Goal: Task Accomplishment & Management: Manage account settings

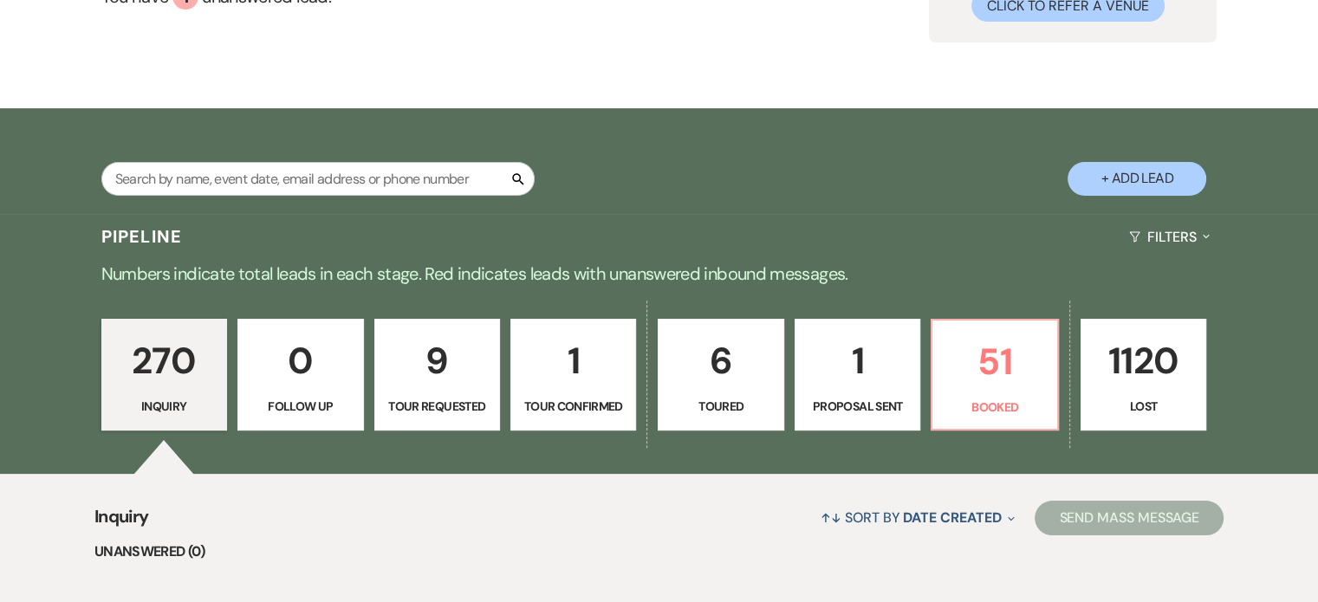
scroll to position [260, 0]
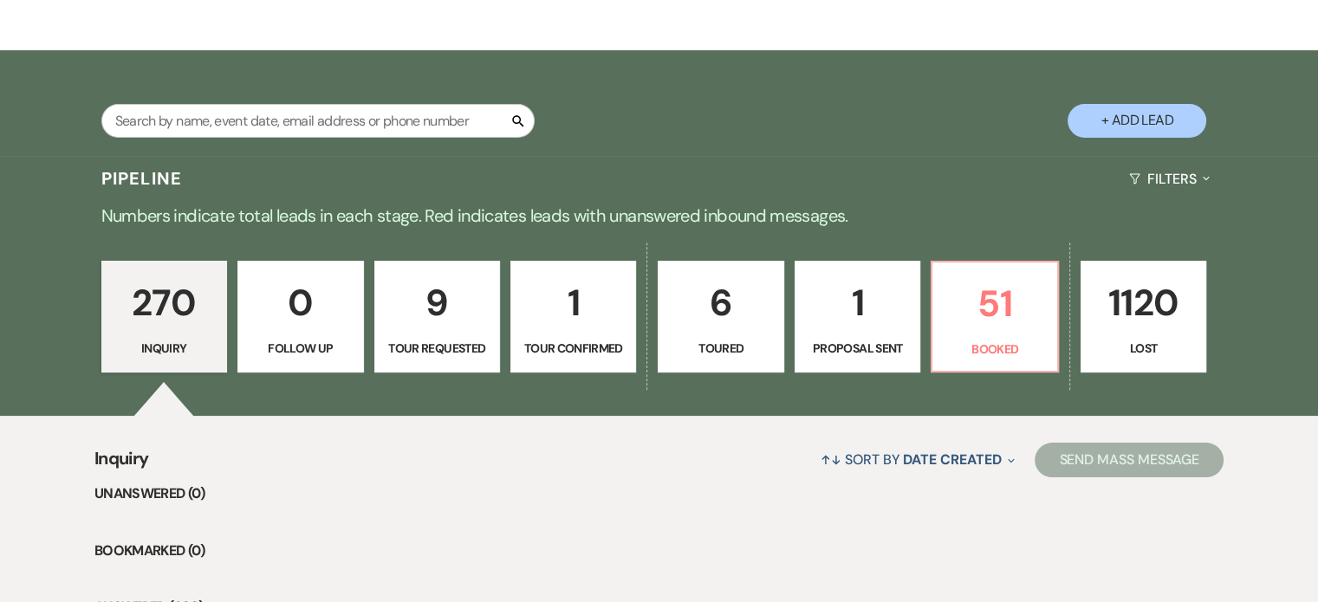
click at [867, 309] on p "1" at bounding box center [857, 303] width 103 height 58
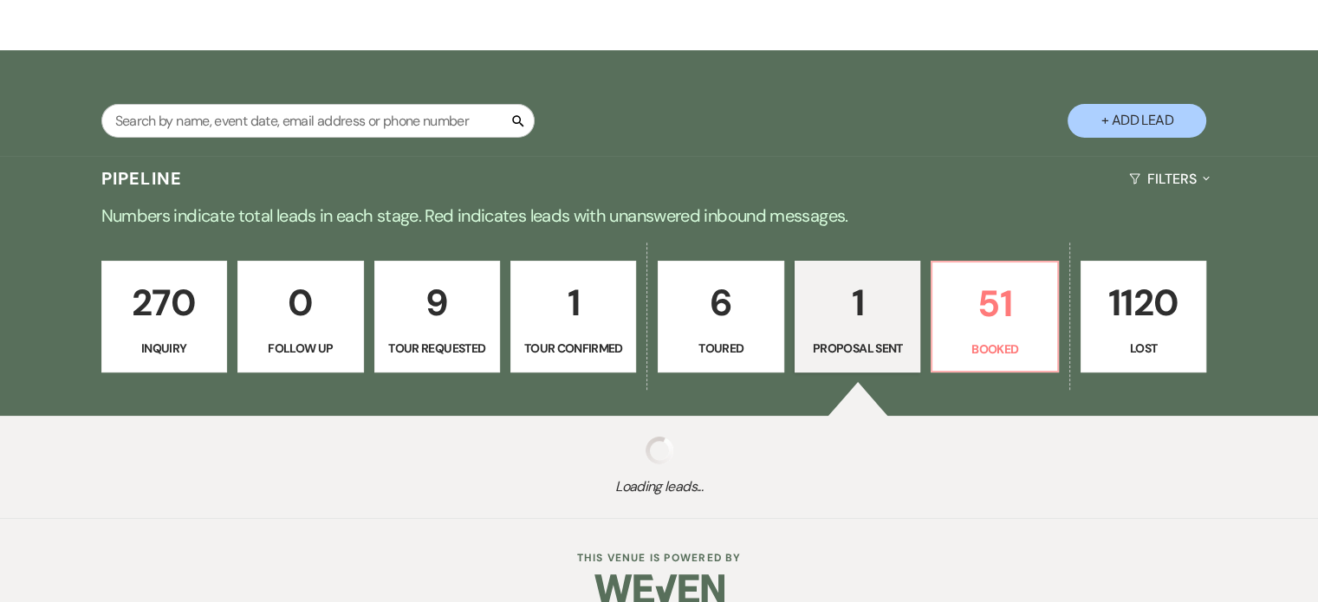
select select "6"
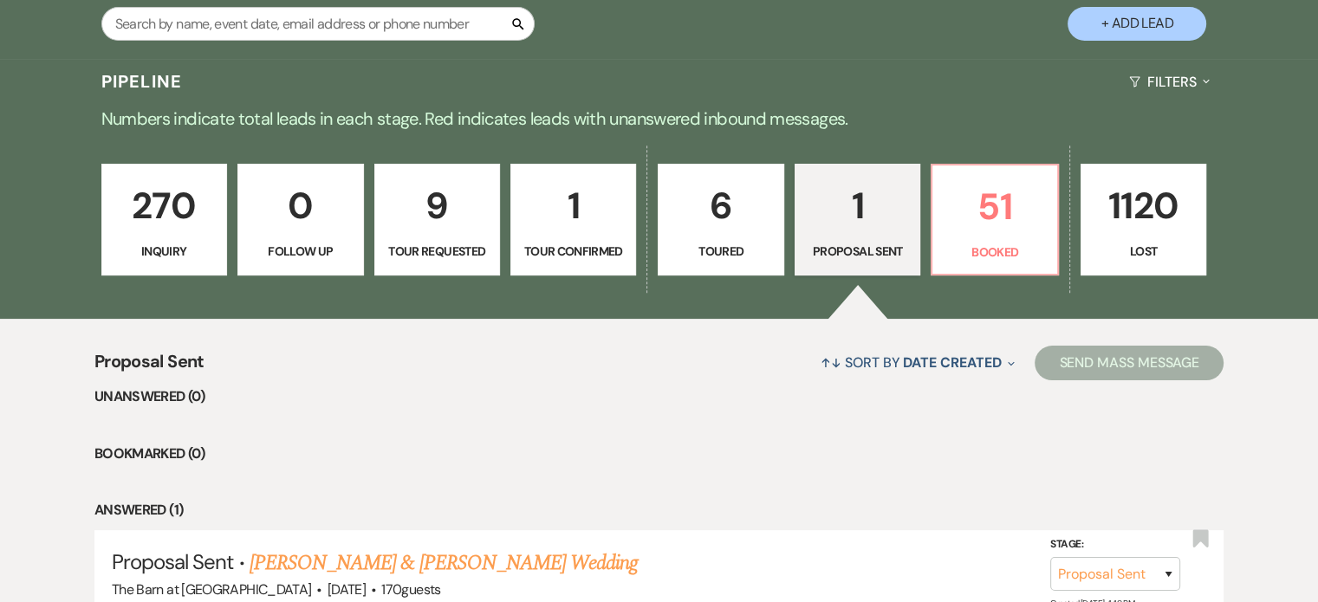
scroll to position [512, 0]
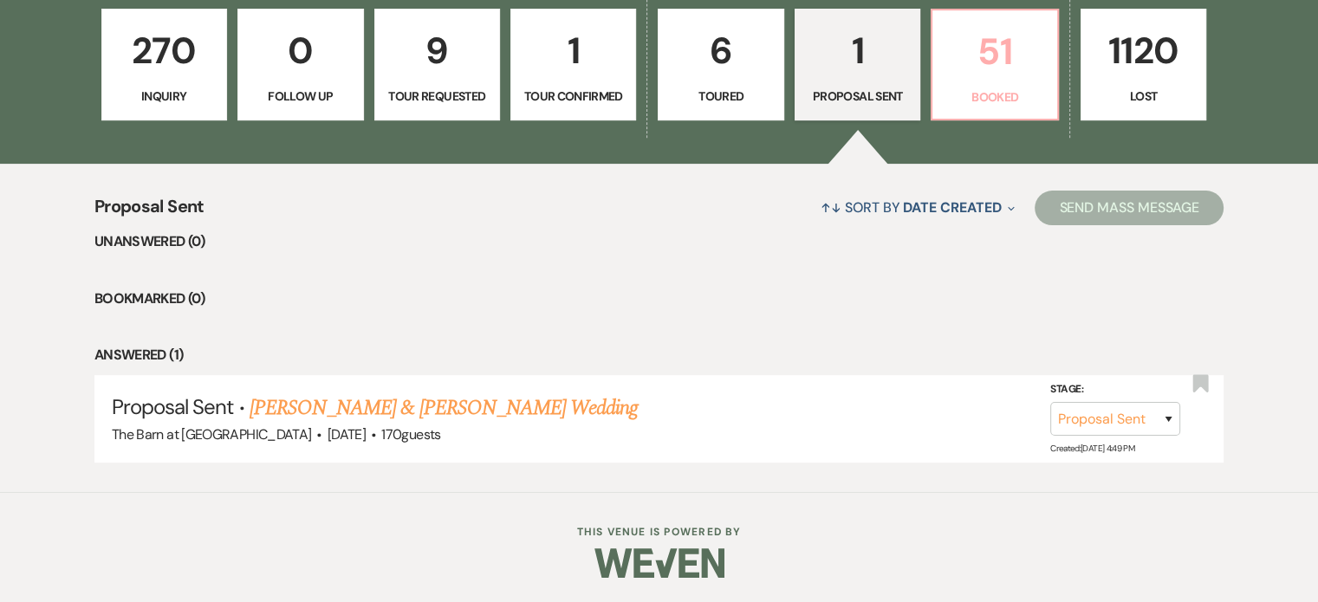
click at [1029, 100] on p "Booked" at bounding box center [994, 97] width 103 height 19
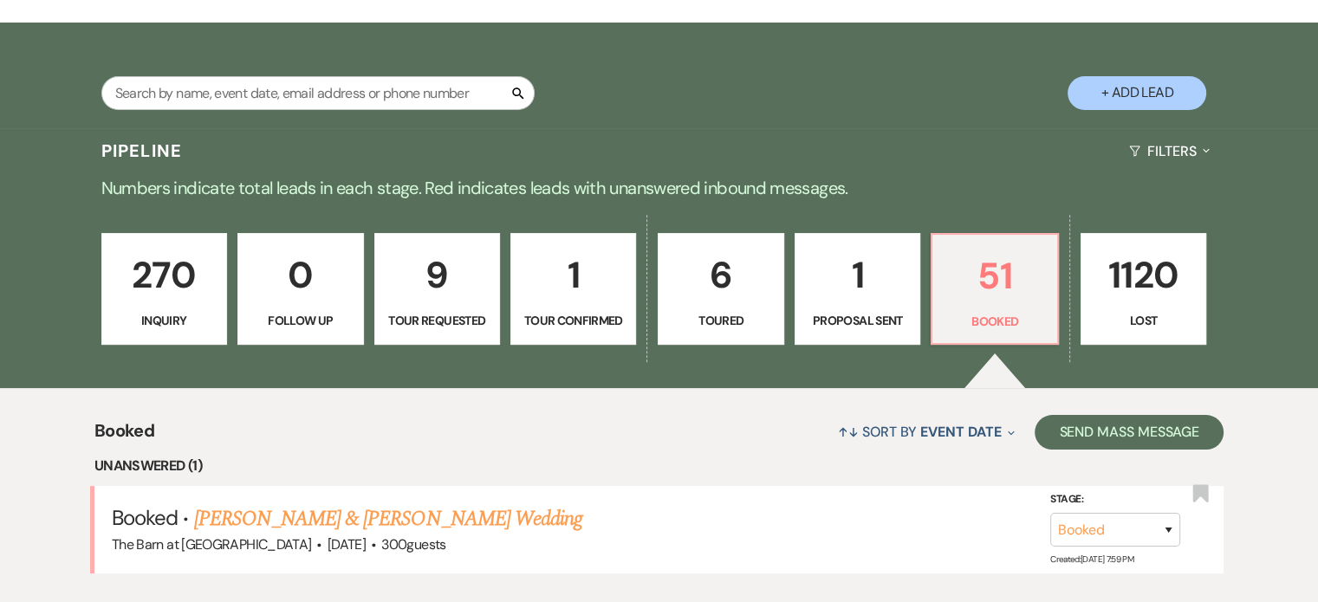
scroll to position [512, 0]
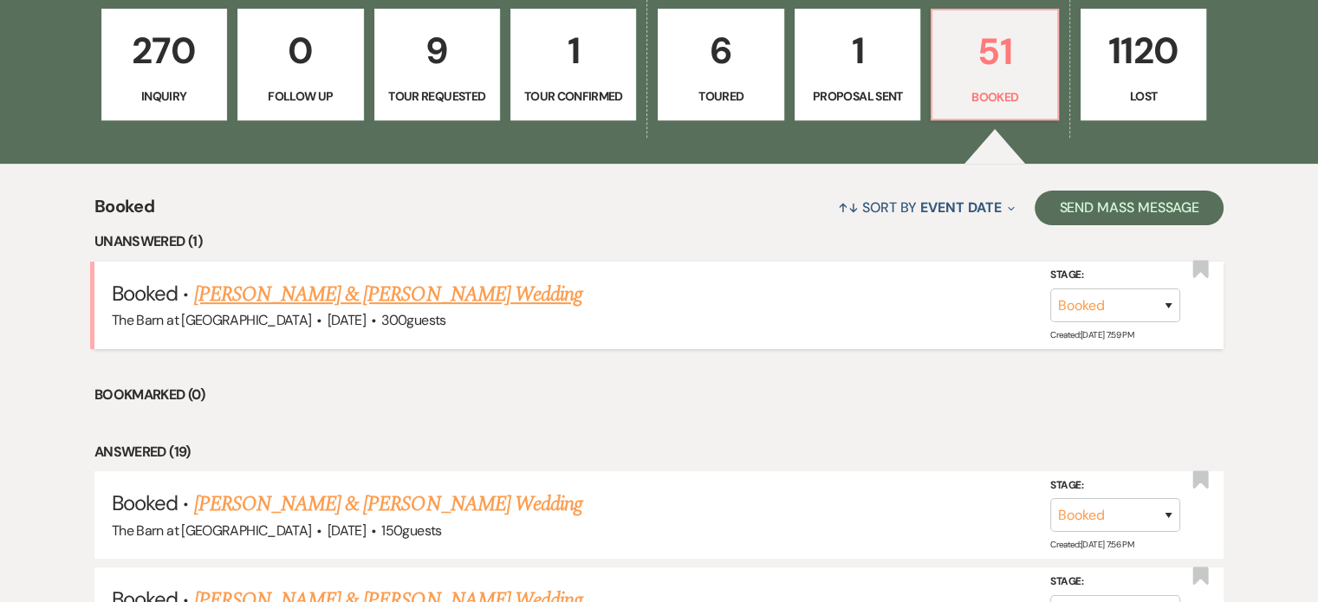
click at [458, 304] on link "[PERSON_NAME] & [PERSON_NAME] Wedding" at bounding box center [388, 294] width 388 height 31
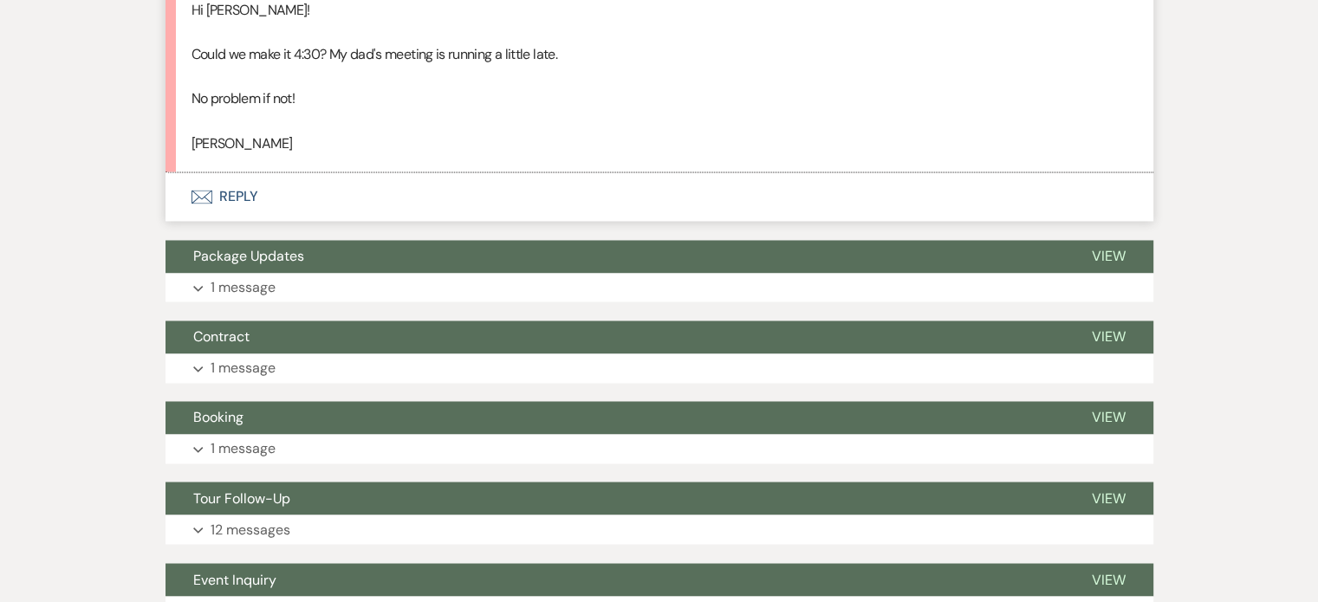
scroll to position [2615, 0]
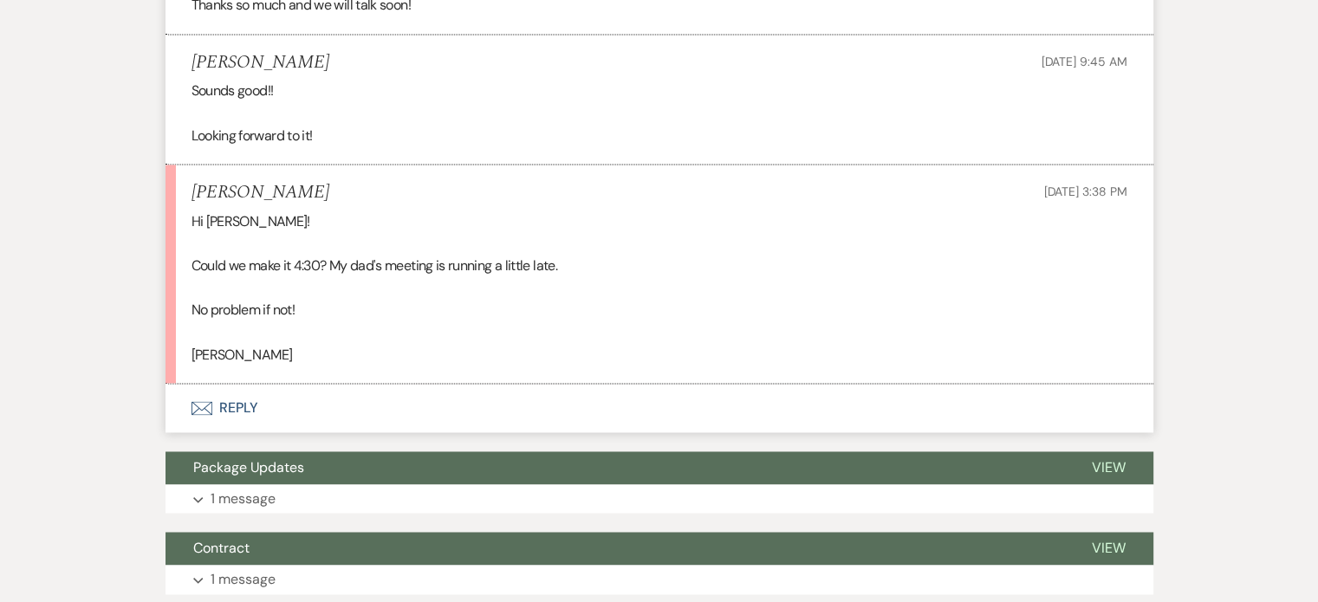
click at [242, 433] on button "Envelope Reply" at bounding box center [660, 408] width 988 height 49
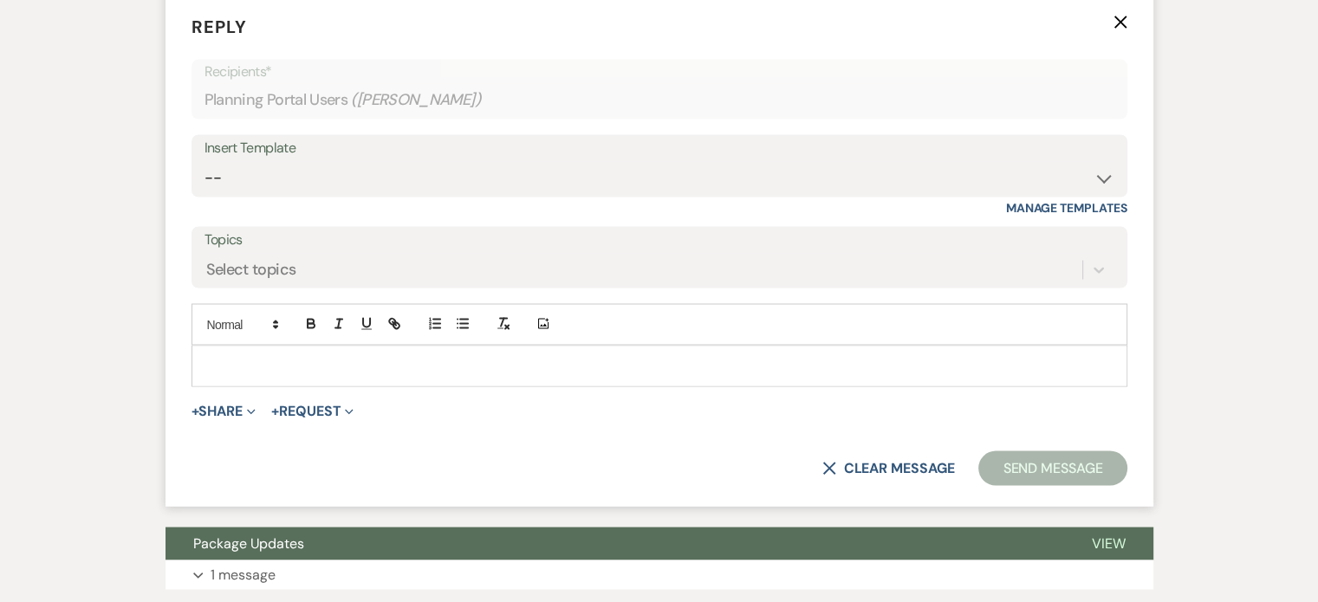
scroll to position [3093, 0]
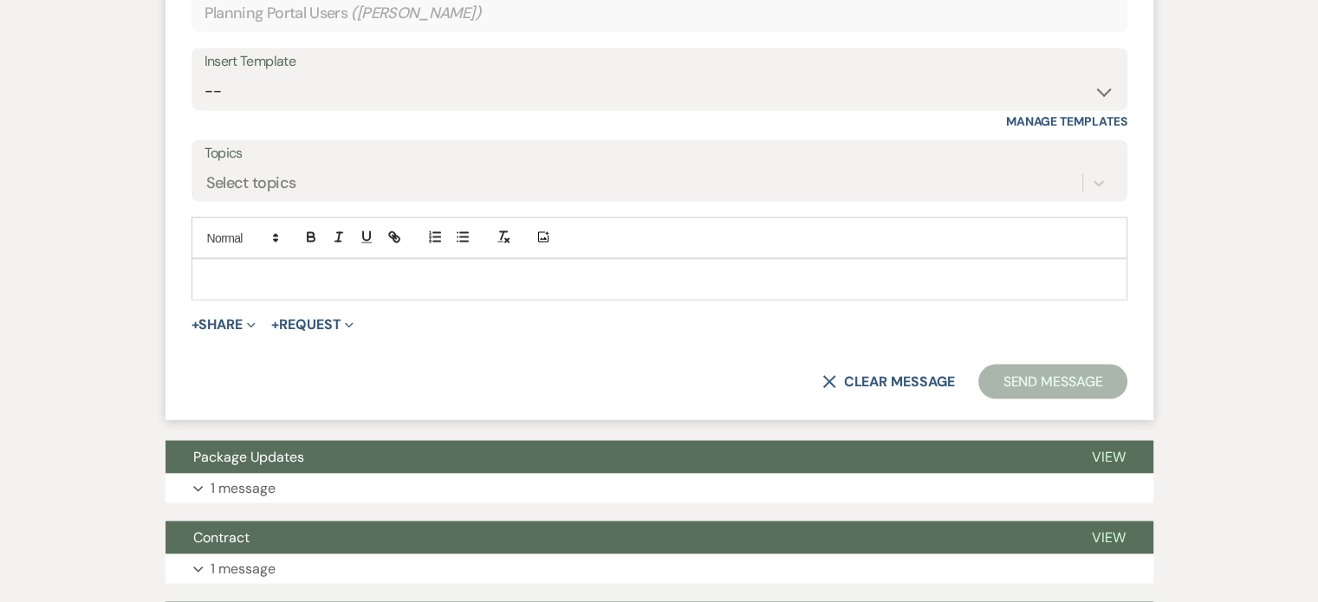
click at [492, 289] on p at bounding box center [659, 279] width 908 height 19
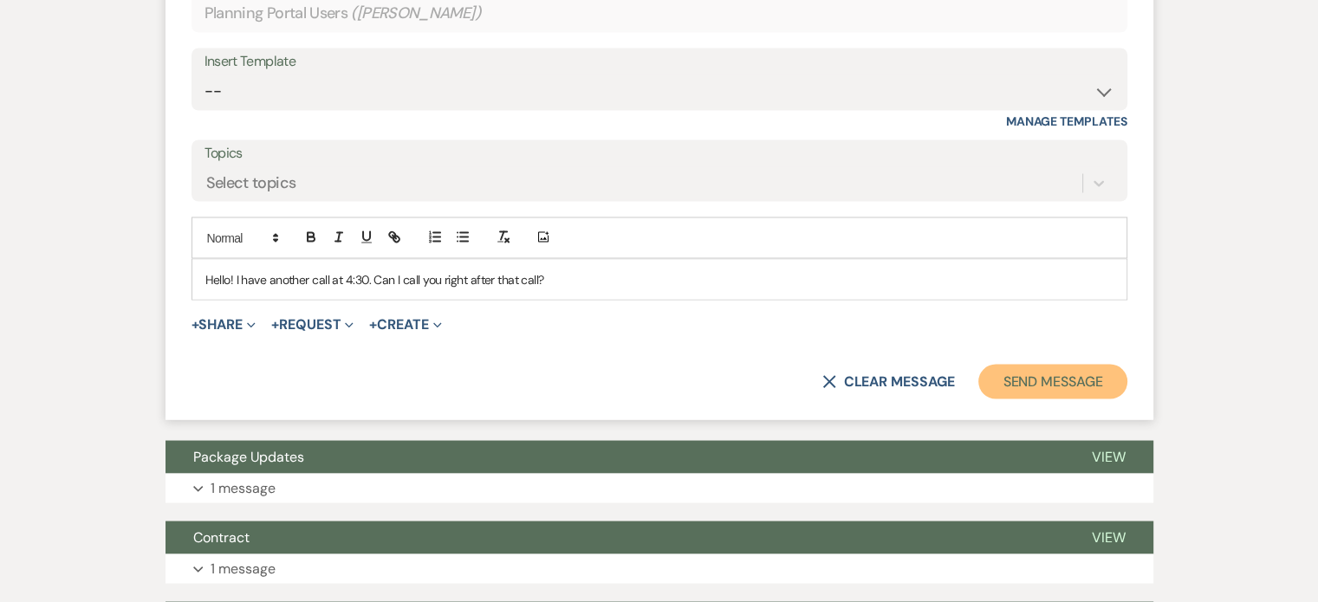
click at [1005, 399] on button "Send Message" at bounding box center [1053, 381] width 148 height 35
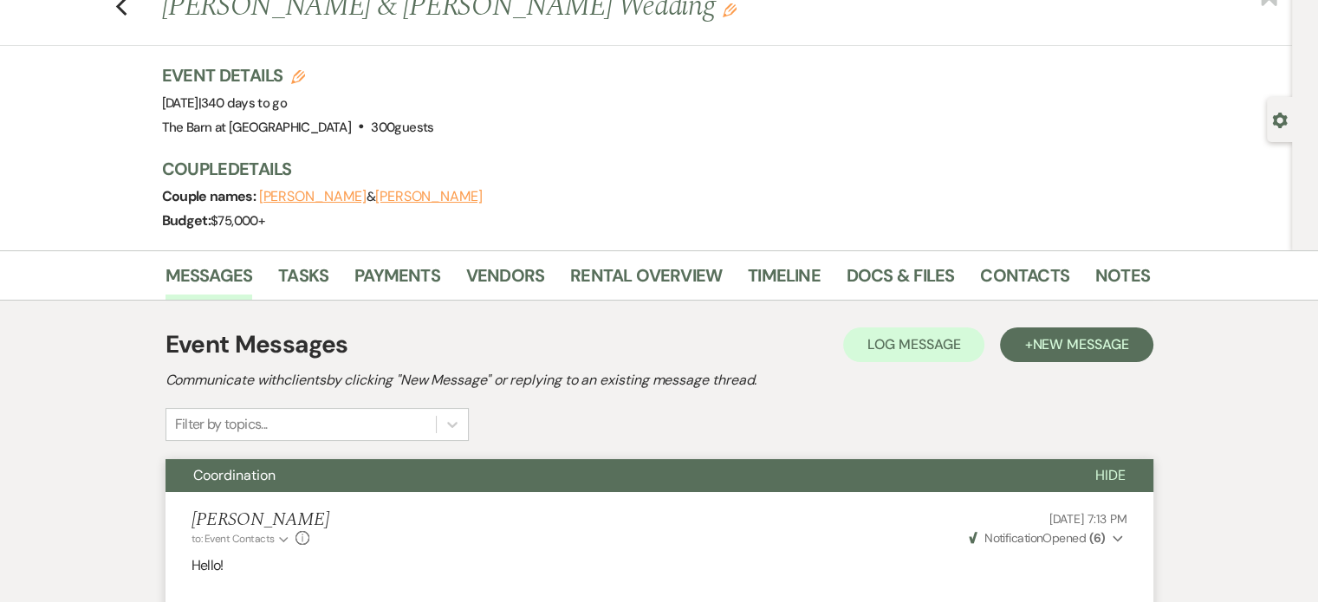
scroll to position [0, 0]
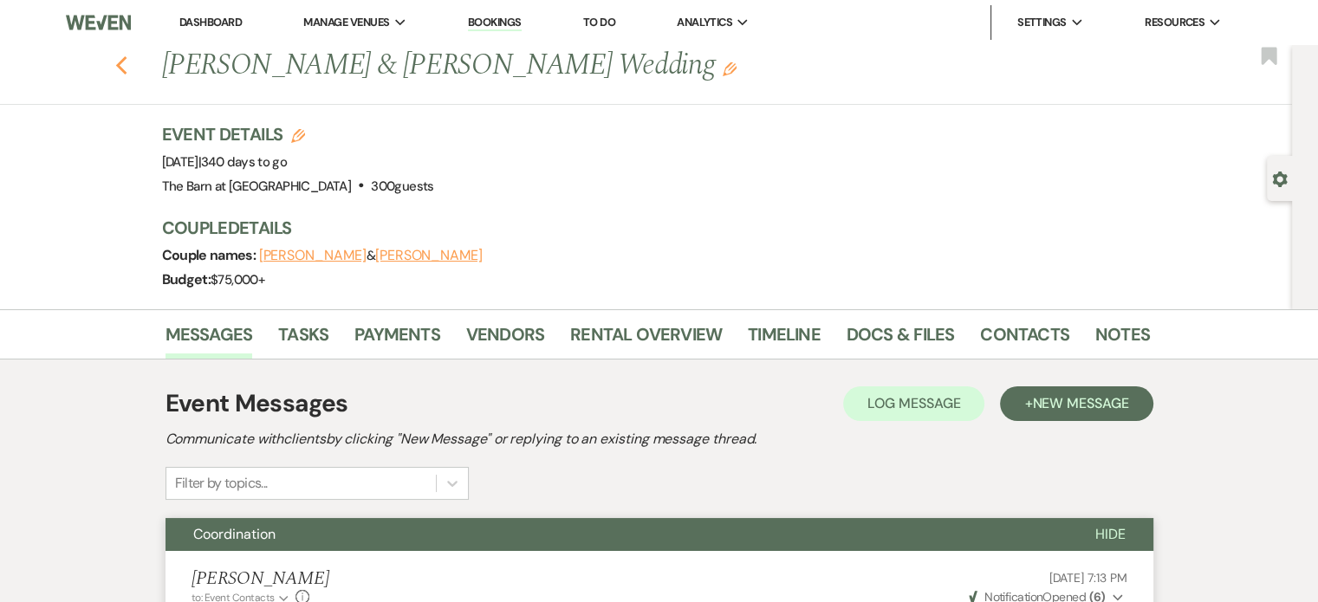
click at [127, 62] on use "button" at bounding box center [120, 65] width 11 height 19
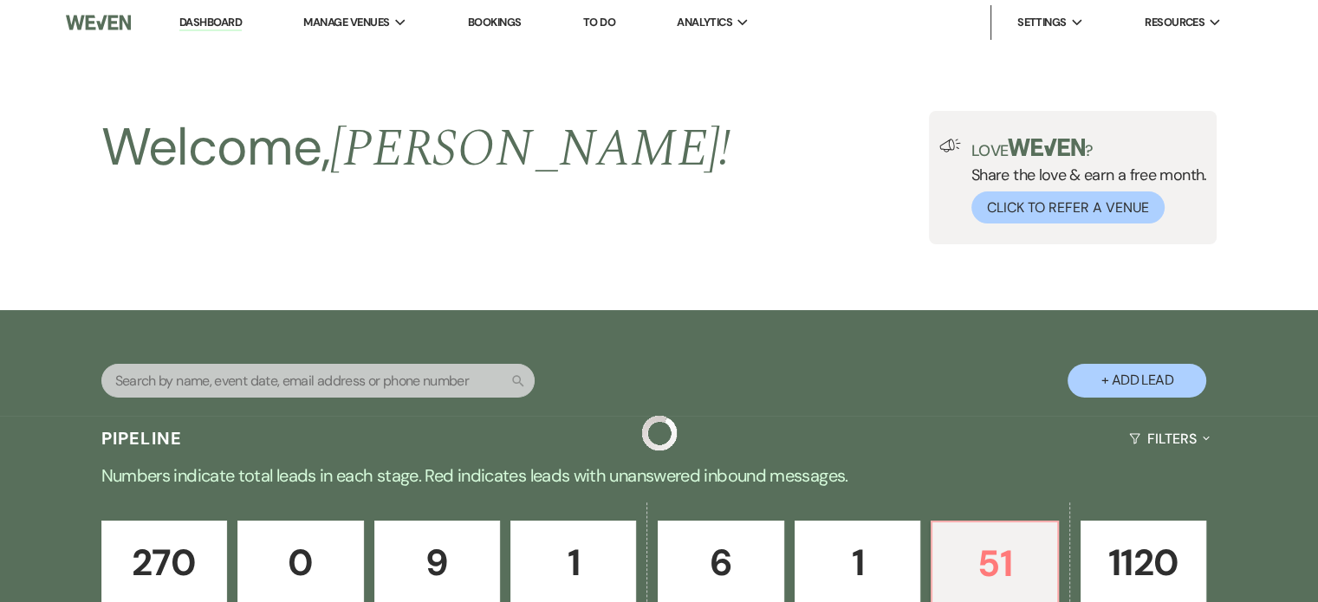
scroll to position [512, 0]
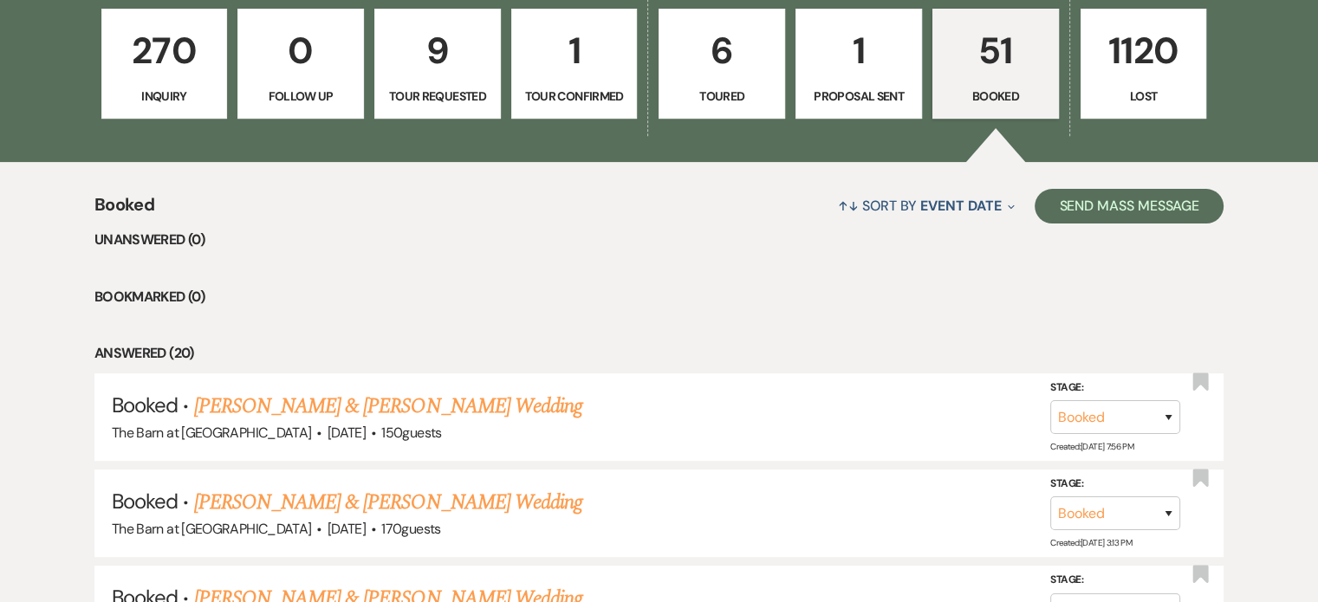
click at [829, 79] on p "1" at bounding box center [859, 51] width 104 height 58
select select "6"
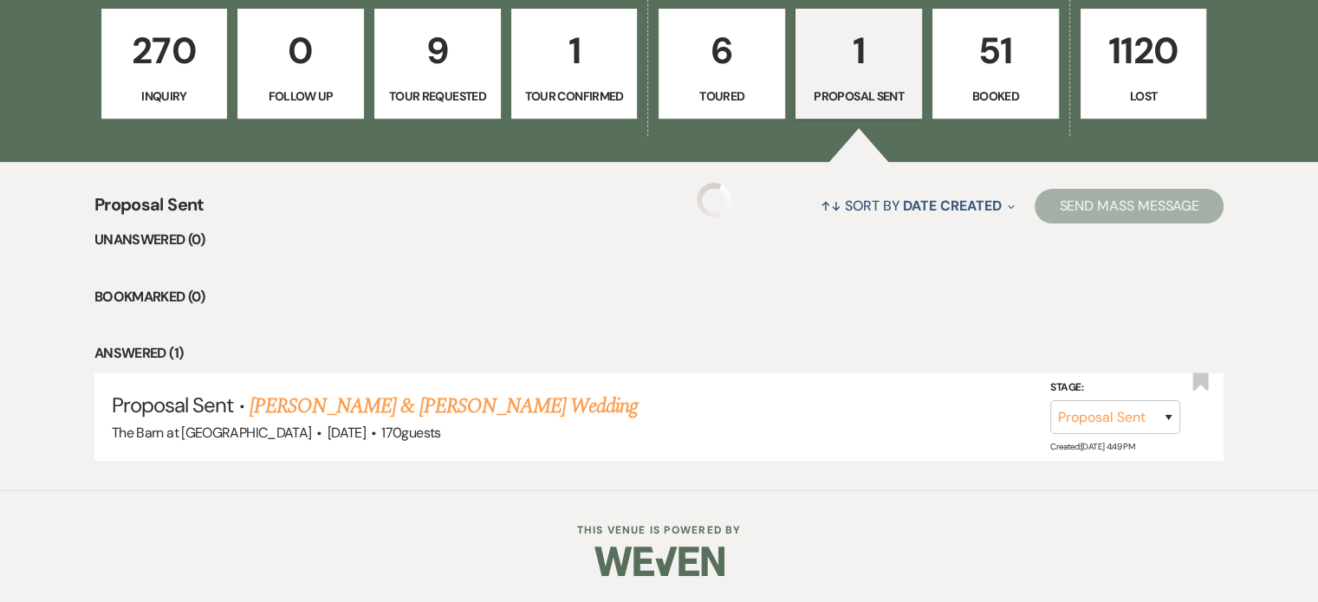
scroll to position [511, 0]
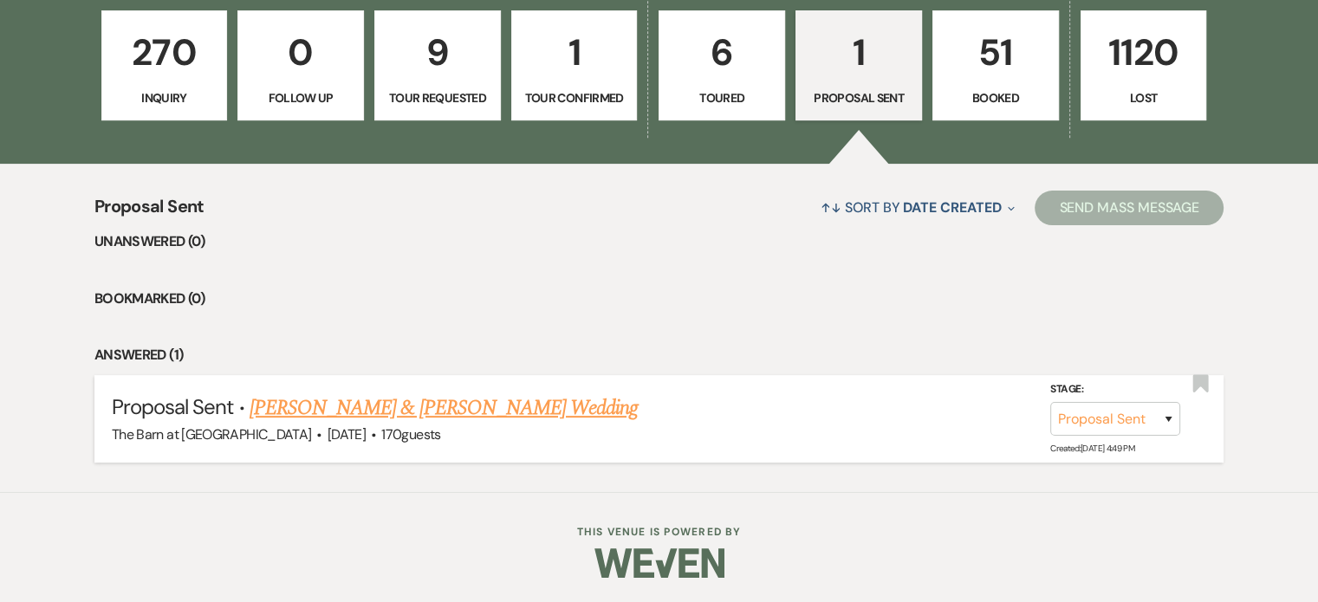
click at [459, 408] on link "[PERSON_NAME] & [PERSON_NAME] Wedding" at bounding box center [444, 408] width 388 height 31
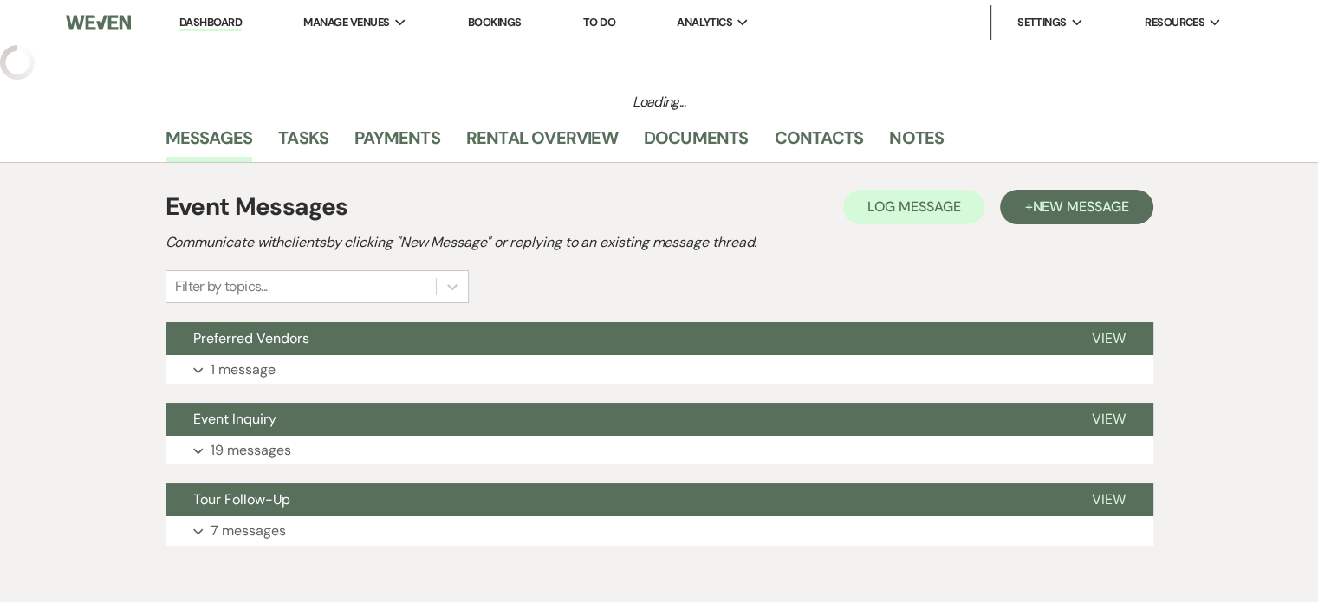
select select "6"
select select "5"
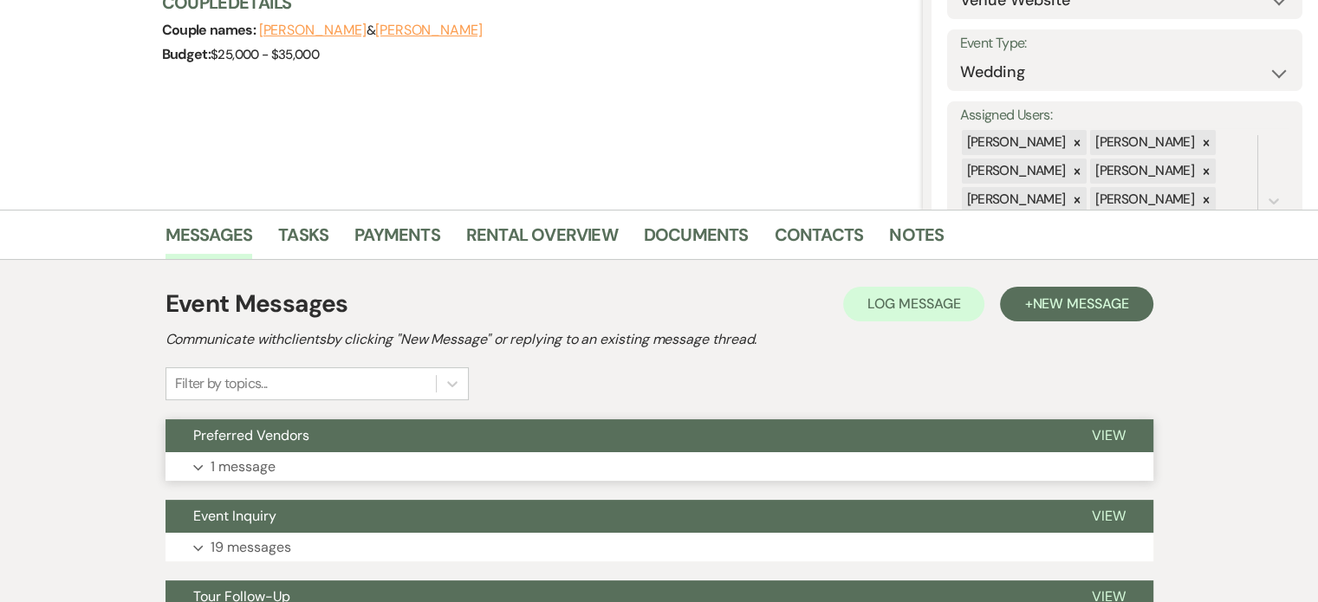
scroll to position [260, 0]
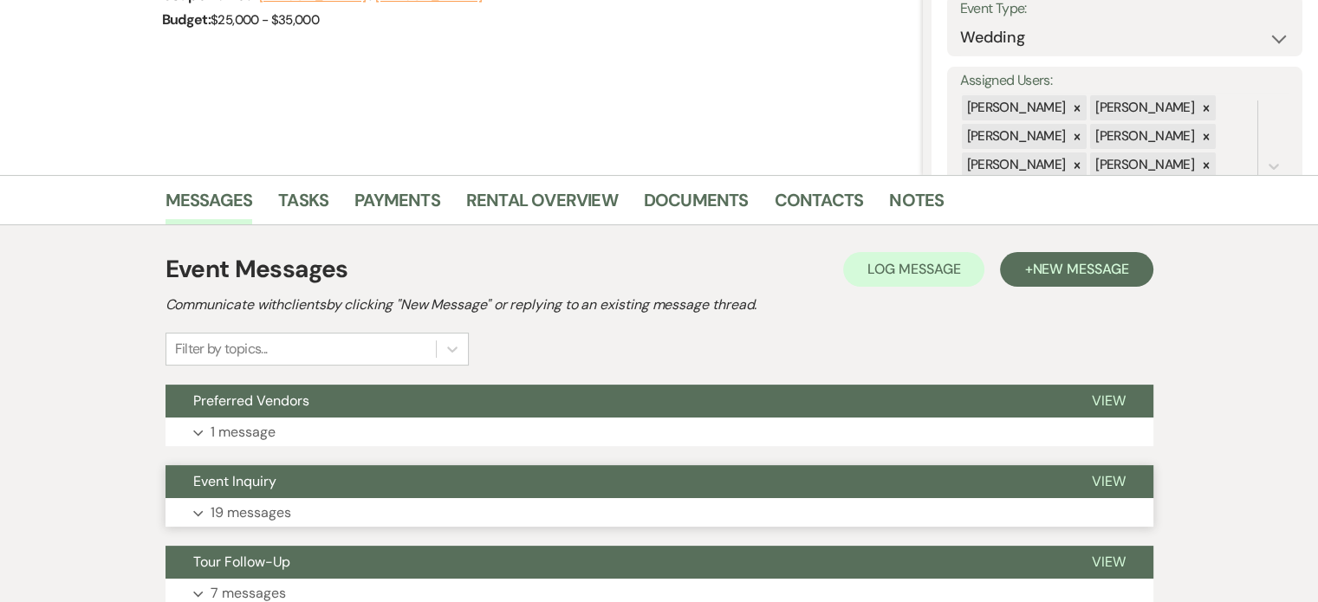
click at [335, 510] on button "Expand 19 messages" at bounding box center [660, 512] width 988 height 29
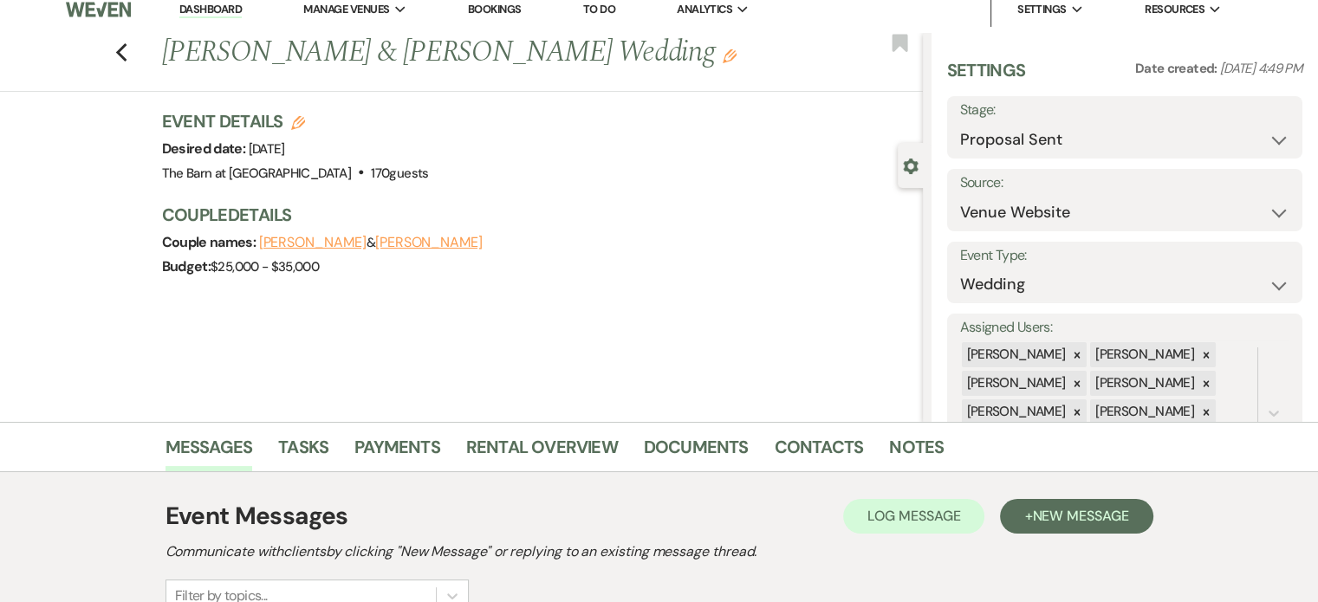
scroll to position [0, 0]
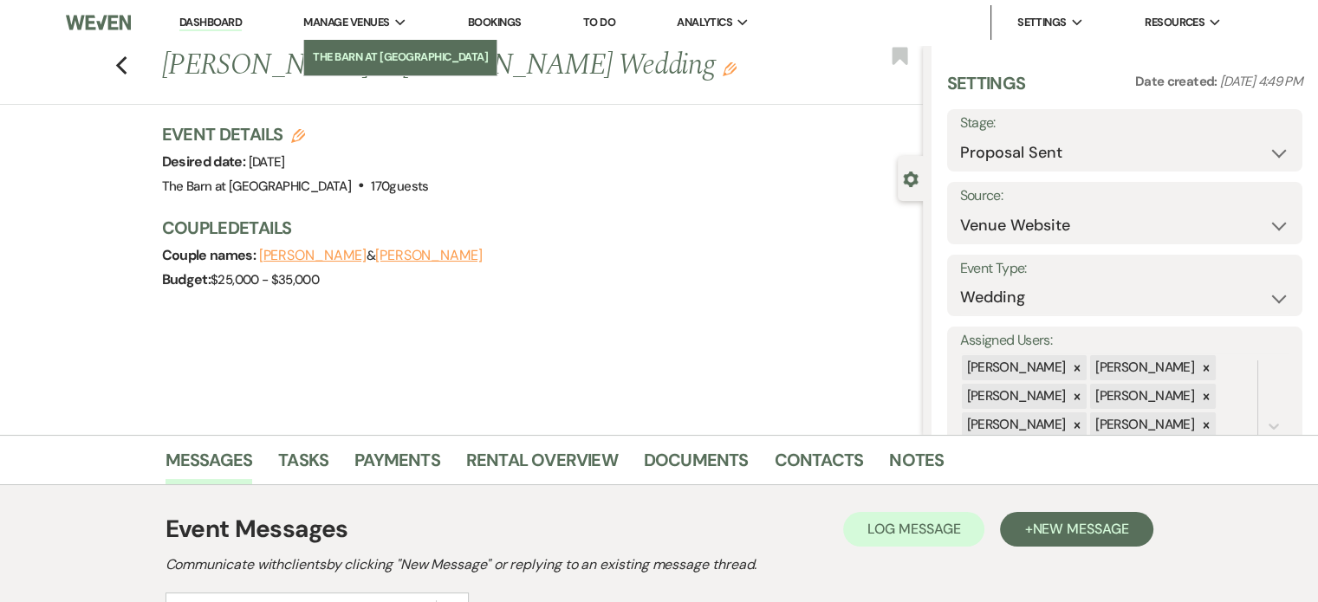
click at [409, 51] on li "The Barn at [GEOGRAPHIC_DATA]" at bounding box center [400, 57] width 175 height 17
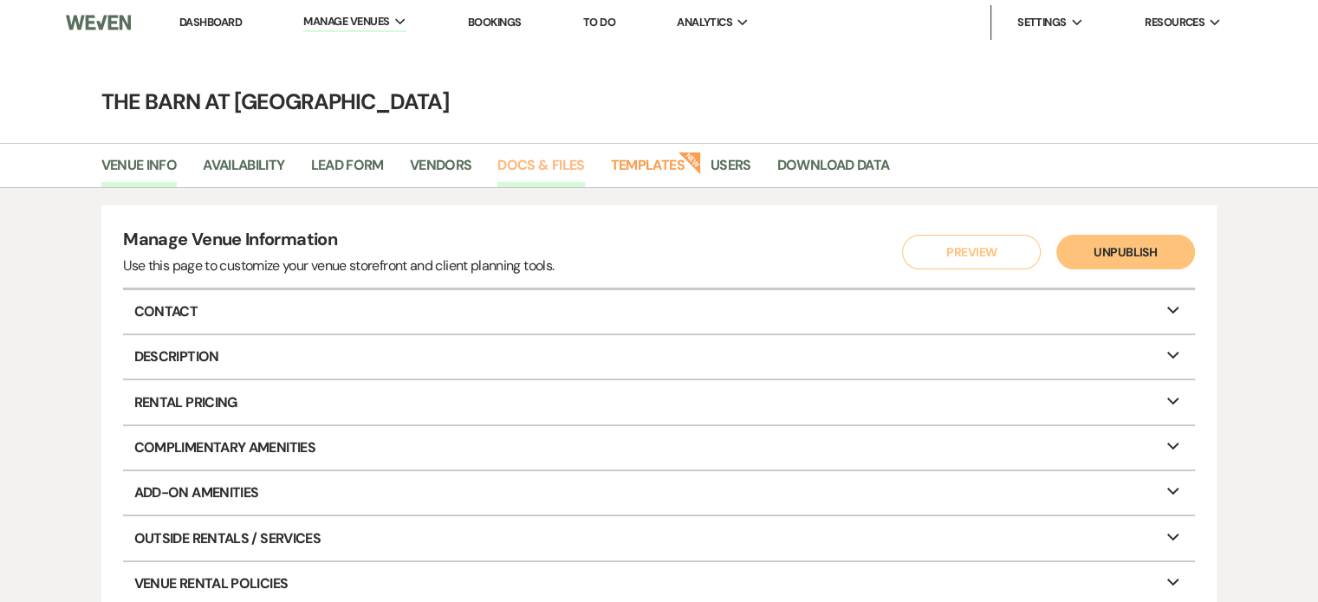
click at [557, 168] on link "Docs & Files" at bounding box center [541, 170] width 87 height 33
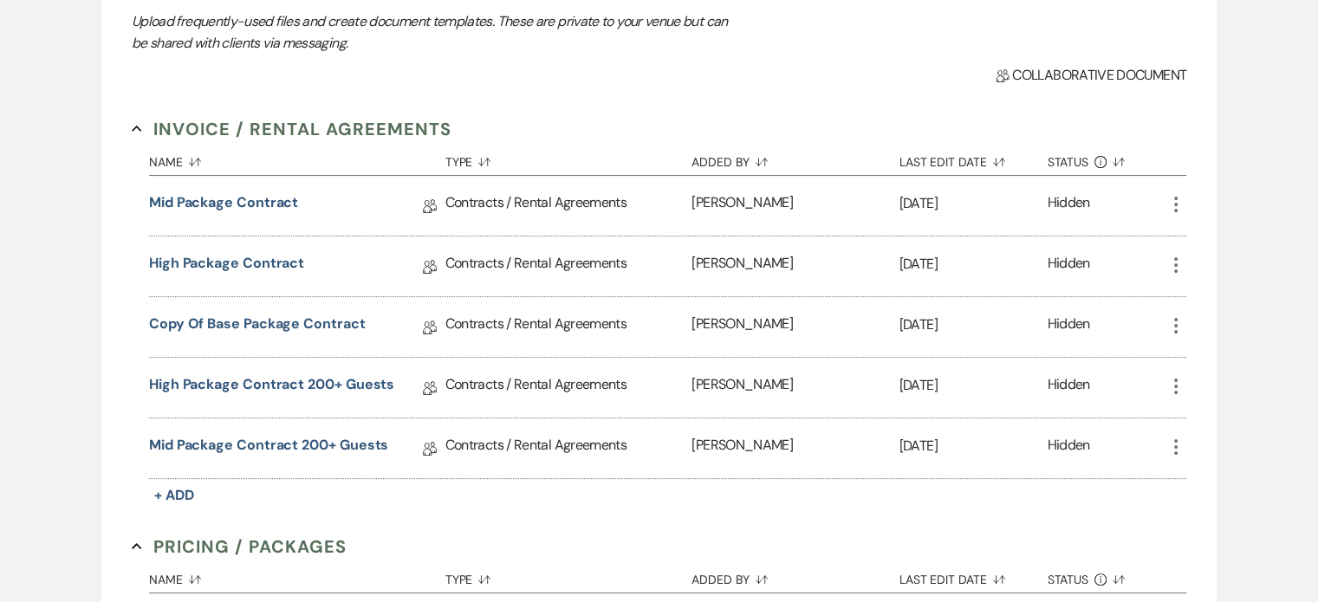
scroll to position [260, 0]
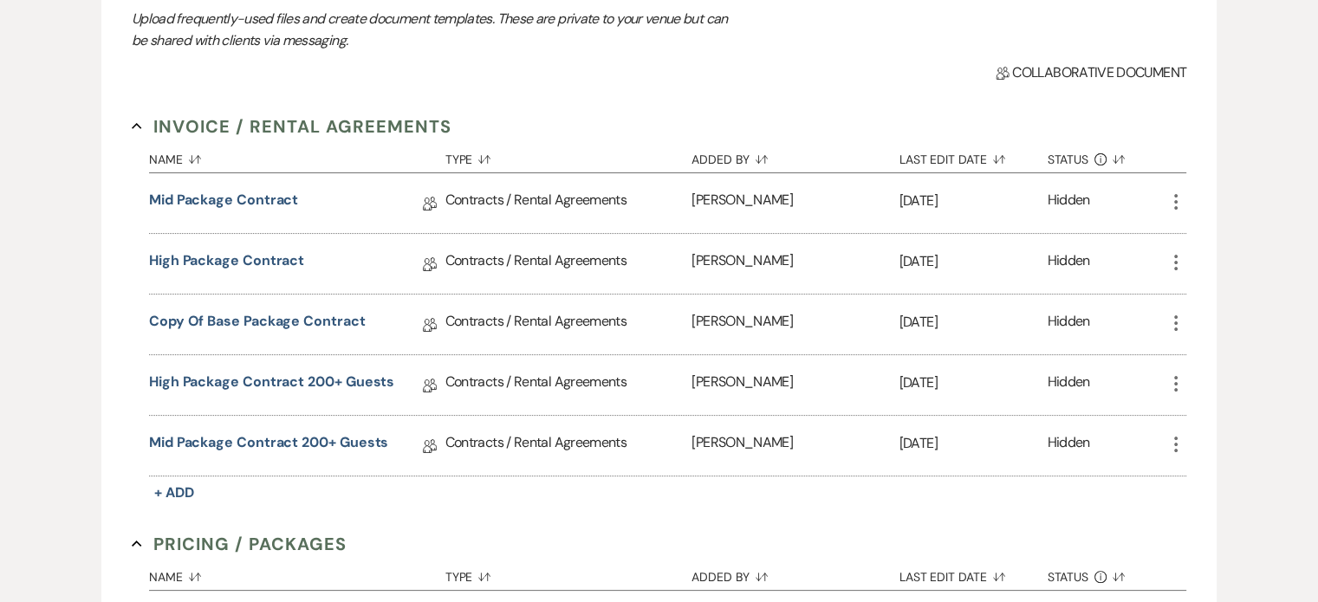
click at [1186, 193] on icon "More" at bounding box center [1176, 202] width 21 height 21
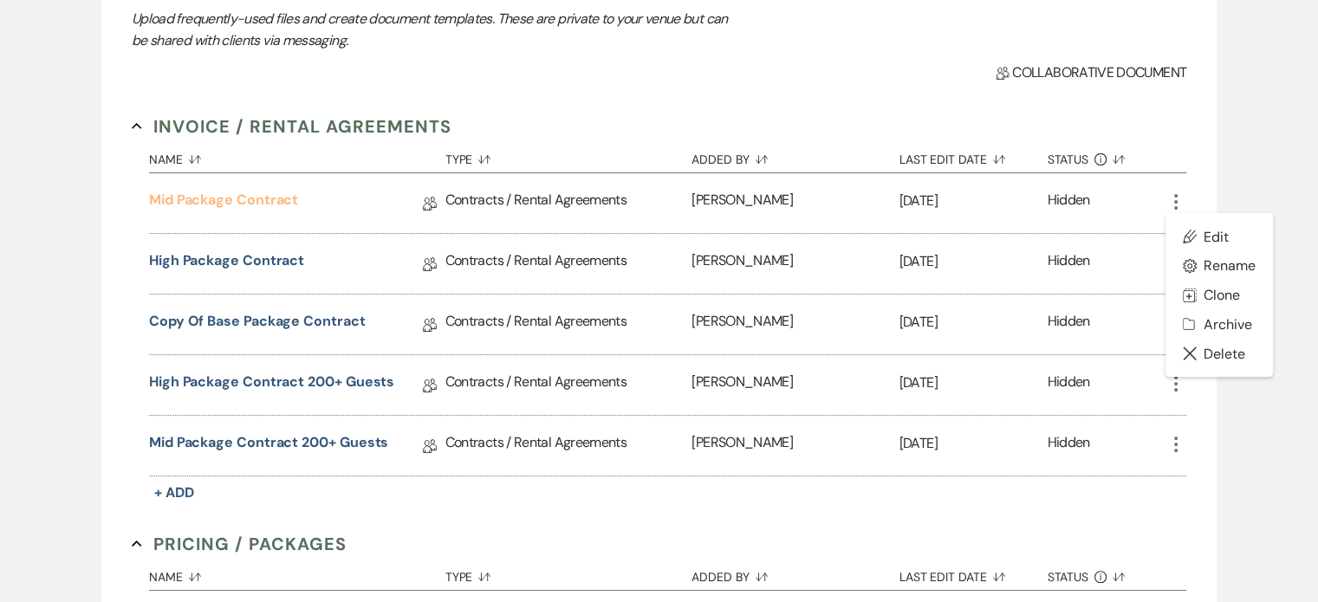
click at [253, 204] on link "Mid Package Contract" at bounding box center [223, 203] width 149 height 27
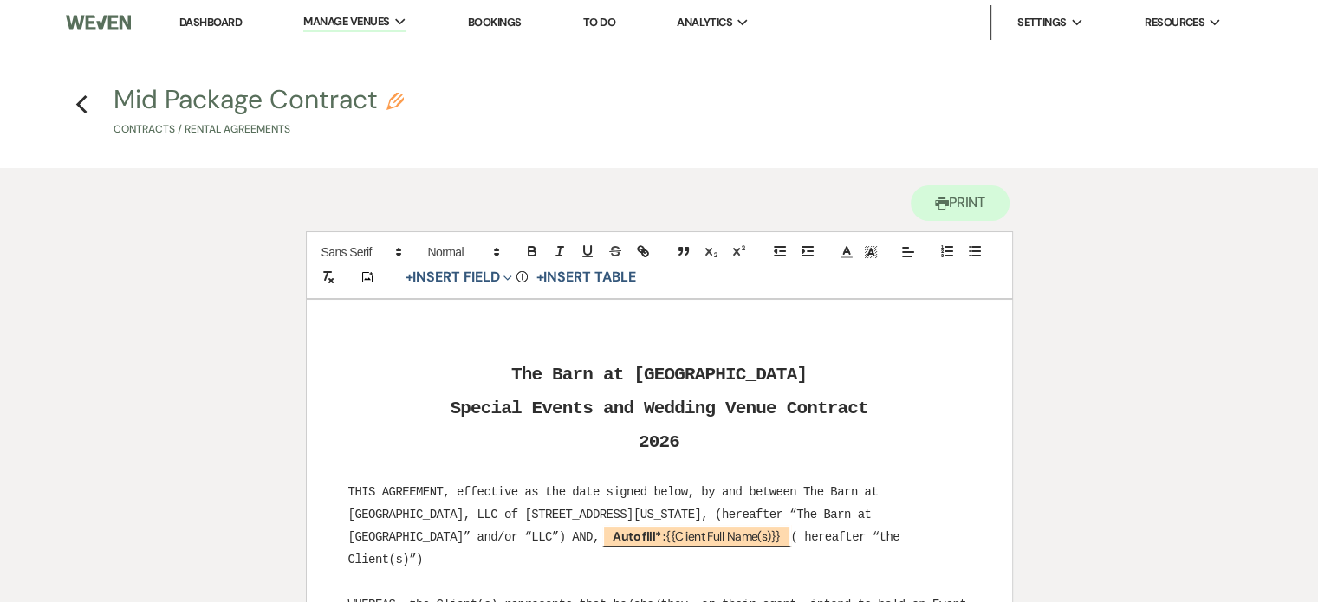
click at [81, 91] on div "Previous" at bounding box center [81, 102] width 13 height 28
click at [96, 101] on h4 "Previous Mid Package Contract Pencil Contracts / Rental Agreements" at bounding box center [660, 114] width 1248 height 55
click at [388, 100] on icon "Pencil" at bounding box center [395, 101] width 17 height 17
select select "10"
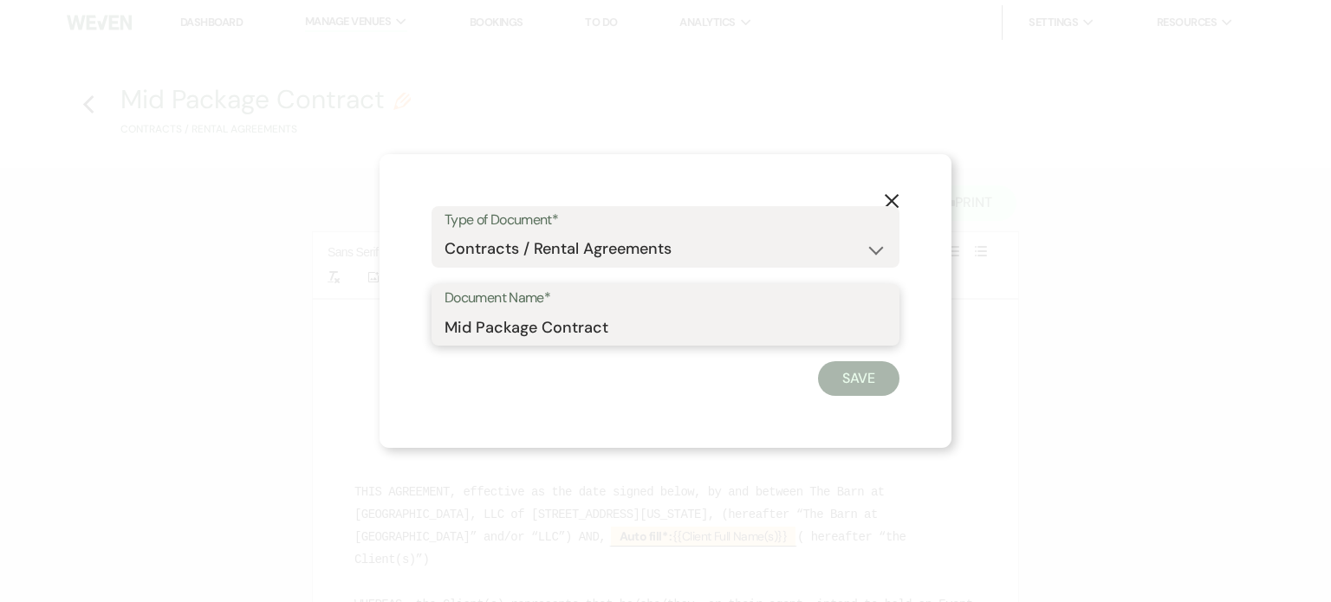
drag, startPoint x: 641, startPoint y: 328, endPoint x: 345, endPoint y: 315, distance: 296.7
click at [347, 315] on div "X Type of Document* Special Event Insurance Vendor Certificate of Insurance Con…" at bounding box center [665, 301] width 1331 height 602
type input "Tier One - Up to 200"
drag, startPoint x: 908, startPoint y: 382, endPoint x: 892, endPoint y: 381, distance: 16.6
click at [906, 382] on div "X Type of Document* Special Event Insurance Vendor Certificate of Insurance Con…" at bounding box center [666, 301] width 572 height 295
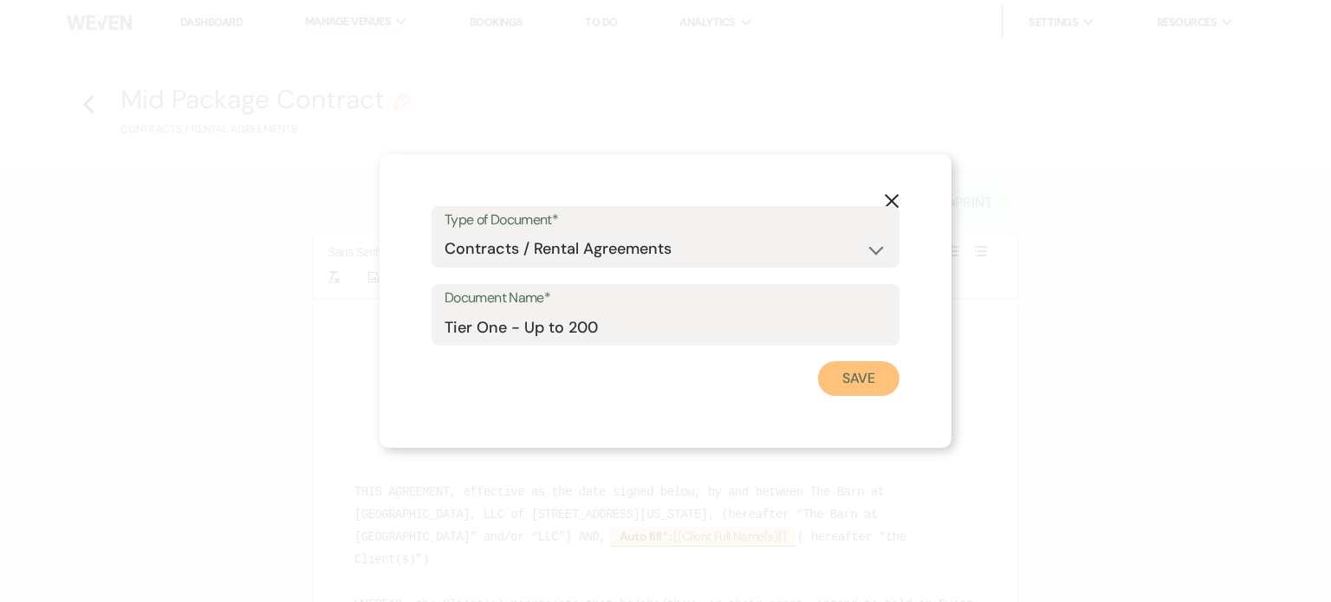
click at [884, 377] on button "Save" at bounding box center [858, 378] width 81 height 35
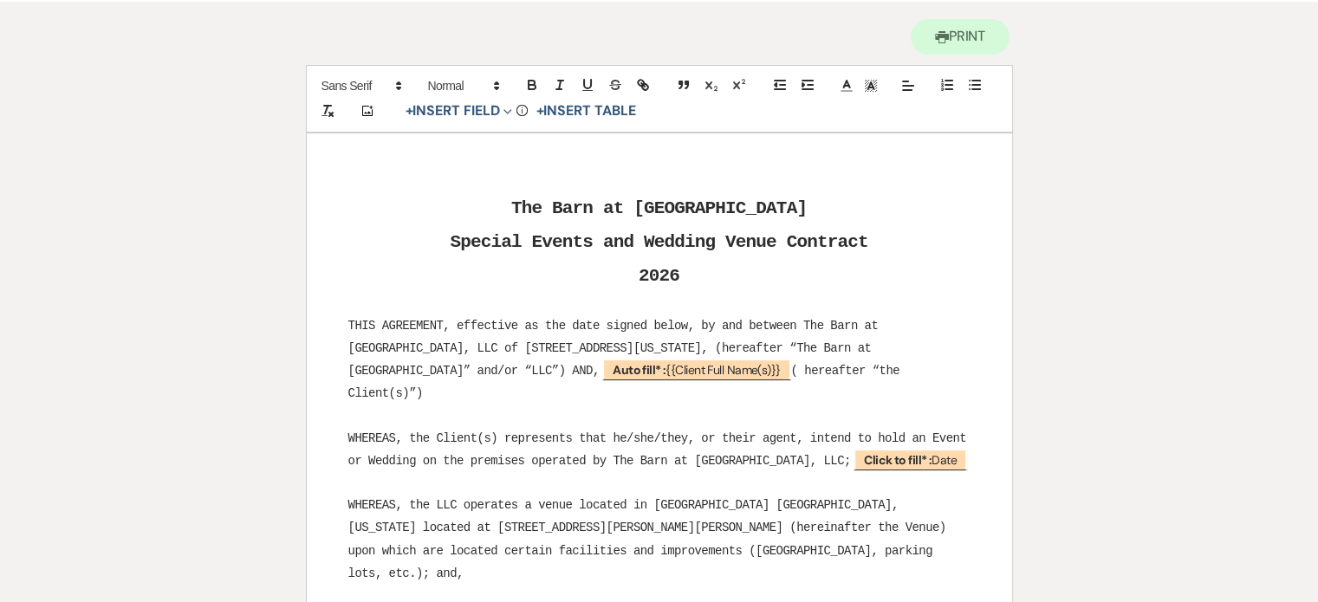
scroll to position [173, 0]
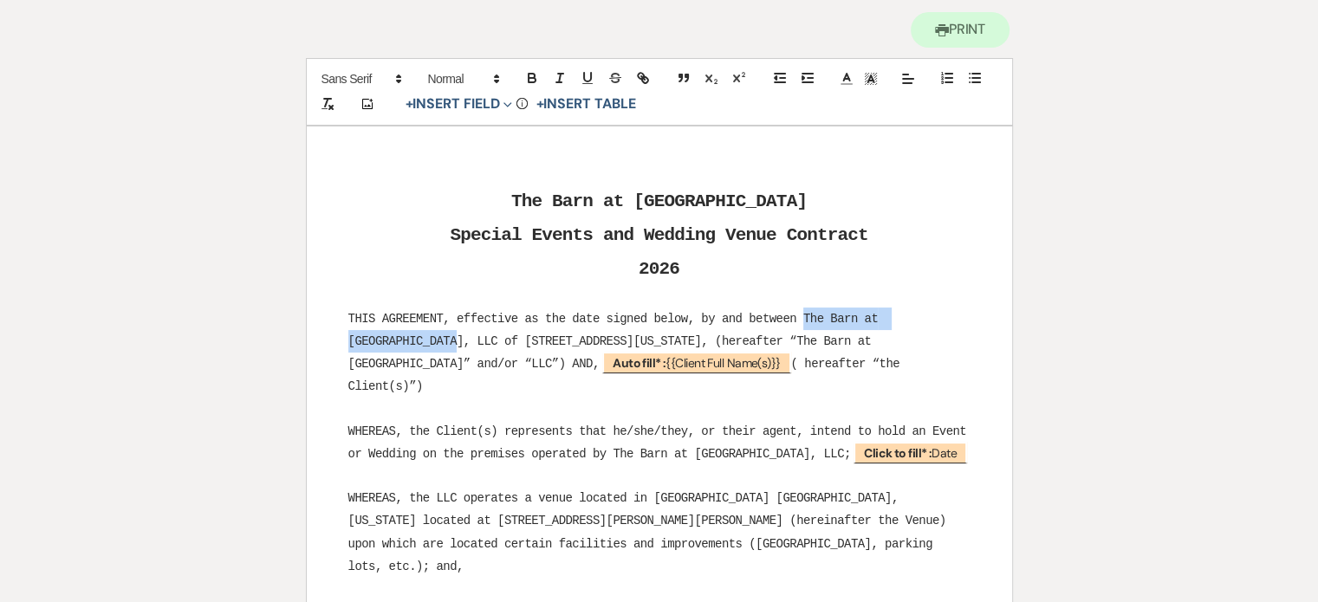
drag, startPoint x: 804, startPoint y: 318, endPoint x: 367, endPoint y: 336, distance: 438.1
click at [367, 336] on span "THIS AGREEMENT, effective as the date signed below, by and between The Barn at …" at bounding box center [616, 341] width 537 height 59
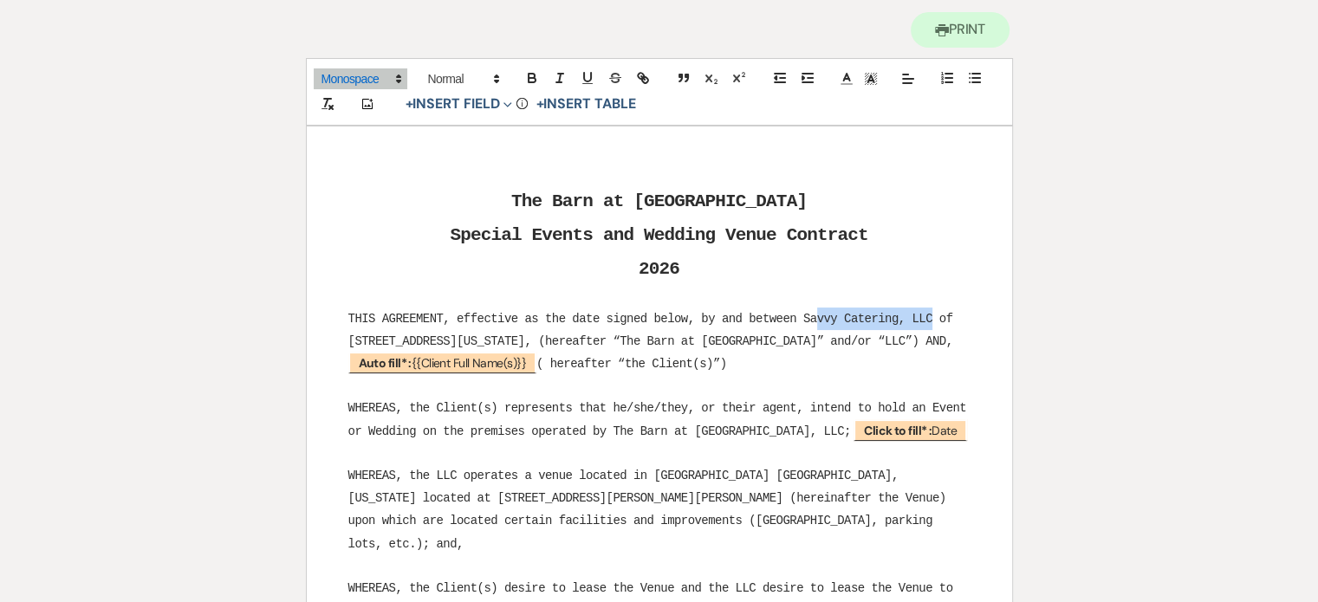
drag, startPoint x: 933, startPoint y: 320, endPoint x: 814, endPoint y: 325, distance: 118.9
click at [814, 325] on span "THIS AGREEMENT, effective as the date signed below, by and between Savvy Cateri…" at bounding box center [654, 330] width 612 height 36
click at [503, 342] on span "THIS AGREEMENT, effective as the date signed below, by and between Savvy Cateri…" at bounding box center [654, 330] width 612 height 36
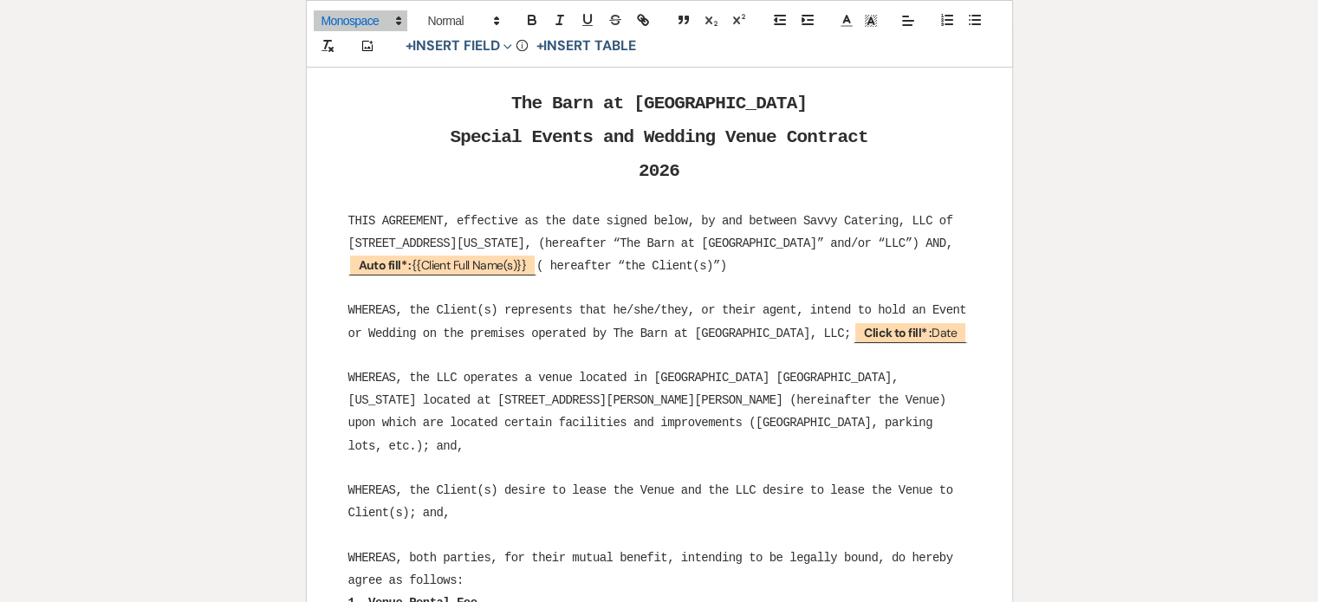
scroll to position [347, 0]
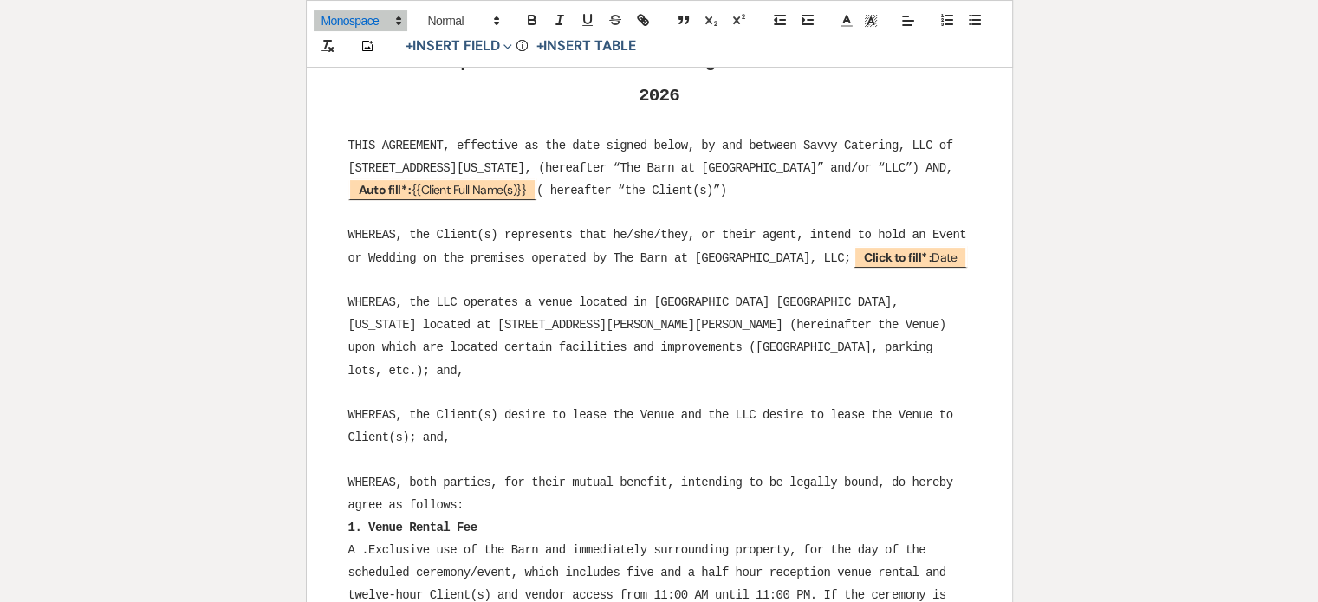
click at [803, 258] on span "WHEREAS, the Client(s) represents that he/she/they, or their agent, intend to h…" at bounding box center [660, 246] width 625 height 36
click at [429, 175] on span "THIS AGREEMENT, effective as the date signed below, by and between Savvy Cateri…" at bounding box center [654, 157] width 612 height 36
drag, startPoint x: 667, startPoint y: 167, endPoint x: 634, endPoint y: 167, distance: 33.8
click at [634, 167] on span "THIS AGREEMENT, effective as the date signed below, by and between Savvy Cateri…" at bounding box center [654, 157] width 612 height 36
drag, startPoint x: 802, startPoint y: 257, endPoint x: 829, endPoint y: 246, distance: 29.6
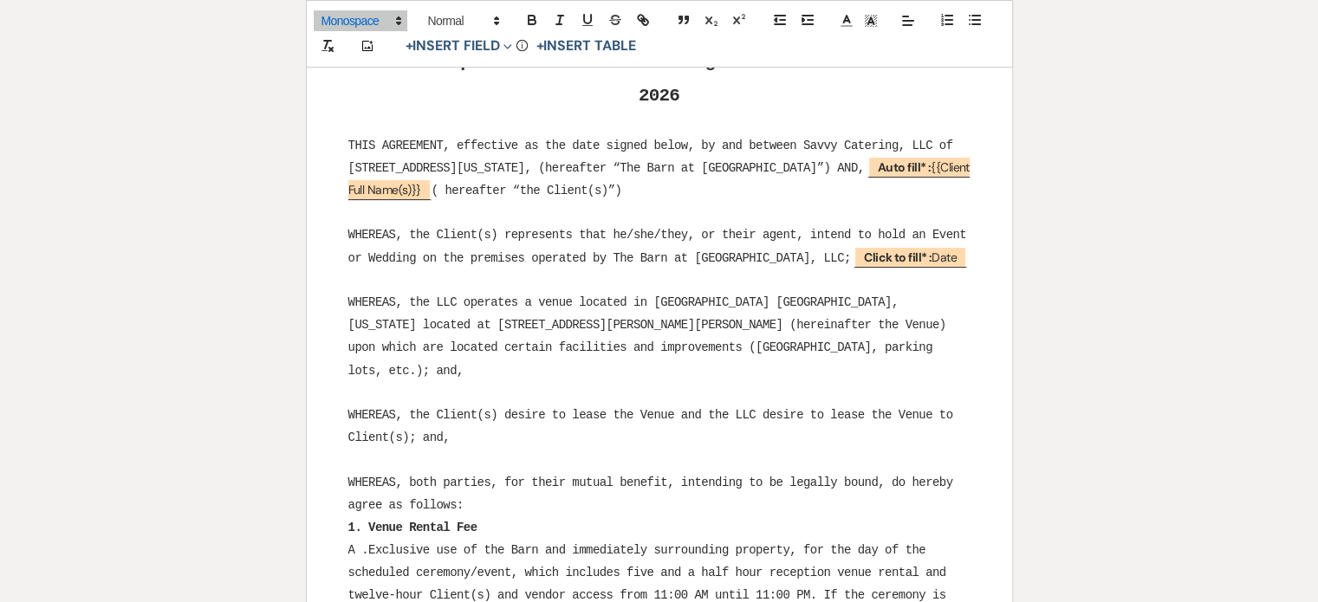
click at [807, 257] on span "WHEREAS, the Client(s) represents that he/she/they, or their agent, intend to h…" at bounding box center [660, 246] width 625 height 36
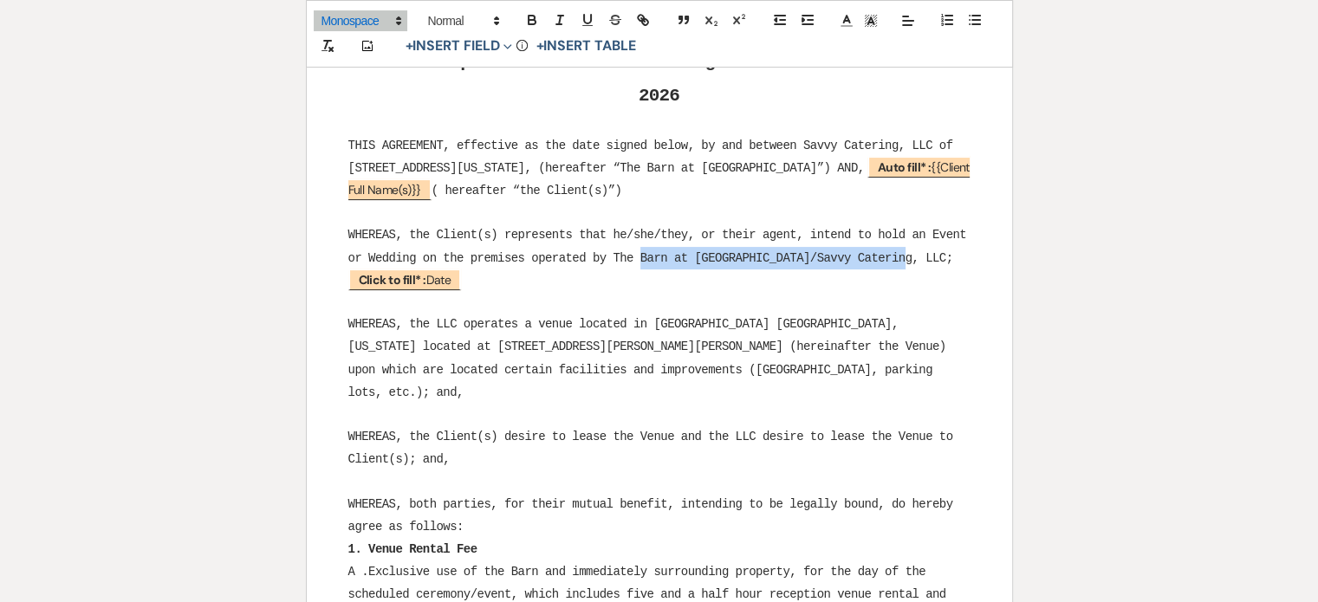
drag, startPoint x: 907, startPoint y: 262, endPoint x: 641, endPoint y: 253, distance: 266.2
click at [641, 253] on span "WHEREAS, the Client(s) represents that he/she/they, or their agent, intend to h…" at bounding box center [660, 246] width 625 height 36
copy span "Barn at Maple Falls/Savvy Catering, LLC"
drag, startPoint x: 435, startPoint y: 326, endPoint x: 459, endPoint y: 322, distance: 23.8
click at [459, 322] on span "WHEREAS, the LLC operates a venue located in Milford Township Somerset County, …" at bounding box center [650, 358] width 605 height 82
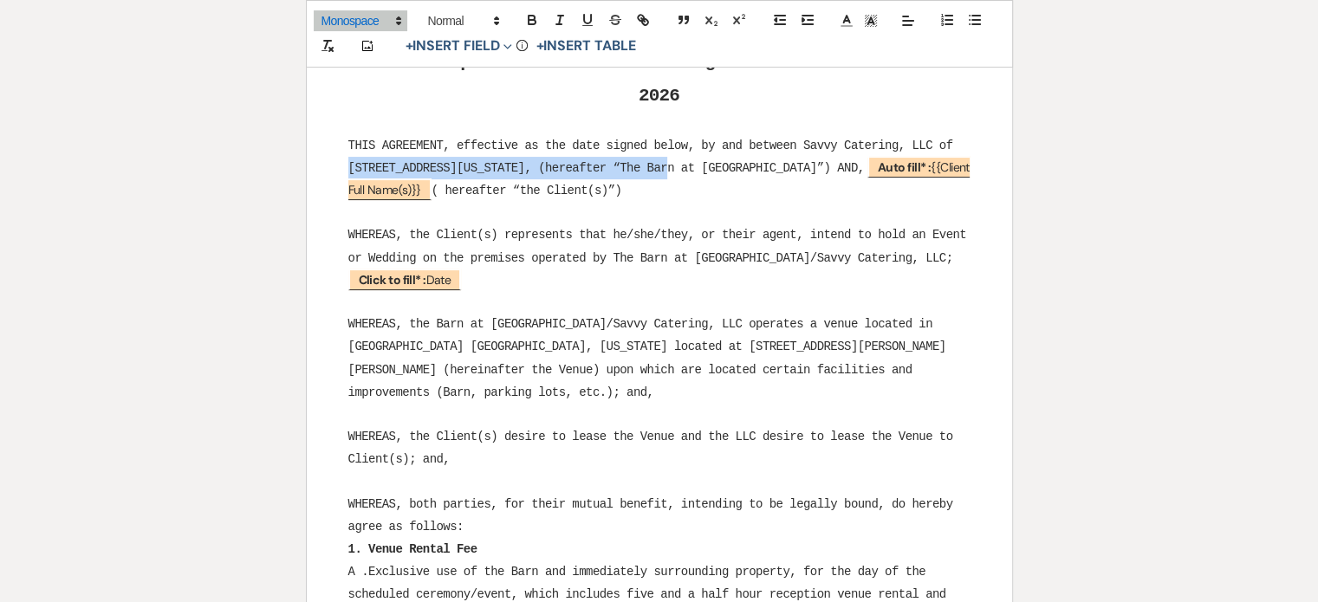
drag, startPoint x: 667, startPoint y: 165, endPoint x: 348, endPoint y: 176, distance: 319.2
click at [348, 175] on span "THIS AGREEMENT, effective as the date signed below, by and between Savvy Cateri…" at bounding box center [654, 157] width 612 height 36
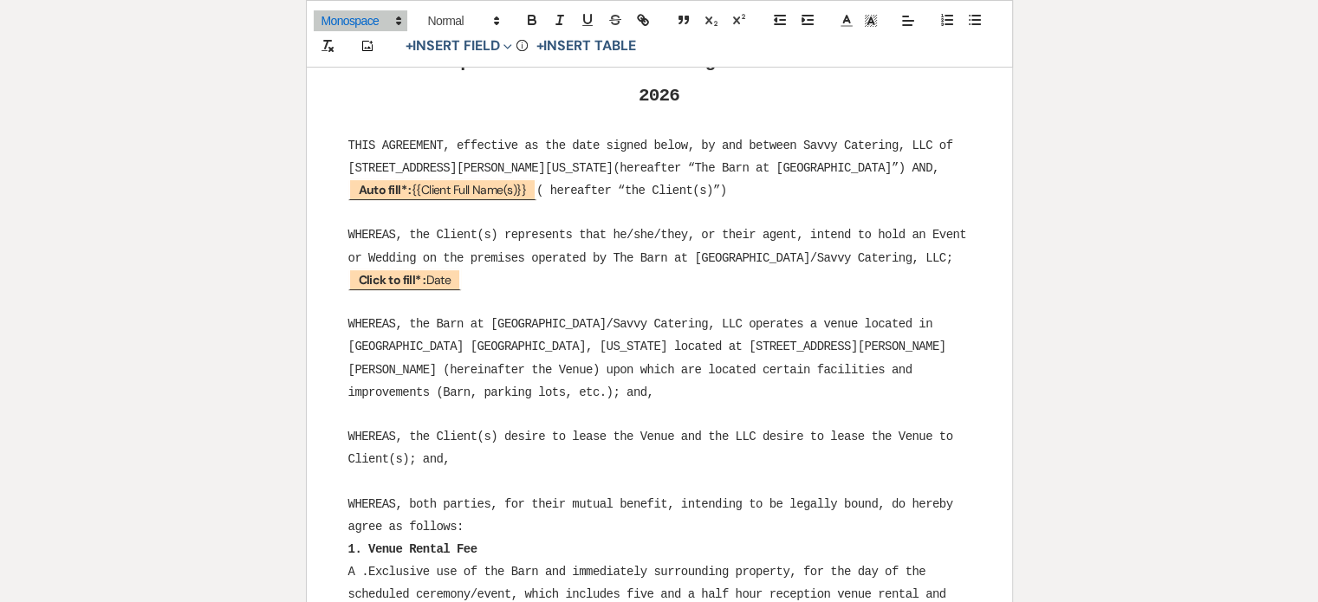
click at [912, 166] on span "THIS AGREEMENT, effective as the date signed below, by and between Savvy Cateri…" at bounding box center [654, 157] width 612 height 36
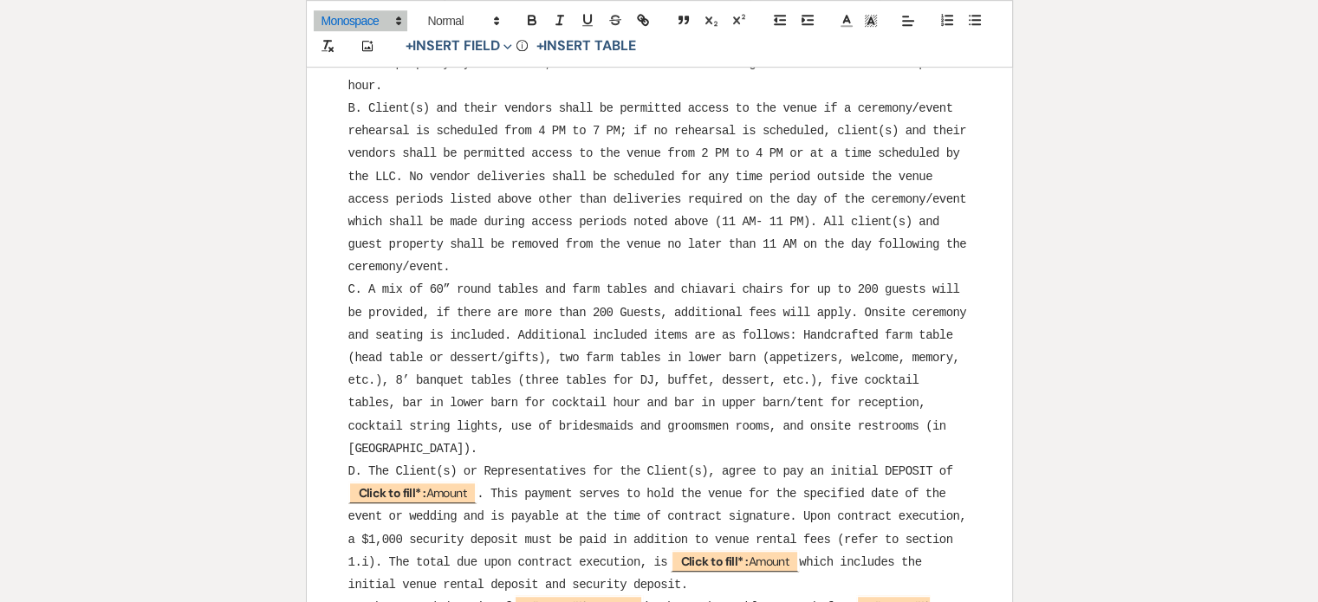
scroll to position [1040, 0]
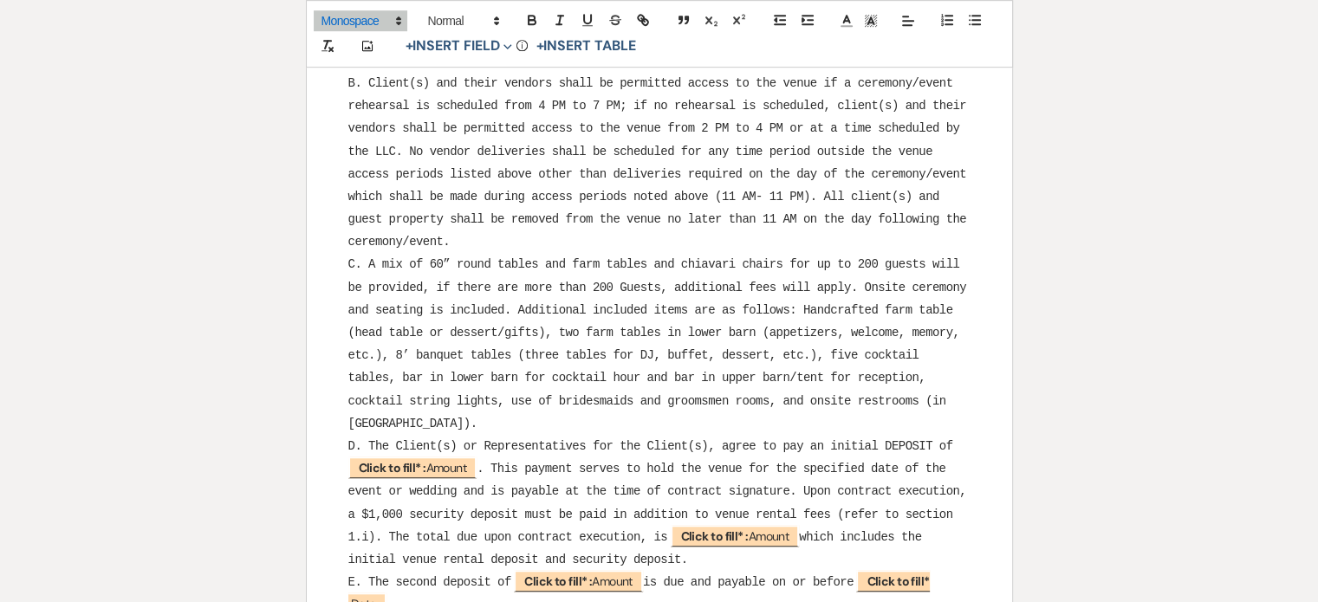
click at [557, 354] on span "C. A mix of 60” round tables and farm tables and chiavari chairs for up to 200 …" at bounding box center [660, 343] width 625 height 172
click at [381, 421] on span "C. A mix of 60” round tables and farm tables and chiavari chairs for up to 200 …" at bounding box center [660, 343] width 625 height 172
click at [867, 393] on span "C. A mix of 60” round tables and farm tables and chiavari chairs for up to 200 …" at bounding box center [660, 343] width 625 height 172
click at [956, 399] on span "C. A mix of 60” round tables and farm tables and chiavari chairs for up to 200 …" at bounding box center [660, 343] width 625 height 172
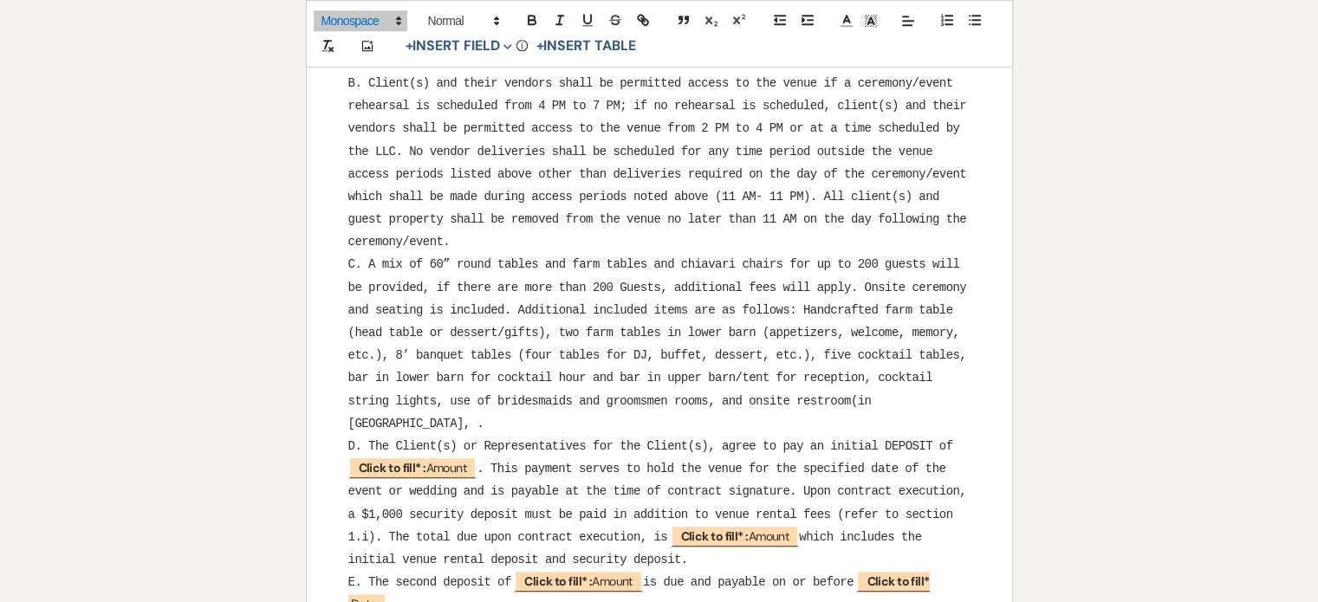
click at [954, 396] on span "C. A mix of 60” round tables and farm tables and chiavari chairs for up to 200 …" at bounding box center [660, 343] width 625 height 172
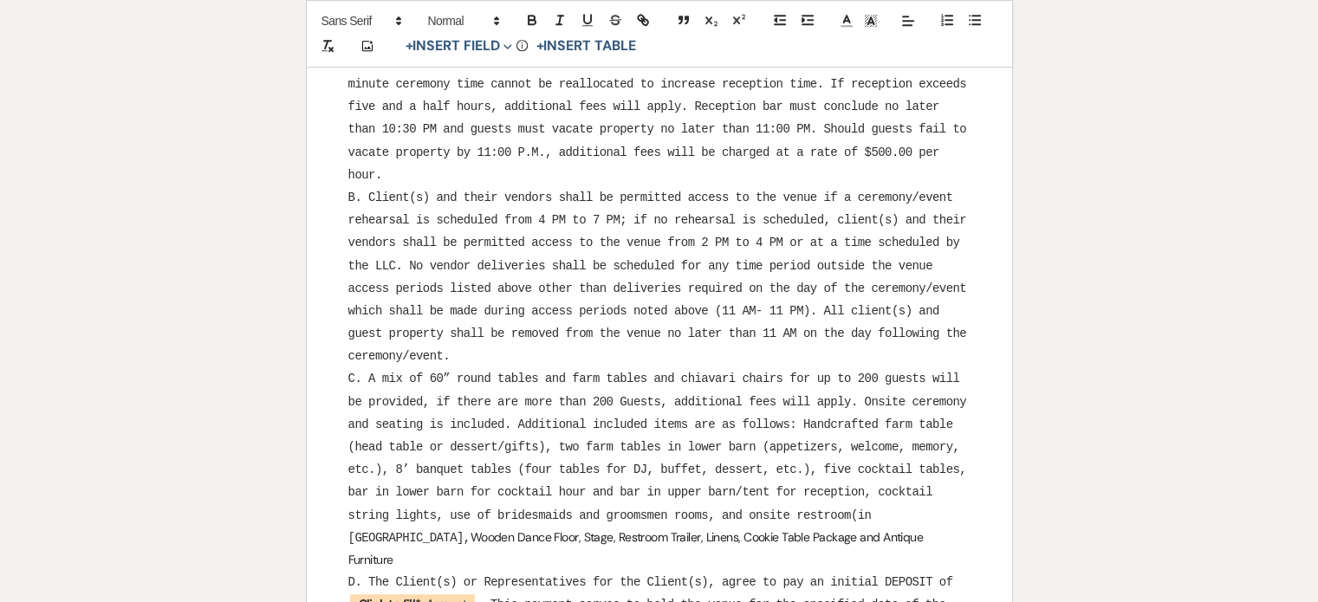
scroll to position [953, 0]
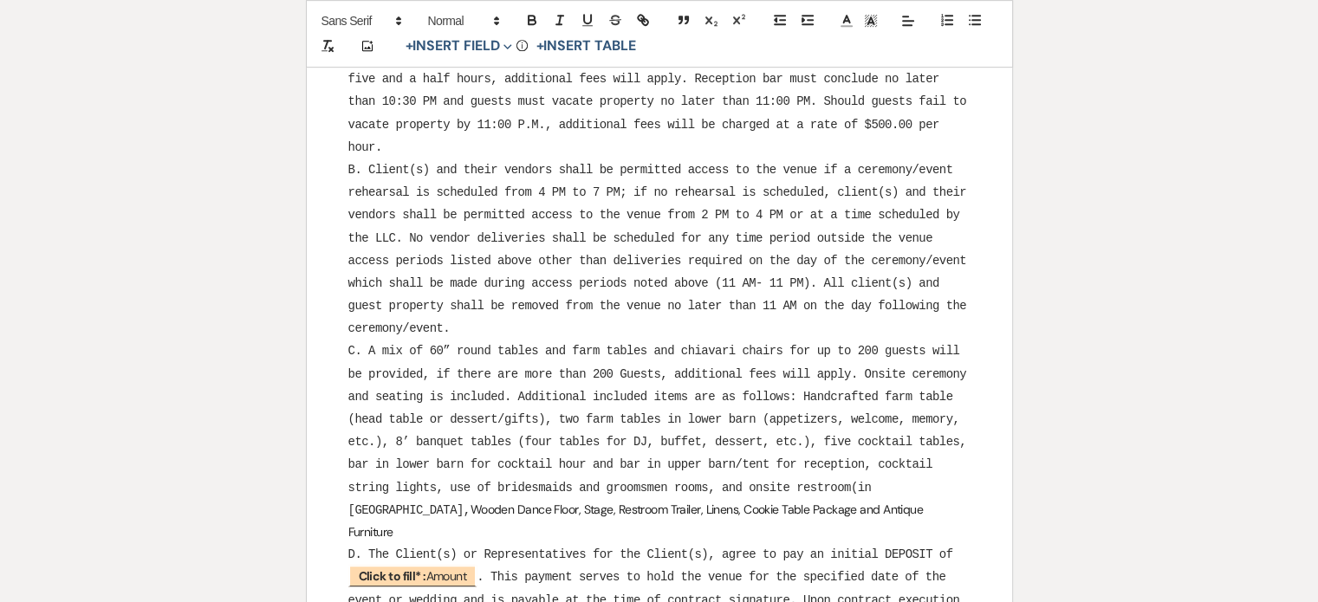
click at [655, 416] on span "C. A mix of 60” round tables and farm tables and chiavari chairs for up to 200 …" at bounding box center [660, 430] width 625 height 172
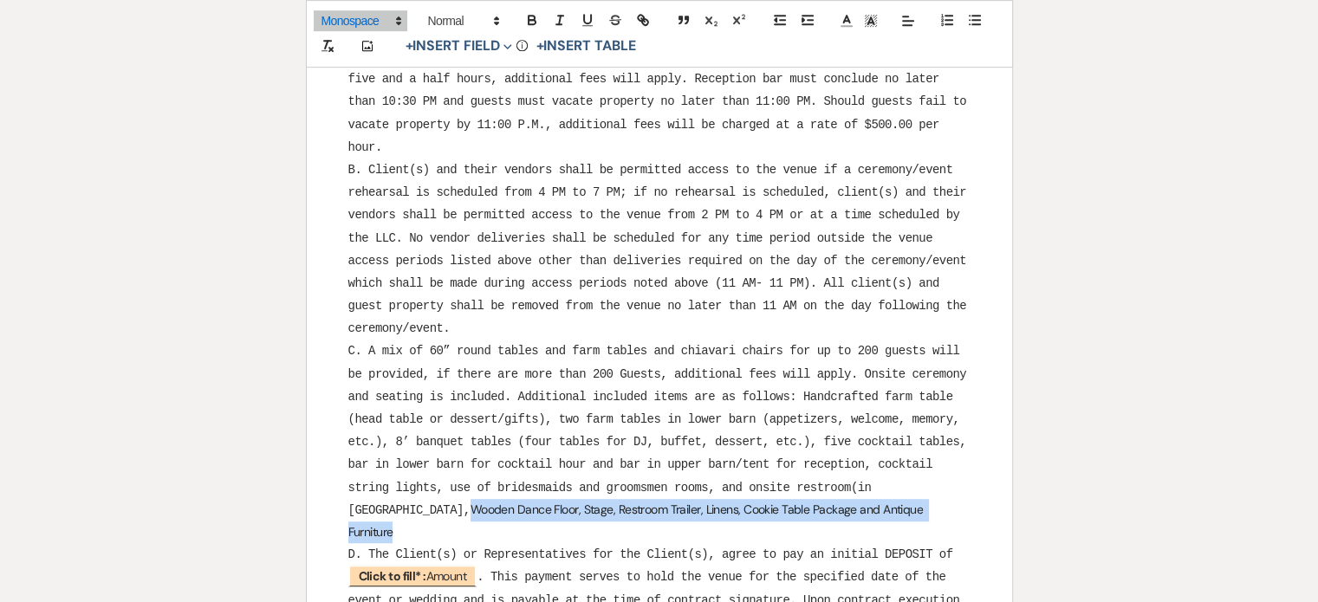
drag, startPoint x: 349, startPoint y: 503, endPoint x: 851, endPoint y: 516, distance: 502.0
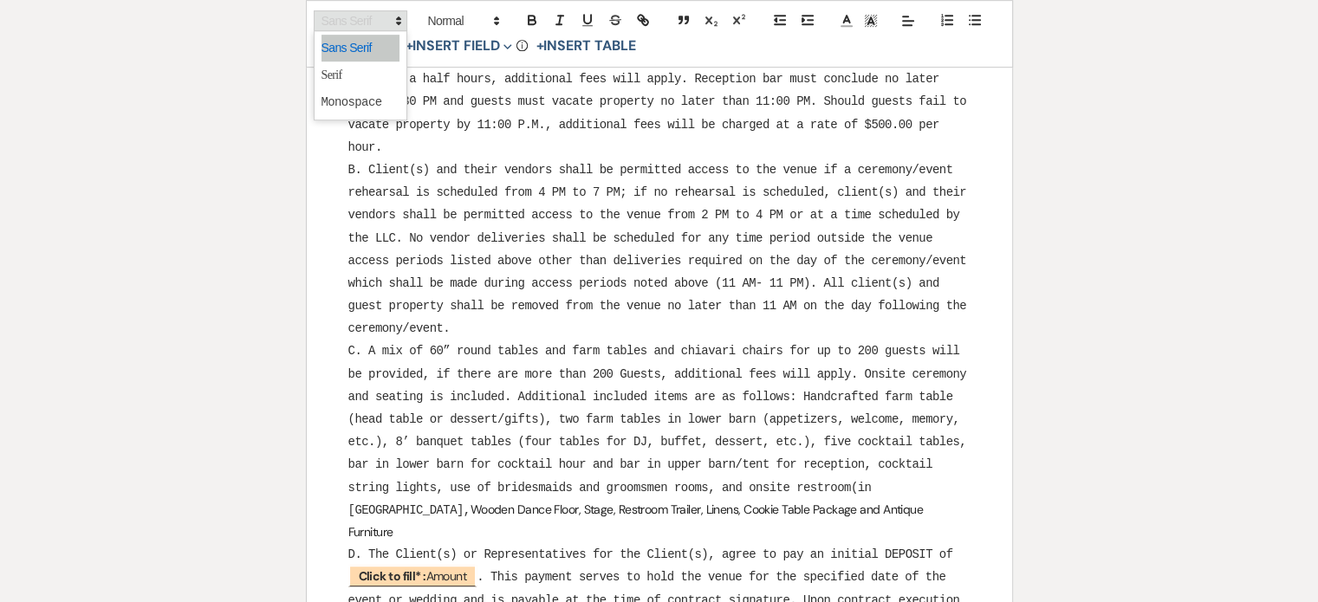
click at [398, 23] on polygon at bounding box center [398, 24] width 3 height 2
click at [333, 102] on span at bounding box center [361, 102] width 78 height 28
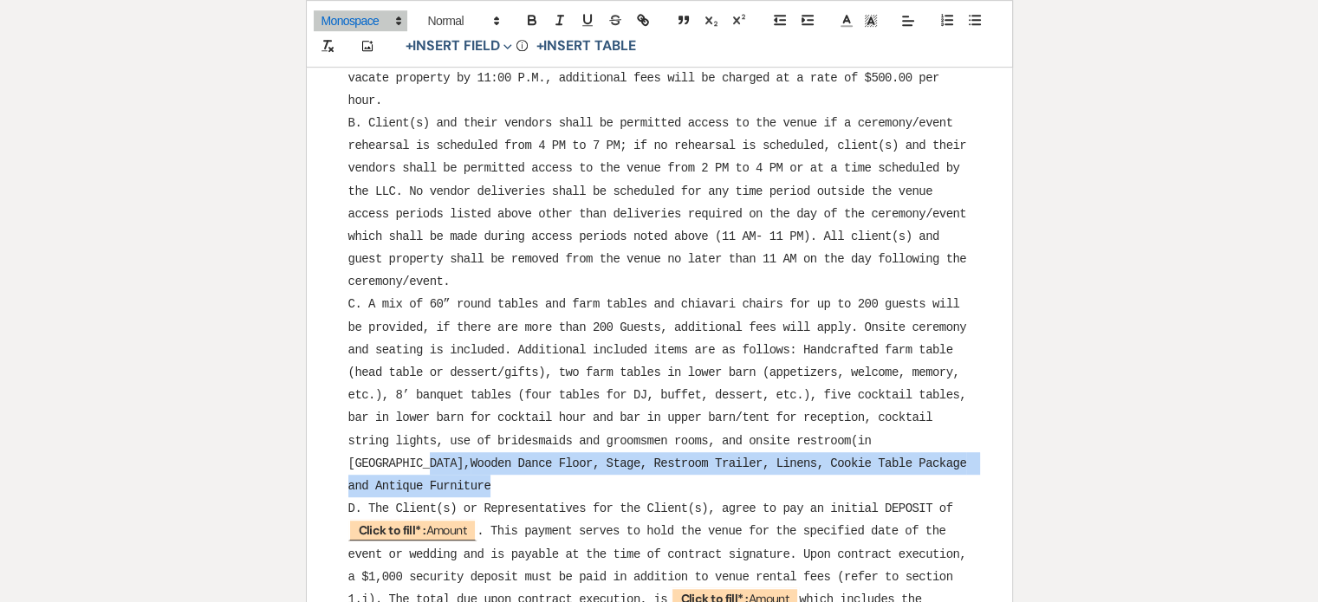
scroll to position [1040, 0]
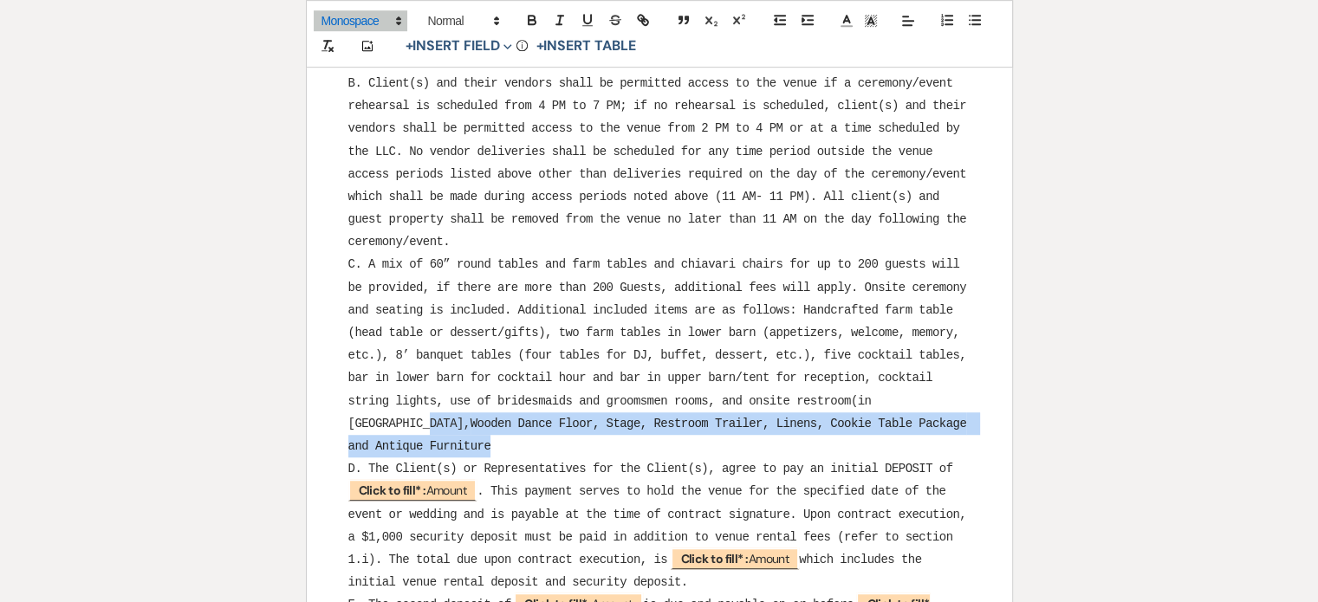
click at [430, 446] on p "C. A mix of 60” round tables and farm tables and chiavari chairs for up to 200 …" at bounding box center [659, 355] width 622 height 205
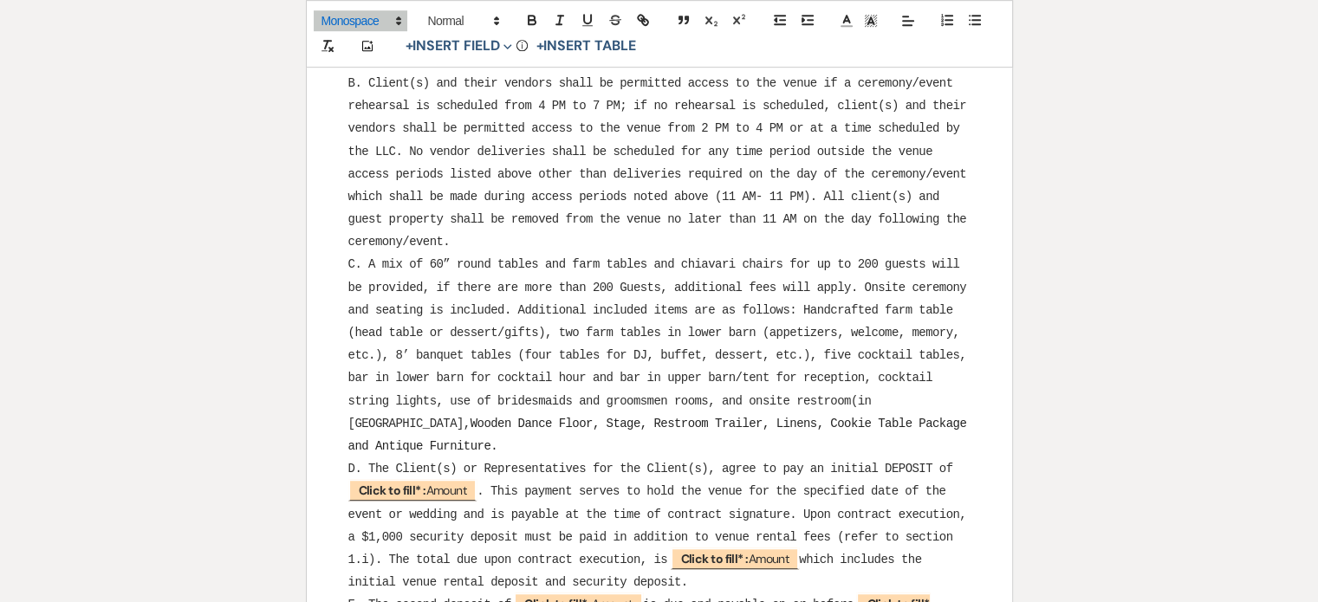
click at [354, 417] on span "Wooden Dance Floor, Stage, Restroom Trailer, Linens, Cookie Table Package and A…" at bounding box center [660, 435] width 625 height 36
click at [552, 436] on span "ooden dance floor, stage, restroom trailer(upstairs), linens for round tables b…" at bounding box center [657, 435] width 619 height 36
click at [712, 438] on span "ooden dance floor, stage, restroom trailer(upstairs), linens for round tables b…" at bounding box center [657, 435] width 619 height 36
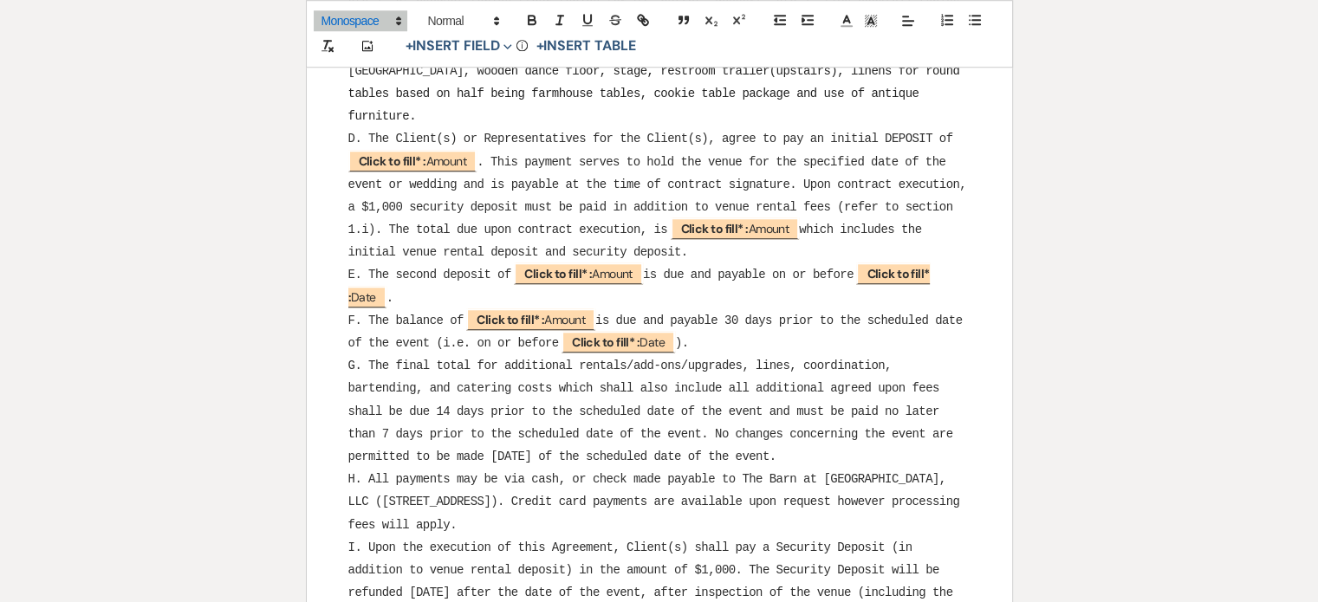
scroll to position [1473, 0]
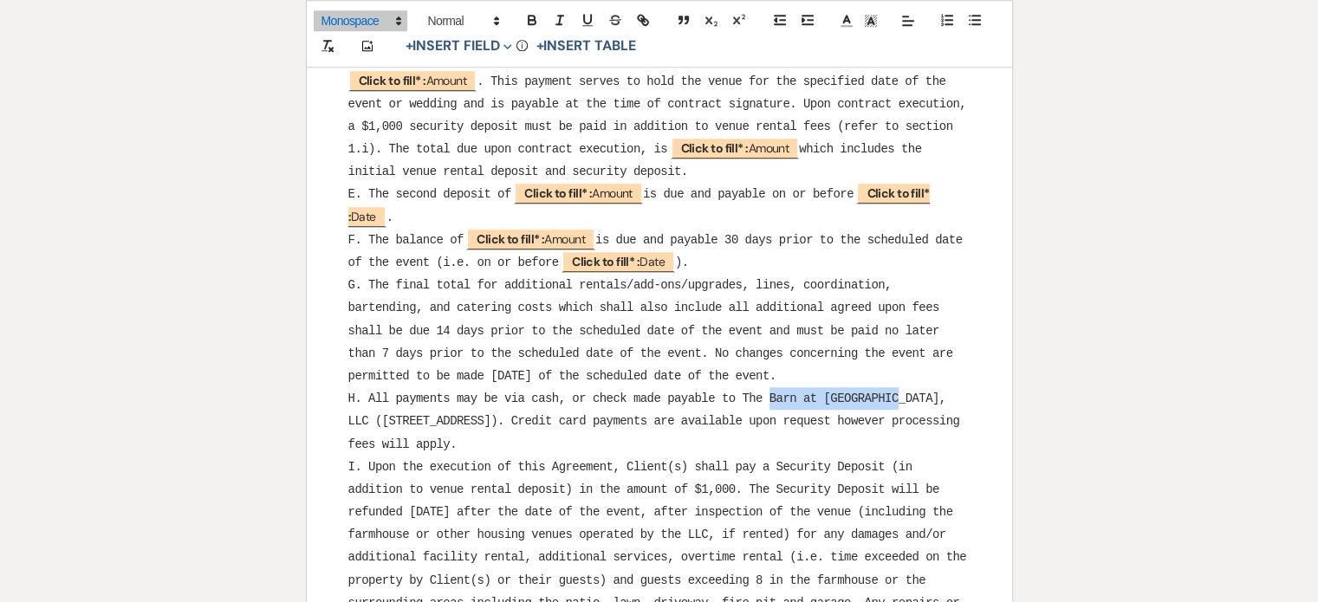
drag, startPoint x: 769, startPoint y: 366, endPoint x: 897, endPoint y: 365, distance: 128.3
click at [898, 392] on span "H. All payments may be via cash, or check made payable to The Barn at Maple Fal…" at bounding box center [657, 421] width 619 height 59
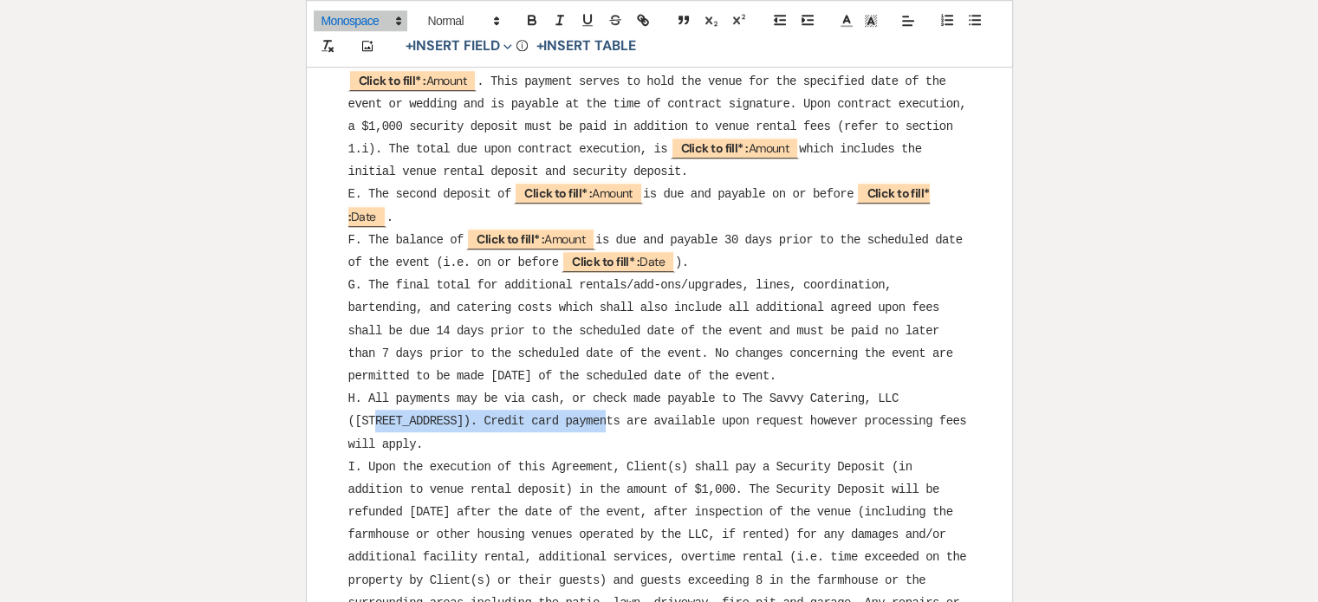
drag, startPoint x: 934, startPoint y: 370, endPoint x: 541, endPoint y: 390, distance: 394.0
click at [537, 392] on span "H. All payments may be via cash, or check made payable to The Savvy Catering, L…" at bounding box center [660, 421] width 625 height 59
click at [933, 392] on span "H. All payments may be via cash, or check made payable to The Savvy Catering, L…" at bounding box center [660, 421] width 625 height 59
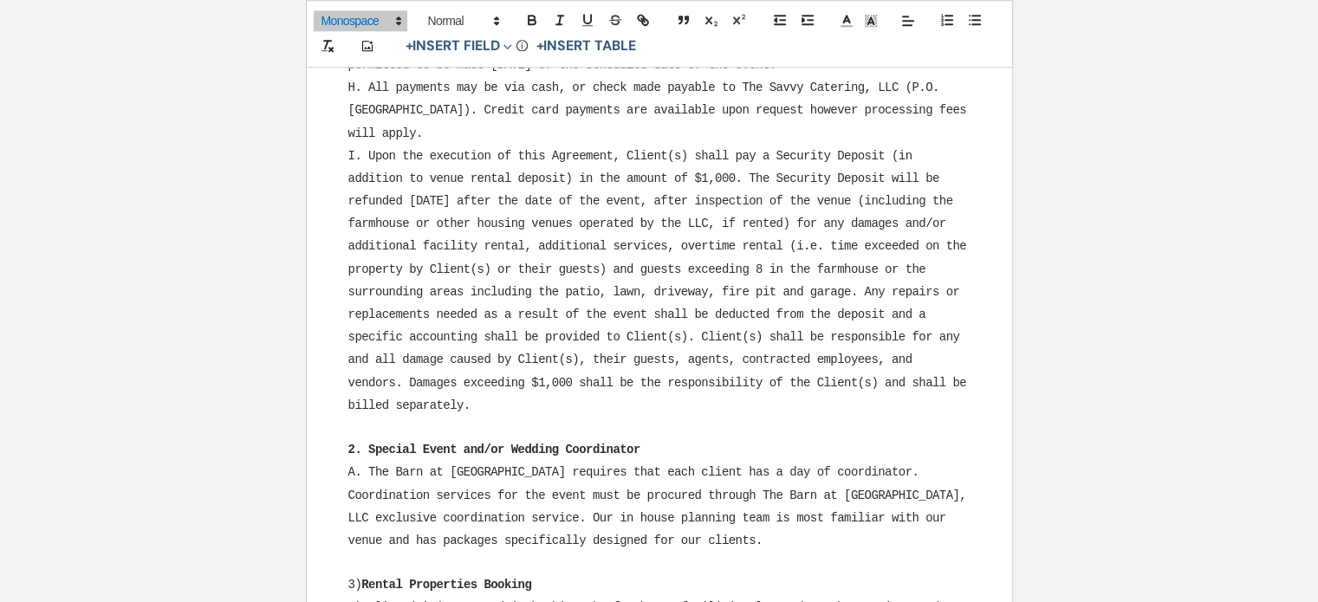
scroll to position [1820, 0]
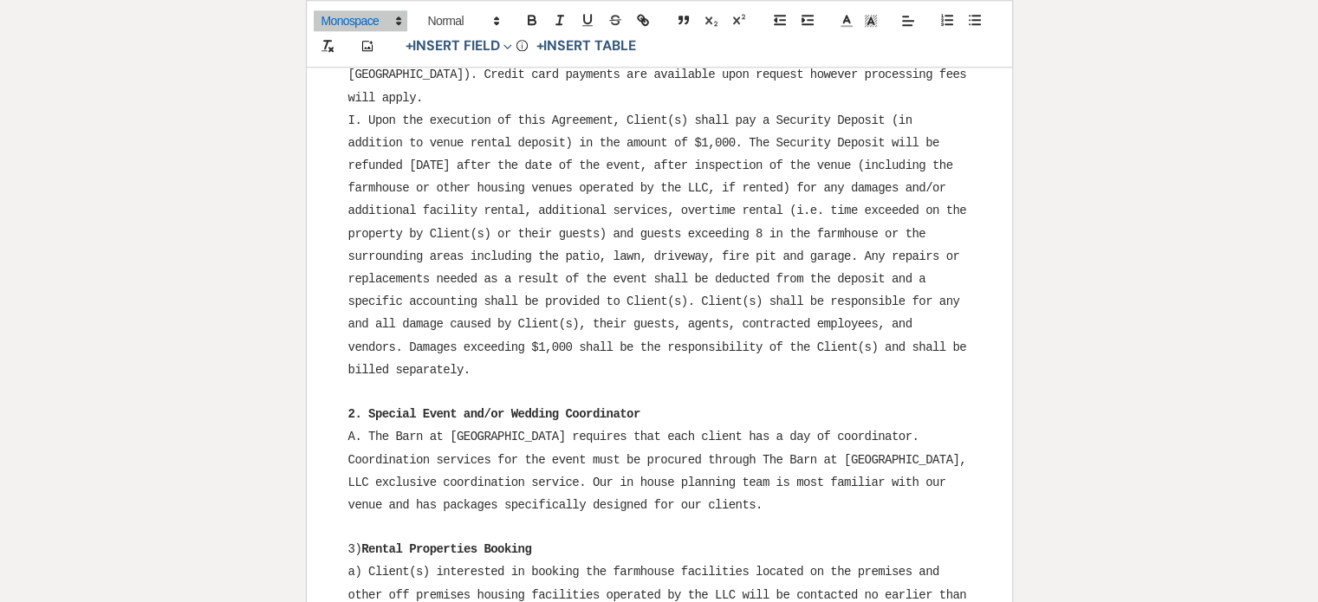
click at [865, 430] on span "A. The Barn at Maple Falls requires that each client has a day of coordinator. …" at bounding box center [660, 471] width 625 height 82
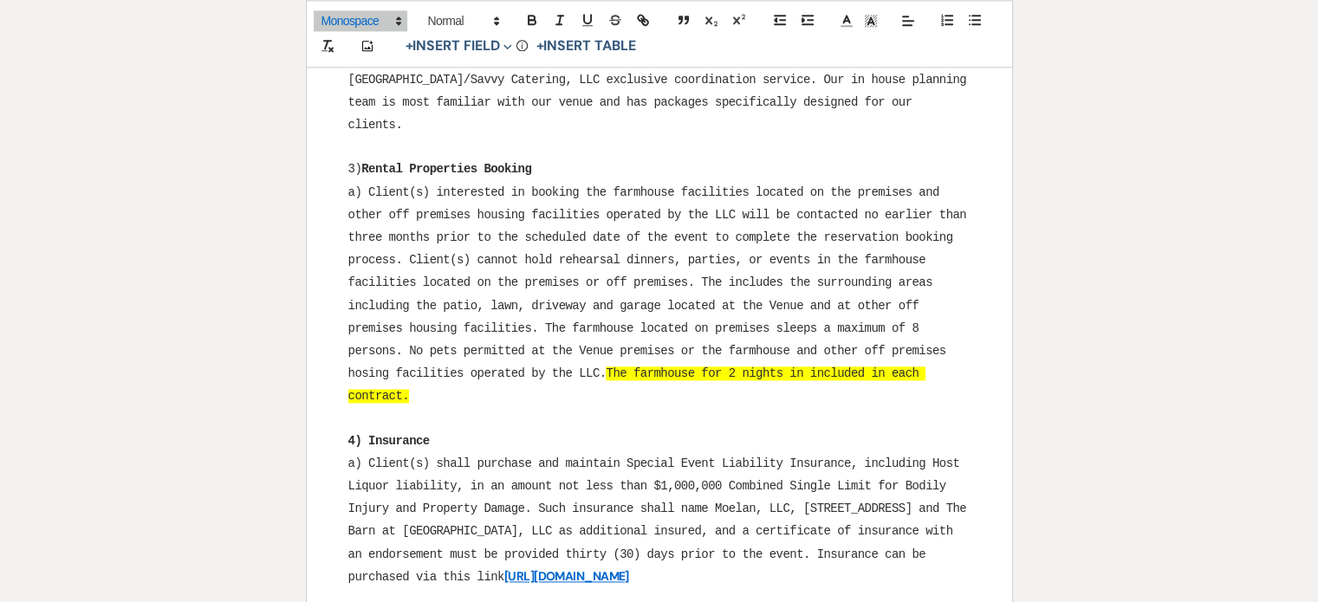
scroll to position [2254, 0]
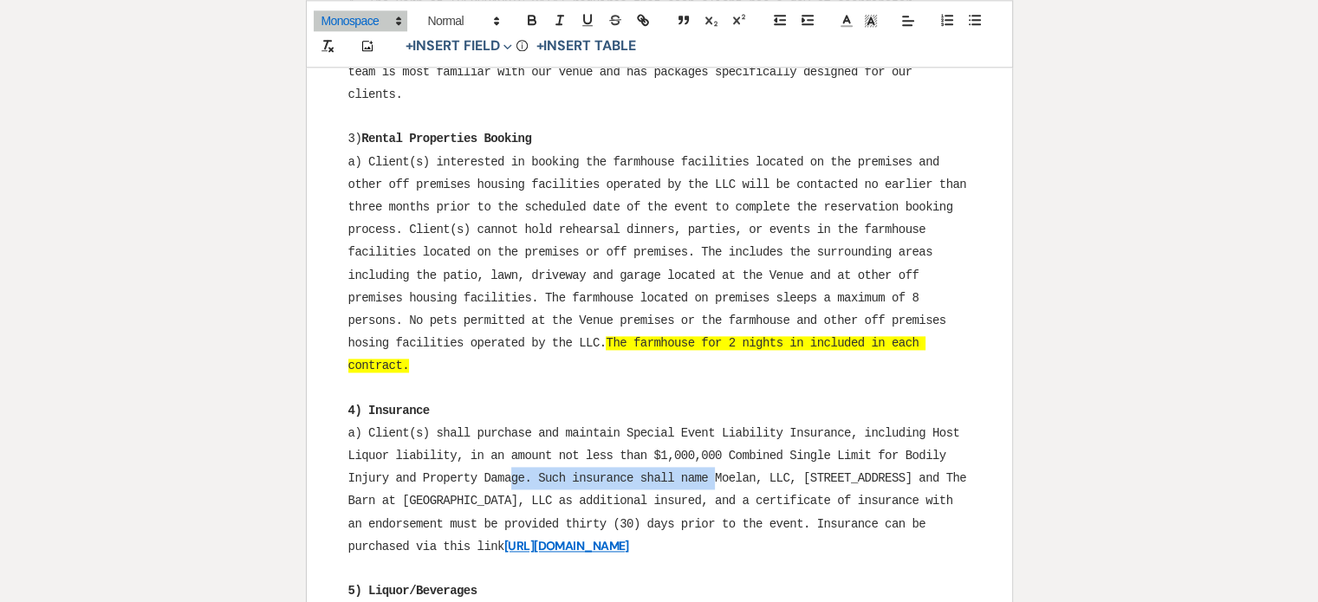
drag, startPoint x: 715, startPoint y: 418, endPoint x: 510, endPoint y: 430, distance: 205.8
click at [510, 430] on p "a) Client(s) shall purchase and maintain Special Event Liability Insurance, inc…" at bounding box center [659, 490] width 622 height 136
click at [699, 445] on span "a) Client(s) shall purchase and maintain Special Event Liability Insurance, inc…" at bounding box center [660, 489] width 625 height 127
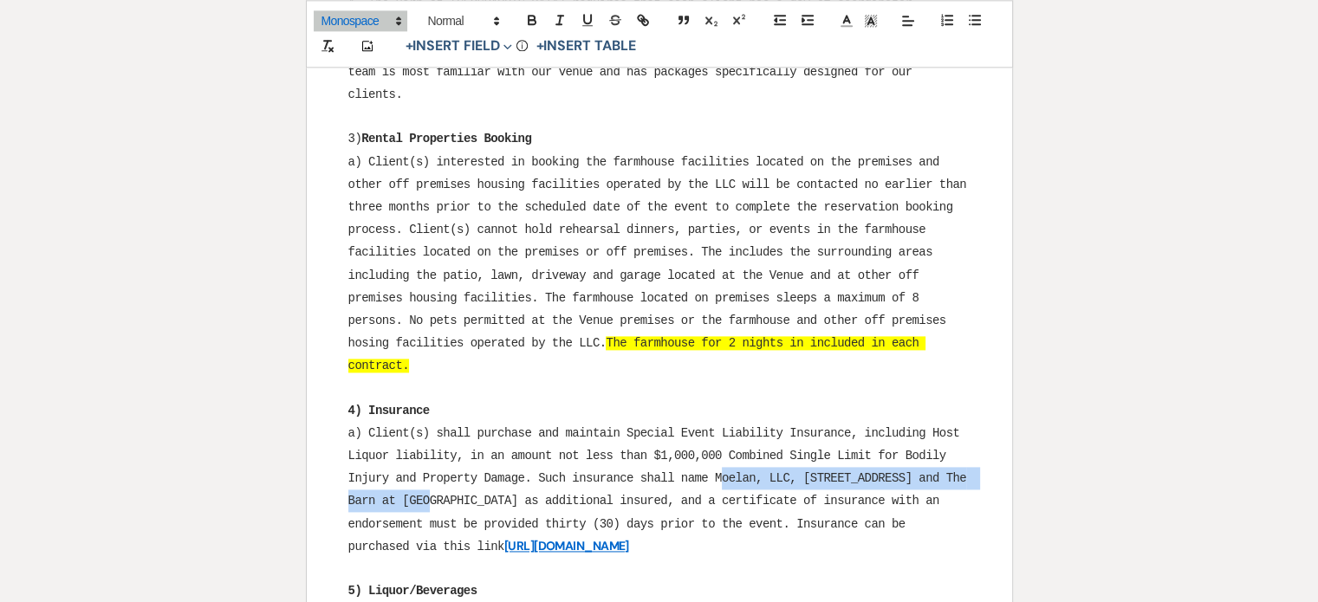
drag, startPoint x: 718, startPoint y: 420, endPoint x: 470, endPoint y: 441, distance: 248.8
click at [470, 441] on span "a) Client(s) shall purchase and maintain Special Event Liability Insurance, inc…" at bounding box center [660, 489] width 625 height 127
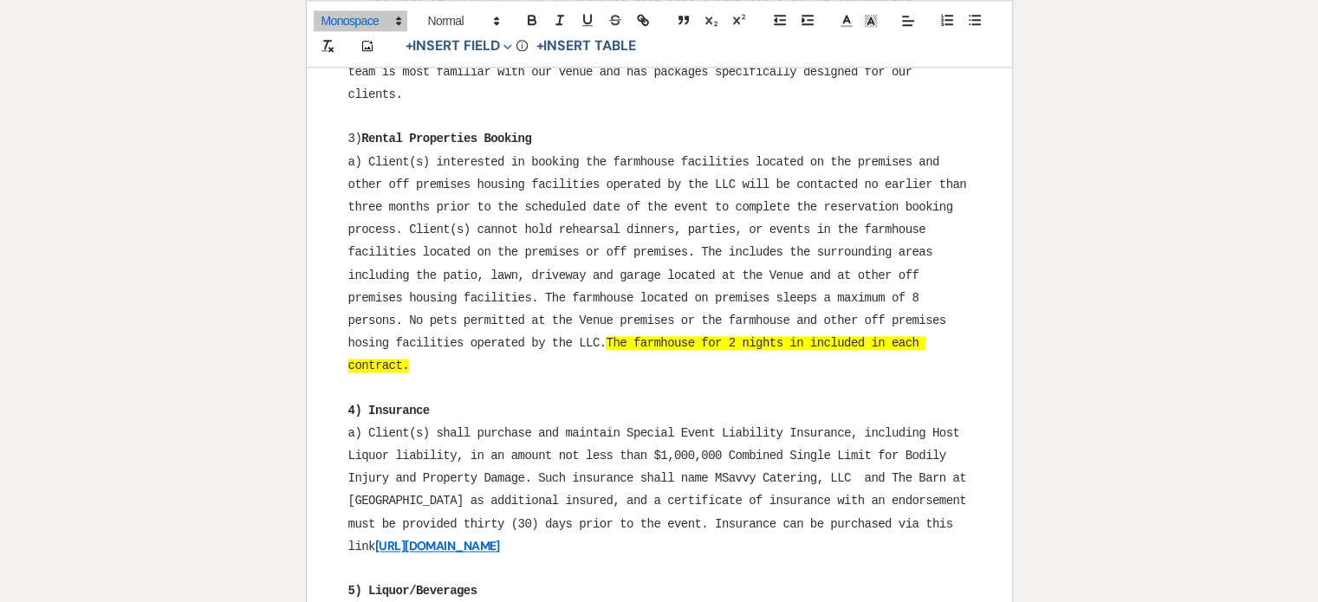
click at [719, 426] on span "a) Client(s) shall purchase and maintain Special Event Liability Insurance, inc…" at bounding box center [660, 489] width 625 height 127
click at [853, 426] on span "a) Client(s) shall purchase and maintain Special Event Liability Insurance, inc…" at bounding box center [660, 489] width 625 height 127
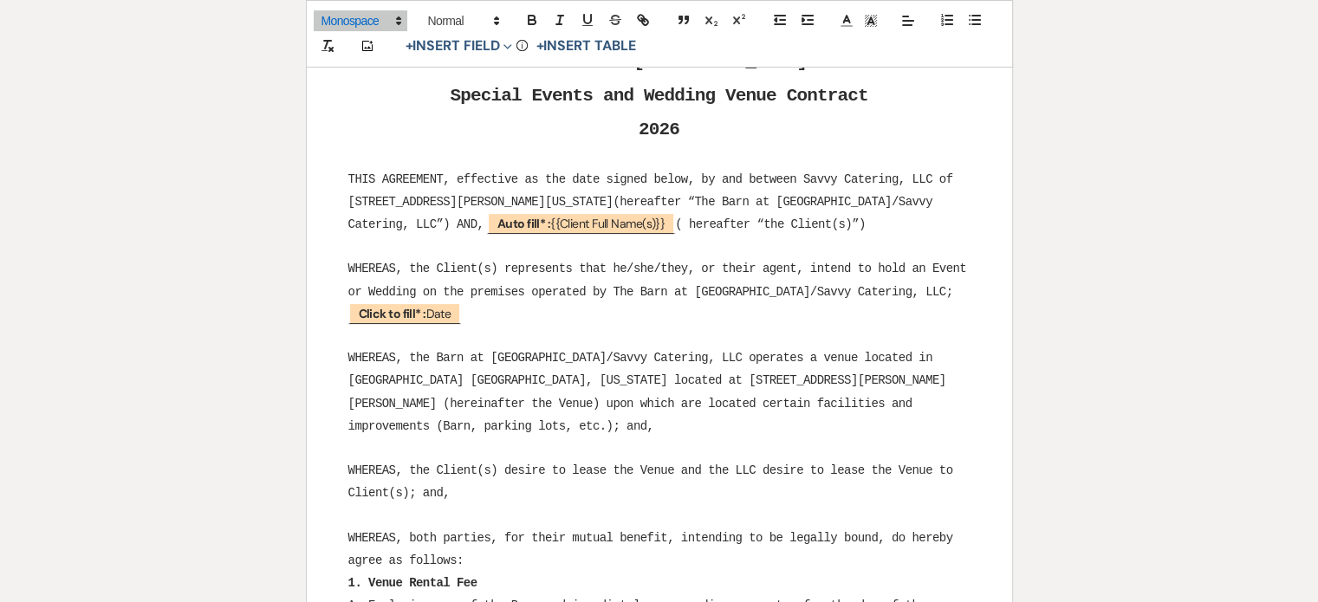
scroll to position [260, 0]
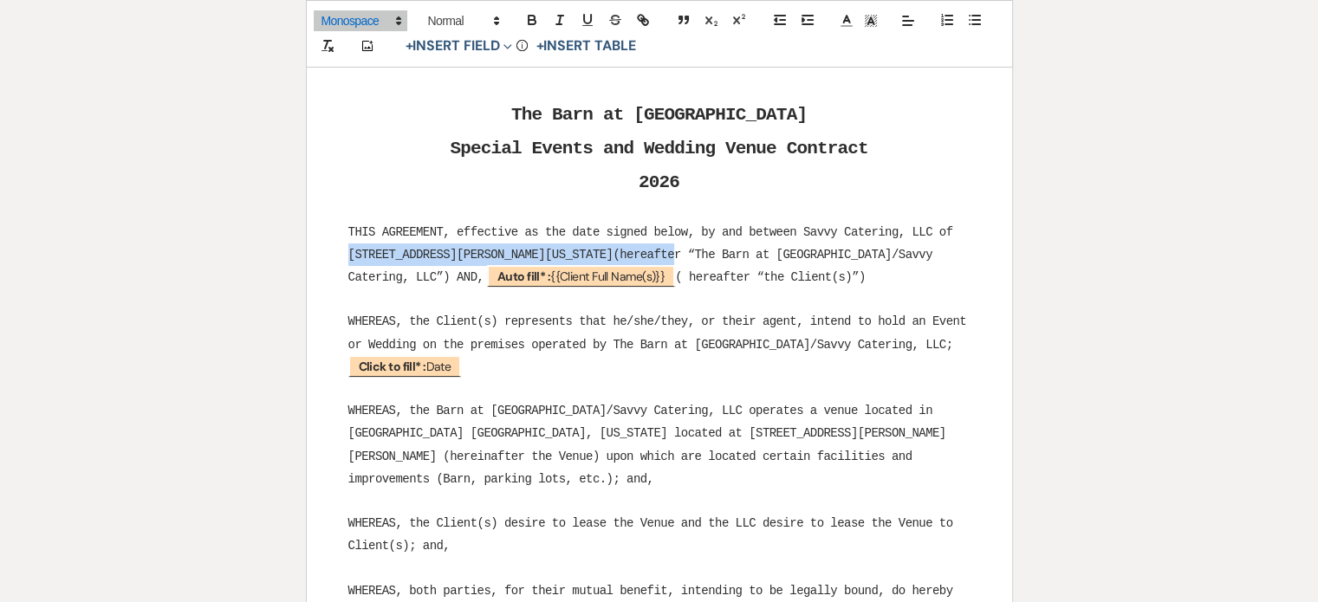
drag, startPoint x: 350, startPoint y: 252, endPoint x: 673, endPoint y: 257, distance: 322.5
click at [673, 257] on span "THIS AGREEMENT, effective as the date signed below, by and between Savvy Cateri…" at bounding box center [654, 254] width 612 height 59
copy span "305 N Kimberly Ave, Somerset, Pennsylvania 15501"
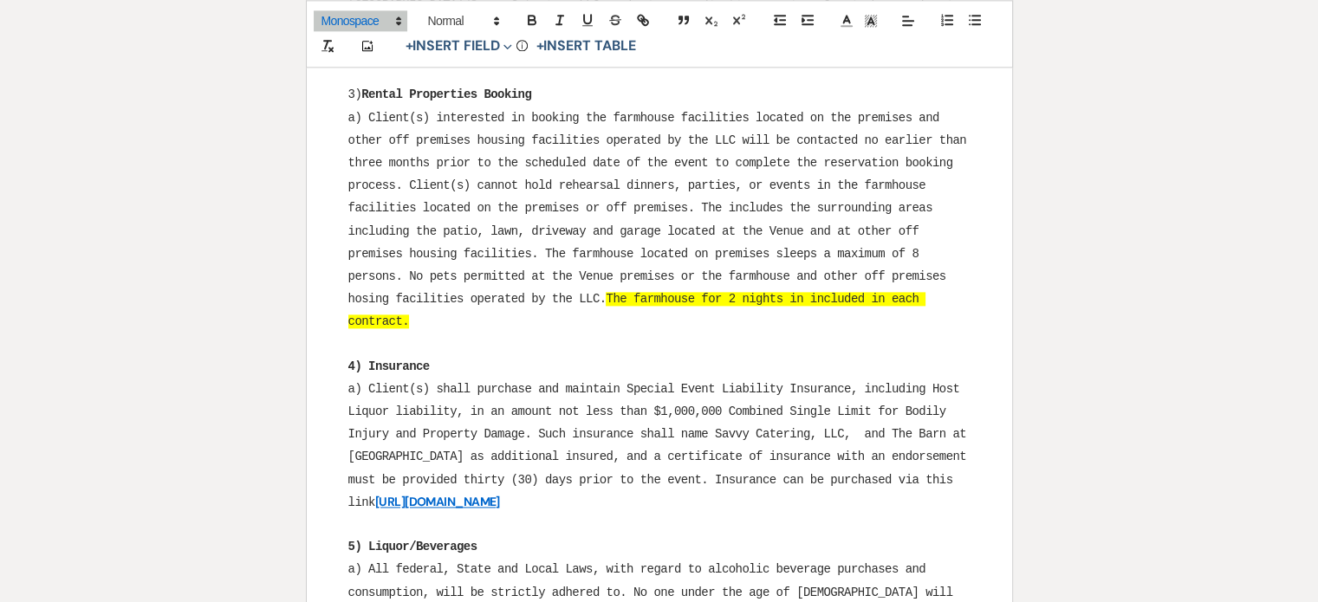
scroll to position [2340, 0]
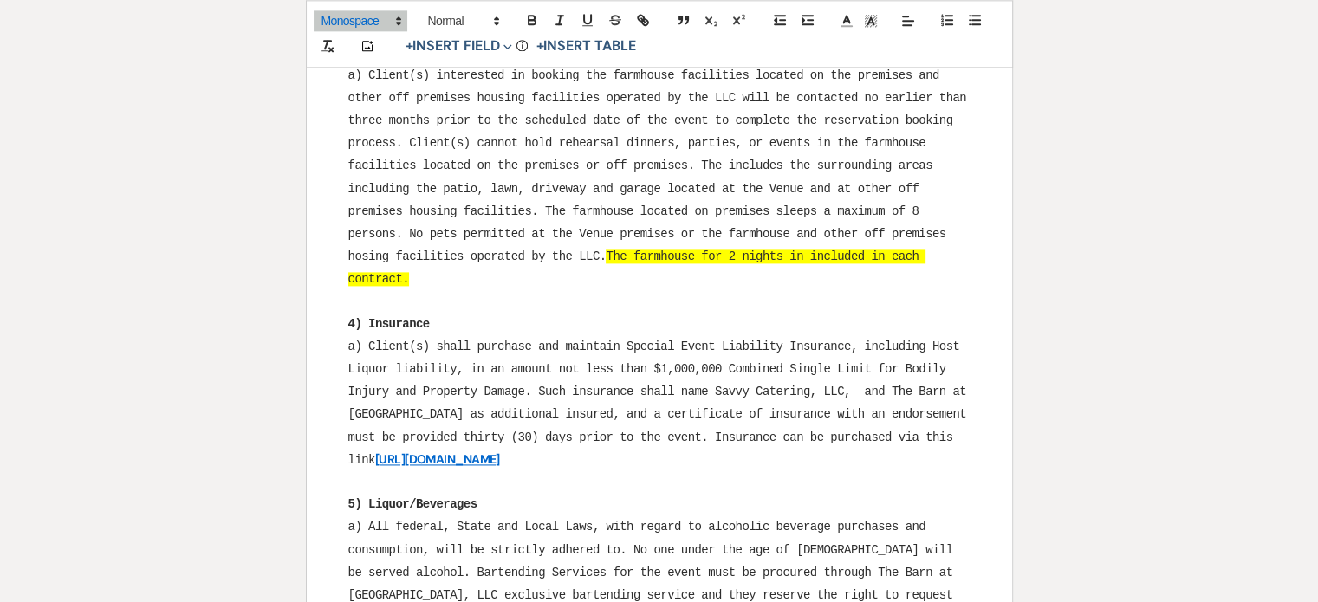
click at [855, 340] on span "a) Client(s) shall purchase and maintain Special Event Liability Insurance, inc…" at bounding box center [660, 403] width 625 height 127
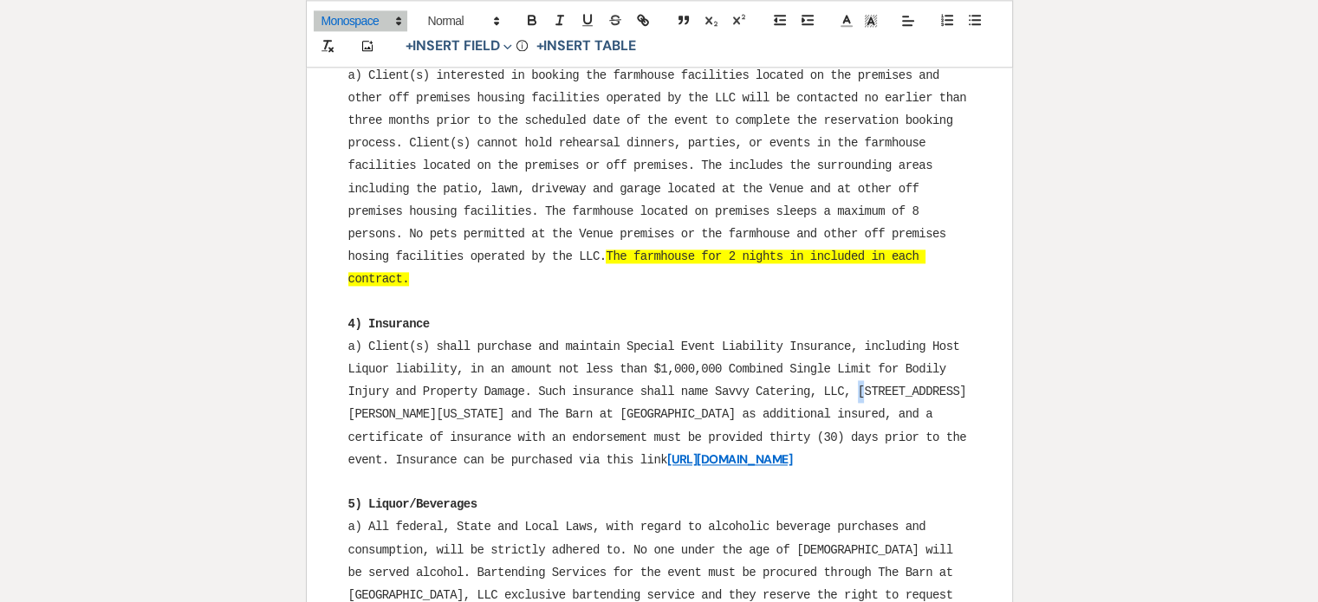
drag, startPoint x: 860, startPoint y: 334, endPoint x: 926, endPoint y: 318, distance: 67.7
click at [867, 340] on span "a) Client(s) shall purchase and maintain Special Event Liability Insurance, inc…" at bounding box center [660, 403] width 625 height 127
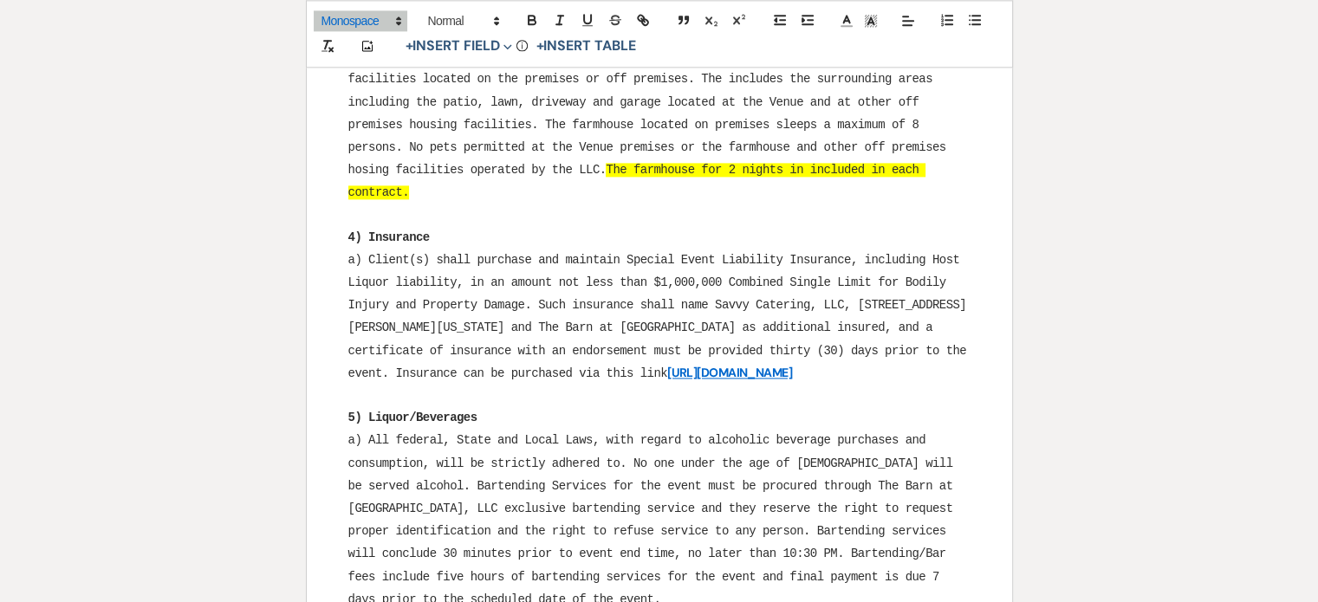
click at [415, 446] on span "a) All federal, State and Local Laws, with regard to alcoholic beverage purchas…" at bounding box center [654, 519] width 612 height 172
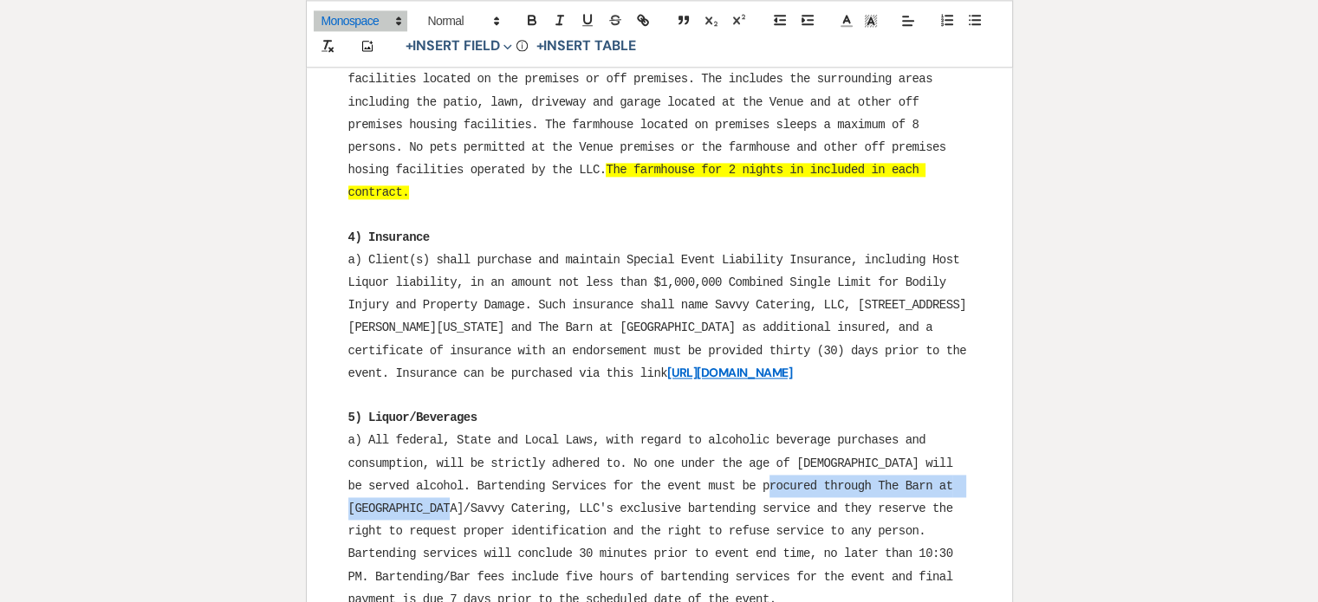
drag, startPoint x: 517, startPoint y: 450, endPoint x: 810, endPoint y: 425, distance: 294.9
click at [810, 433] on span "a) All federal, State and Local Laws, with regard to alcoholic beverage purchas…" at bounding box center [654, 519] width 612 height 172
copy span "The Barn at Maple Falls/Savvy Catering, LLC"
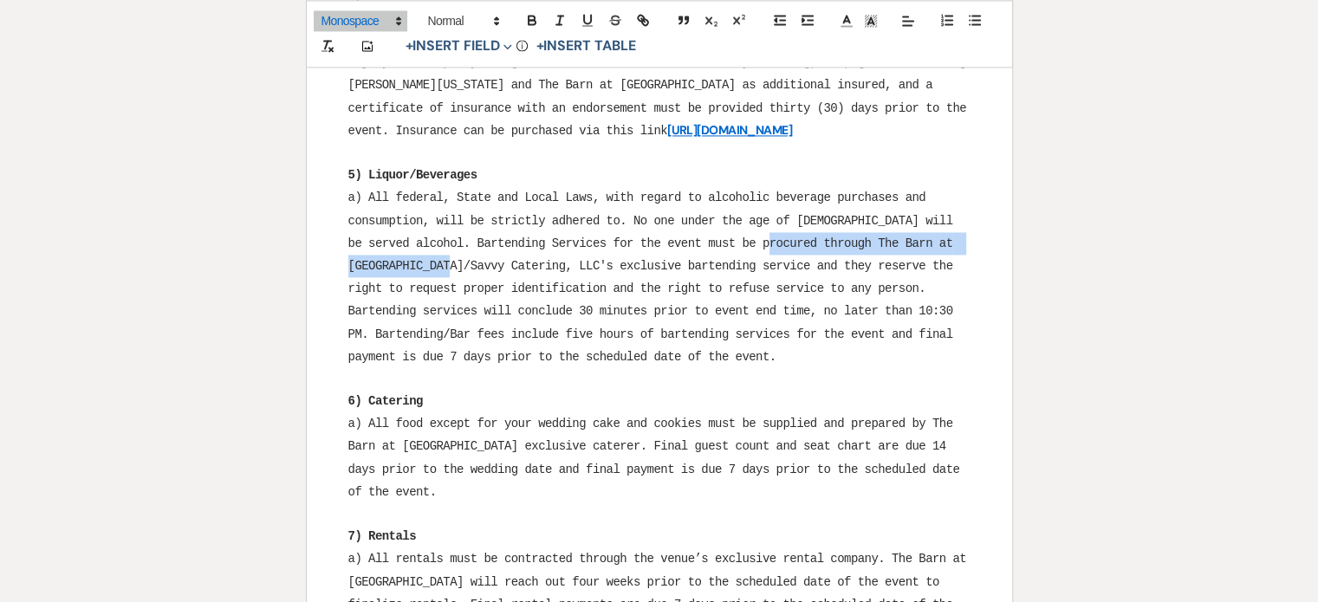
scroll to position [2687, 0]
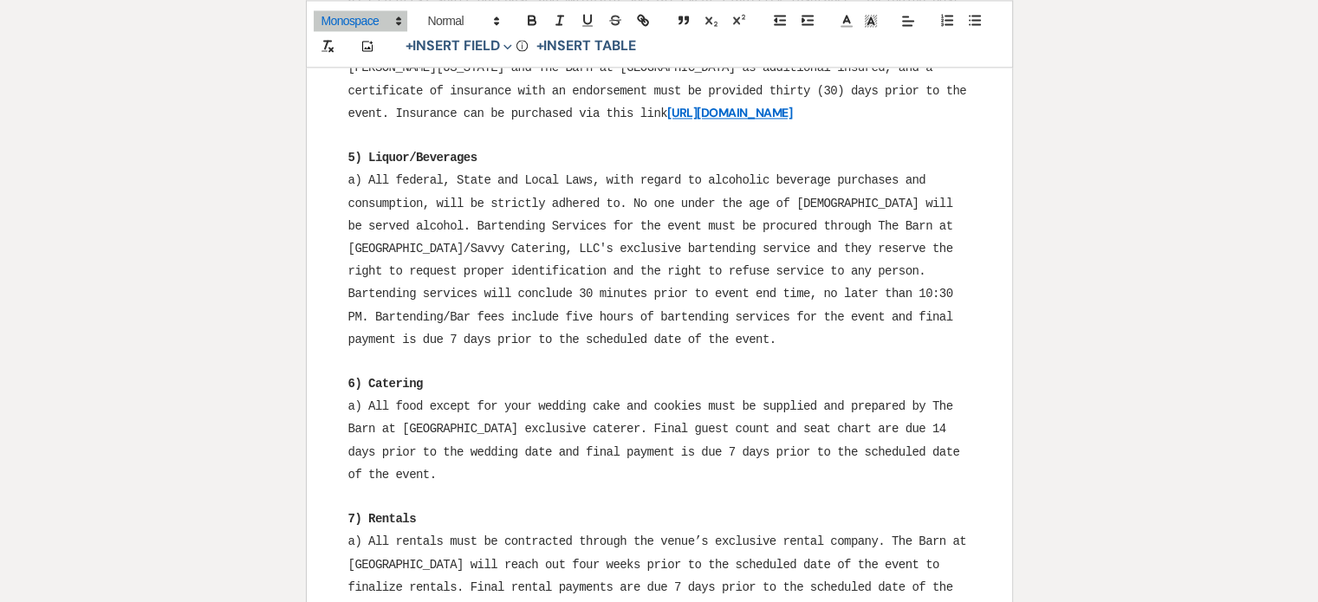
click at [607, 259] on span "a) All federal, State and Local Laws, with regard to alcoholic beverage purchas…" at bounding box center [654, 259] width 612 height 172
click at [519, 233] on span "a) All federal, State and Local Laws, with regard to alcoholic beverage purchas…" at bounding box center [654, 259] width 612 height 172
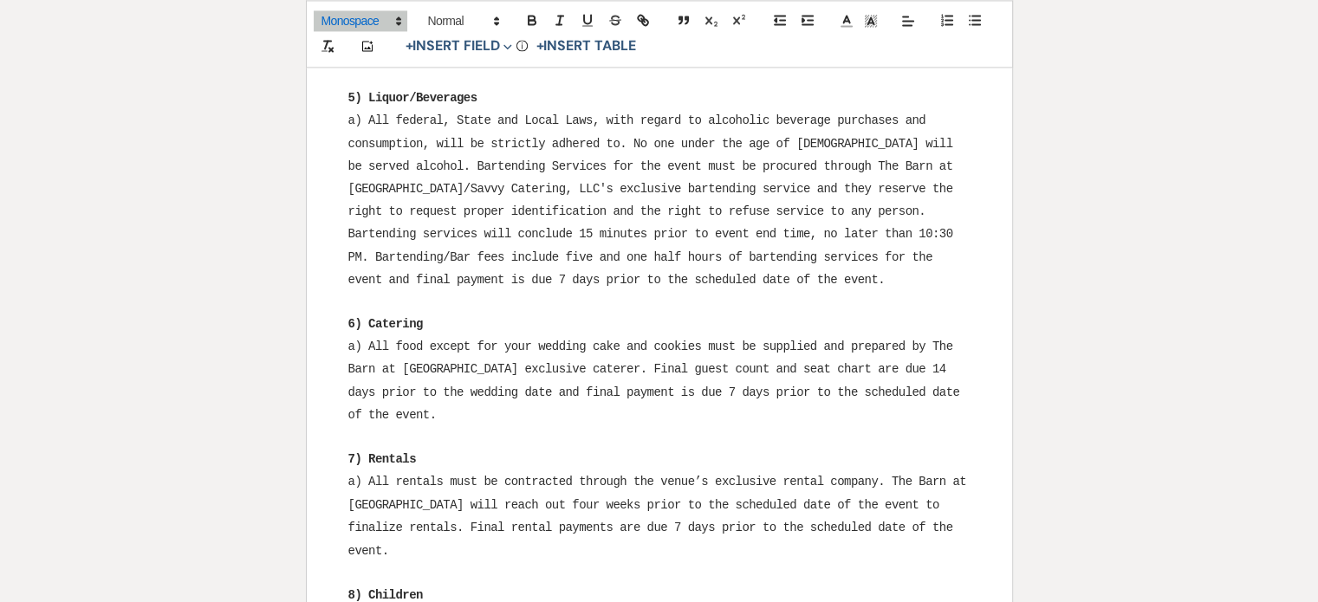
scroll to position [2774, 0]
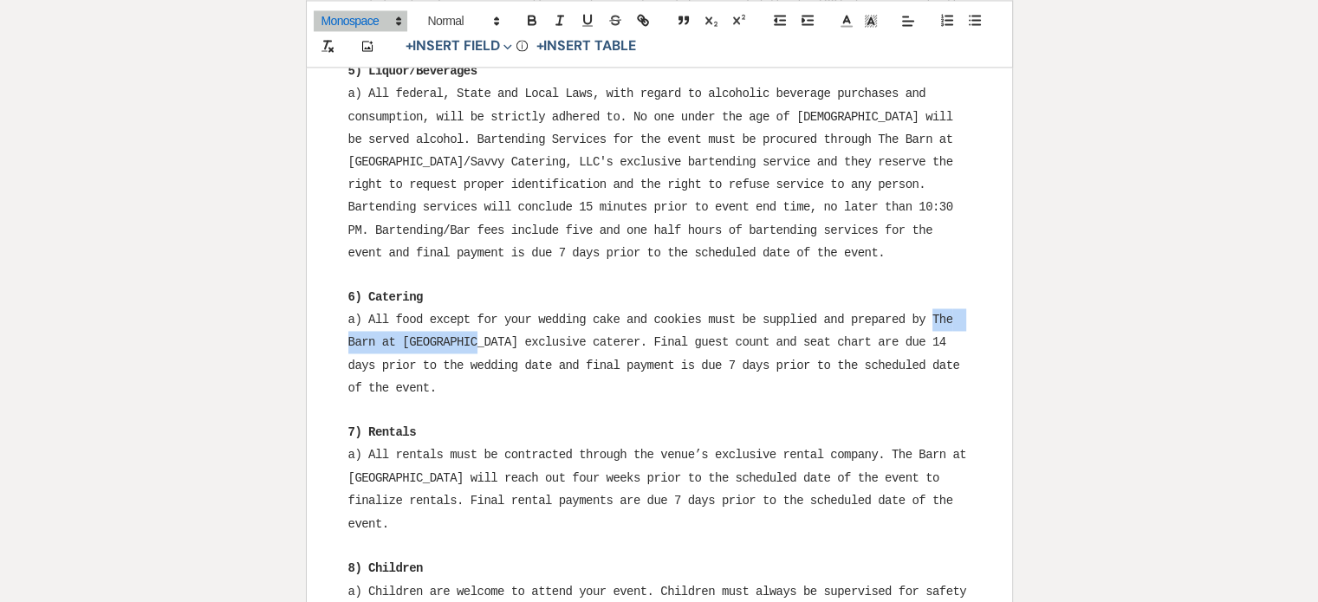
drag, startPoint x: 478, startPoint y: 283, endPoint x: 933, endPoint y: 253, distance: 456.0
click at [933, 313] on span "a) All food except for your wedding cake and cookies must be supplied and prepa…" at bounding box center [657, 354] width 619 height 82
drag, startPoint x: 413, startPoint y: 302, endPoint x: 525, endPoint y: 301, distance: 112.7
click at [413, 313] on span "a) All food except for your wedding cake and cookies must be supplied and prepa…" at bounding box center [660, 354] width 625 height 82
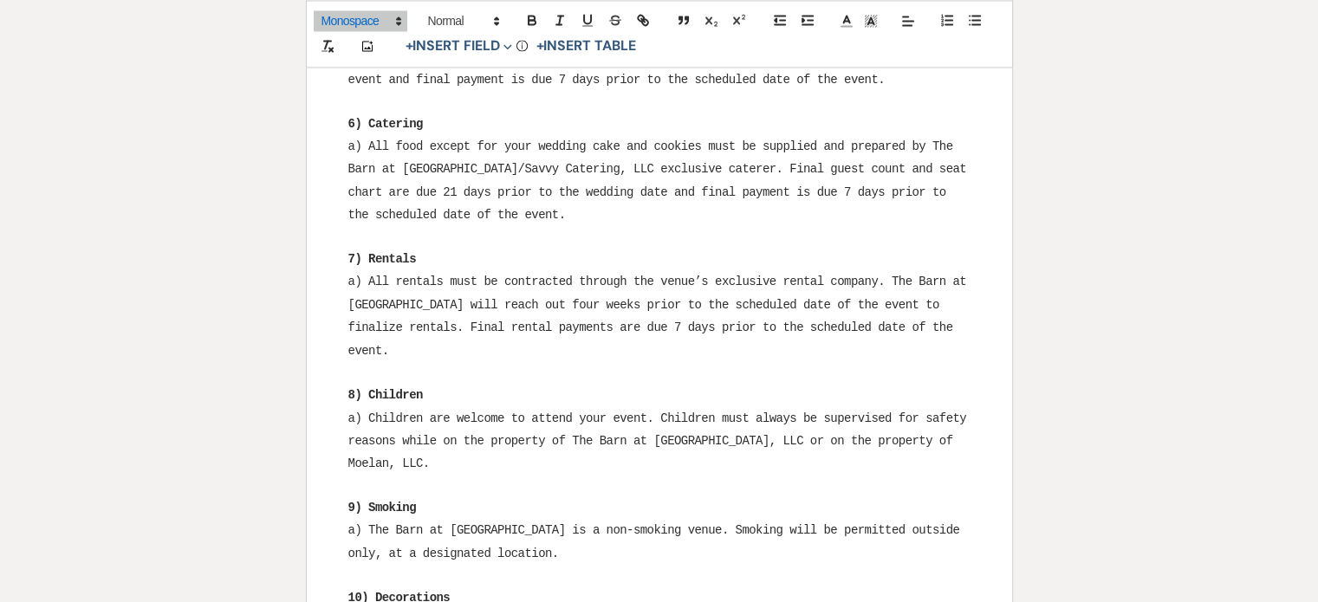
scroll to position [3034, 0]
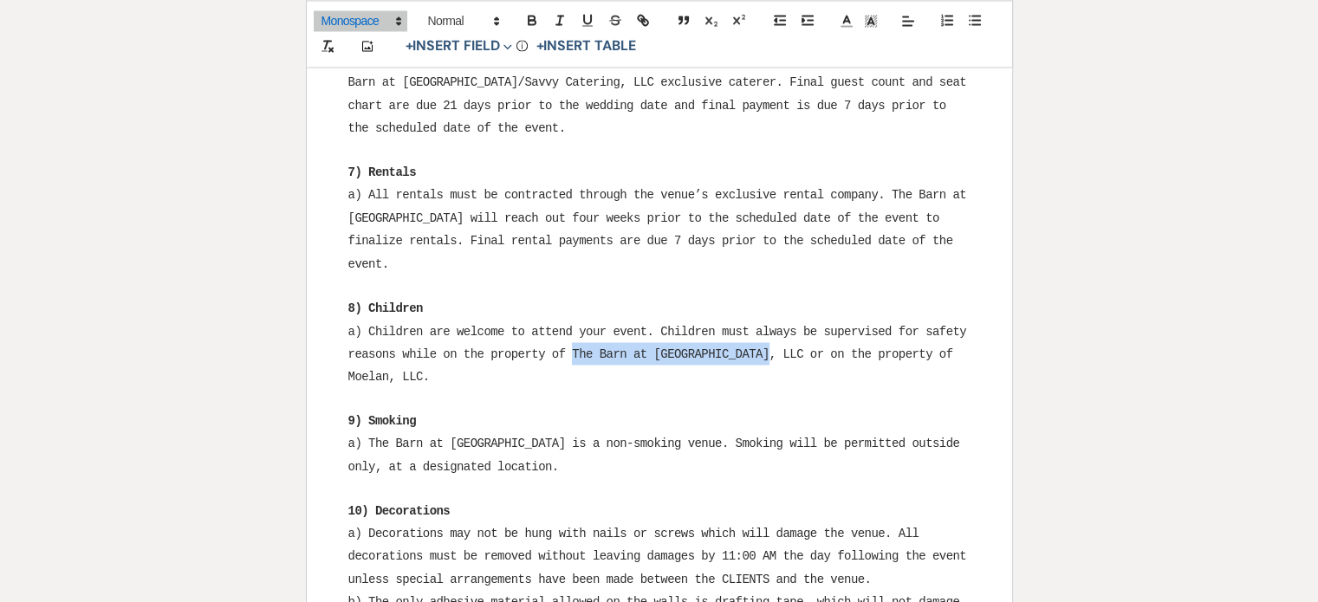
drag, startPoint x: 572, startPoint y: 269, endPoint x: 766, endPoint y: 263, distance: 194.2
click at [766, 324] on span "a) Children are welcome to attend your event. Children must always be supervise…" at bounding box center [660, 353] width 625 height 59
click at [764, 324] on span "a) Children are welcome to attend your event. Children must always be supervise…" at bounding box center [660, 353] width 625 height 59
drag, startPoint x: 428, startPoint y: 293, endPoint x: 504, endPoint y: 290, distance: 76.3
click at [504, 324] on span "a) Children are welcome to attend your event. Children must always be supervise…" at bounding box center [660, 353] width 625 height 59
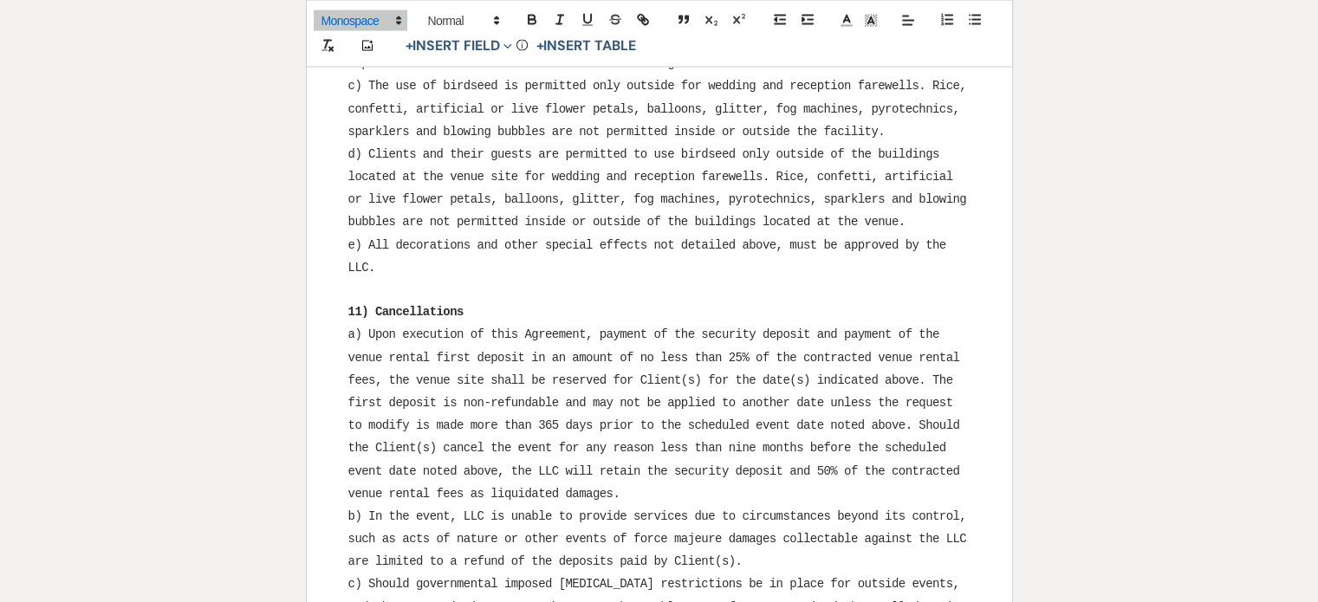
scroll to position [3640, 0]
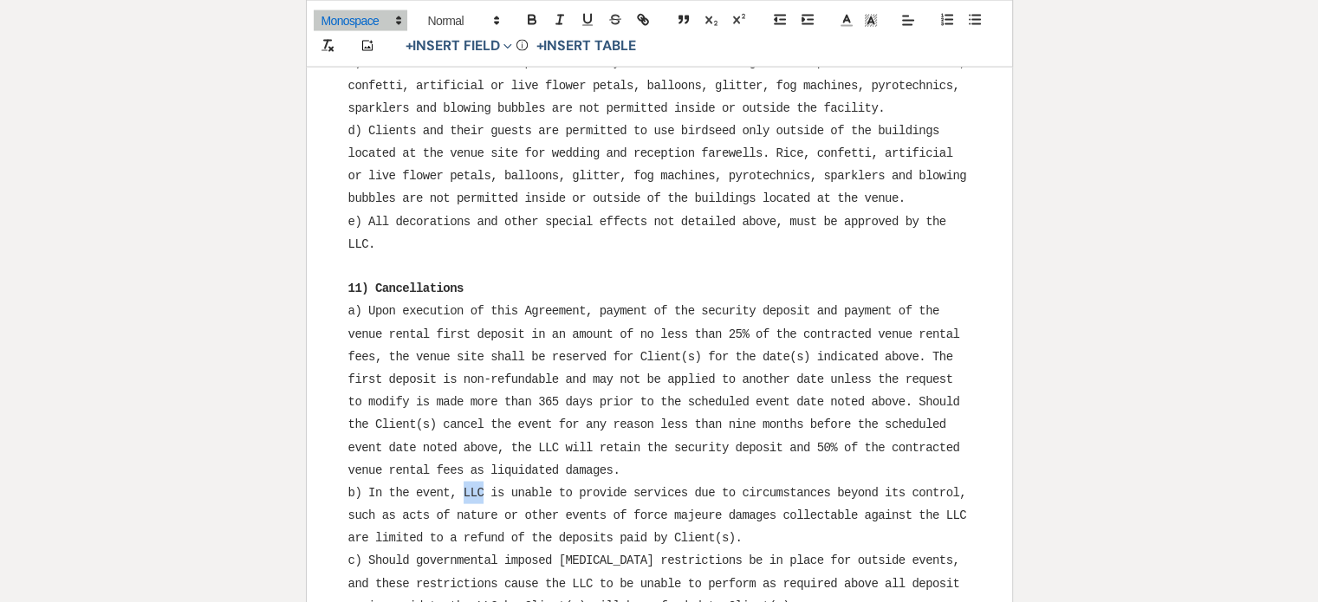
drag, startPoint x: 465, startPoint y: 400, endPoint x: 484, endPoint y: 401, distance: 19.1
click at [484, 486] on span "b) In the event, LLC is unable to provide services due to circumstances beyond …" at bounding box center [660, 515] width 625 height 59
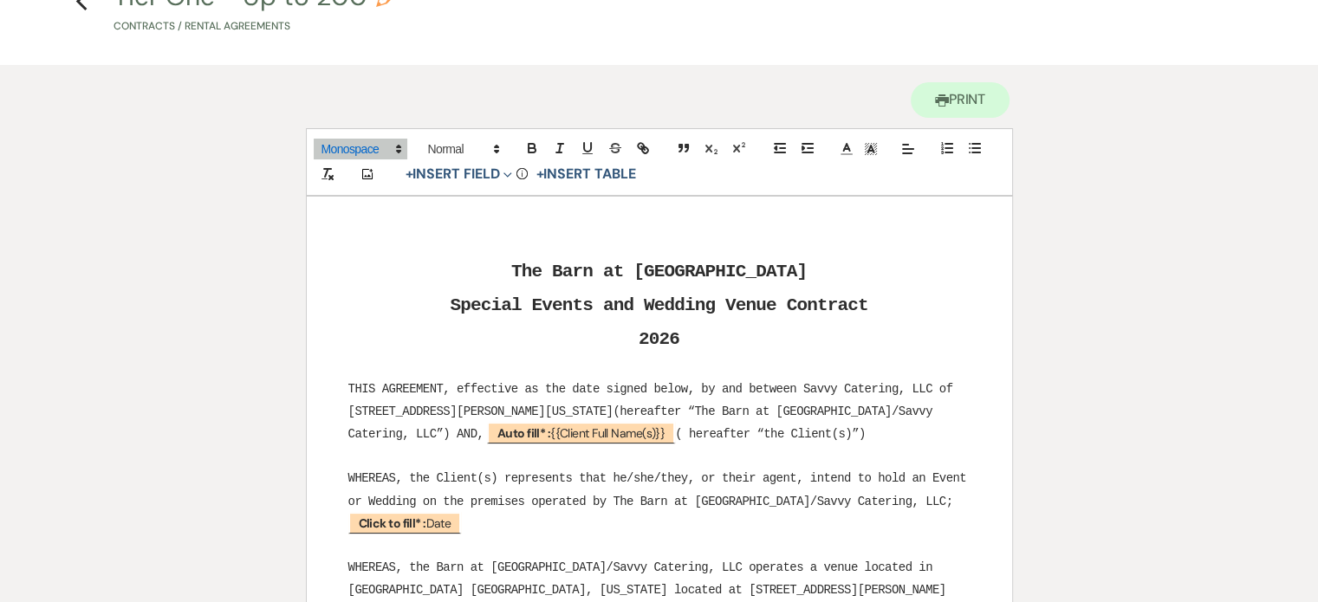
scroll to position [0, 0]
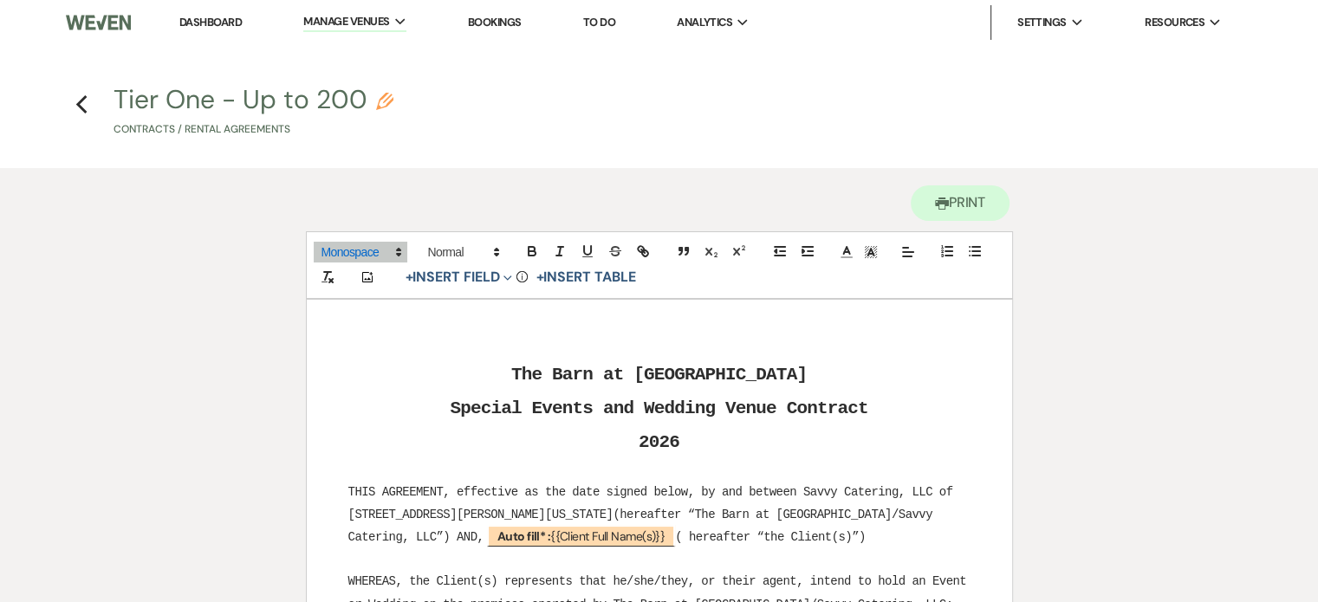
click at [382, 95] on use "button" at bounding box center [384, 101] width 17 height 17
select select "10"
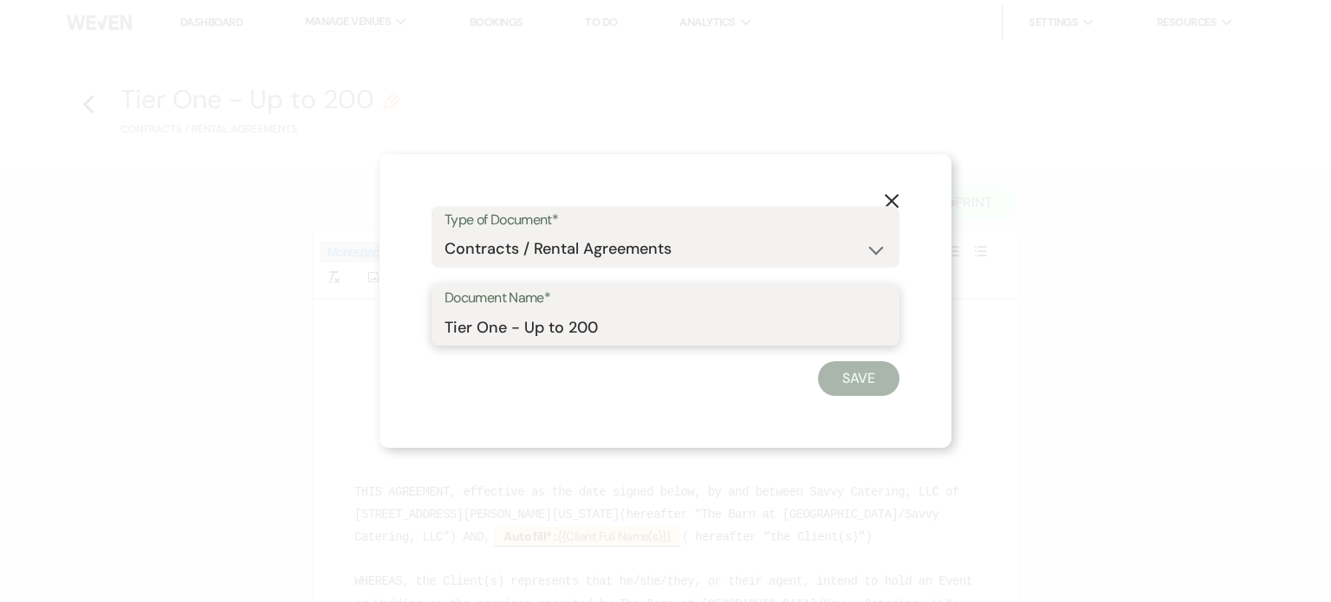
click at [506, 329] on input "Tier One - Up to 200" at bounding box center [666, 327] width 442 height 34
type input "Tier One Contract - Up to 200"
click at [852, 373] on button "Save" at bounding box center [858, 378] width 81 height 35
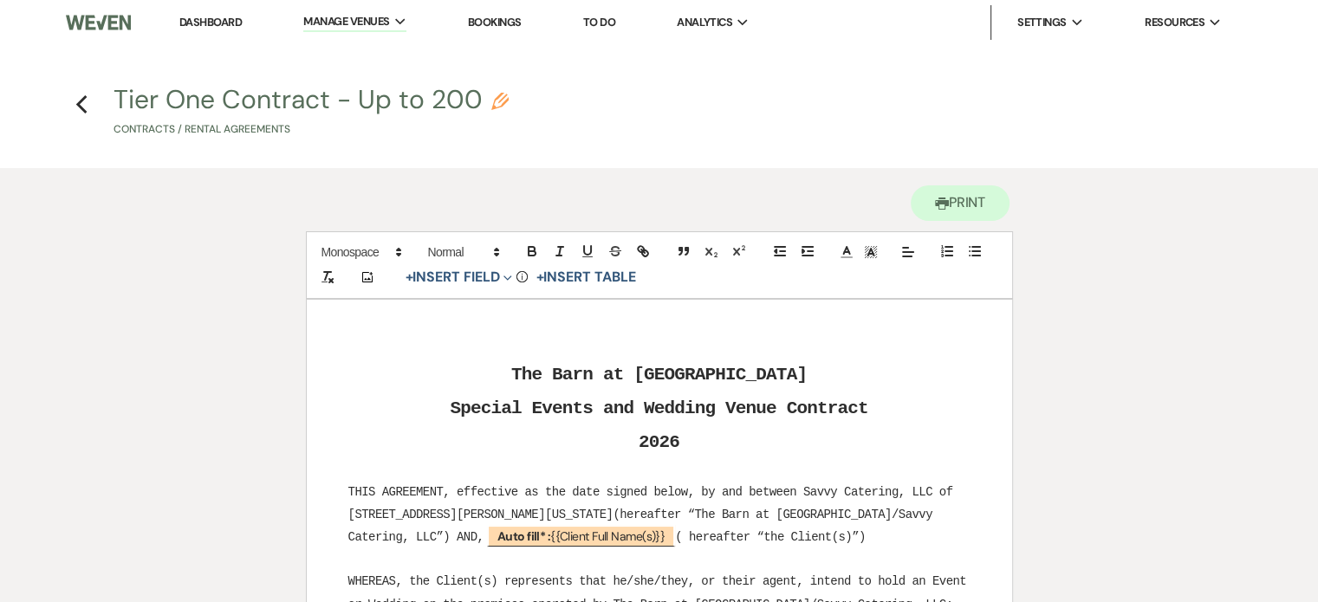
click at [499, 101] on icon "Pencil" at bounding box center [499, 101] width 17 height 17
select select "10"
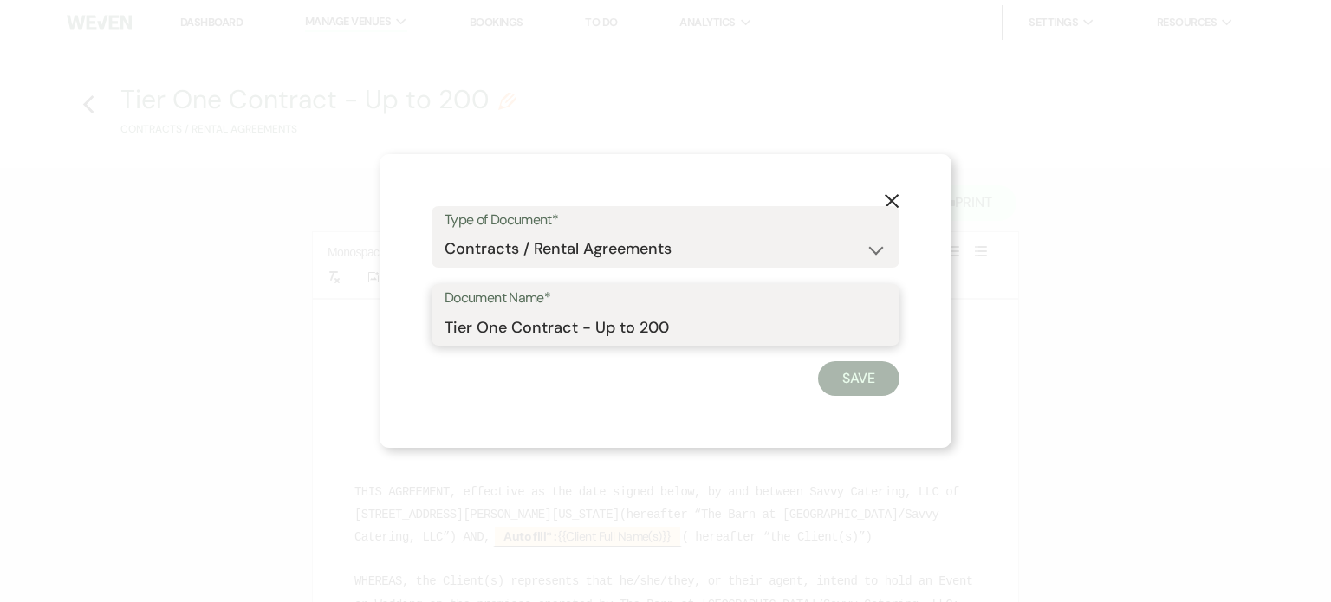
click at [696, 329] on input "Tier One Contract - Up to 200" at bounding box center [666, 327] width 442 height 34
type input "Tier One Contract"
click at [859, 381] on button "Save" at bounding box center [858, 378] width 81 height 35
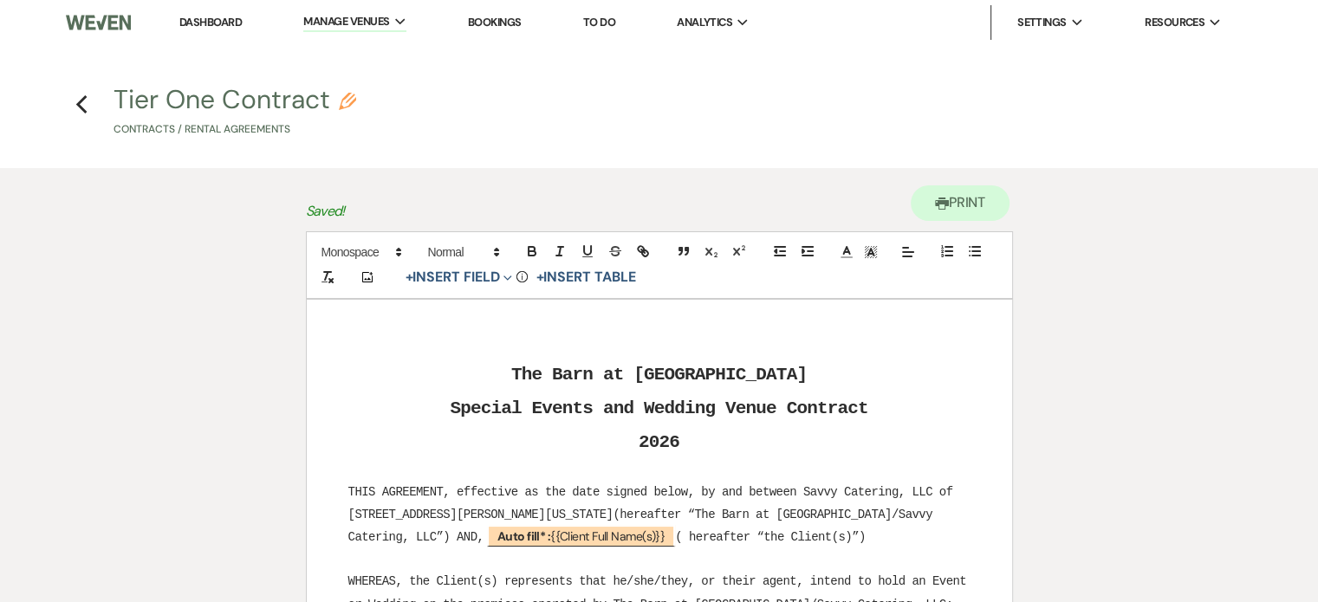
click at [351, 98] on use "button" at bounding box center [347, 101] width 17 height 17
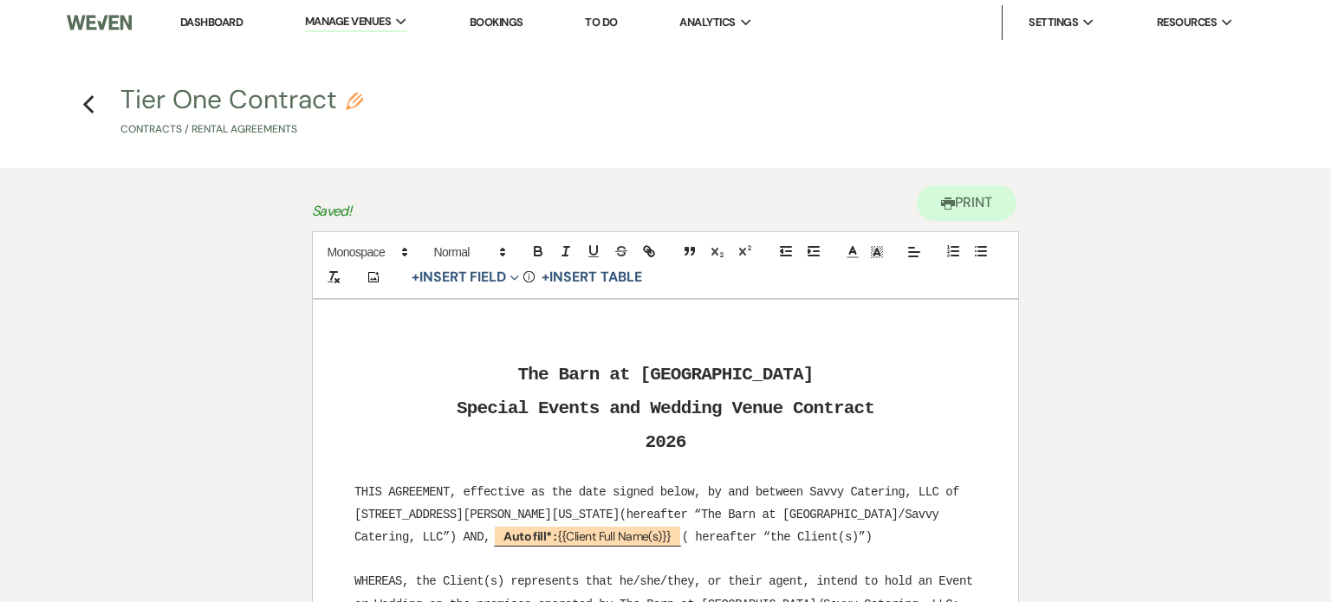
select select "10"
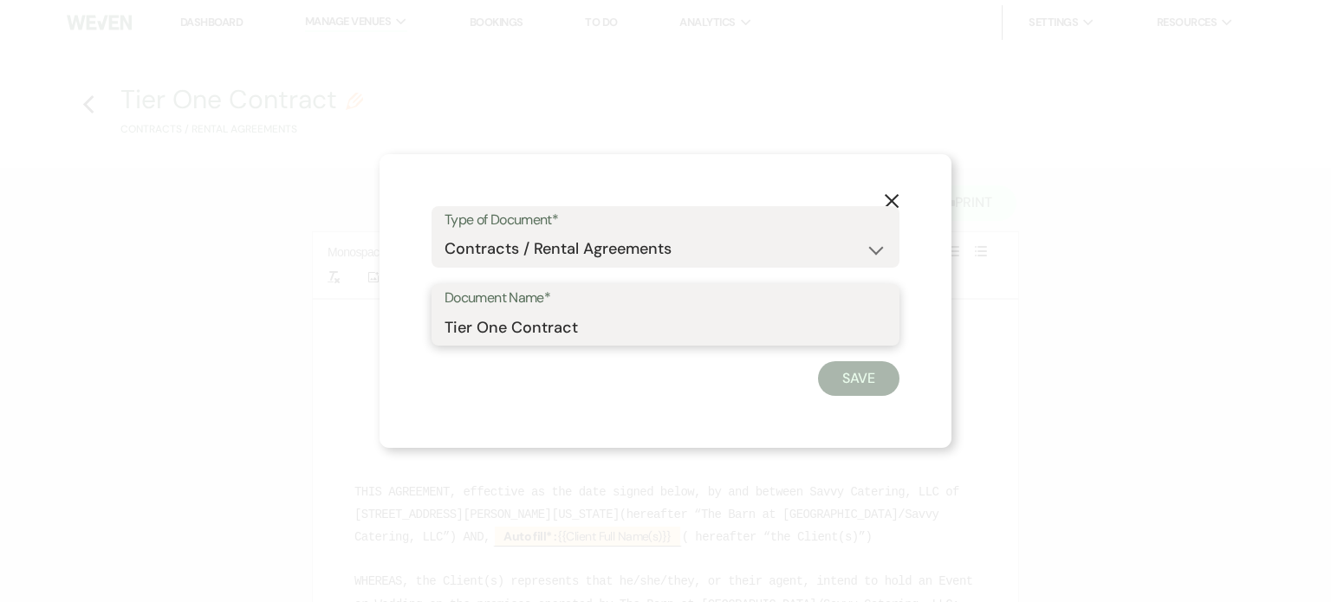
click at [634, 322] on input "Tier One Contract" at bounding box center [666, 327] width 442 height 34
type input "Tier One Contract - Up To 200 Guests"
click at [861, 371] on button "Save" at bounding box center [858, 378] width 81 height 35
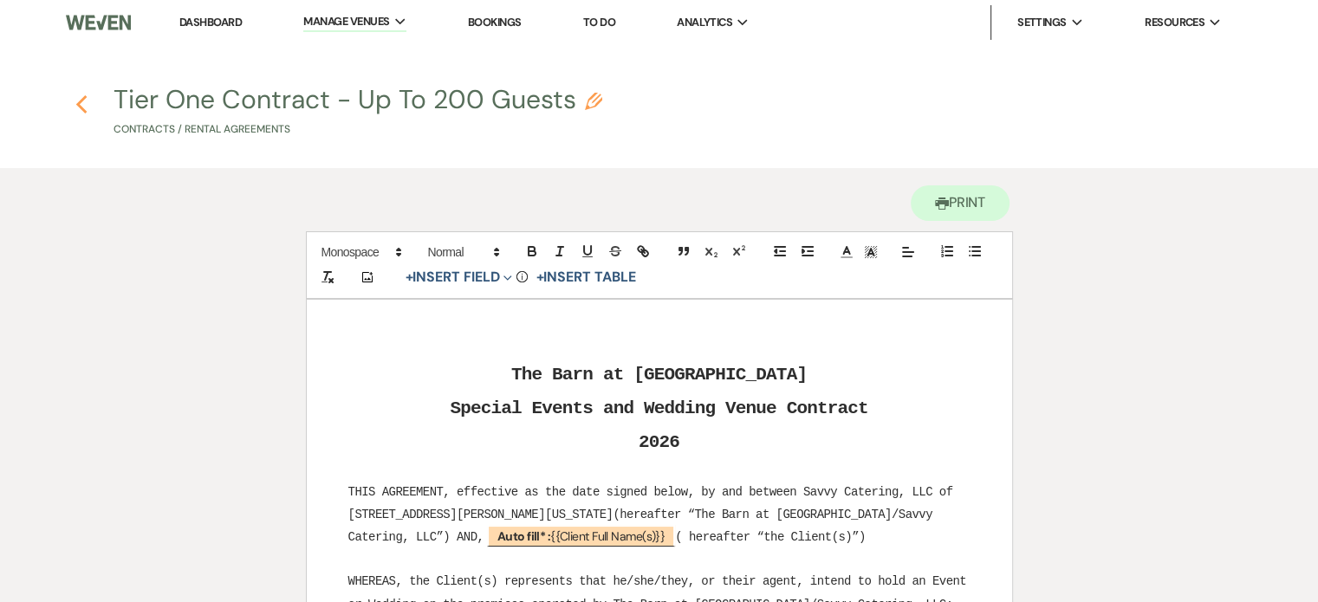
click at [86, 94] on icon "Previous" at bounding box center [81, 104] width 13 height 21
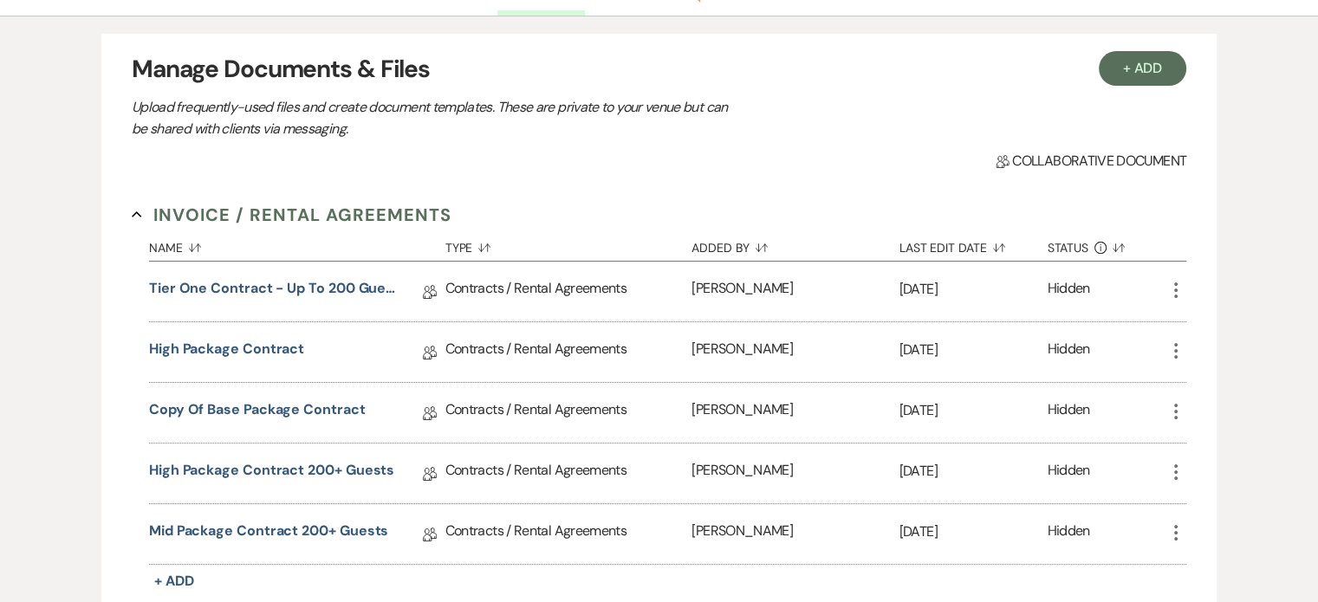
scroll to position [173, 0]
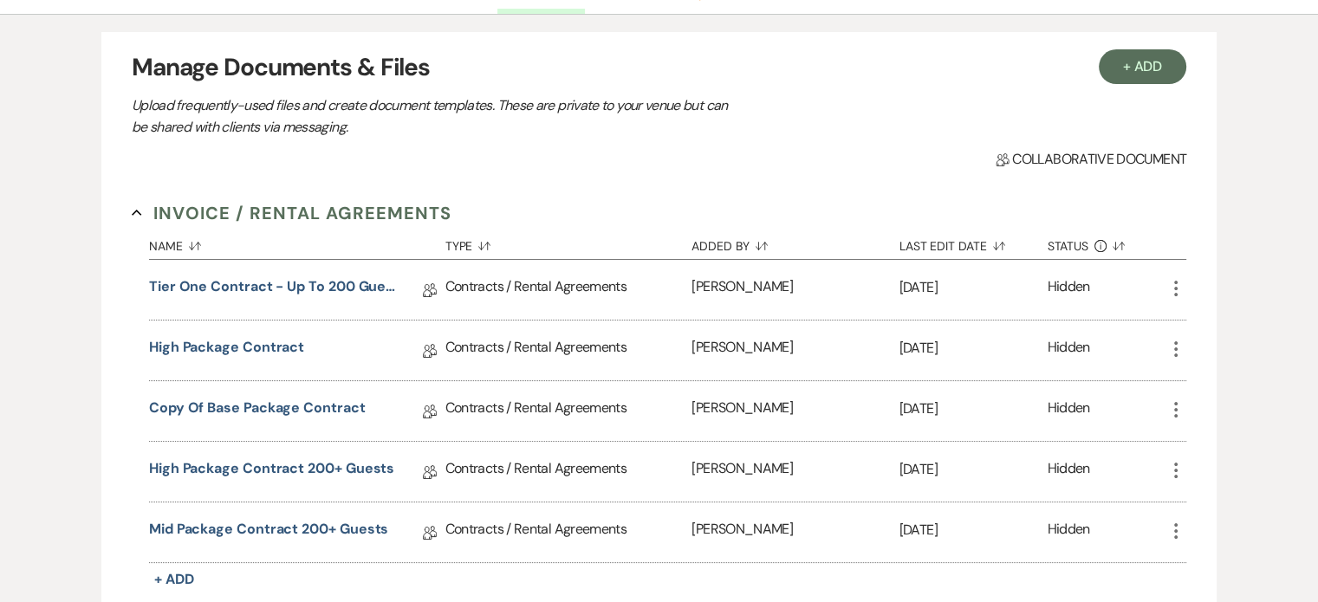
click at [1178, 284] on icon "More" at bounding box center [1176, 288] width 21 height 21
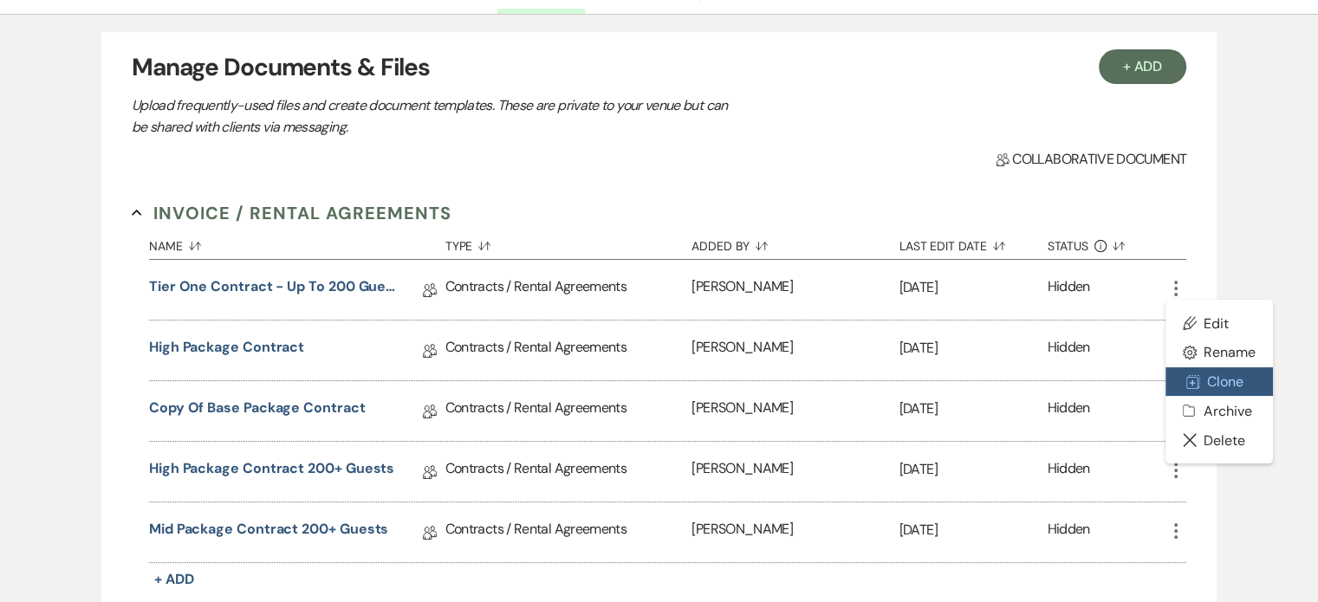
click at [1231, 384] on button "Duplicate Clone" at bounding box center [1219, 382] width 107 height 29
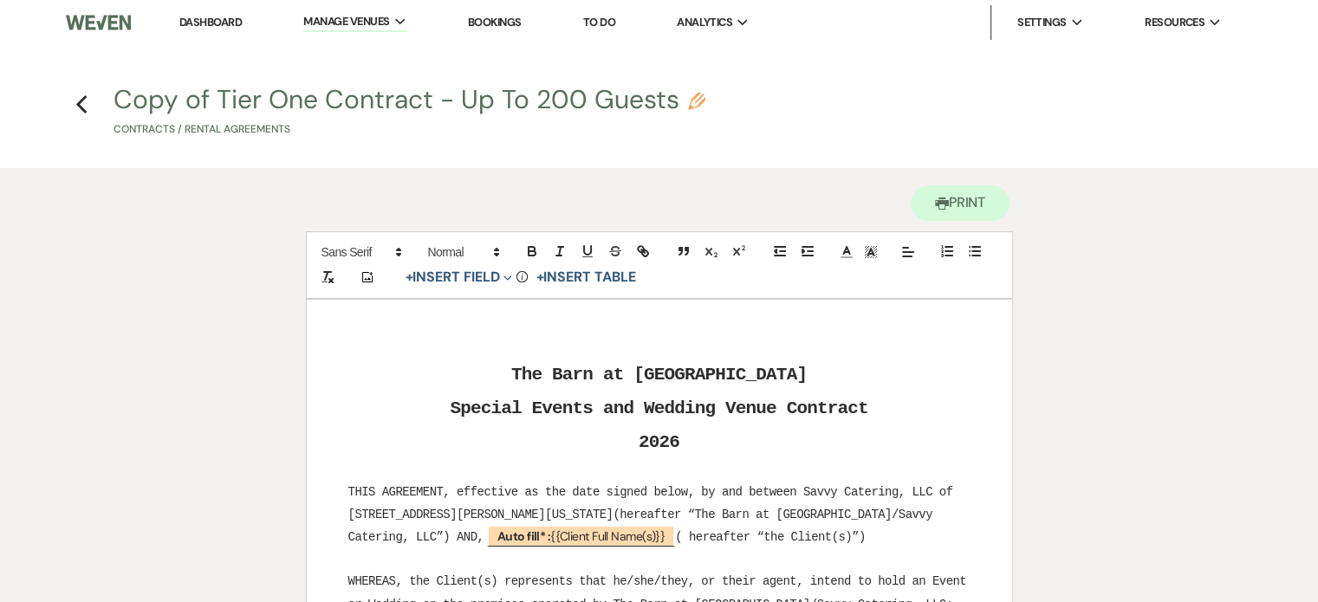
click at [699, 103] on use "button" at bounding box center [696, 101] width 17 height 17
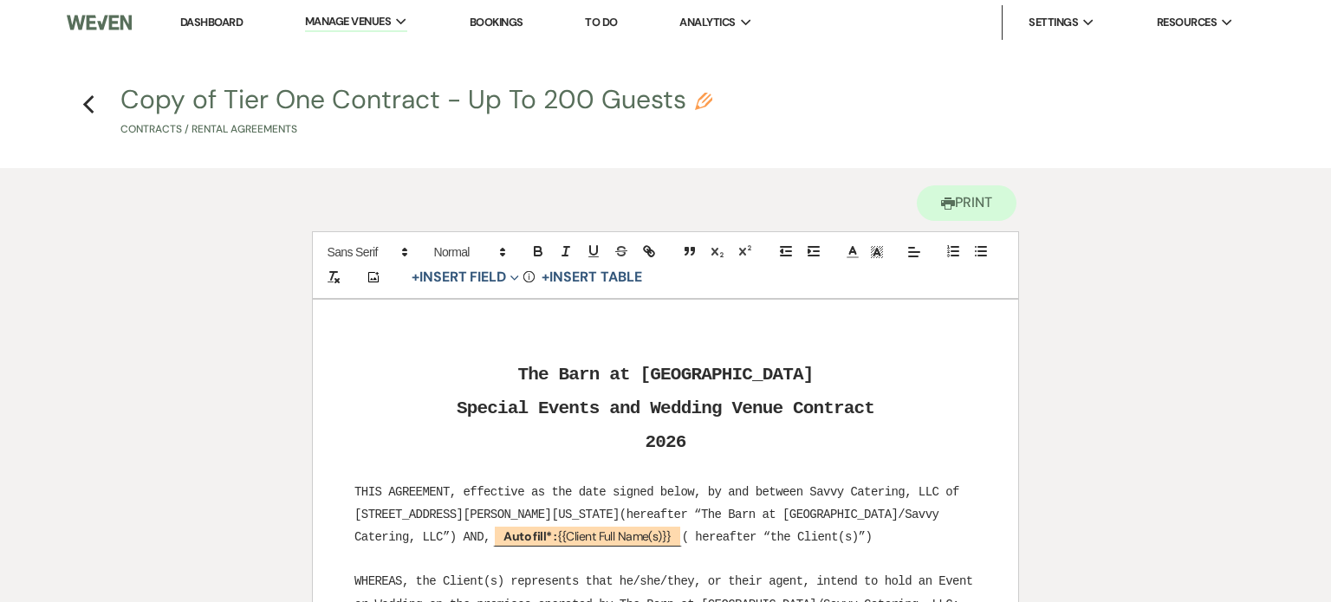
select select "10"
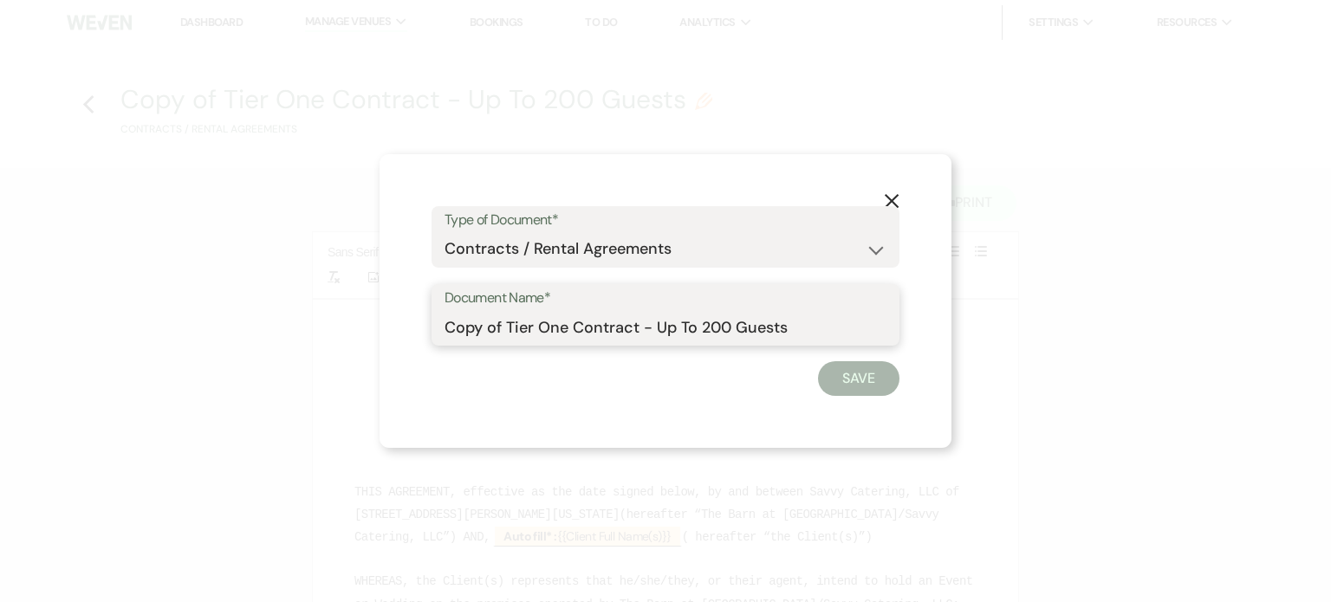
drag, startPoint x: 704, startPoint y: 328, endPoint x: 737, endPoint y: 314, distance: 35.7
click at [707, 328] on input "Copy of Tier One Contract - Up To 200 Guests" at bounding box center [666, 327] width 442 height 34
type input "Copy of Tier One Contract - 200+ Guests"
click at [831, 370] on button "Save" at bounding box center [858, 378] width 81 height 35
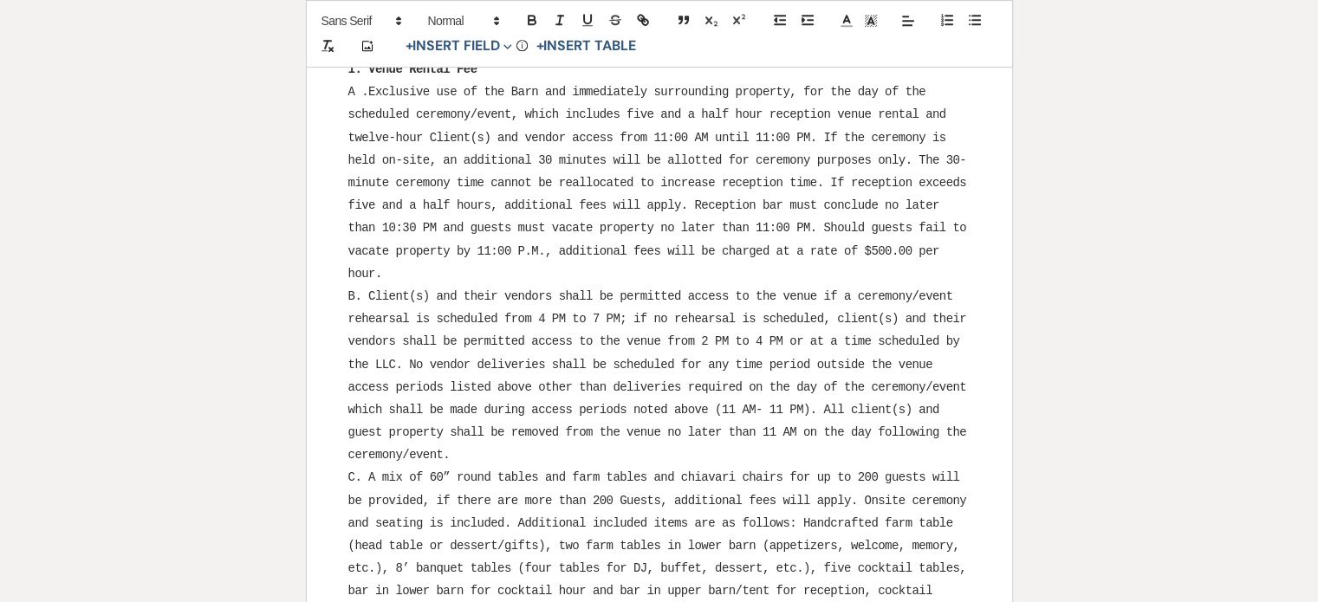
scroll to position [867, 0]
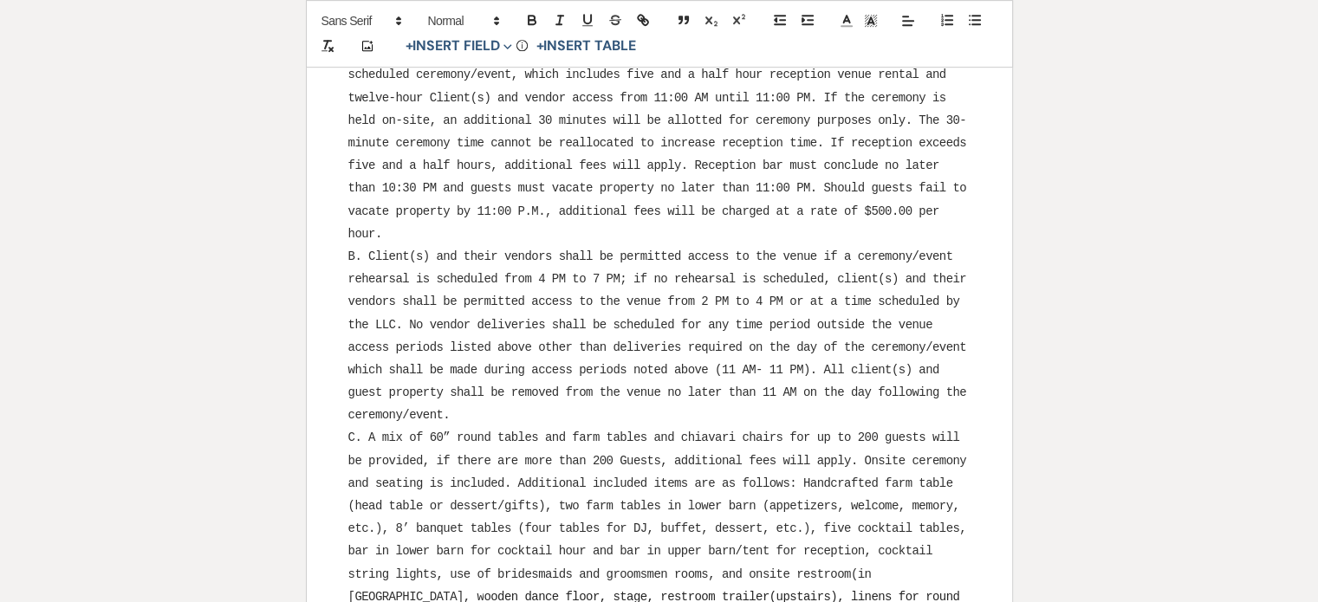
click at [860, 435] on span "C. A mix of 60” round tables and farm tables and chiavari chairs for up to 200 …" at bounding box center [660, 517] width 625 height 172
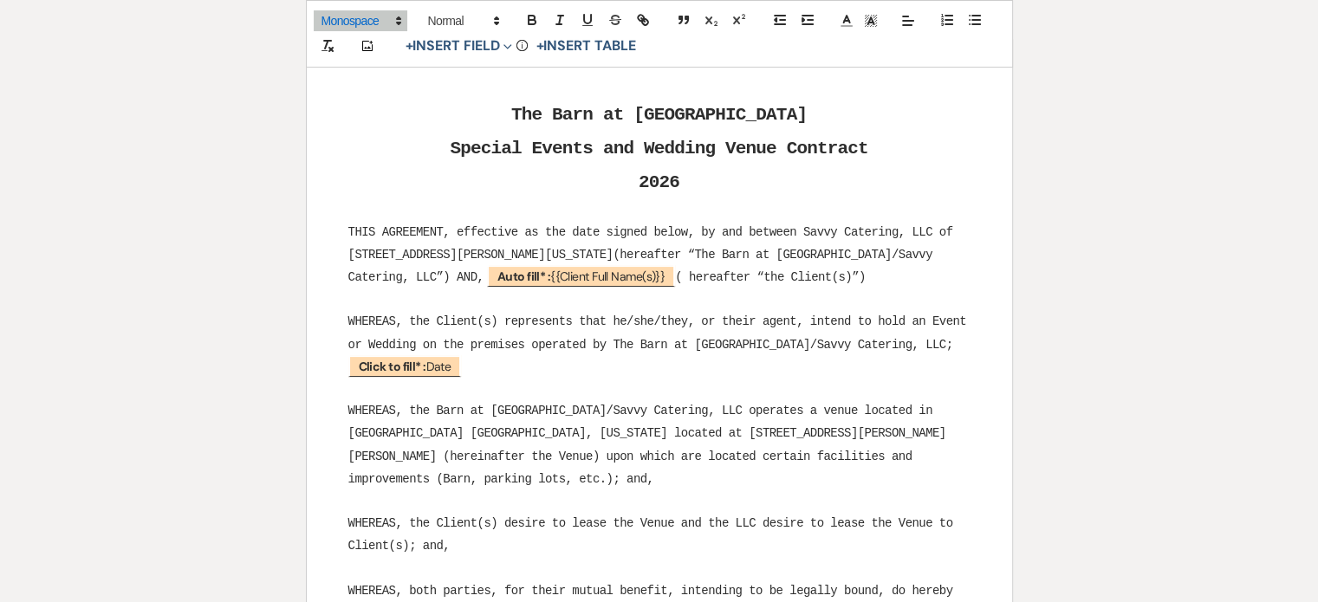
scroll to position [0, 0]
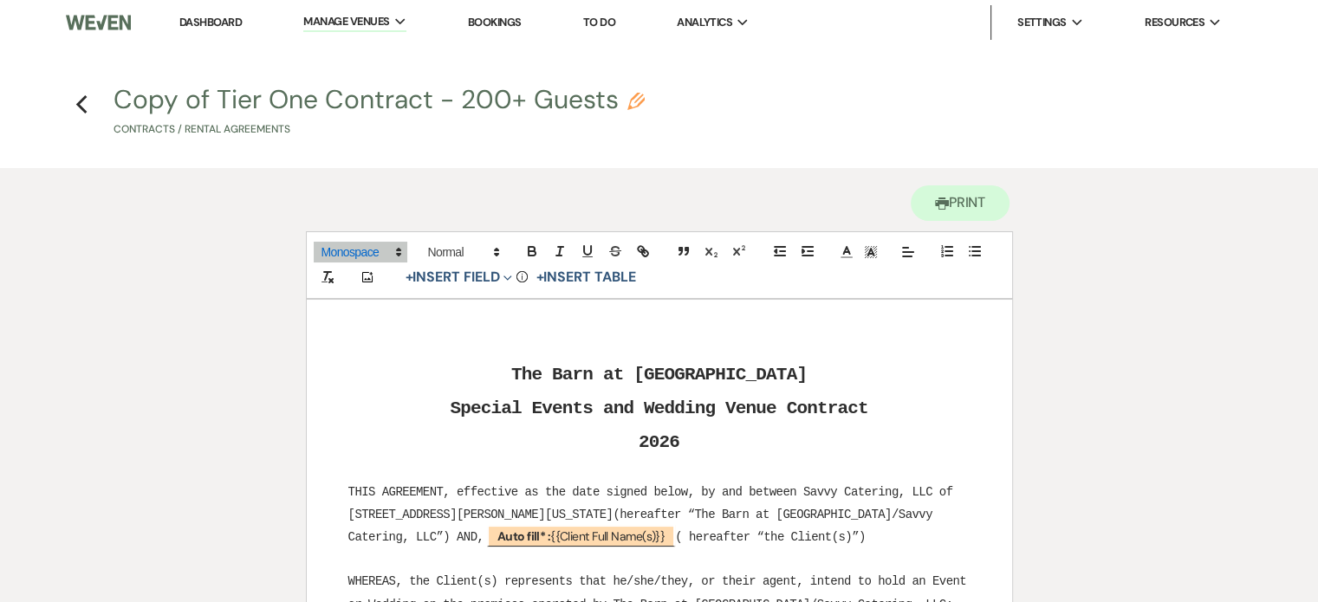
click at [629, 103] on icon "Pencil" at bounding box center [636, 101] width 17 height 17
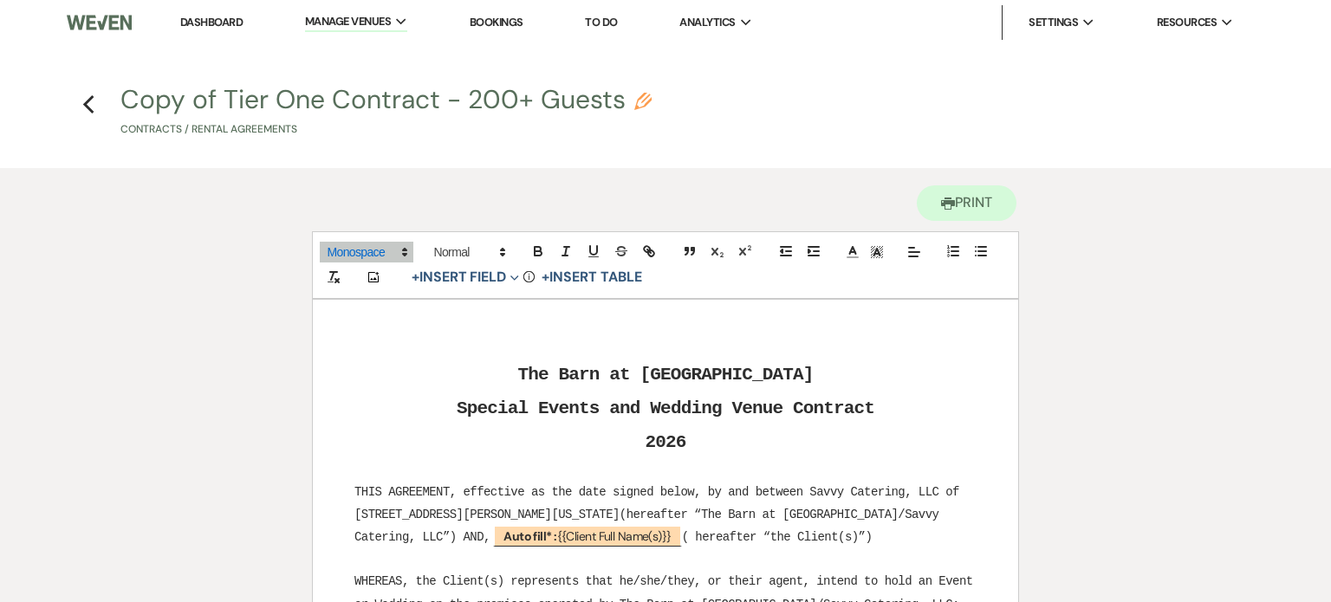
select select "10"
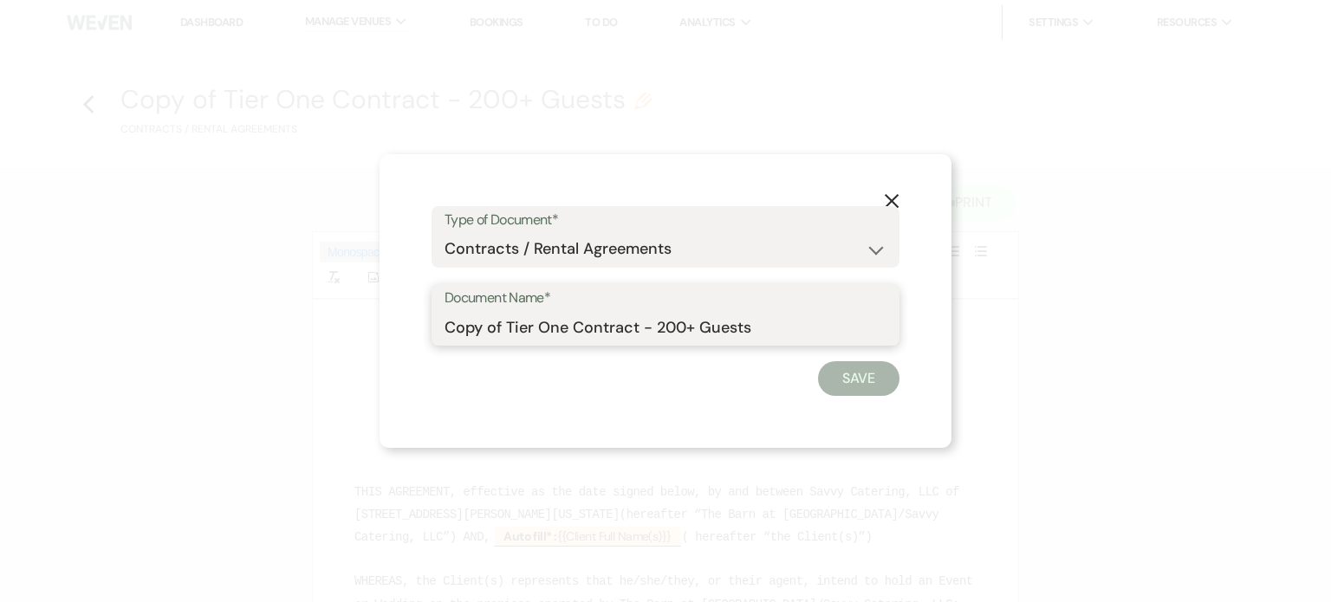
drag, startPoint x: 510, startPoint y: 328, endPoint x: 356, endPoint y: 304, distance: 155.2
click at [356, 304] on div "X Type of Document* Special Event Insurance Vendor Certificate of Insurance Con…" at bounding box center [665, 301] width 1331 height 602
type input "Tier One Contract - 200+ Guests"
click at [885, 368] on button "Save" at bounding box center [858, 378] width 81 height 35
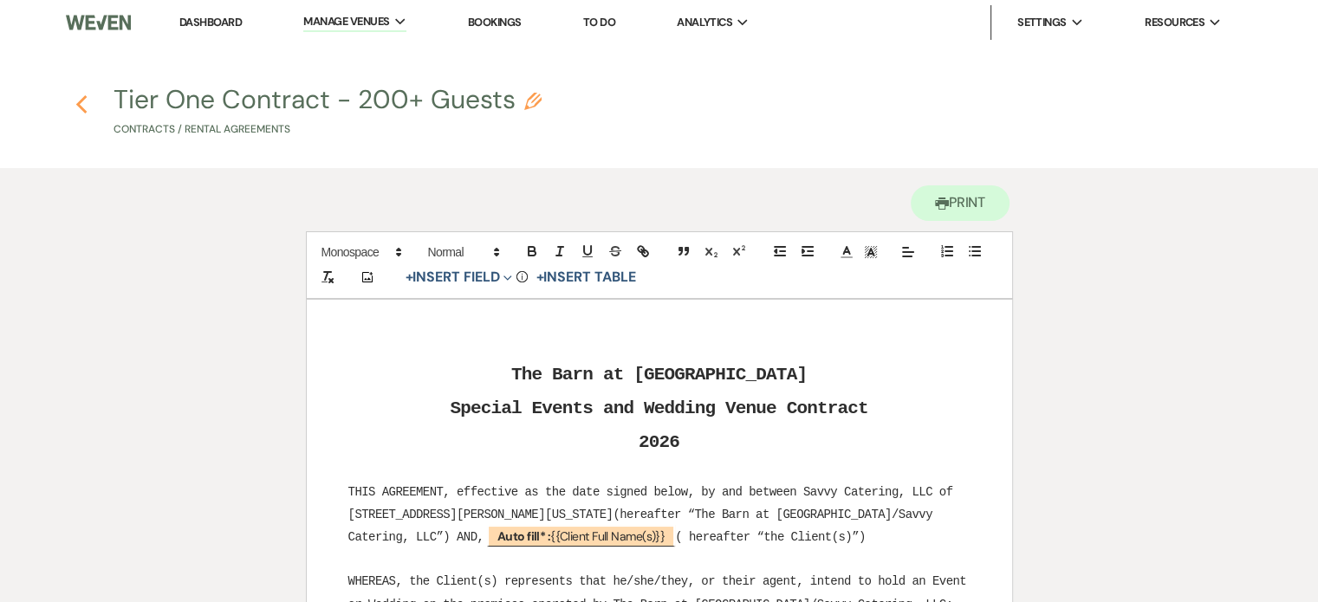
click at [81, 107] on icon "Previous" at bounding box center [81, 104] width 13 height 21
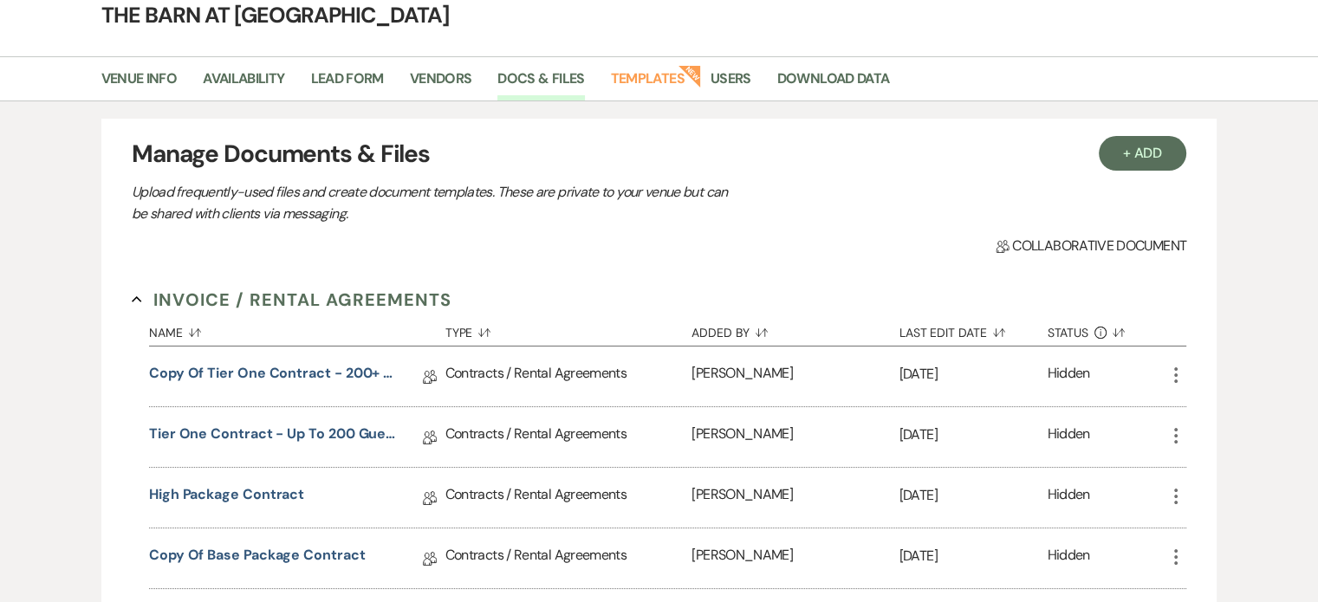
scroll to position [173, 0]
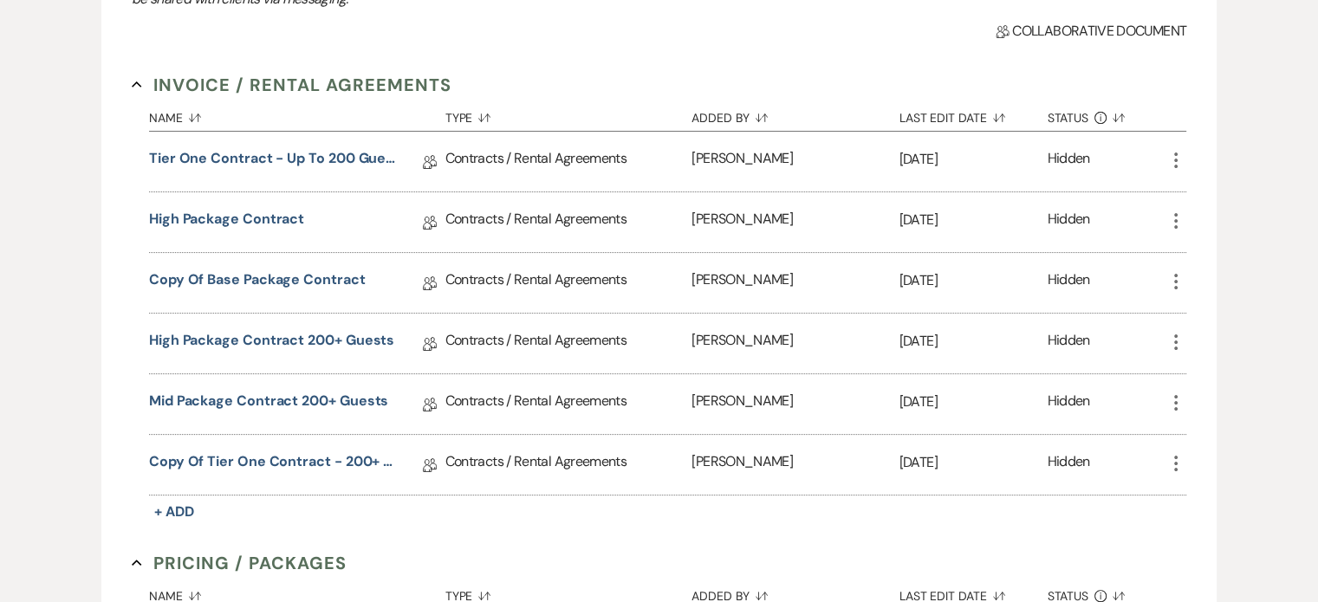
scroll to position [344, 0]
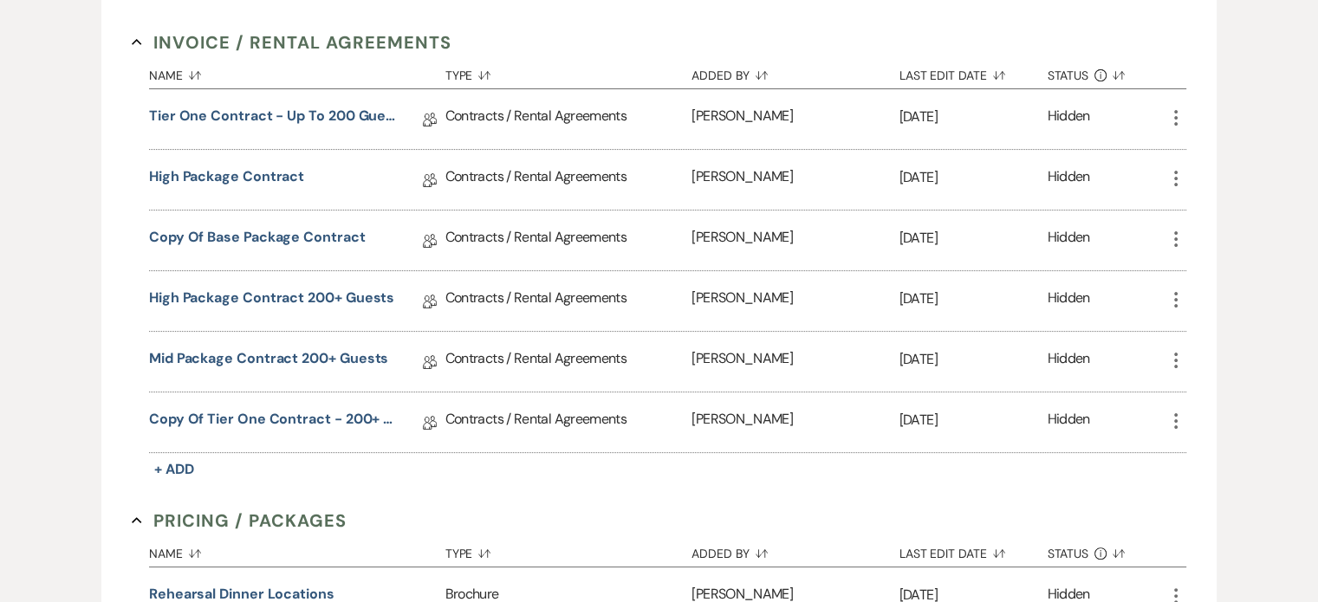
click at [1178, 355] on icon "More" at bounding box center [1176, 360] width 21 height 21
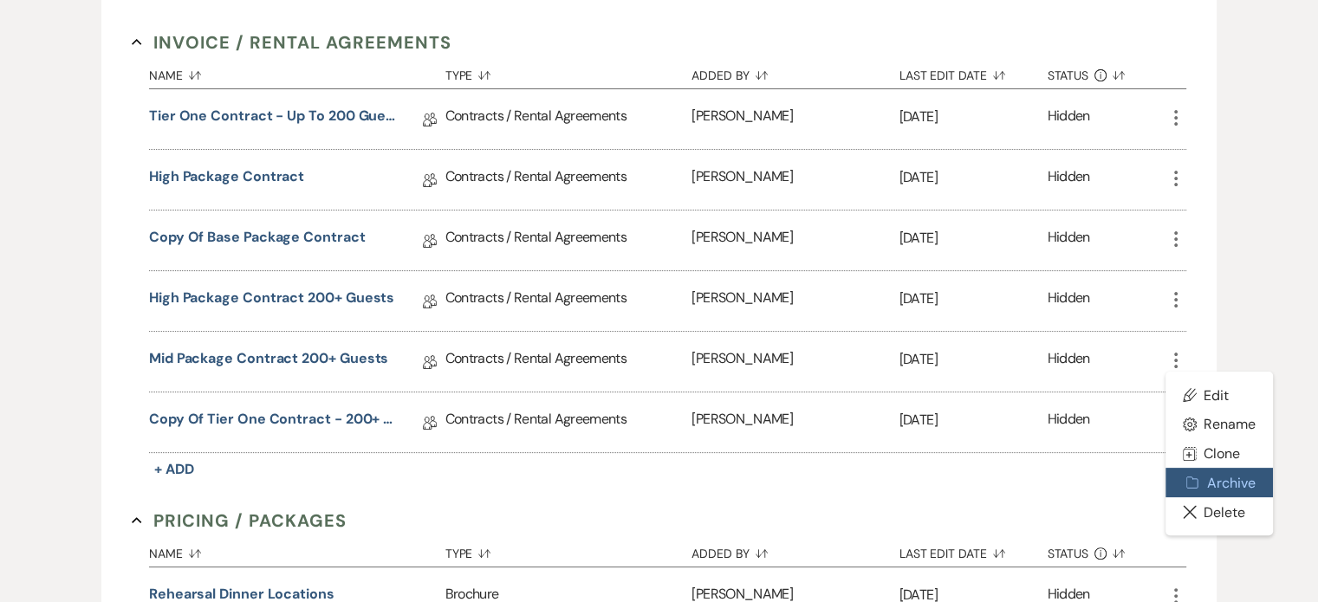
click at [1230, 484] on button "Archive Archive" at bounding box center [1219, 482] width 107 height 29
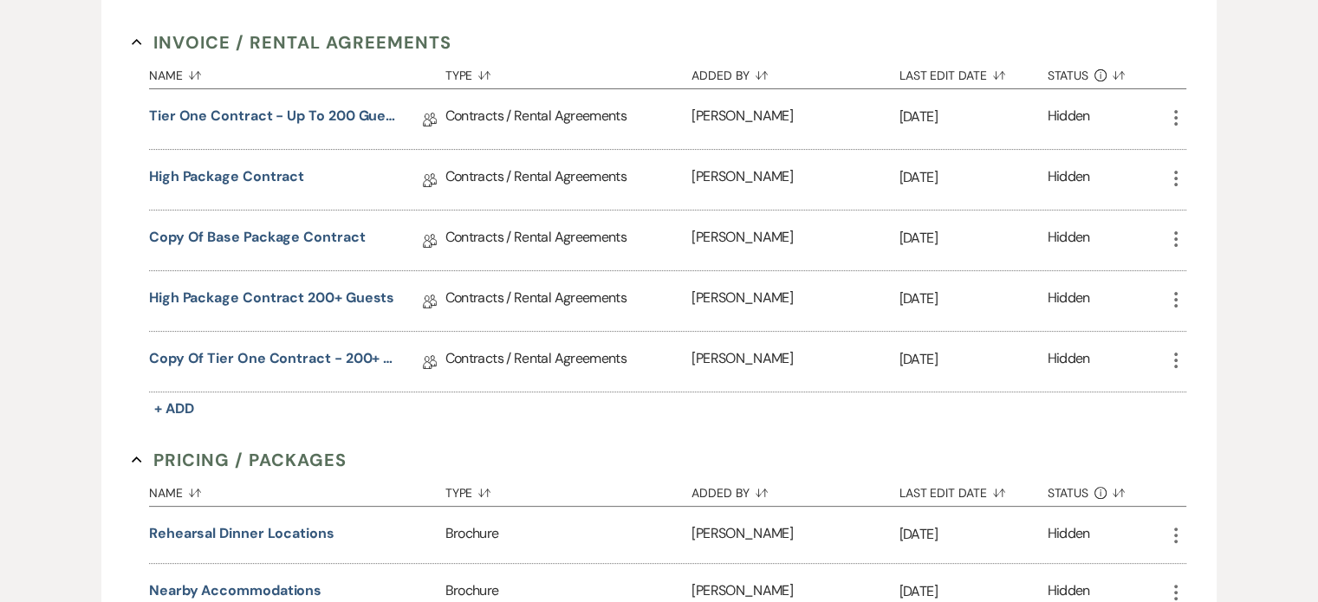
click at [1174, 301] on icon "More" at bounding box center [1176, 299] width 21 height 21
click at [1226, 417] on button "Archive Archive" at bounding box center [1219, 421] width 107 height 29
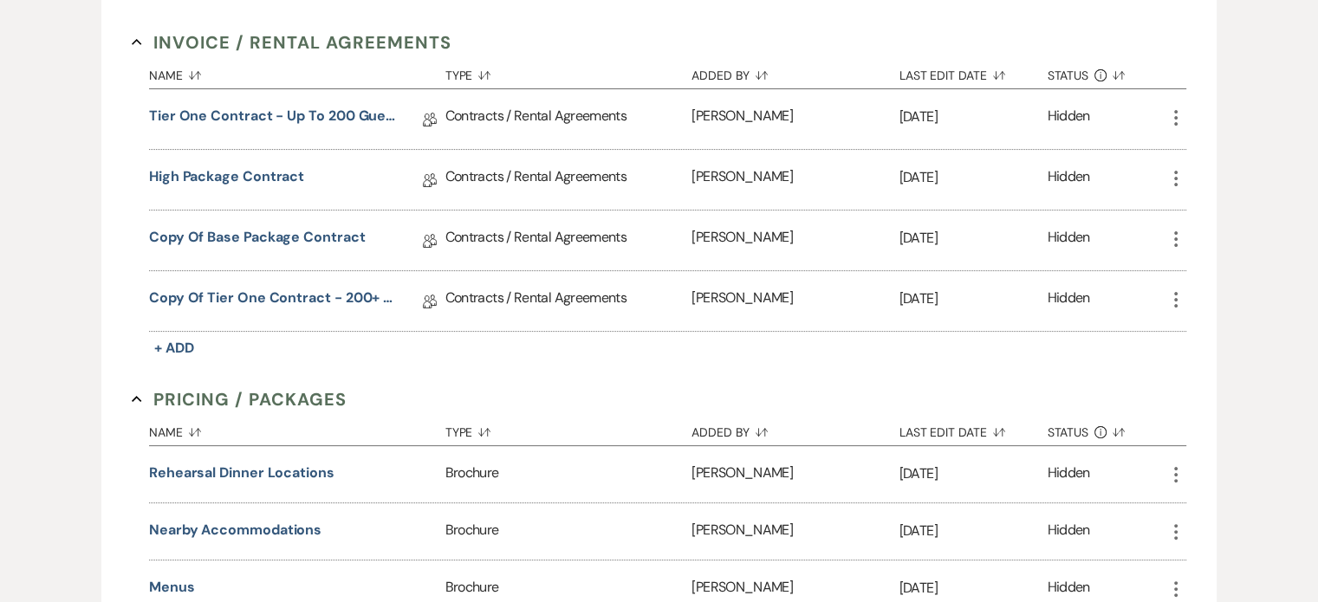
click at [1180, 235] on icon "More" at bounding box center [1176, 239] width 21 height 21
click at [1220, 364] on button "Archive Archive" at bounding box center [1219, 361] width 107 height 29
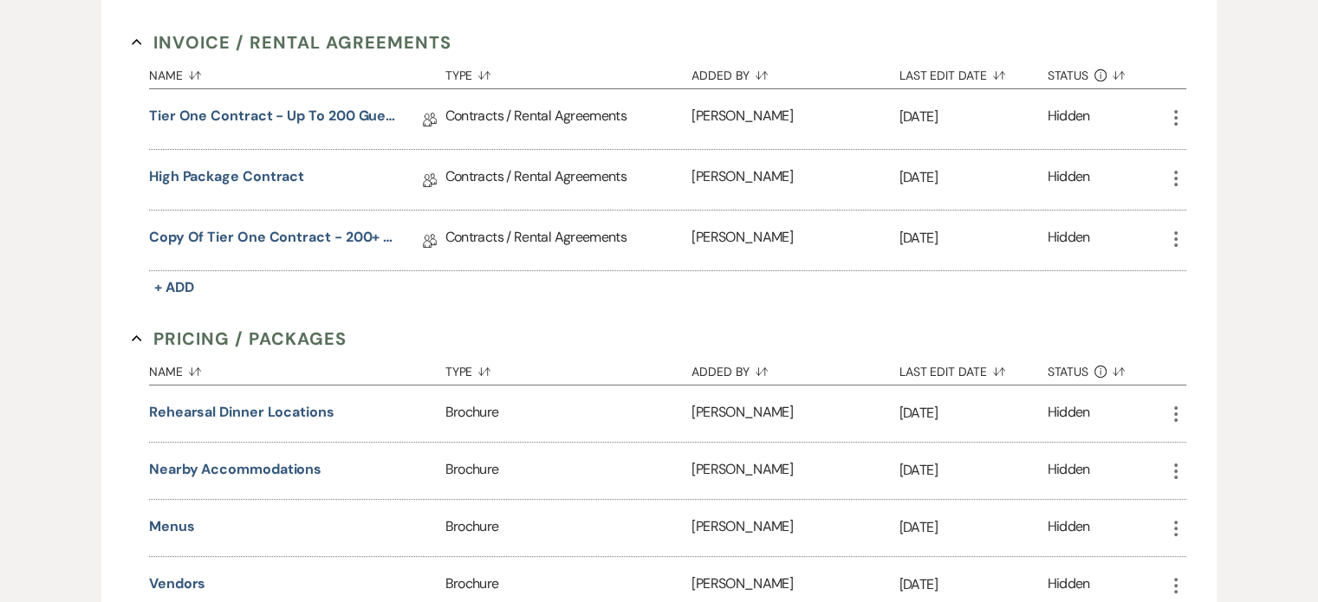
click at [1178, 172] on icon "More" at bounding box center [1176, 178] width 21 height 21
click at [1226, 306] on button "Archive Archive" at bounding box center [1219, 300] width 107 height 29
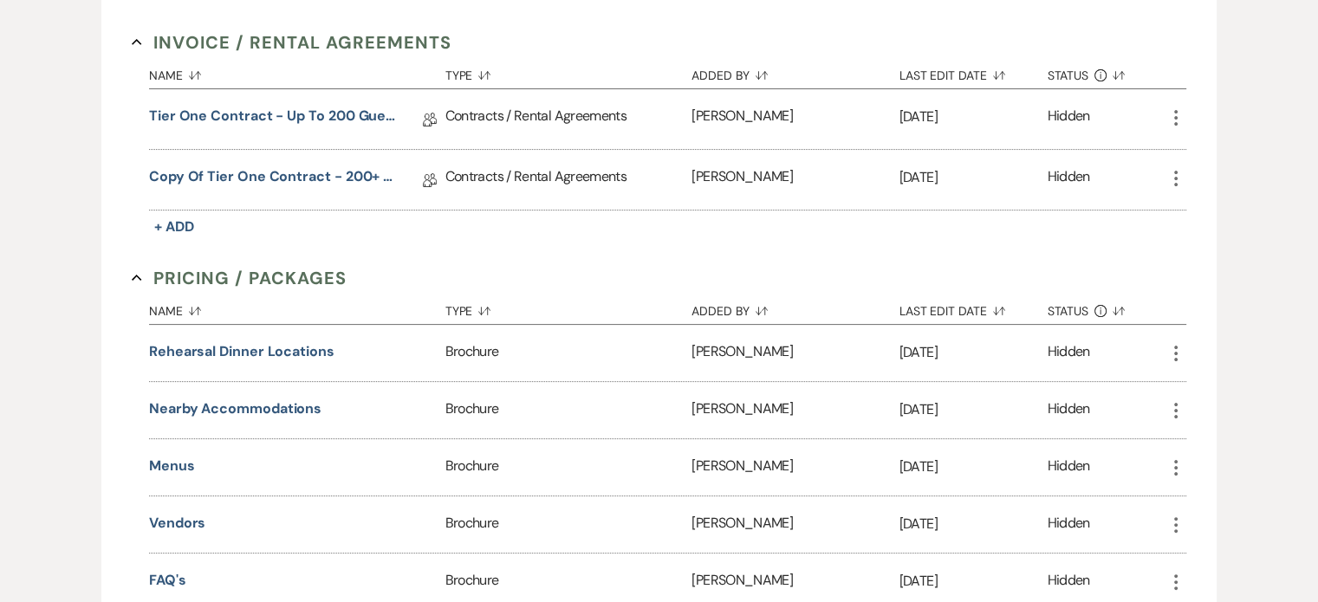
click at [1175, 172] on icon "More" at bounding box center [1176, 178] width 21 height 21
click at [1226, 238] on button "Settings Gear Rename" at bounding box center [1219, 242] width 107 height 29
select select "10"
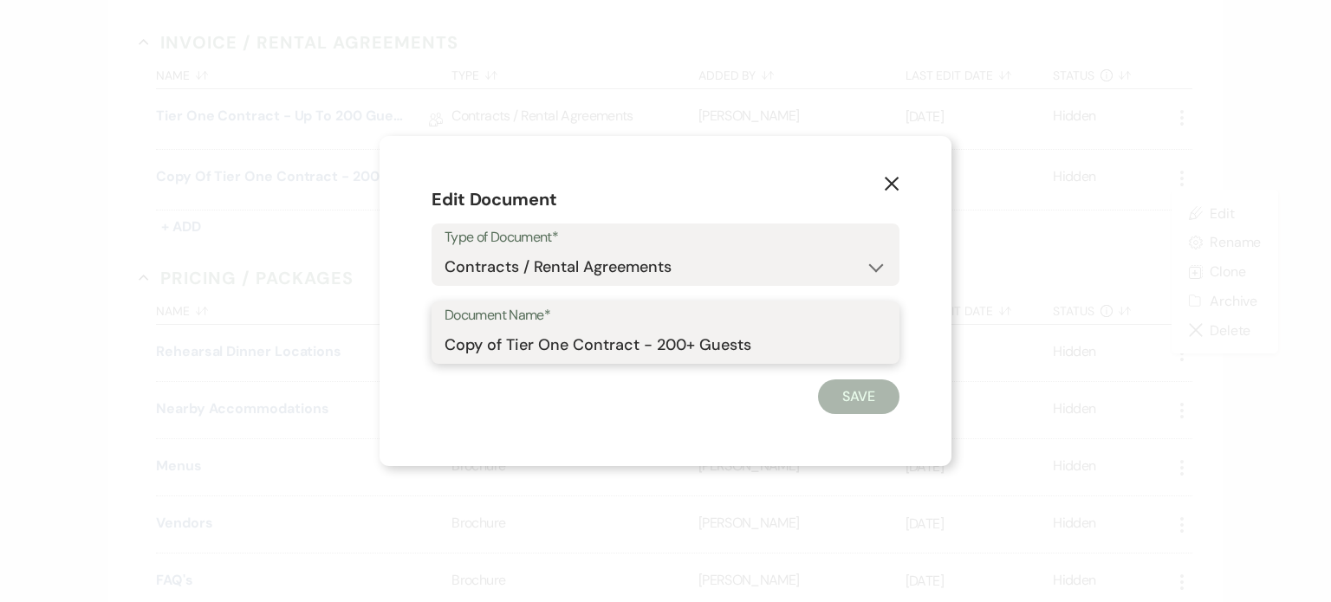
drag, startPoint x: 510, startPoint y: 342, endPoint x: 425, endPoint y: 330, distance: 85.8
click at [425, 330] on div "X Edit Document Type of Document* Special Event Insurance Vendor Certificate of…" at bounding box center [666, 301] width 572 height 330
type input "Tier One Contract - 200+ Guests"
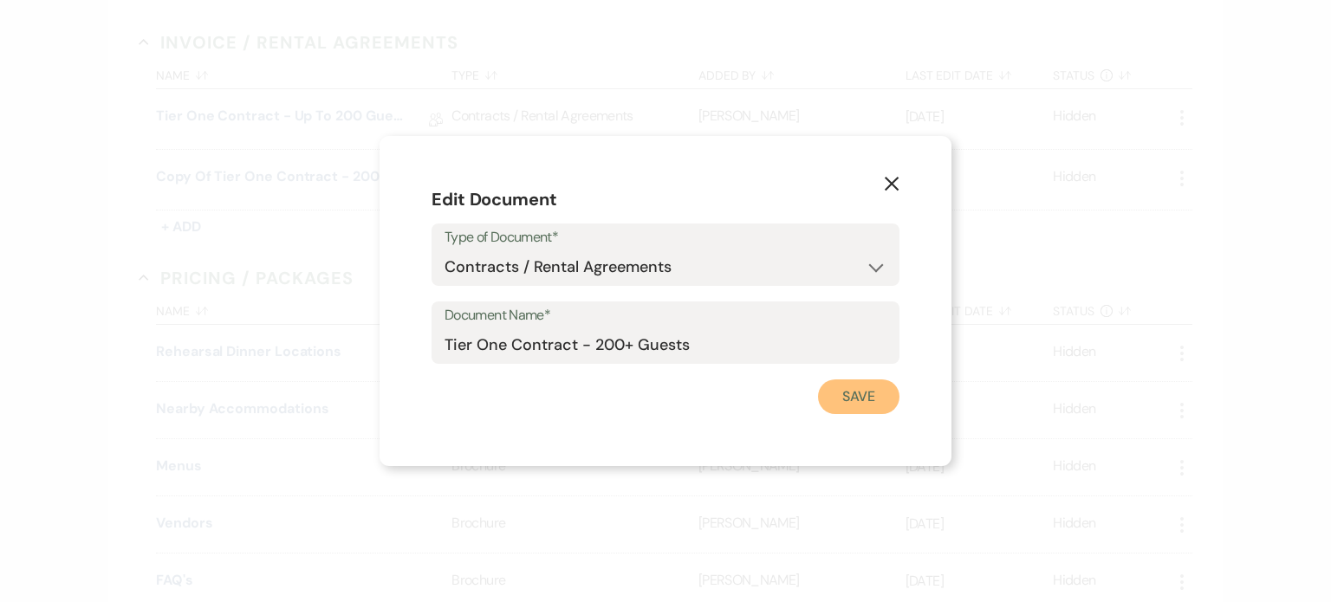
click at [861, 387] on button "Save" at bounding box center [858, 397] width 81 height 35
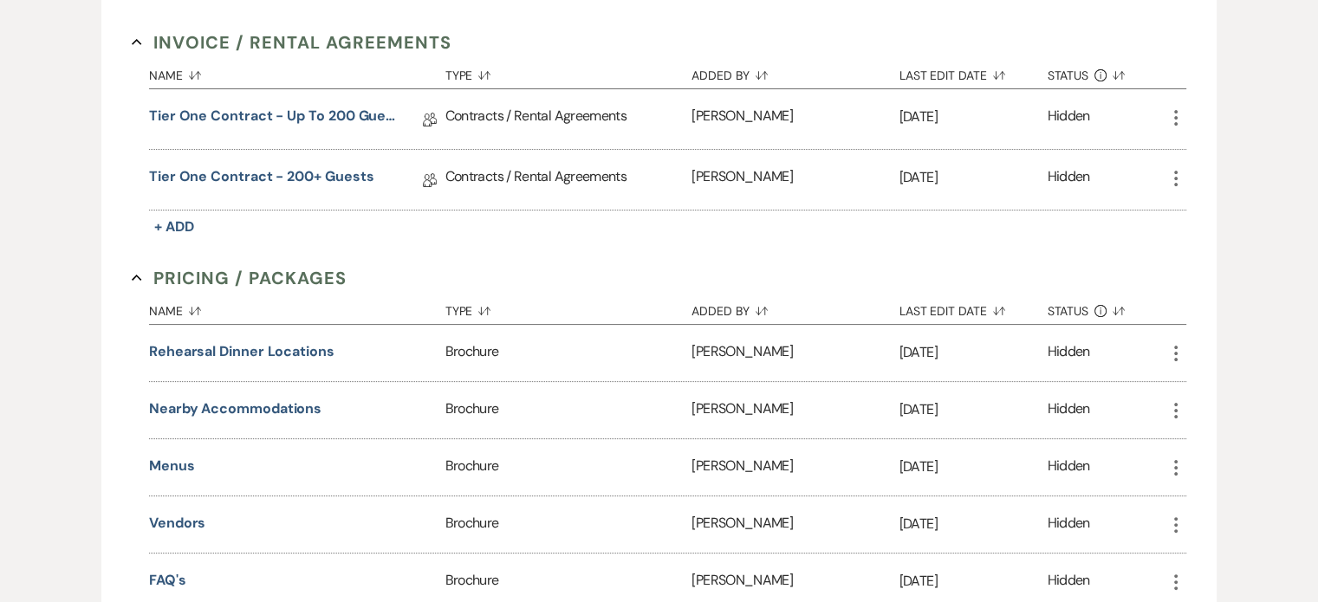
click at [1175, 182] on use "button" at bounding box center [1175, 179] width 3 height 16
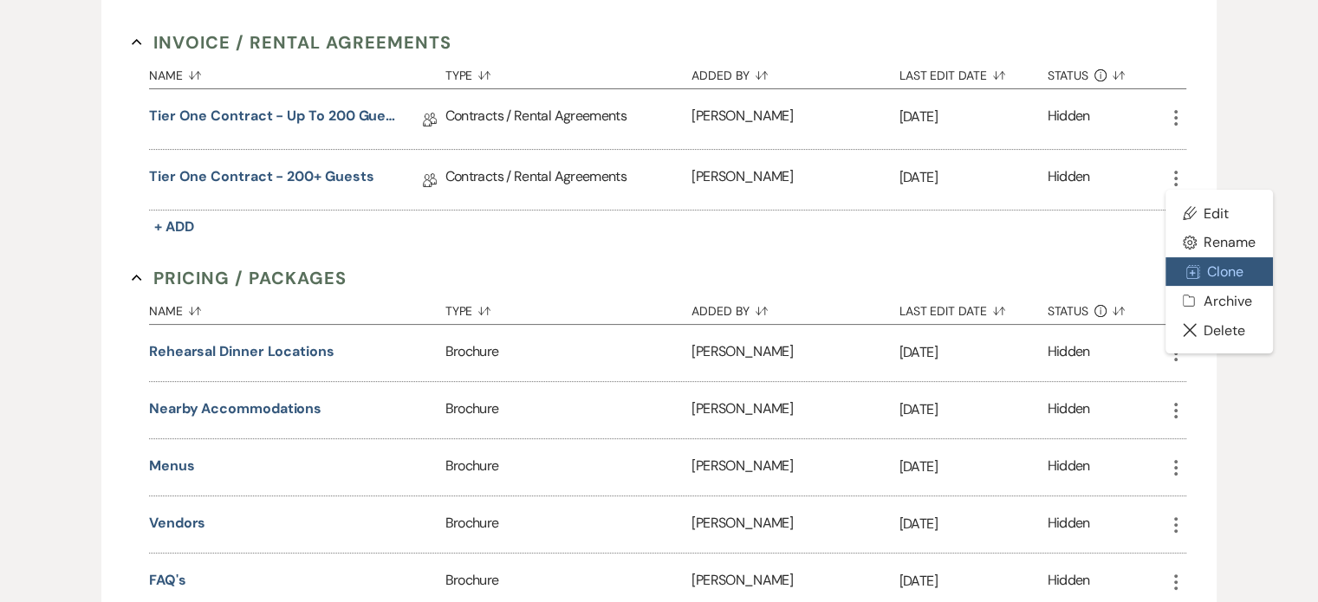
click at [1242, 273] on button "Duplicate Clone" at bounding box center [1219, 271] width 107 height 29
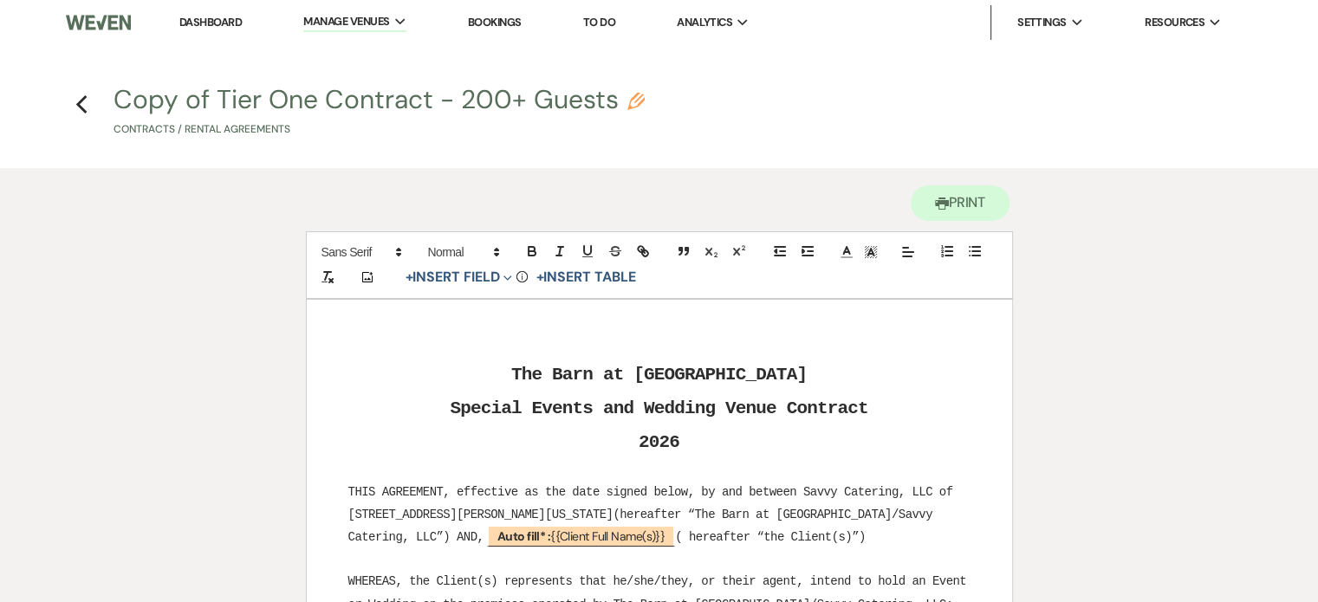
click at [321, 100] on button "Copy of Tier One Contract - 200+ Guests Pencil Contracts / Rental Agreements" at bounding box center [379, 112] width 531 height 51
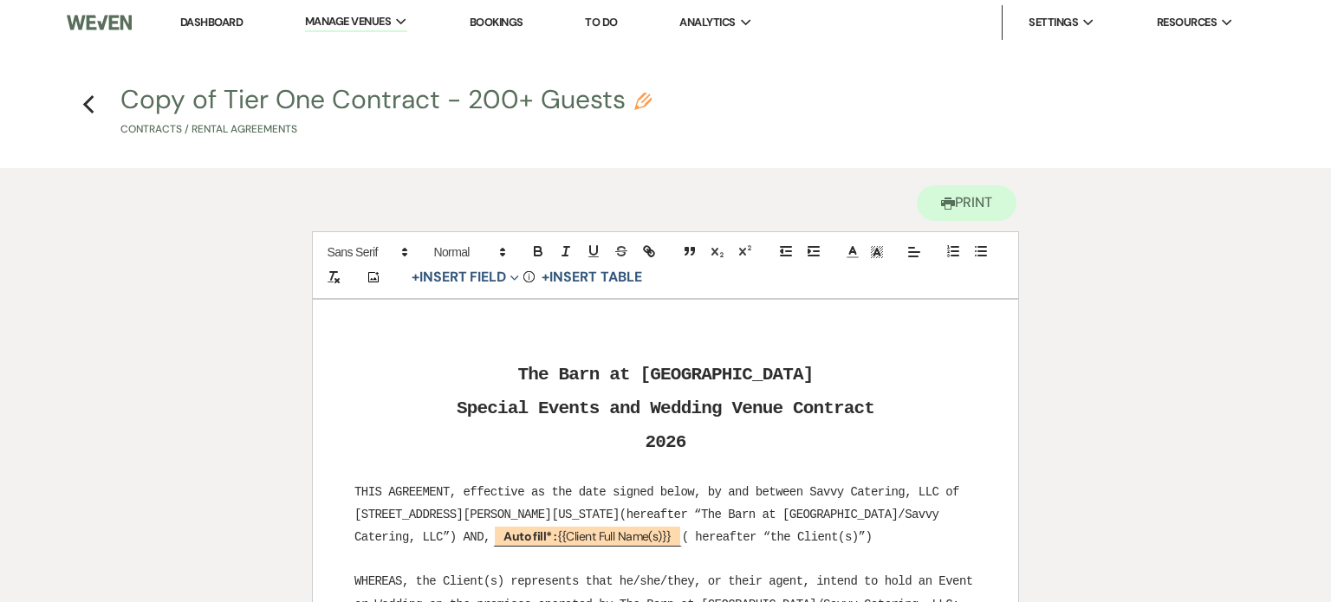
select select "10"
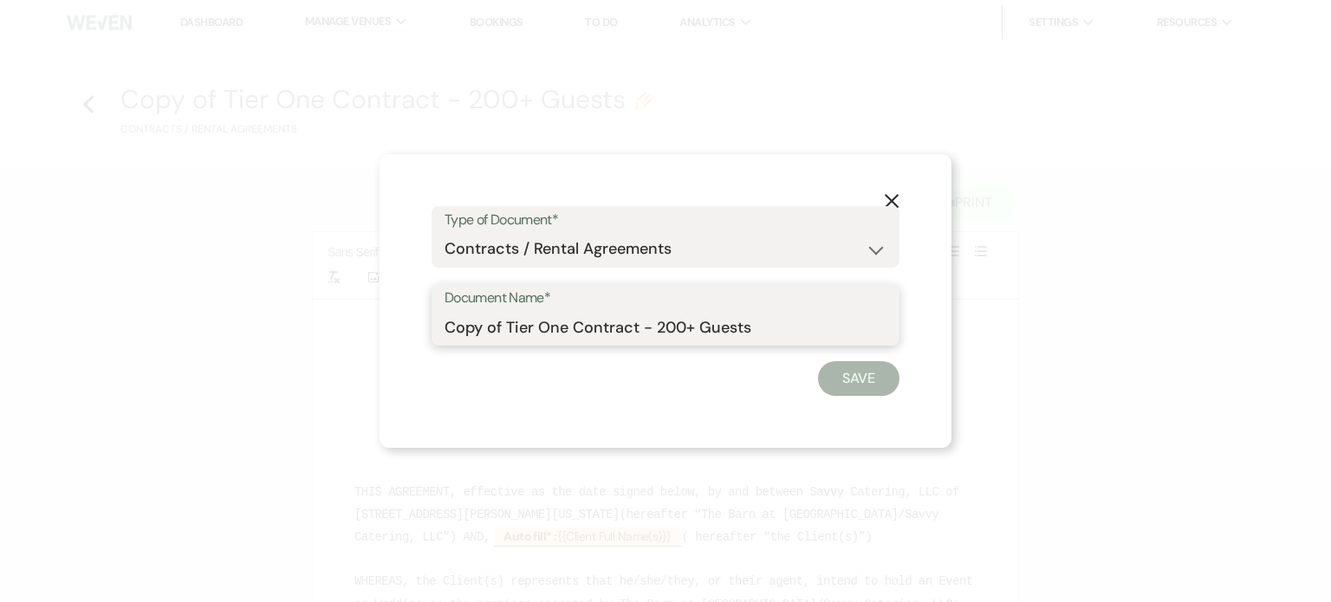
click at [568, 327] on input "Copy of Tier One Contract - 200+ Guests" at bounding box center [666, 327] width 442 height 34
drag, startPoint x: 507, startPoint y: 327, endPoint x: 381, endPoint y: 322, distance: 125.8
click at [381, 322] on div "X Type of Document* Special Event Insurance Vendor Certificate of Insurance Con…" at bounding box center [666, 301] width 572 height 295
type input "Tier Two Contract - 200+ Guests"
click at [844, 381] on button "Save" at bounding box center [858, 378] width 81 height 35
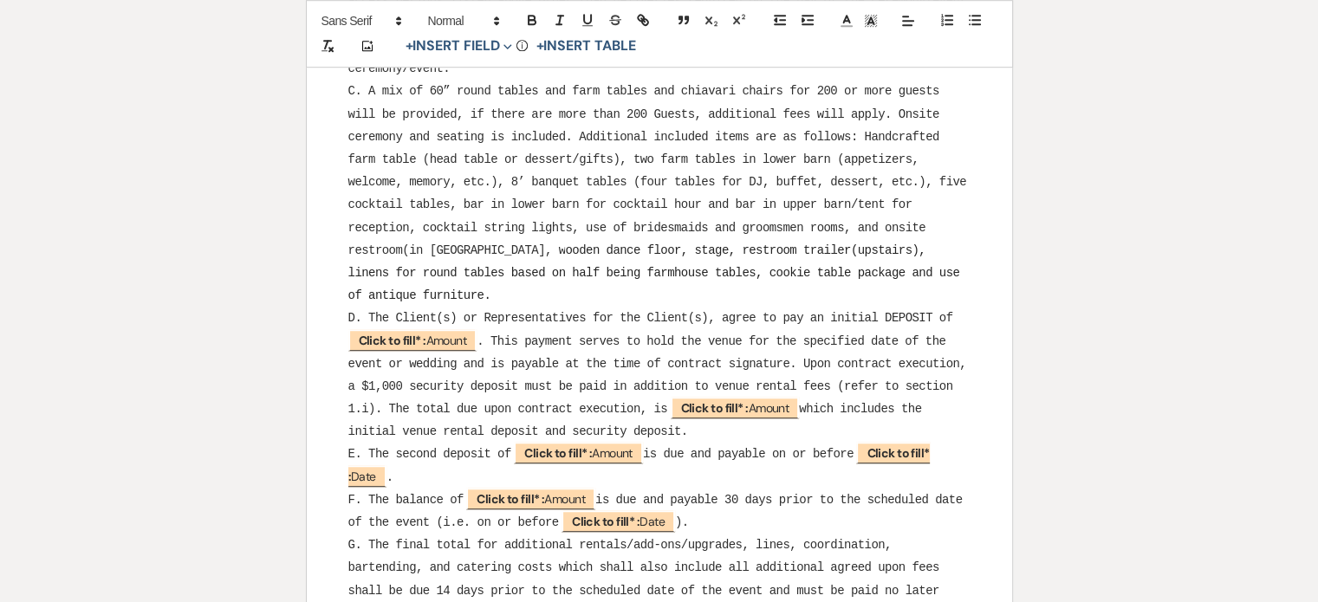
scroll to position [1127, 0]
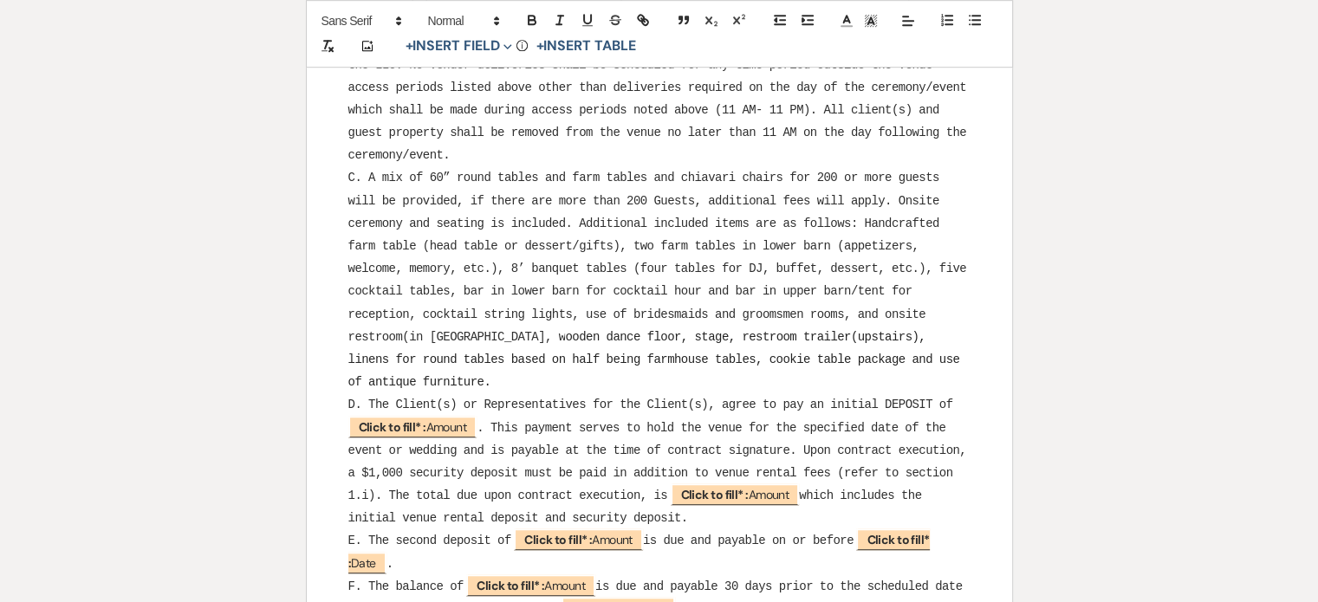
click at [409, 377] on span "ooden dance floor, stage, restroom trailer(upstairs), linens for round tables b…" at bounding box center [657, 359] width 619 height 59
click at [856, 355] on span "ooden dance floor, stage, restroom trailer(upstairs), linens for round tables b…" at bounding box center [657, 359] width 619 height 59
click at [409, 374] on span "ooden dance floor, stage, restroom trailer(upstairs), linens for round tables b…" at bounding box center [657, 359] width 619 height 59
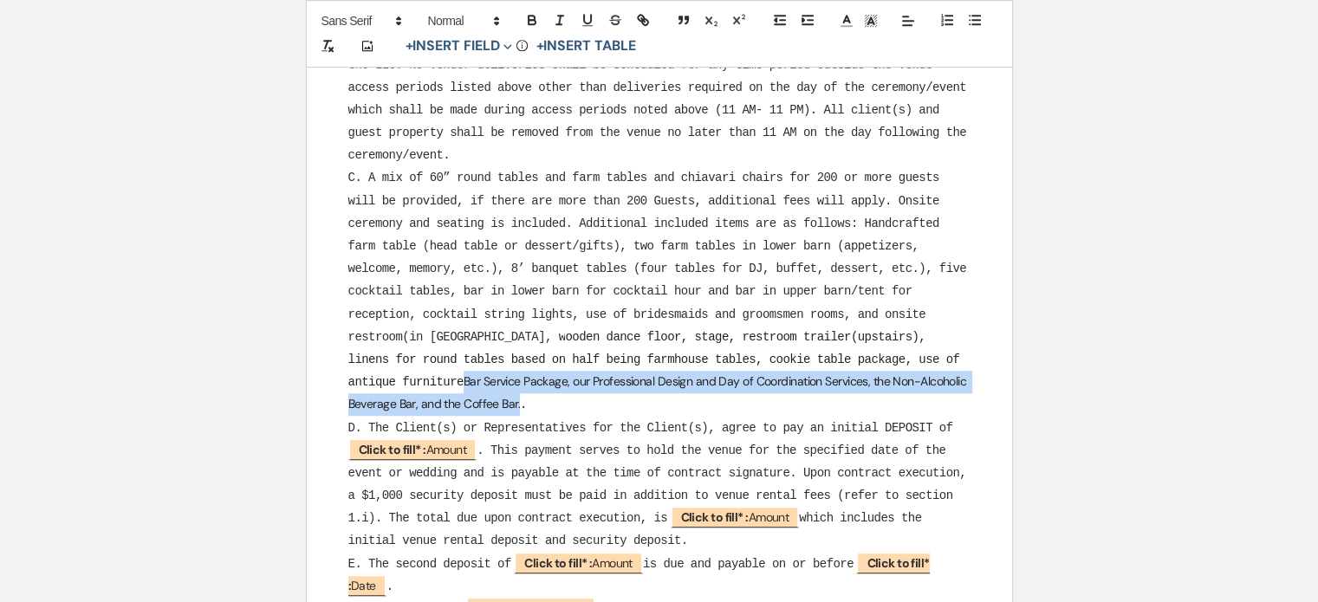
drag, startPoint x: 469, startPoint y: 402, endPoint x: 413, endPoint y: 371, distance: 64.4
click at [413, 371] on p "C. A mix of 60” round tables and farm tables and chiavari chairs for 200 or mor…" at bounding box center [659, 291] width 622 height 250
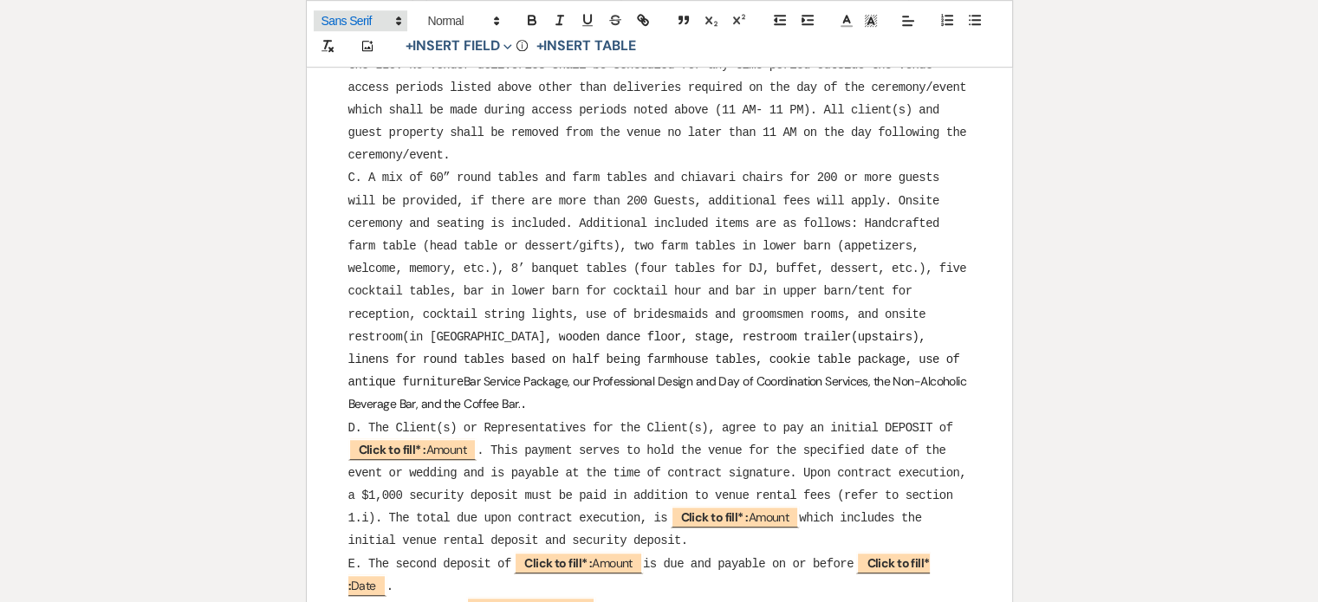
click at [383, 20] on span at bounding box center [361, 20] width 94 height 21
click at [378, 100] on span at bounding box center [361, 102] width 78 height 28
click at [409, 381] on span "ooden dance floor, stage, restroom trailer(upstairs), linens for round tables b…" at bounding box center [657, 371] width 619 height 82
click at [420, 374] on span "ooden dance floor, stage, restroom trailer(upstairs), linens for round tables b…" at bounding box center [657, 371] width 619 height 82
click at [492, 377] on span "ooden dance floor, stage, restroom trailer(upstairs), linens for round tables b…" at bounding box center [657, 371] width 619 height 82
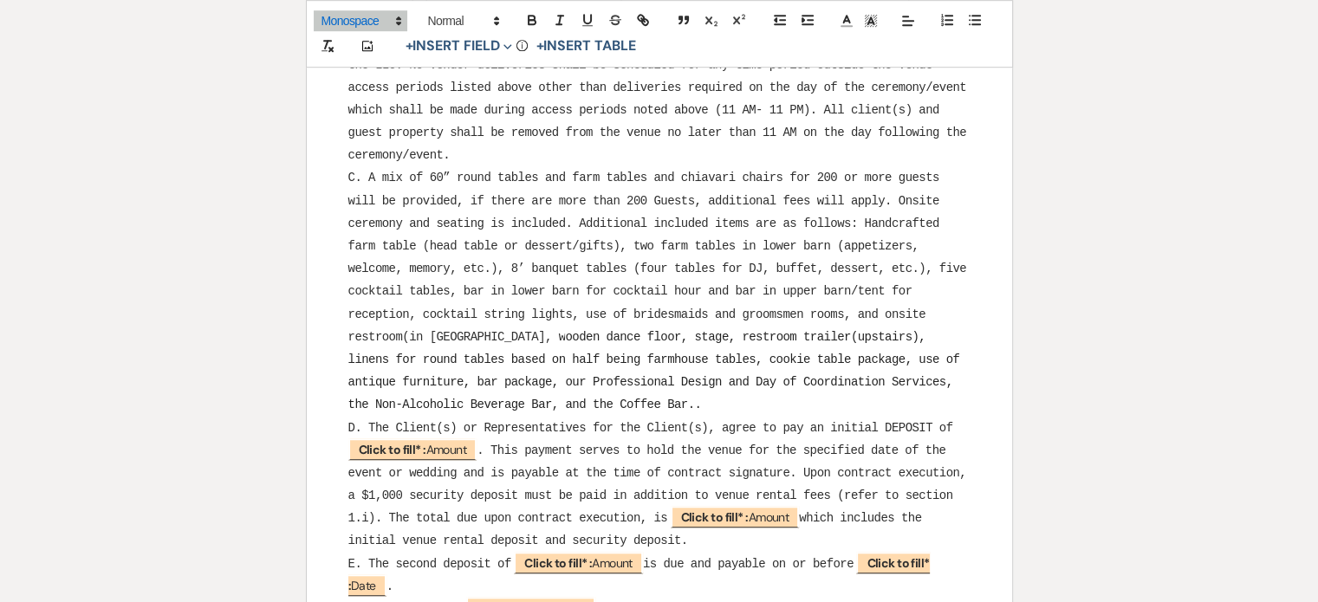
click at [544, 374] on span "ooden dance floor, stage, restroom trailer(upstairs), linens for round tables b…" at bounding box center [657, 371] width 619 height 82
click at [589, 378] on span "ooden dance floor, stage, restroom trailer(upstairs), linens for round tables b…" at bounding box center [657, 371] width 619 height 82
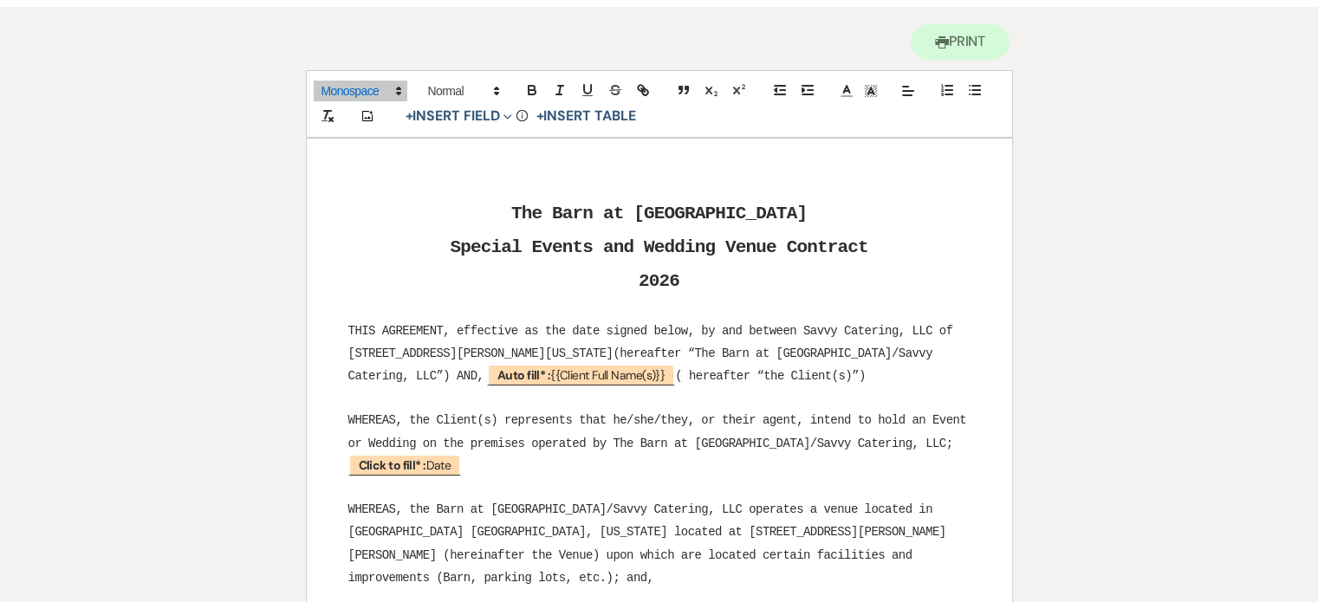
scroll to position [0, 0]
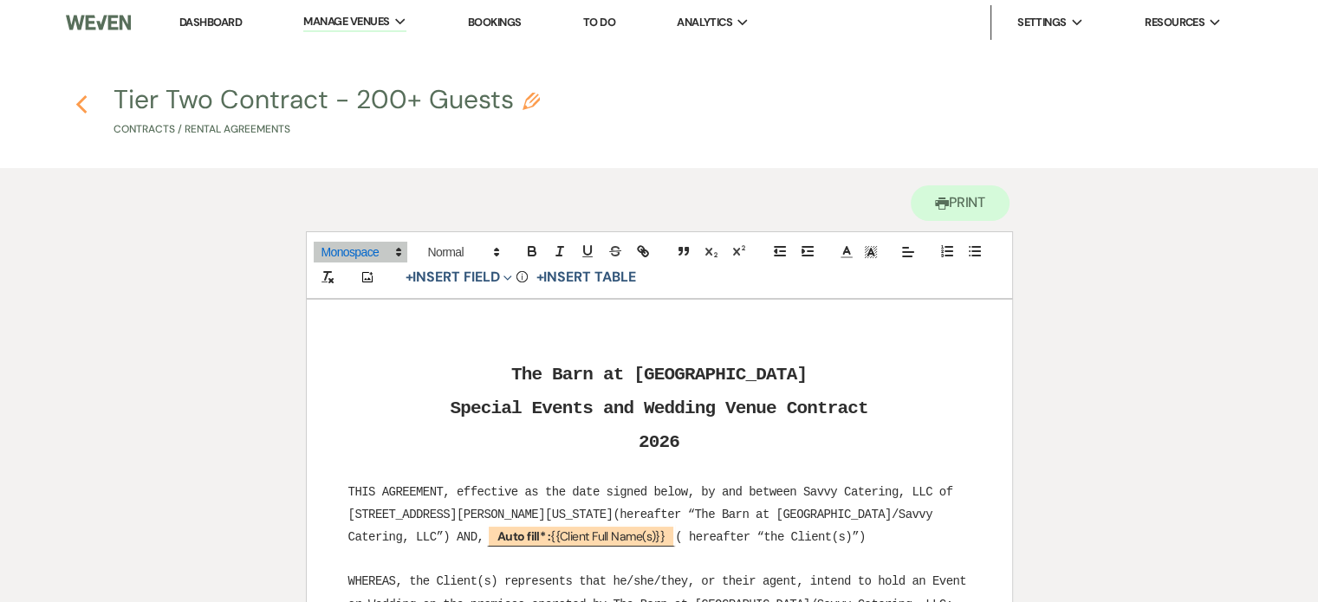
click at [83, 95] on icon "Previous" at bounding box center [81, 104] width 13 height 21
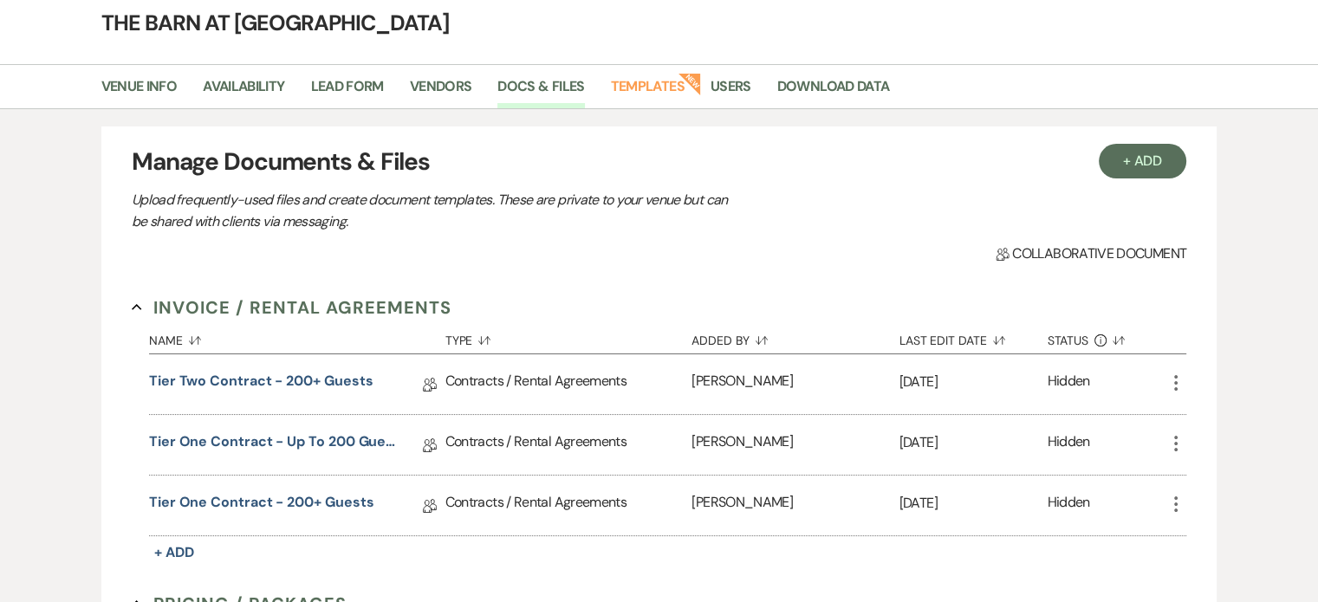
scroll to position [173, 0]
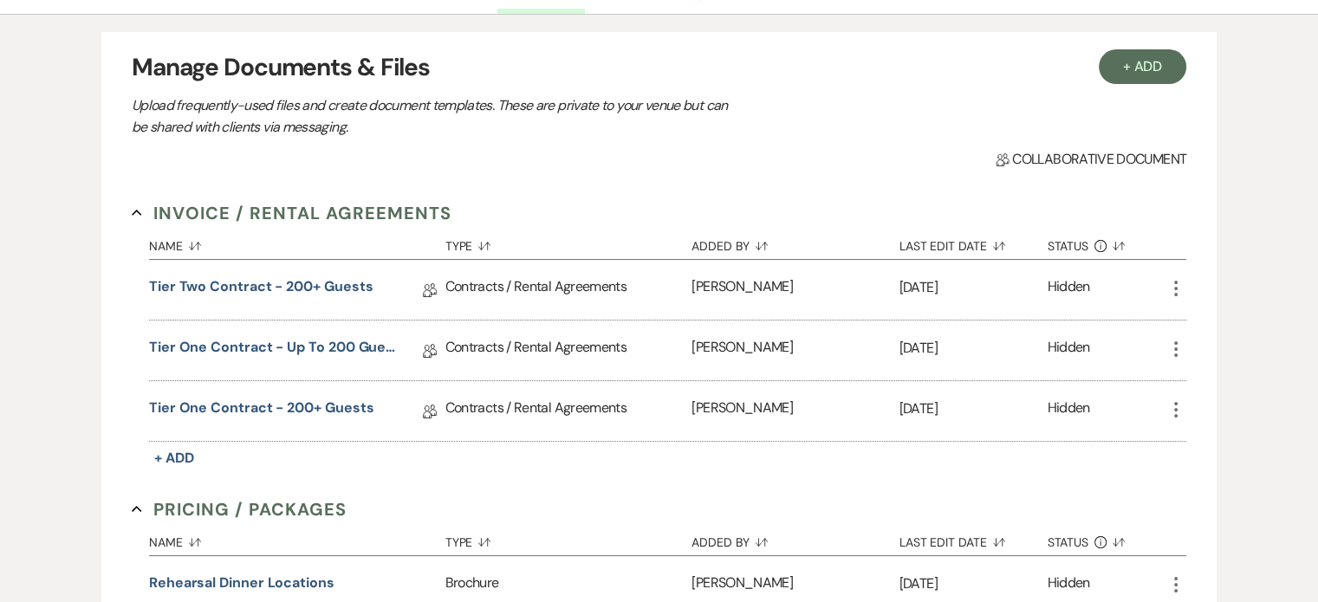
click at [1175, 283] on icon "More" at bounding box center [1176, 288] width 21 height 21
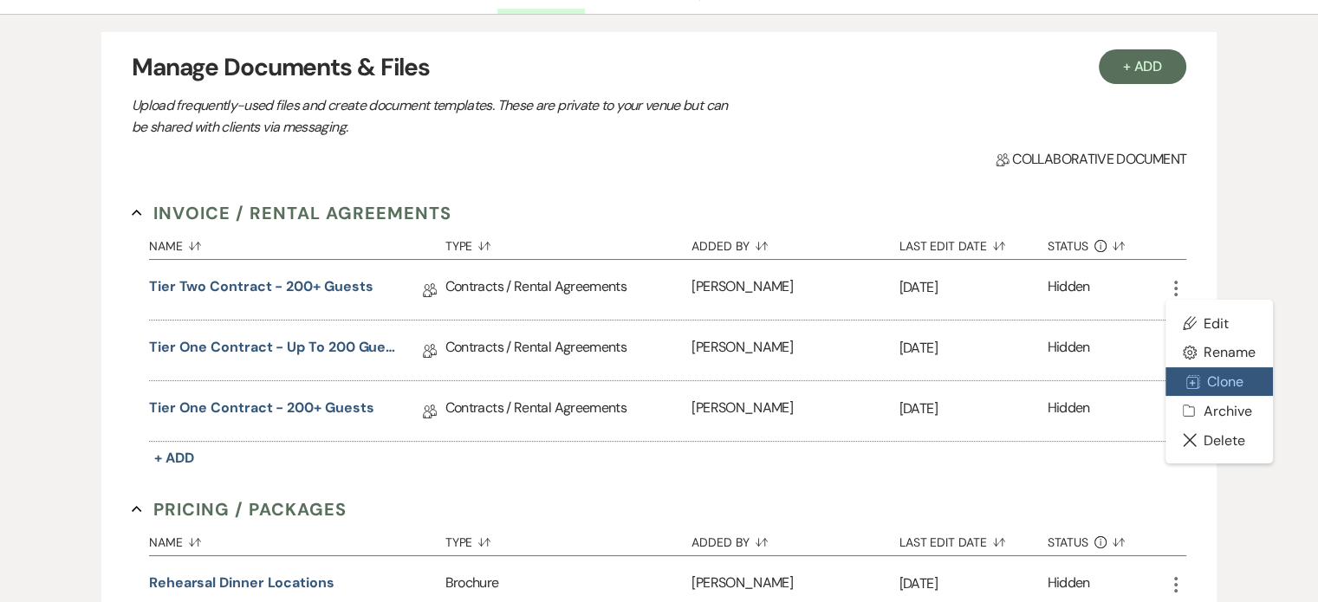
click at [1234, 384] on button "Duplicate Clone" at bounding box center [1219, 382] width 107 height 29
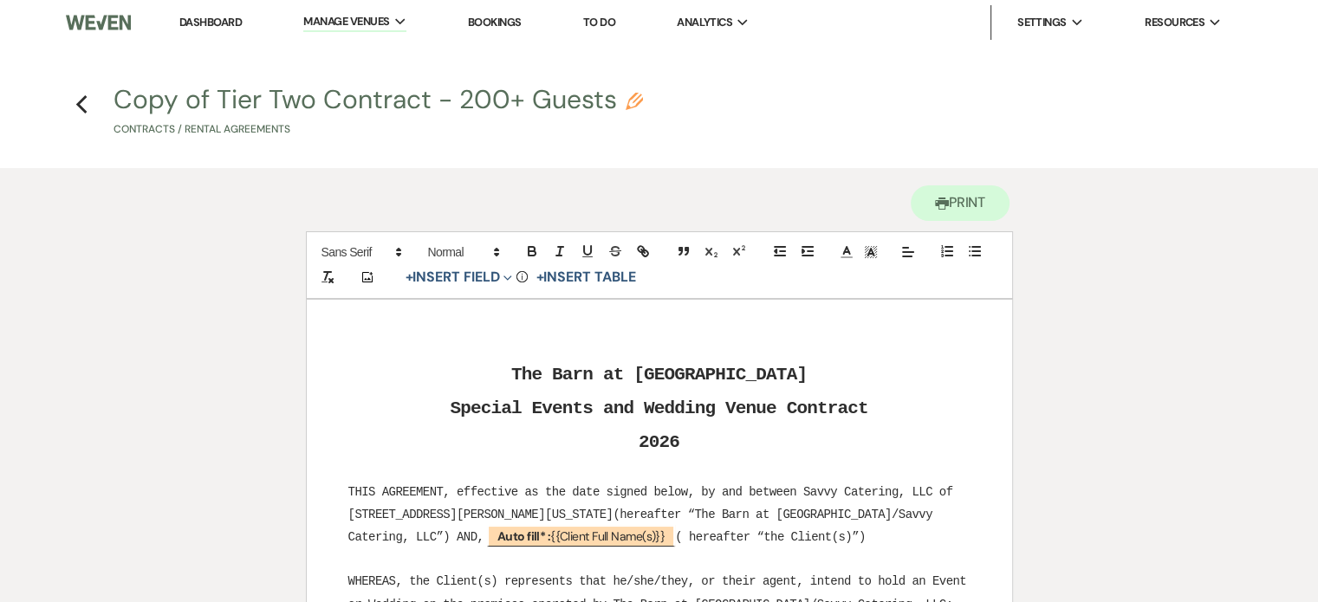
click at [634, 101] on icon "Pencil" at bounding box center [634, 101] width 17 height 17
select select "10"
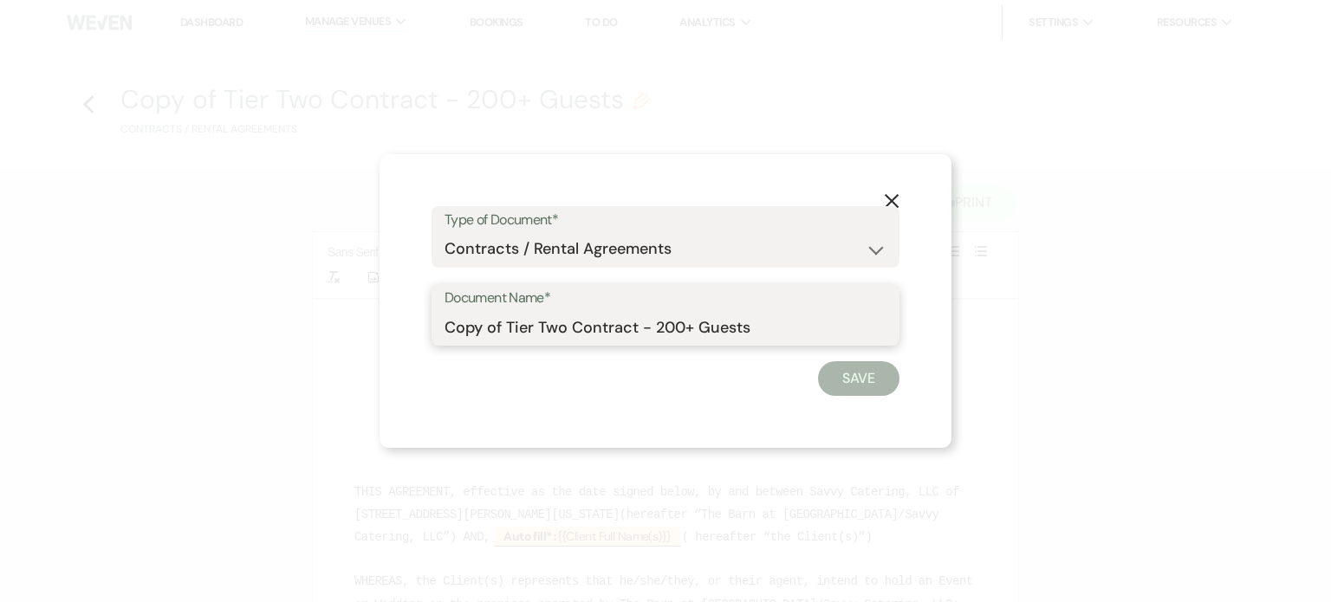
drag, startPoint x: 509, startPoint y: 322, endPoint x: 387, endPoint y: 305, distance: 123.4
click at [387, 305] on div "X Type of Document* Special Event Insurance Vendor Certificate of Insurance Con…" at bounding box center [666, 301] width 572 height 295
click at [629, 330] on input "Tier Two Contract - 200+ Guests" at bounding box center [666, 327] width 442 height 34
type input "Tier Two Contract - Up to 200 Guests"
click at [888, 373] on button "Save" at bounding box center [858, 378] width 81 height 35
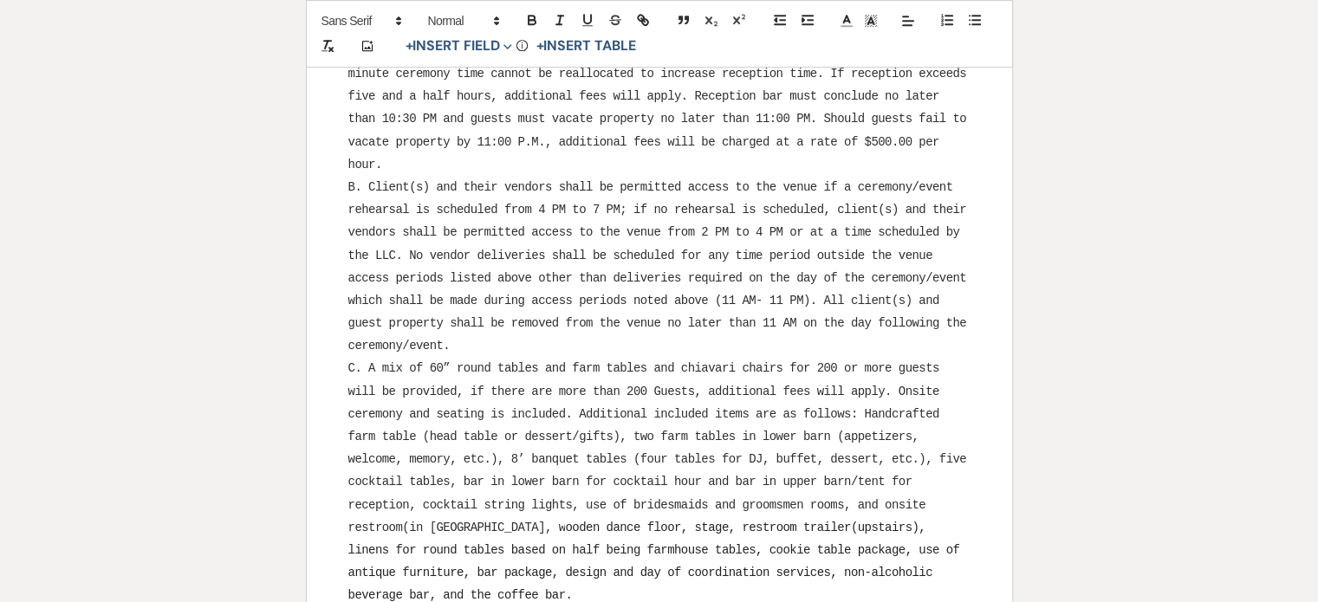
scroll to position [953, 0]
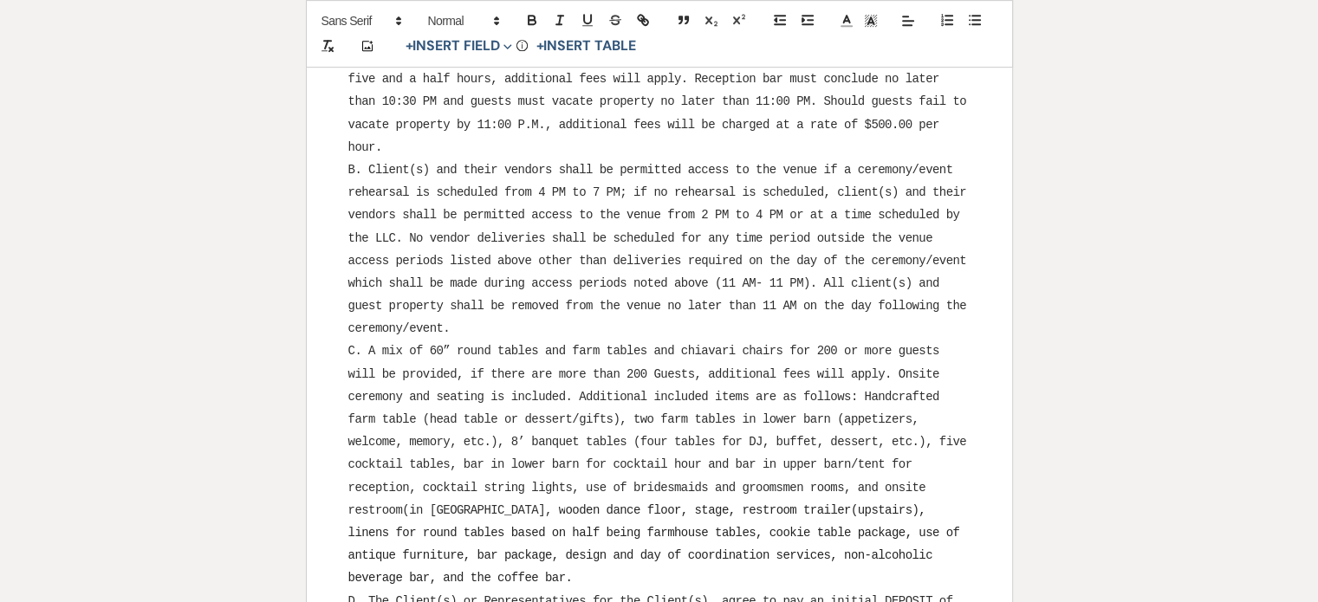
click at [891, 347] on span "C. A mix of 60” round tables and farm tables and chiavari chairs for 200 or mor…" at bounding box center [660, 430] width 625 height 172
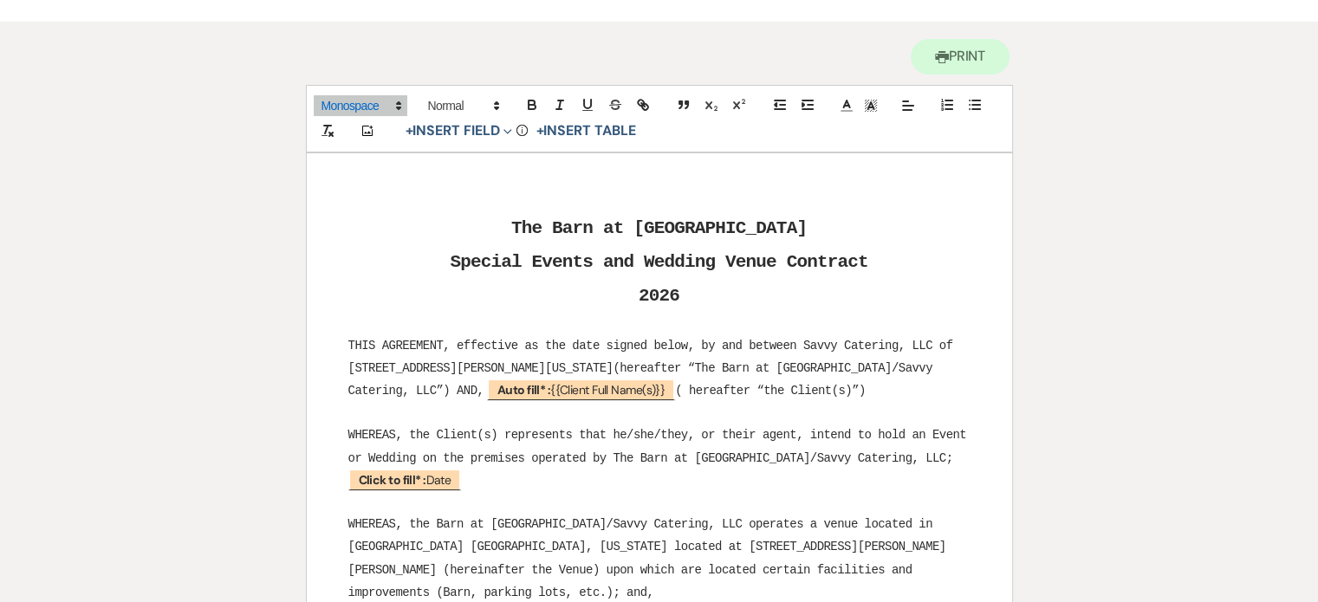
scroll to position [0, 0]
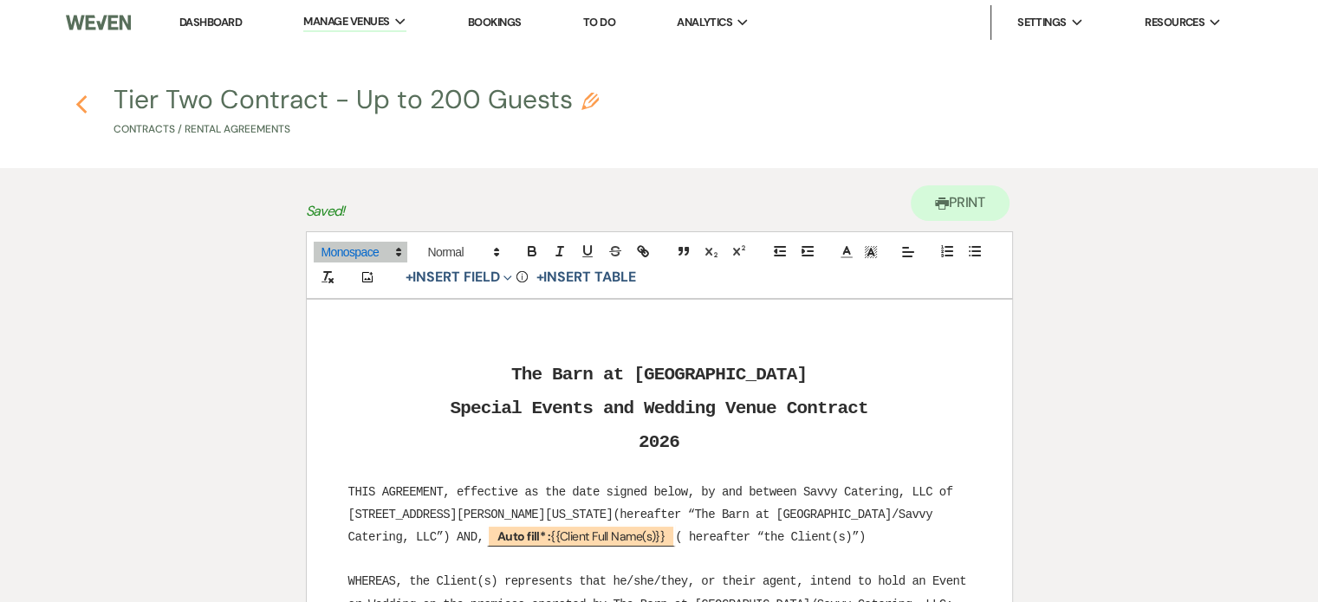
click at [75, 103] on icon "Previous" at bounding box center [81, 104] width 13 height 21
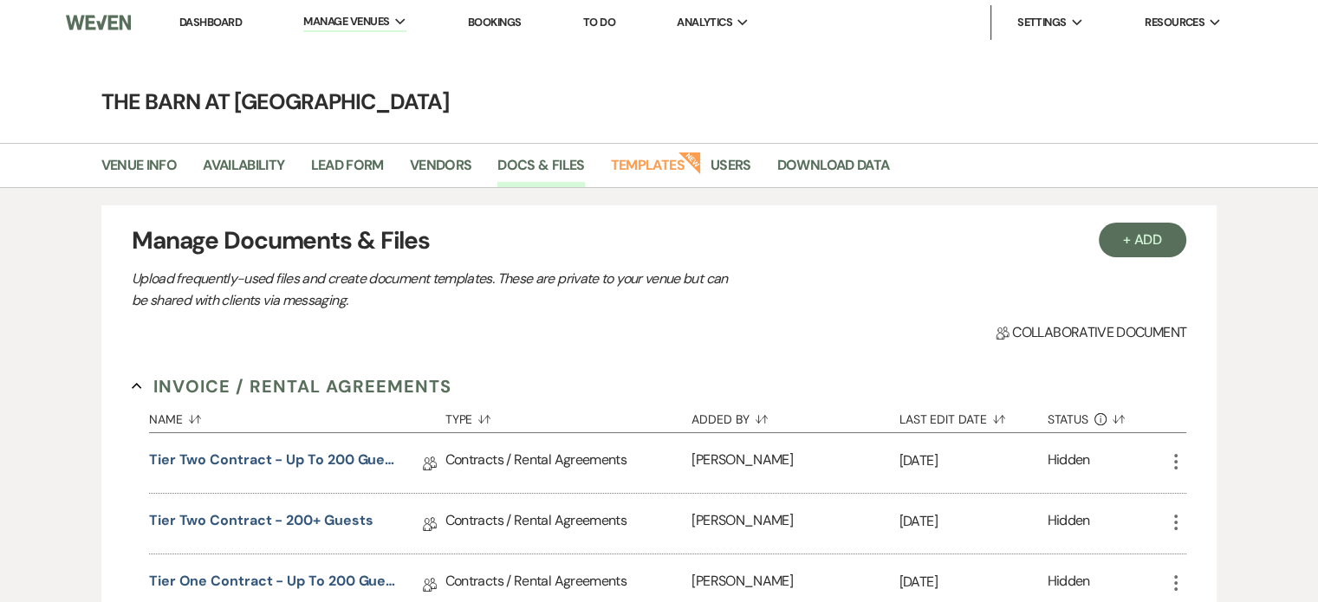
click at [213, 15] on link "Dashboard" at bounding box center [210, 22] width 62 height 15
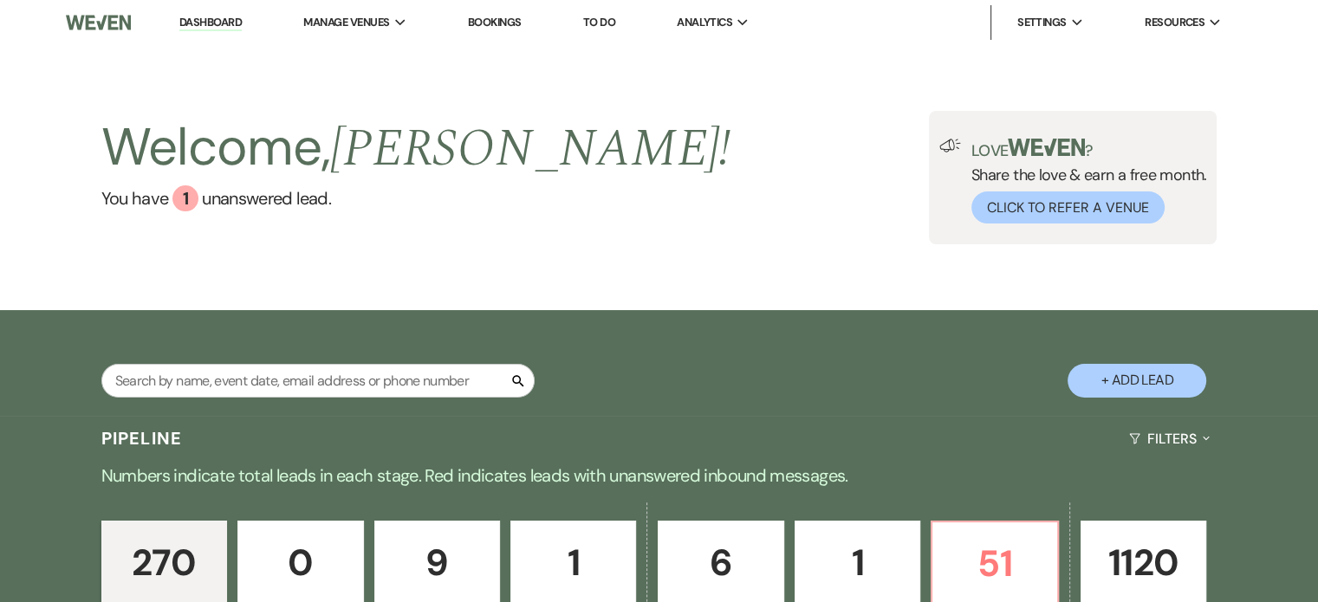
scroll to position [58, 0]
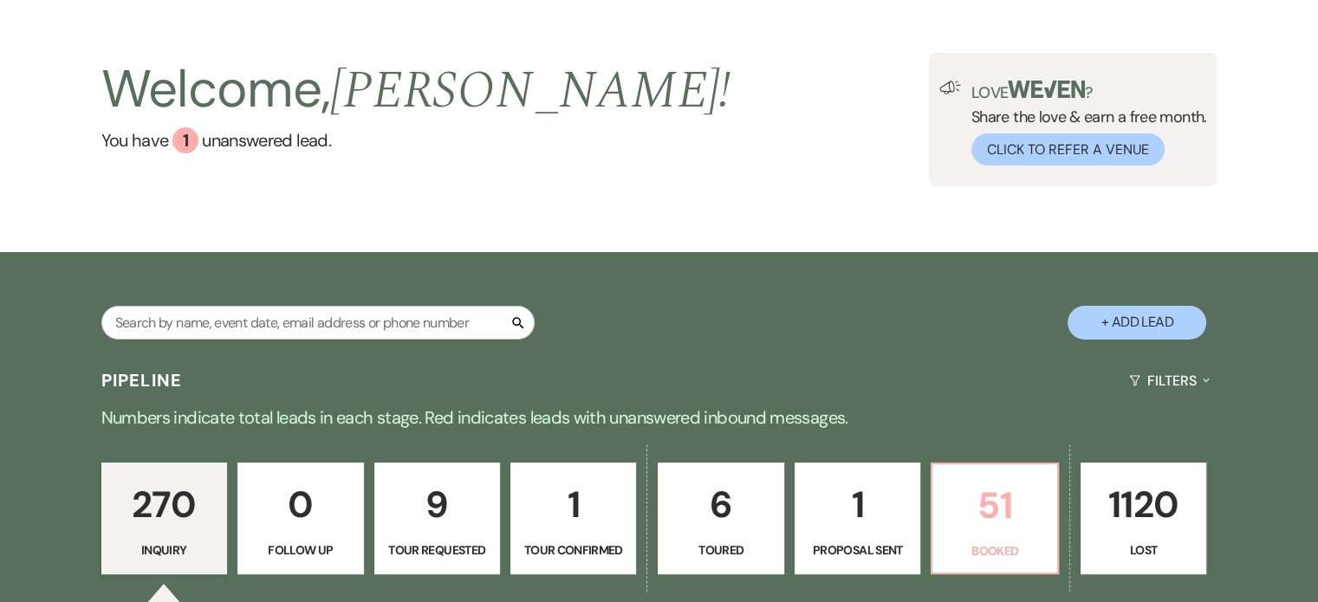
click at [1013, 542] on p "Booked" at bounding box center [994, 551] width 103 height 19
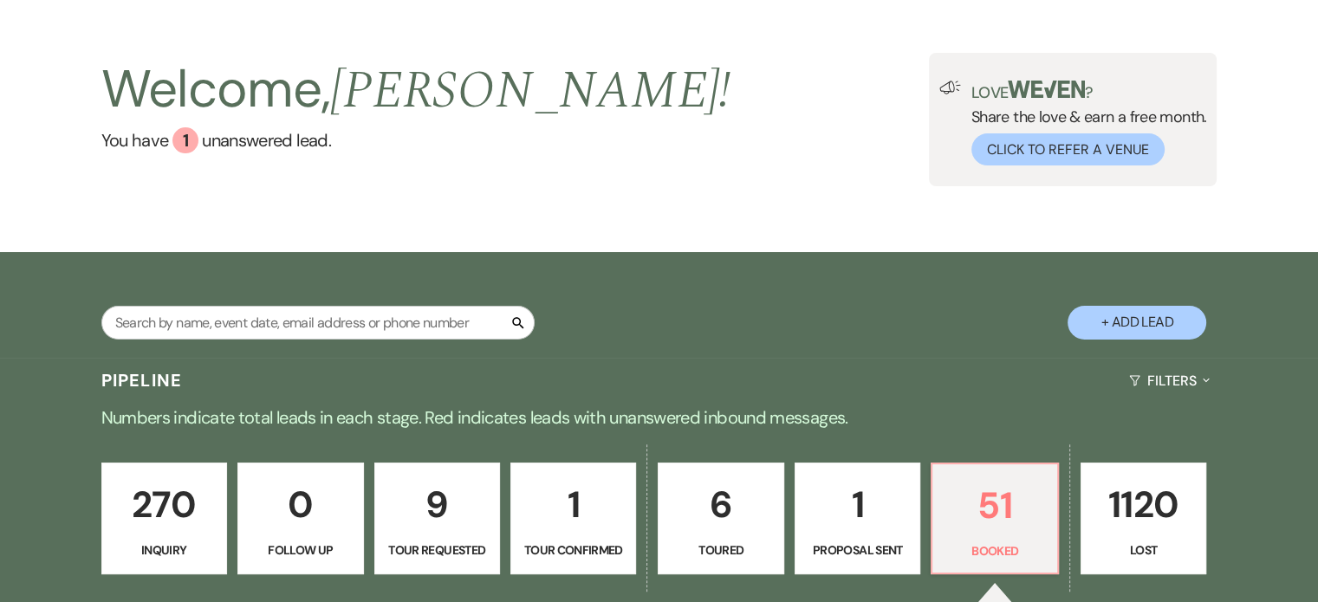
scroll to position [288, 0]
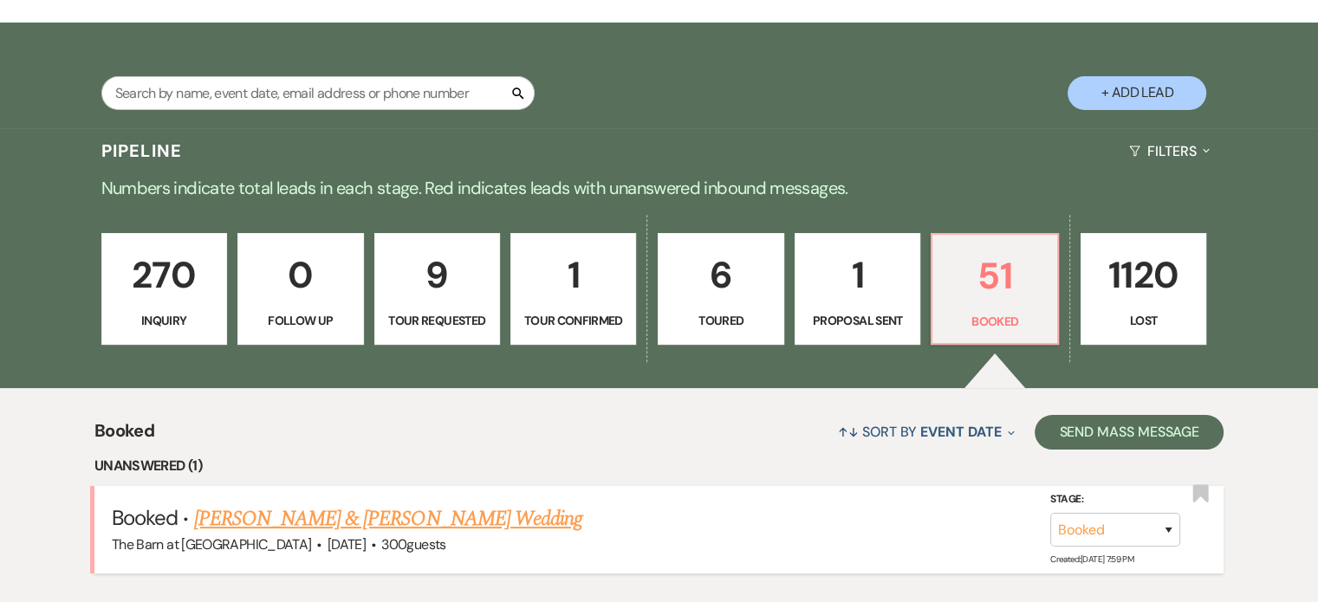
click at [472, 505] on link "[PERSON_NAME] & [PERSON_NAME] Wedding" at bounding box center [388, 519] width 388 height 31
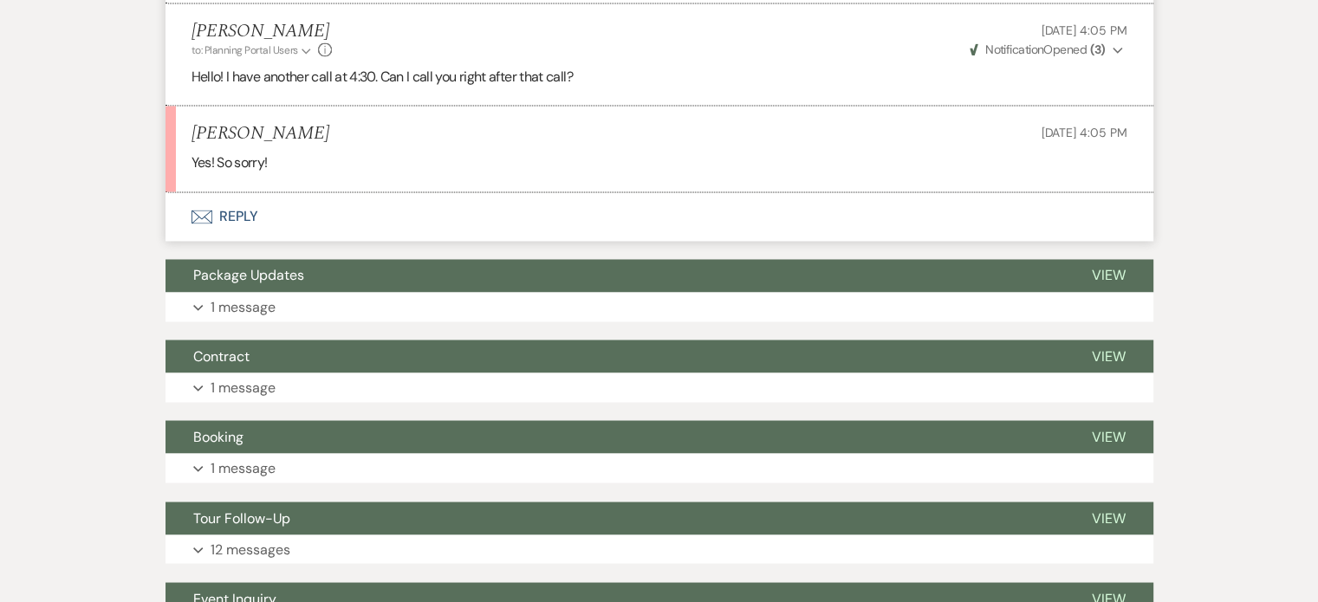
scroll to position [2871, 0]
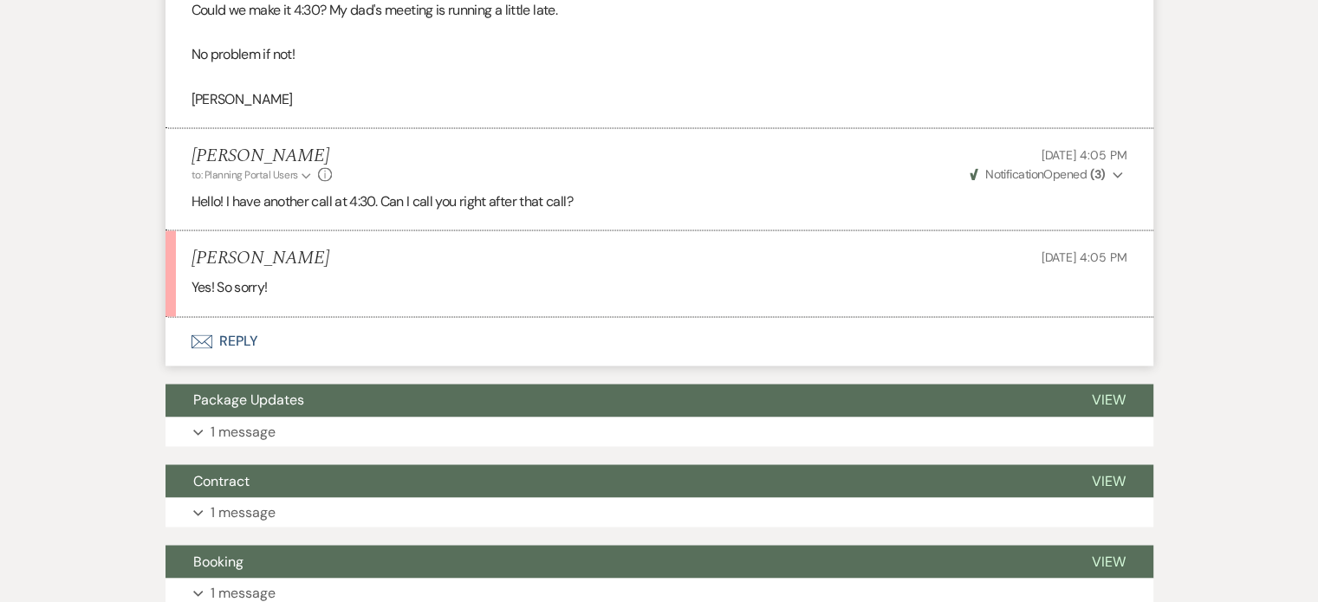
click at [250, 366] on button "Envelope Reply" at bounding box center [660, 341] width 988 height 49
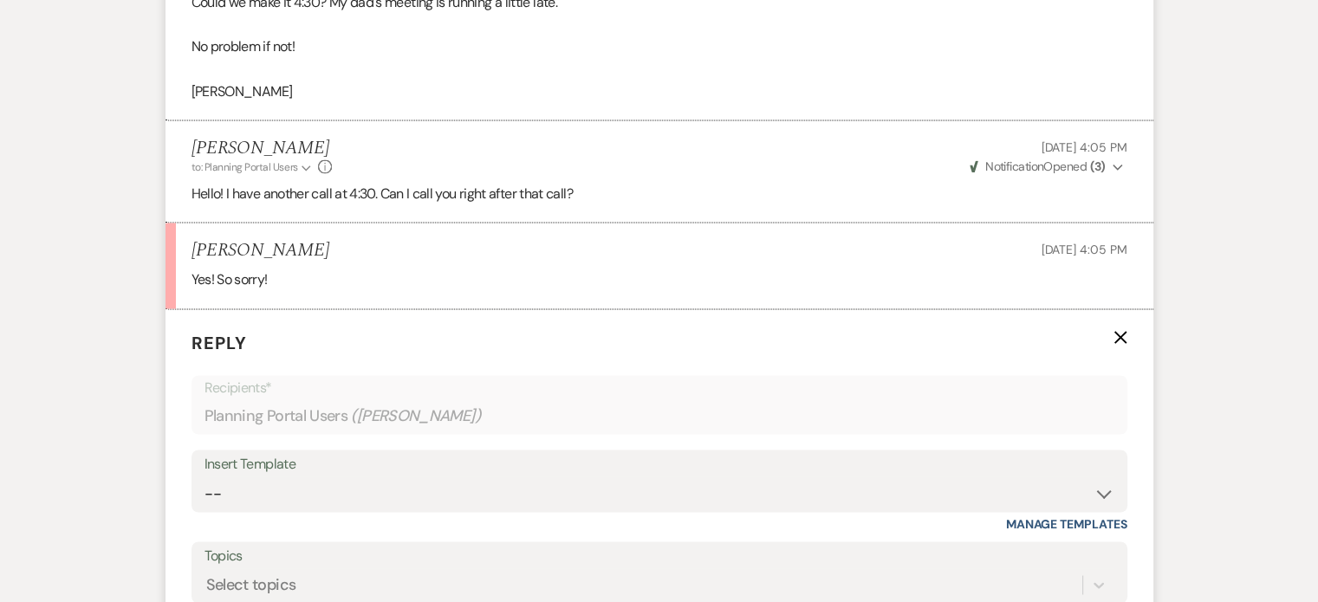
scroll to position [3139, 0]
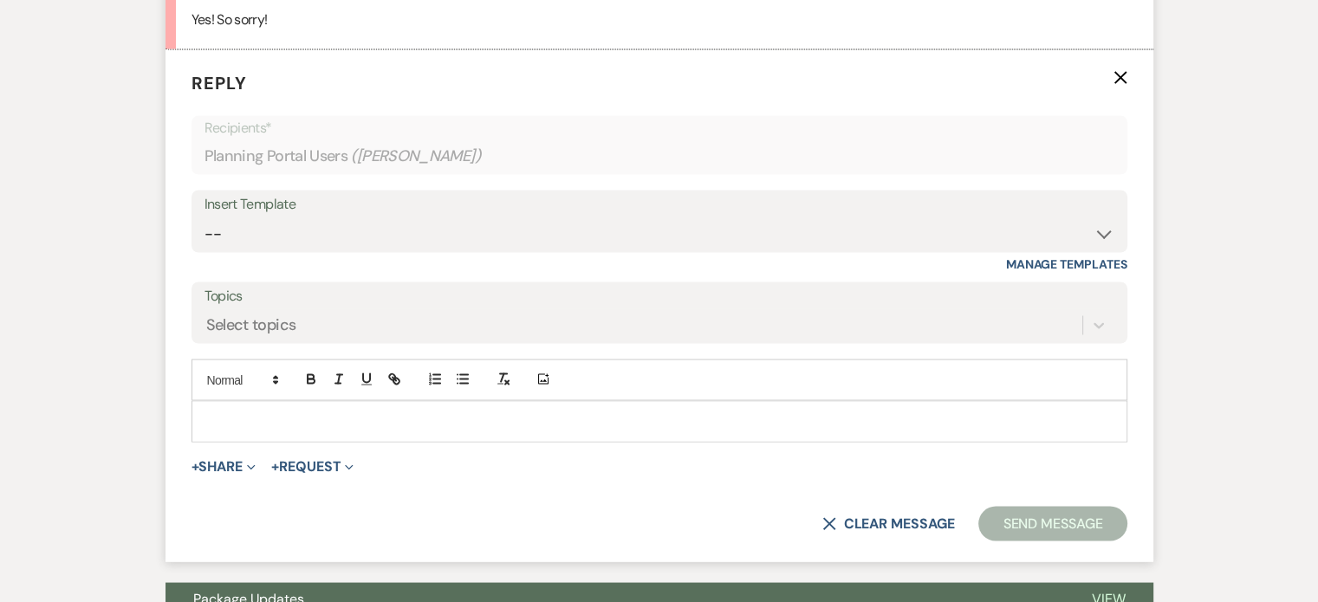
click at [433, 431] on p at bounding box center [659, 421] width 908 height 19
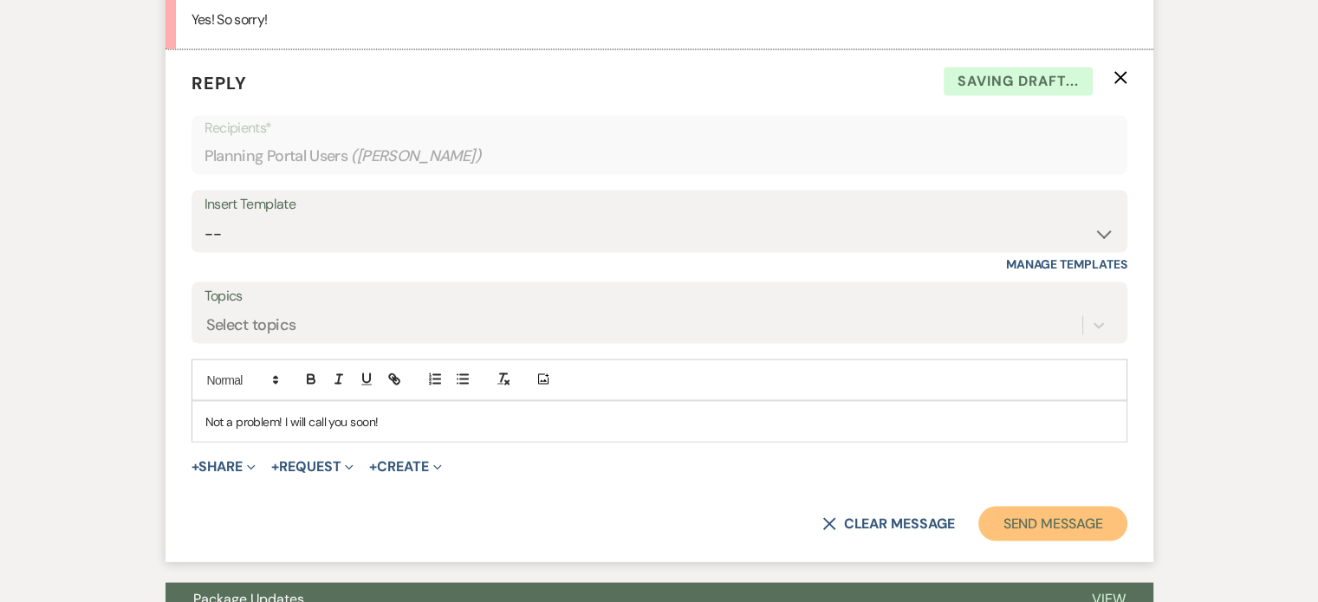
click at [1071, 541] on button "Send Message" at bounding box center [1053, 523] width 148 height 35
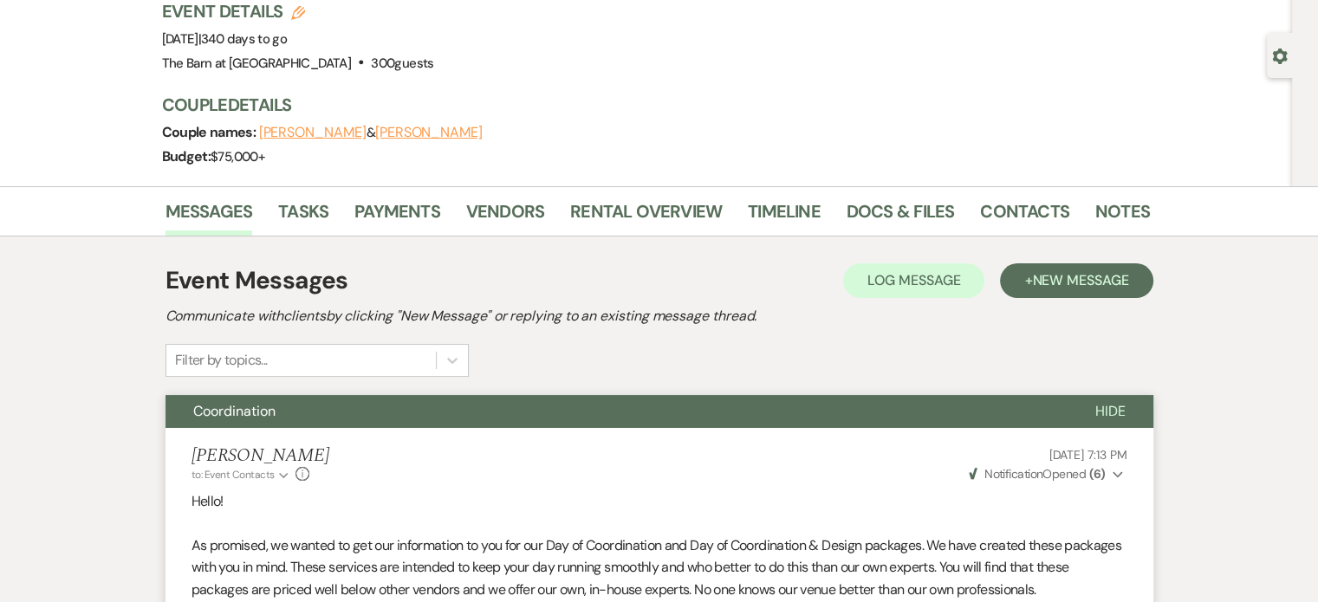
scroll to position [0, 0]
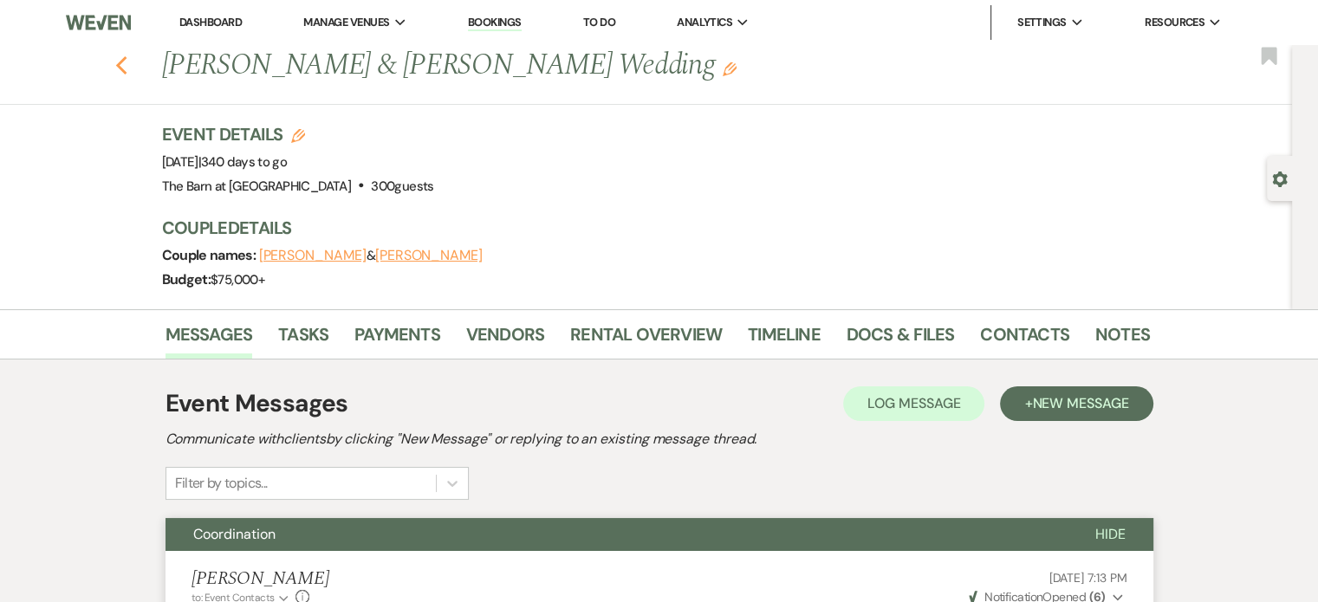
click at [128, 68] on icon "Previous" at bounding box center [121, 65] width 13 height 21
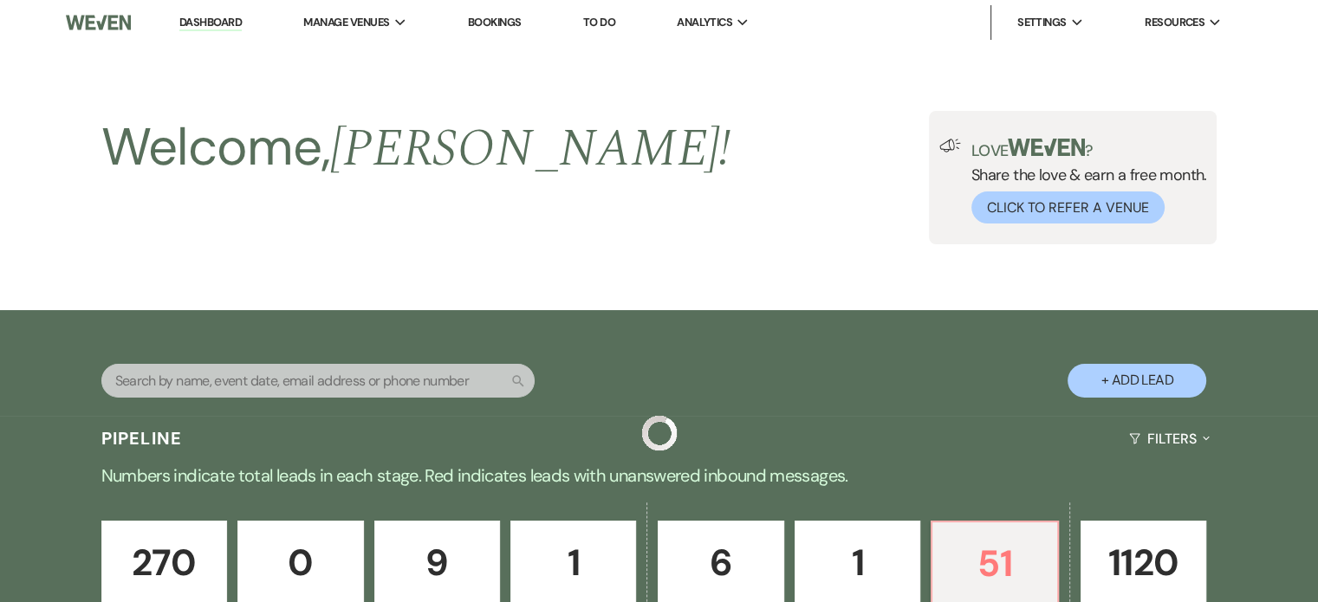
scroll to position [288, 0]
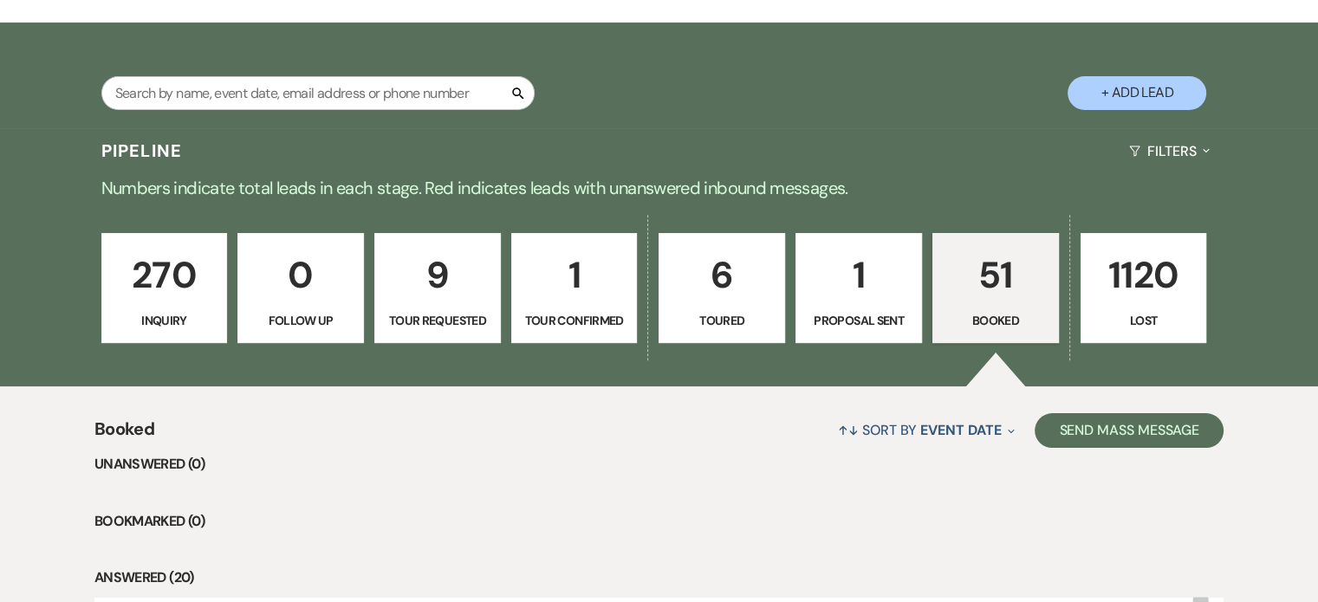
click at [864, 286] on p "1" at bounding box center [859, 275] width 104 height 58
select select "6"
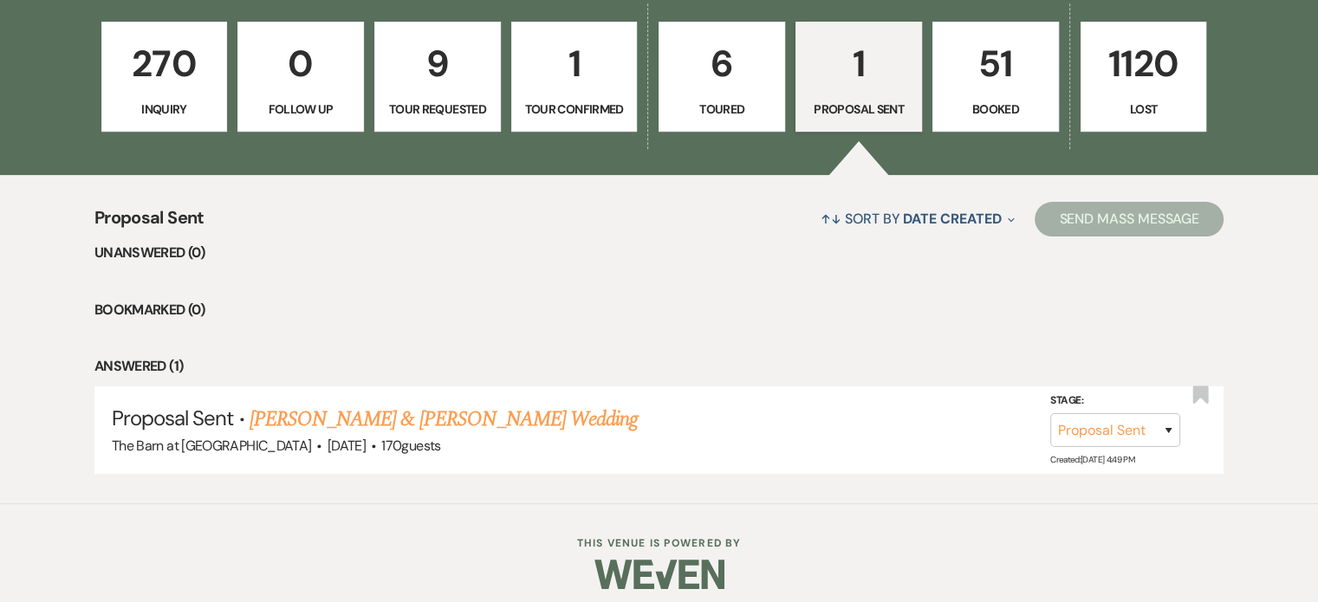
scroll to position [511, 0]
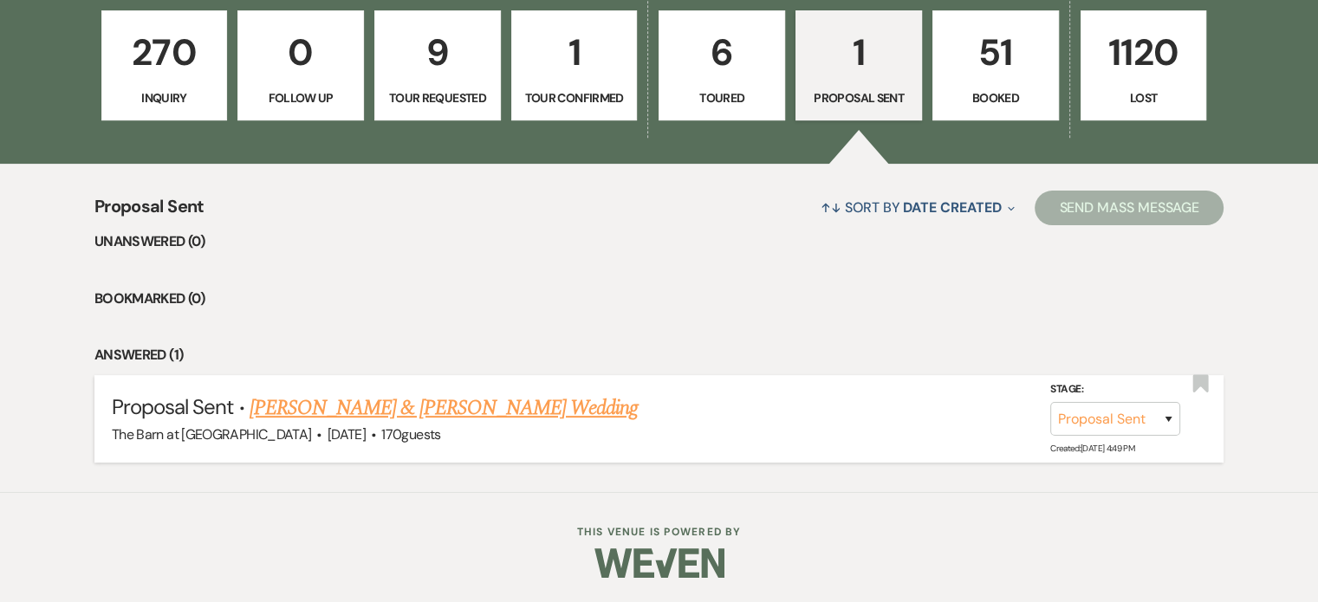
click at [402, 402] on link "[PERSON_NAME] & [PERSON_NAME] Wedding" at bounding box center [444, 408] width 388 height 31
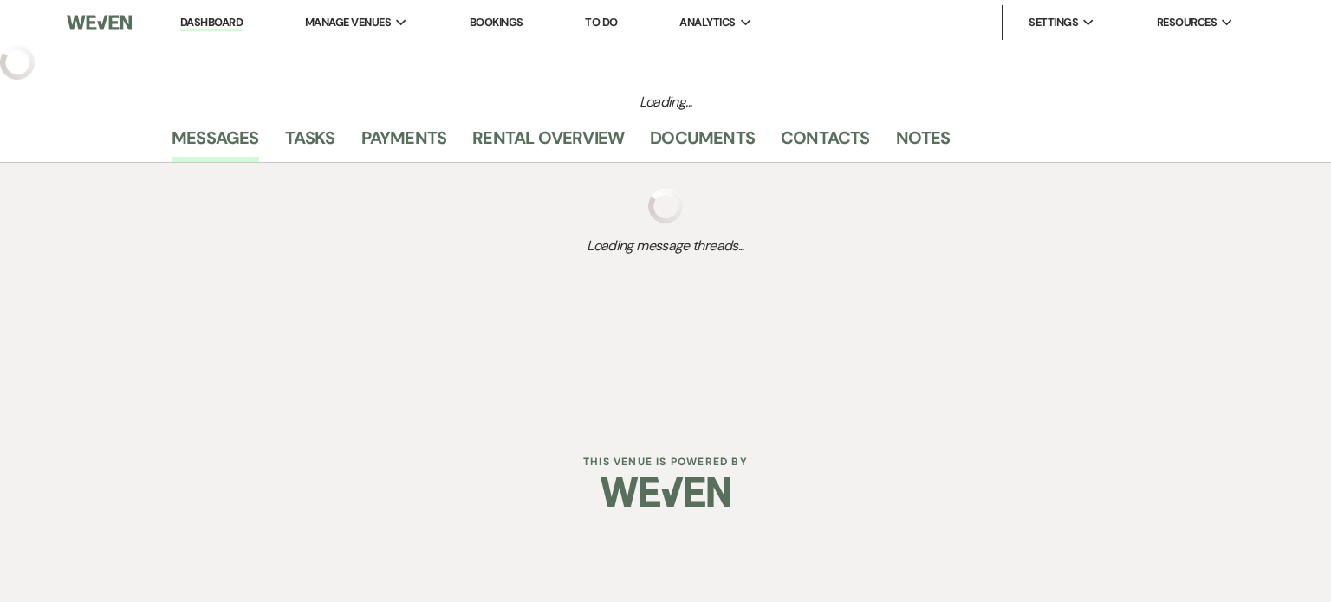
select select "6"
select select "5"
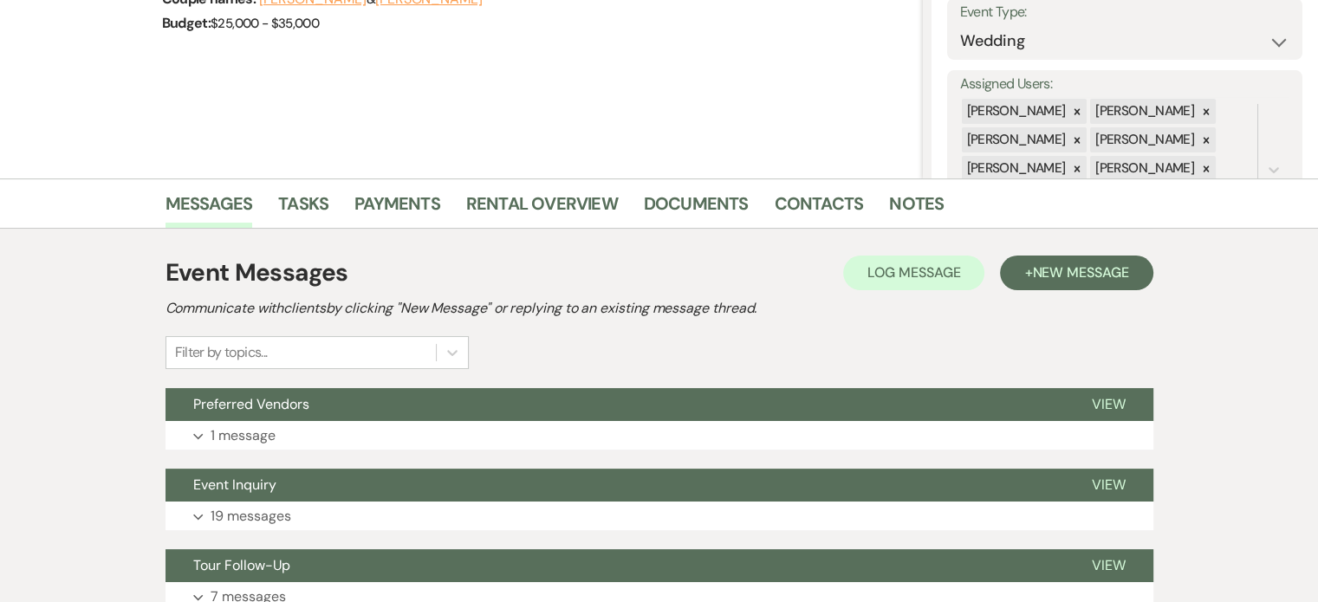
scroll to position [260, 0]
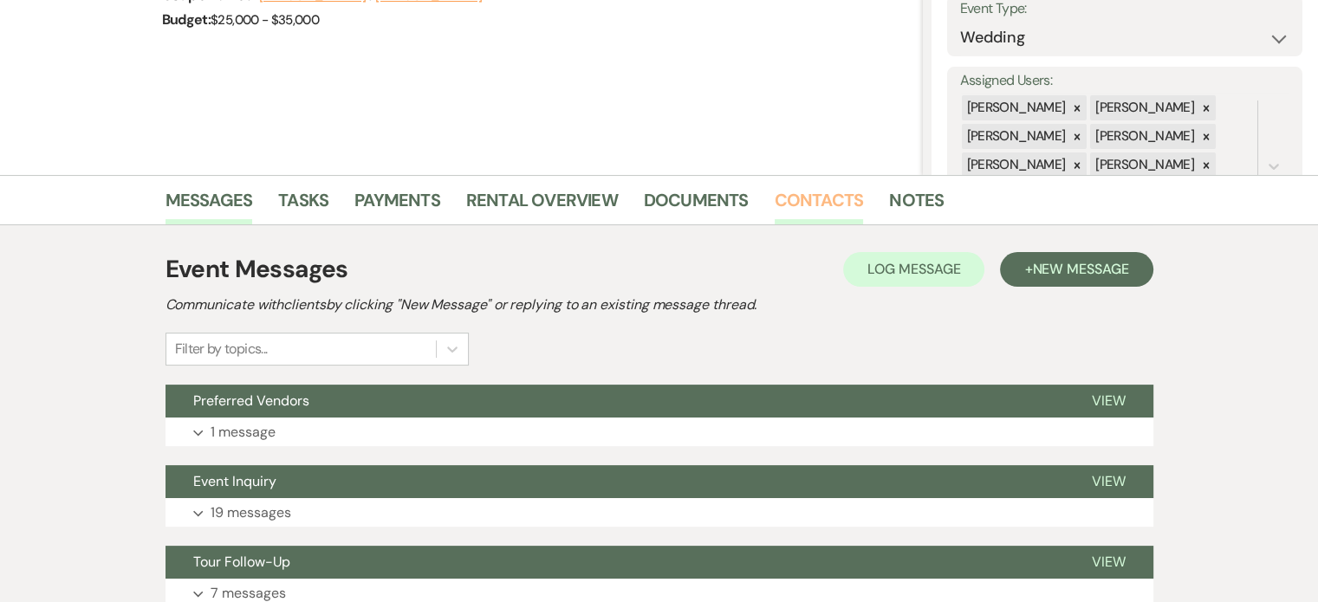
click at [807, 199] on link "Contacts" at bounding box center [819, 205] width 89 height 38
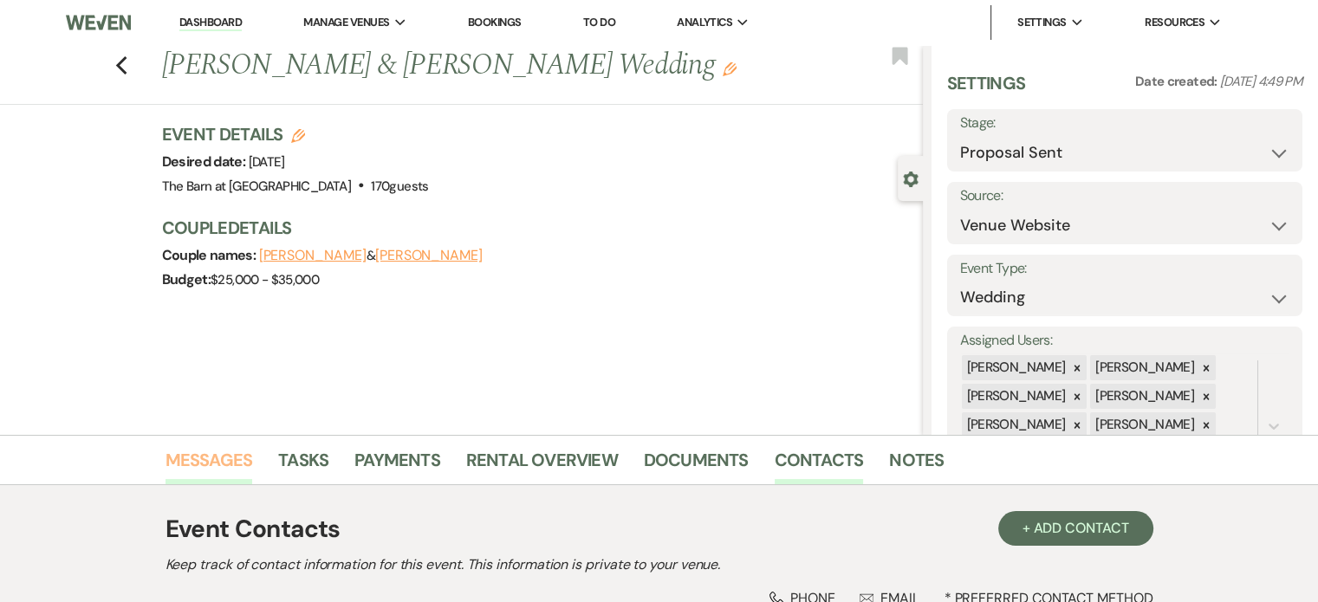
click at [218, 458] on link "Messages" at bounding box center [210, 465] width 88 height 38
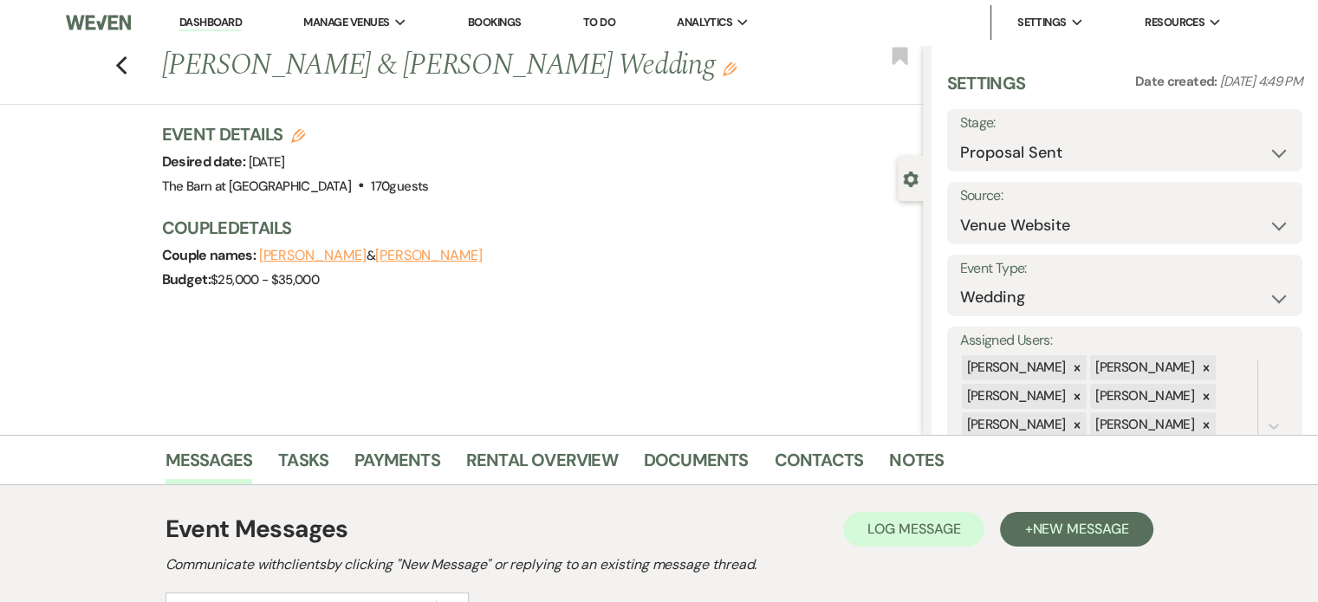
click at [621, 266] on div "Couple names: [PERSON_NAME] & [PERSON_NAME]" at bounding box center [534, 256] width 744 height 24
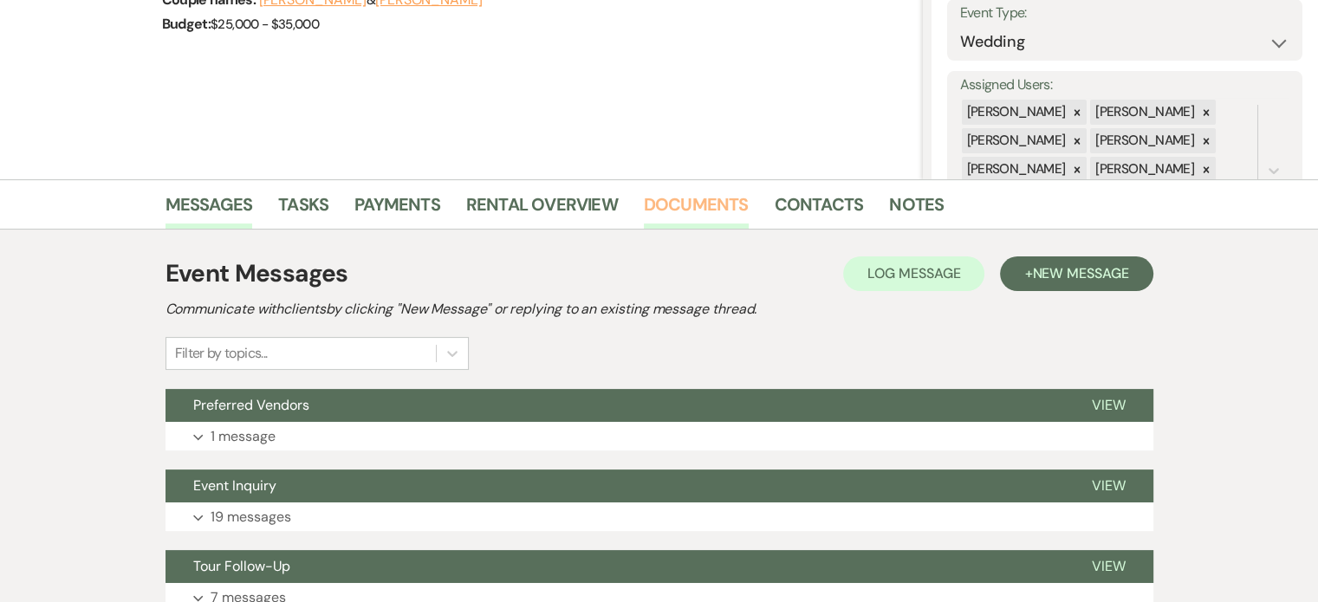
scroll to position [260, 0]
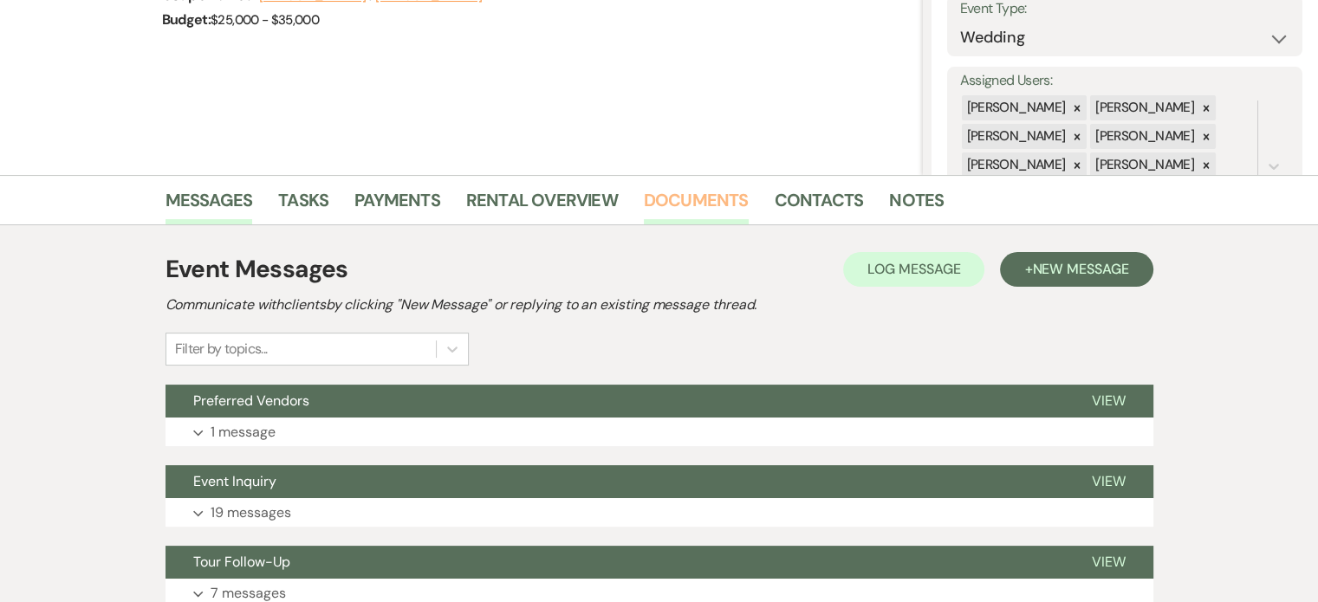
click at [727, 198] on link "Documents" at bounding box center [696, 205] width 105 height 38
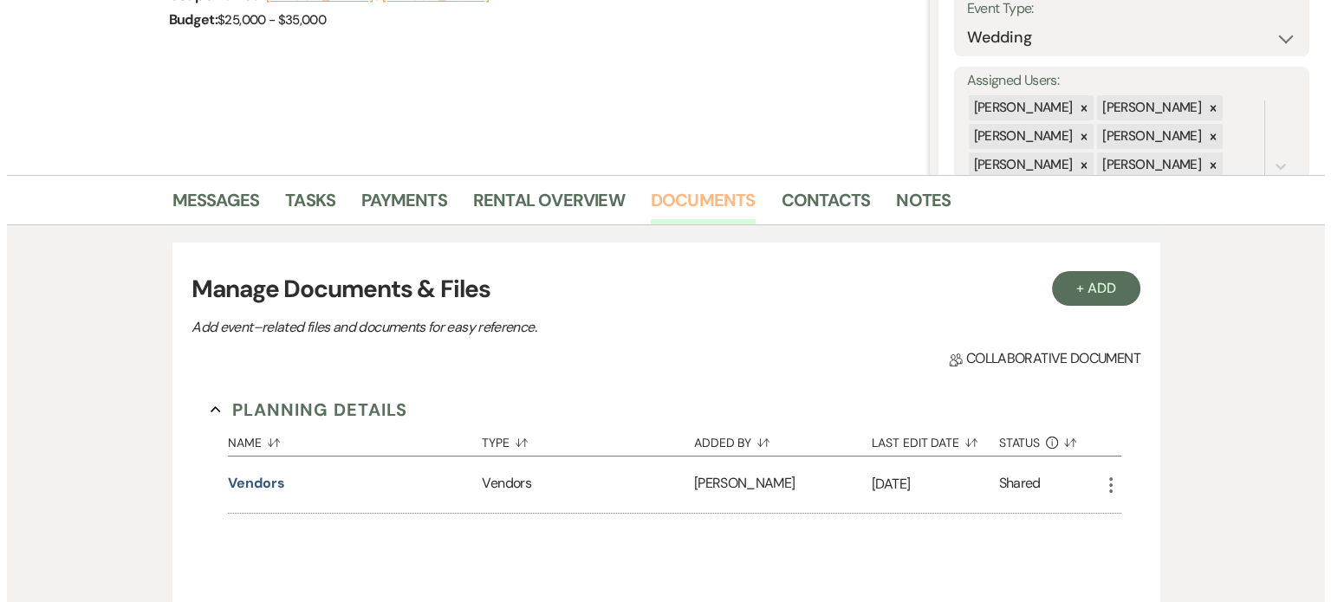
scroll to position [347, 0]
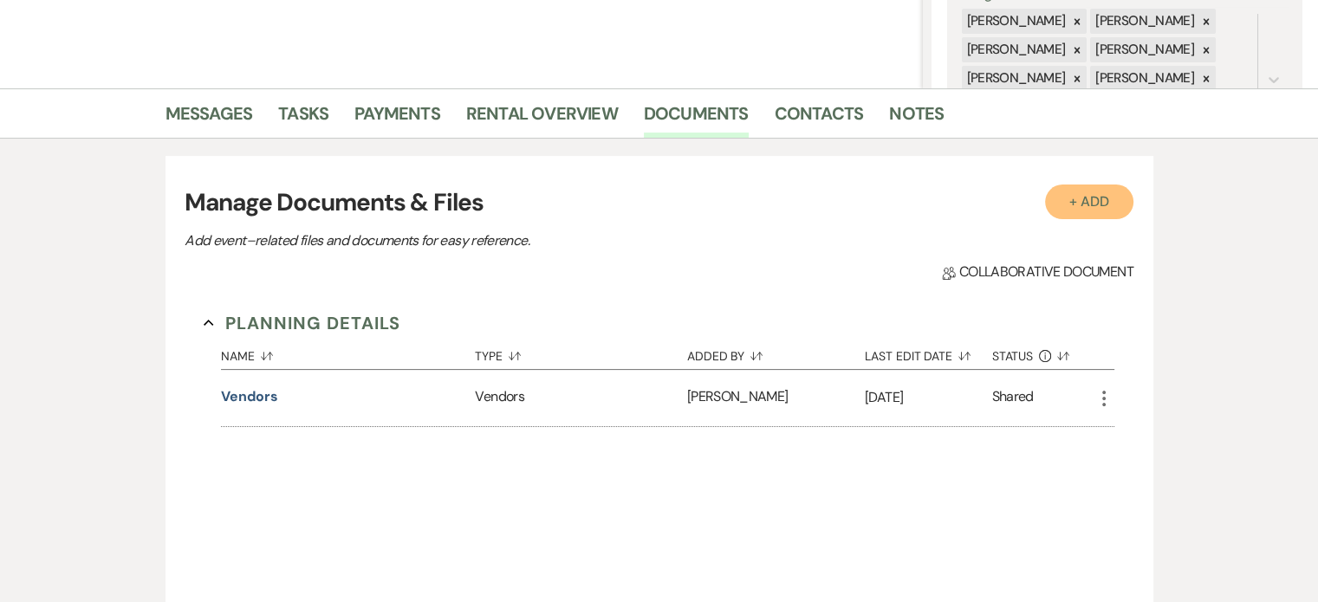
click at [1111, 208] on button "+ Add" at bounding box center [1089, 202] width 88 height 35
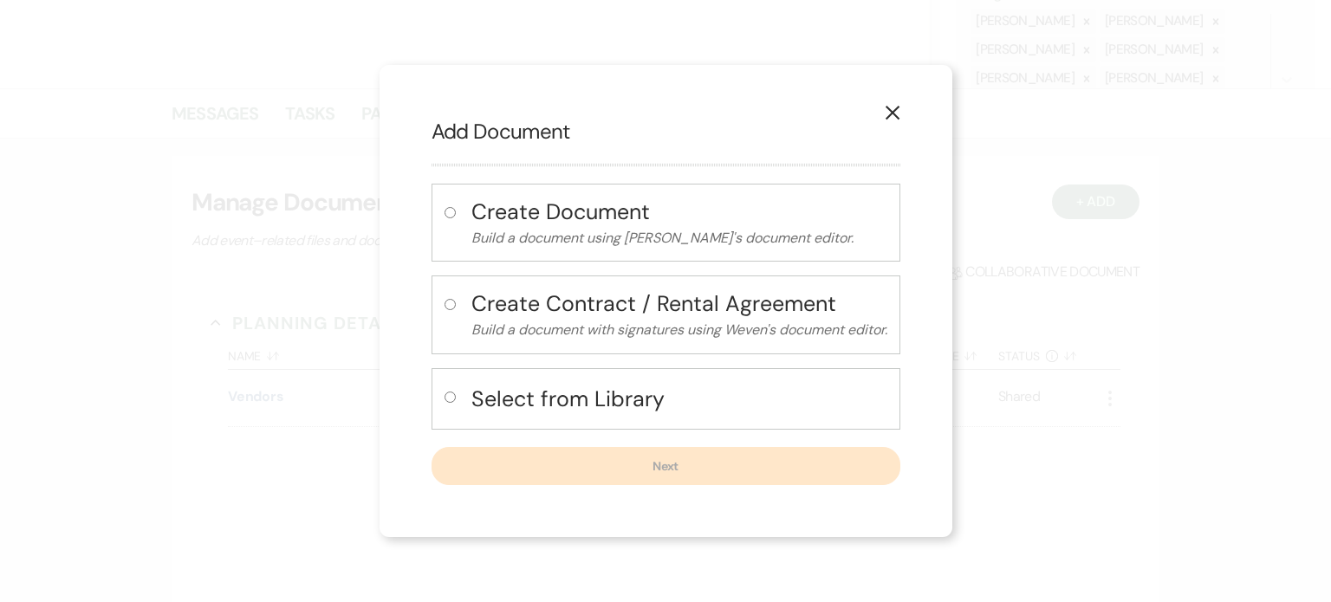
click at [562, 403] on h4 "Select from Library" at bounding box center [680, 399] width 416 height 30
radio input "true"
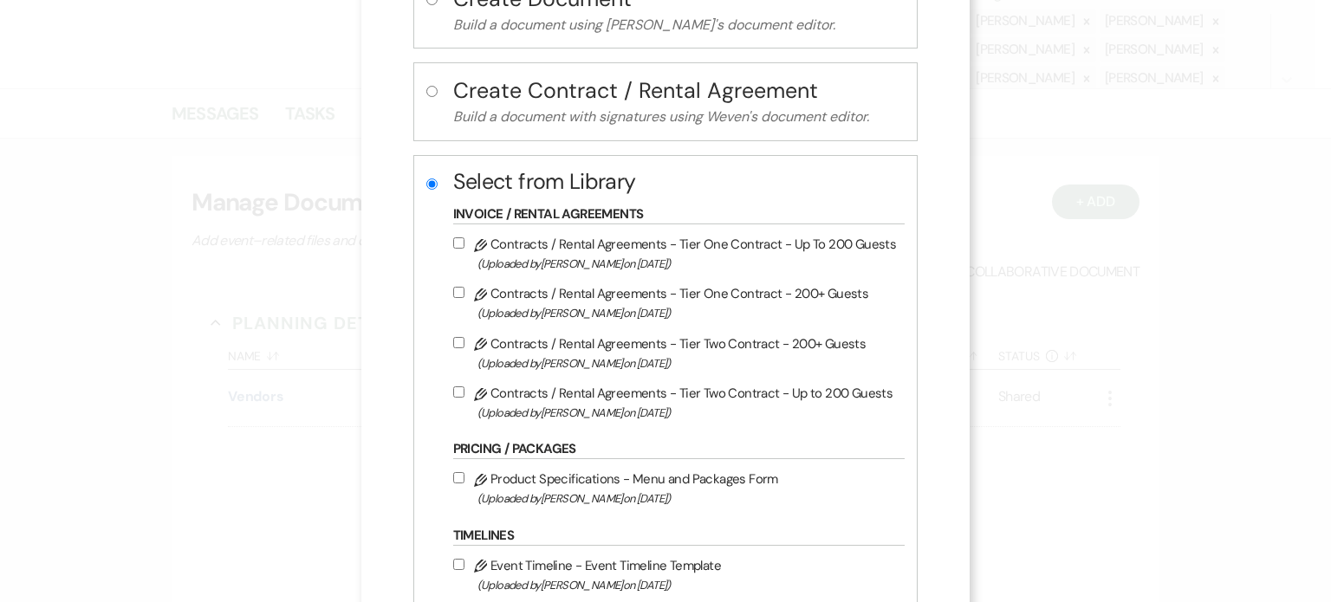
scroll to position [260, 0]
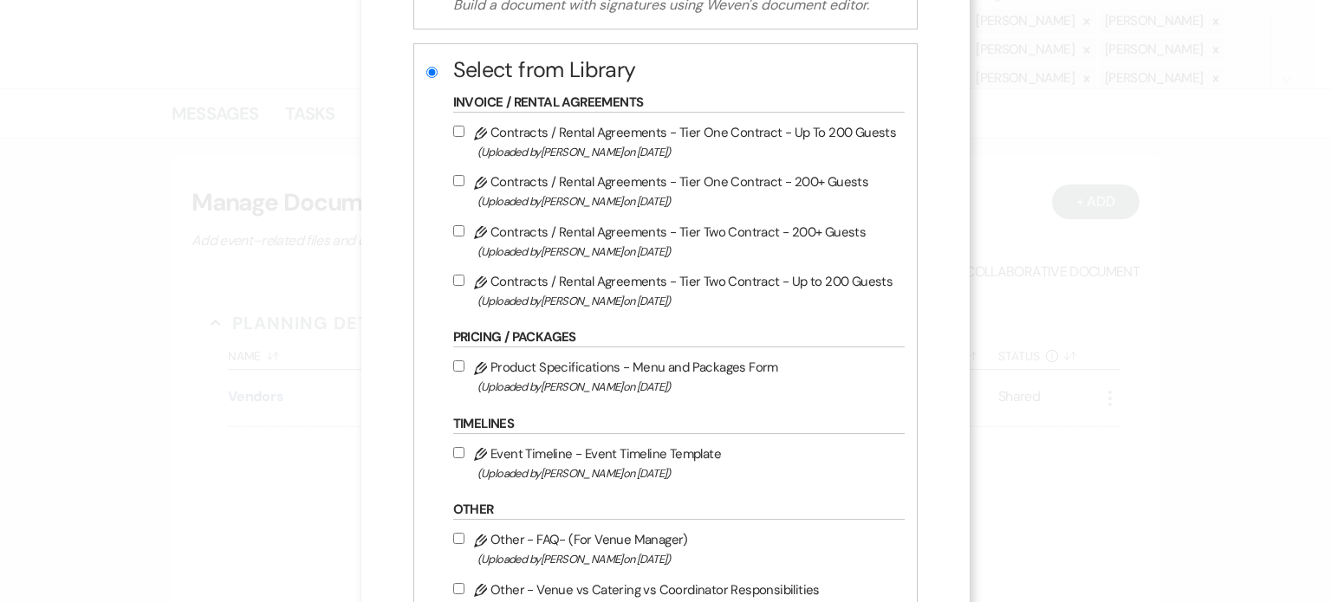
click at [461, 278] on input "Pencil Contracts / Rental Agreements - Tier Two Contract - Up to 200 Guests (Up…" at bounding box center [458, 280] width 11 height 11
checkbox input "true"
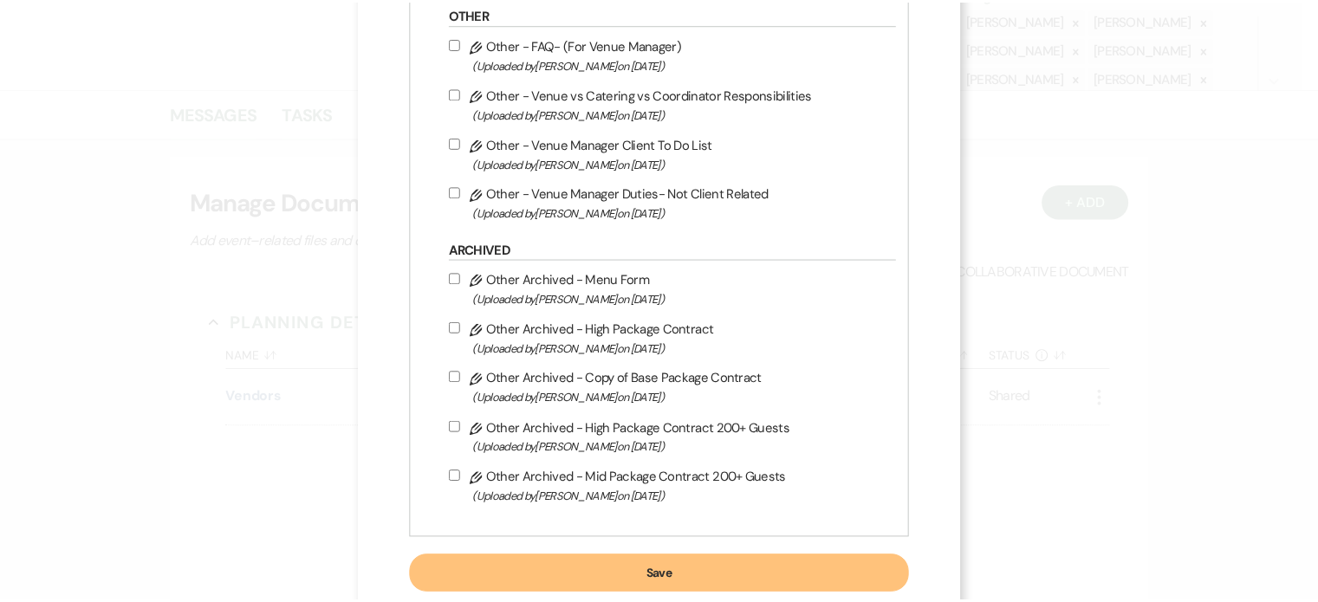
scroll to position [802, 0]
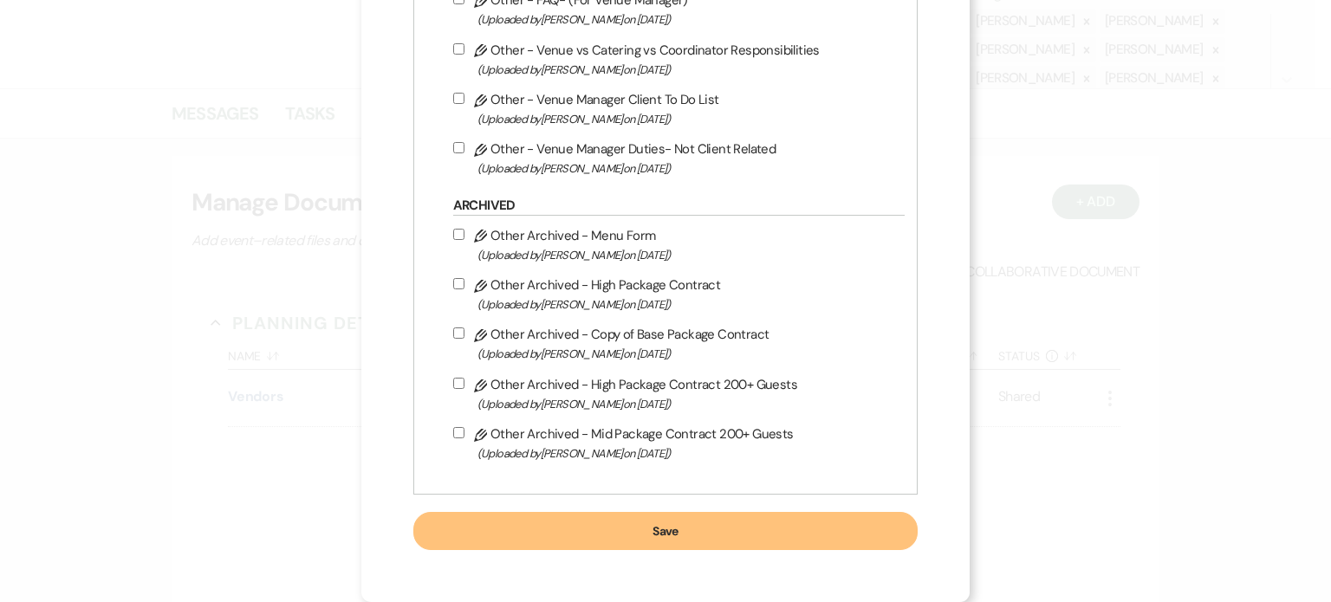
click at [759, 530] on button "Save" at bounding box center [665, 531] width 505 height 38
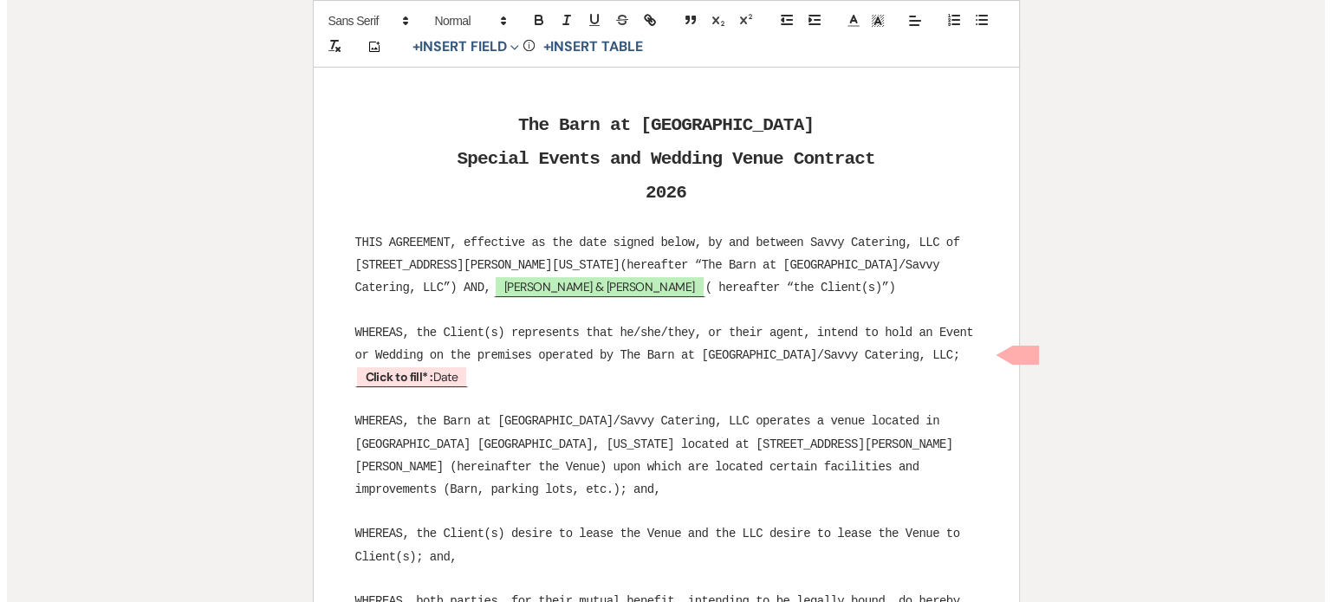
scroll to position [260, 0]
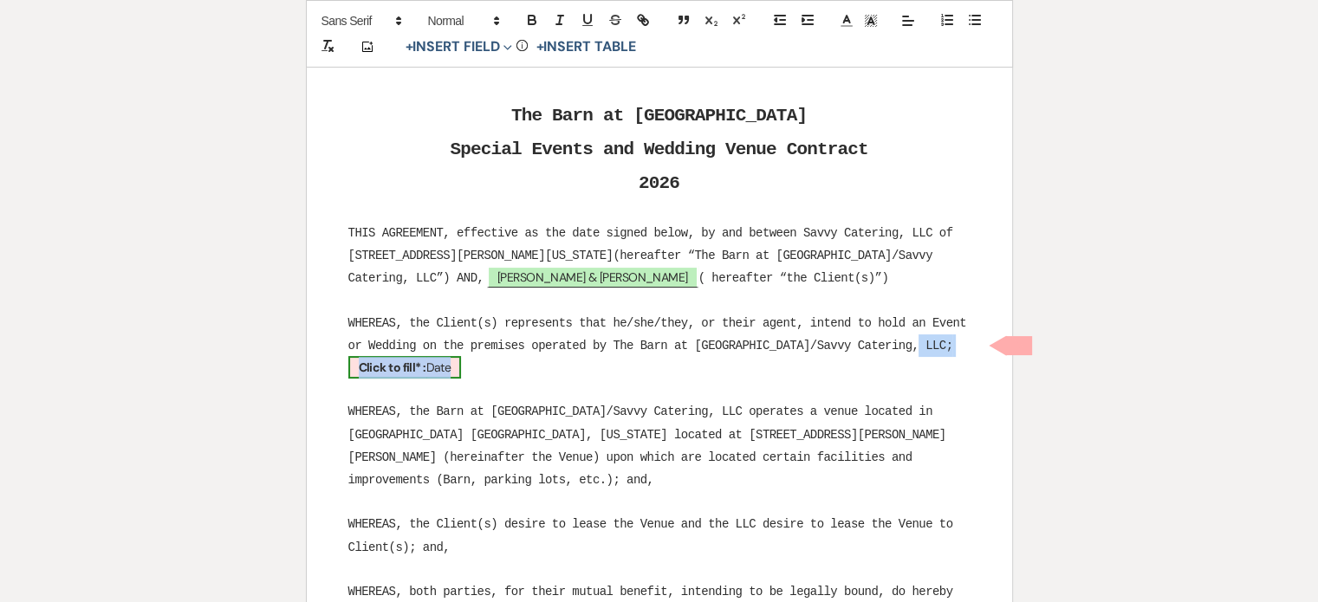
click at [426, 360] on b "Click to fill* :" at bounding box center [393, 368] width 68 height 16
select select "owner"
select select "Date"
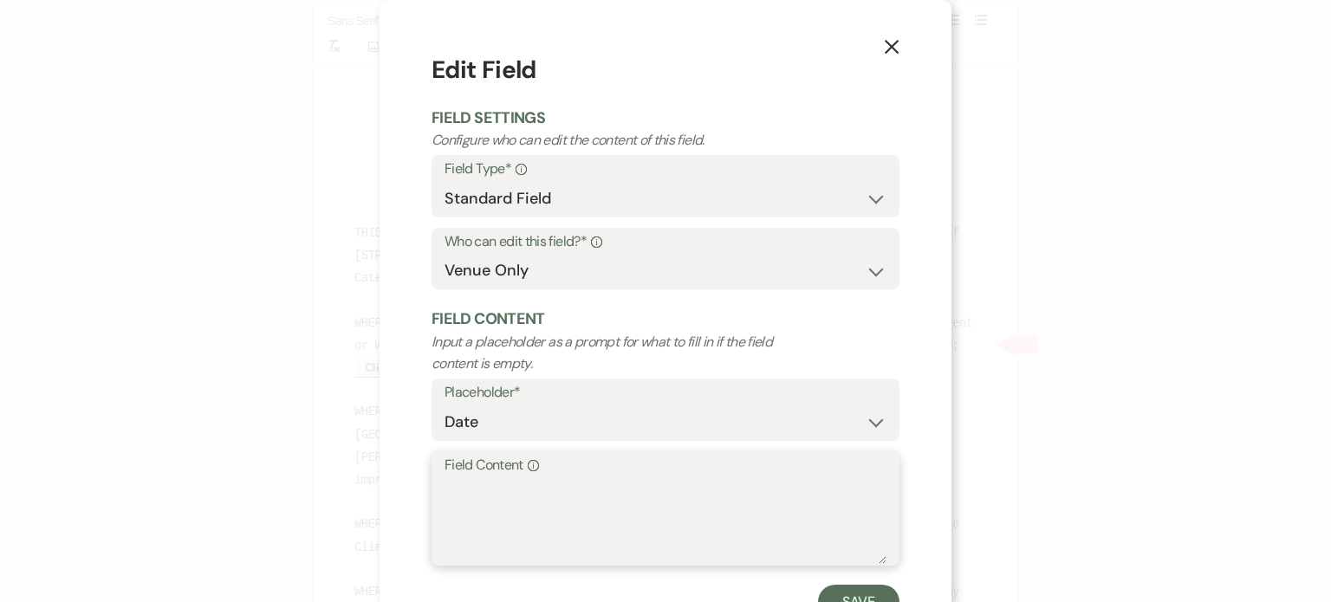
click at [565, 491] on textarea "Field Content Info" at bounding box center [666, 521] width 442 height 87
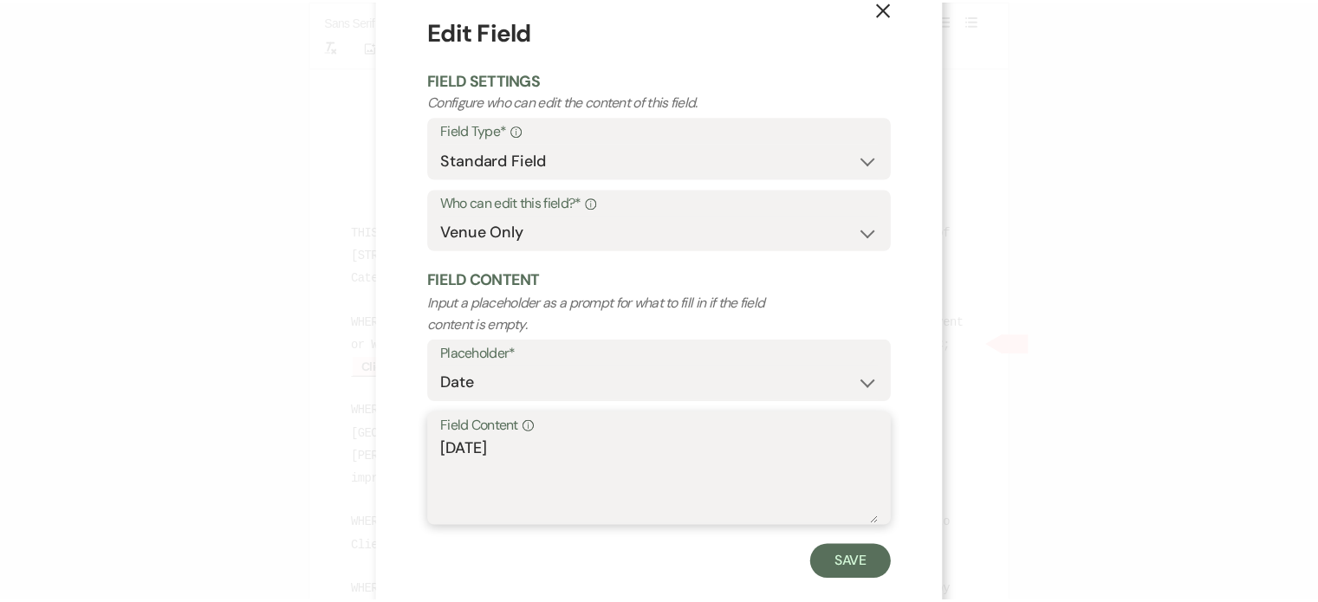
scroll to position [69, 0]
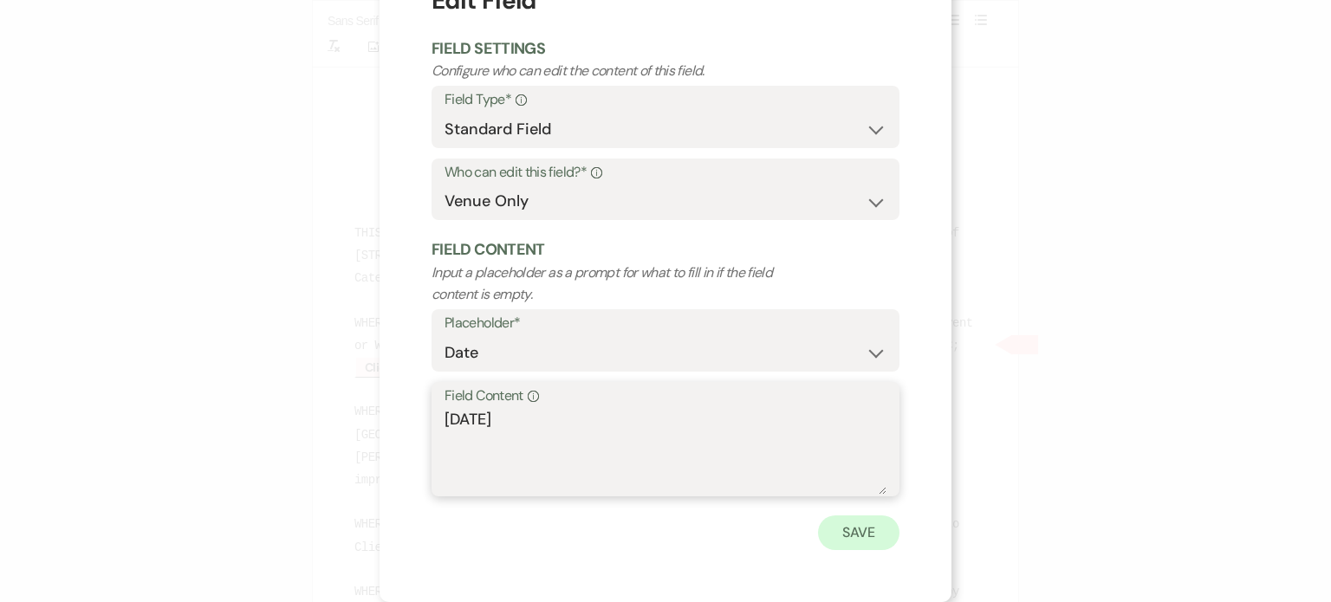
type textarea "[DATE]"
click at [847, 532] on button "Save" at bounding box center [858, 533] width 81 height 35
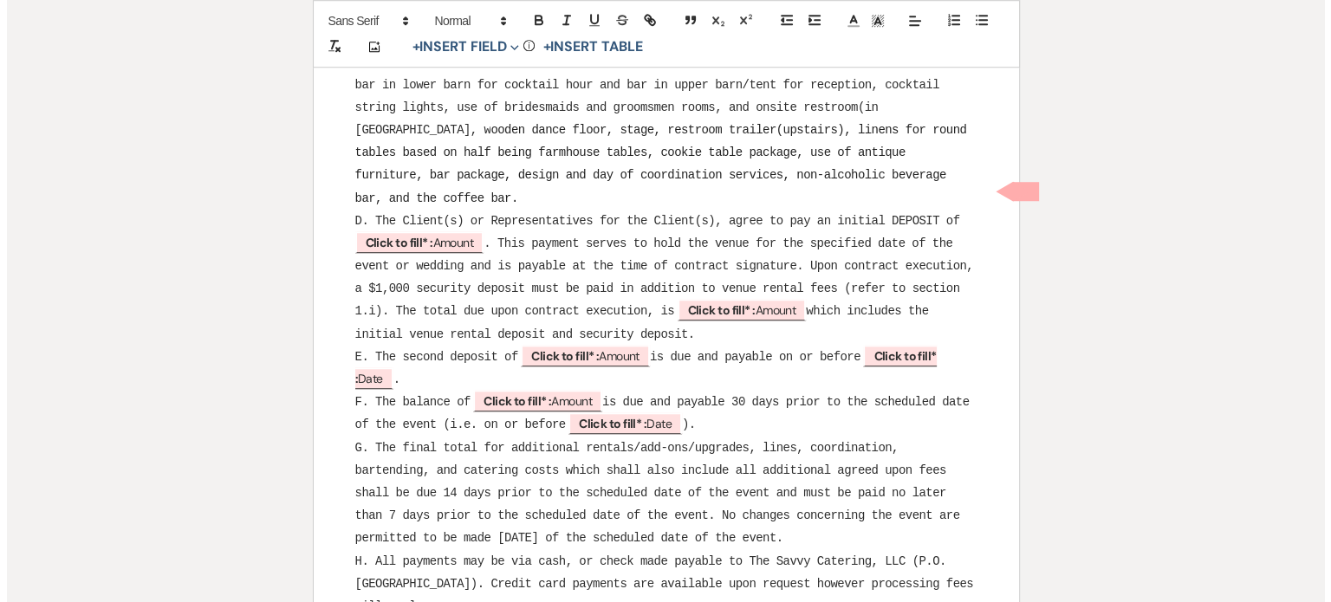
scroll to position [1387, 0]
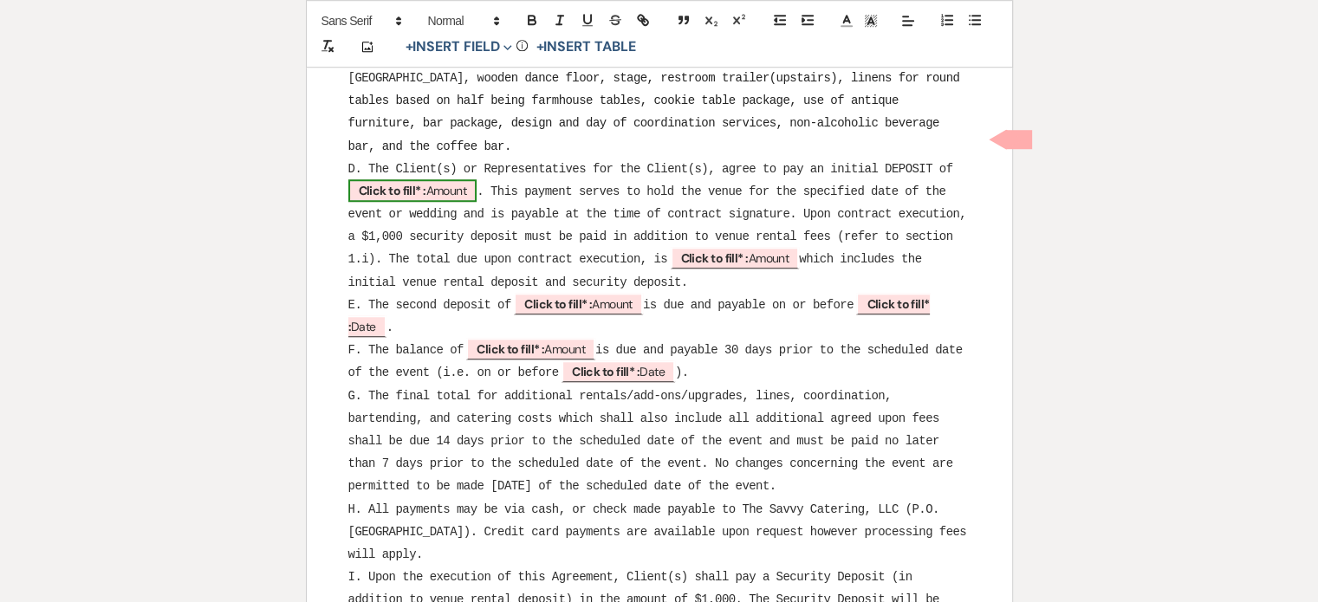
click at [457, 179] on span "Click to fill* : Amount" at bounding box center [412, 190] width 129 height 23
select select "owner"
select select "Amount"
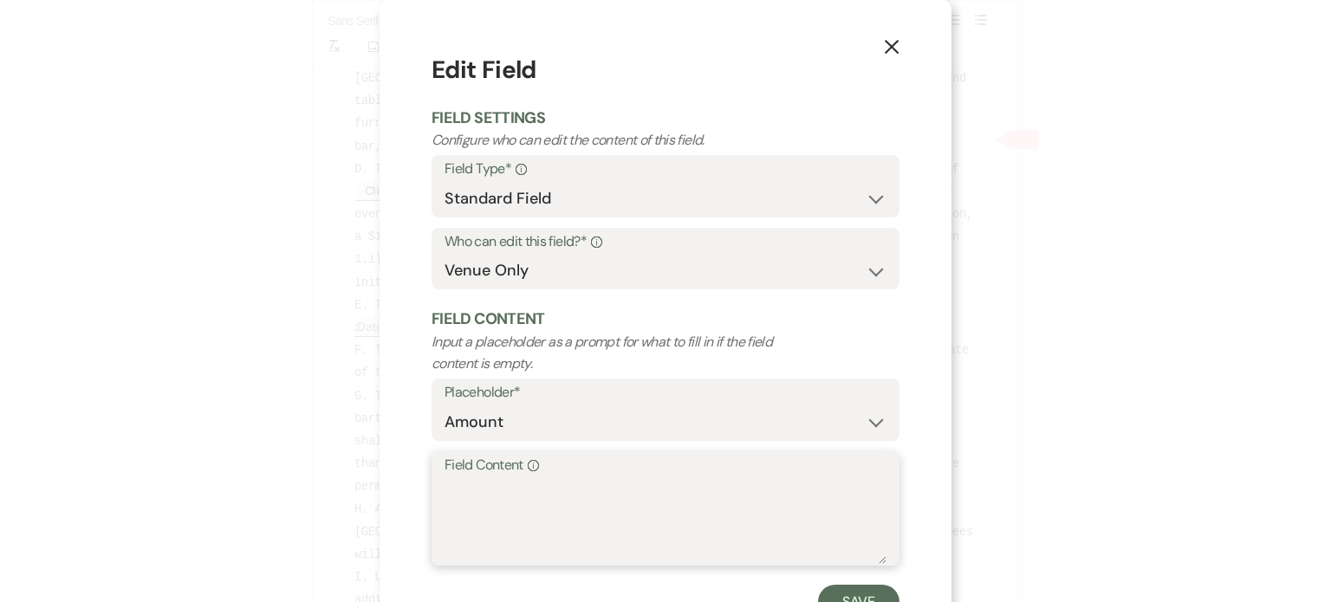
click at [496, 502] on textarea "Field Content Info" at bounding box center [666, 521] width 442 height 87
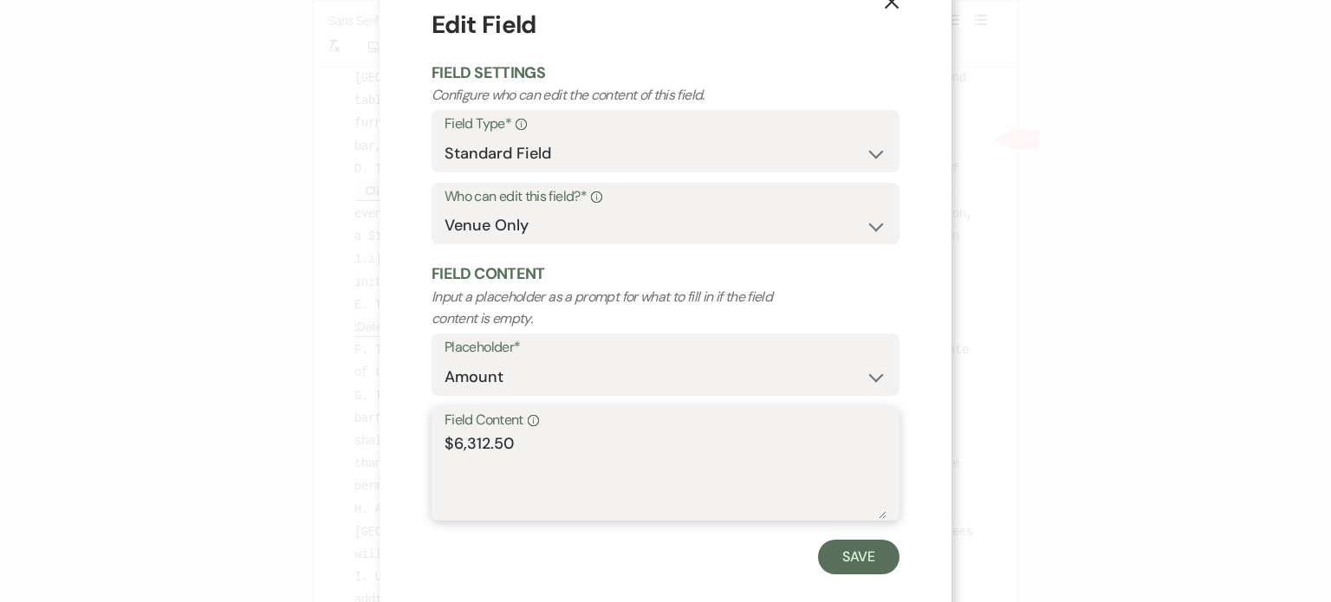
scroll to position [69, 0]
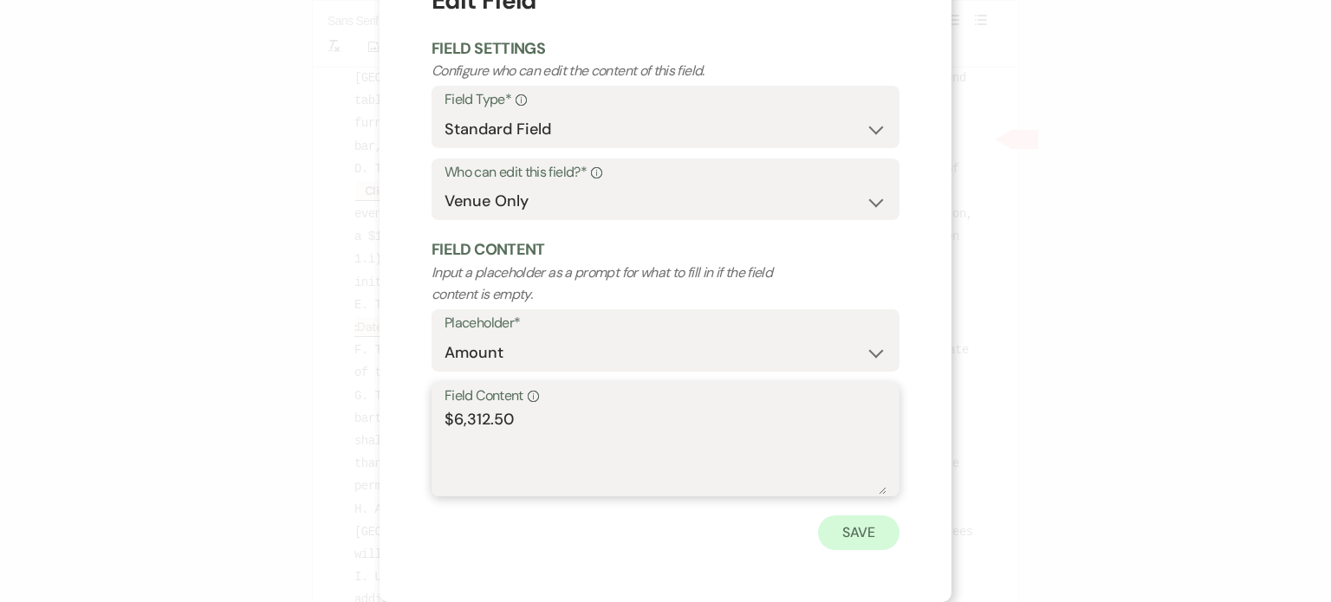
type textarea "$6,312.50"
click at [856, 527] on button "Save" at bounding box center [858, 533] width 81 height 35
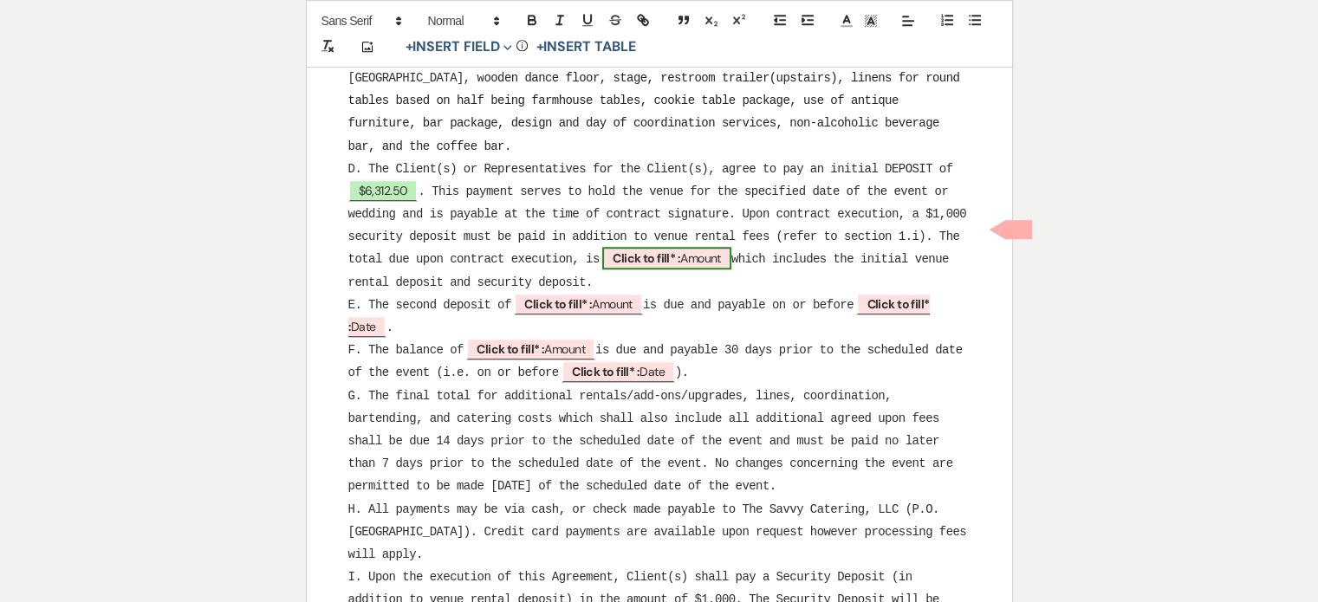
click at [705, 247] on span "Click to fill* : Amount" at bounding box center [666, 258] width 129 height 23
select select "owner"
select select "Amount"
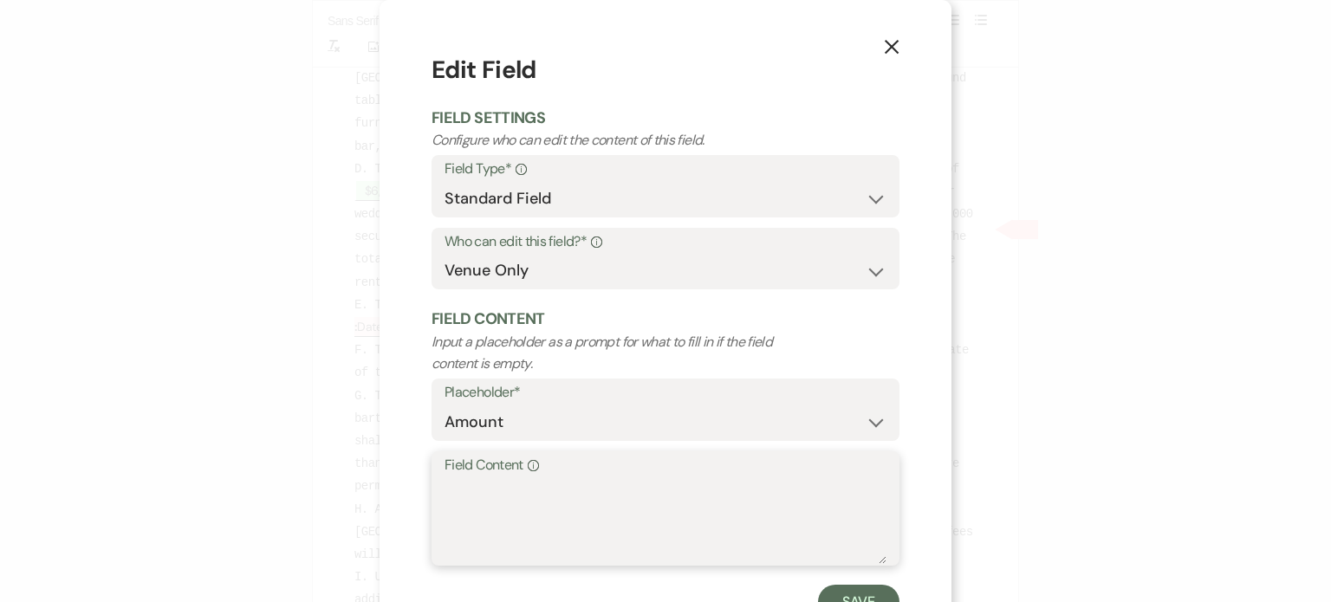
click at [630, 493] on textarea "Field Content Info" at bounding box center [666, 521] width 442 height 87
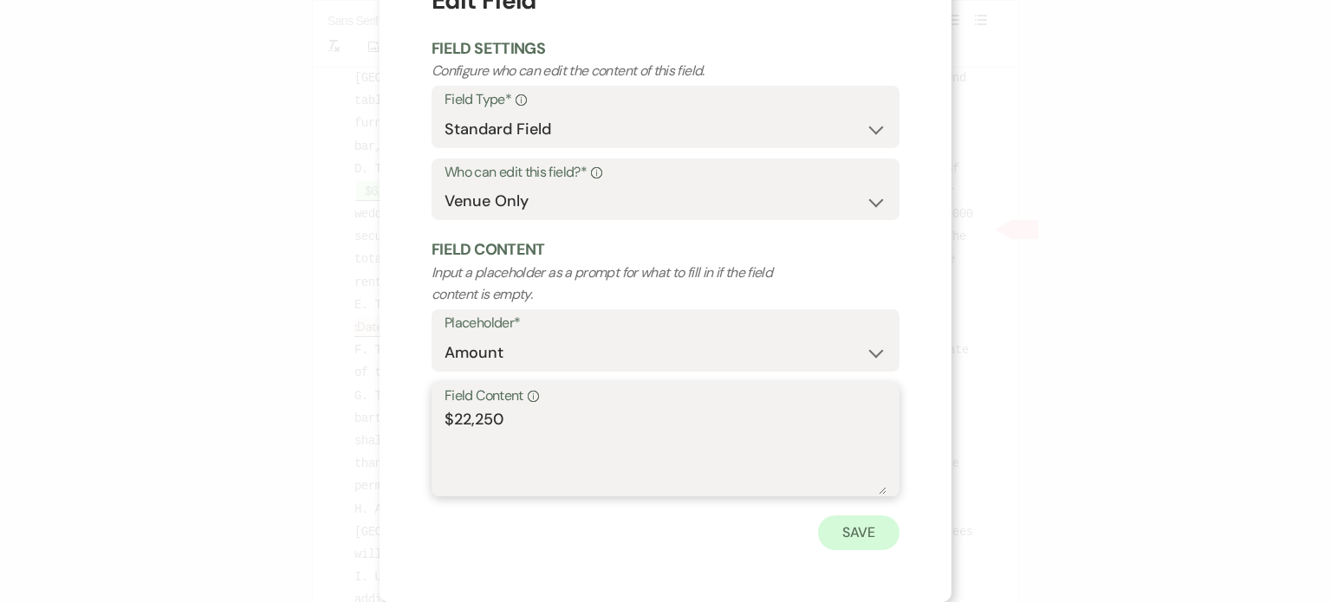
type textarea "$22,250"
click at [853, 543] on button "Save" at bounding box center [858, 533] width 81 height 35
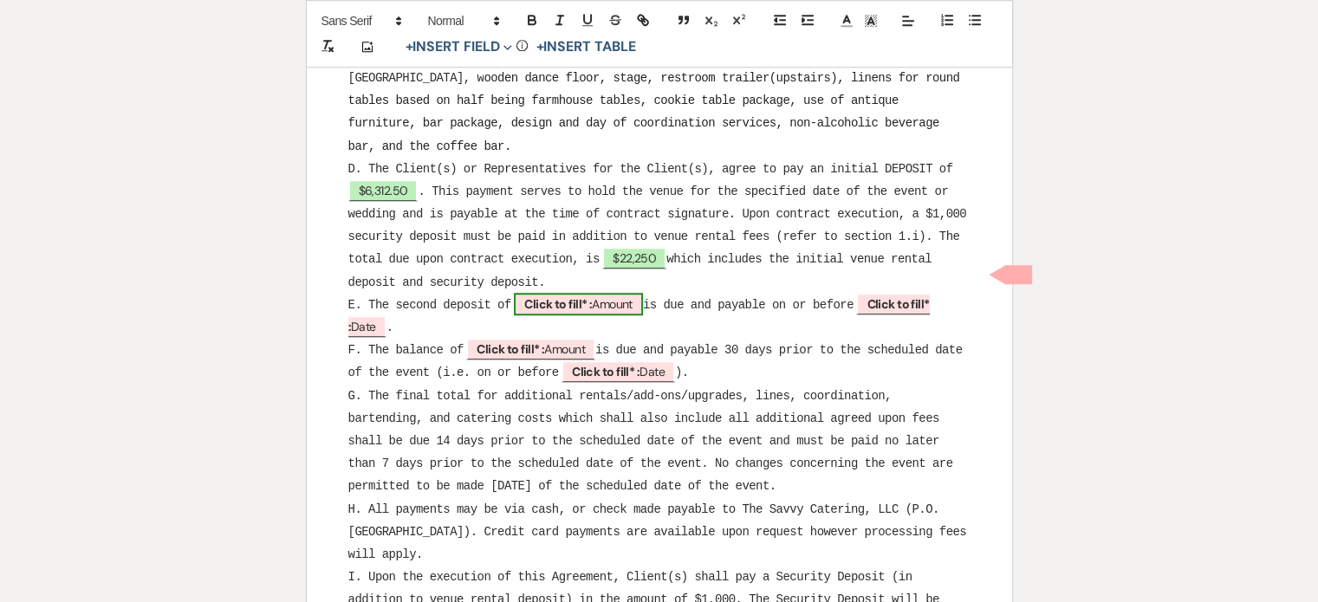
click at [562, 296] on b "Click to fill* :" at bounding box center [558, 304] width 68 height 16
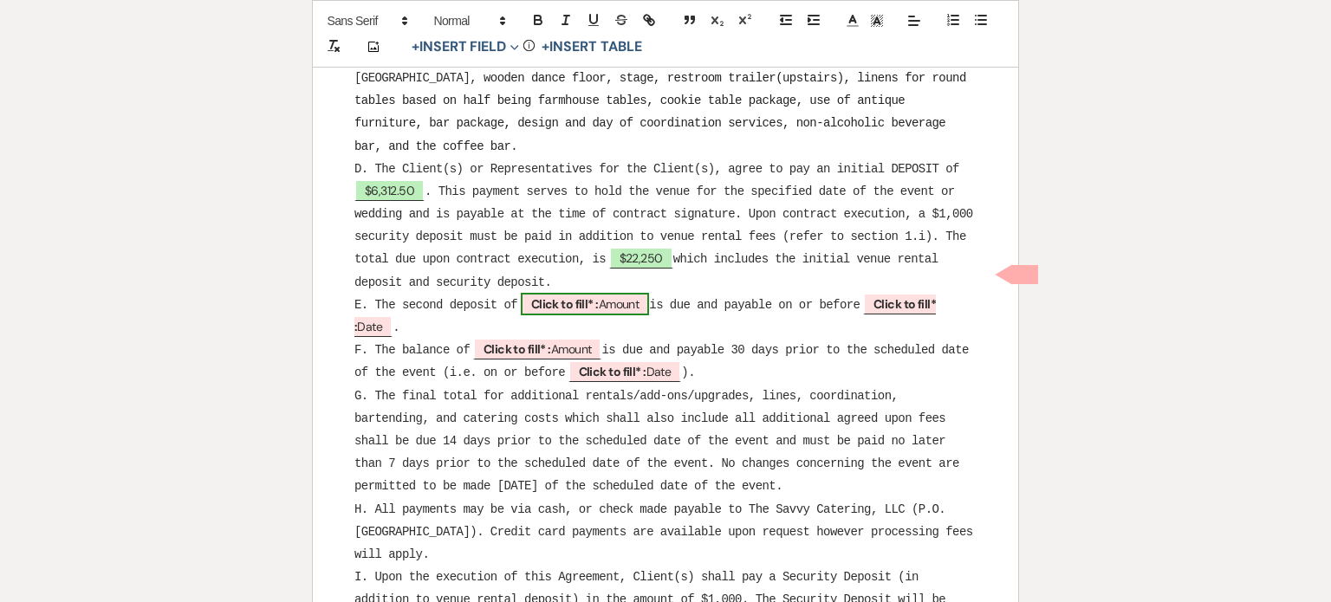
select select "owner"
select select "Amount"
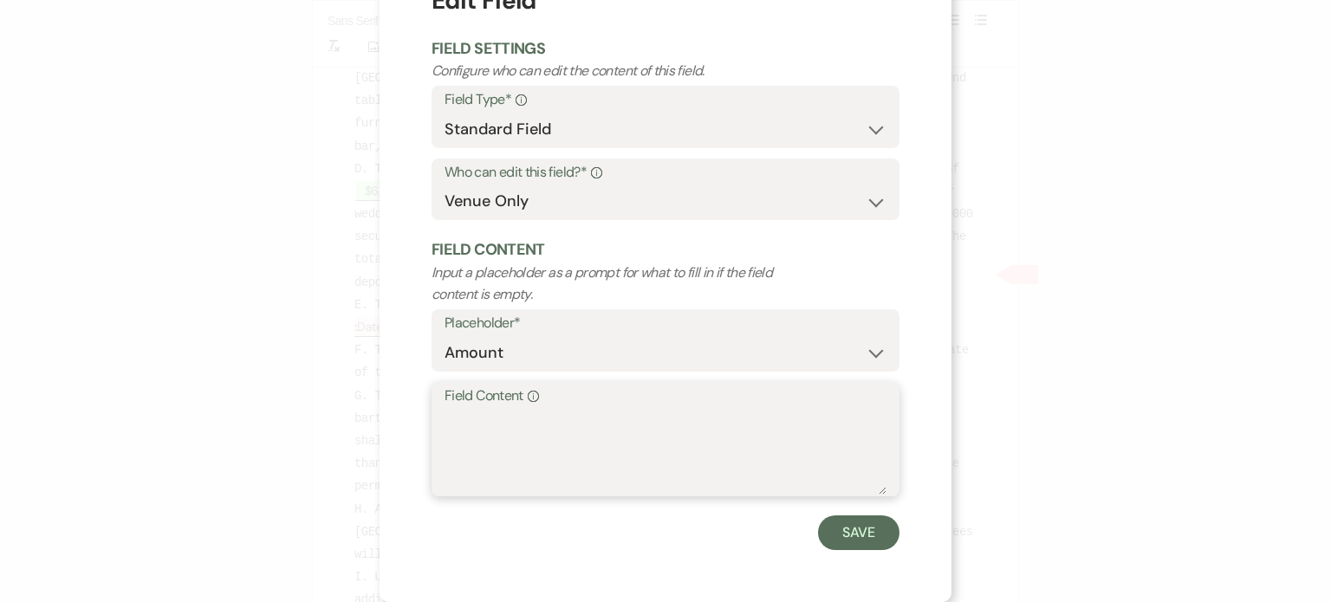
click at [542, 420] on textarea "Field Content Info" at bounding box center [666, 451] width 442 height 87
type textarea "$5,312.50"
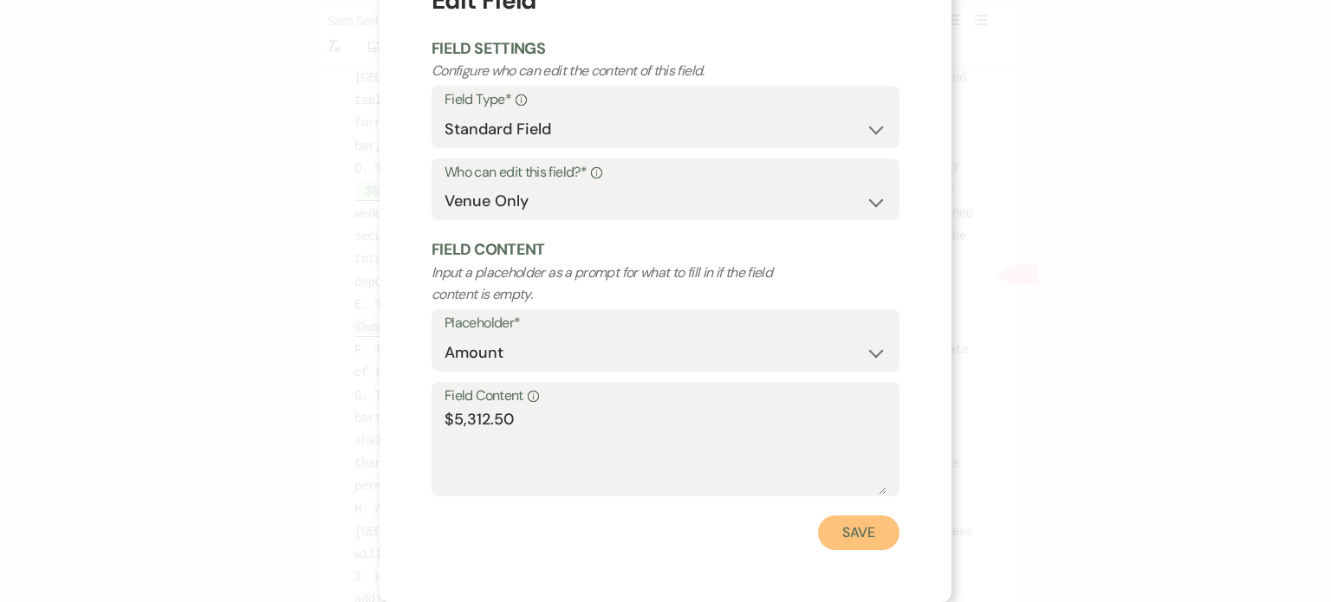
click at [862, 529] on button "Save" at bounding box center [858, 533] width 81 height 35
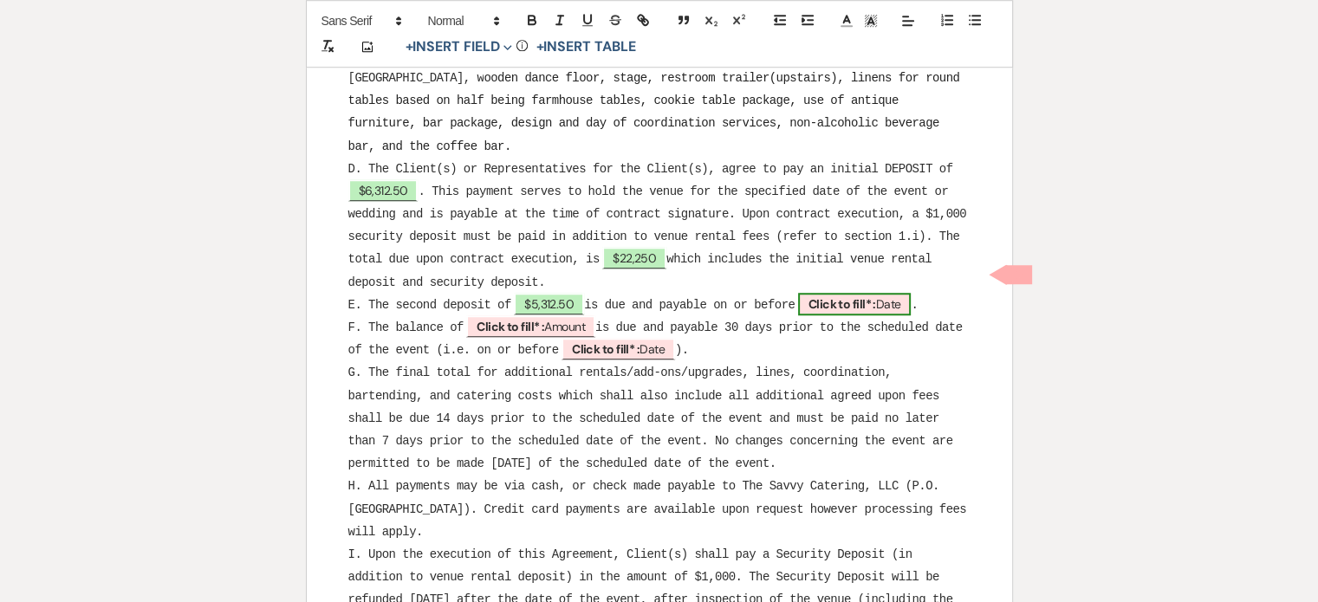
click at [876, 296] on b "Click to fill* :" at bounding box center [843, 304] width 68 height 16
select select "owner"
select select "Date"
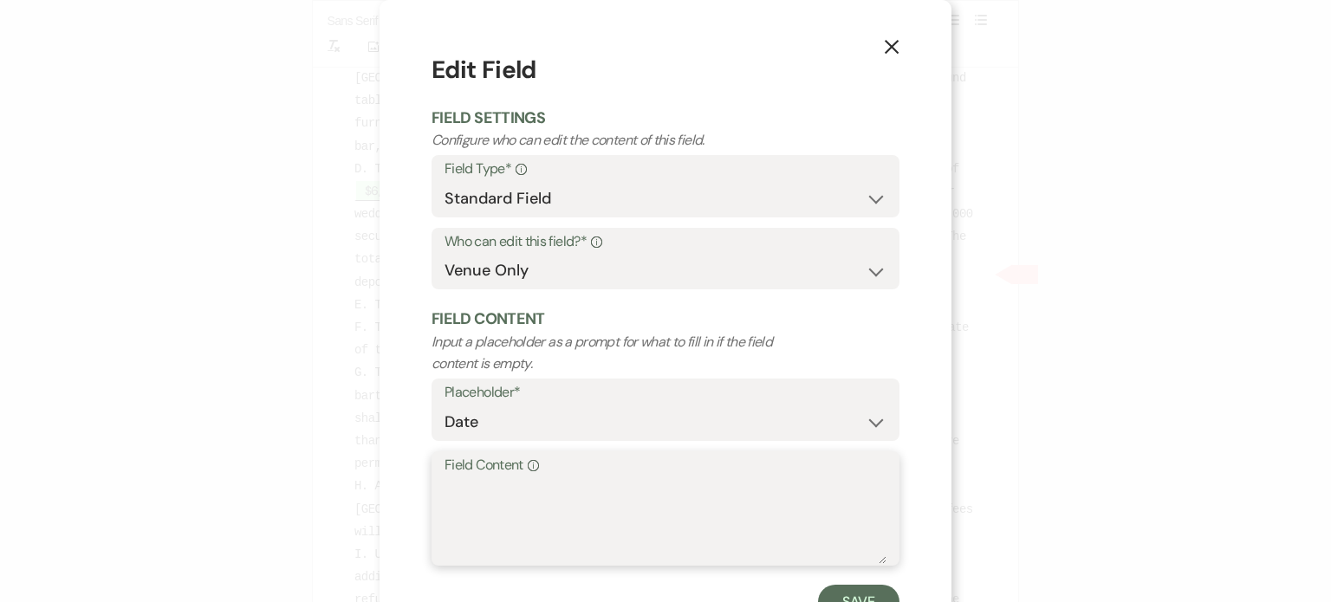
drag, startPoint x: 576, startPoint y: 496, endPoint x: 567, endPoint y: 495, distance: 8.7
click at [575, 496] on textarea "Field Content Info" at bounding box center [666, 521] width 442 height 87
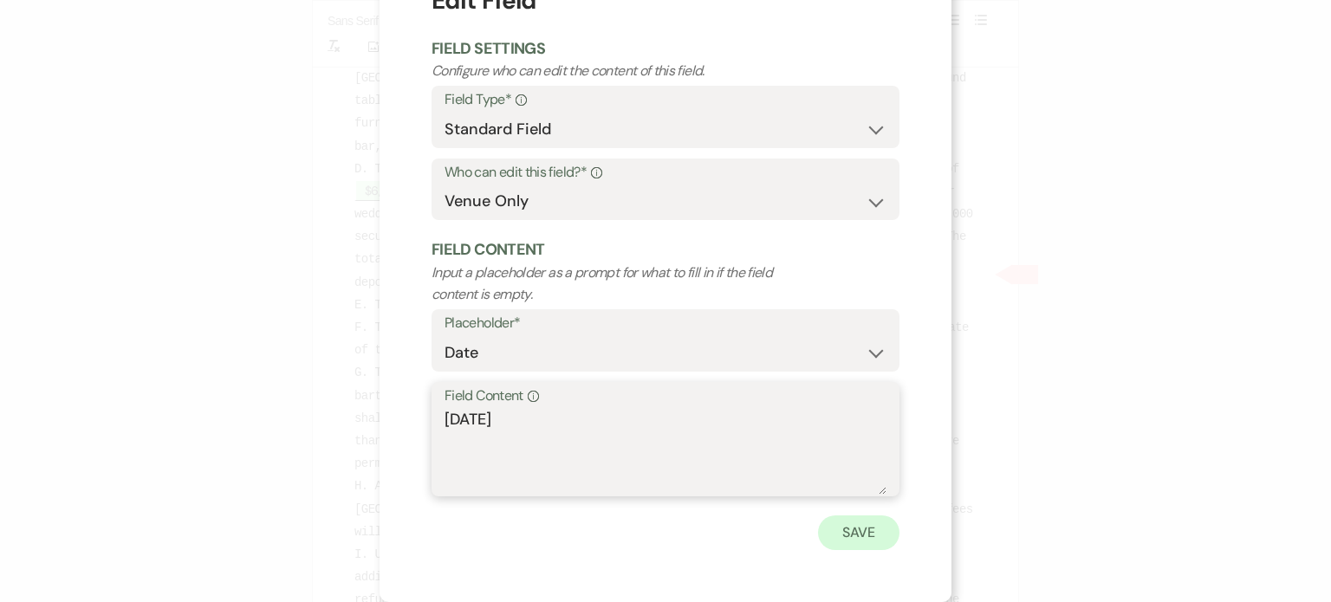
type textarea "[DATE]"
click at [867, 523] on button "Save" at bounding box center [858, 533] width 81 height 35
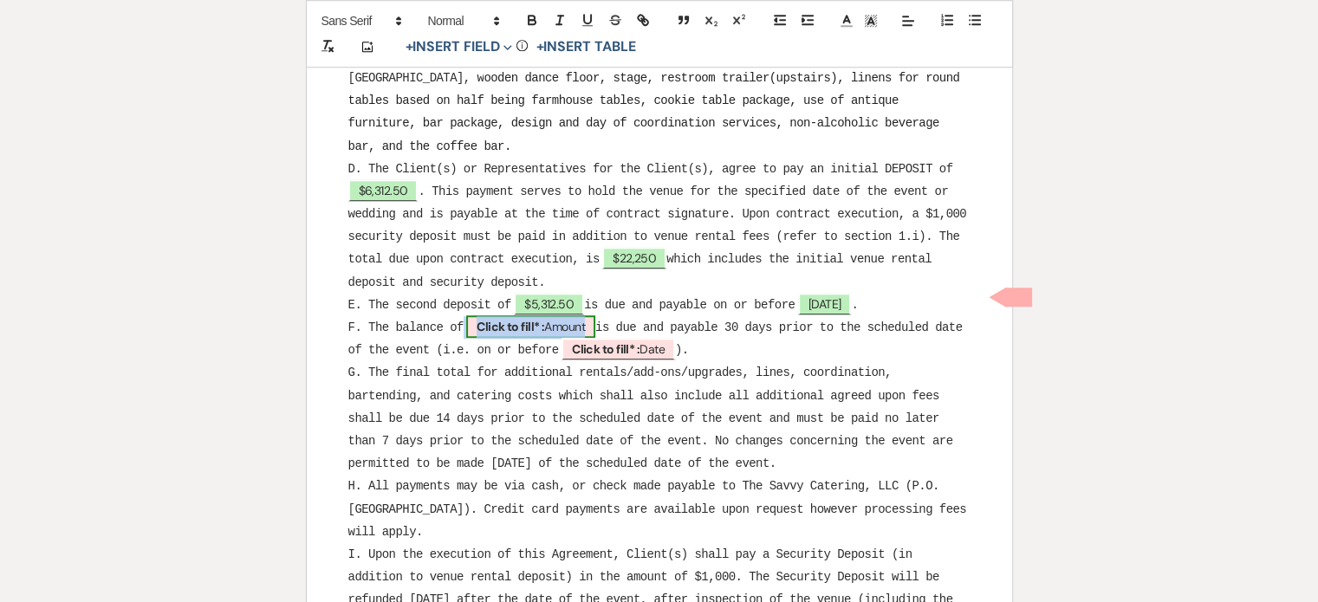
click at [514, 319] on b "Click to fill* :" at bounding box center [511, 327] width 68 height 16
select select "owner"
select select "Amount"
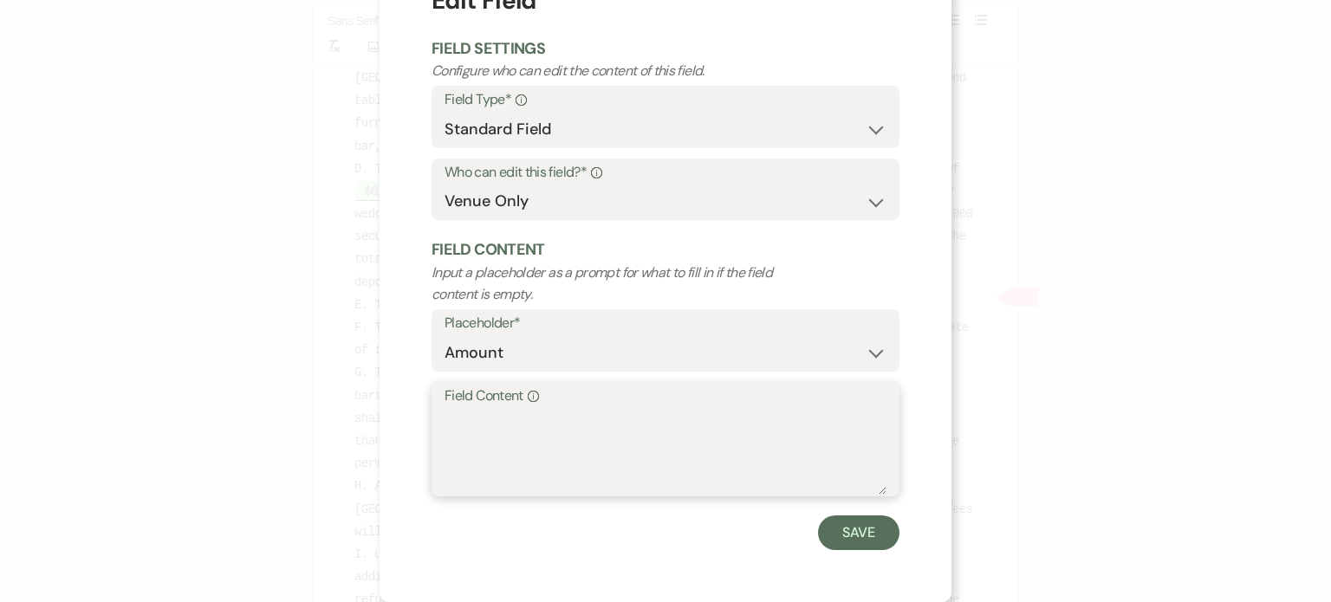
click at [504, 420] on textarea "Field Content Info" at bounding box center [666, 451] width 442 height 87
type textarea "$10,625.00"
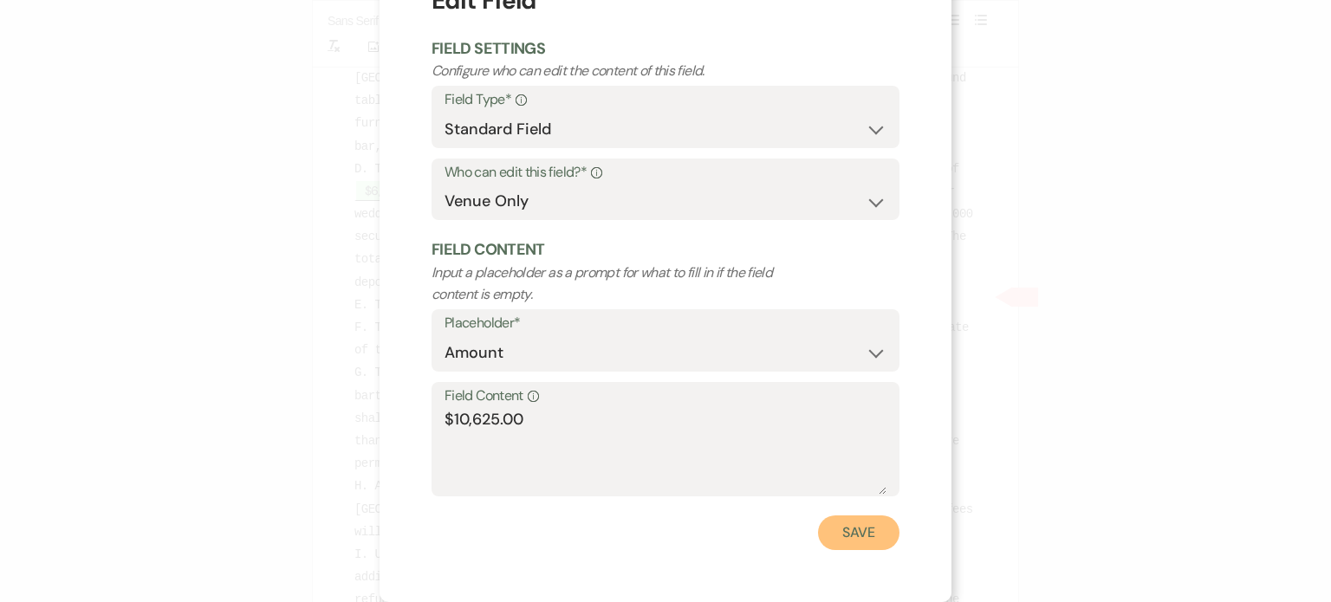
click at [839, 521] on button "Save" at bounding box center [858, 533] width 81 height 35
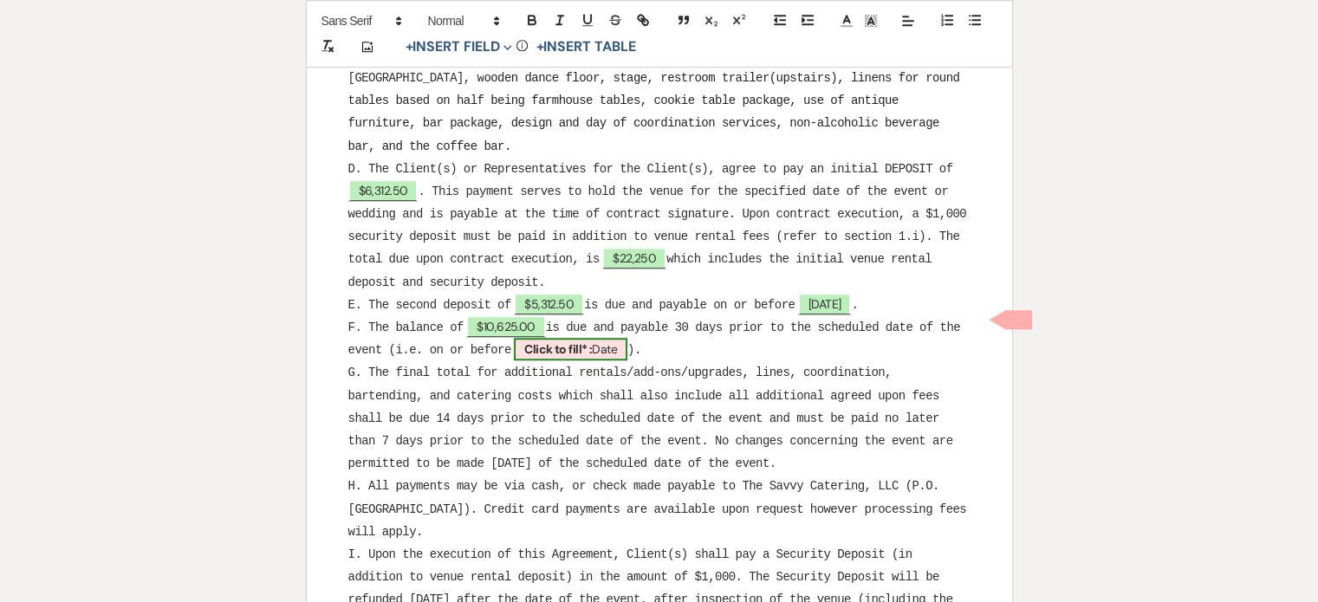
click at [609, 338] on span "Click to fill* : Date" at bounding box center [571, 349] width 114 height 23
select select "owner"
select select "Date"
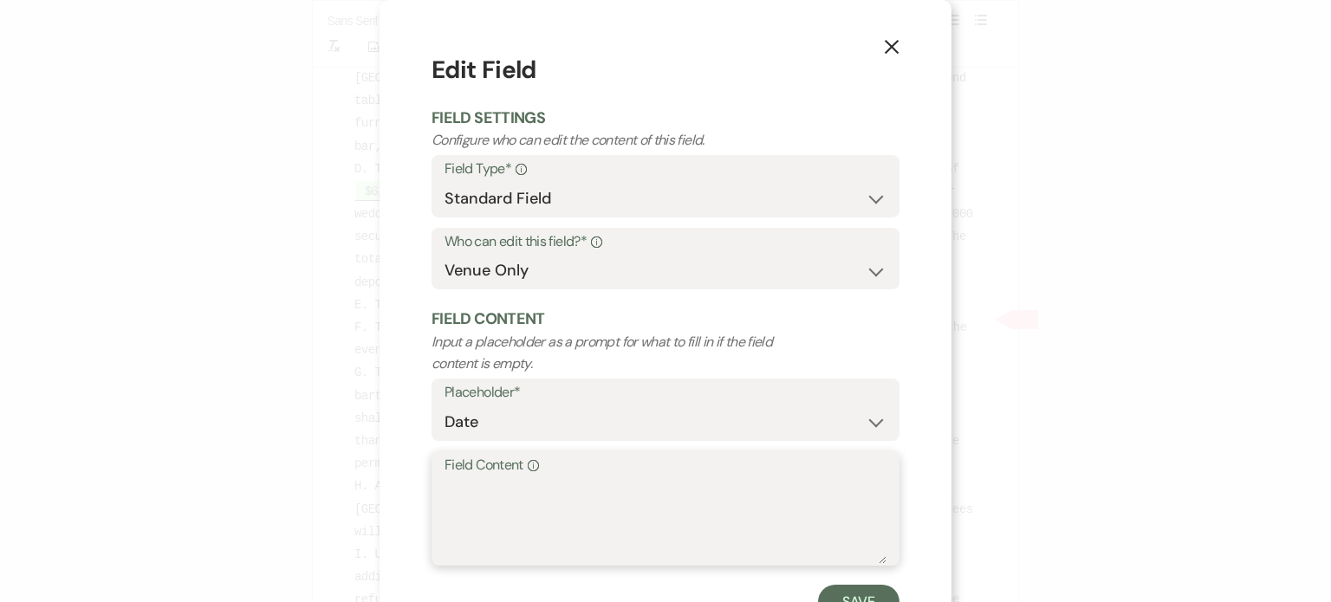
click at [556, 501] on textarea "Field Content Info" at bounding box center [666, 521] width 442 height 87
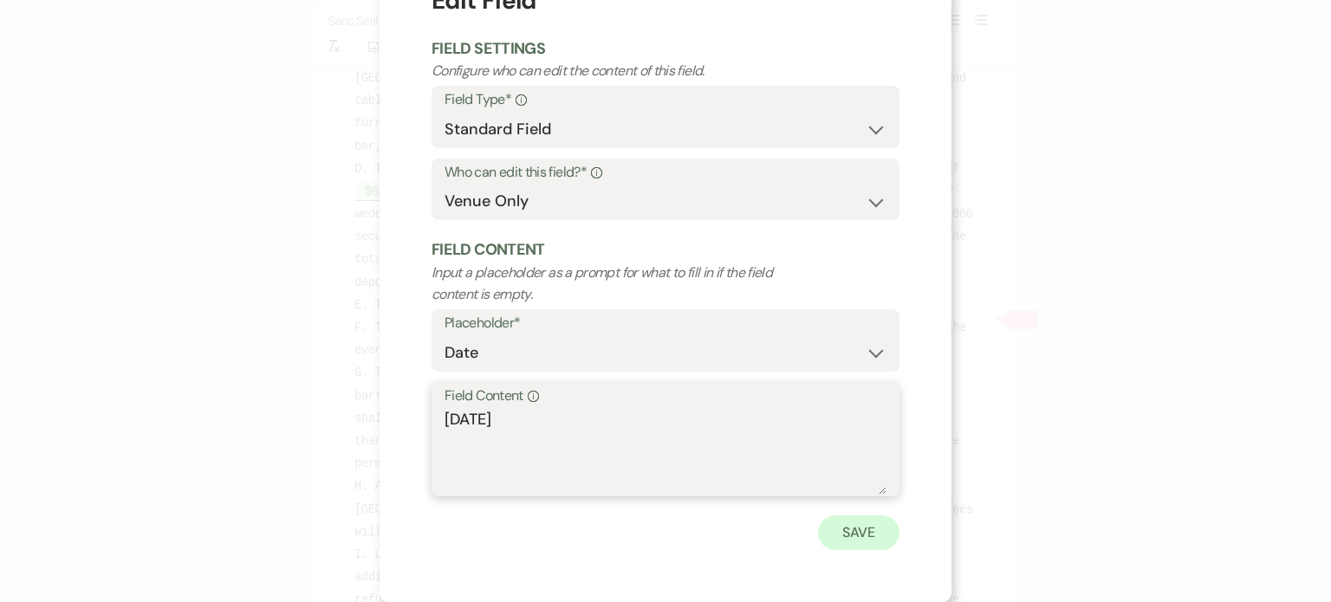
type textarea "[DATE]"
click at [853, 534] on button "Save" at bounding box center [858, 533] width 81 height 35
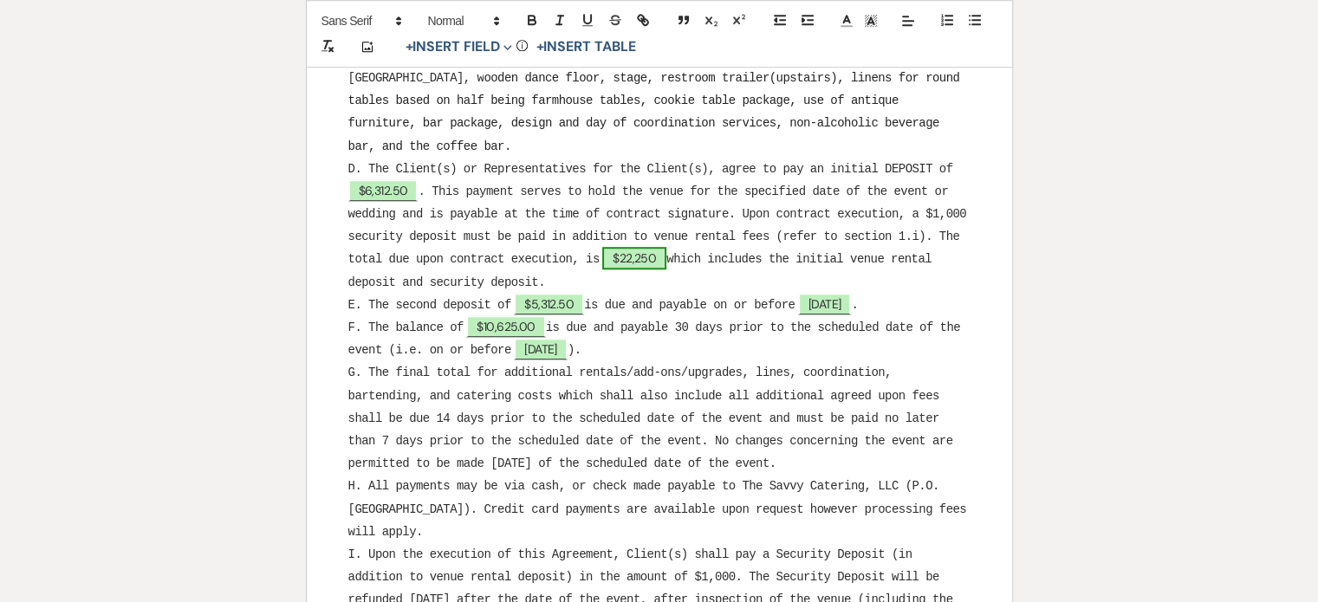
click at [666, 247] on span "$22,250" at bounding box center [634, 258] width 64 height 23
select select "owner"
select select "Amount"
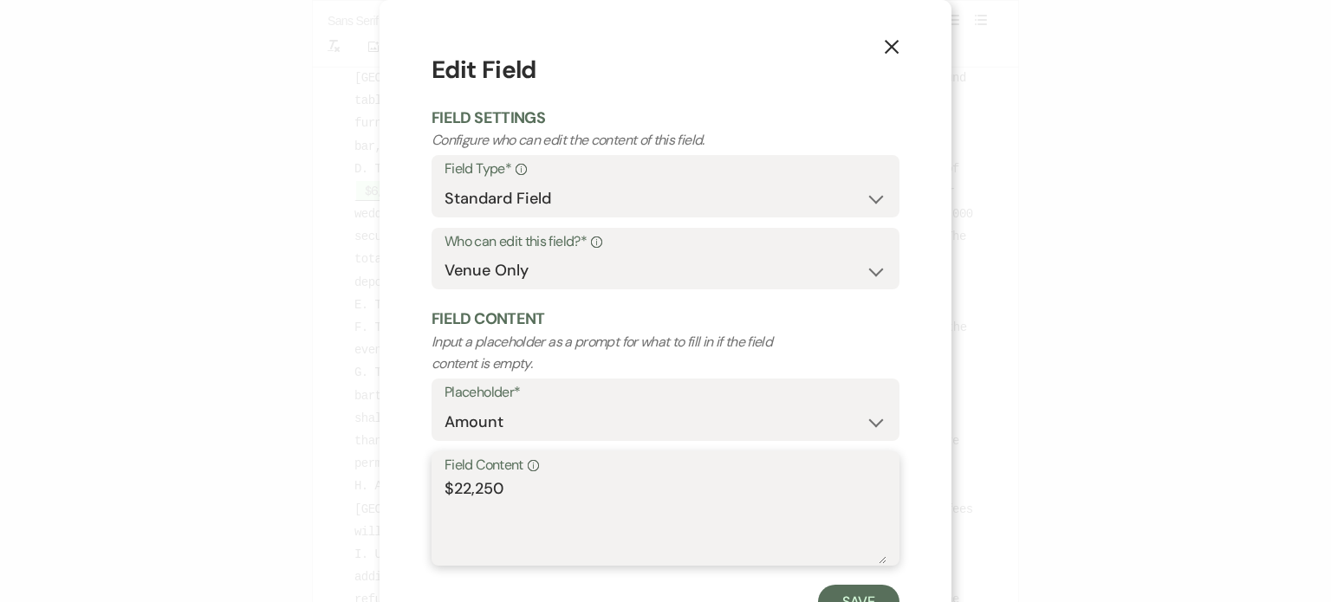
click at [511, 488] on textarea "$22,250" at bounding box center [666, 521] width 442 height 87
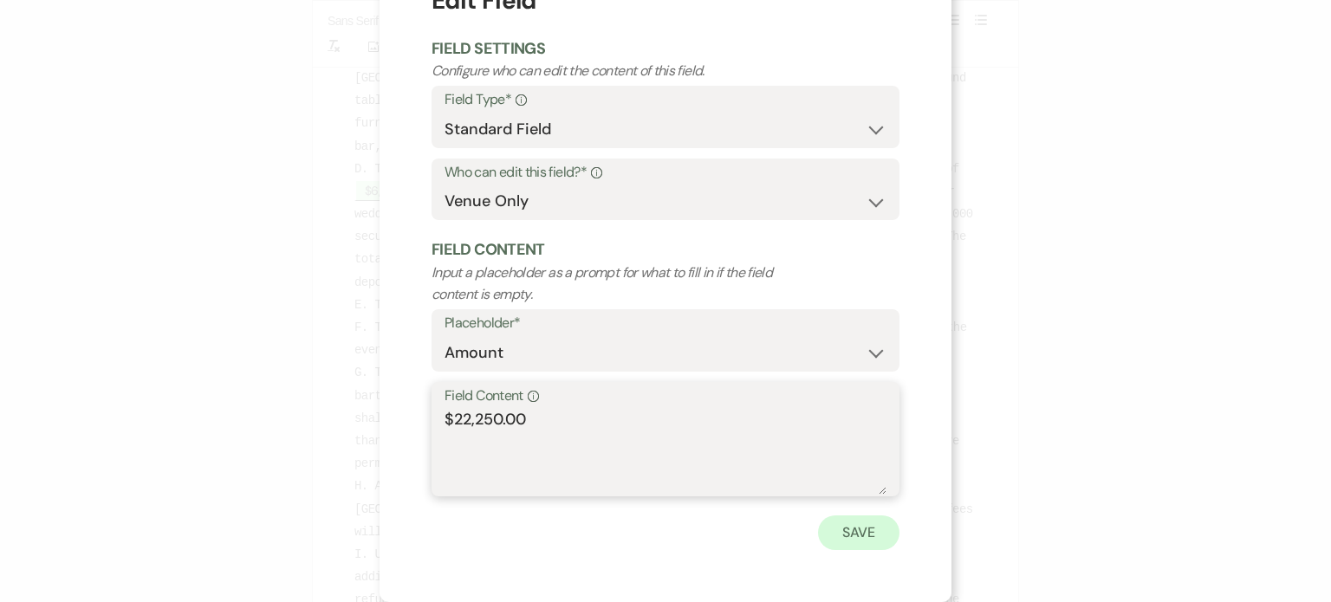
type textarea "$22,250.00"
click at [853, 543] on button "Save" at bounding box center [858, 533] width 81 height 35
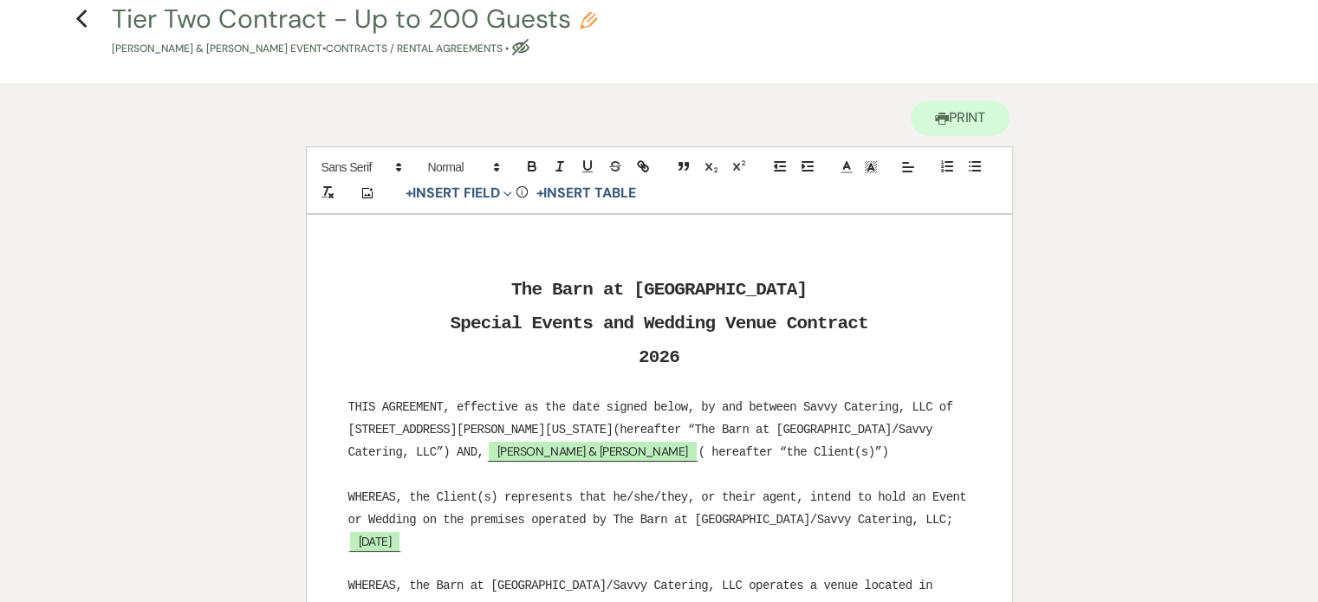
scroll to position [0, 0]
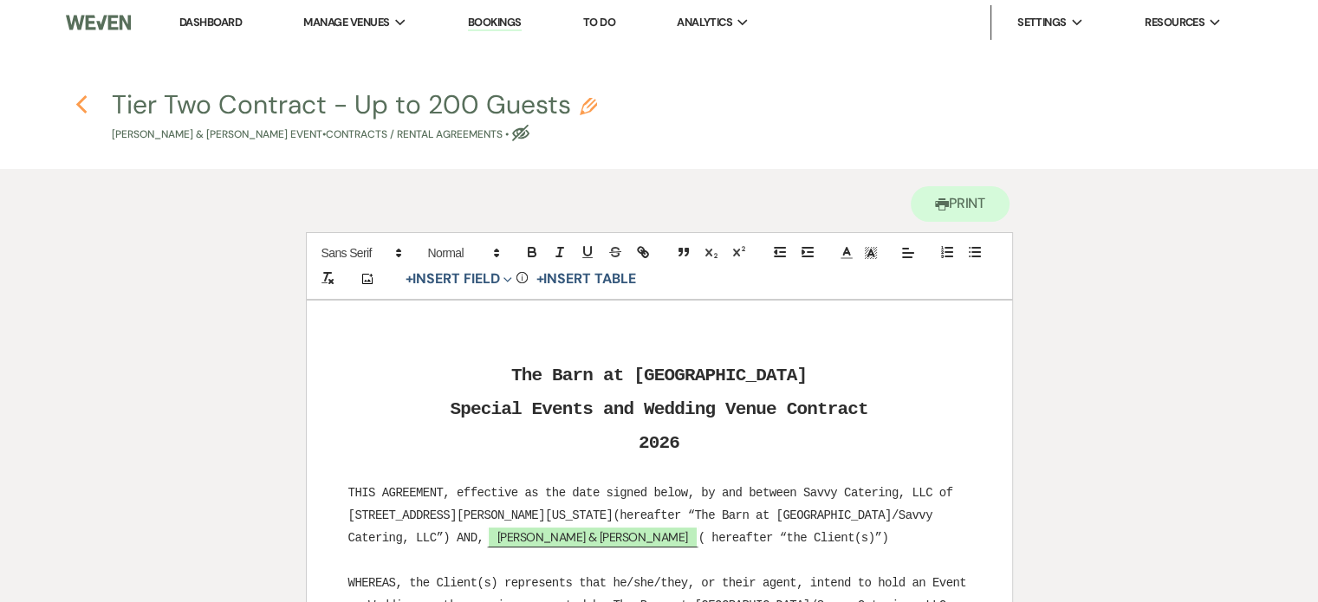
click at [79, 103] on use "button" at bounding box center [80, 104] width 11 height 19
select select "6"
select select "5"
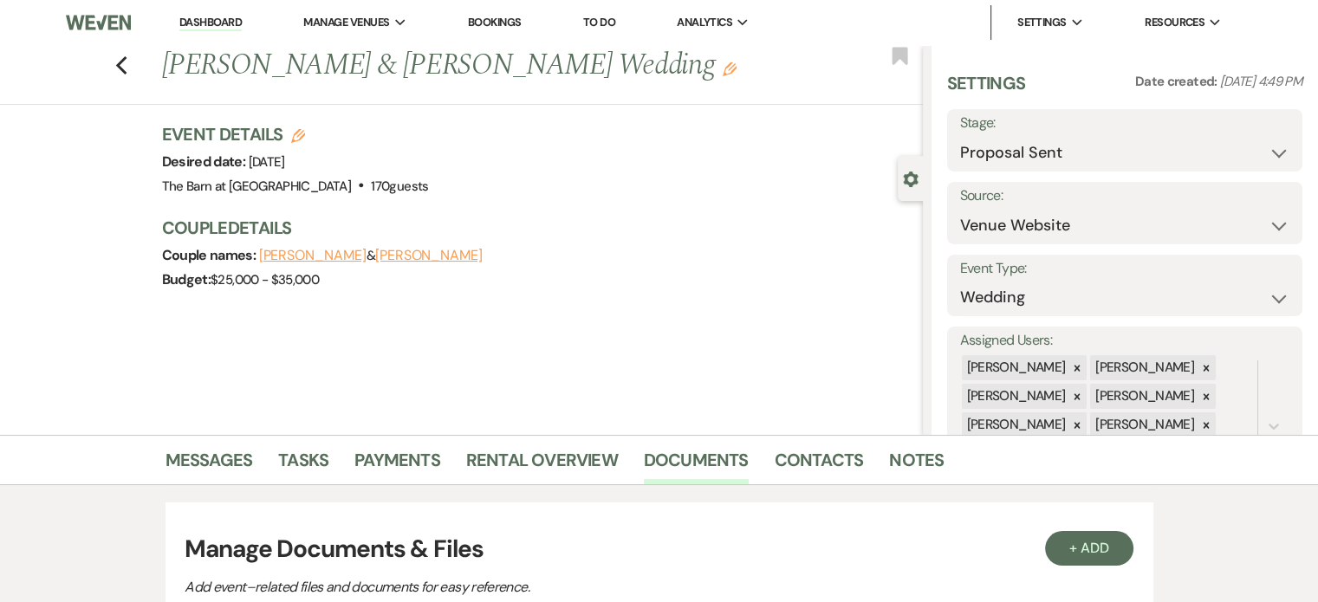
scroll to position [260, 0]
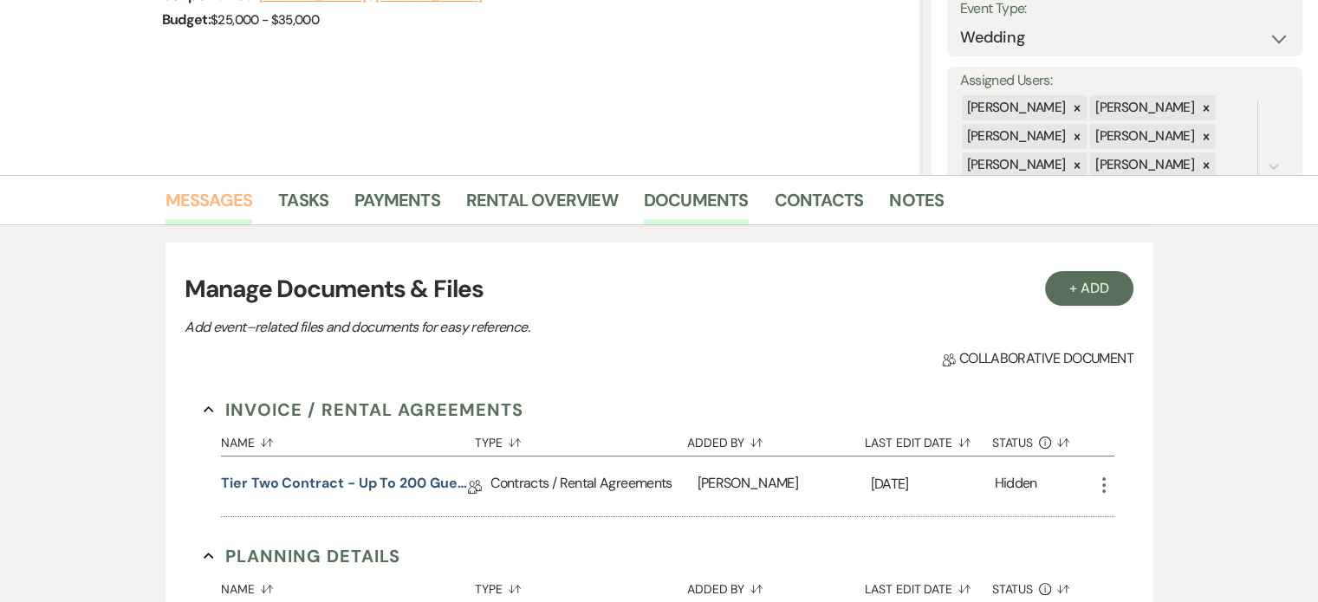
click at [228, 211] on link "Messages" at bounding box center [210, 205] width 88 height 38
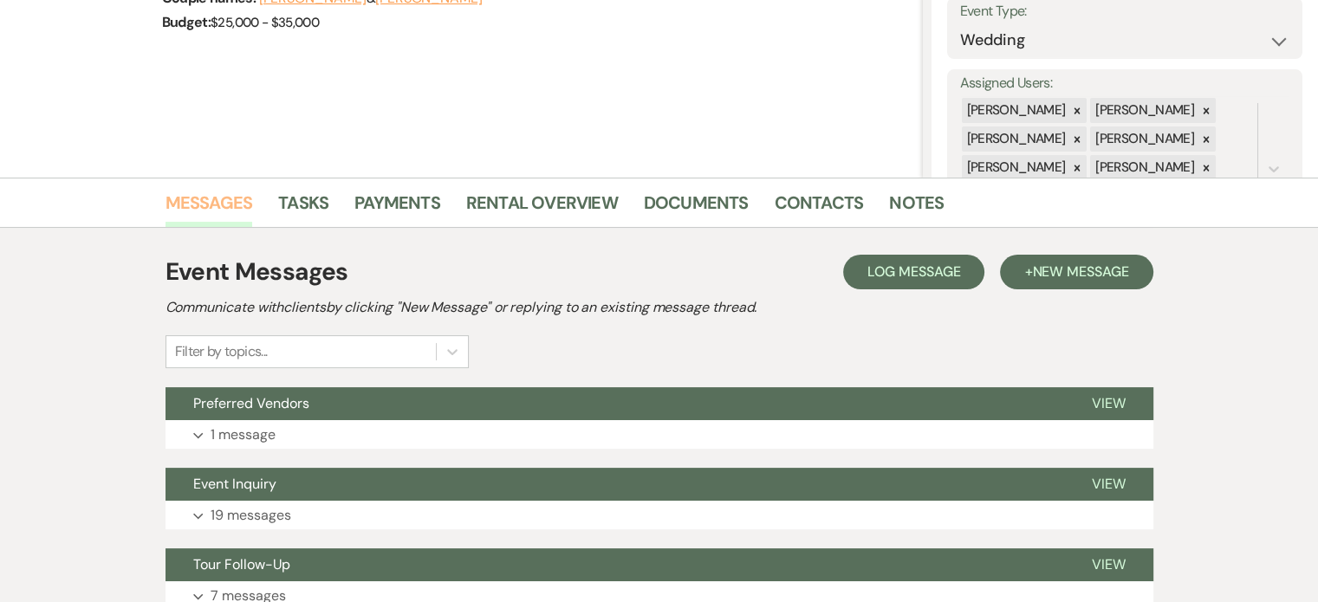
scroll to position [229, 0]
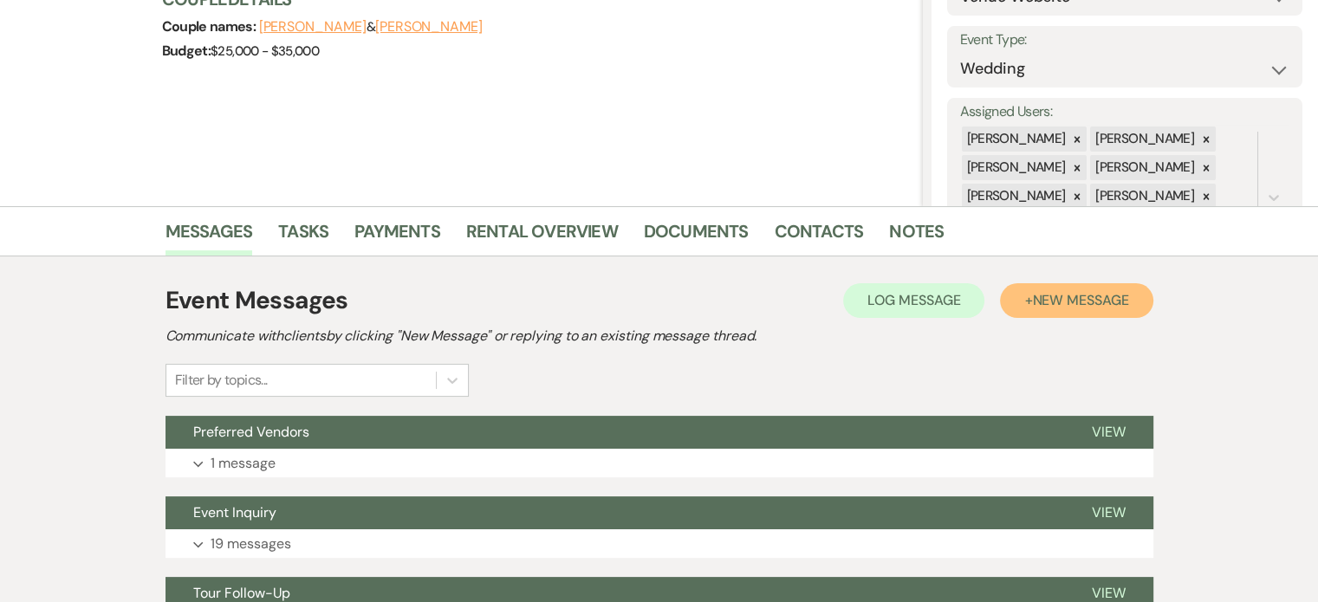
click at [1051, 299] on span "New Message" at bounding box center [1080, 300] width 96 height 18
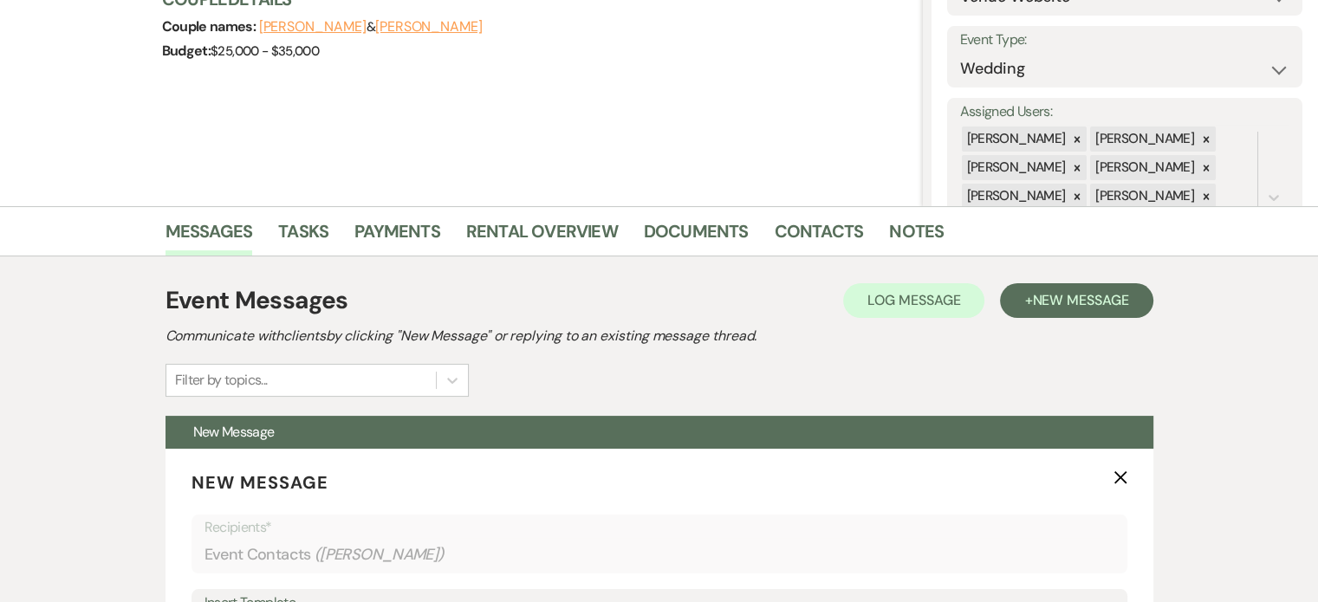
click at [430, 123] on div "Previous [PERSON_NAME] & [PERSON_NAME] Wedding Edit Bookmark Gear Settings Sett…" at bounding box center [461, 11] width 923 height 390
click at [582, 223] on link "Rental Overview" at bounding box center [542, 237] width 152 height 38
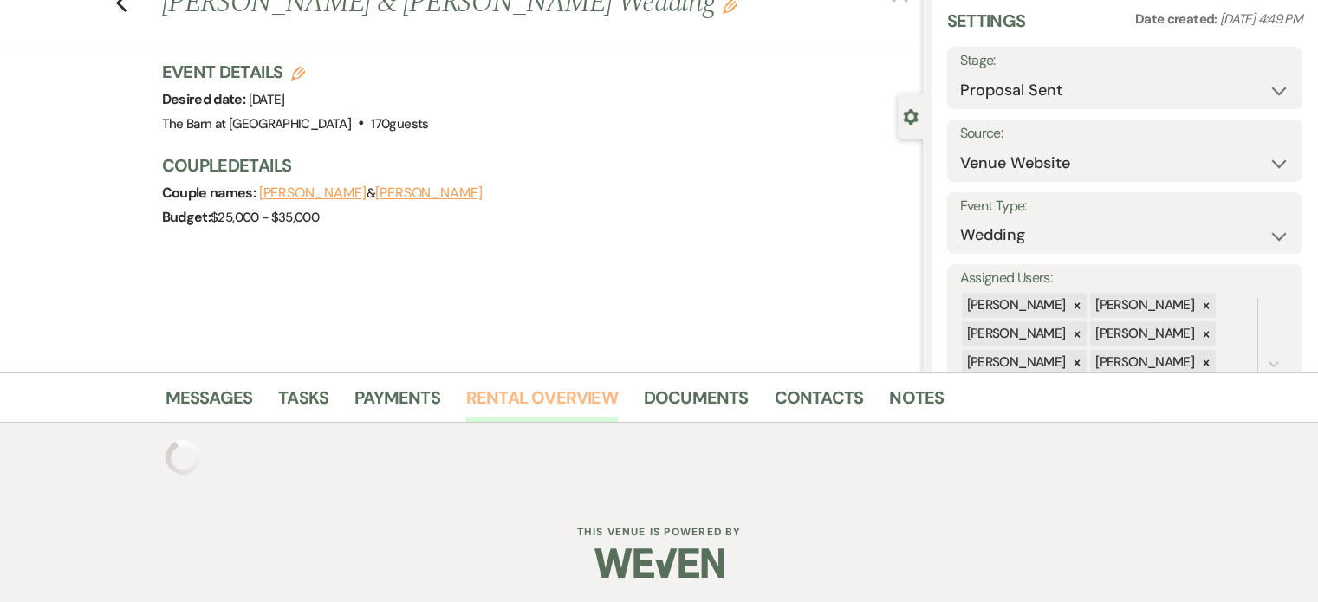
scroll to position [201, 0]
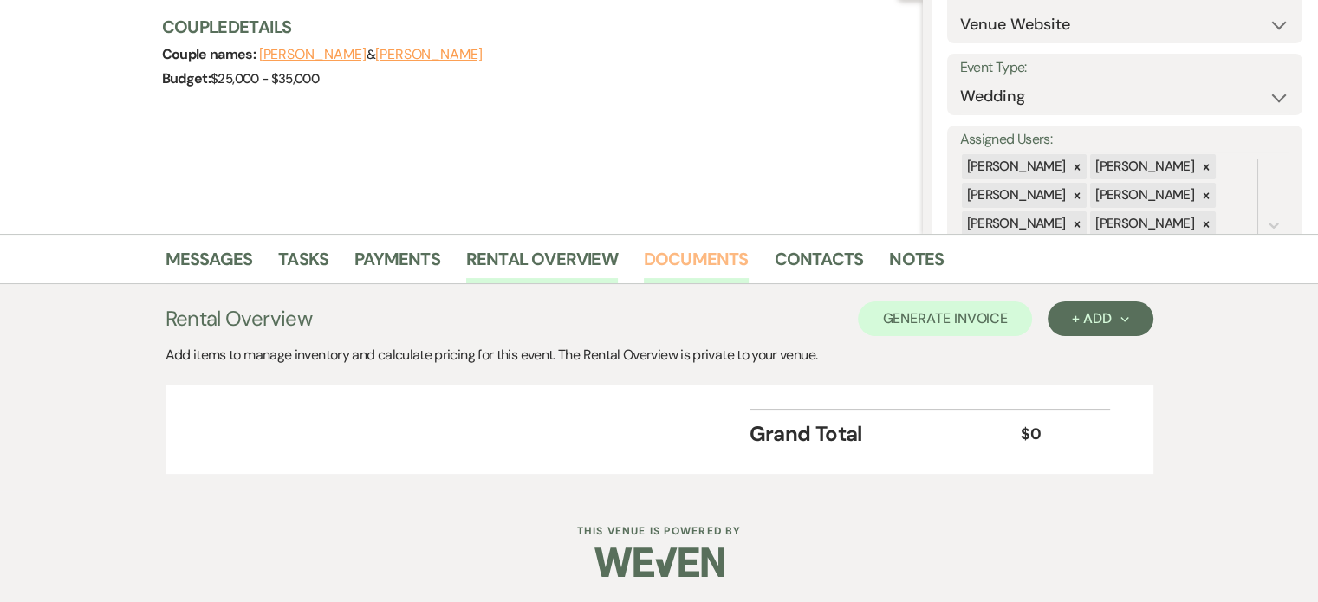
click at [692, 247] on link "Documents" at bounding box center [696, 264] width 105 height 38
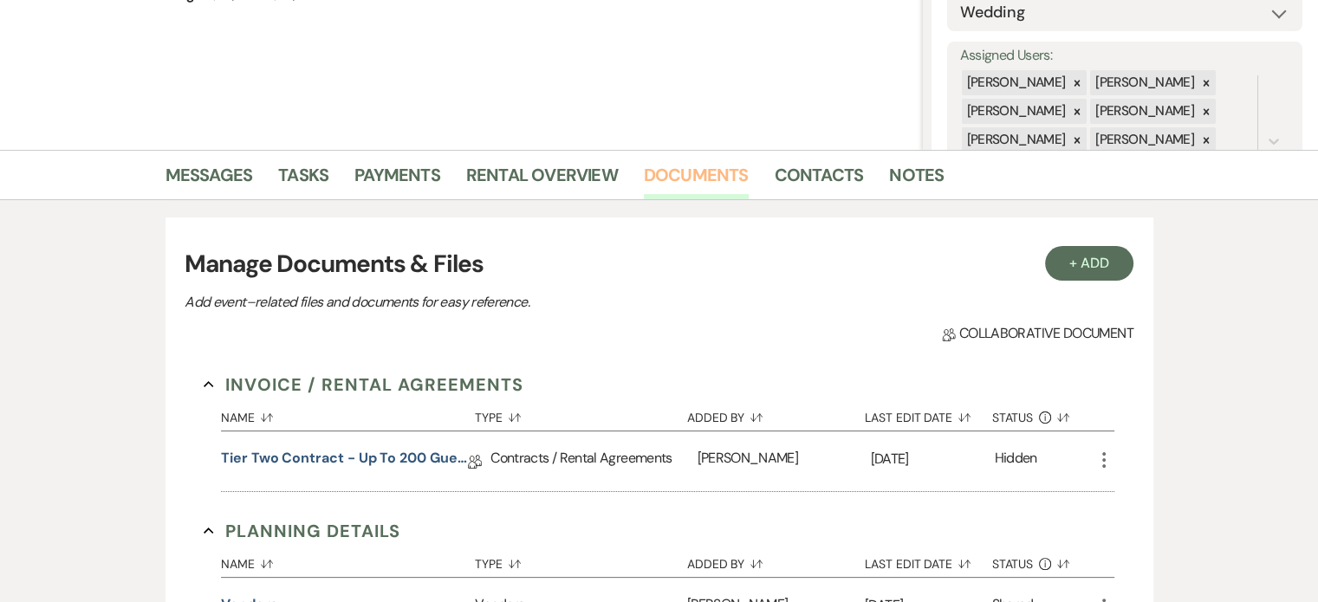
scroll to position [374, 0]
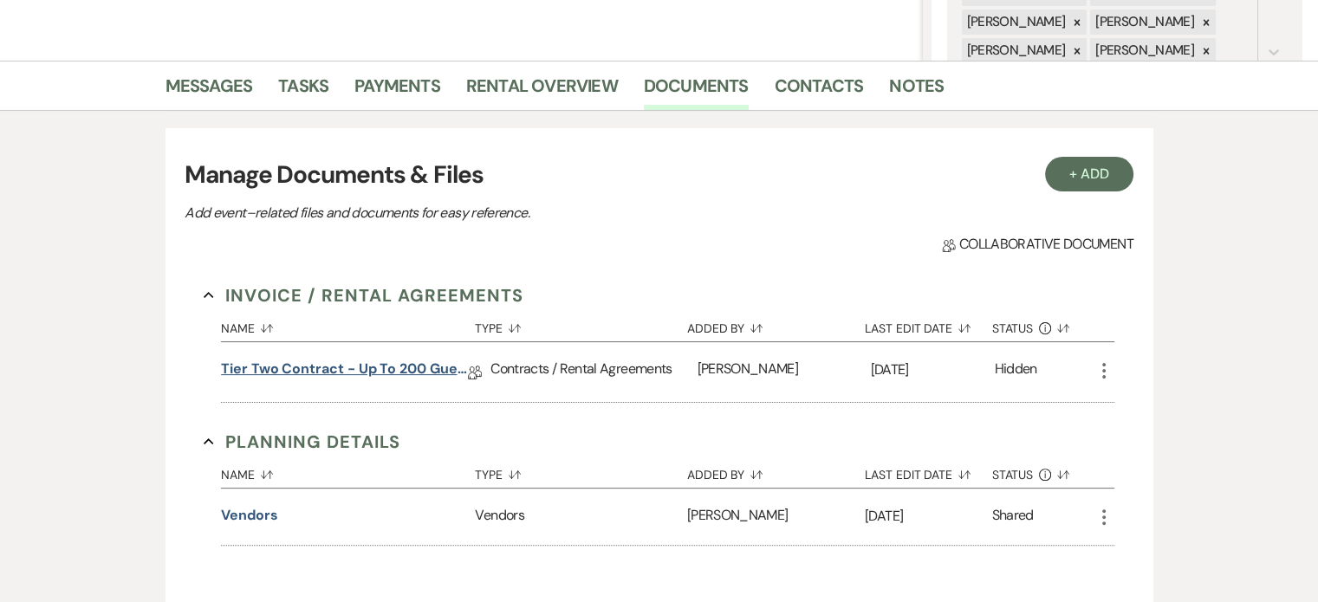
click at [408, 362] on link "Tier Two Contract - Up to 200 Guests" at bounding box center [344, 372] width 247 height 27
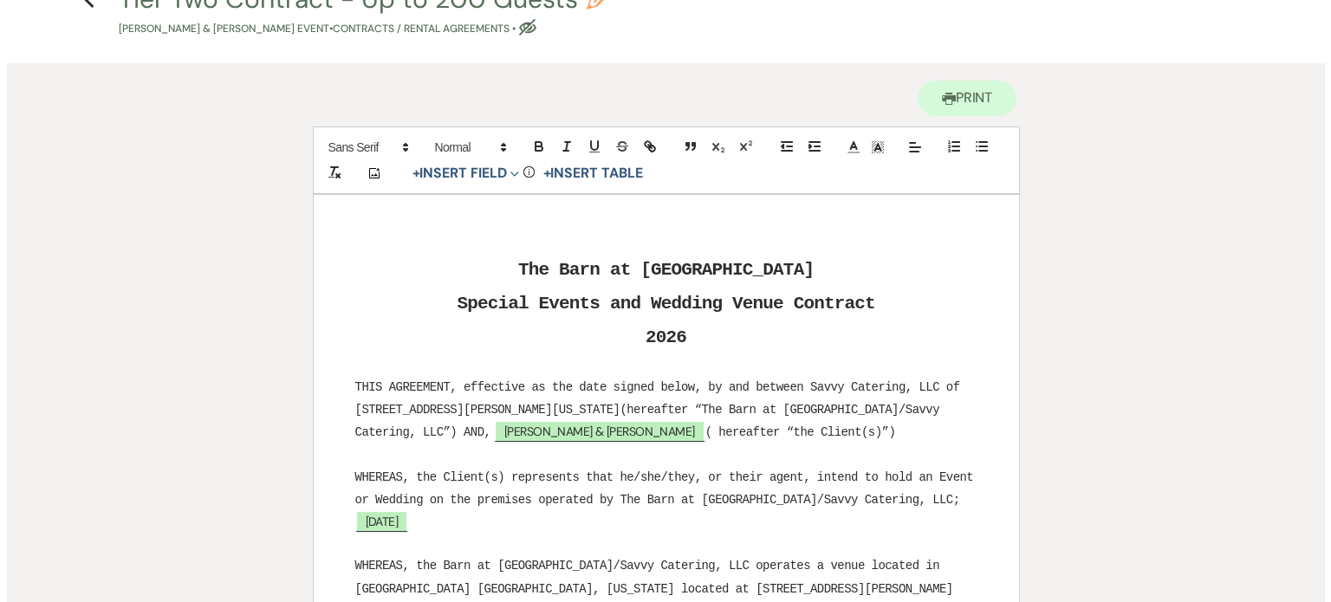
scroll to position [260, 0]
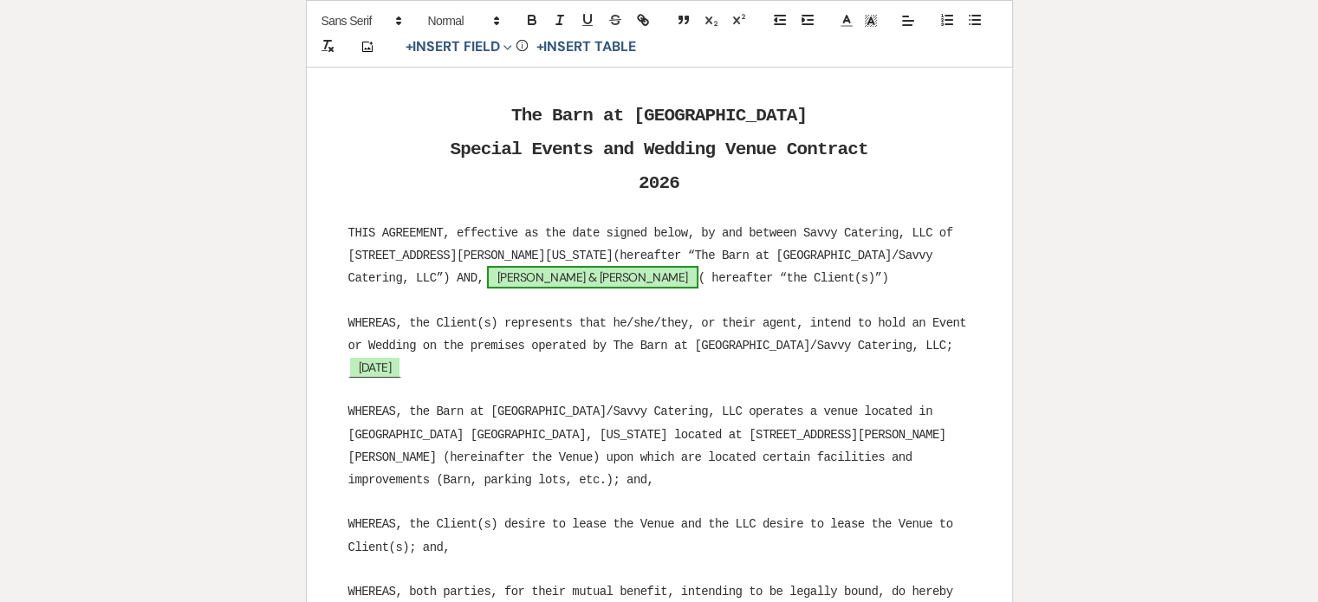
click at [522, 283] on span "[PERSON_NAME] & [PERSON_NAME]" at bounding box center [592, 277] width 211 height 23
select select "smartCustomField"
select select "owner"
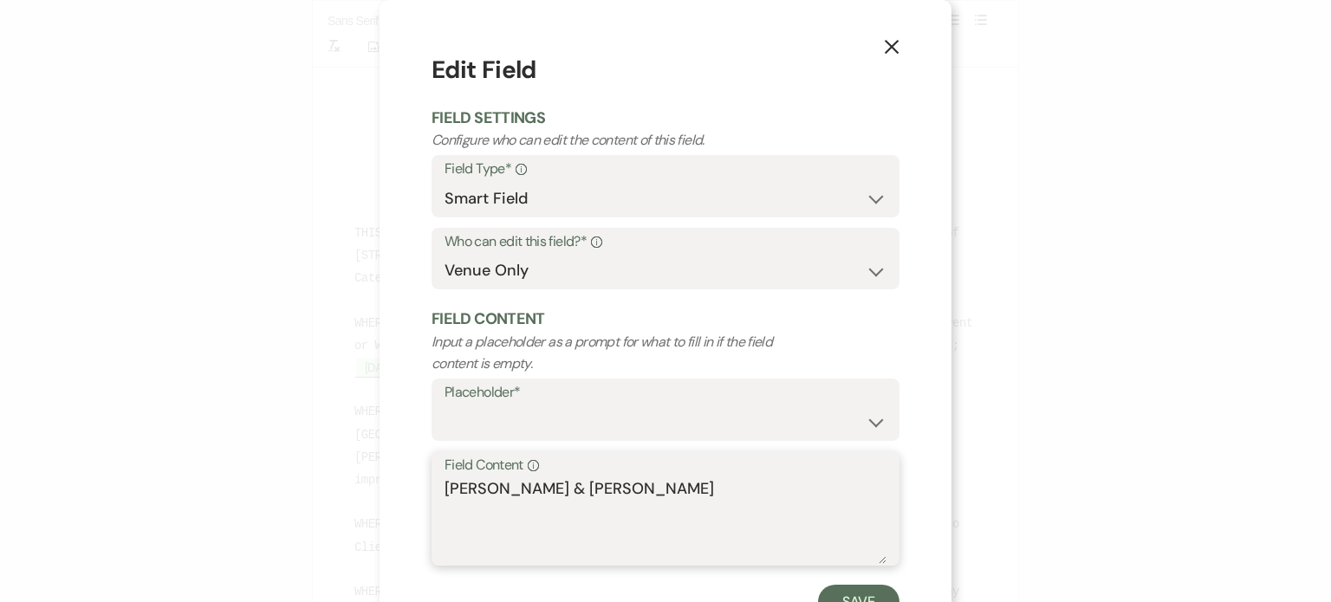
click at [465, 488] on textarea "[PERSON_NAME] & [PERSON_NAME]" at bounding box center [666, 521] width 442 height 87
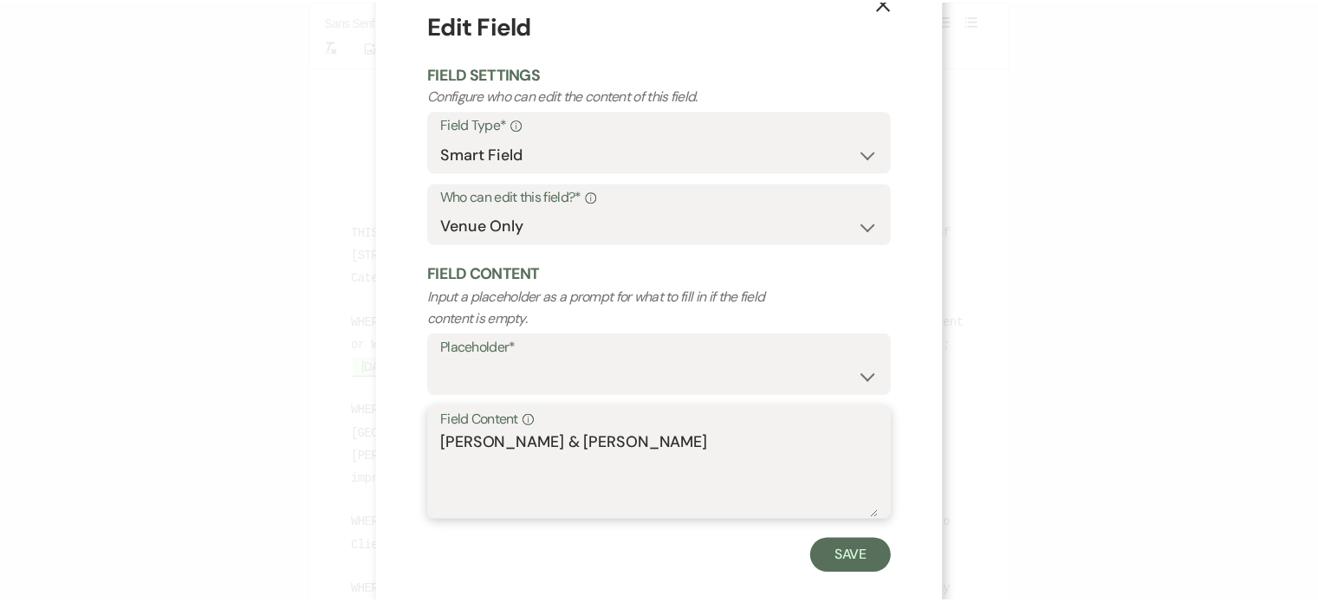
scroll to position [69, 0]
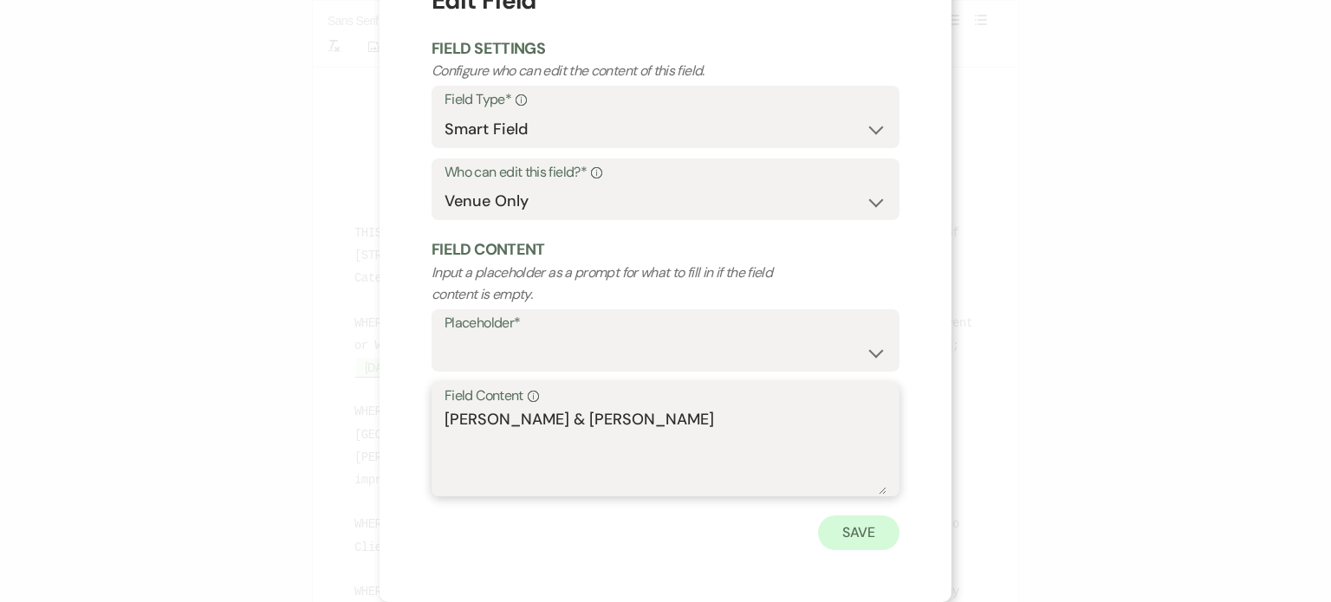
type textarea "[PERSON_NAME] & [PERSON_NAME]"
click at [836, 530] on button "Save" at bounding box center [858, 533] width 81 height 35
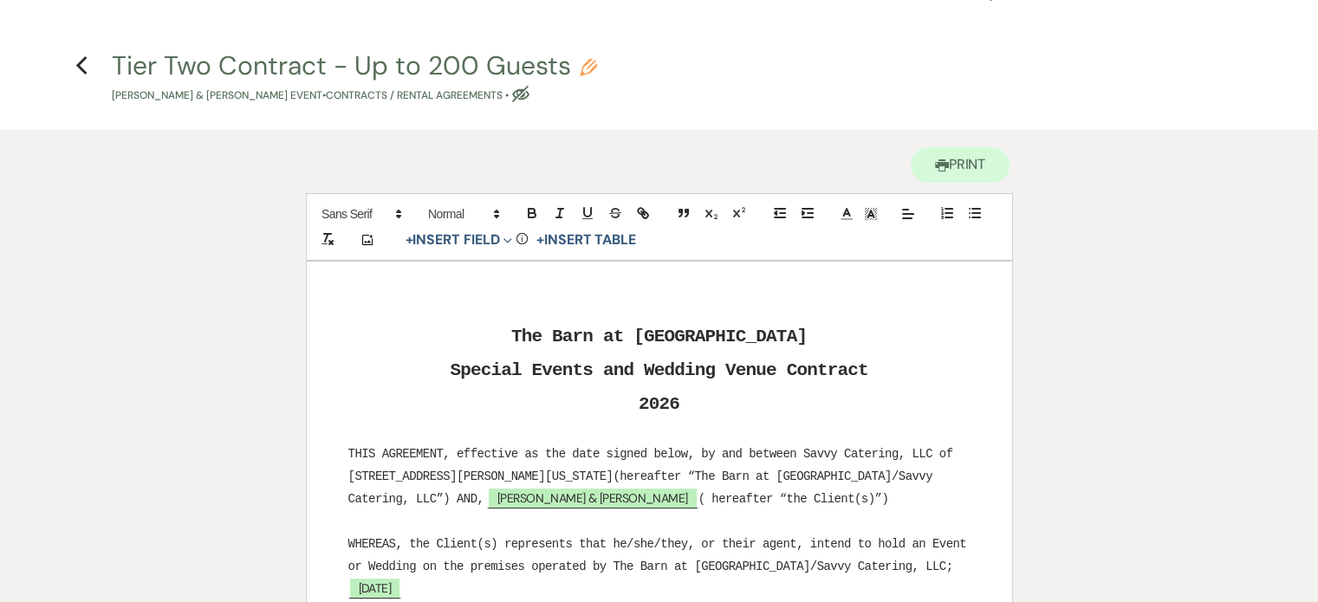
scroll to position [0, 0]
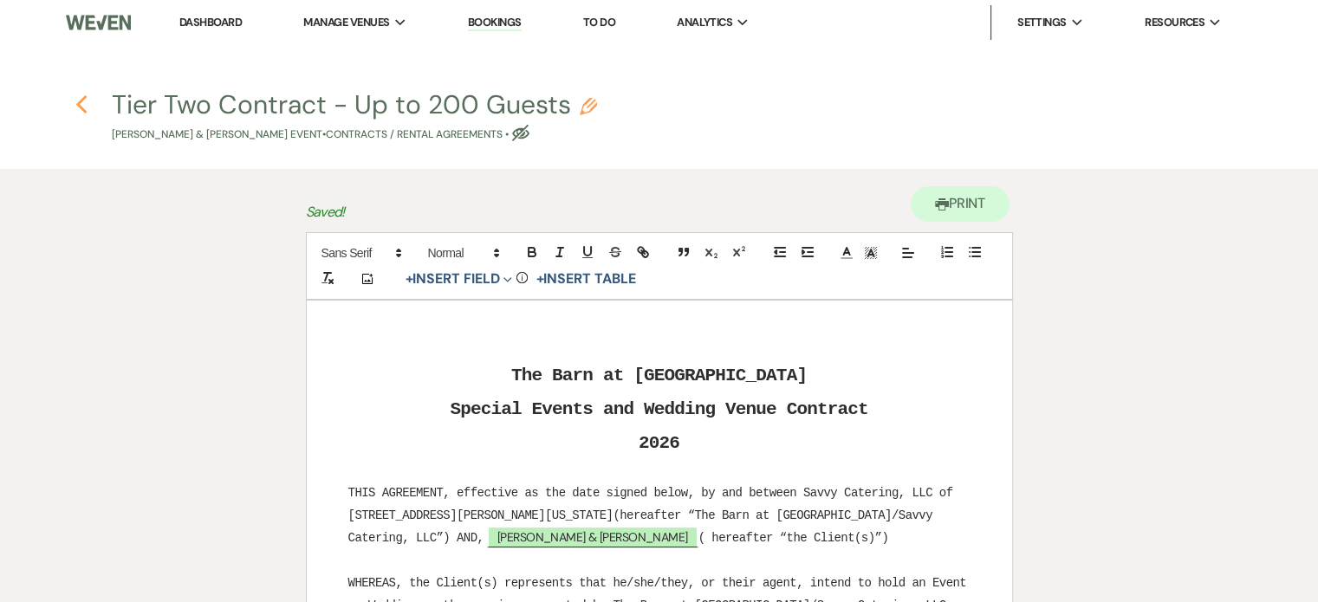
click at [83, 93] on button "Previous" at bounding box center [81, 104] width 13 height 23
select select "6"
select select "5"
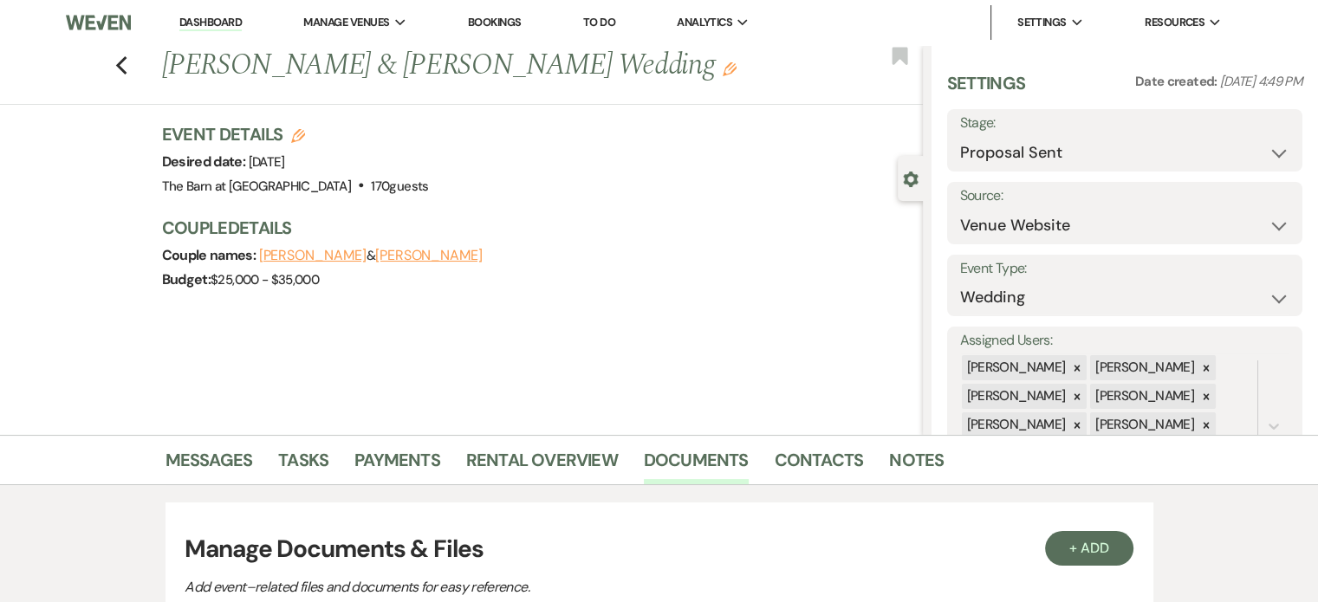
click at [723, 66] on icon "Edit" at bounding box center [730, 69] width 14 height 14
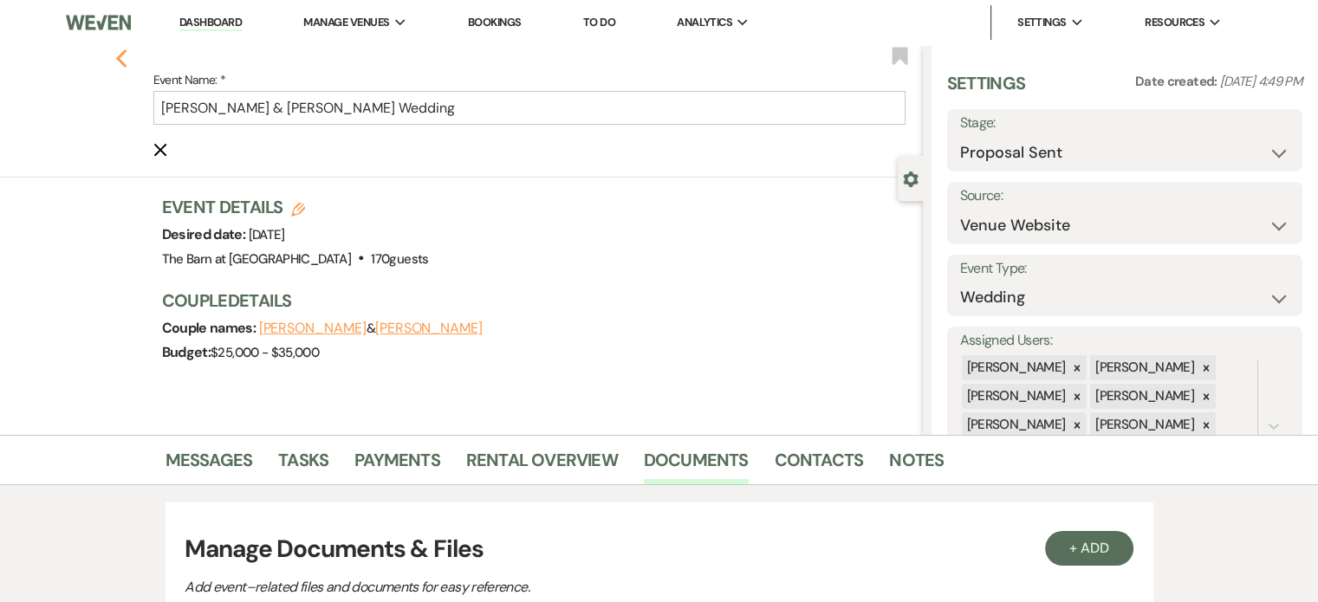
click at [128, 57] on icon "Previous" at bounding box center [121, 59] width 13 height 21
select select "6"
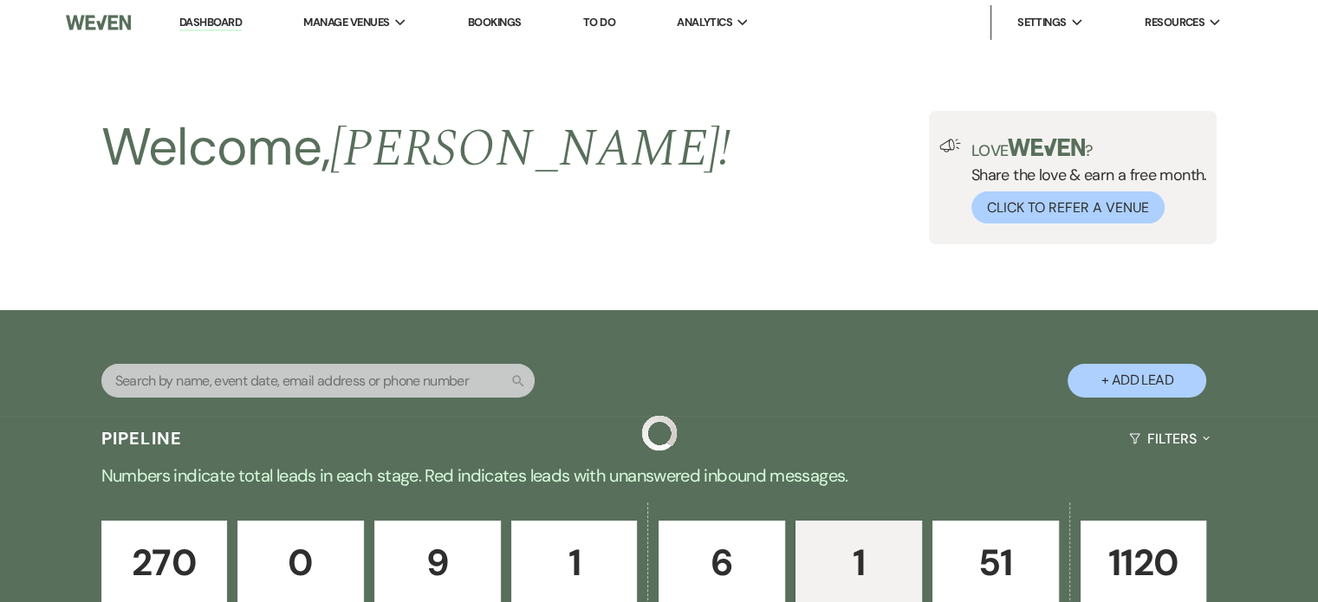
scroll to position [511, 0]
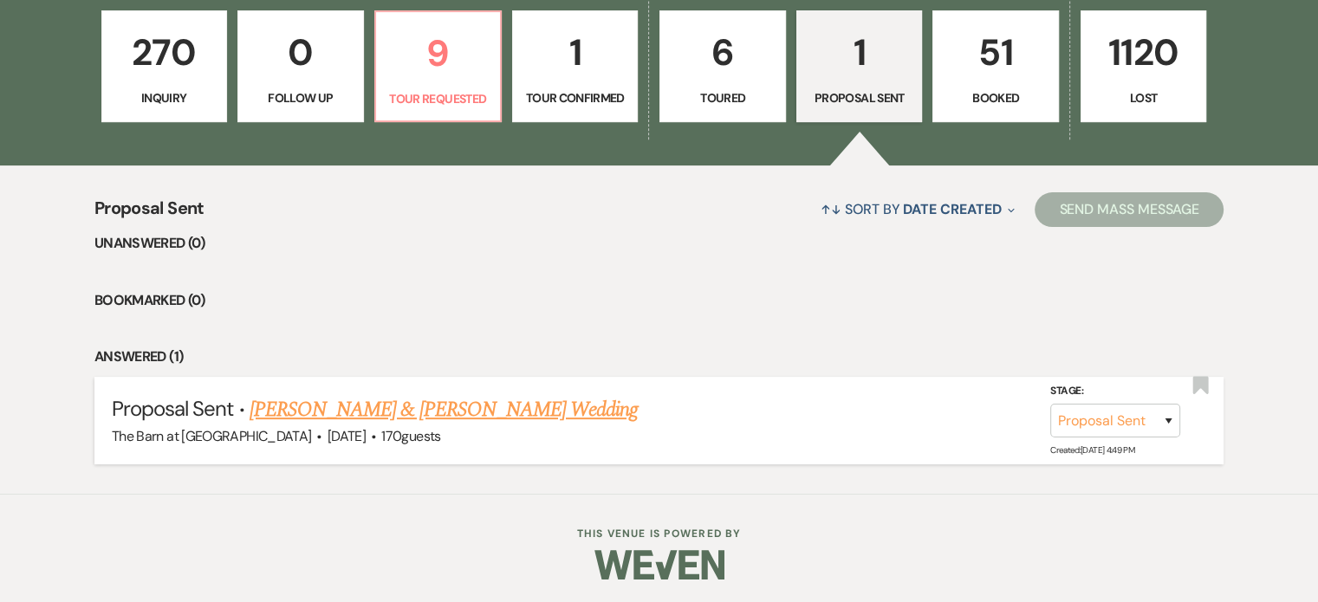
click at [357, 414] on link "[PERSON_NAME] & [PERSON_NAME] Wedding" at bounding box center [444, 409] width 388 height 31
select select "6"
select select "5"
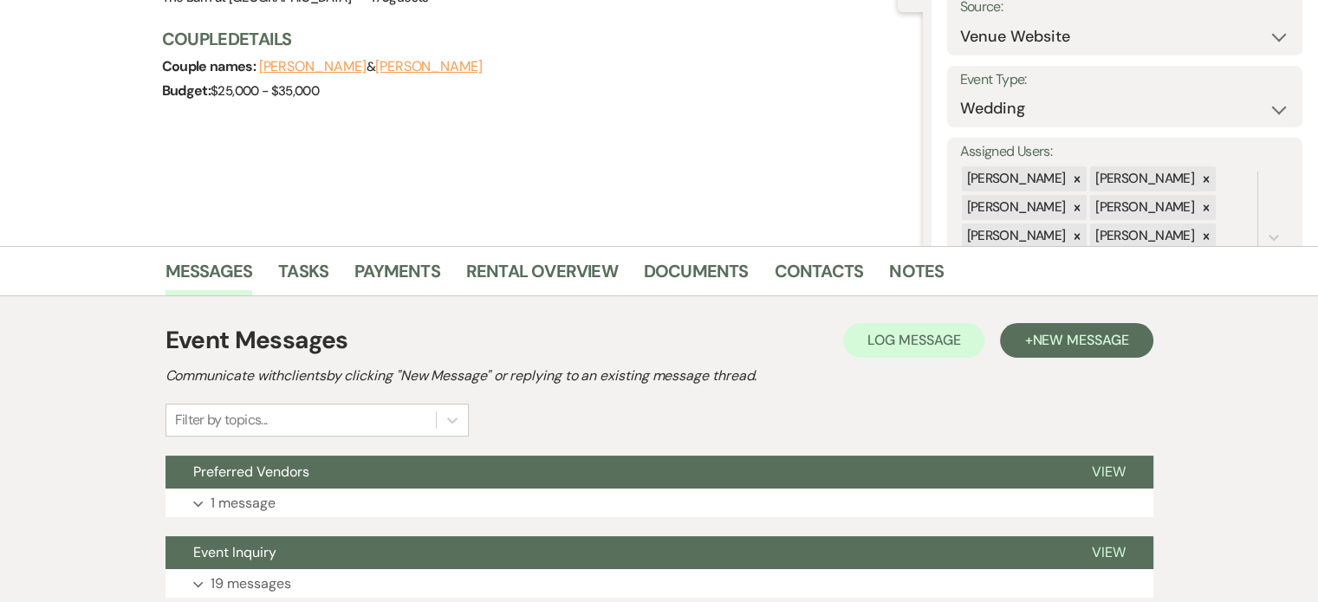
scroll to position [71, 0]
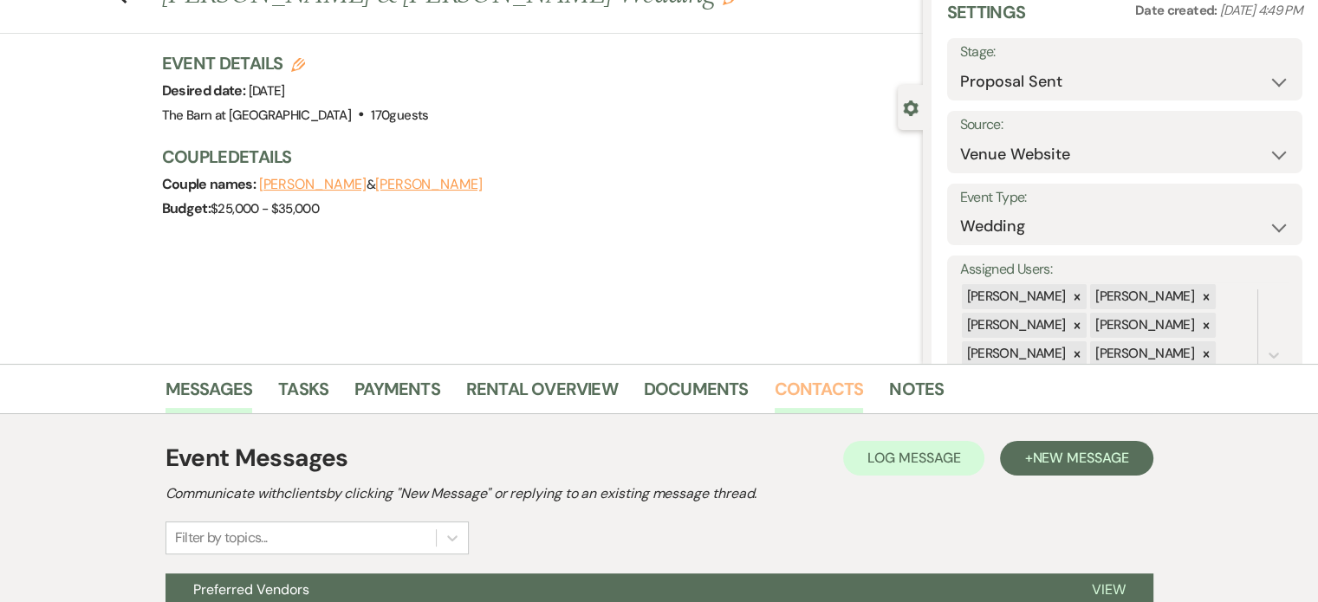
click at [813, 384] on link "Contacts" at bounding box center [819, 394] width 89 height 38
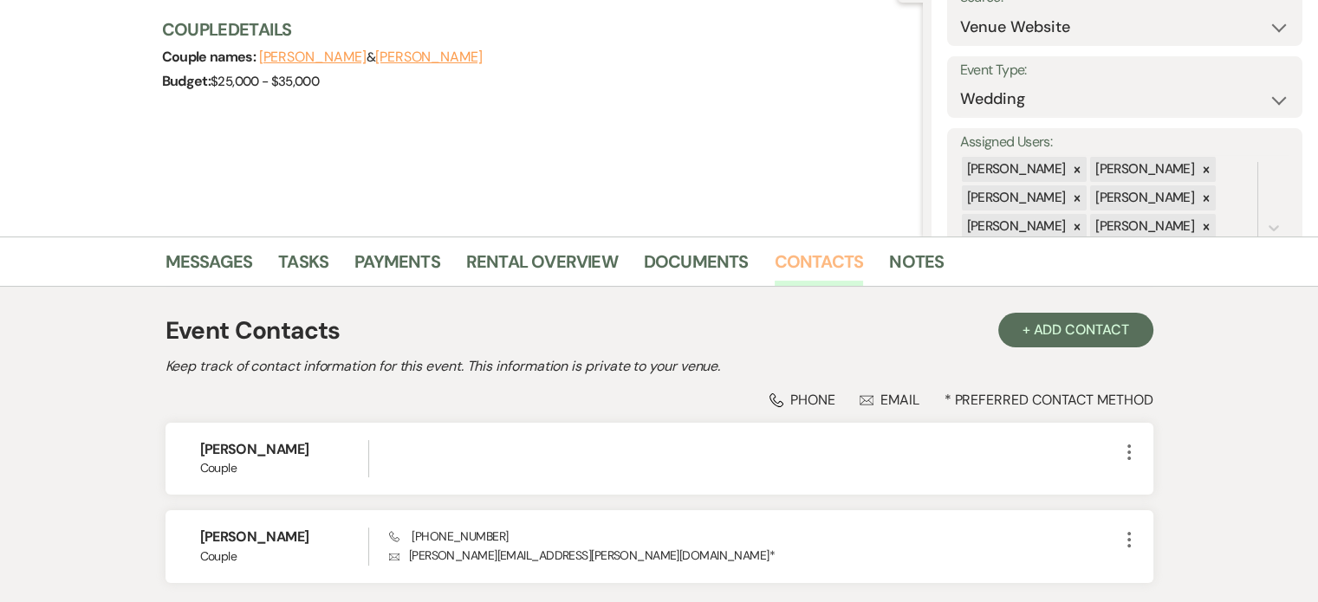
scroll to position [331, 0]
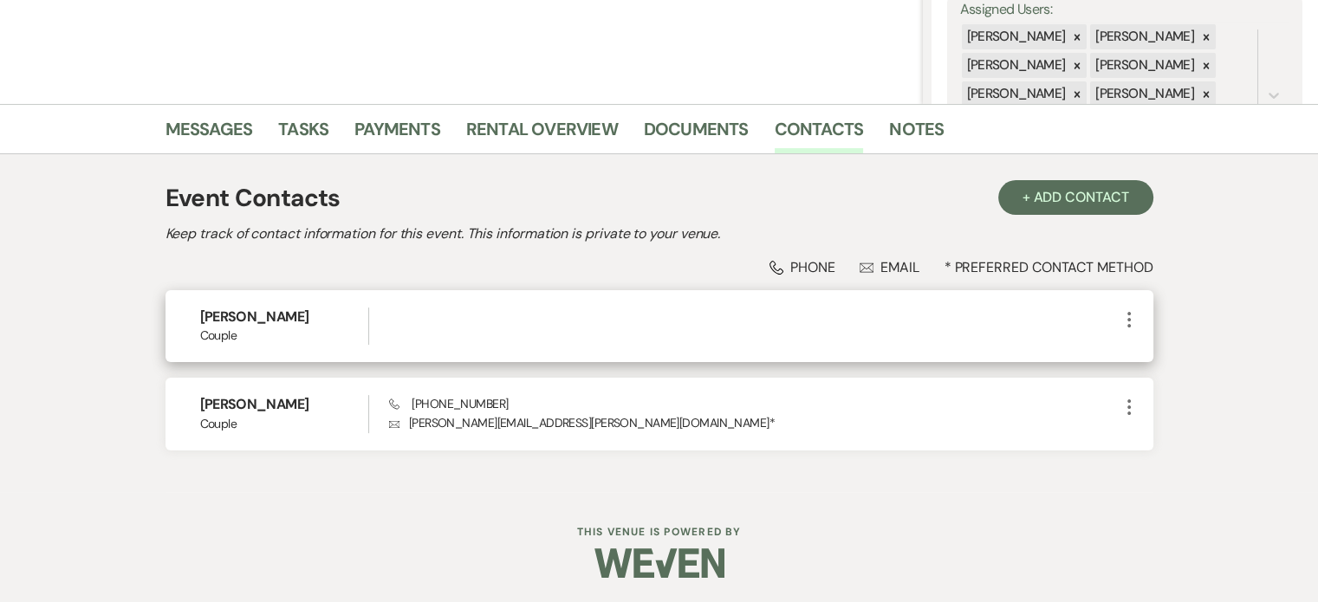
click at [1131, 322] on icon "More" at bounding box center [1129, 319] width 21 height 21
click at [1186, 356] on button "Pencil Edit" at bounding box center [1170, 353] width 103 height 29
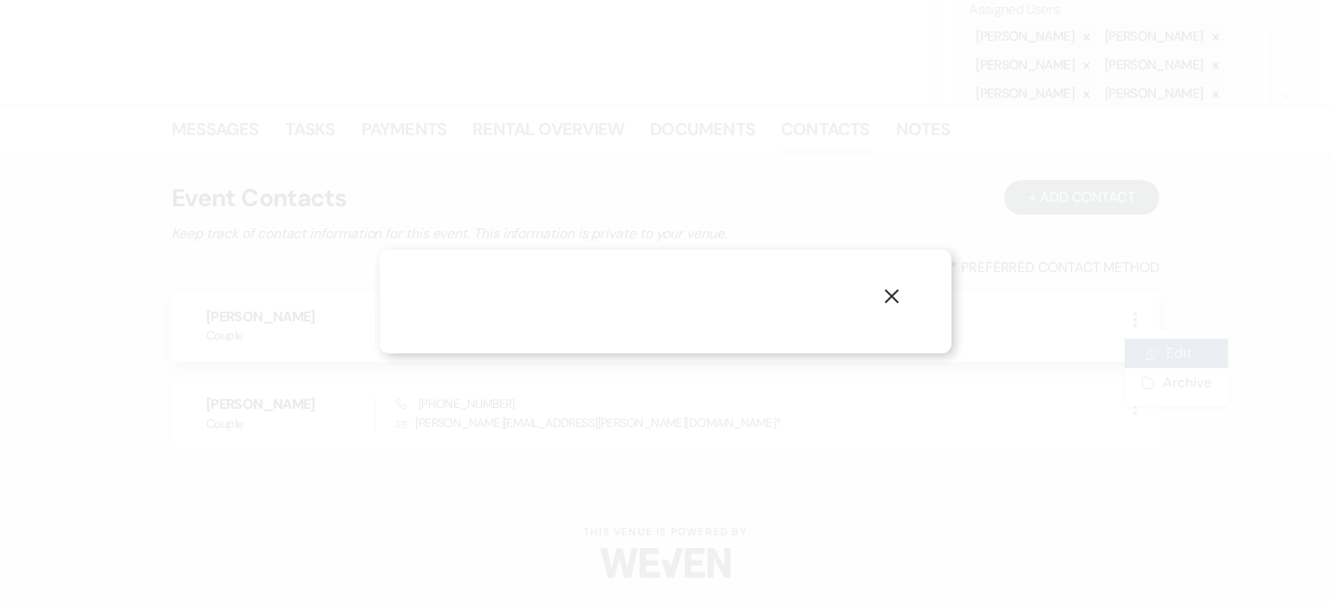
select select "1"
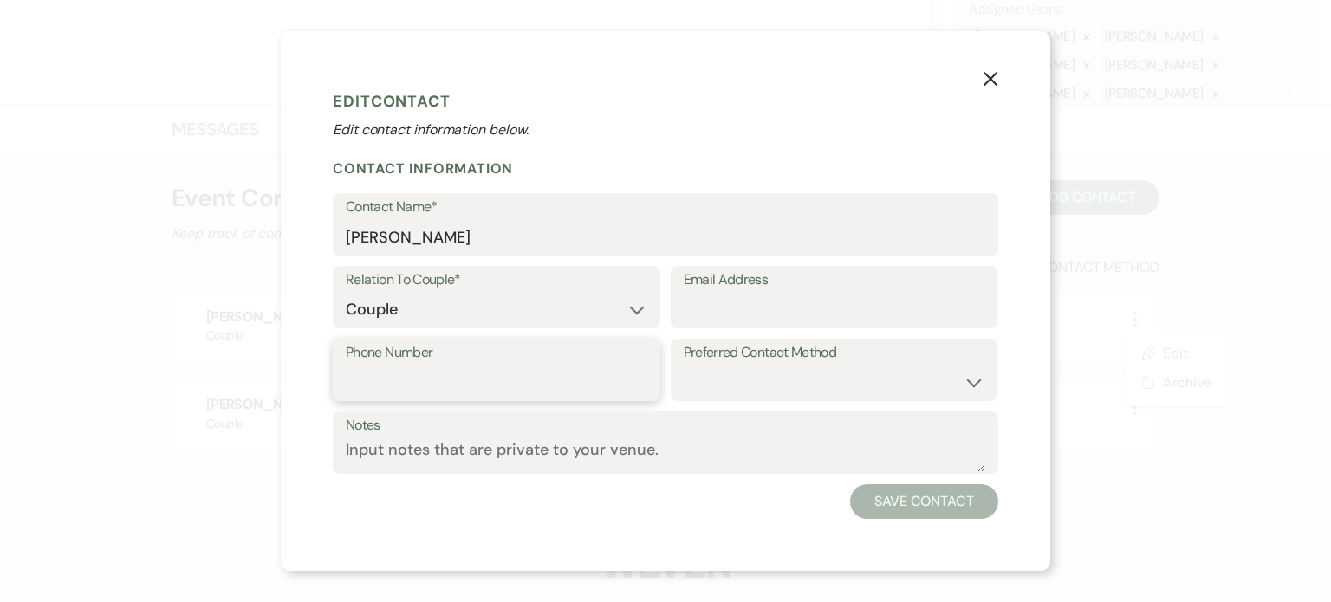
click at [419, 385] on input "Phone Number" at bounding box center [497, 383] width 302 height 34
type input "7"
type input "[PHONE_NUMBER]"
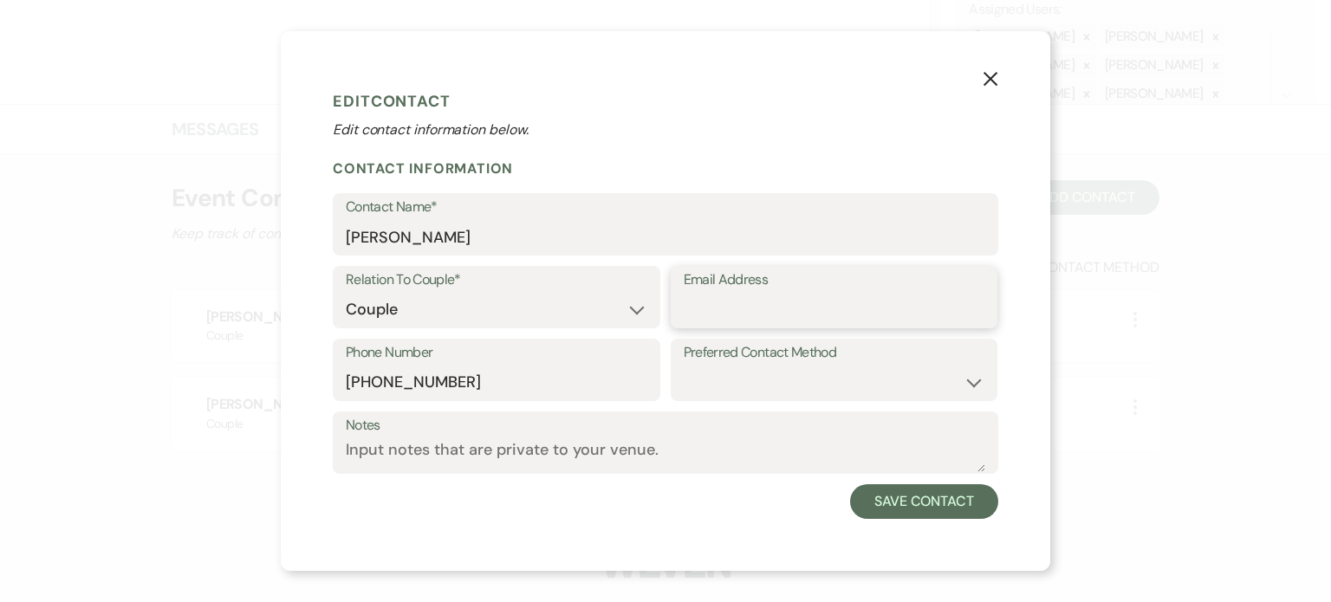
click at [761, 294] on input "Email Address" at bounding box center [835, 310] width 302 height 34
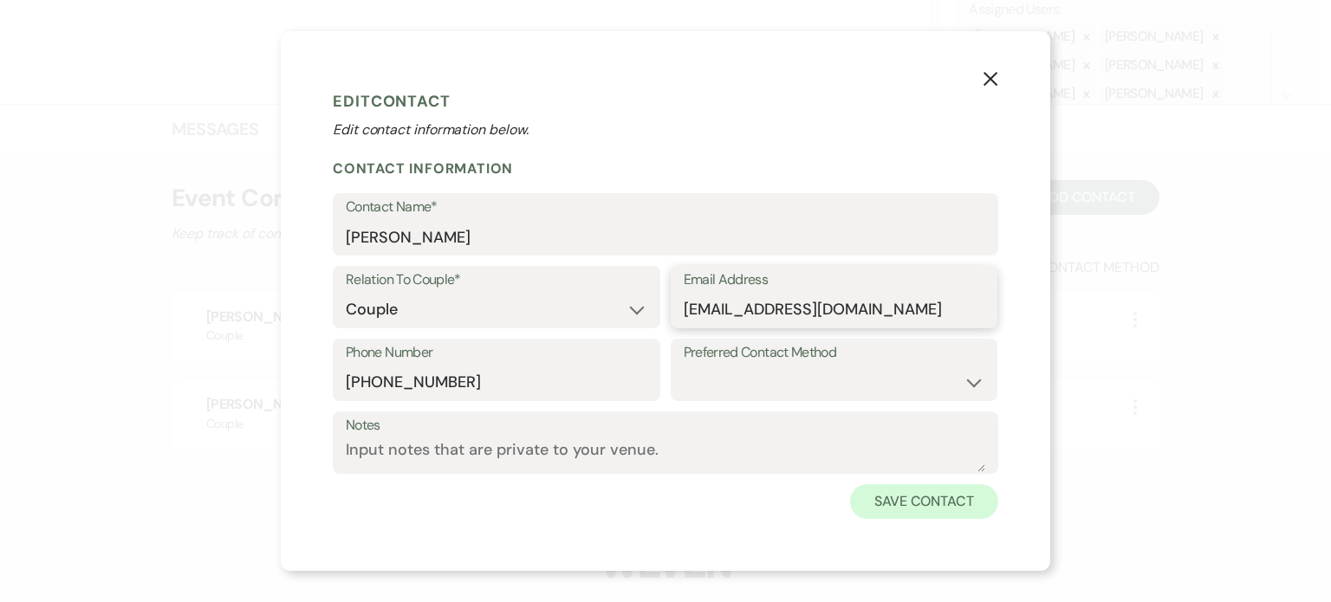
type input "[EMAIL_ADDRESS][DOMAIN_NAME]"
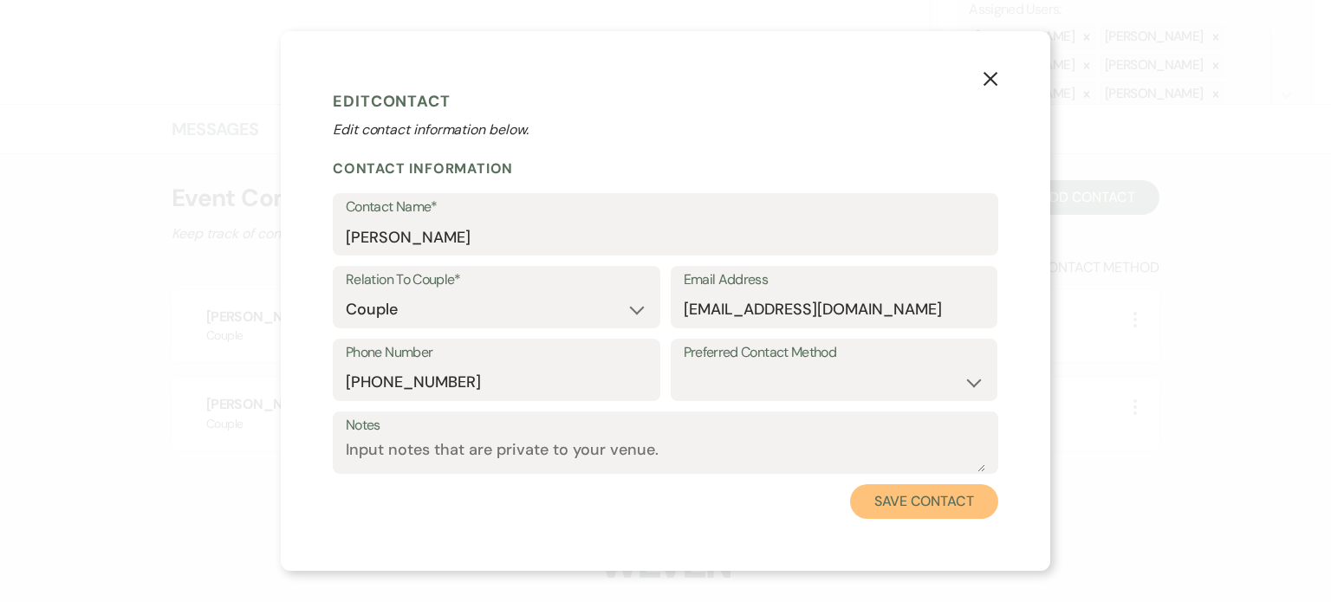
click at [935, 504] on button "Save Contact" at bounding box center [924, 502] width 148 height 35
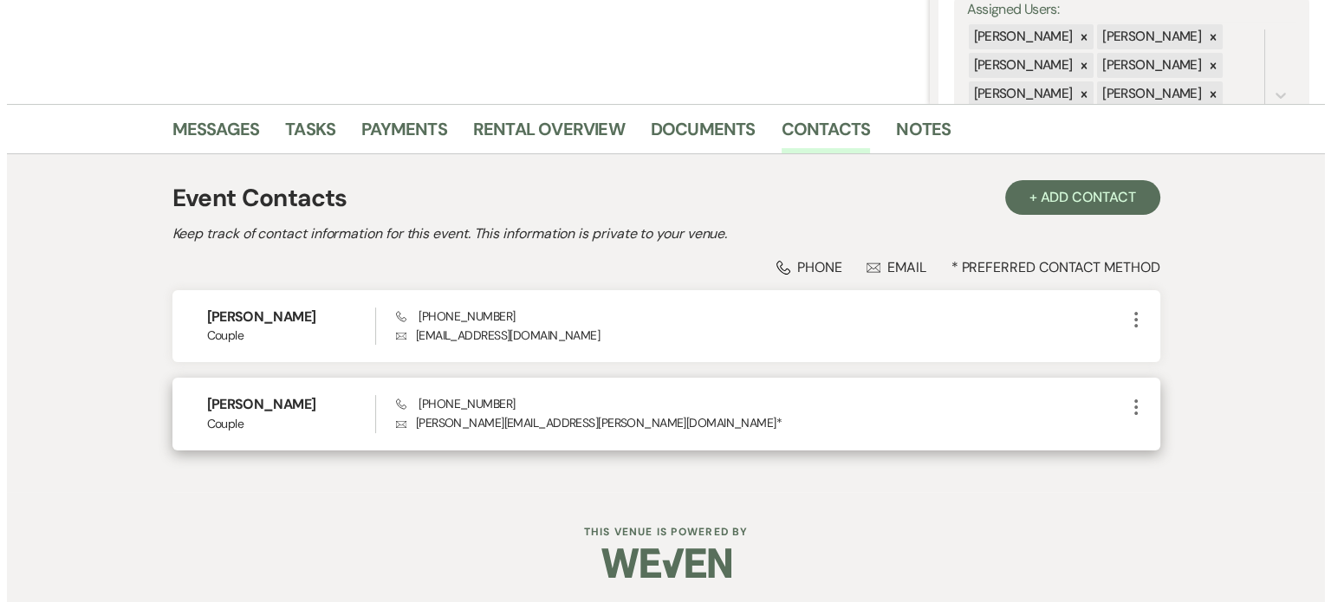
scroll to position [0, 0]
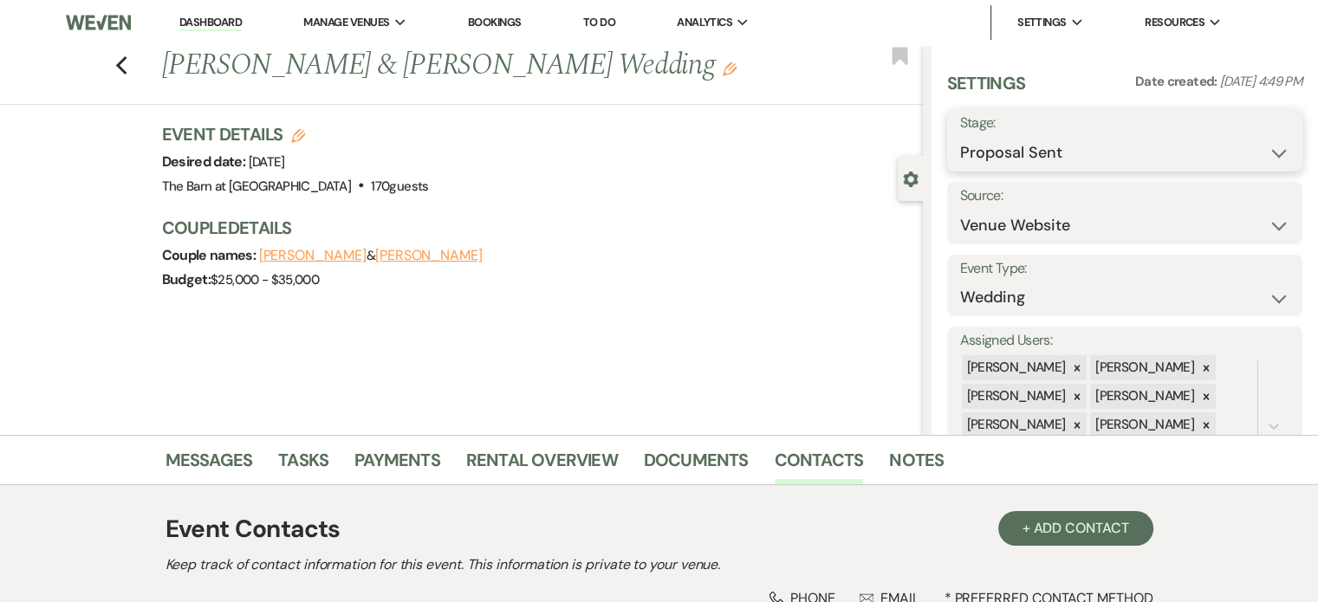
click at [1012, 143] on select "Inquiry Follow Up Tour Requested Tour Confirmed Toured Proposal Sent Booked Lost" at bounding box center [1124, 153] width 329 height 34
select select "7"
click at [960, 136] on select "Inquiry Follow Up Tour Requested Tour Confirmed Toured Proposal Sent Booked Lost" at bounding box center [1124, 153] width 329 height 34
click at [1253, 139] on button "Save" at bounding box center [1266, 140] width 74 height 35
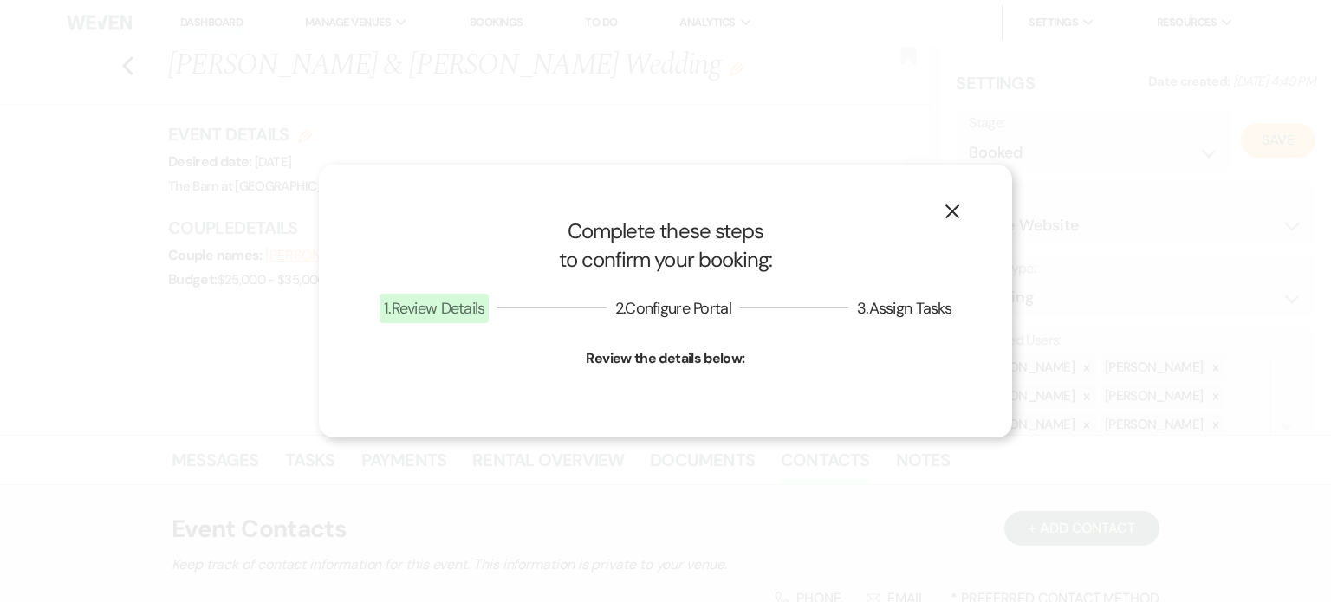
select select "1"
select select "629"
select select "false"
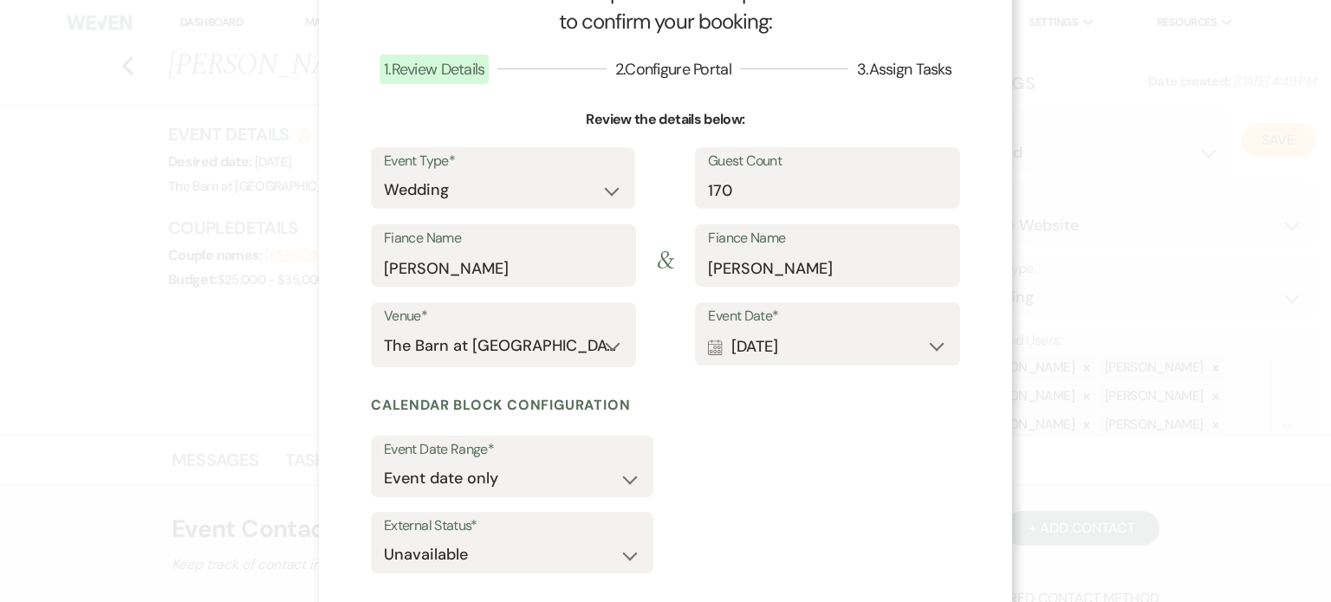
scroll to position [162, 0]
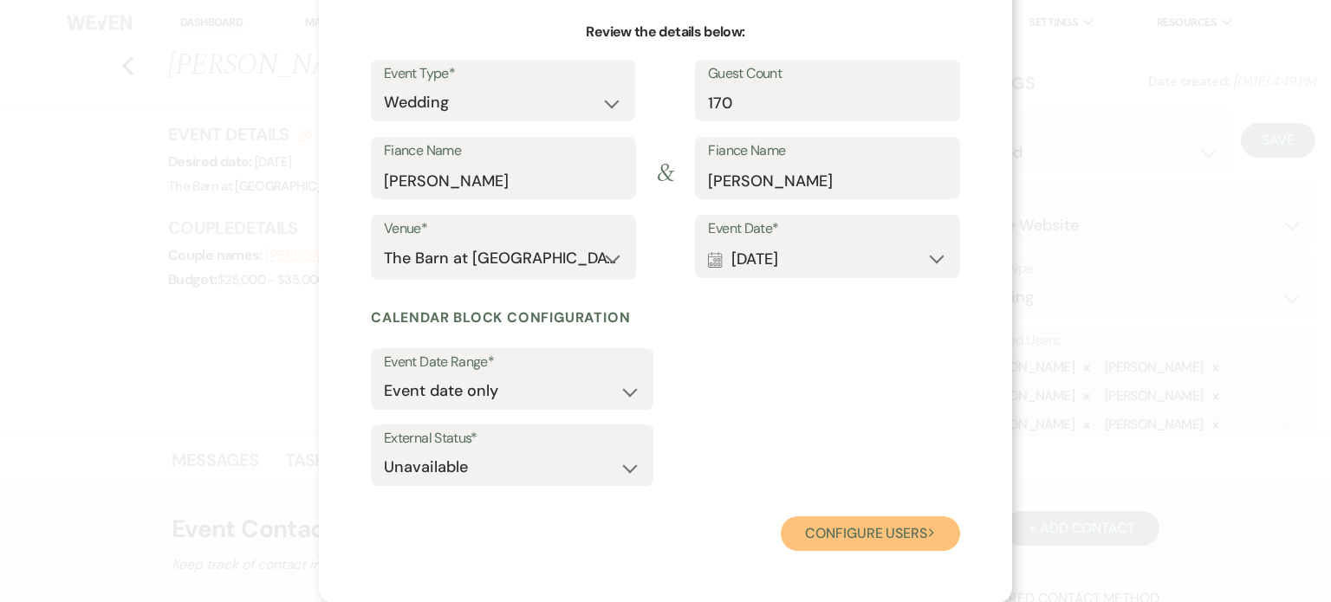
click at [897, 536] on button "Configure users Next" at bounding box center [870, 534] width 179 height 35
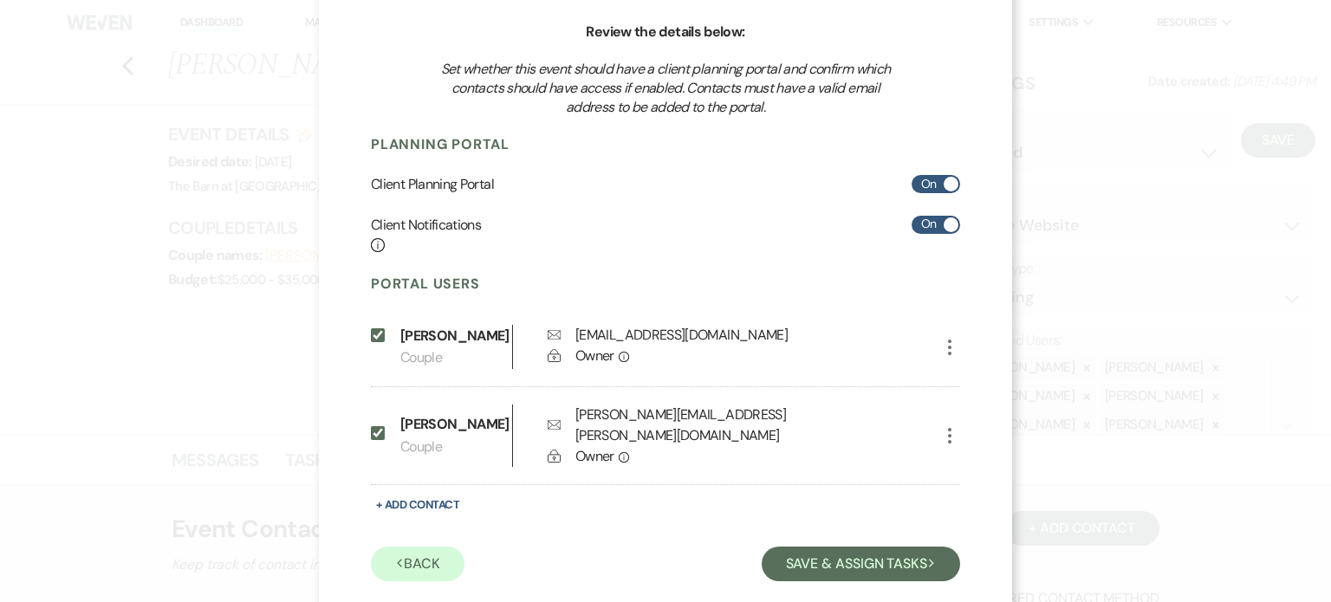
scroll to position [176, 0]
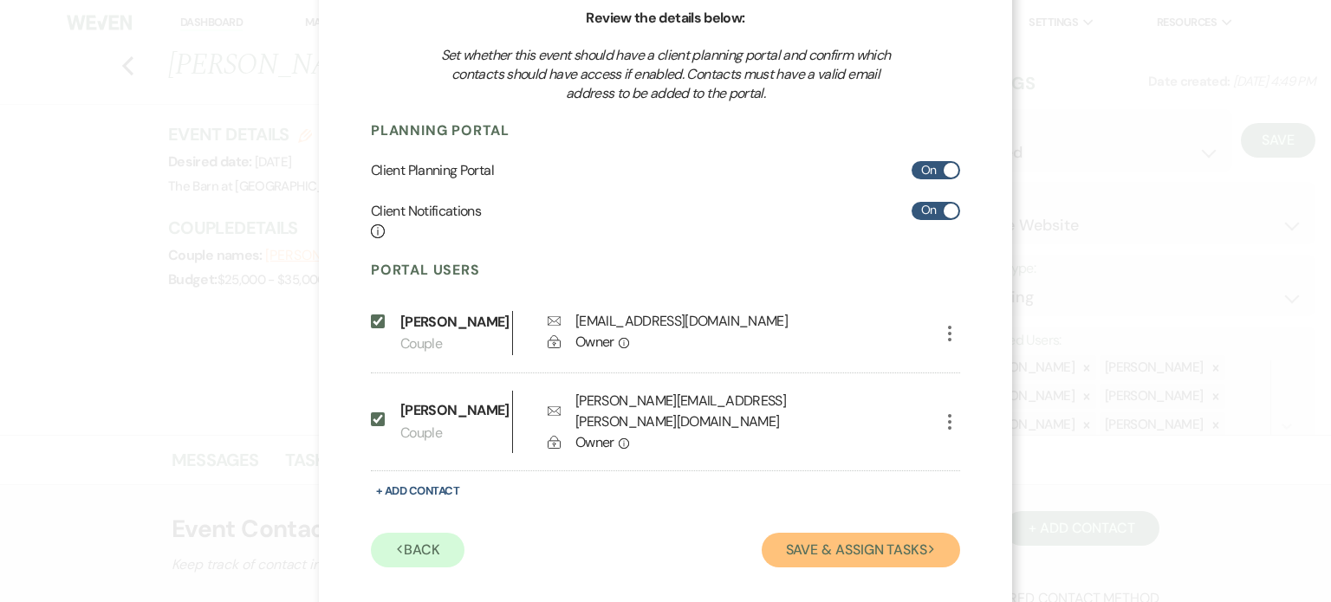
click at [910, 533] on button "Save & Assign Tasks Next" at bounding box center [861, 550] width 198 height 35
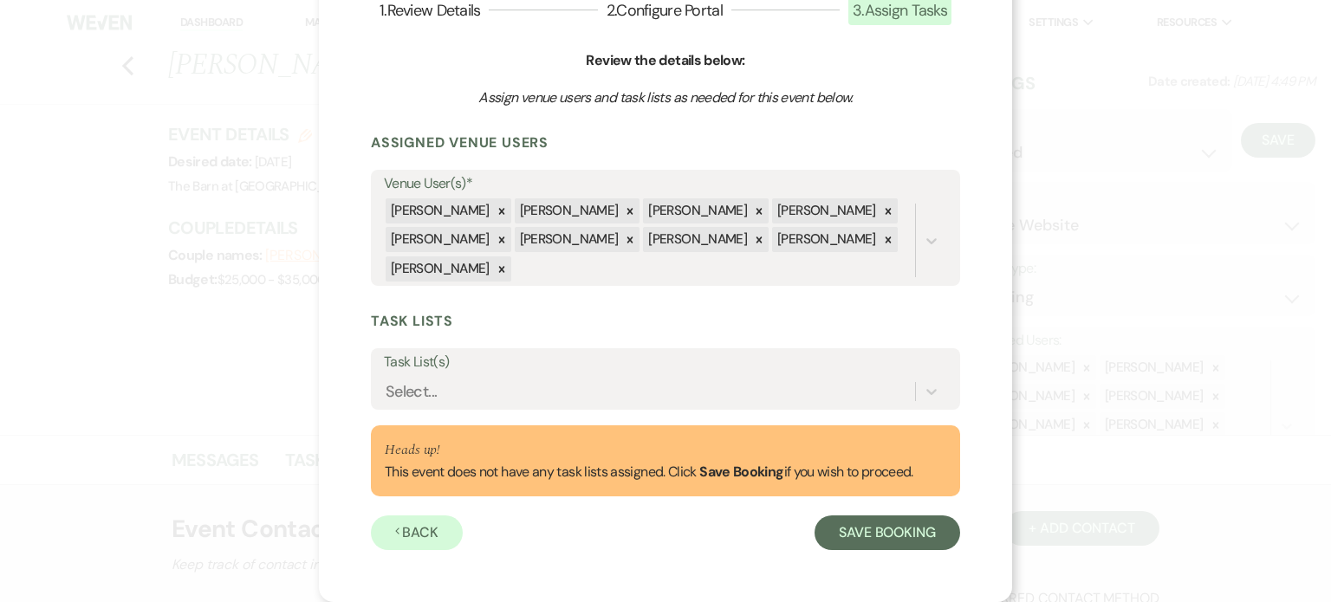
scroll to position [104, 0]
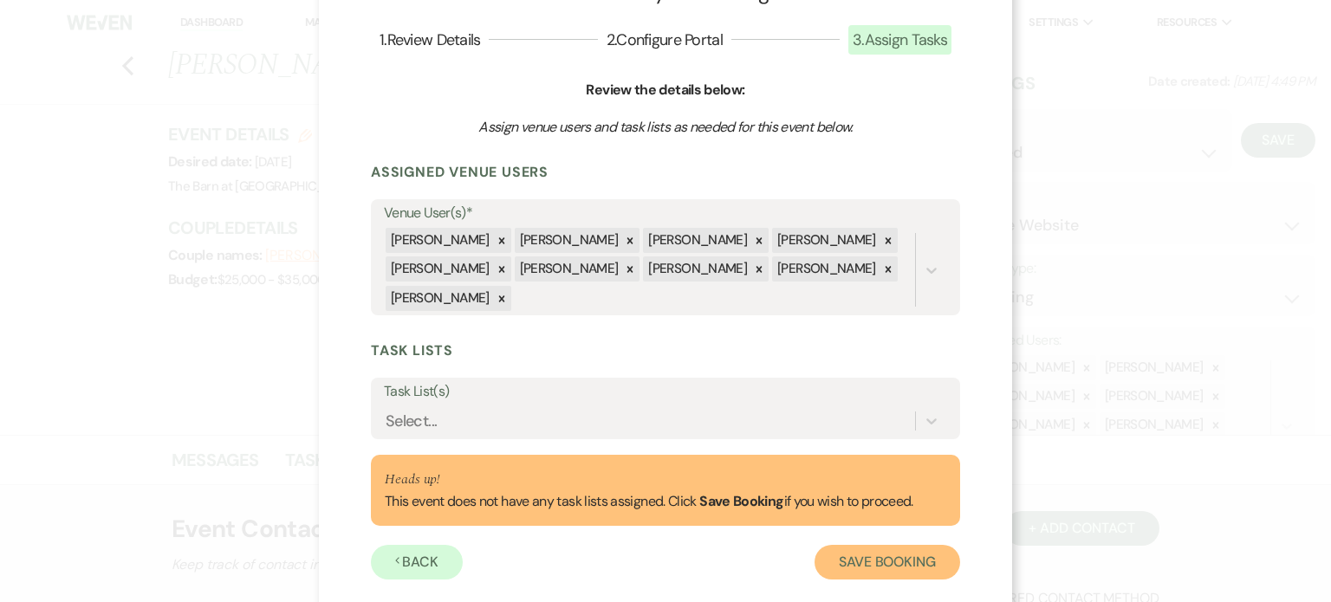
click at [880, 545] on button "Save Booking" at bounding box center [888, 562] width 146 height 35
select select "14"
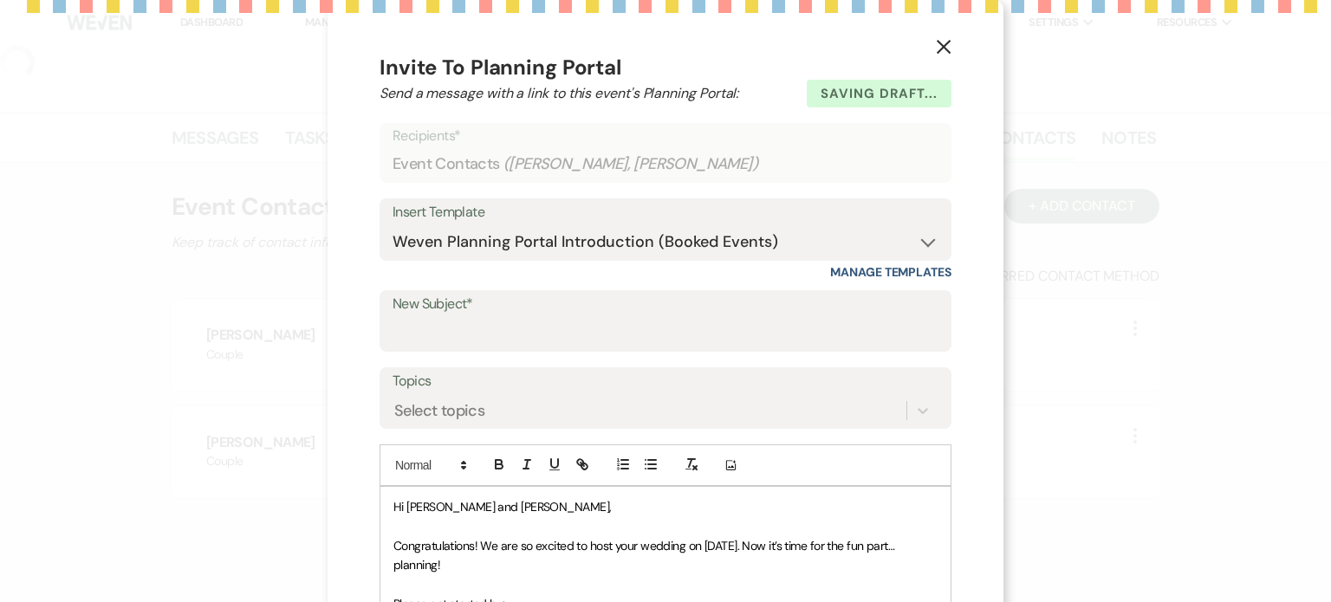
select select "5"
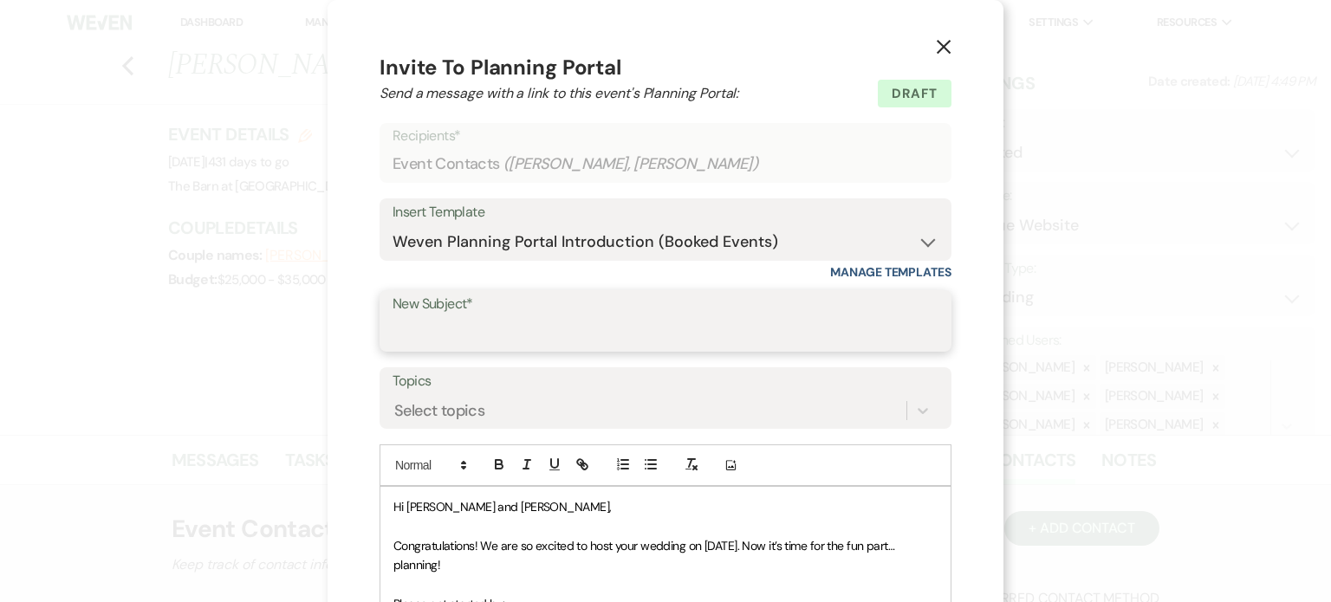
click at [565, 324] on input "New Subject*" at bounding box center [666, 333] width 546 height 34
type input "Booking"
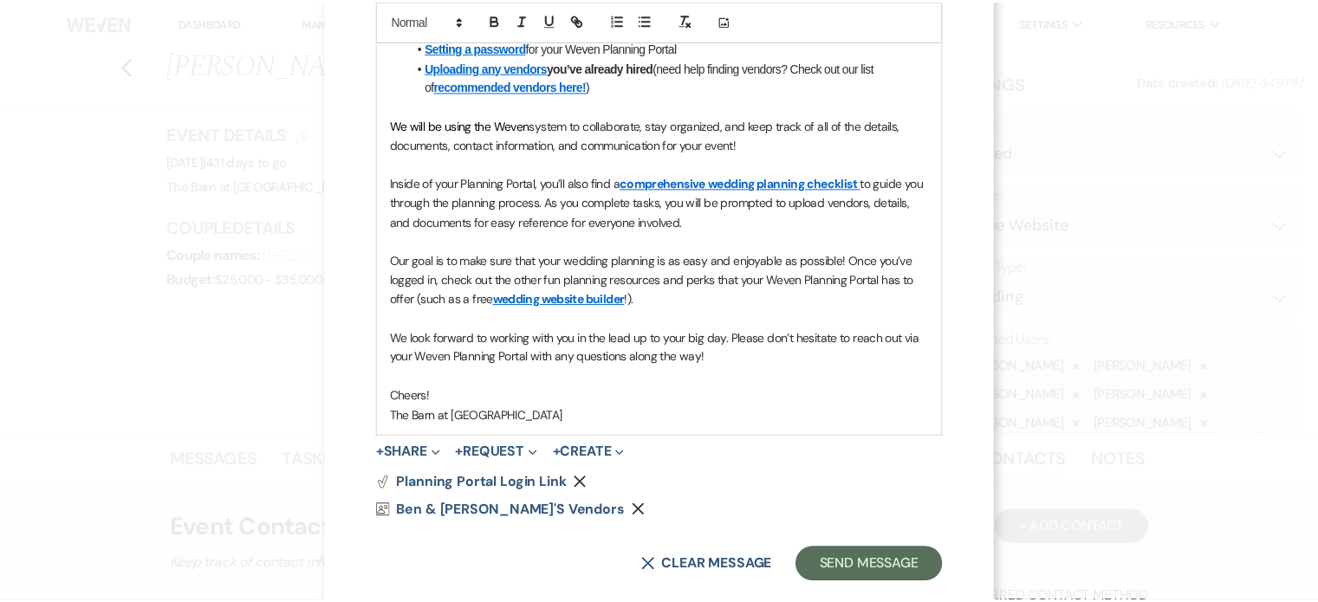
scroll to position [608, 0]
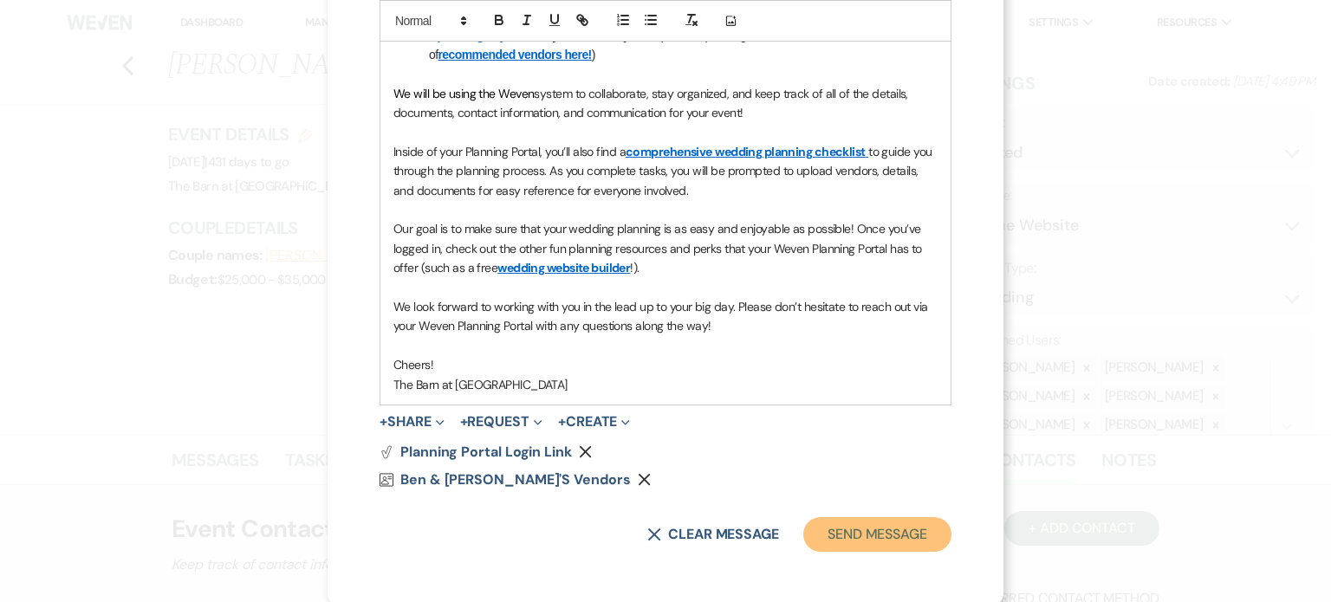
click at [909, 521] on button "Send Message" at bounding box center [877, 534] width 148 height 35
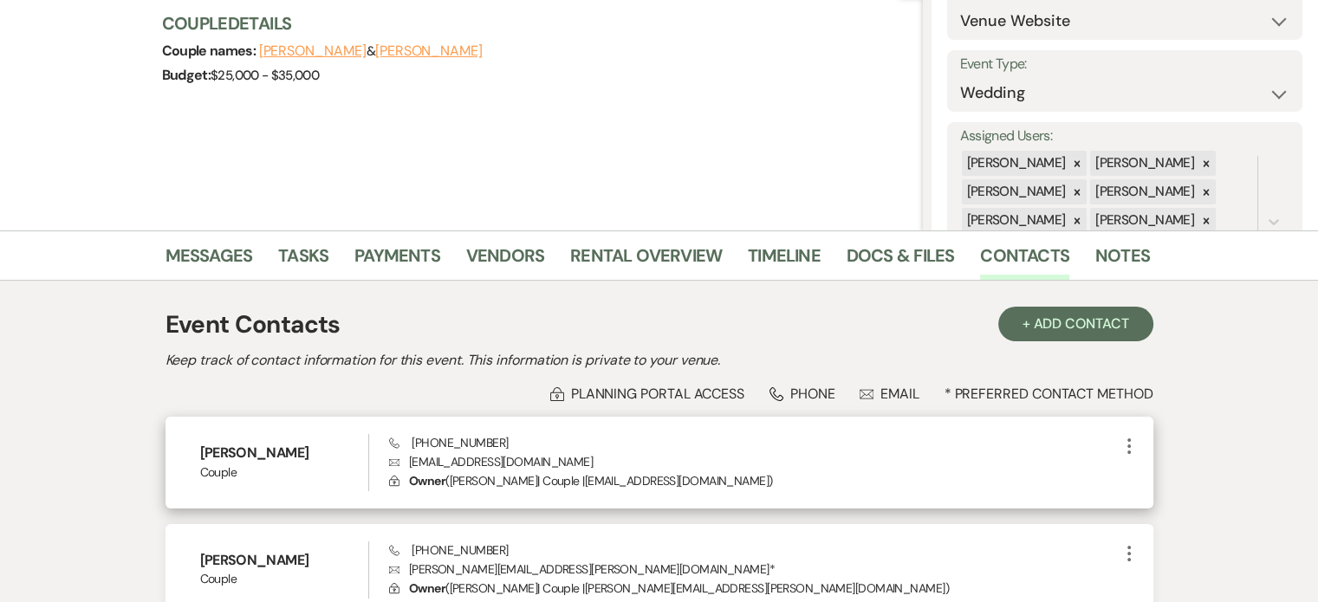
scroll to position [347, 0]
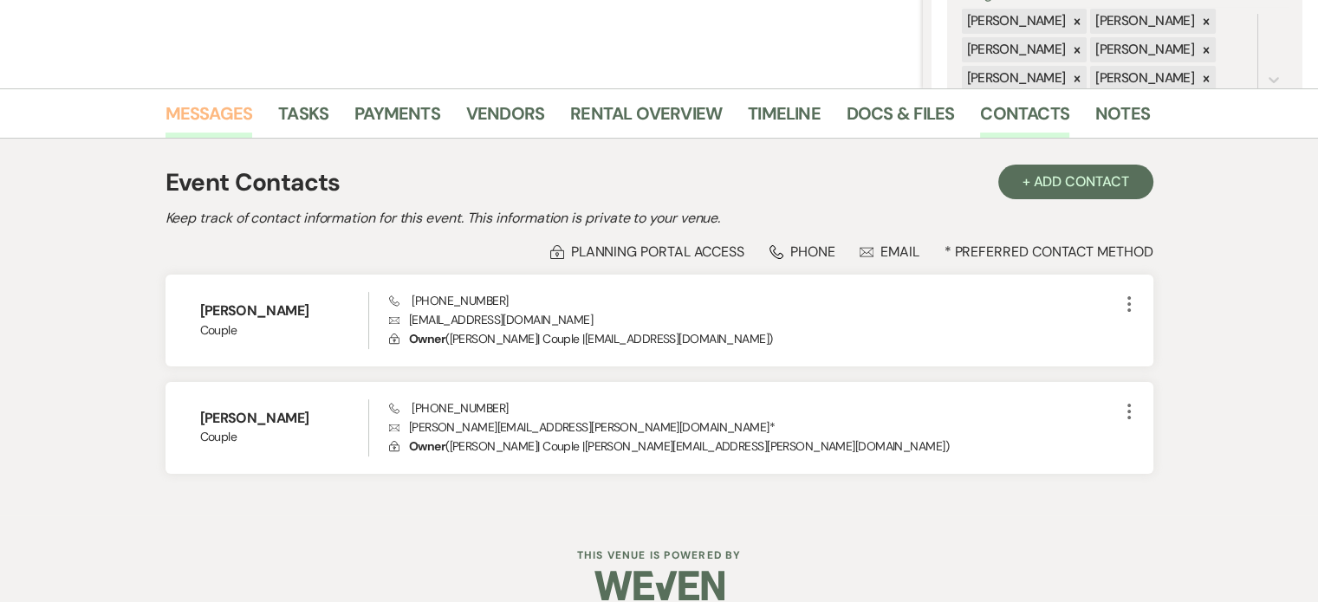
click at [179, 107] on link "Messages" at bounding box center [210, 119] width 88 height 38
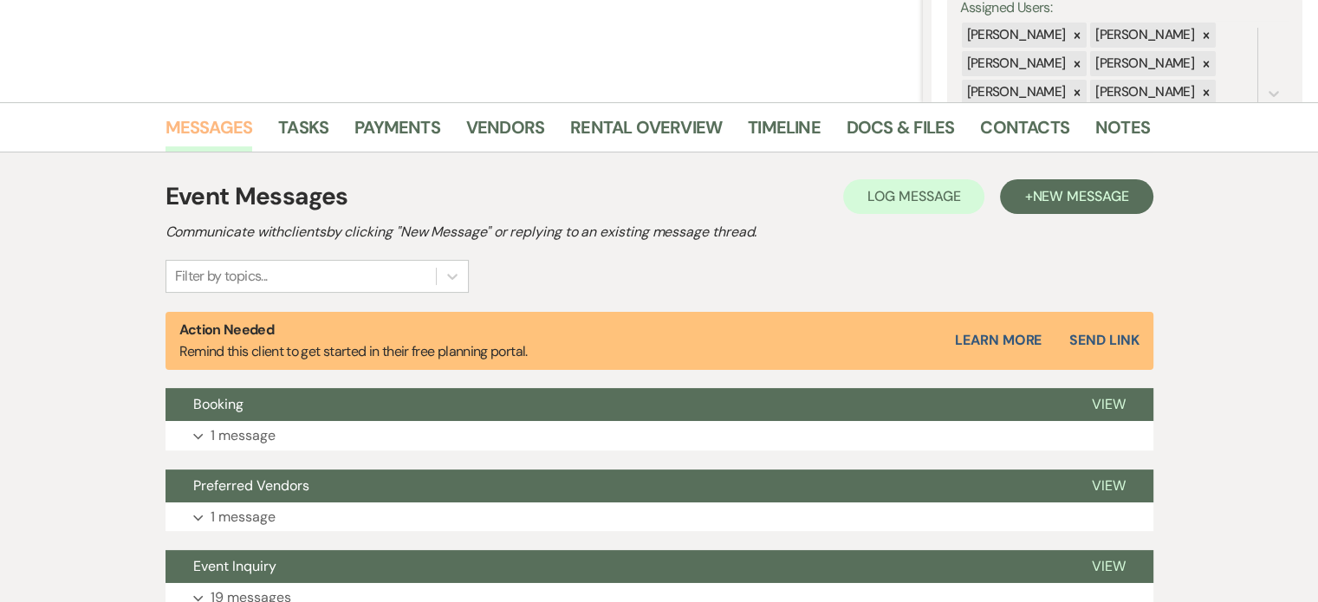
scroll to position [127, 0]
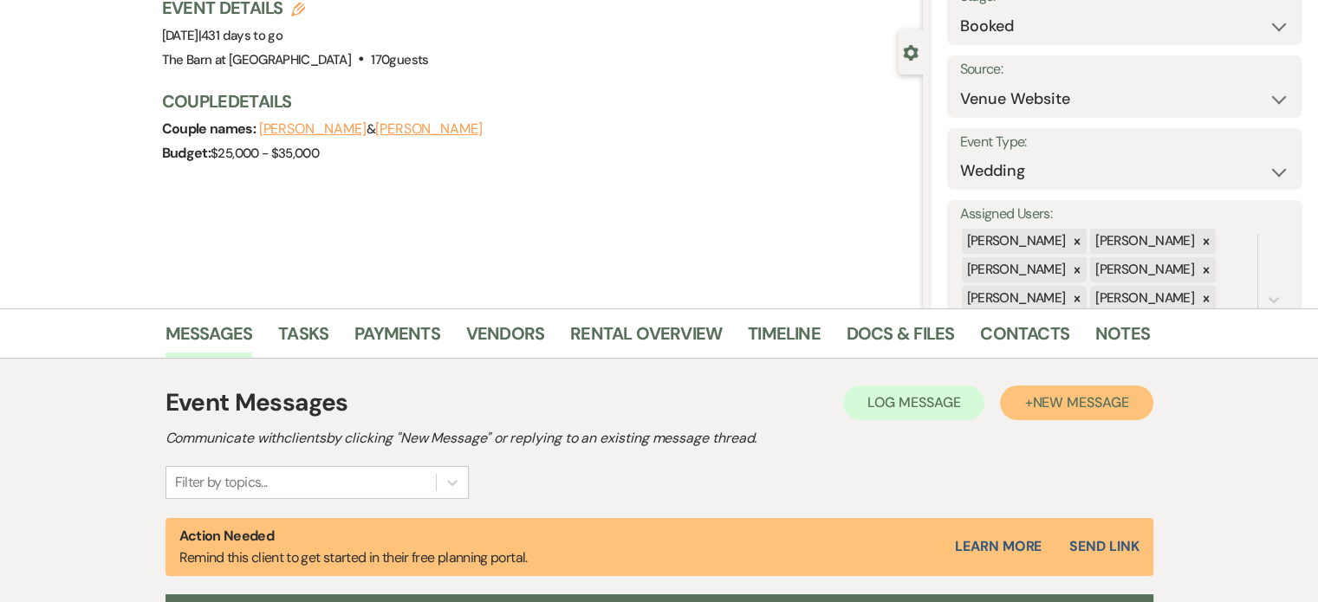
click at [1070, 401] on span "New Message" at bounding box center [1080, 403] width 96 height 18
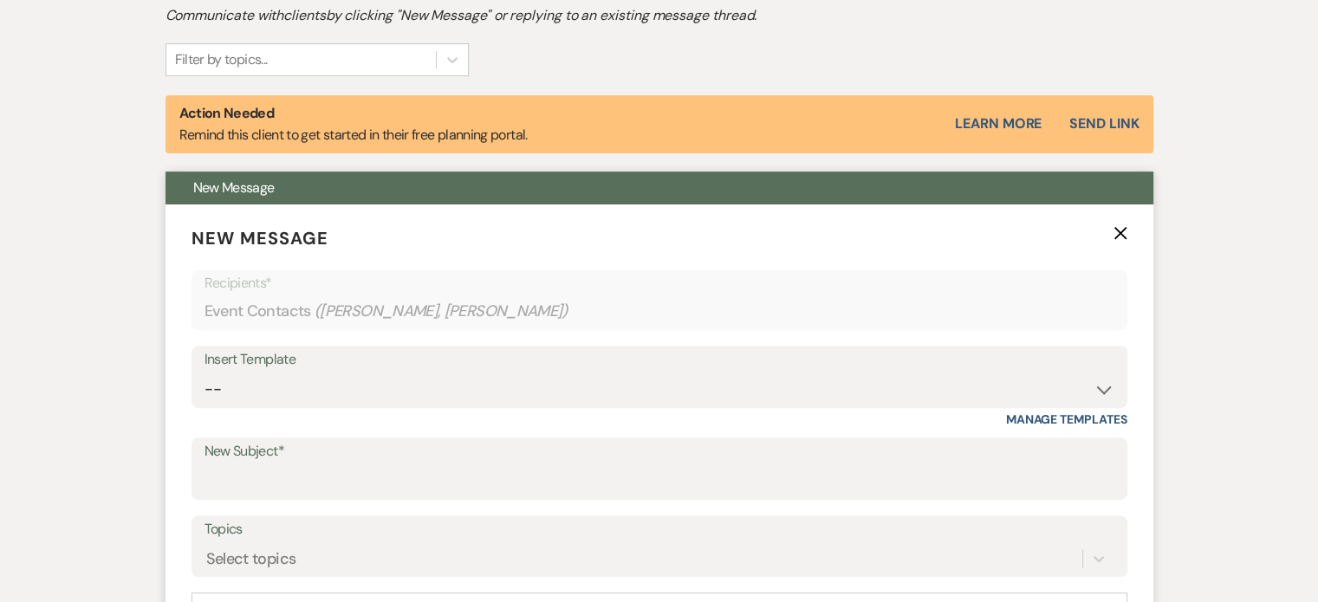
scroll to position [733, 0]
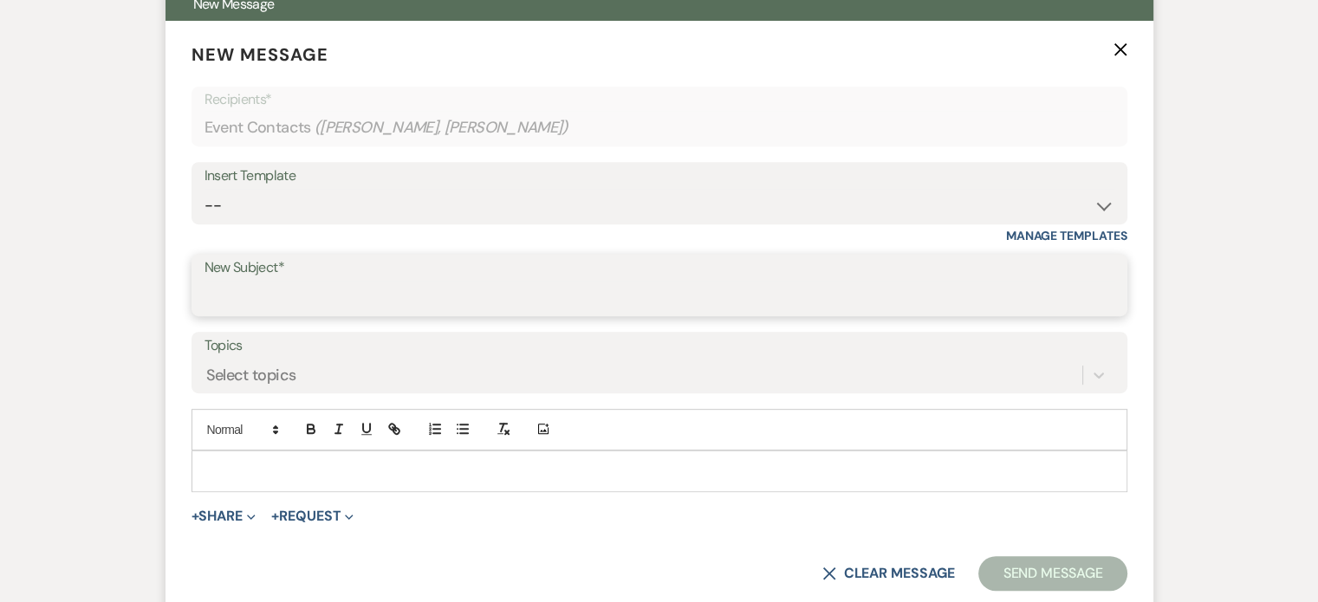
click at [321, 299] on input "New Subject*" at bounding box center [660, 298] width 910 height 34
click at [322, 299] on input "New Subject*" at bounding box center [660, 298] width 910 height 34
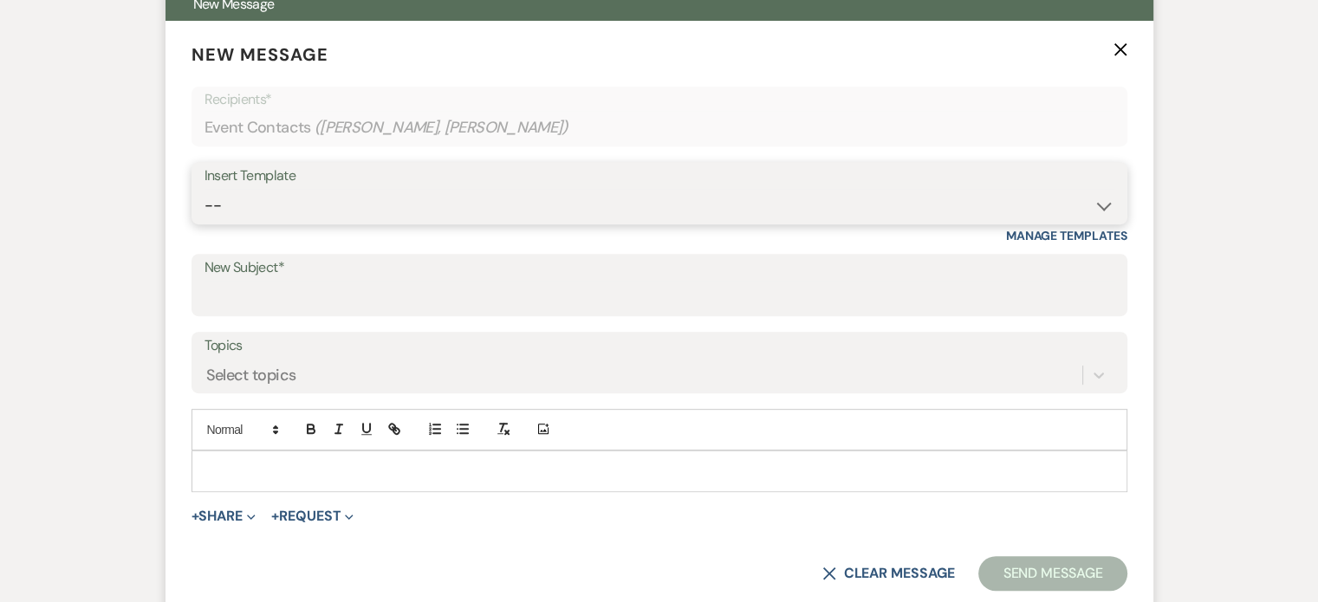
click at [352, 202] on select "-- Weven Planning Portal Introduction (Booked Events) Follow Up Not Available 2…" at bounding box center [660, 206] width 910 height 34
select select "3405"
click at [205, 189] on select "-- Weven Planning Portal Introduction (Booked Events) Follow Up Not Available 2…" at bounding box center [660, 206] width 910 height 34
type input "Contract"
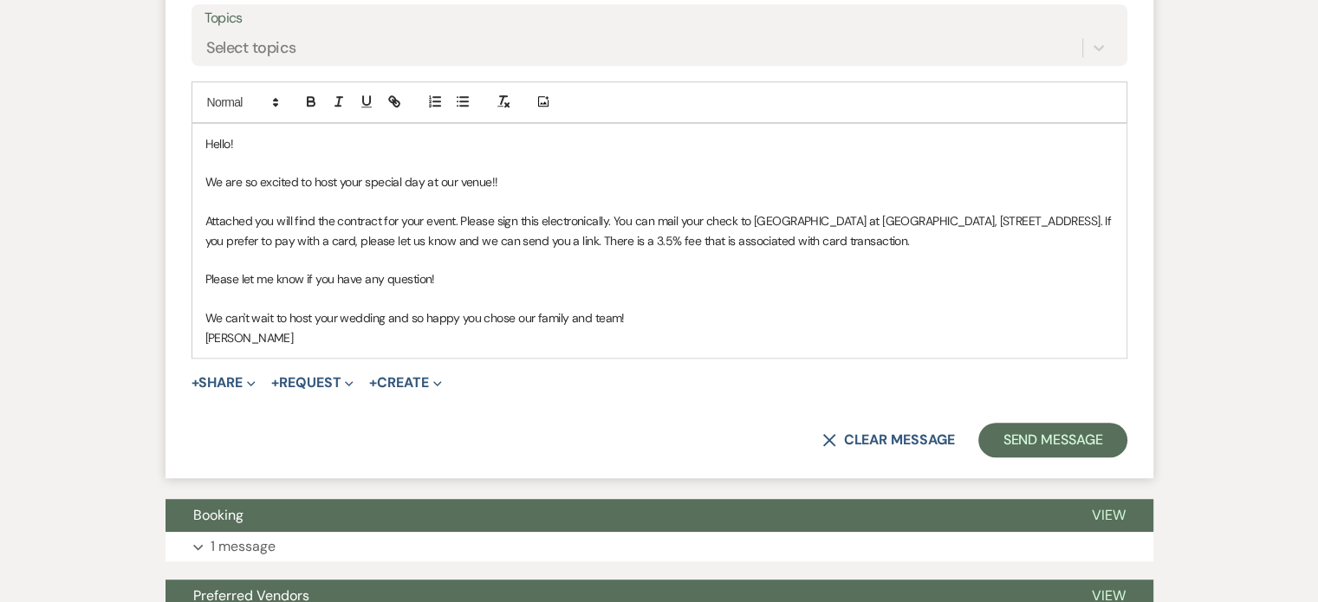
scroll to position [1080, 0]
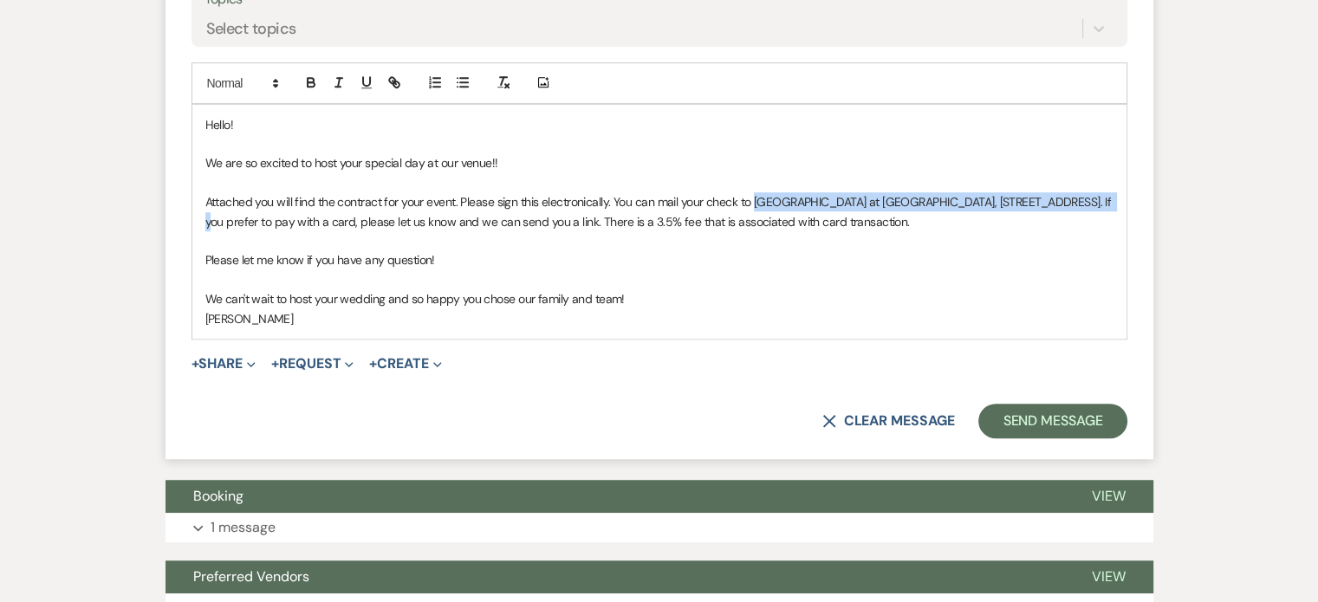
drag, startPoint x: 756, startPoint y: 198, endPoint x: 1061, endPoint y: 195, distance: 305.1
click at [1061, 195] on span "Attached you will find the contract for your event. Please sign this electronic…" at bounding box center [659, 211] width 909 height 35
drag, startPoint x: 1009, startPoint y: 198, endPoint x: 759, endPoint y: 197, distance: 249.6
click at [758, 197] on span "Attached you will find the contract for your event. Please sign this electronic…" at bounding box center [659, 211] width 908 height 35
copy span "Savvy Catering, LLC, P.O. [STREET_ADDRESS]"
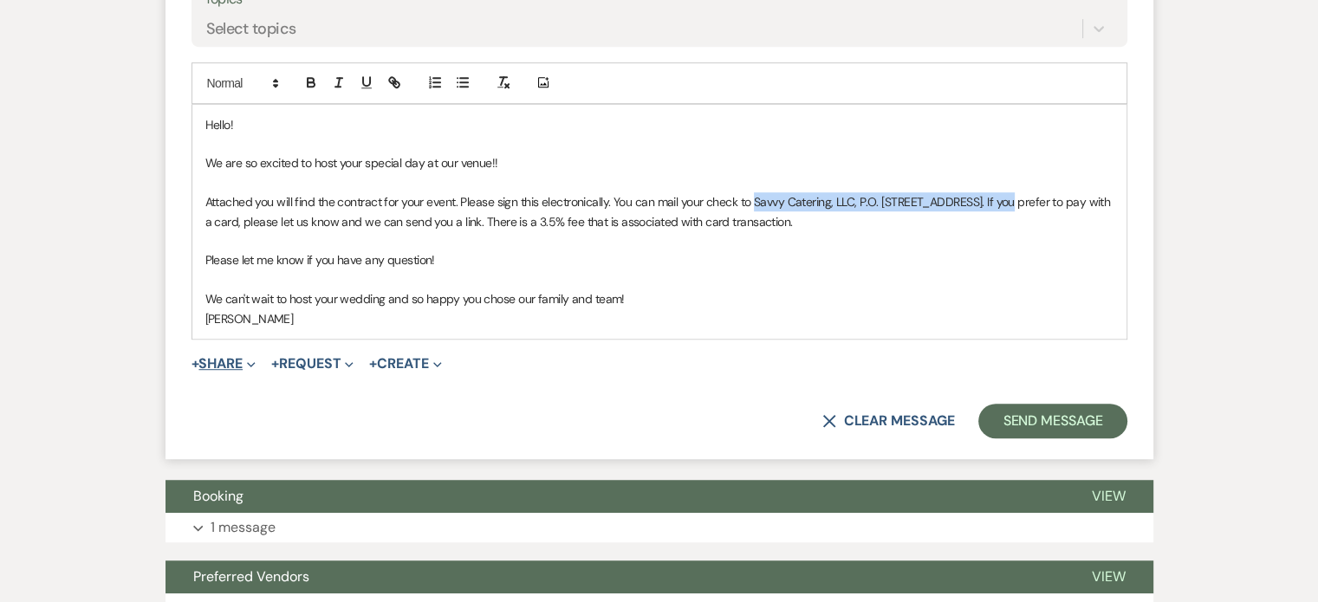
click at [241, 360] on button "+ Share Expand" at bounding box center [224, 364] width 65 height 14
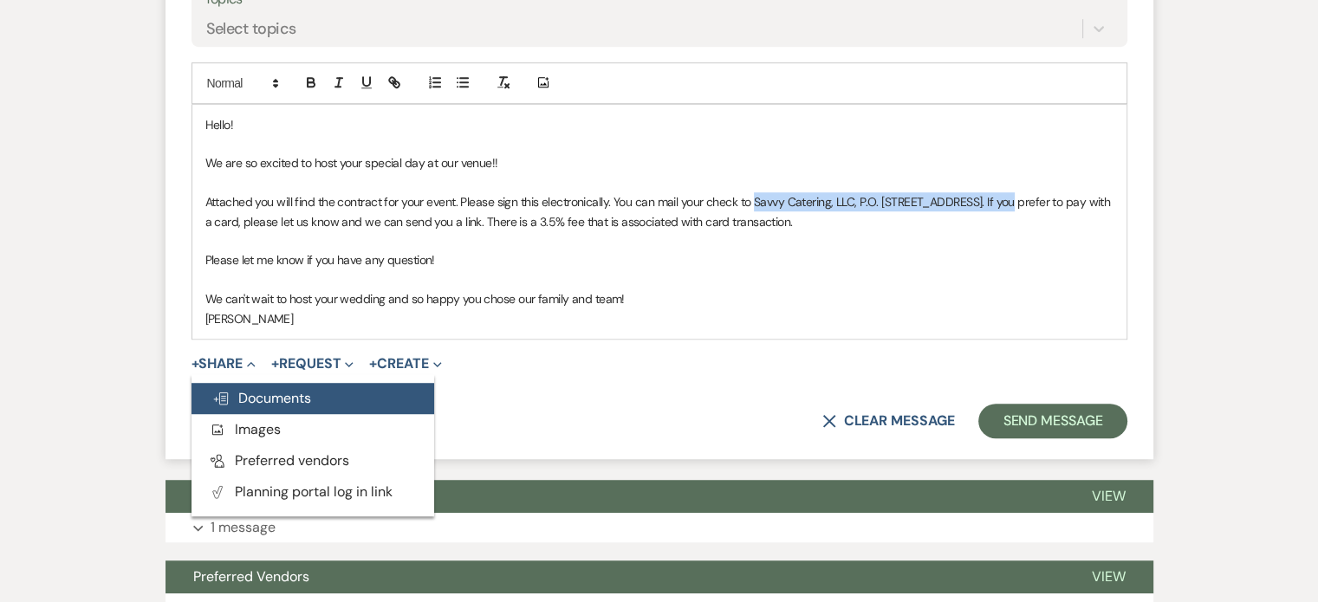
click at [267, 391] on span "Doc Upload Documents" at bounding box center [261, 398] width 99 height 18
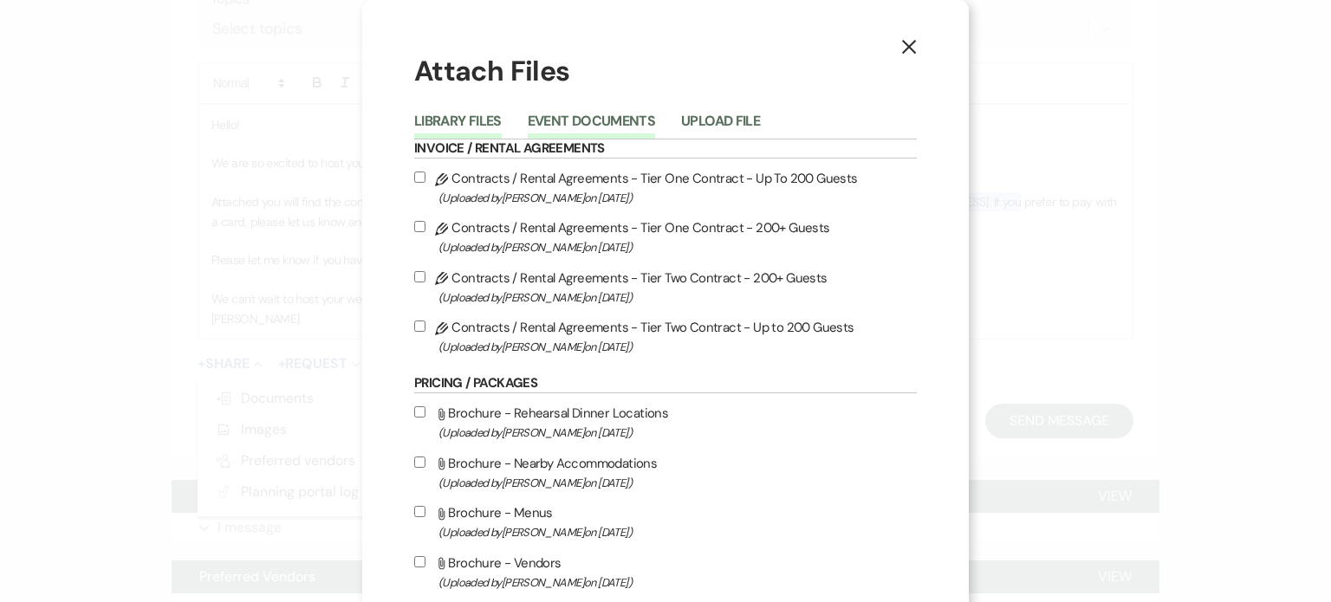
click at [589, 123] on button "Event Documents" at bounding box center [591, 126] width 127 height 24
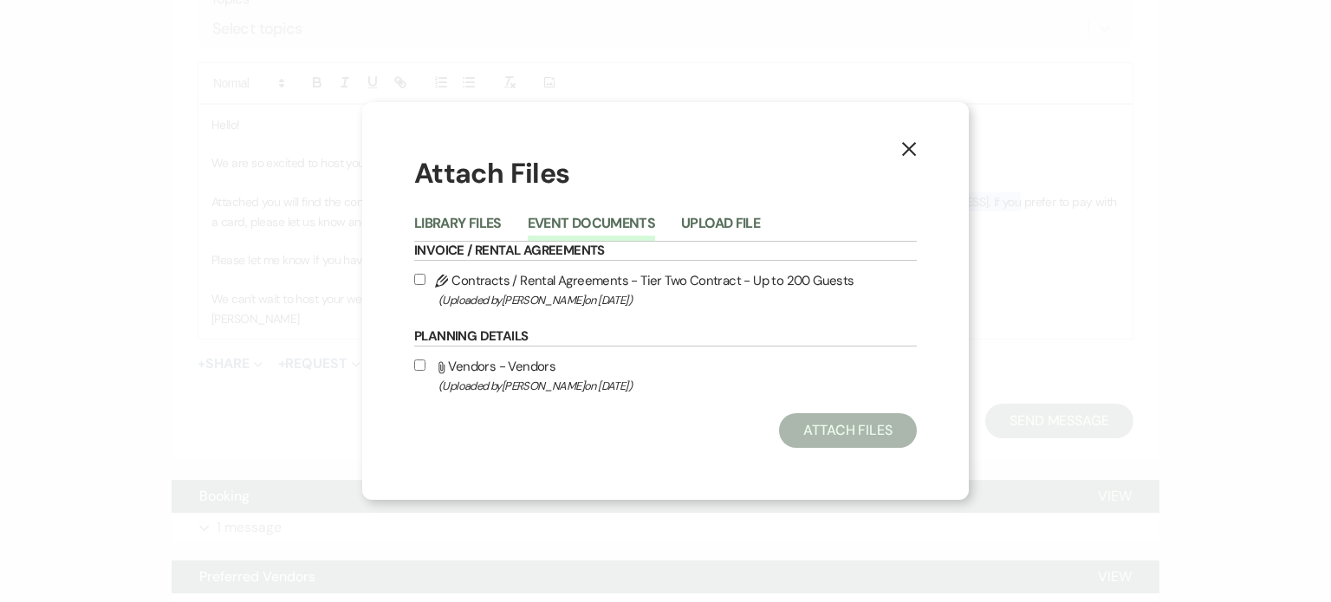
click at [420, 280] on input "Pencil Contracts / Rental Agreements - Tier Two Contract - Up to 200 Guests (Up…" at bounding box center [419, 279] width 11 height 11
checkbox input "true"
click at [865, 419] on button "Attach Files" at bounding box center [848, 430] width 138 height 35
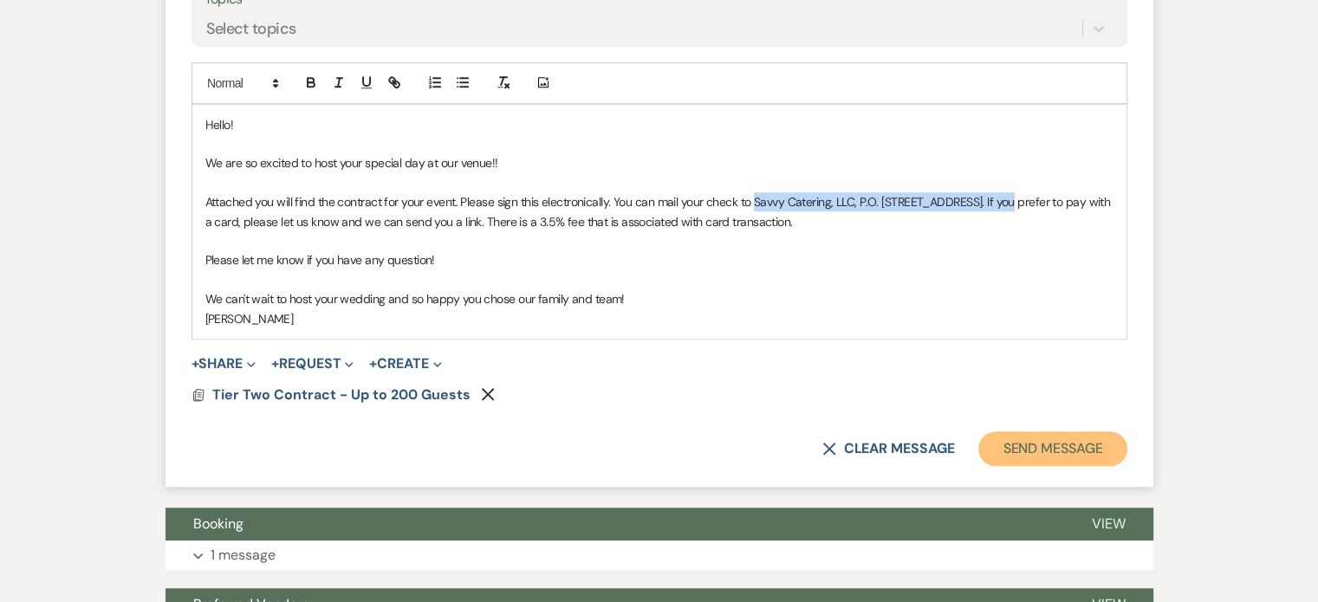
click at [1082, 449] on button "Send Message" at bounding box center [1053, 449] width 148 height 35
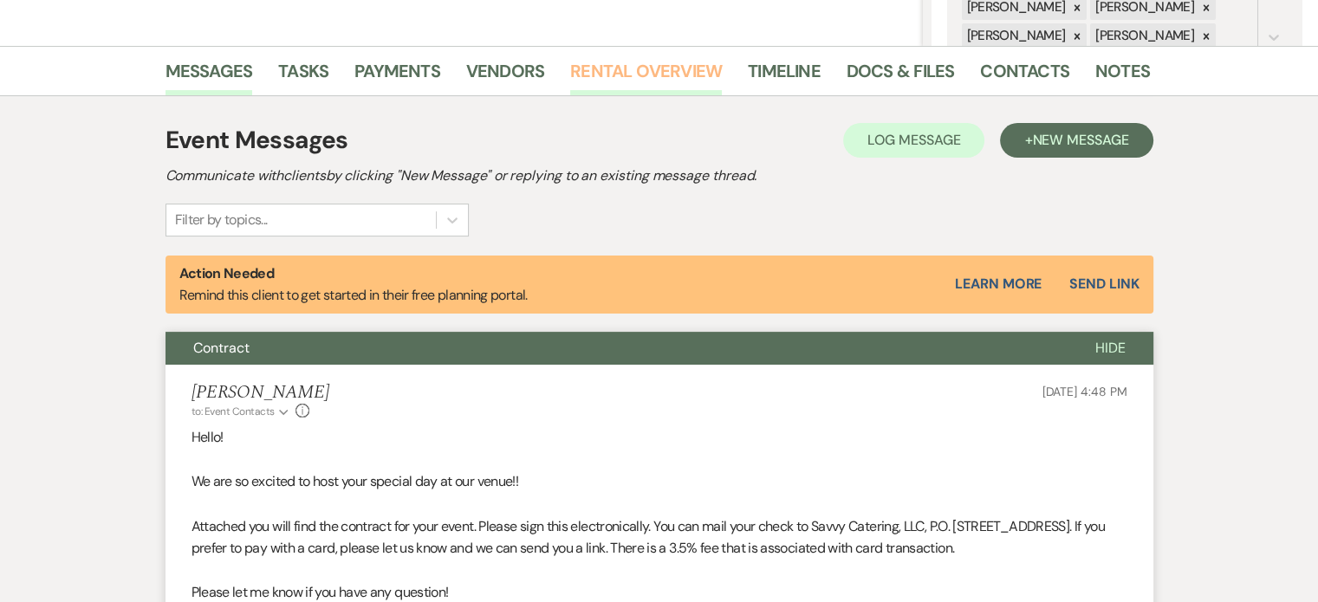
scroll to position [263, 0]
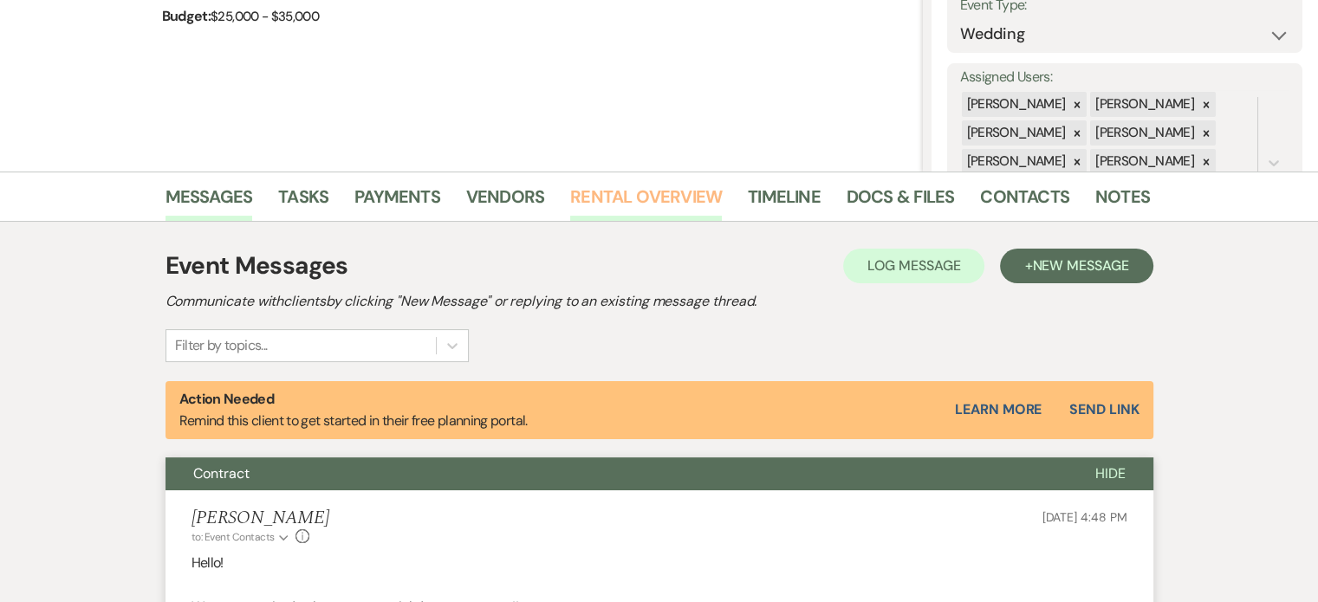
click at [654, 195] on link "Rental Overview" at bounding box center [646, 202] width 152 height 38
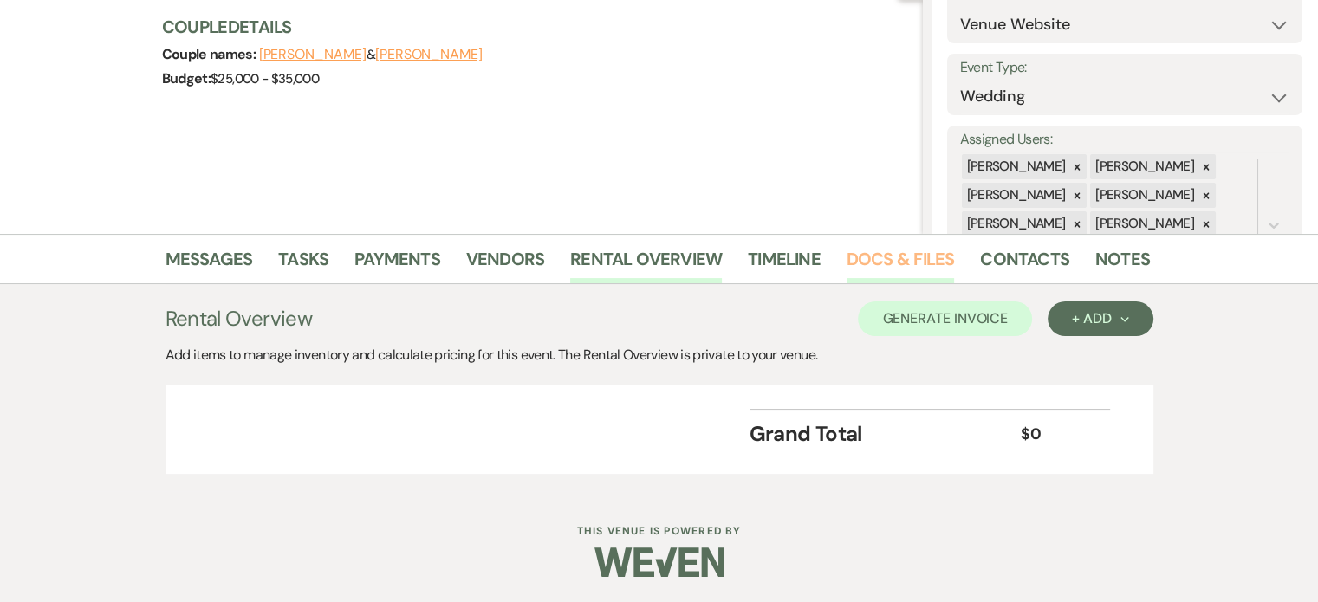
click at [899, 258] on link "Docs & Files" at bounding box center [900, 264] width 107 height 38
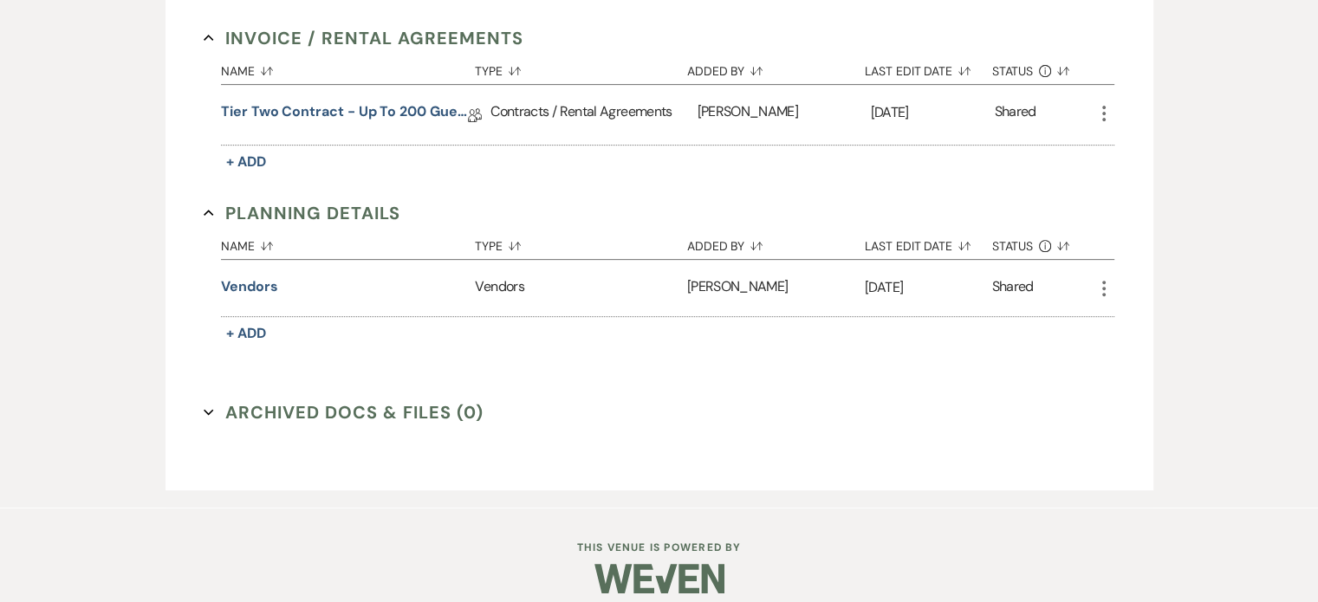
scroll to position [634, 0]
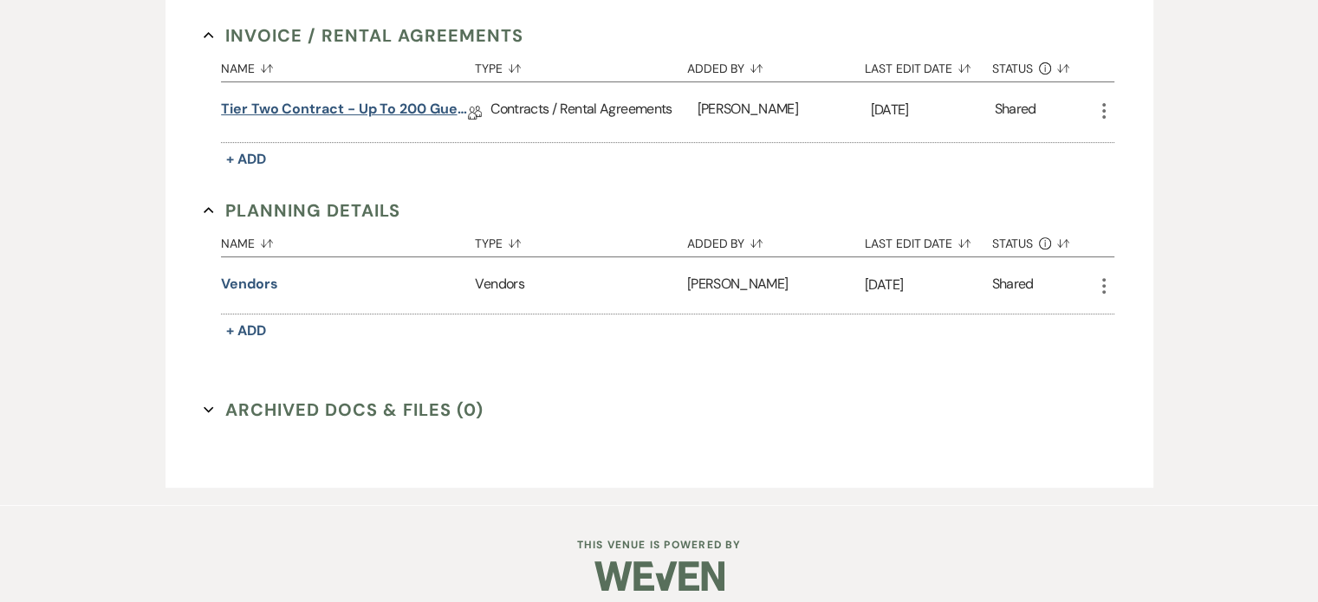
click at [388, 113] on link "Tier Two Contract - Up to 200 Guests" at bounding box center [344, 112] width 247 height 27
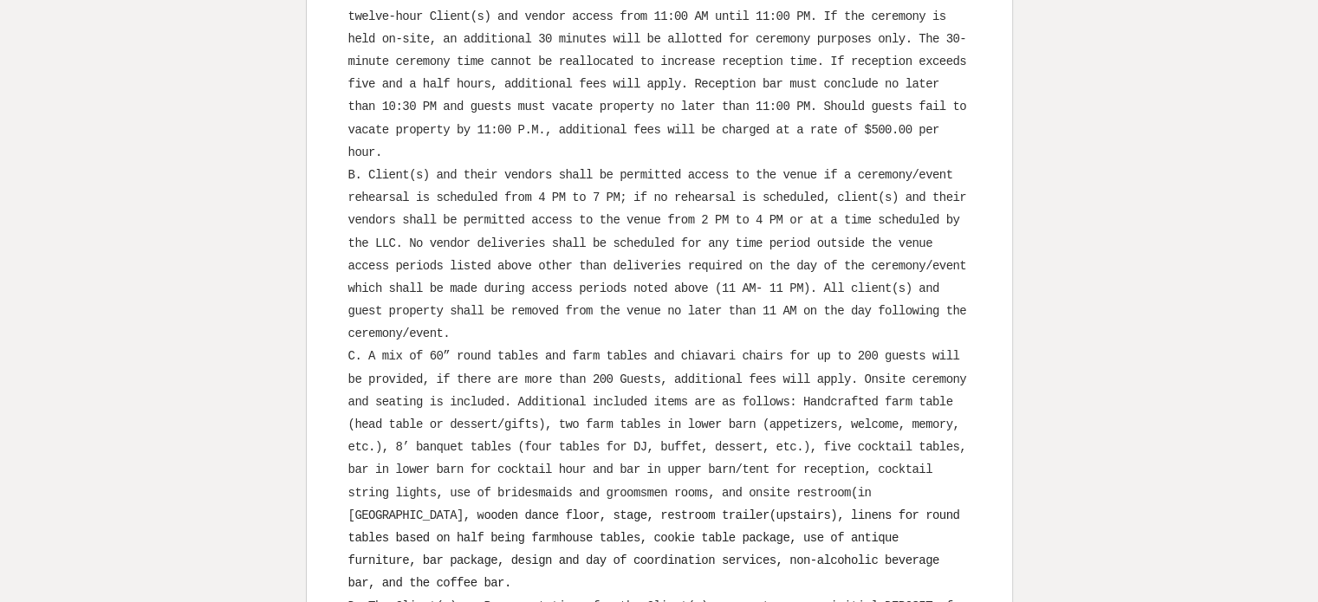
scroll to position [953, 0]
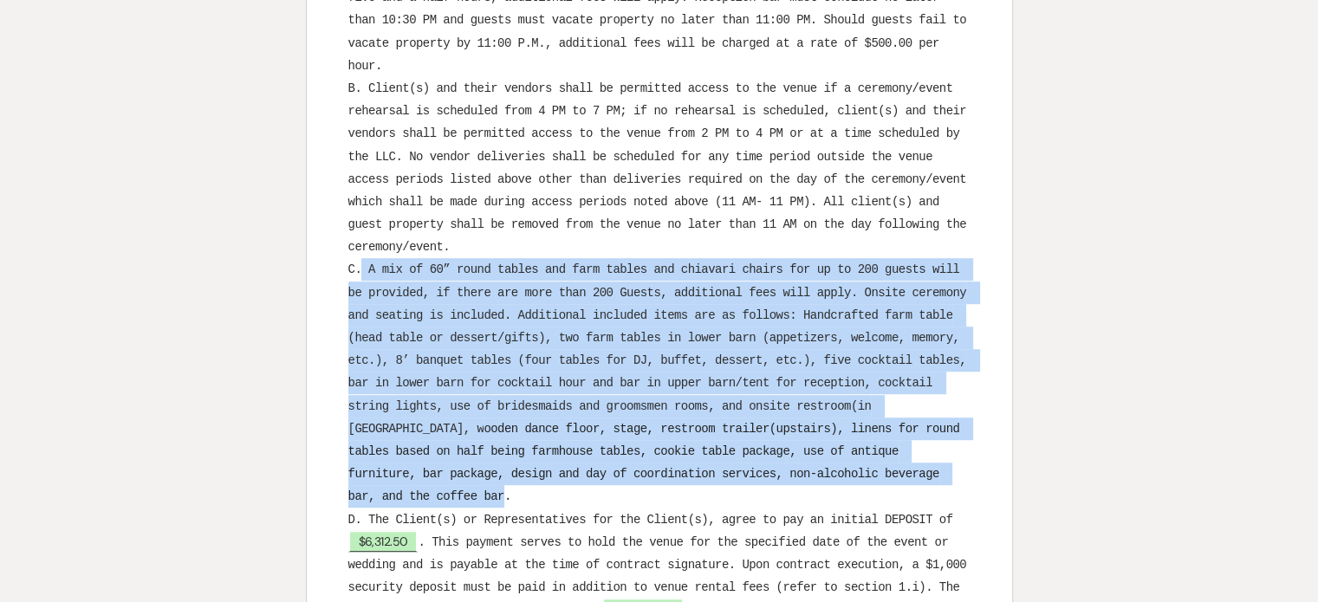
drag, startPoint x: 940, startPoint y: 471, endPoint x: 361, endPoint y: 273, distance: 611.0
click at [361, 273] on p "C. A mix of 60” round tables and farm tables and chiavari chairs for up to 200 …" at bounding box center [659, 383] width 622 height 250
copy p "A mix of 60” round tables and farm tables and chiavari chairs for up to 200 gue…"
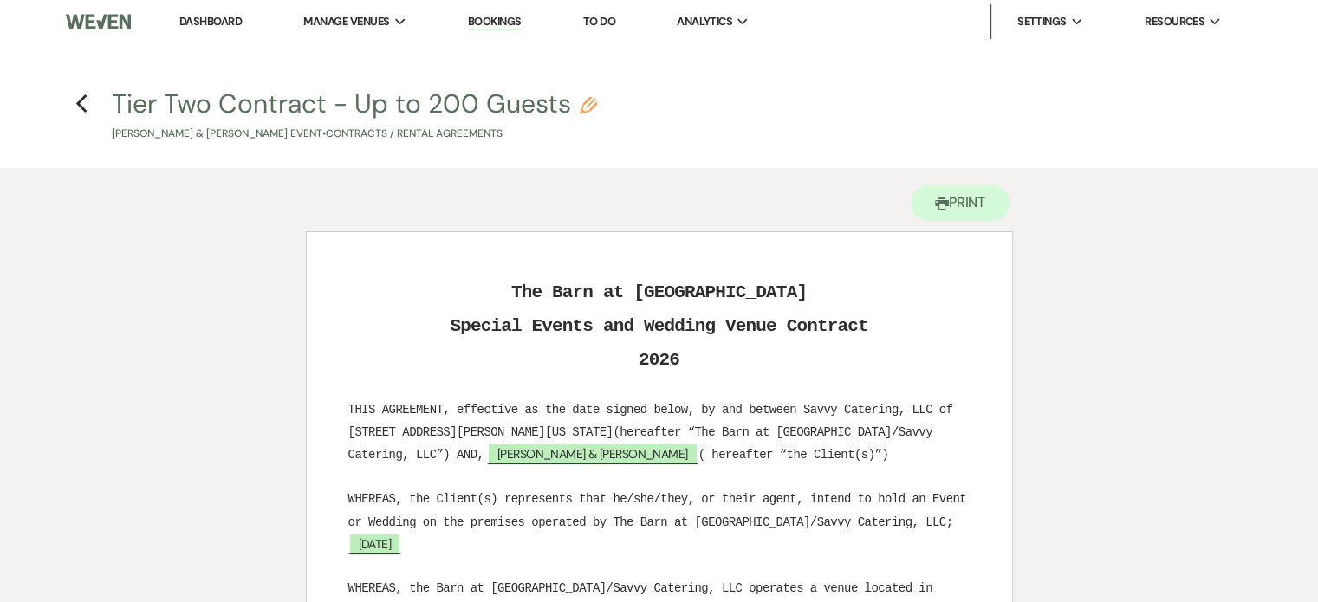
scroll to position [0, 0]
click at [80, 95] on icon "Previous" at bounding box center [81, 104] width 13 height 21
select select "5"
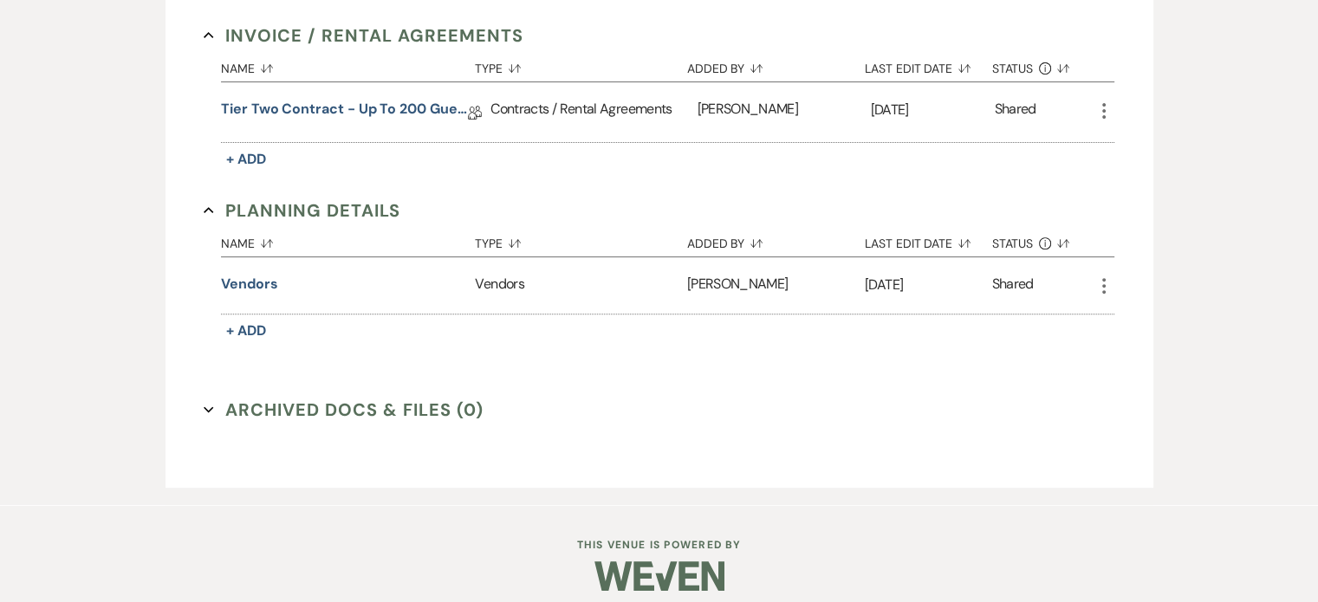
scroll to position [288, 0]
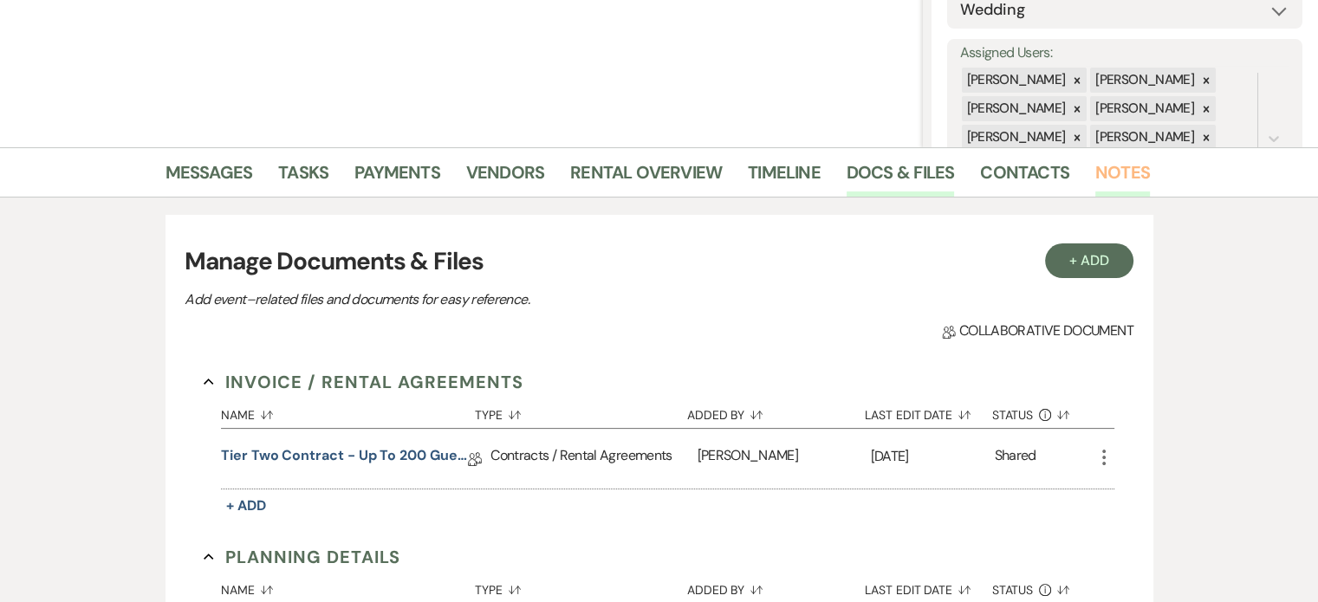
click at [1117, 172] on link "Notes" at bounding box center [1123, 178] width 55 height 38
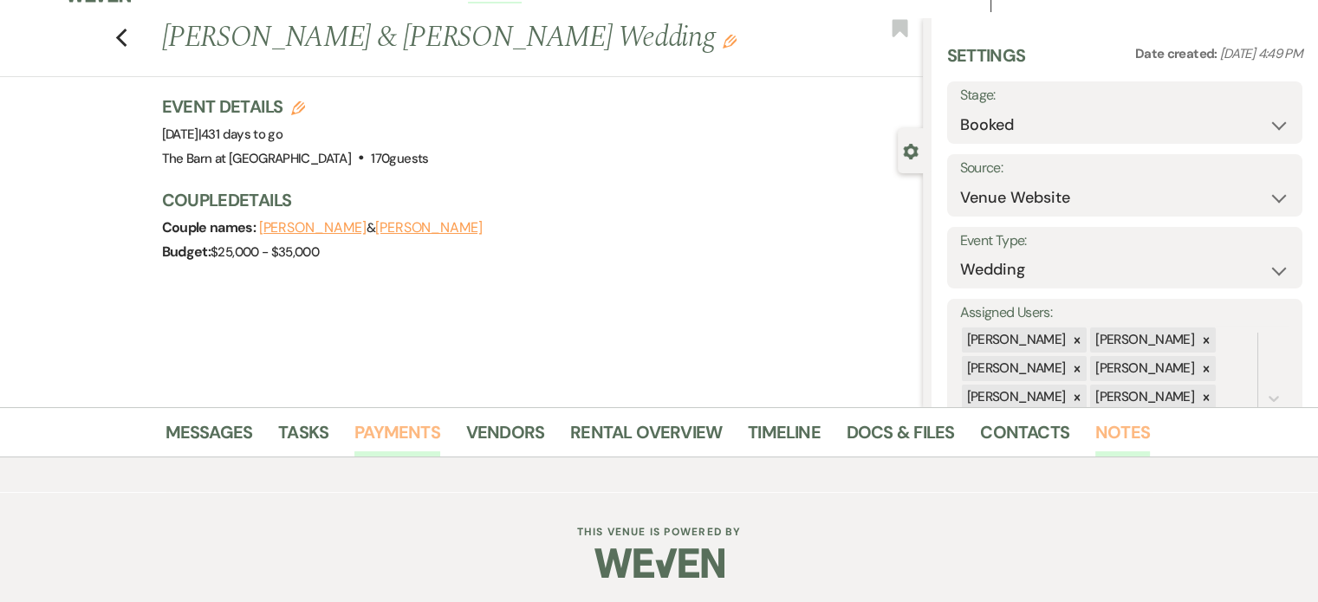
scroll to position [203, 0]
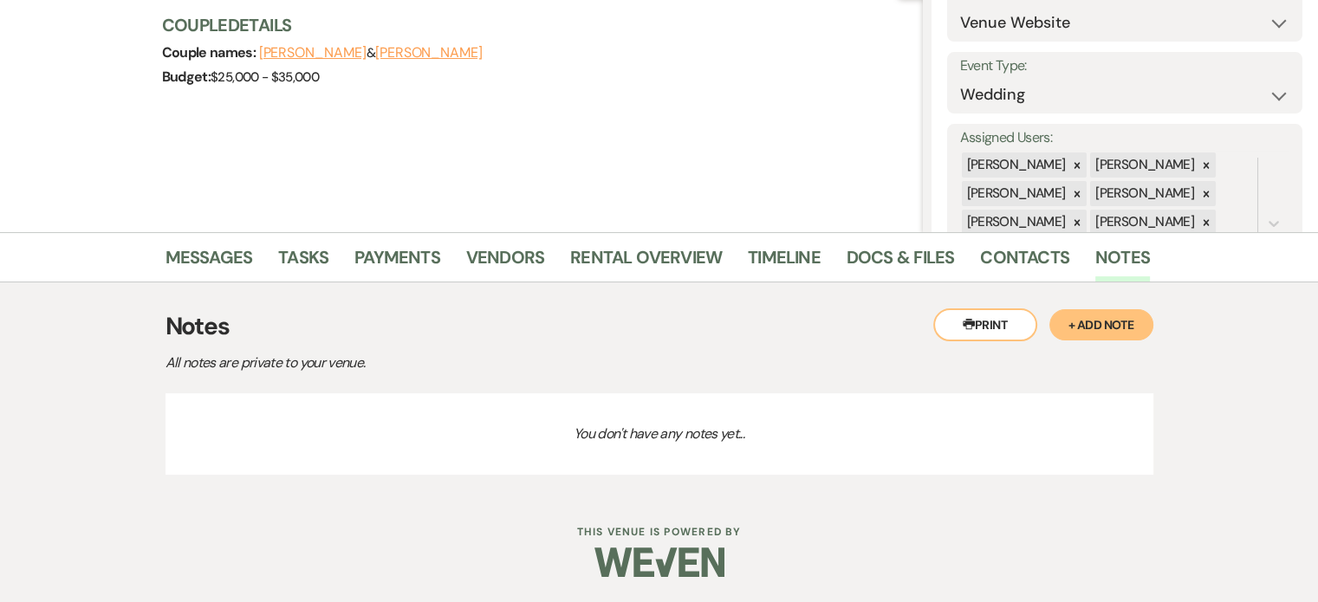
click at [1092, 326] on button "+ Add Note" at bounding box center [1102, 324] width 104 height 31
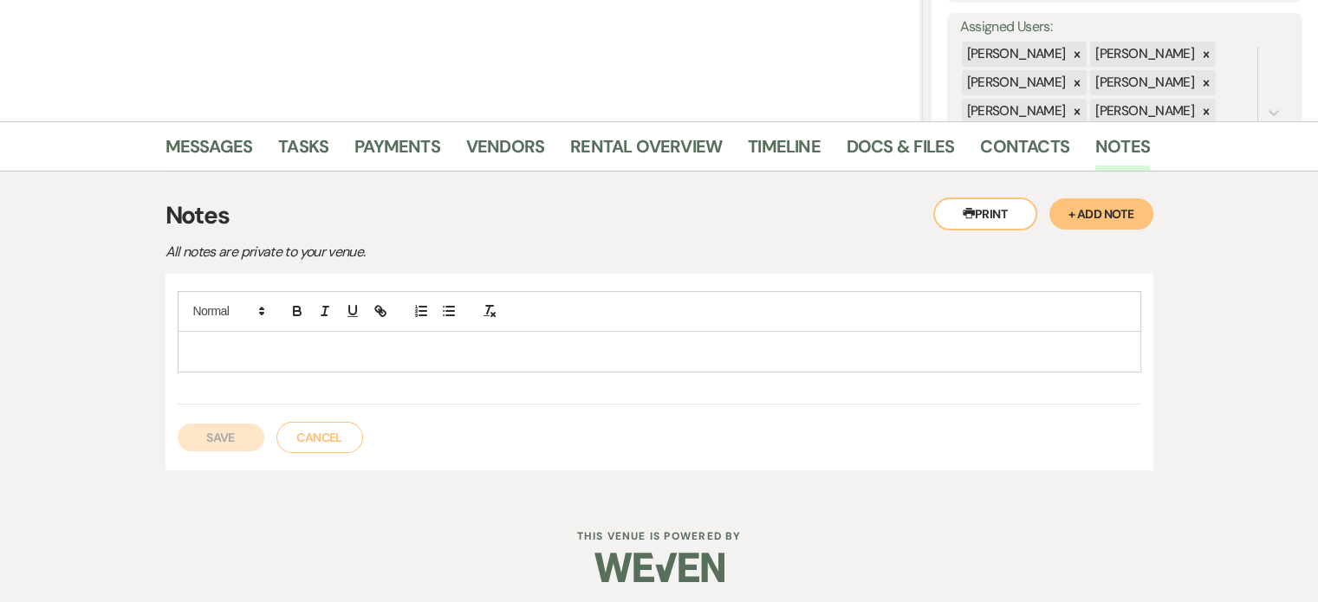
scroll to position [317, 0]
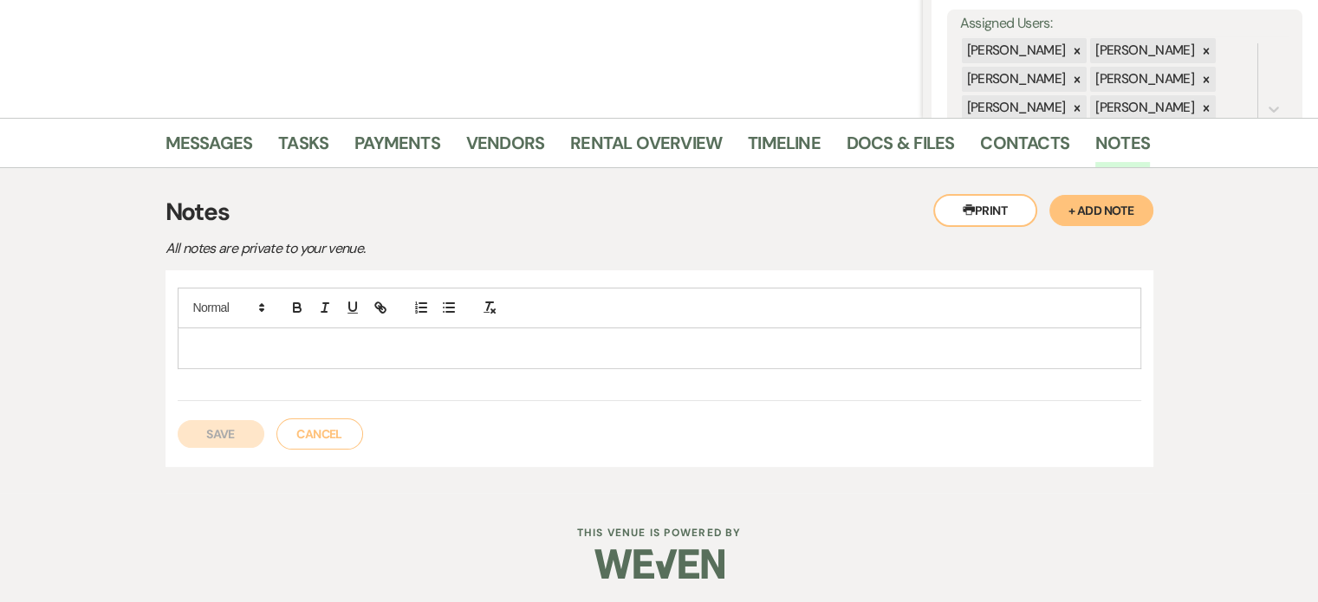
click at [309, 342] on p at bounding box center [660, 348] width 936 height 19
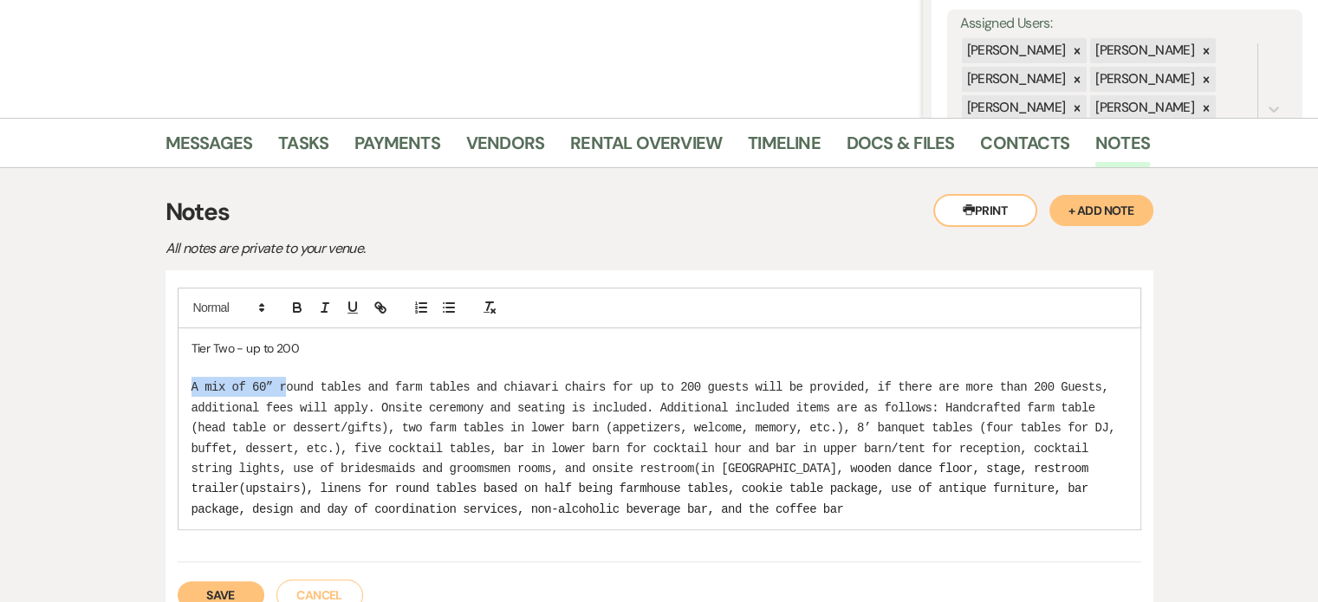
drag, startPoint x: 286, startPoint y: 387, endPoint x: 181, endPoint y: 377, distance: 105.3
click at [181, 377] on div "Tier Two - up to 200 A mix of 60” round tables and farm tables and chiavari cha…" at bounding box center [660, 430] width 962 height 202
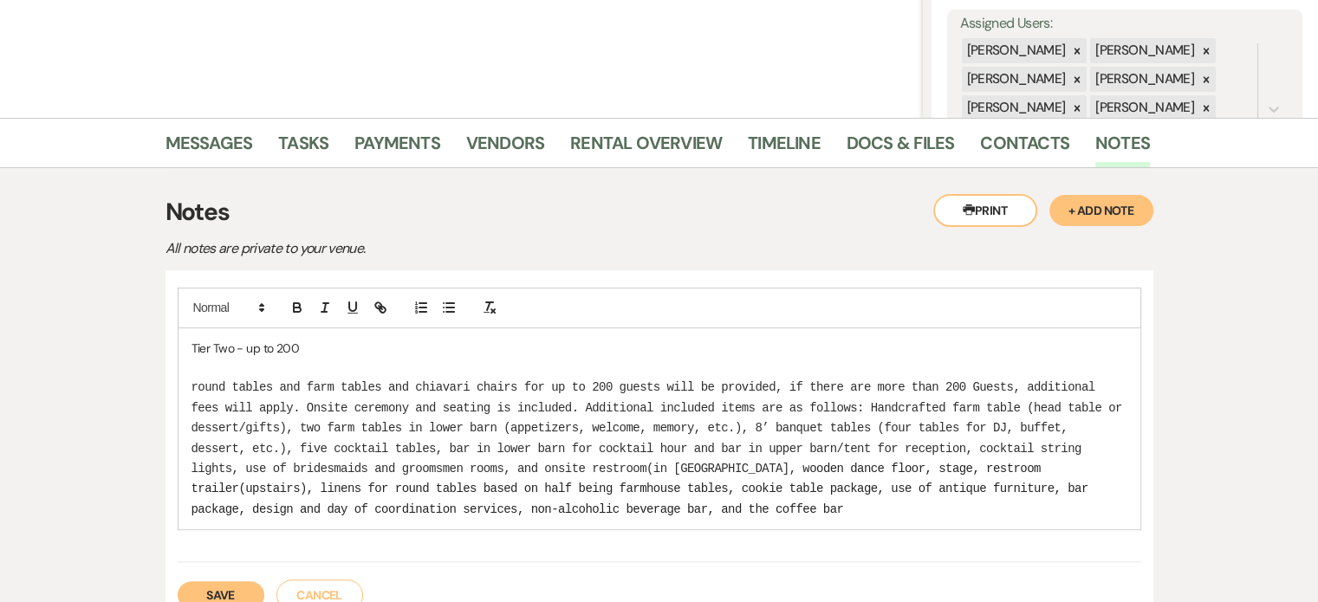
click at [419, 384] on span "round tables and farm tables and chiavari chairs for up to 200 guests will be p…" at bounding box center [661, 428] width 938 height 95
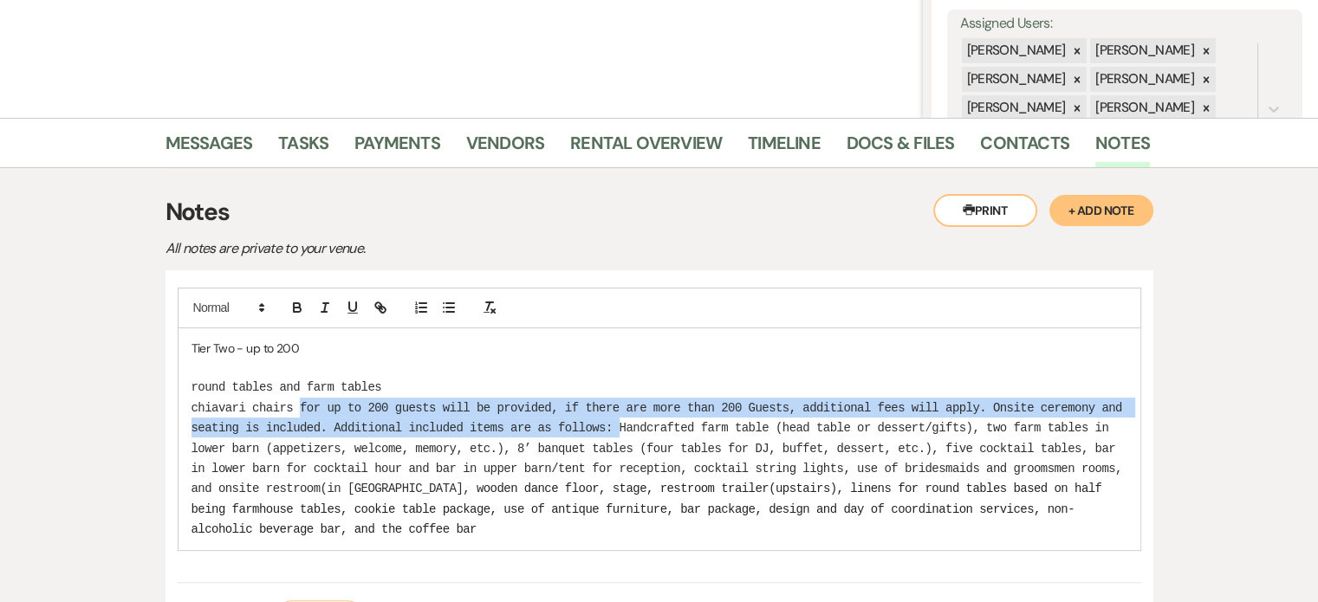
drag, startPoint x: 305, startPoint y: 402, endPoint x: 620, endPoint y: 433, distance: 316.1
click at [620, 433] on span "﻿ chiavari chairs for up to 200 guests will be provided, if there are more than…" at bounding box center [661, 448] width 938 height 95
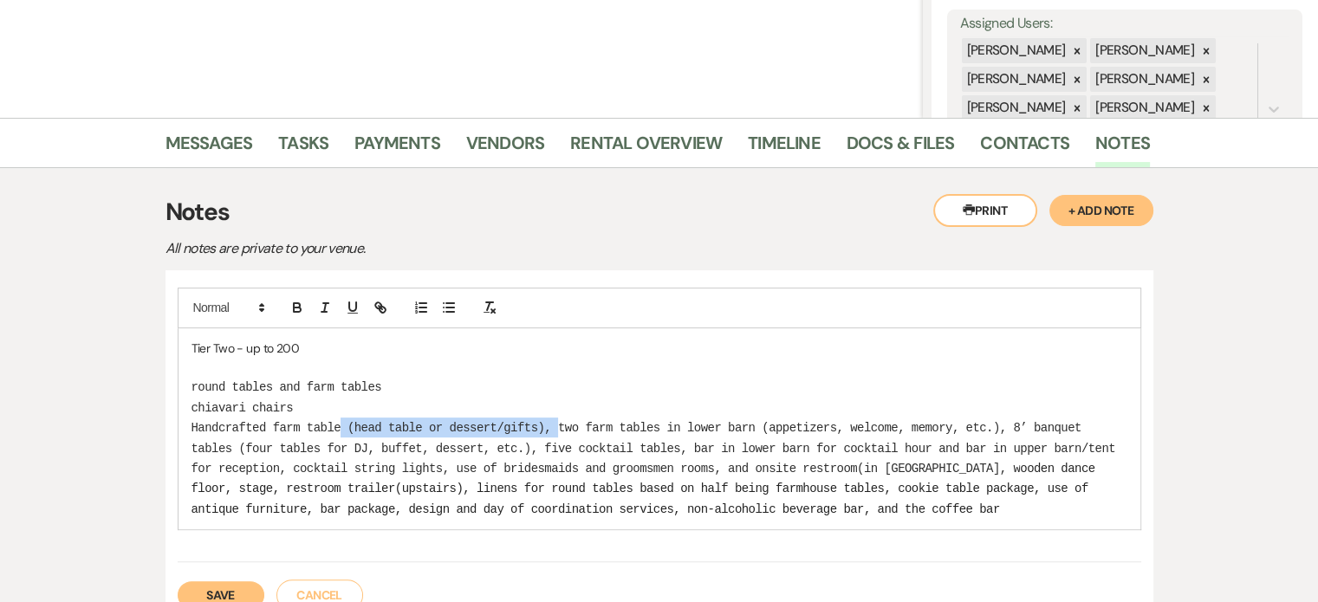
drag, startPoint x: 339, startPoint y: 421, endPoint x: 558, endPoint y: 417, distance: 219.3
click at [558, 418] on p "﻿ Handcrafted farm table (head table or dessert/gifts), two farm tables in lowe…" at bounding box center [660, 468] width 936 height 101
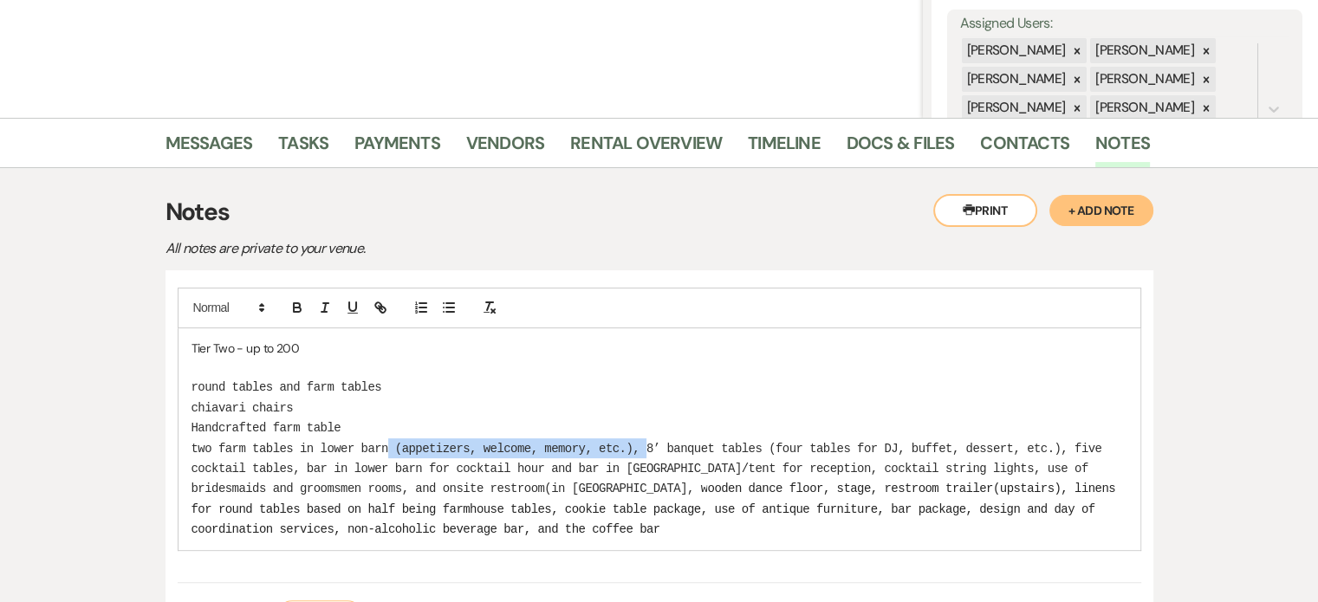
drag, startPoint x: 390, startPoint y: 446, endPoint x: 648, endPoint y: 452, distance: 258.4
click at [648, 452] on span "﻿ two farm tables in lower barn (appetizers, welcome, memory, etc.), 8’ banquet…" at bounding box center [651, 469] width 918 height 55
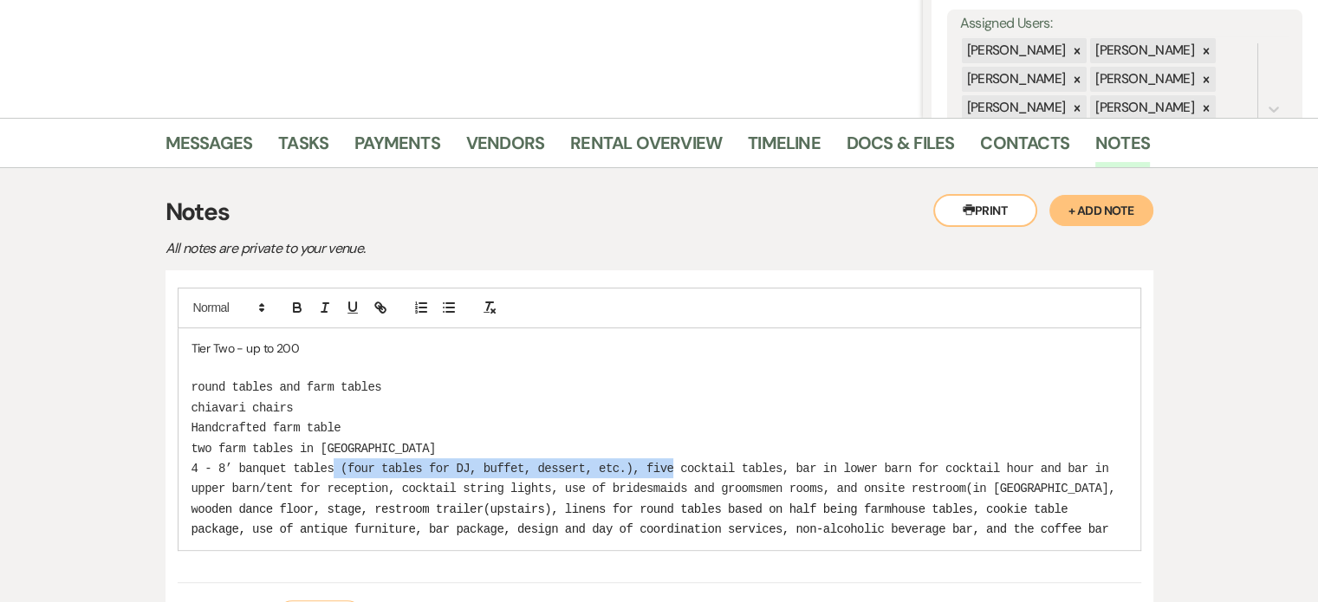
drag, startPoint x: 334, startPoint y: 468, endPoint x: 675, endPoint y: 464, distance: 341.5
click at [675, 464] on span "4 - 8’ banquet tables (four tables for DJ, buffet, dessert, etc.), five cocktai…" at bounding box center [657, 489] width 931 height 55
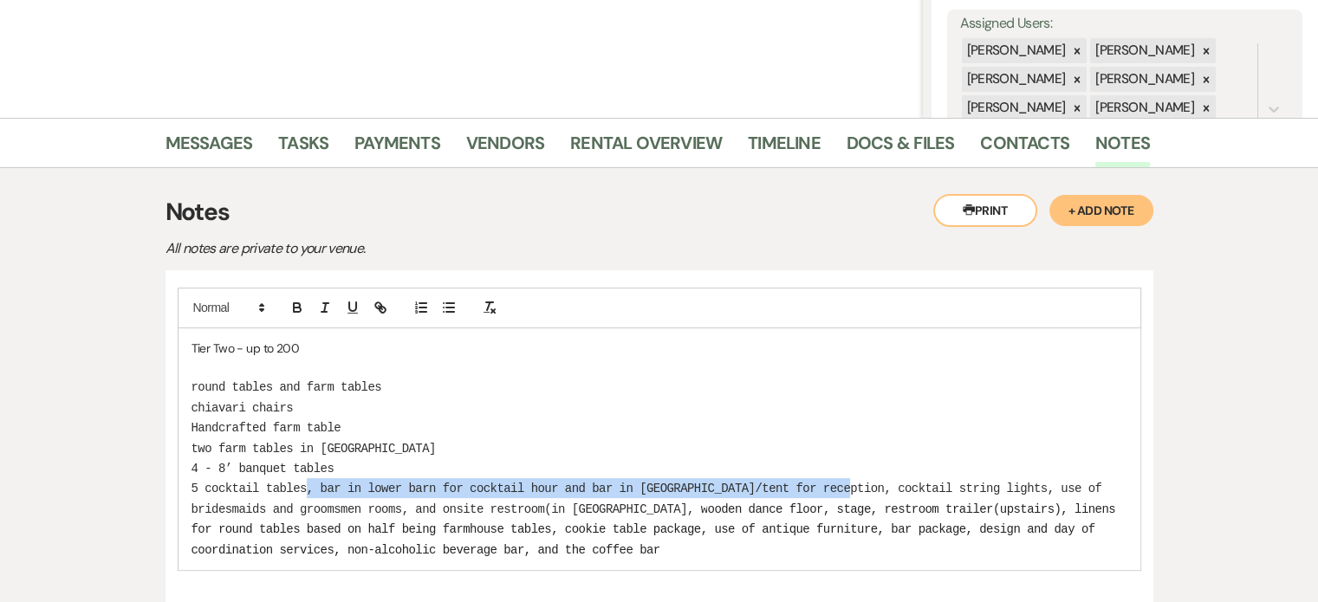
drag, startPoint x: 306, startPoint y: 490, endPoint x: 850, endPoint y: 486, distance: 544.3
click at [850, 486] on span "﻿ 5 cocktail tables, bar in lower barn for cocktail hour and bar in [GEOGRAPHIC…" at bounding box center [651, 499] width 918 height 34
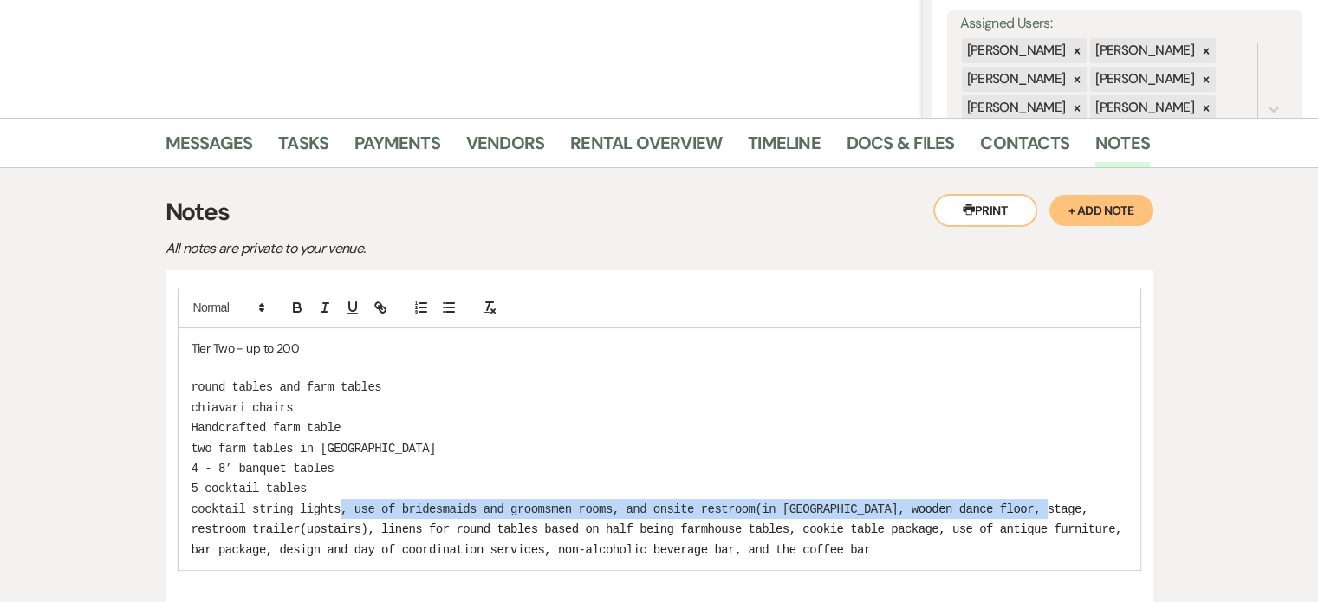
drag, startPoint x: 340, startPoint y: 504, endPoint x: 998, endPoint y: 503, distance: 657.9
click at [998, 503] on p "﻿ cocktail string lights, use of bridesmaids and groomsmen rooms, and onsite re…" at bounding box center [660, 529] width 936 height 61
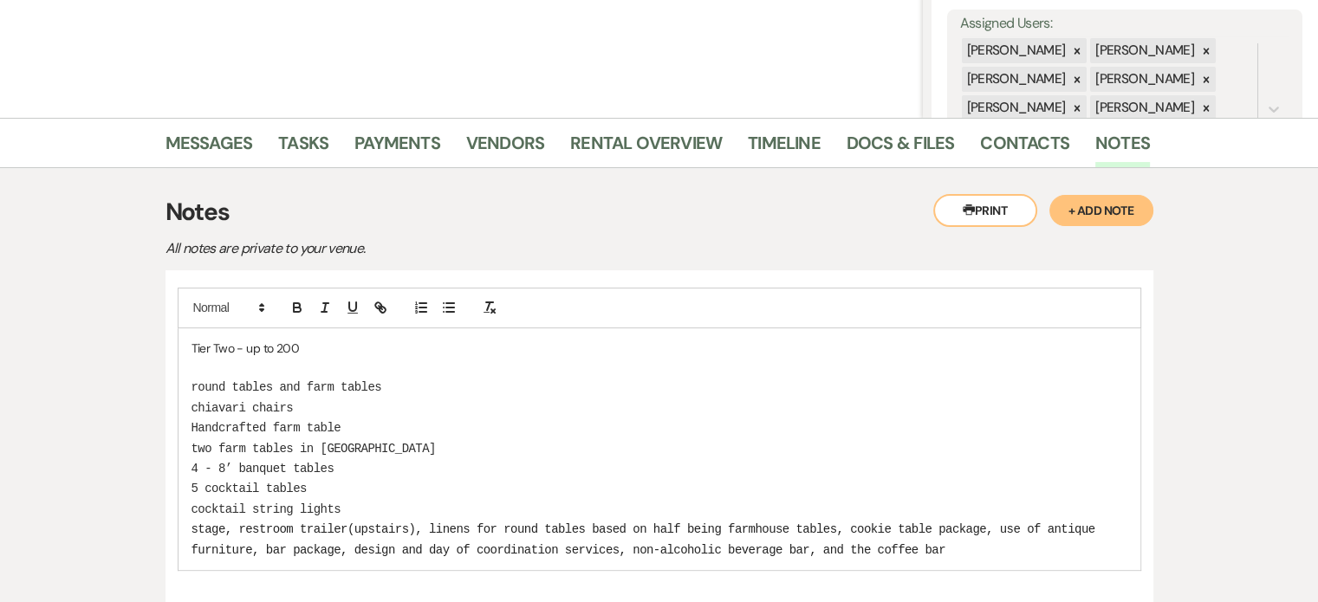
click at [239, 525] on span "﻿ stage, restroom trailer(upstairs), linens for round tables based on half bein…" at bounding box center [647, 540] width 911 height 34
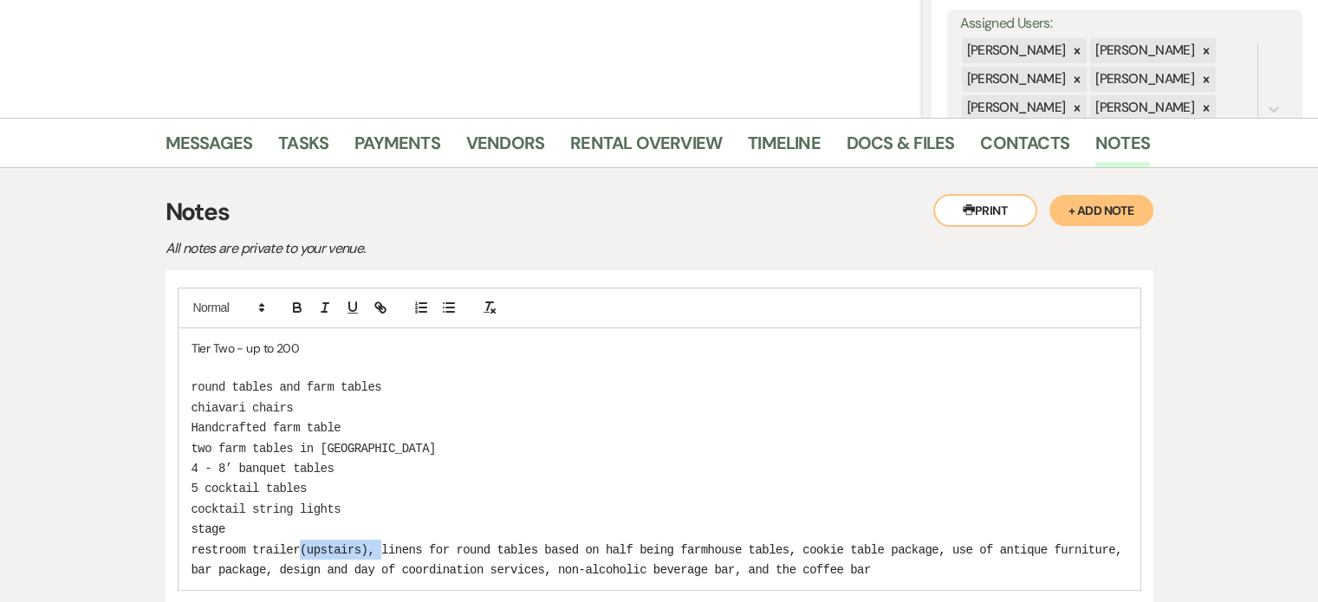
drag, startPoint x: 381, startPoint y: 547, endPoint x: 302, endPoint y: 550, distance: 79.8
click at [302, 550] on span "﻿ restroom trailer(upstairs), linens for round tables based on half being farmh…" at bounding box center [661, 560] width 938 height 34
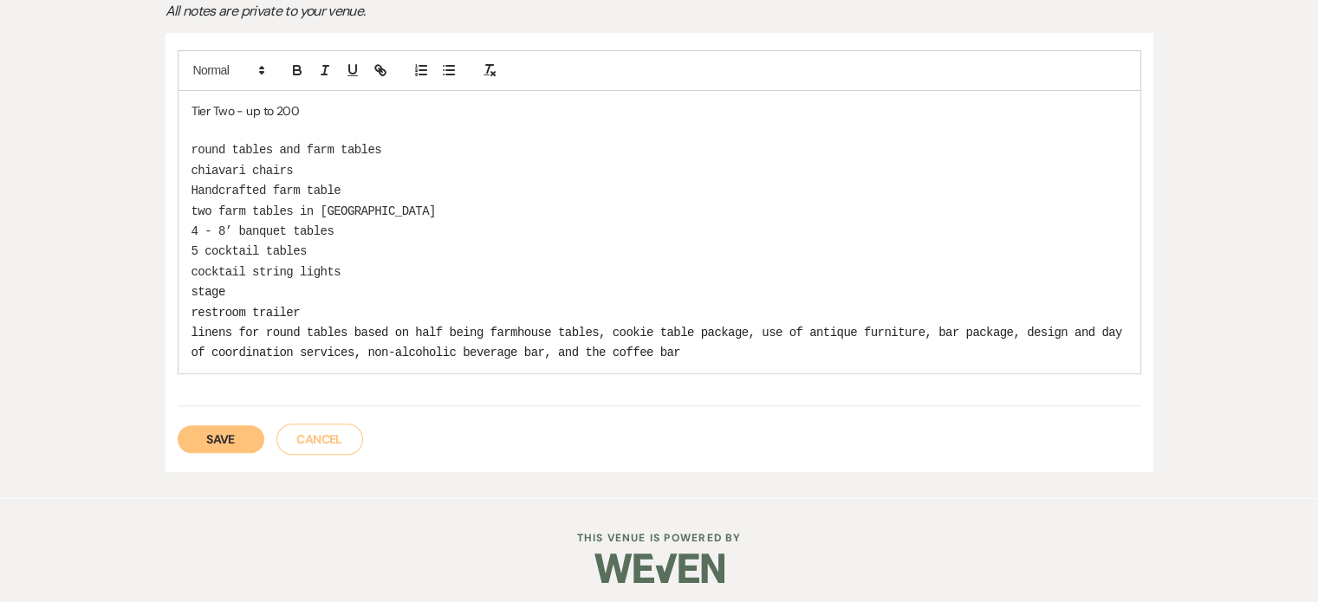
scroll to position [558, 0]
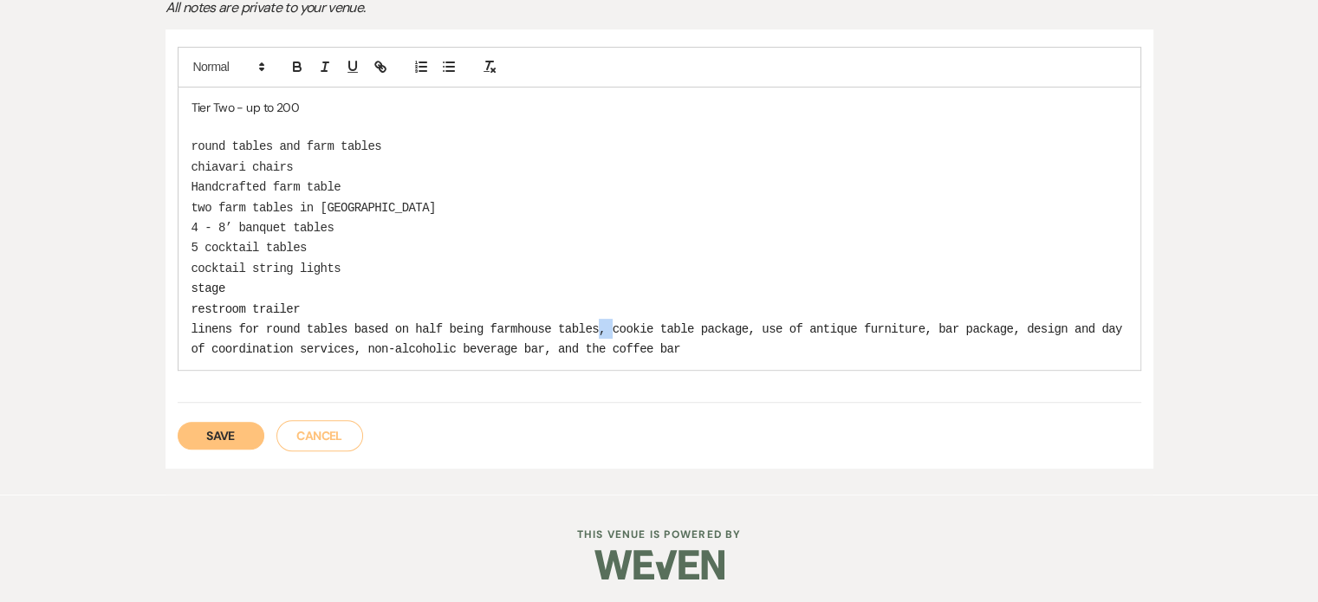
drag, startPoint x: 600, startPoint y: 326, endPoint x: 613, endPoint y: 326, distance: 13.0
click at [613, 326] on span "﻿ linens for round tables based on half being farmhouse tables, cookie table pa…" at bounding box center [661, 339] width 938 height 34
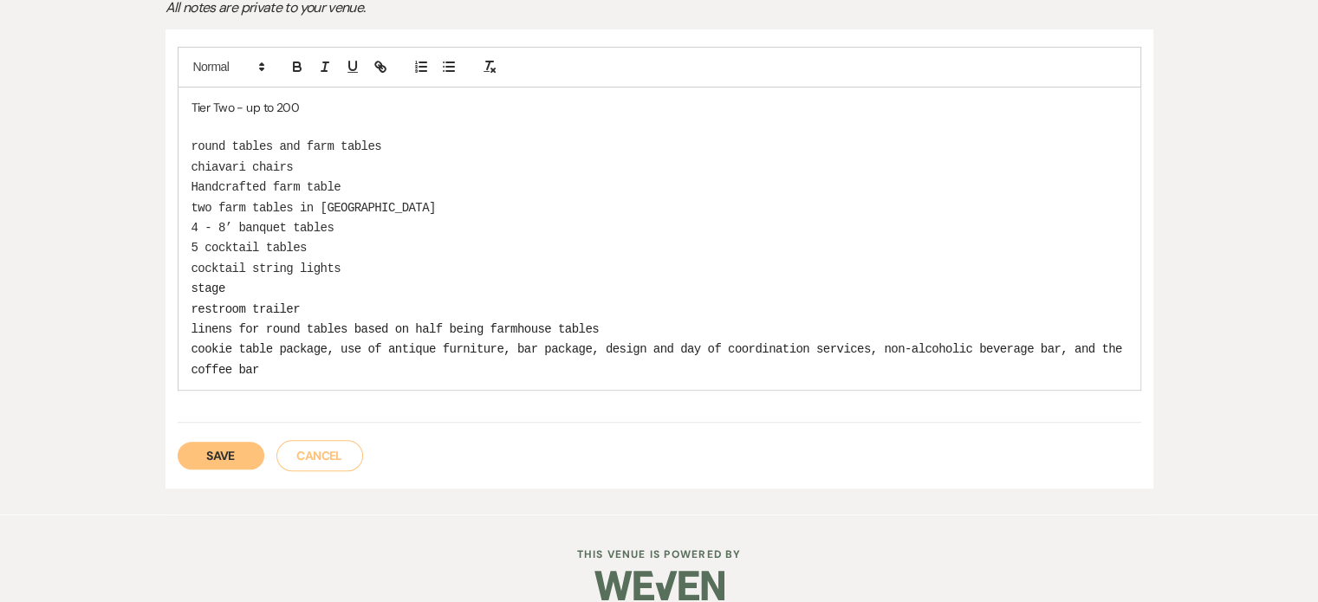
click at [343, 344] on span "﻿ cookie table package, use of antique furniture, bar package, design and day o…" at bounding box center [661, 359] width 938 height 34
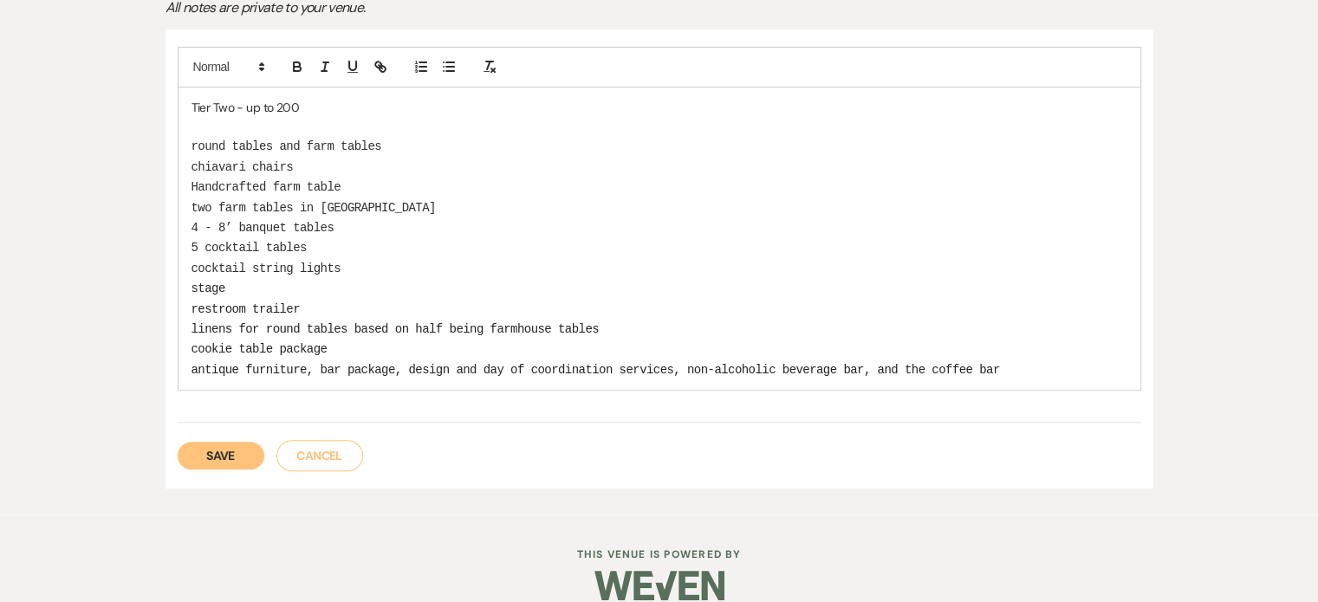
click at [322, 363] on span "antique furniture, bar package, design and day of coordination services, non-al…" at bounding box center [596, 370] width 809 height 14
click at [401, 363] on span "antique furniture bar package, design and day of coordination services, non-alc…" at bounding box center [593, 370] width 802 height 14
click at [674, 366] on span "antique furniture bar package design and day of coordination services, non-alco…" at bounding box center [589, 370] width 795 height 14
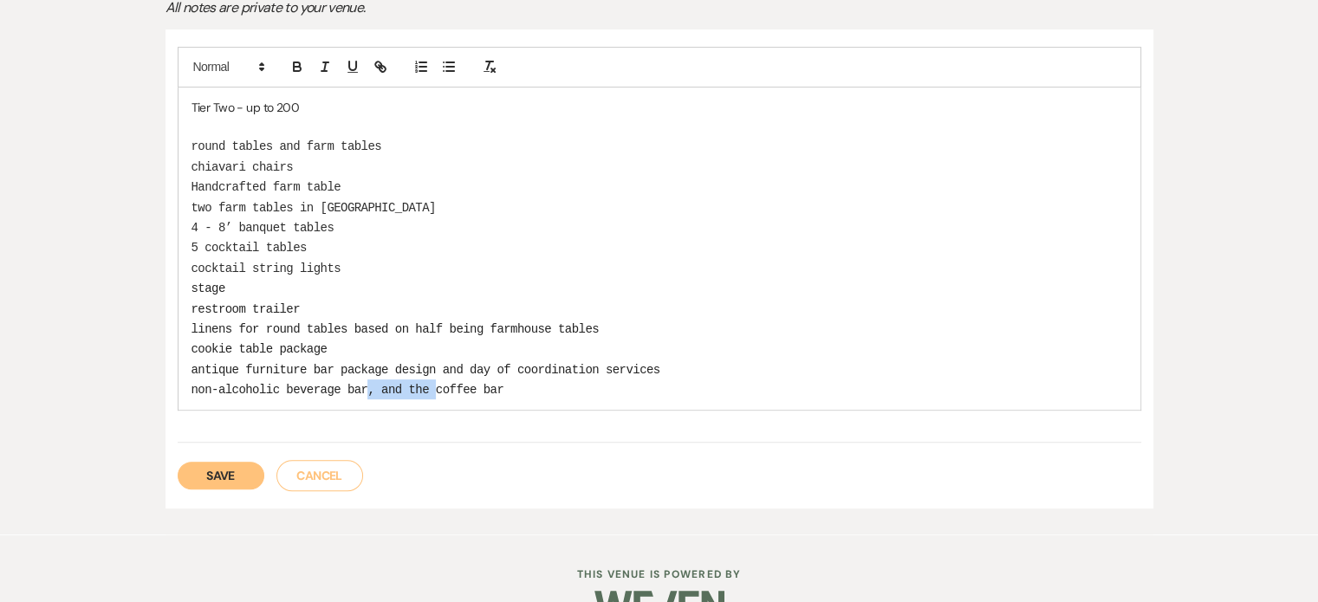
drag, startPoint x: 437, startPoint y: 383, endPoint x: 376, endPoint y: 380, distance: 60.8
click at [374, 383] on span "﻿ non-alcoholic beverage bar, and the coffee bar" at bounding box center [348, 390] width 313 height 14
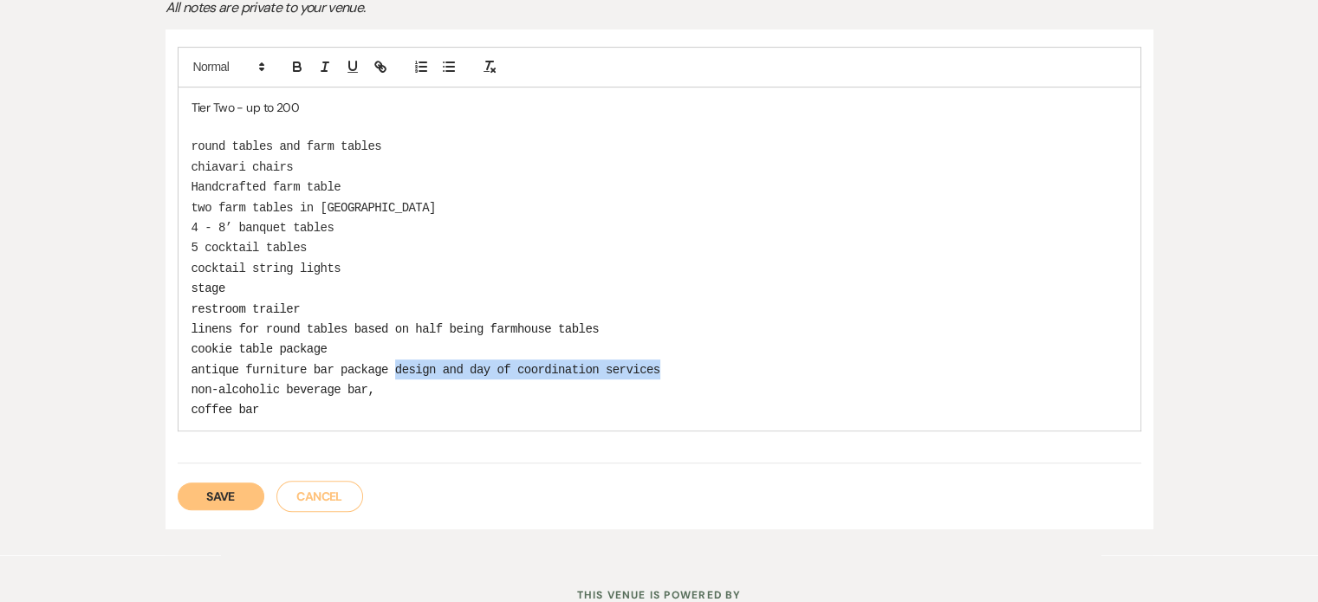
drag, startPoint x: 393, startPoint y: 364, endPoint x: 663, endPoint y: 373, distance: 270.6
click at [663, 373] on p "antique furniture bar package design and day of coordination services" at bounding box center [660, 370] width 936 height 20
click at [377, 390] on p "non-alcoholic beverage bar," at bounding box center [660, 390] width 936 height 20
click at [322, 109] on p "Tier Two - up to 200" at bounding box center [660, 107] width 936 height 19
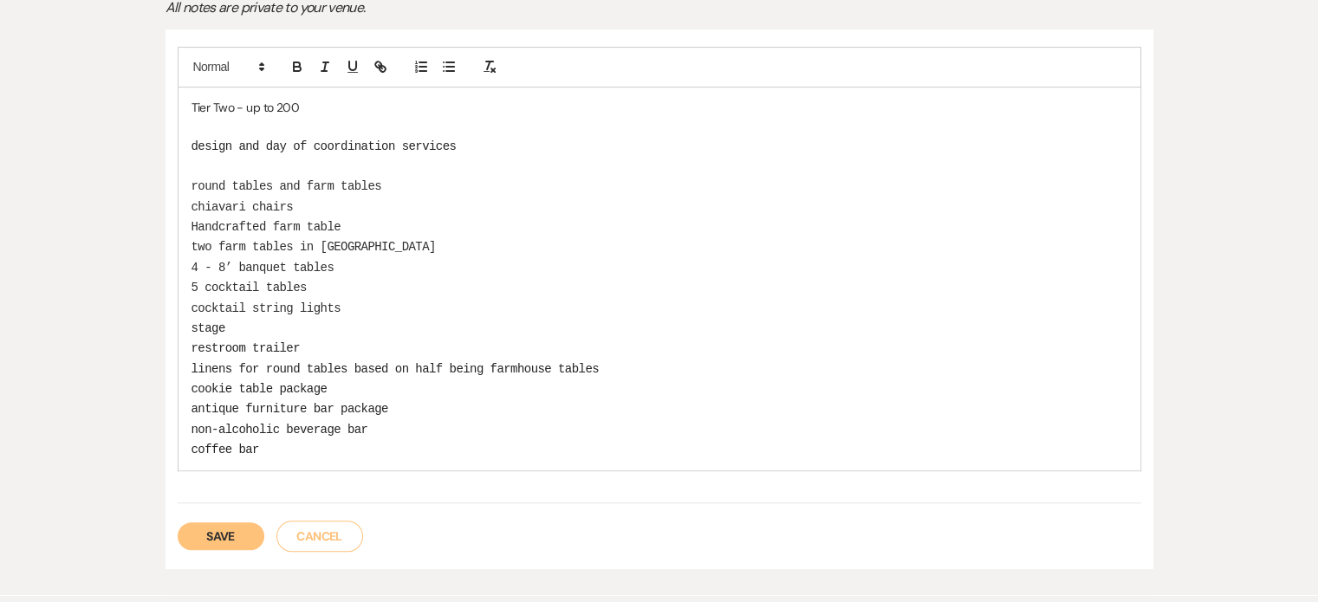
click at [245, 103] on p "Tier Two - up to 200" at bounding box center [660, 107] width 936 height 19
click at [271, 107] on p "Tier Two - up to 200" at bounding box center [660, 107] width 936 height 19
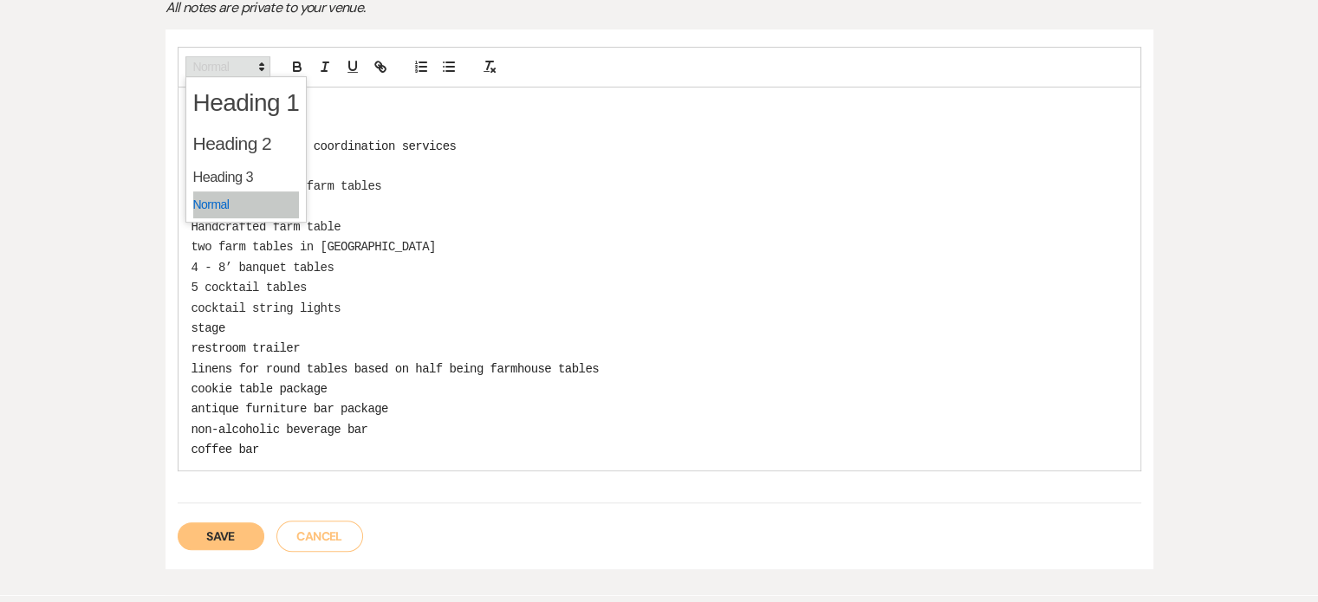
click at [263, 68] on polygon at bounding box center [261, 69] width 3 height 2
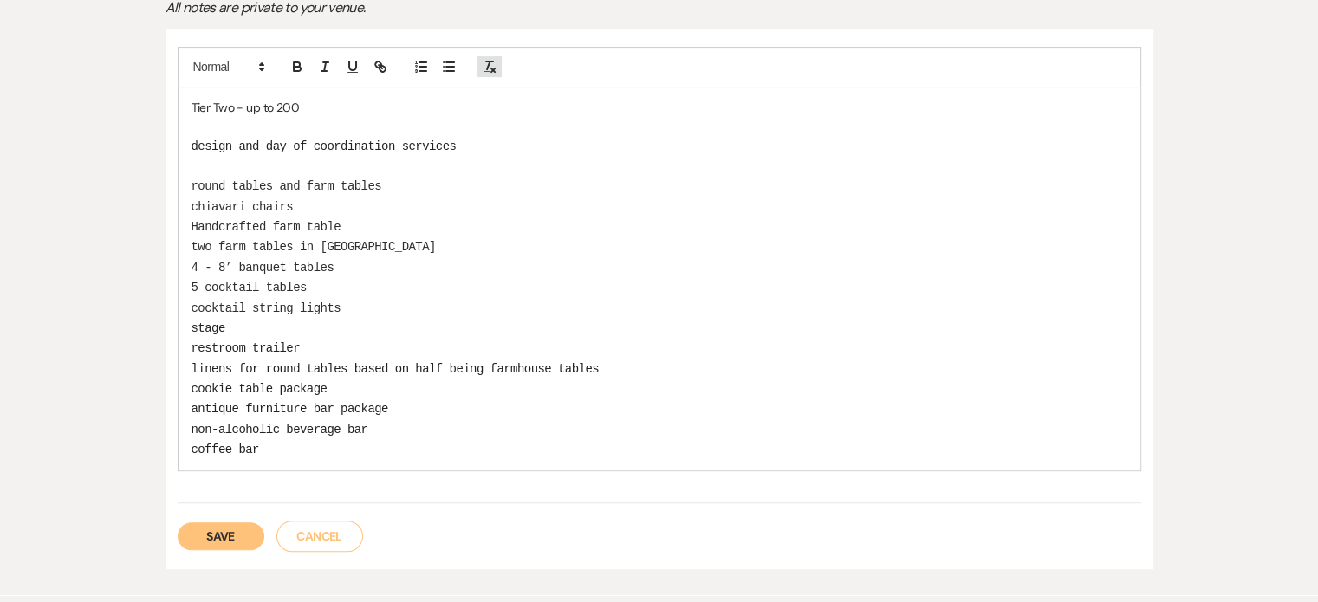
click at [495, 70] on icon "button" at bounding box center [490, 67] width 16 height 16
click at [482, 68] on icon "button" at bounding box center [490, 67] width 16 height 16
drag, startPoint x: 300, startPoint y: 100, endPoint x: 181, endPoint y: 100, distance: 118.7
click at [181, 100] on div "Tier Two - up to 200 design and day of coordination services round tables and f…" at bounding box center [660, 279] width 962 height 383
click at [493, 59] on icon "button" at bounding box center [490, 67] width 16 height 16
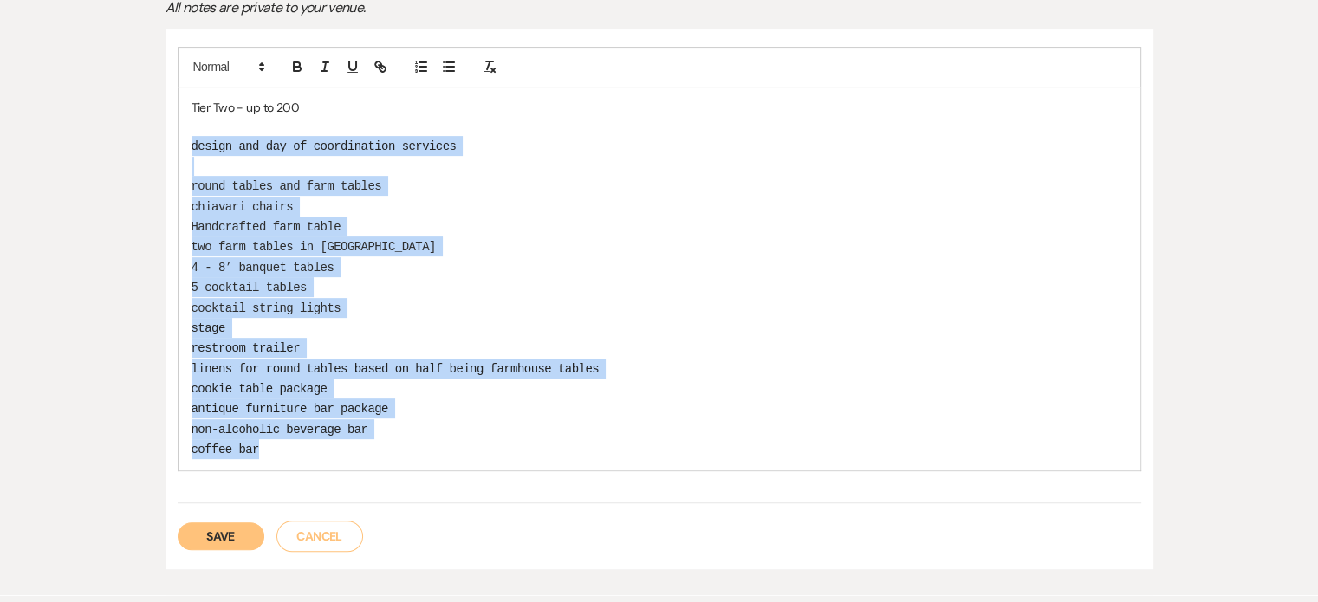
drag, startPoint x: 270, startPoint y: 452, endPoint x: 166, endPoint y: 138, distance: 330.6
click at [166, 138] on div "Tier Two - up to 200 design and day of coordination services round tables and f…" at bounding box center [660, 299] width 988 height 540
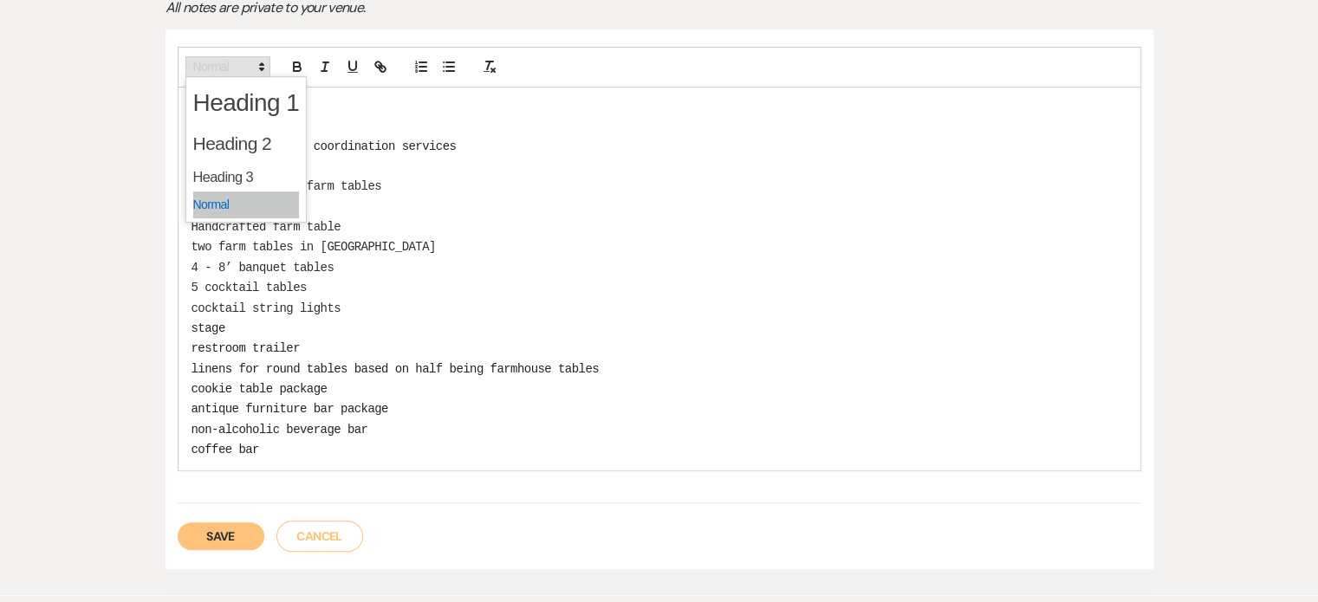
click at [212, 63] on span at bounding box center [227, 66] width 85 height 21
click at [239, 200] on span at bounding box center [246, 205] width 107 height 27
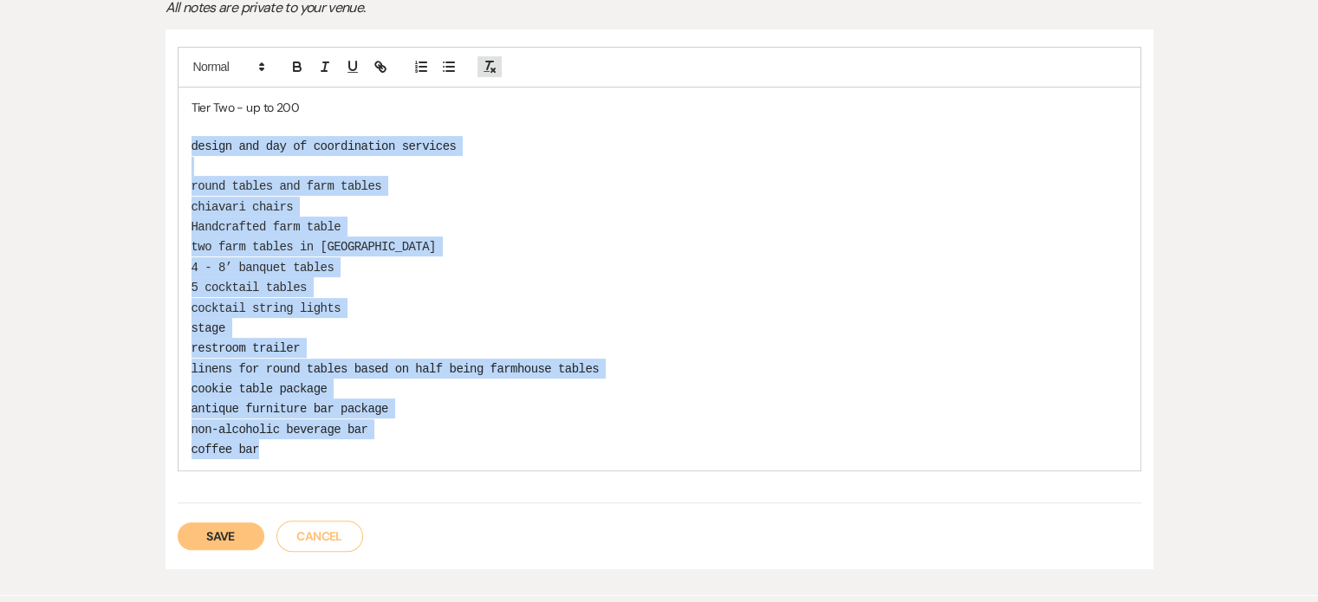
click at [487, 68] on line "button" at bounding box center [488, 66] width 3 height 8
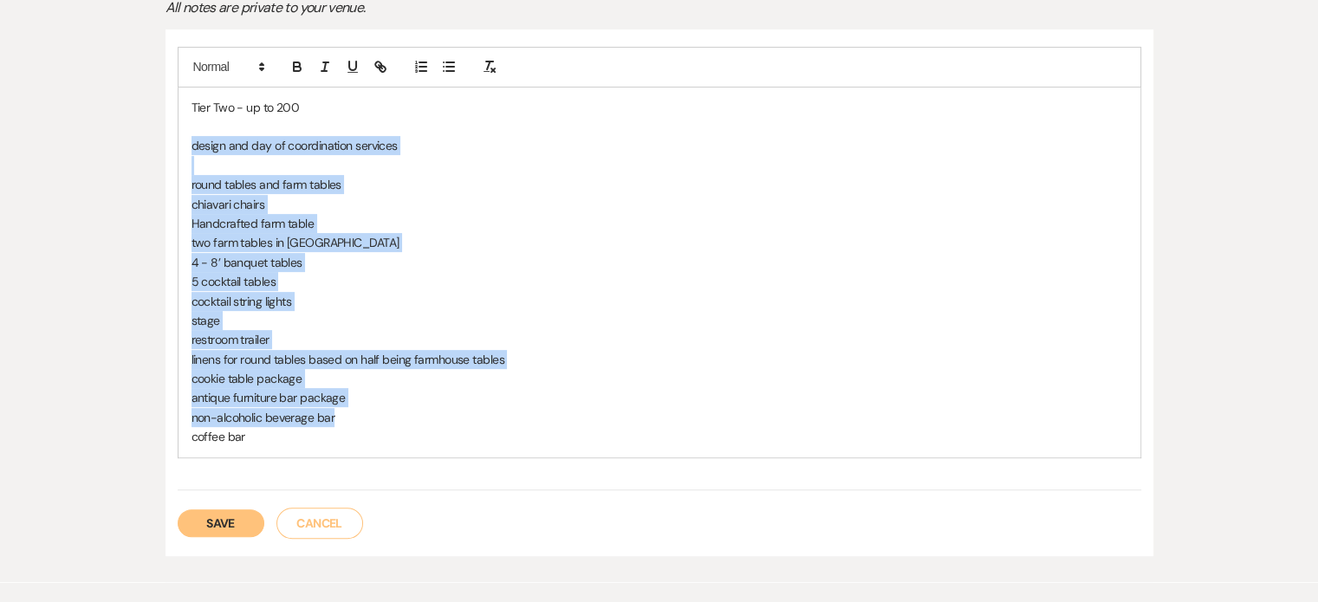
click at [532, 239] on p "two farm tables in [GEOGRAPHIC_DATA]" at bounding box center [660, 242] width 936 height 19
click at [521, 253] on p "4 - 8’ banquet tables" at bounding box center [660, 262] width 936 height 19
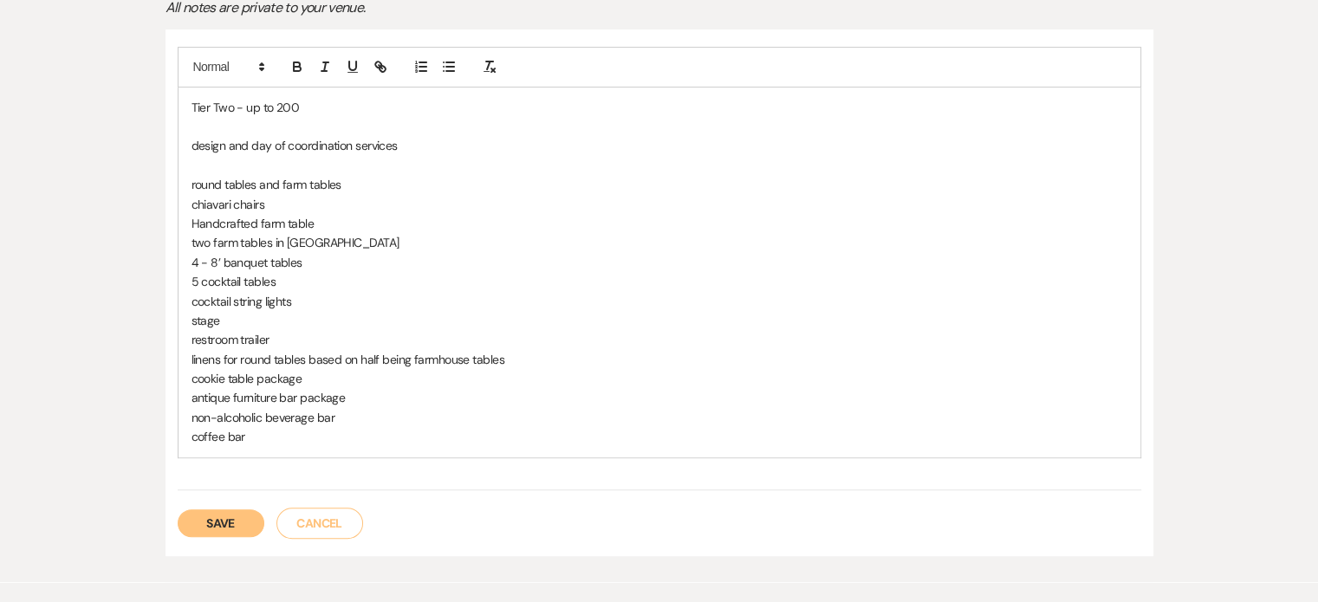
drag, startPoint x: 209, startPoint y: 201, endPoint x: 499, endPoint y: 218, distance: 290.9
click at [499, 218] on p "Handcrafted farm table" at bounding box center [660, 223] width 936 height 19
click at [238, 523] on button "Save" at bounding box center [221, 524] width 87 height 28
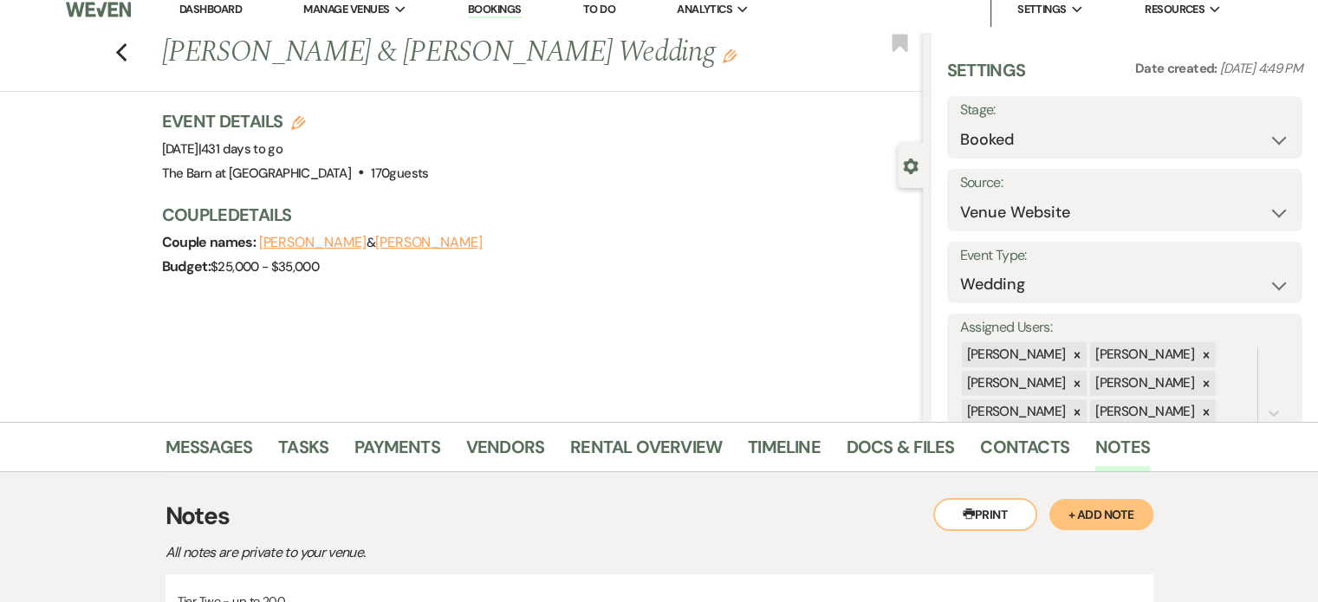
scroll to position [0, 0]
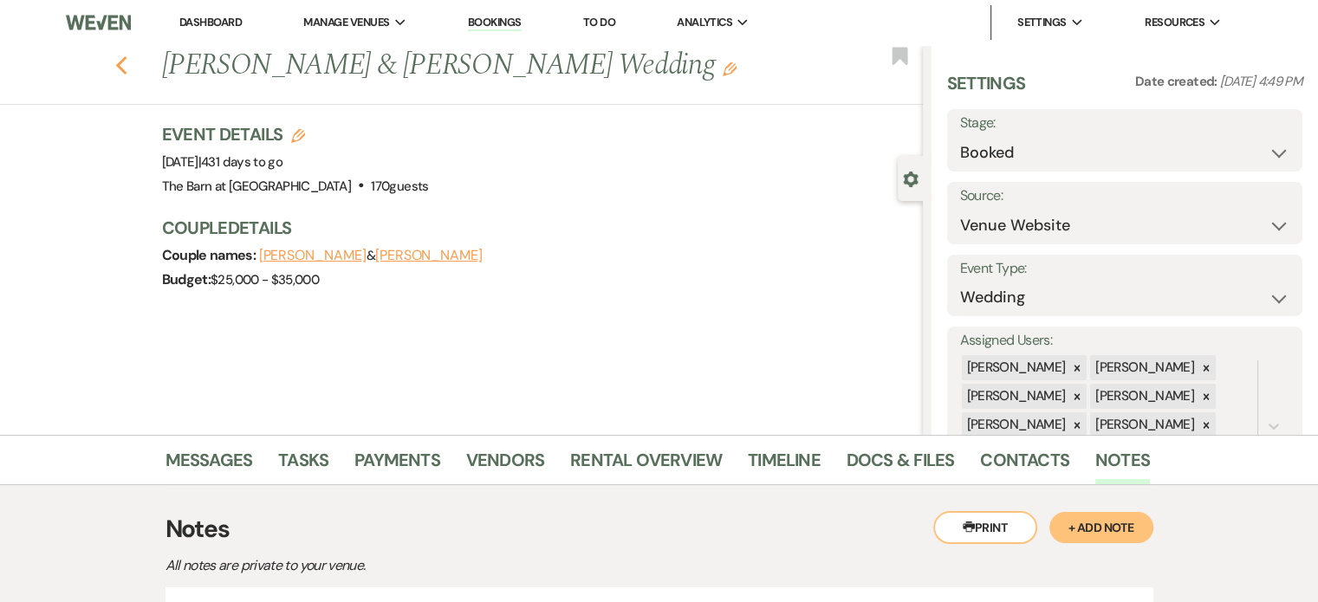
click at [127, 68] on use "button" at bounding box center [120, 65] width 11 height 19
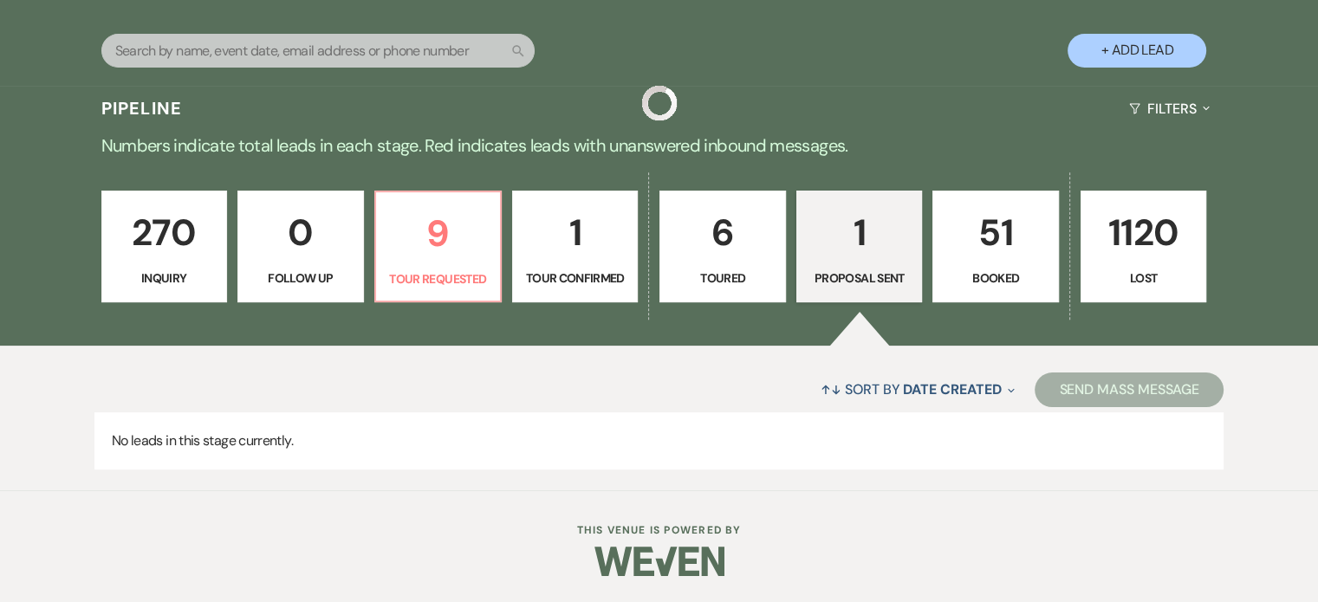
scroll to position [329, 0]
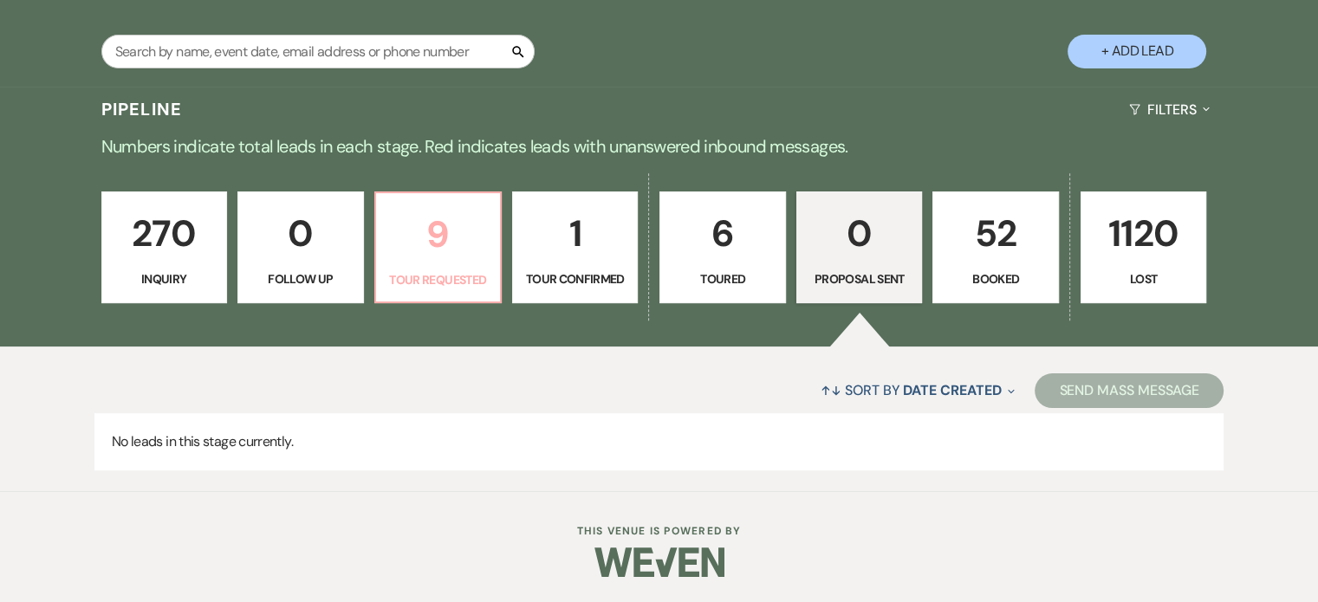
click at [465, 270] on p "Tour Requested" at bounding box center [438, 279] width 103 height 19
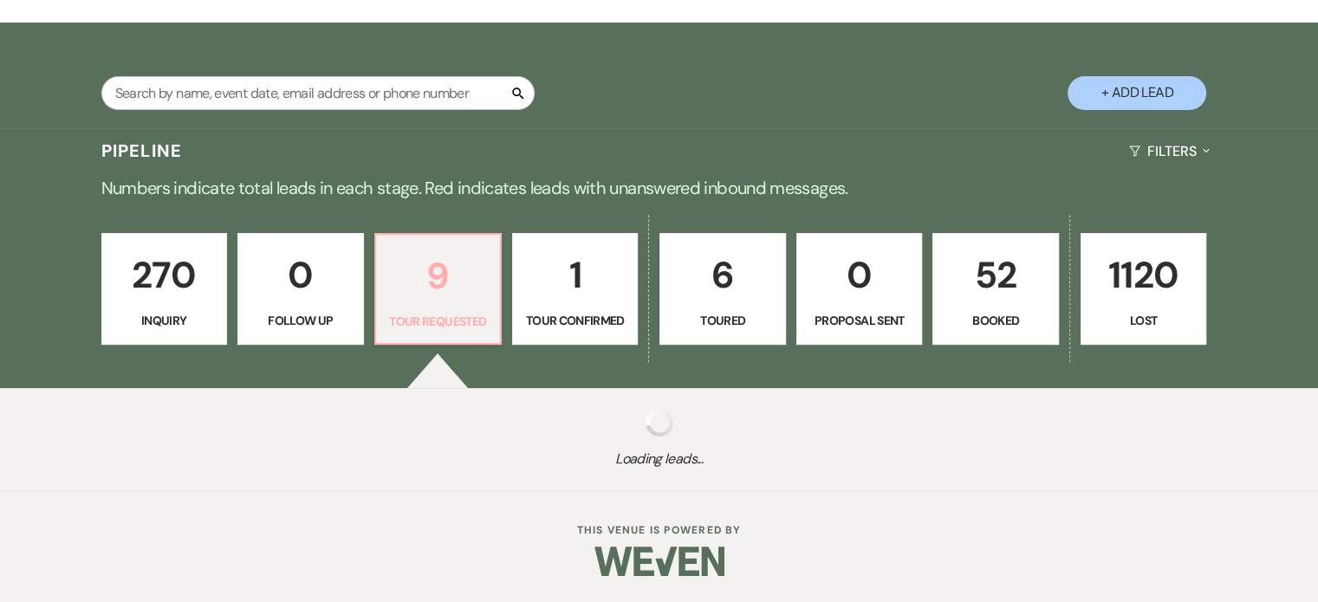
select select "2"
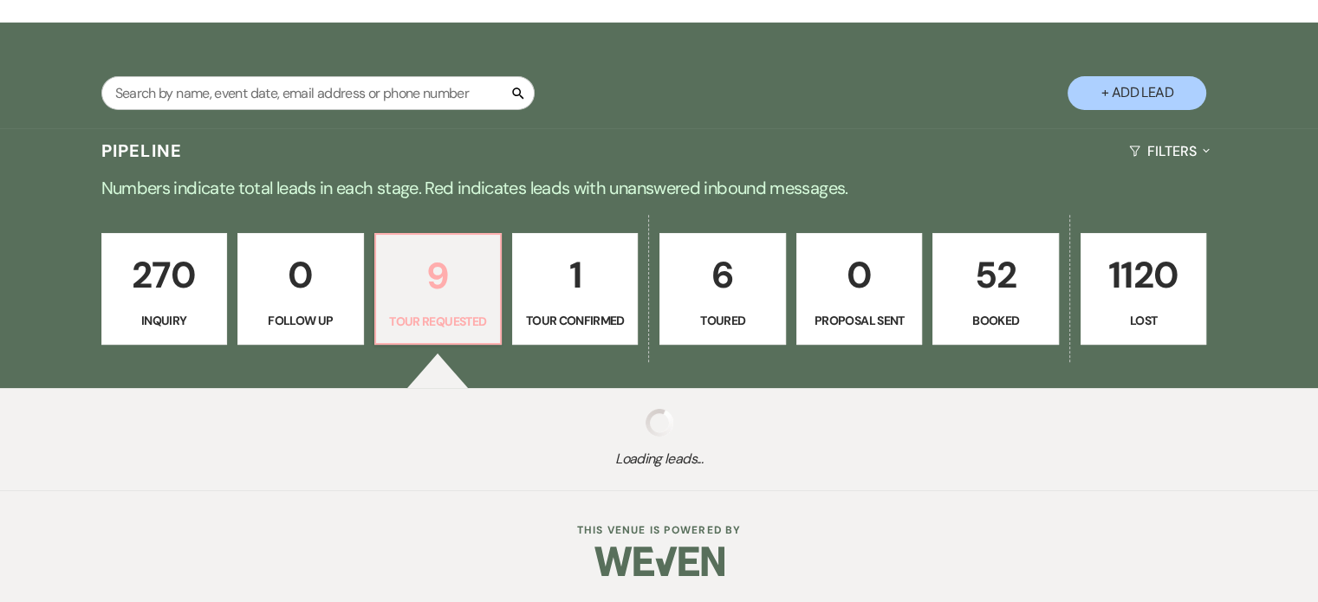
select select "2"
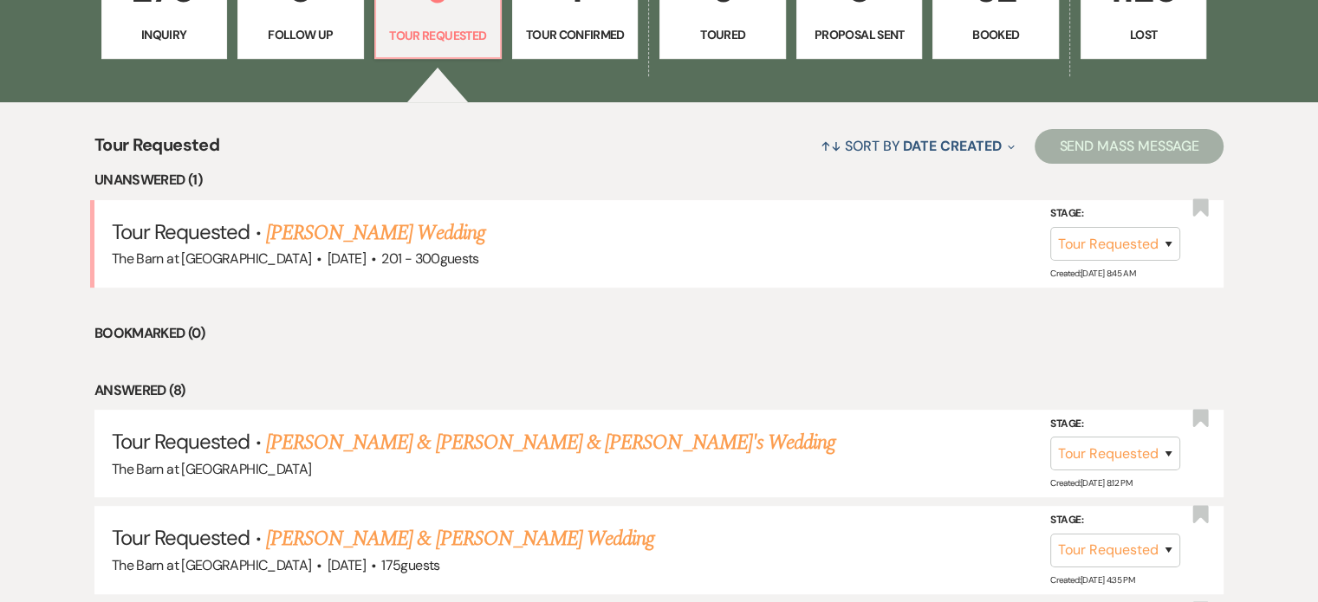
scroll to position [589, 0]
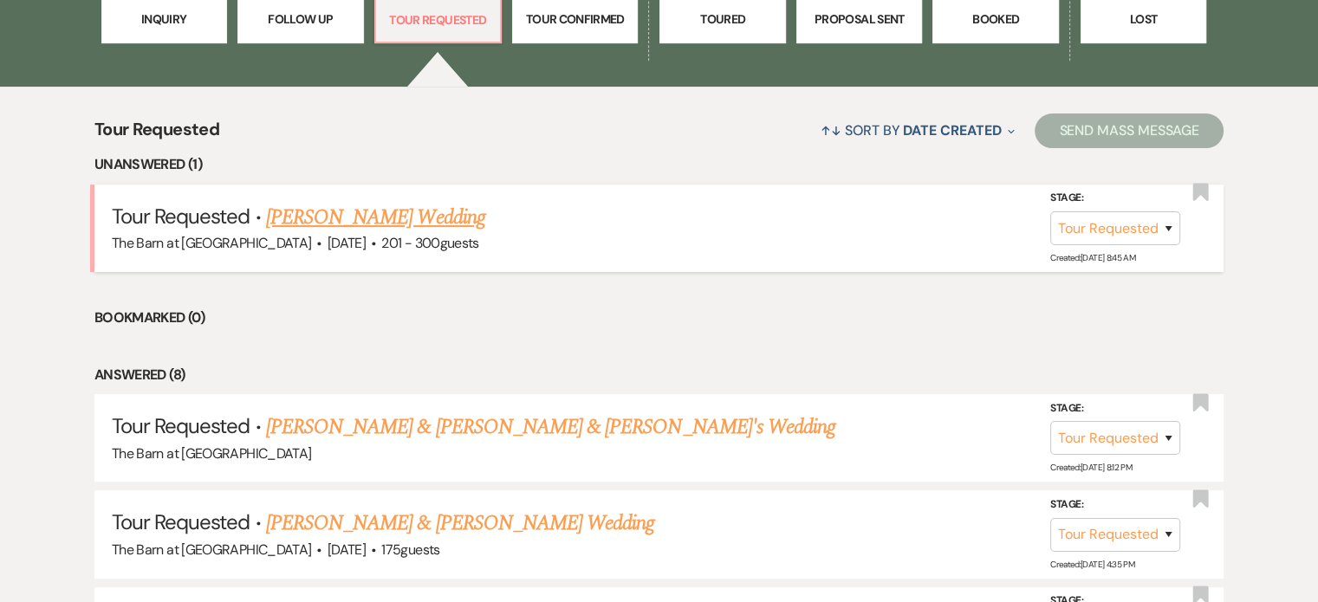
click at [368, 224] on link "[PERSON_NAME] Wedding" at bounding box center [375, 217] width 219 height 31
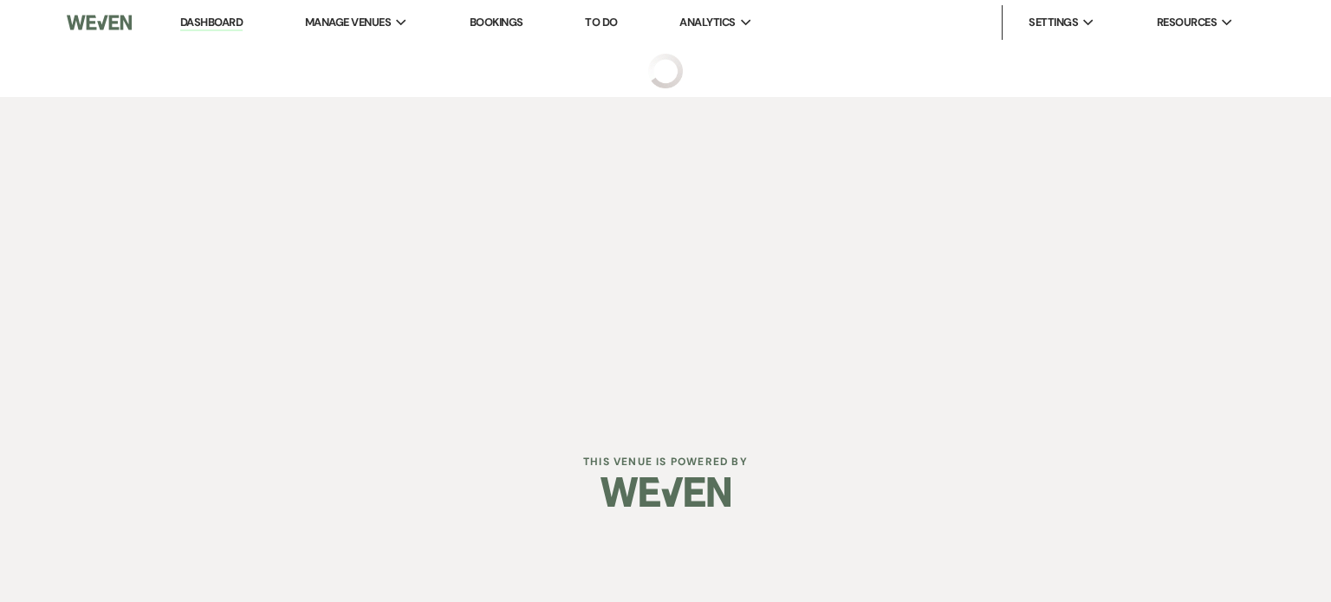
select select "2"
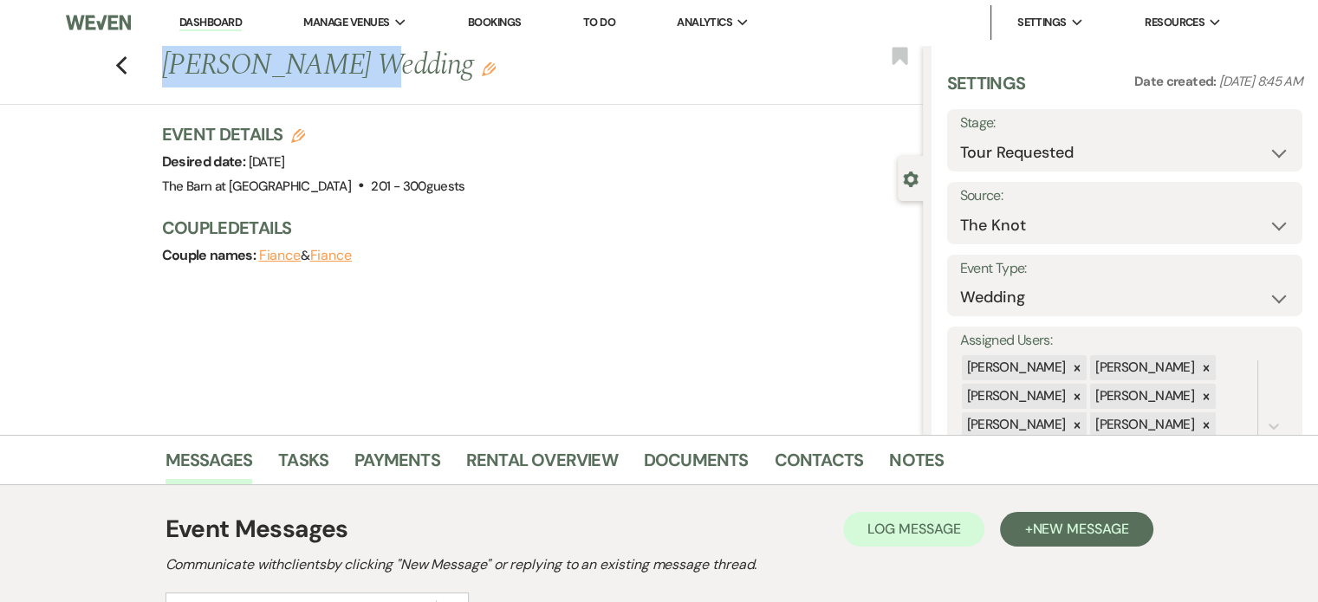
drag, startPoint x: 166, startPoint y: 64, endPoint x: 342, endPoint y: 51, distance: 175.6
click at [342, 51] on div "Previous [PERSON_NAME] Wedding Edit" at bounding box center [538, 66] width 770 height 42
copy h1 "[PERSON_NAME]"
click at [128, 58] on icon "Previous" at bounding box center [121, 65] width 13 height 21
select select "2"
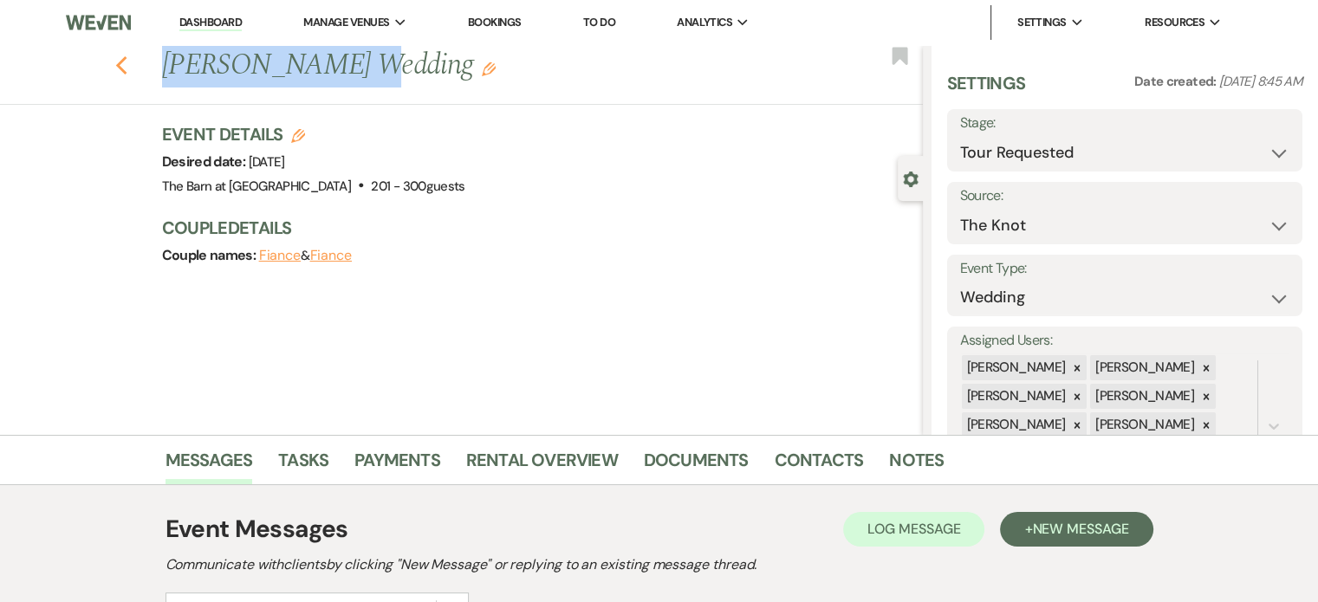
select select "2"
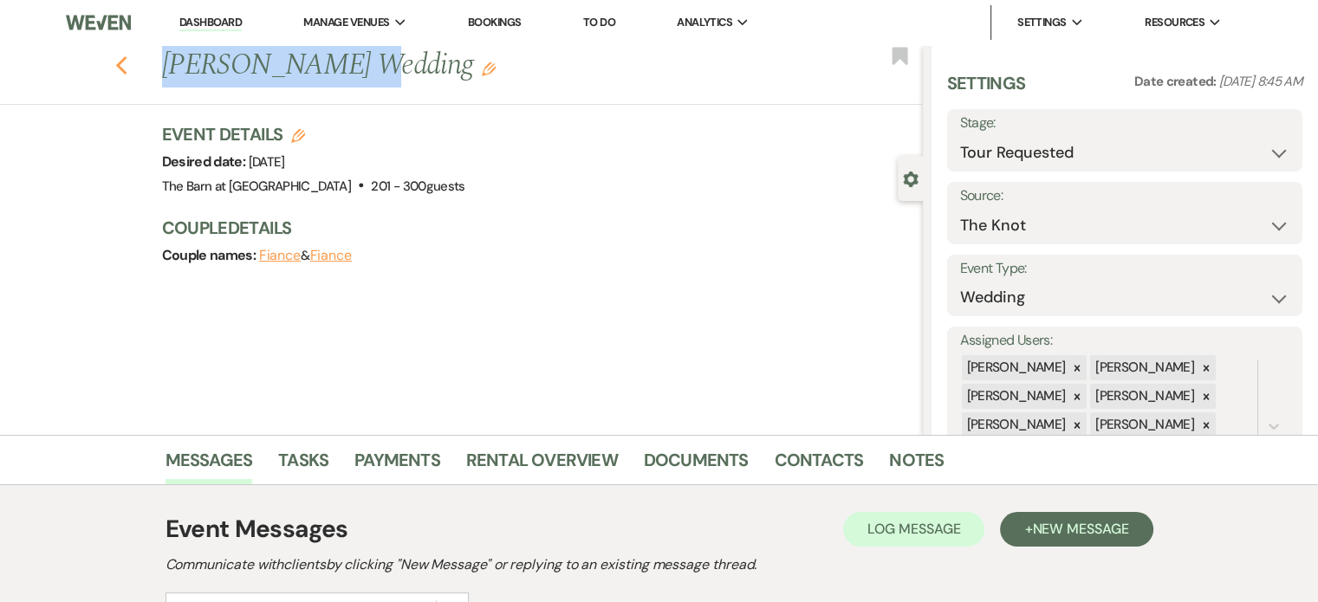
select select "2"
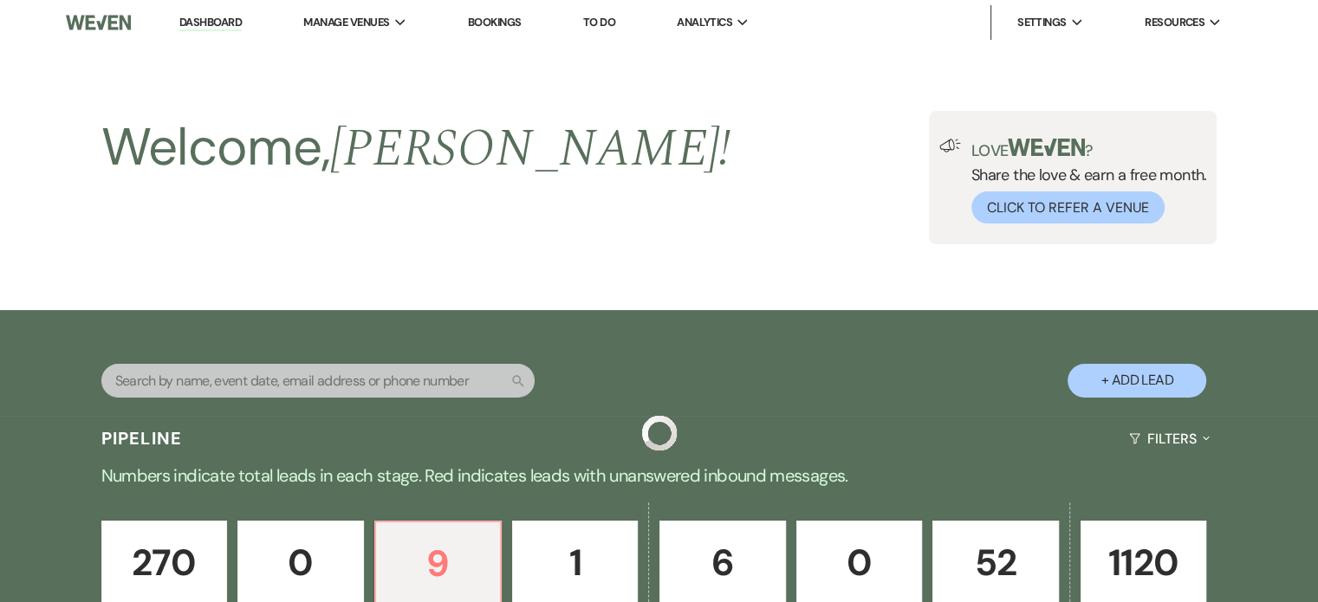
scroll to position [589, 0]
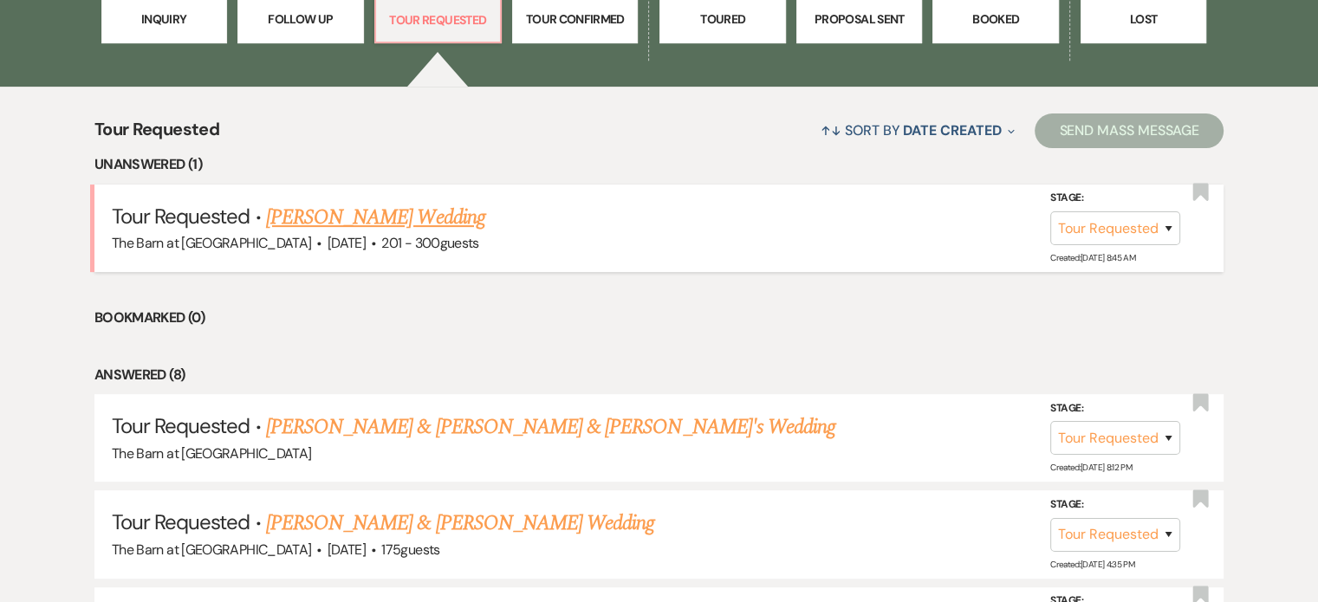
click at [426, 216] on link "[PERSON_NAME] Wedding" at bounding box center [375, 217] width 219 height 31
select select "2"
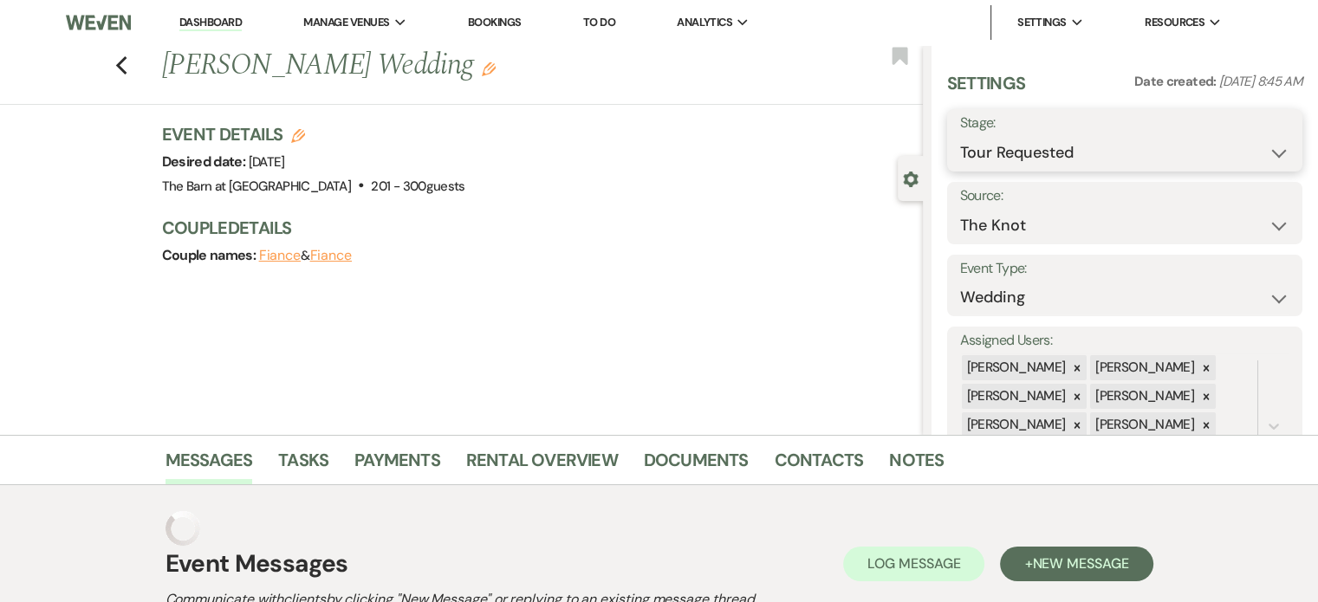
click at [1061, 164] on select "Inquiry Follow Up Tour Requested Tour Confirmed Toured Proposal Sent Booked Lost" at bounding box center [1124, 153] width 329 height 34
select select "4"
click at [960, 136] on select "Inquiry Follow Up Tour Requested Tour Confirmed Toured Proposal Sent Booked Lost" at bounding box center [1124, 153] width 329 height 34
click at [1256, 142] on button "Save" at bounding box center [1266, 140] width 74 height 35
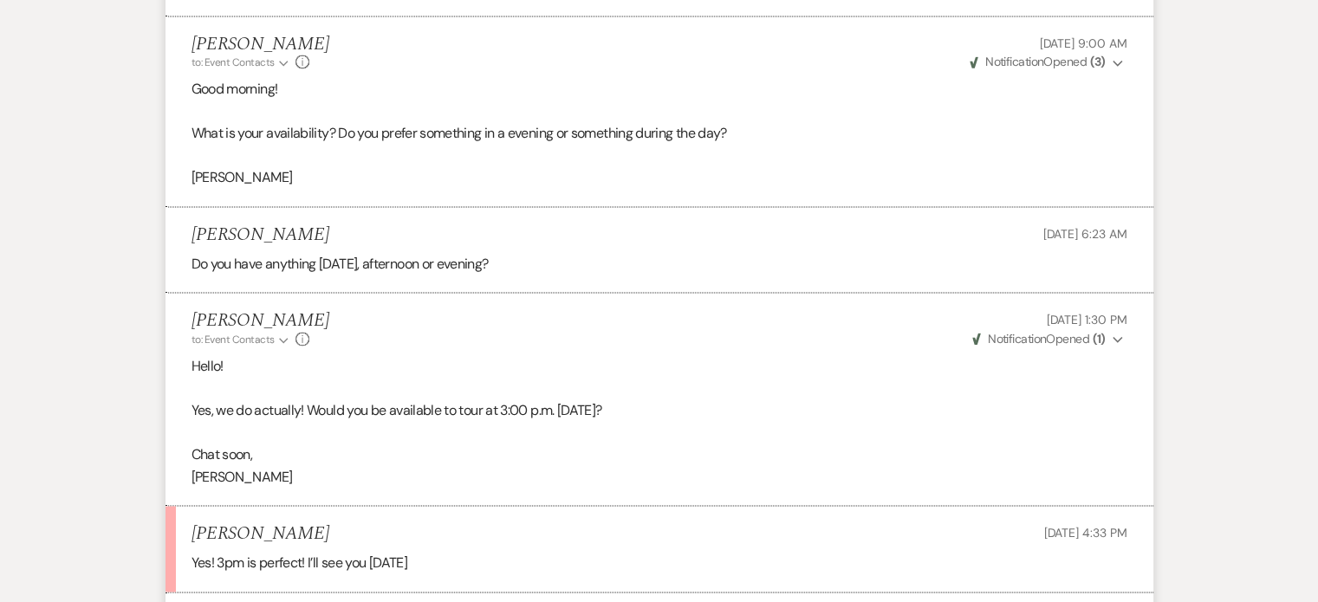
scroll to position [2890, 0]
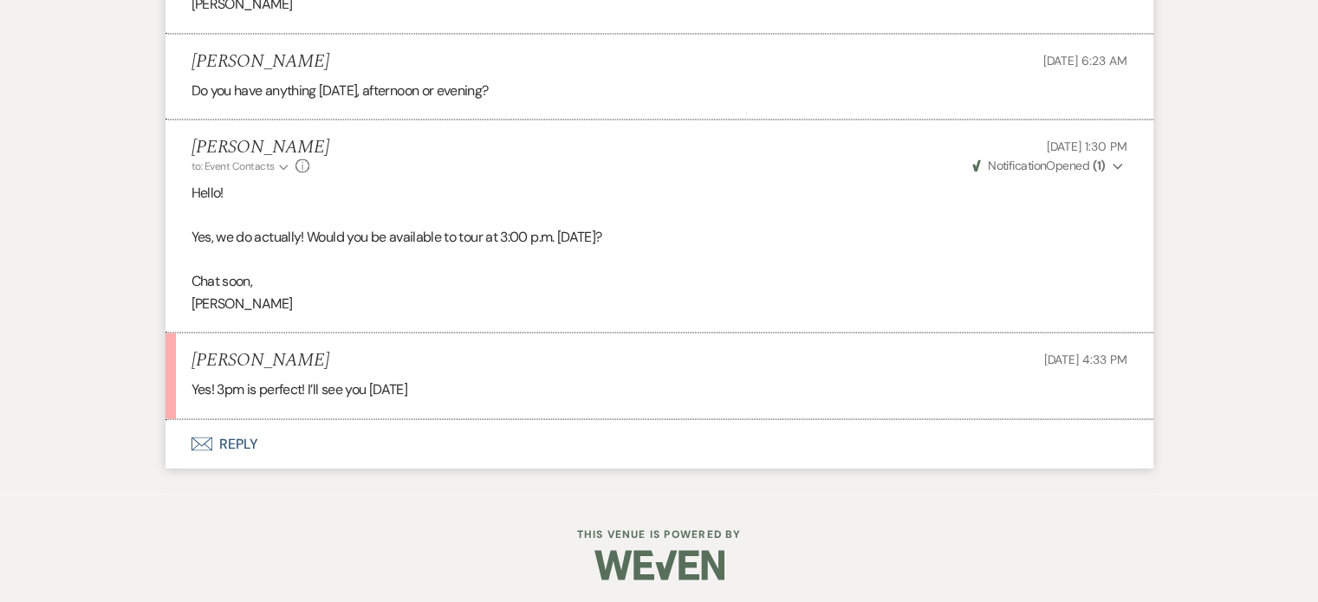
click at [225, 443] on button "Envelope Reply" at bounding box center [660, 444] width 988 height 49
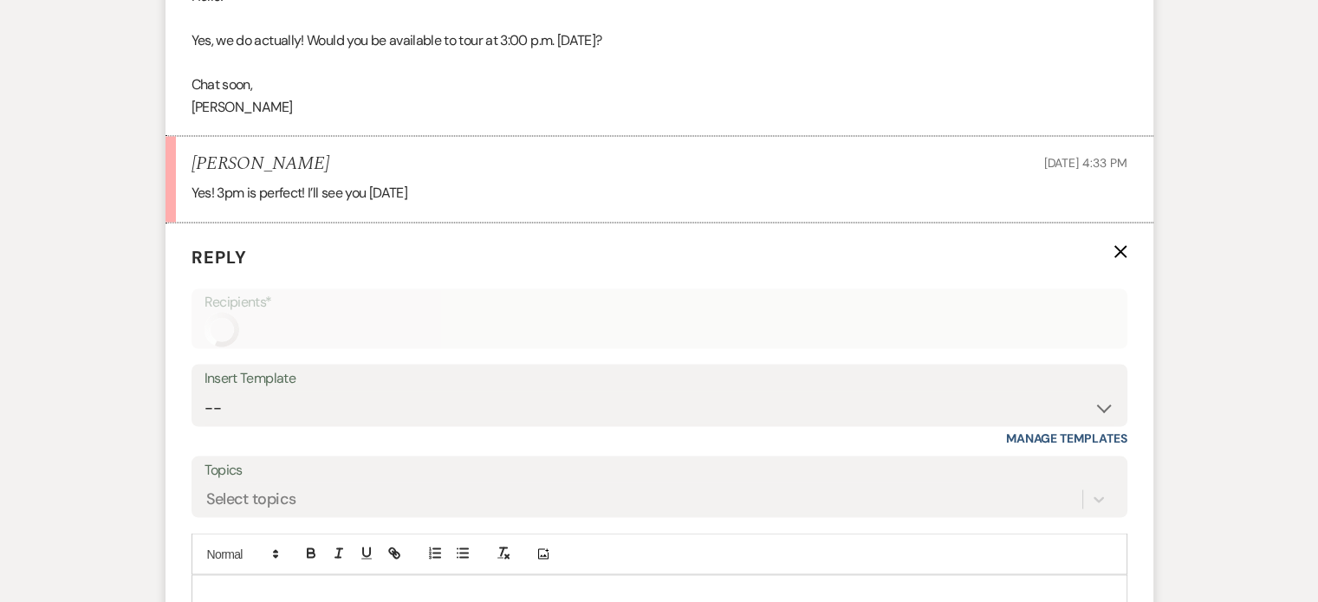
scroll to position [3168, 0]
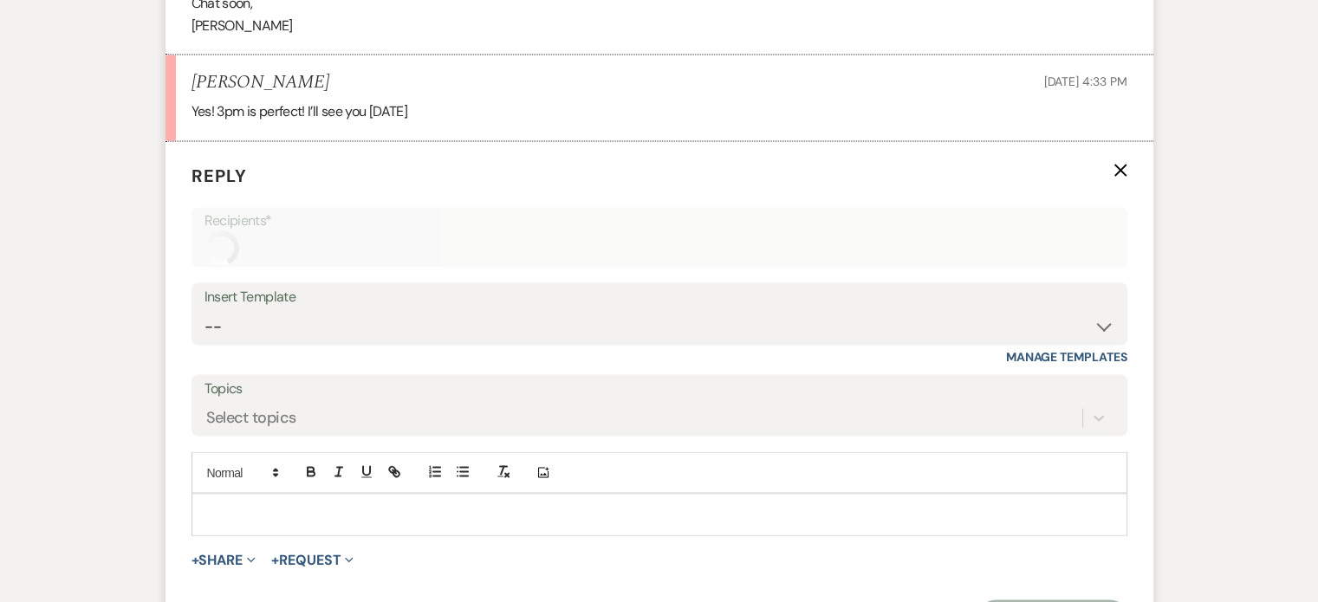
click at [291, 504] on p at bounding box center [659, 513] width 908 height 19
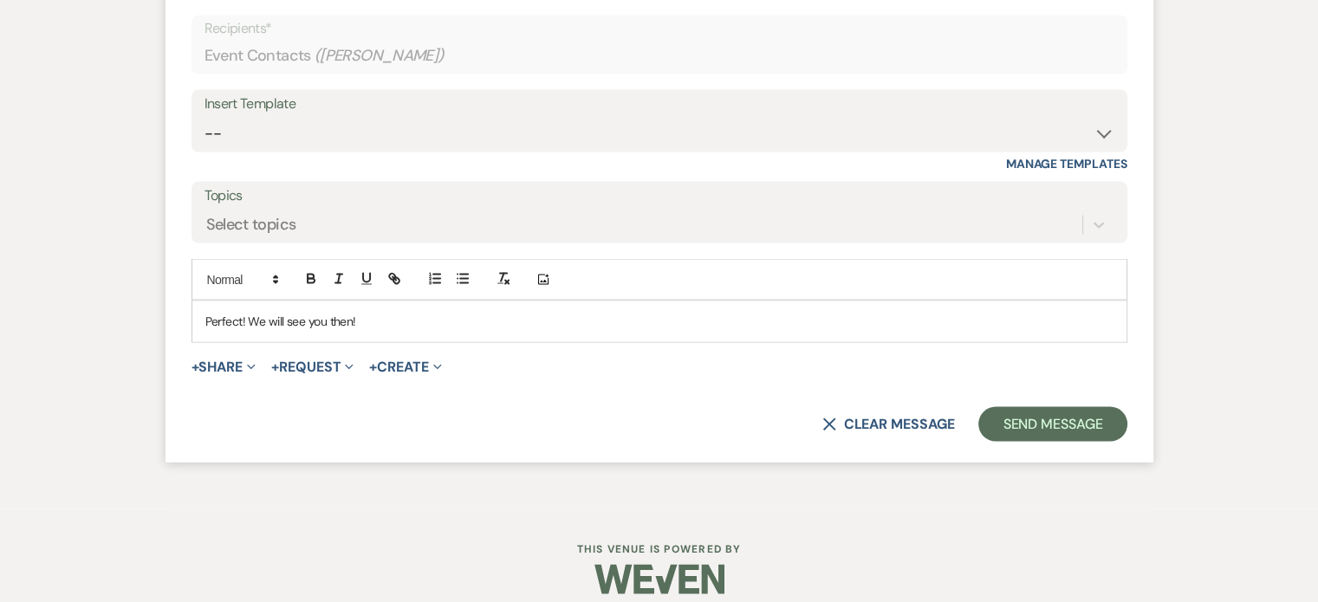
scroll to position [3339, 0]
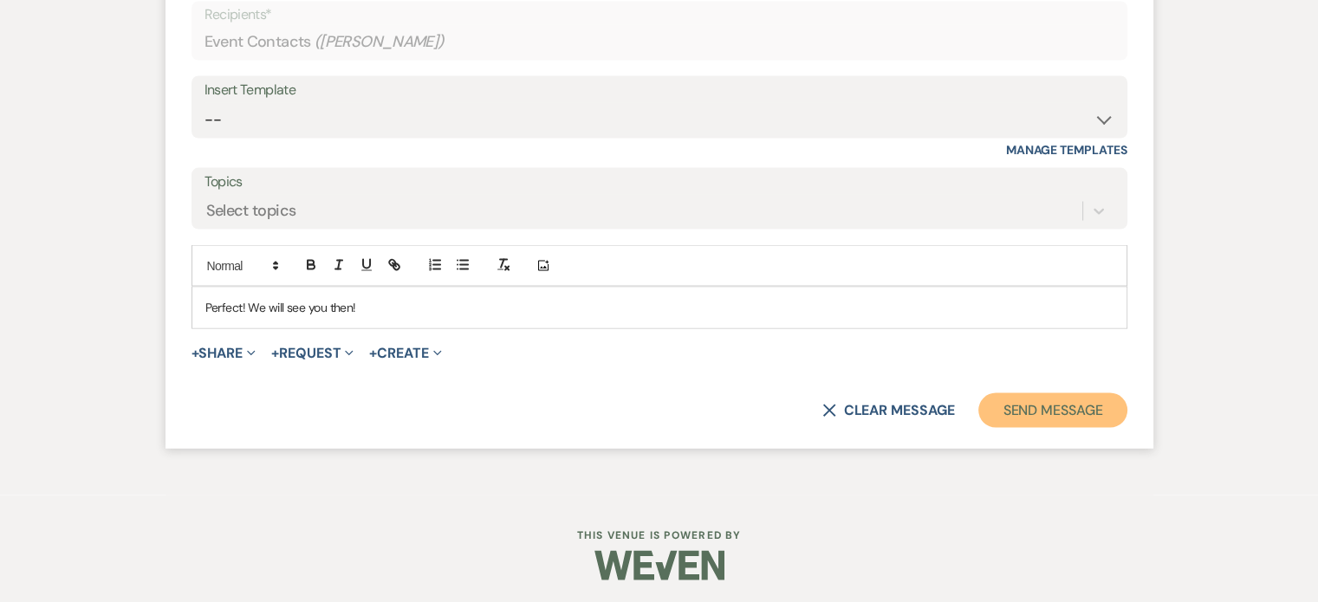
click at [1005, 409] on button "Send Message" at bounding box center [1053, 411] width 148 height 35
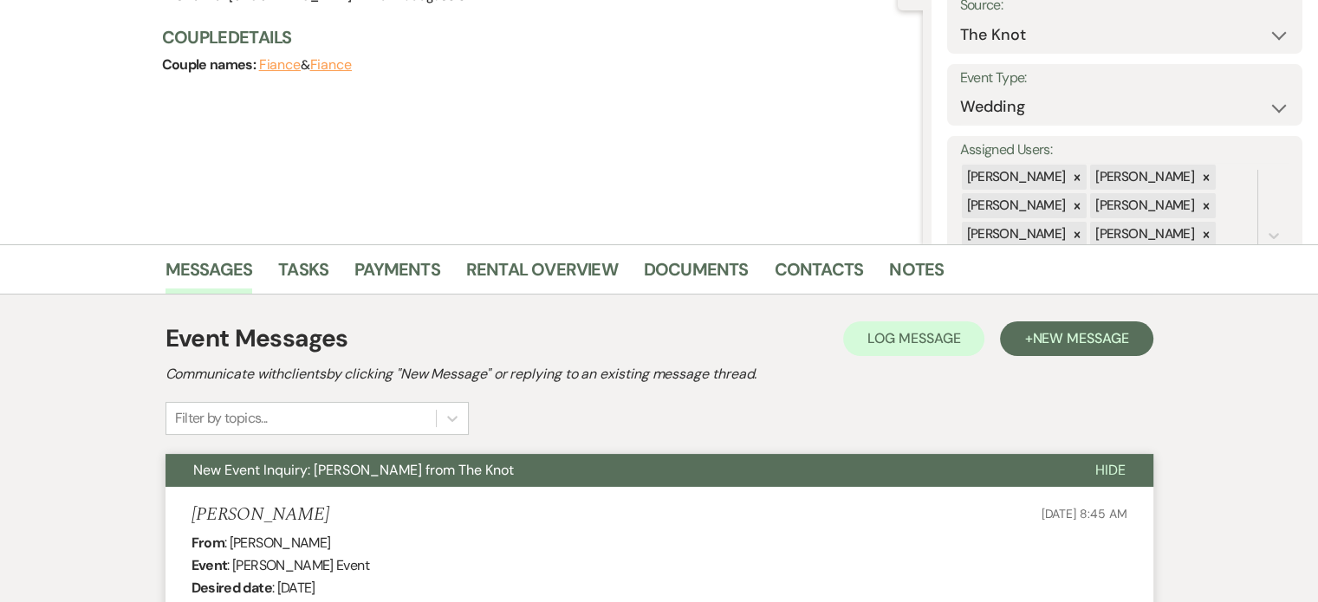
scroll to position [0, 0]
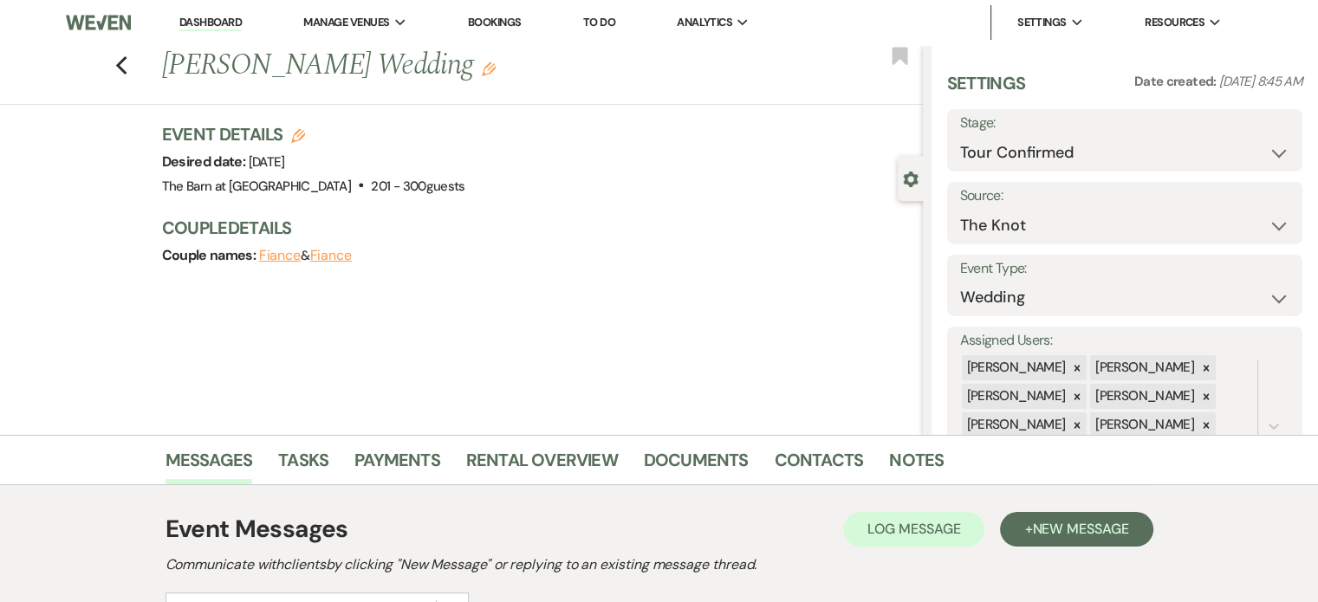
click at [489, 23] on link "Bookings" at bounding box center [495, 22] width 54 height 15
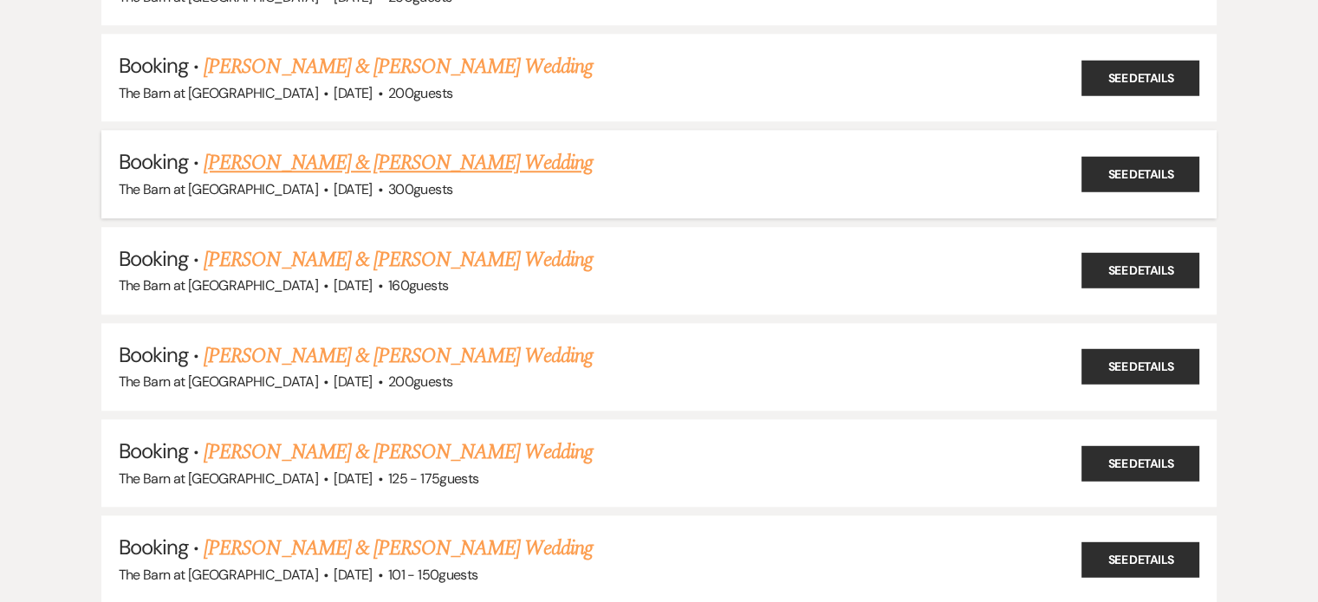
scroll to position [1734, 0]
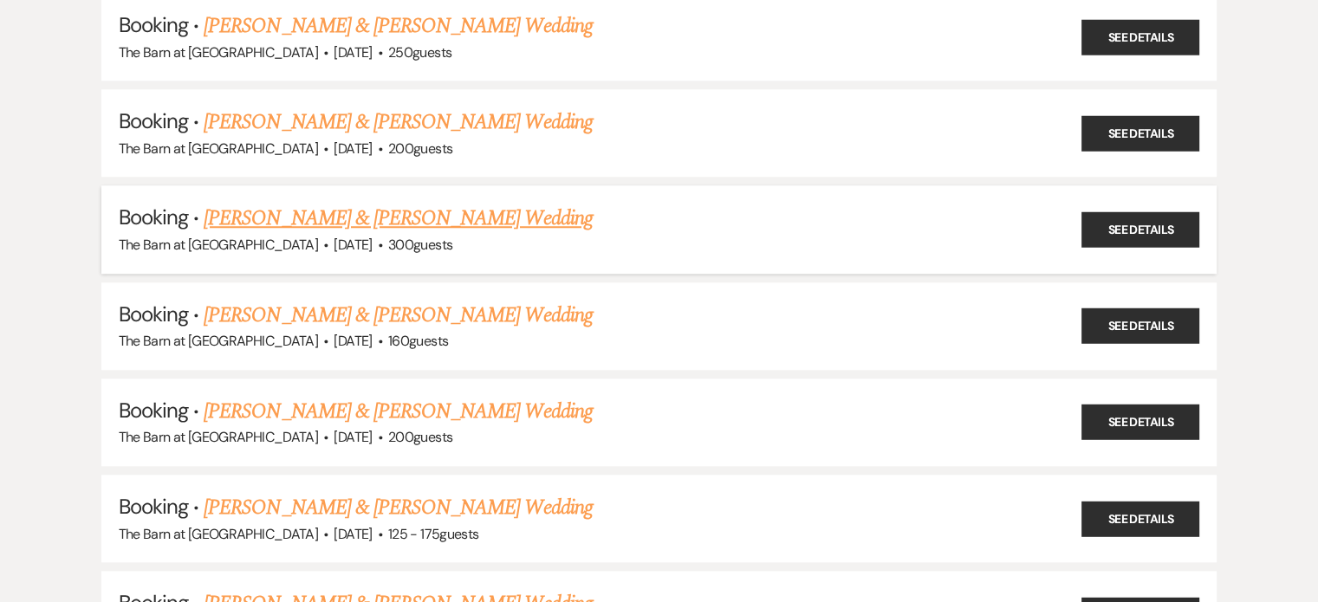
click at [401, 205] on link "[PERSON_NAME] & [PERSON_NAME] Wedding" at bounding box center [398, 218] width 388 height 31
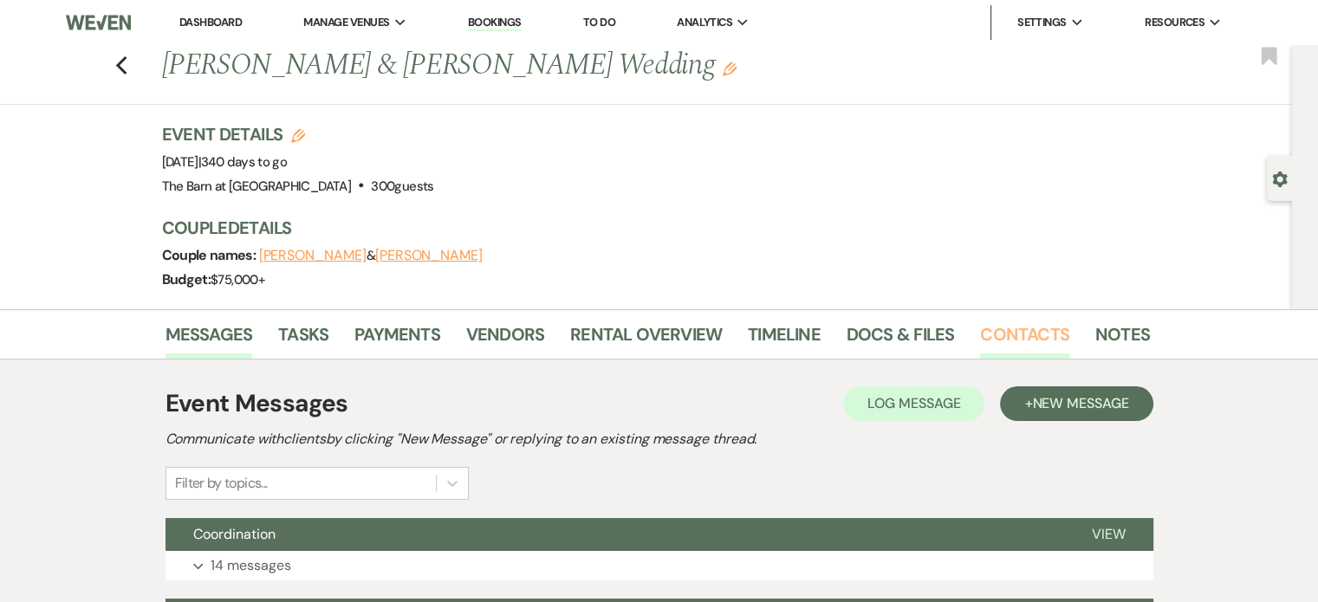
click at [993, 322] on link "Contacts" at bounding box center [1024, 340] width 89 height 38
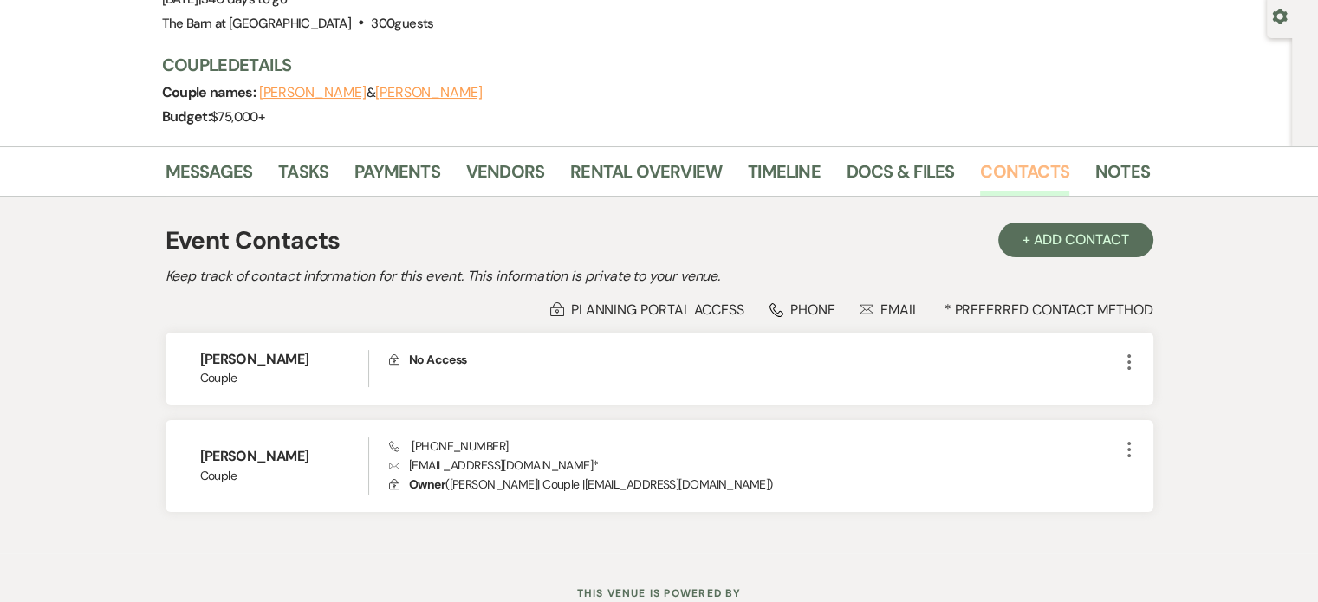
scroll to position [225, 0]
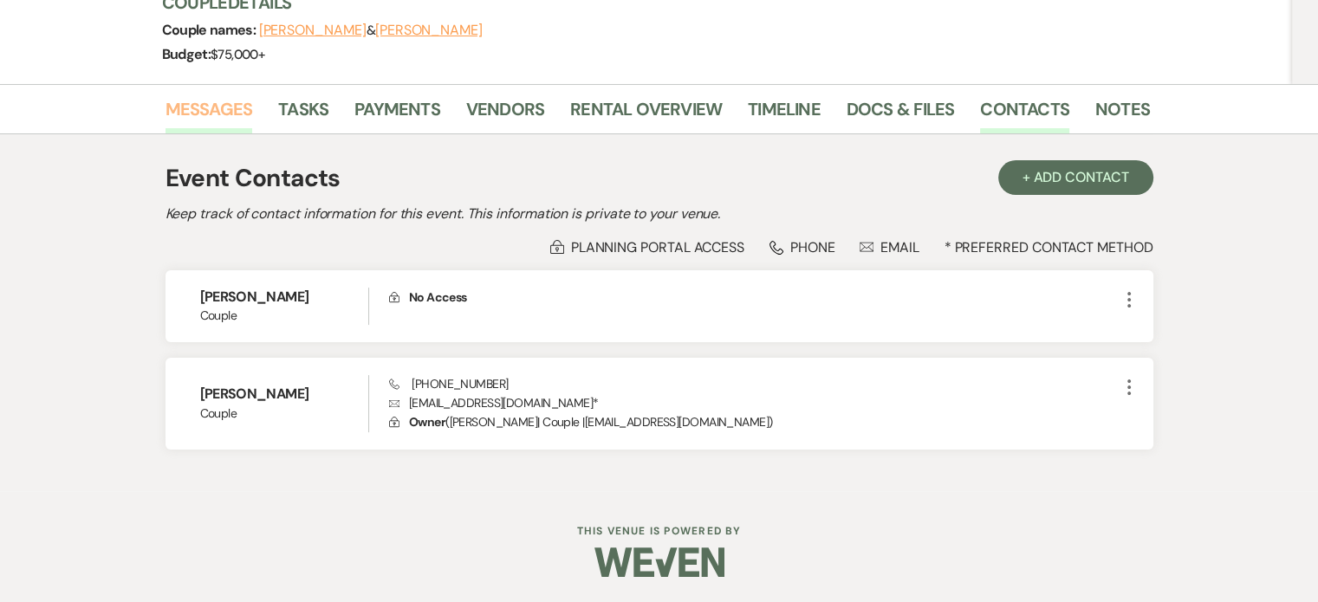
drag, startPoint x: 232, startPoint y: 107, endPoint x: 243, endPoint y: 114, distance: 12.5
click at [232, 107] on link "Messages" at bounding box center [210, 114] width 88 height 38
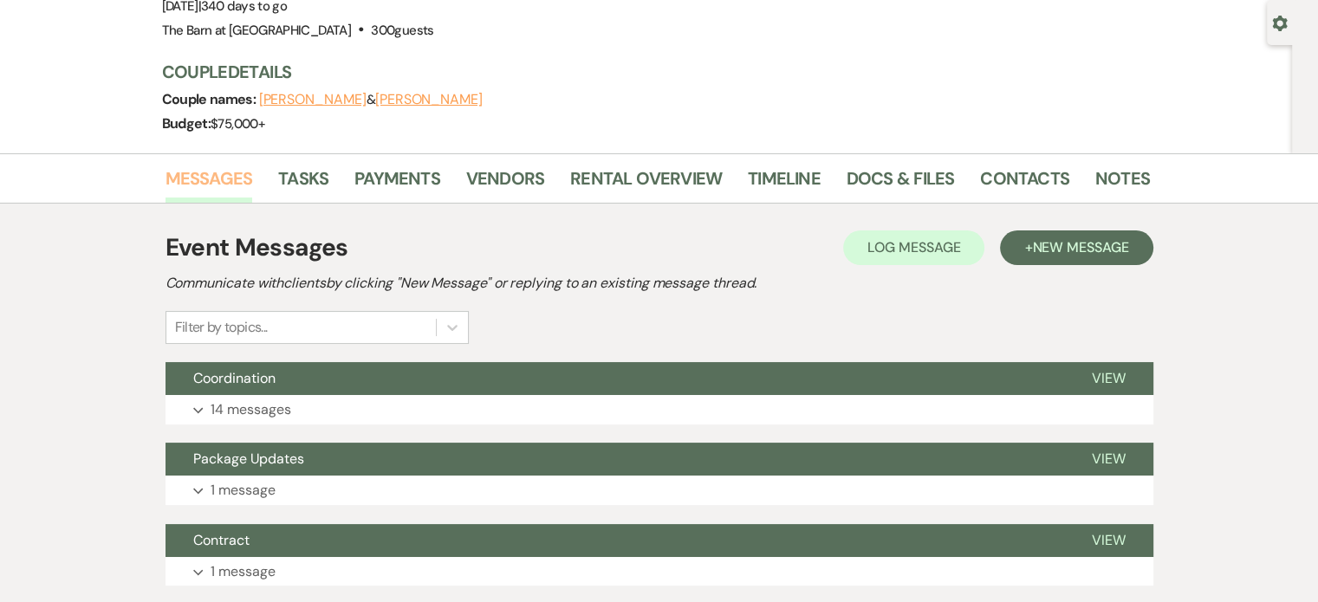
scroll to position [139, 0]
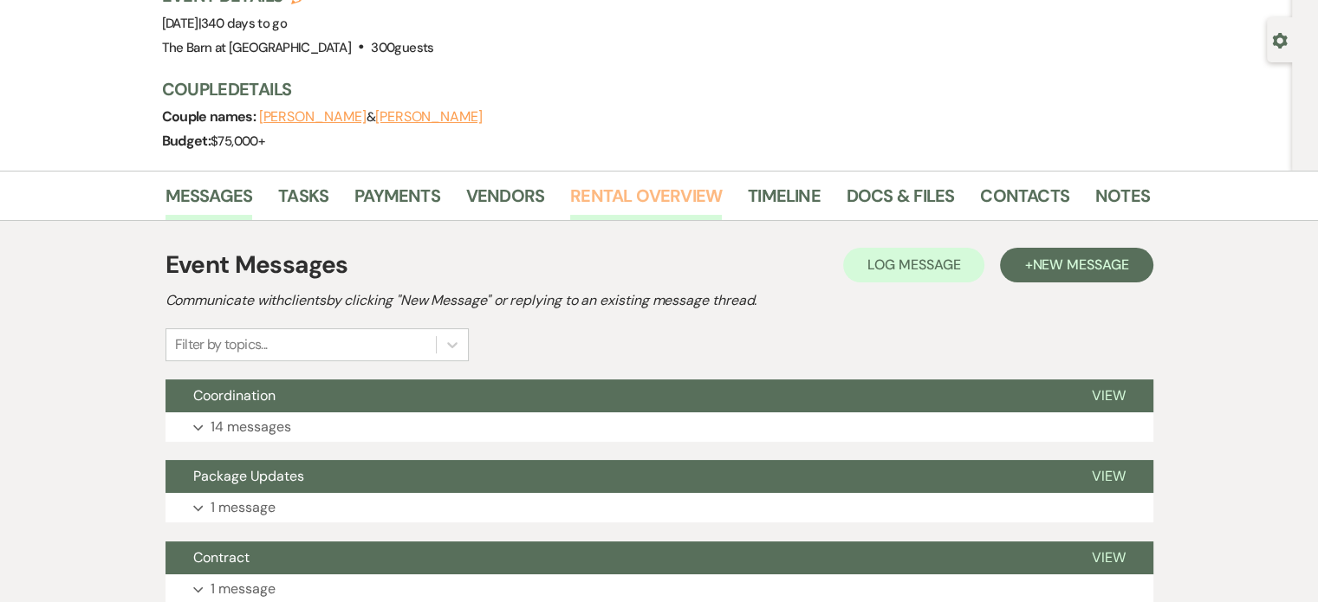
click at [667, 197] on link "Rental Overview" at bounding box center [646, 201] width 152 height 38
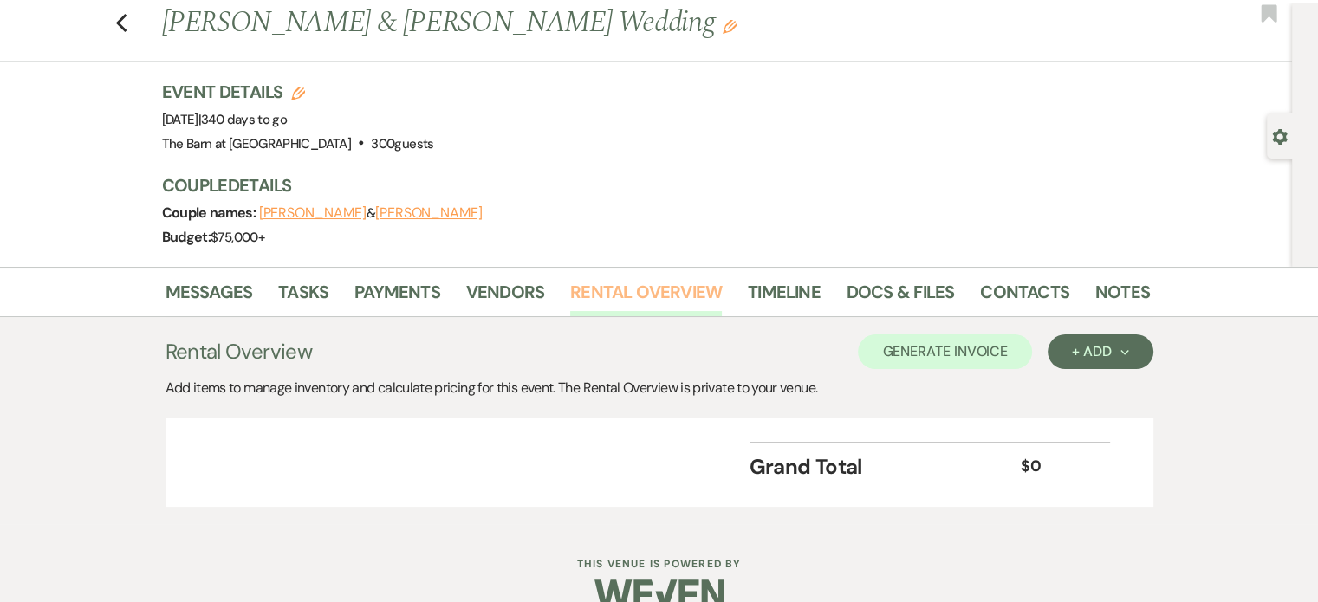
scroll to position [75, 0]
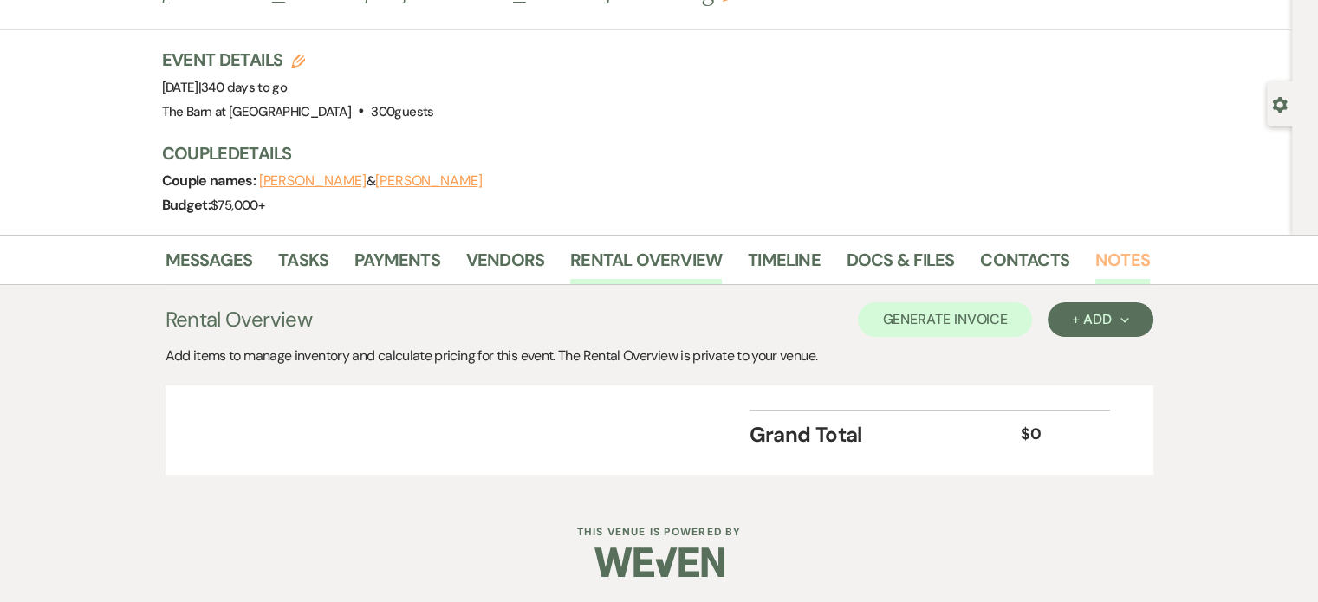
click at [1127, 258] on link "Notes" at bounding box center [1123, 265] width 55 height 38
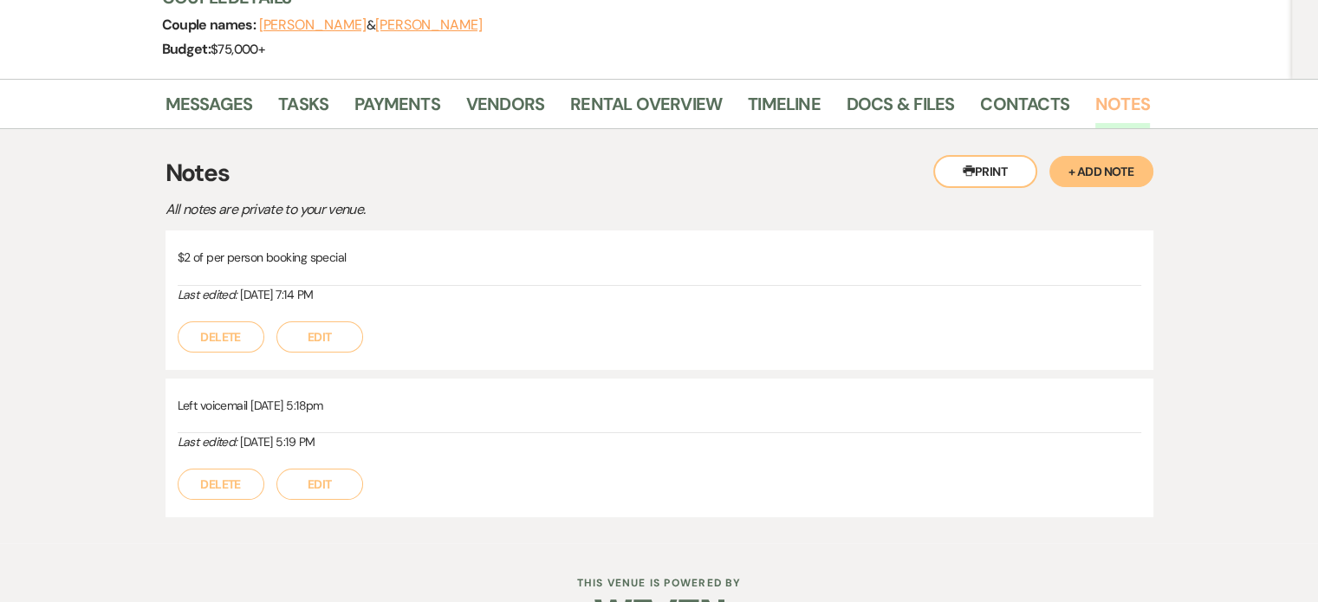
scroll to position [260, 0]
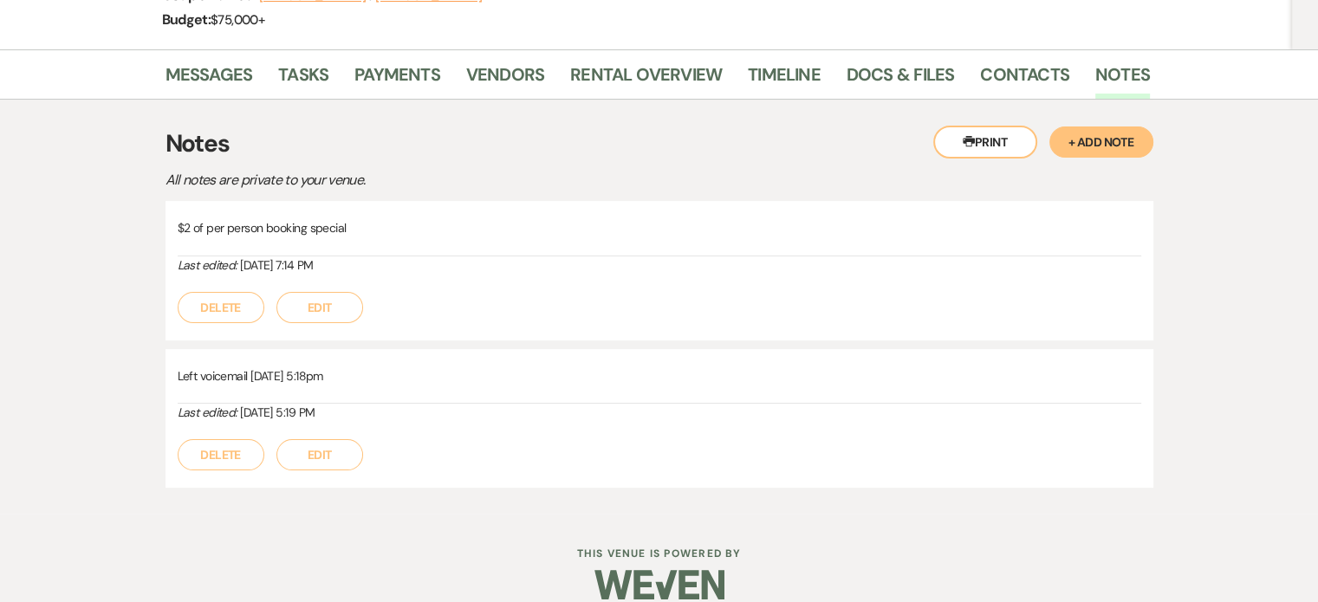
click at [1088, 146] on button "+ Add Note" at bounding box center [1102, 142] width 104 height 31
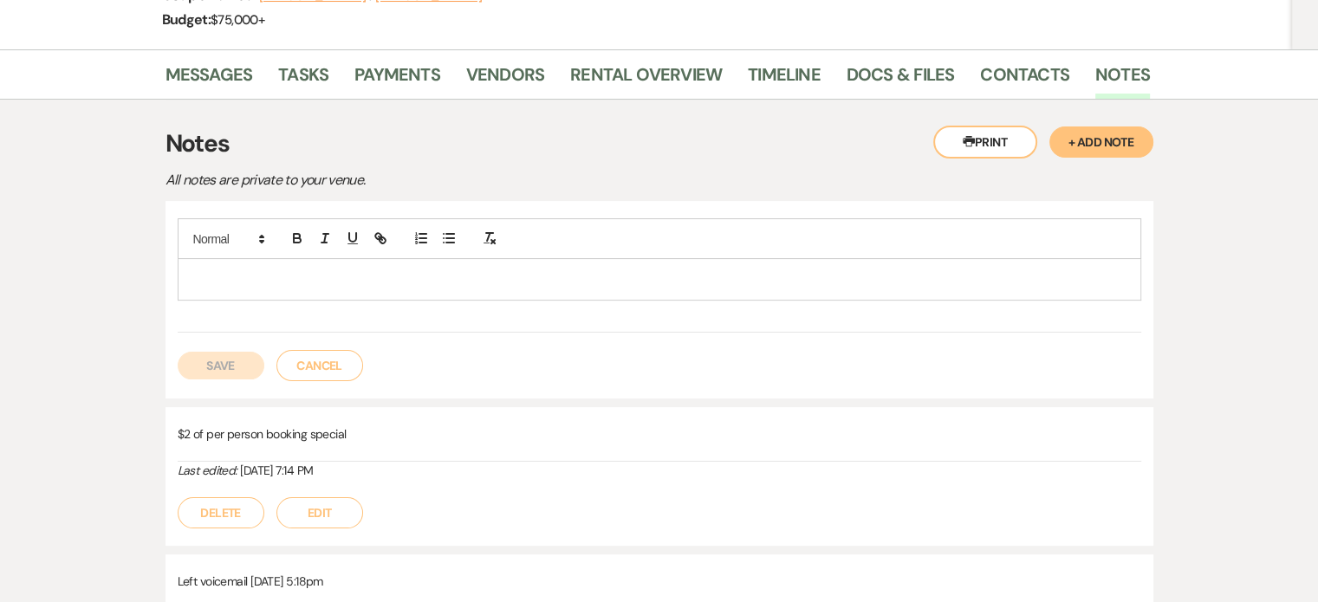
click at [357, 276] on p at bounding box center [660, 279] width 936 height 19
click at [616, 276] on p "Ceremony Offsite - 4-10 Reception. 1/hr Cocktail hour and 5/hr Reception" at bounding box center [660, 279] width 936 height 19
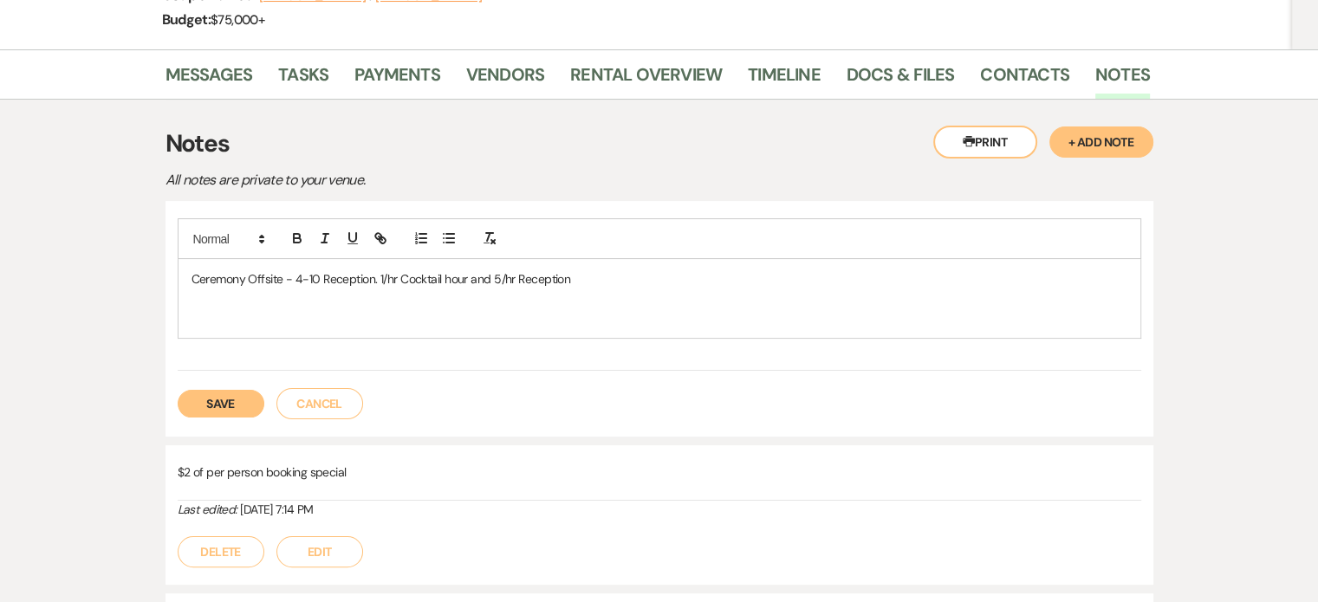
scroll to position [0, 0]
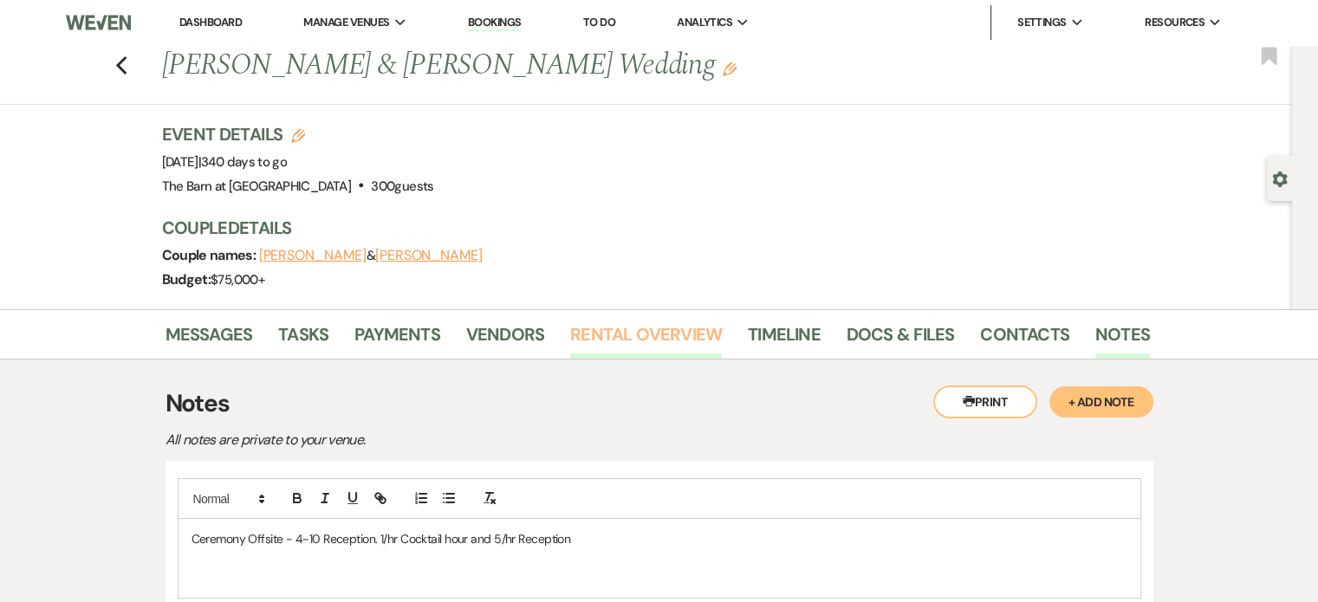
click at [680, 339] on link "Rental Overview" at bounding box center [646, 340] width 152 height 38
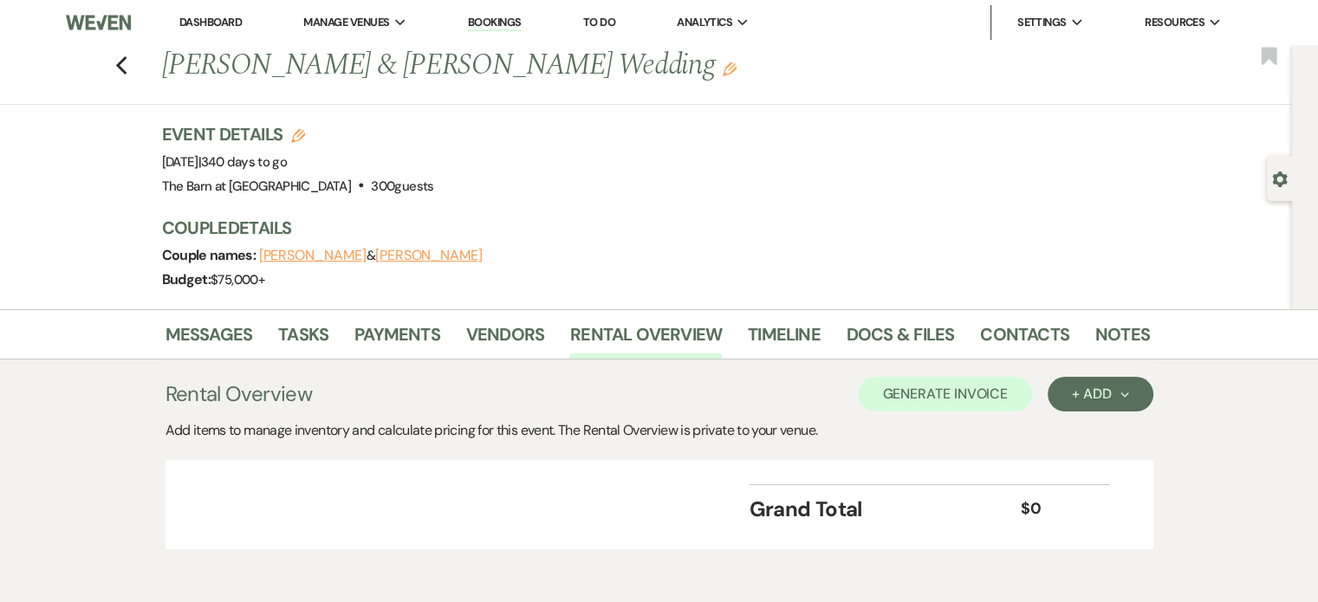
click at [863, 318] on div "Messages Tasks Payments Vendors Rental Overview Timeline Docs & Files Contacts …" at bounding box center [659, 334] width 1318 height 50
click at [874, 334] on link "Docs & Files" at bounding box center [900, 340] width 107 height 38
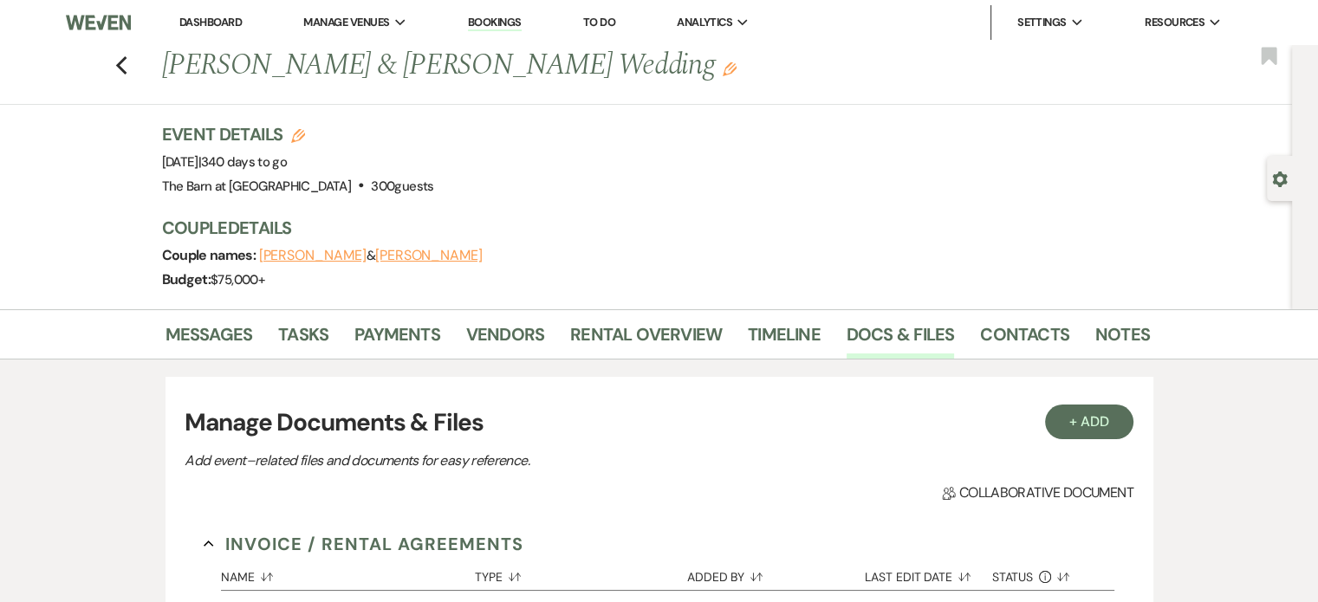
click at [201, 13] on li "Dashboard" at bounding box center [211, 22] width 80 height 35
click at [205, 21] on link "Dashboard" at bounding box center [210, 22] width 62 height 15
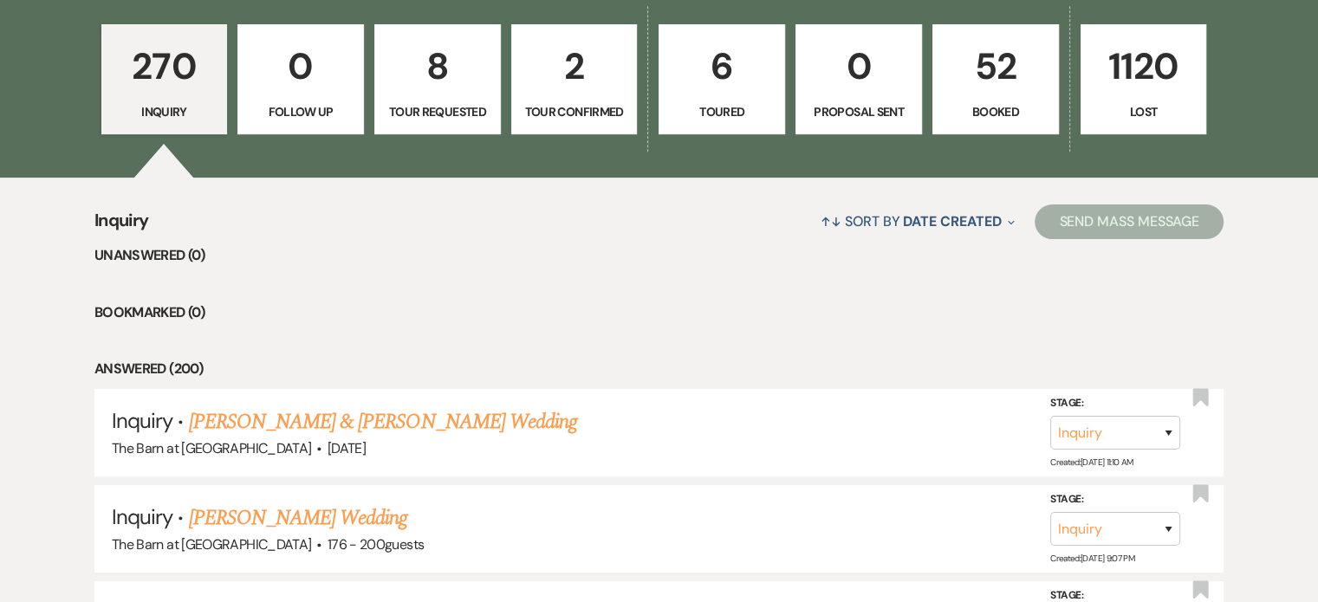
scroll to position [433, 0]
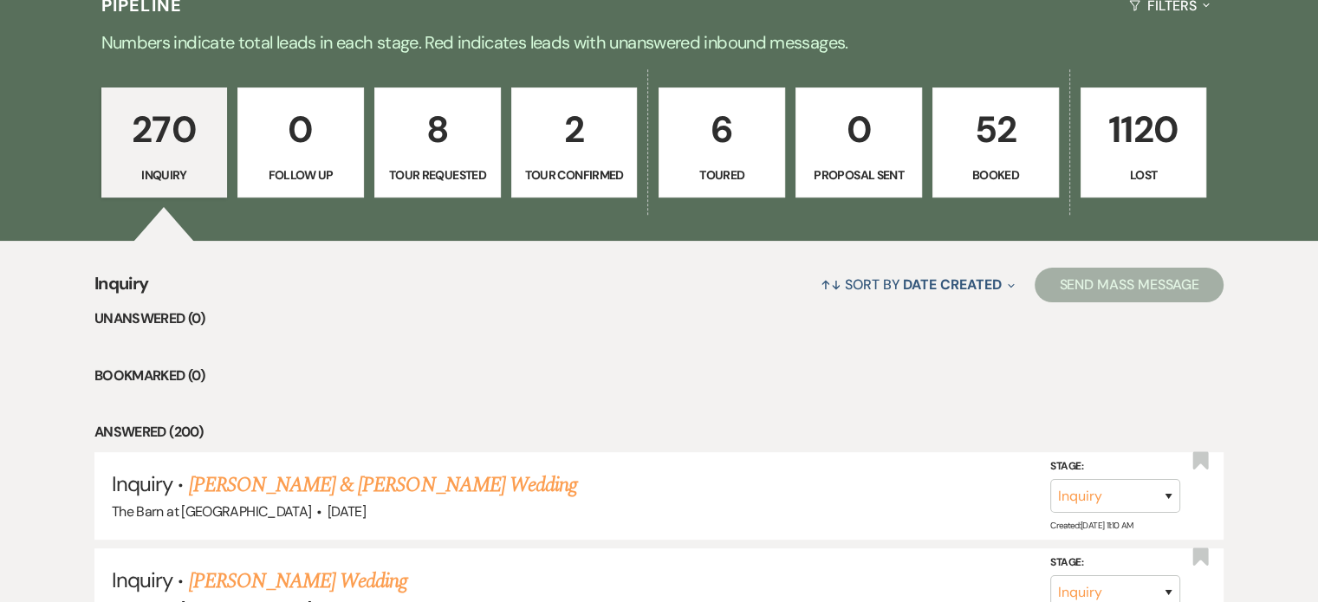
click at [1005, 134] on p "52" at bounding box center [996, 130] width 104 height 58
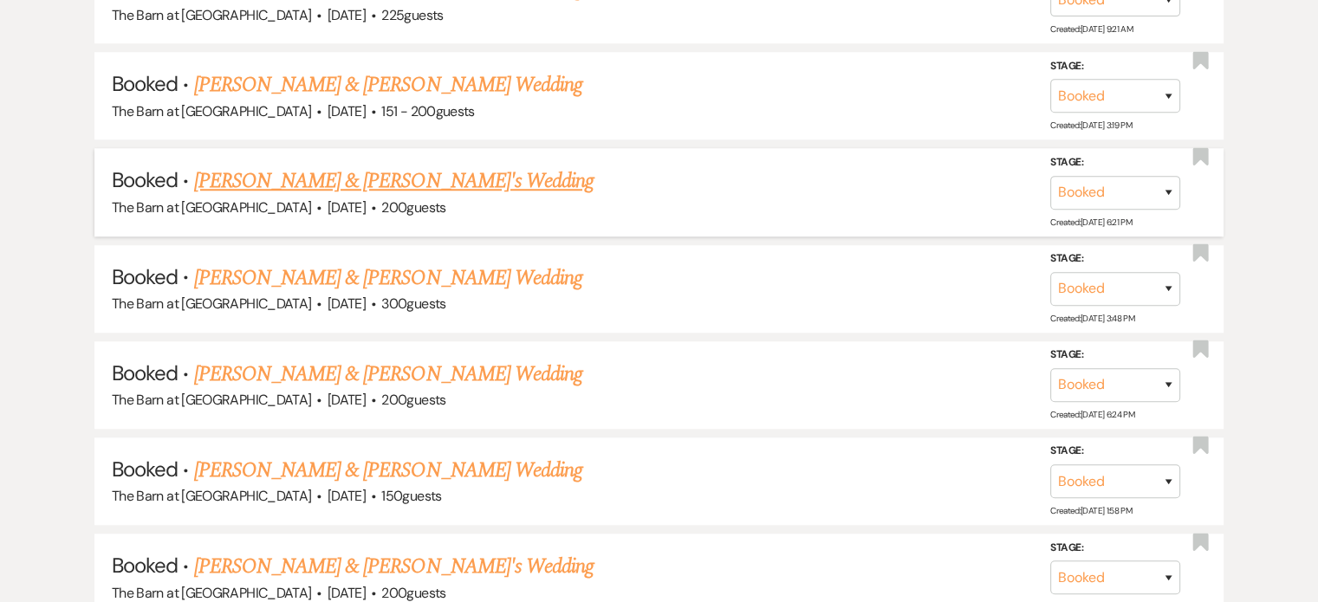
scroll to position [1387, 0]
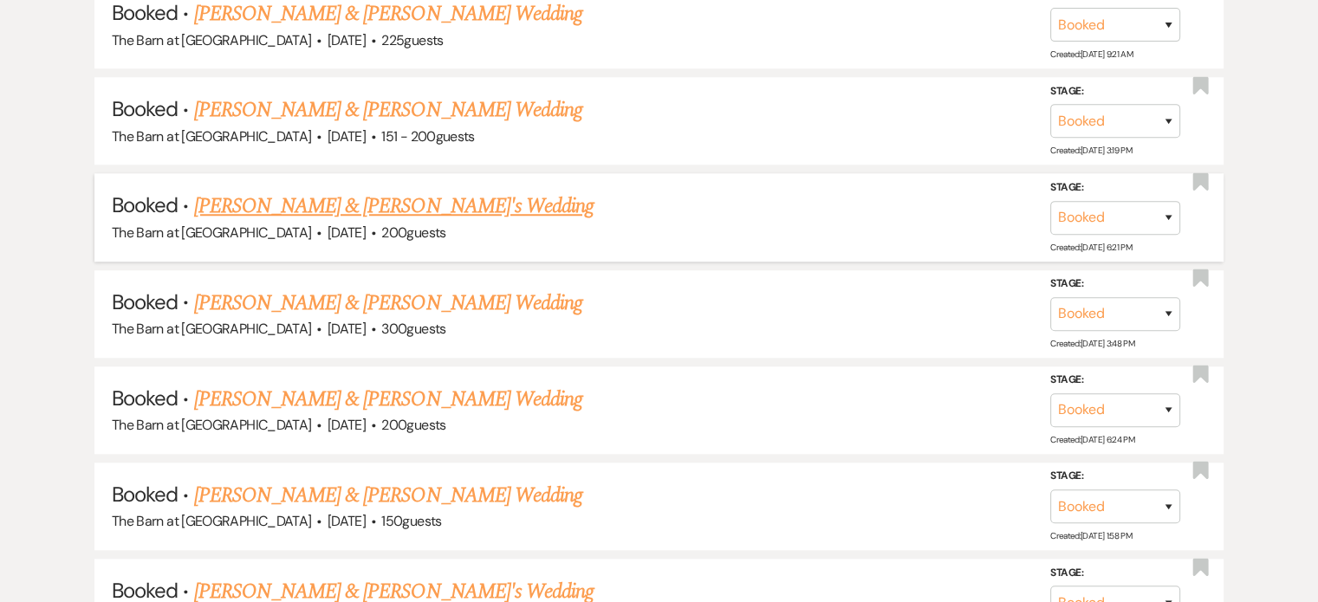
click at [347, 194] on link "[PERSON_NAME] & [PERSON_NAME]'s Wedding" at bounding box center [394, 206] width 400 height 31
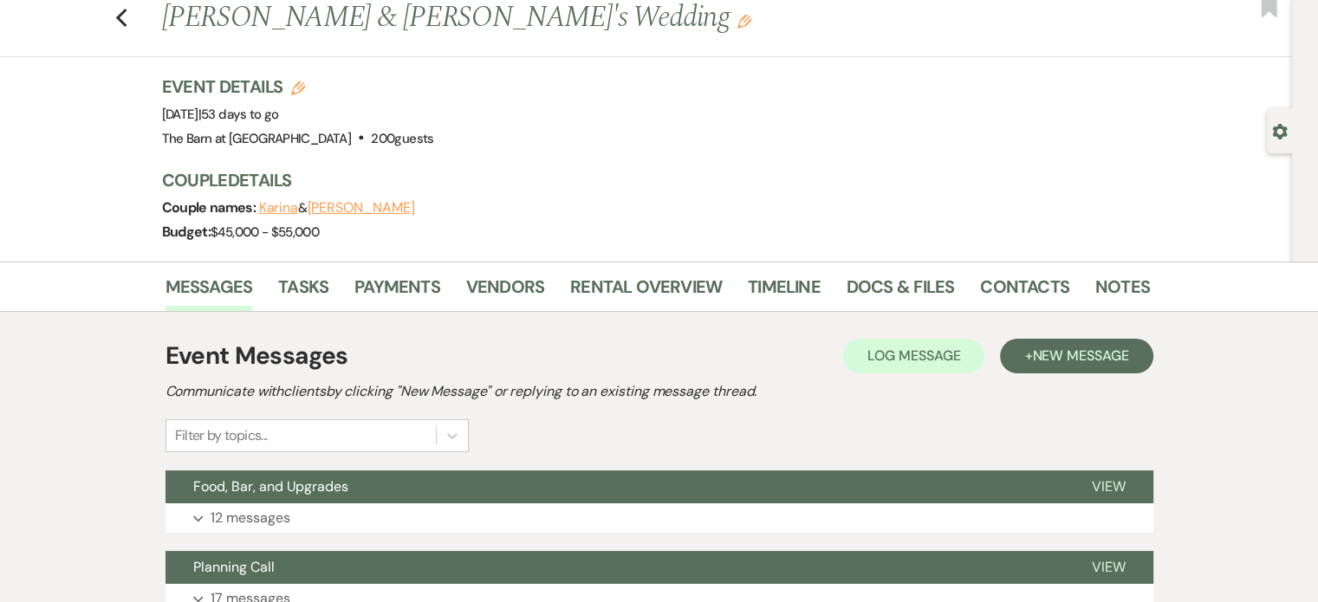
scroll to position [173, 0]
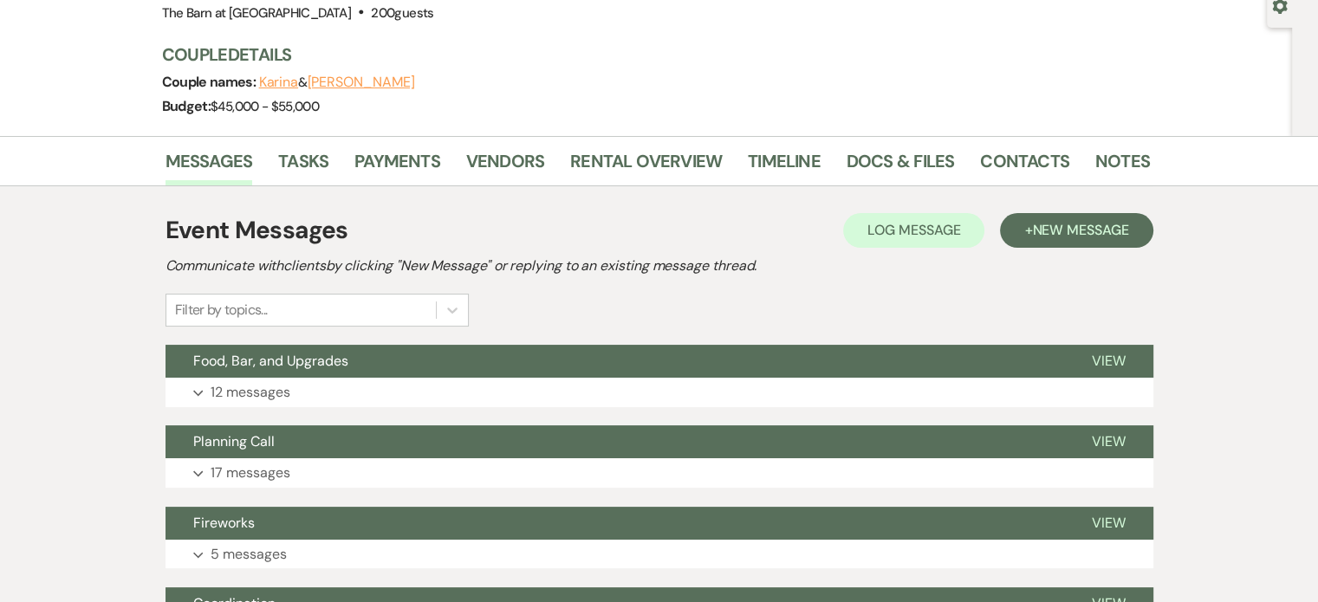
click at [636, 144] on li "Rental Overview" at bounding box center [659, 165] width 178 height 42
click at [643, 154] on link "Rental Overview" at bounding box center [646, 166] width 152 height 38
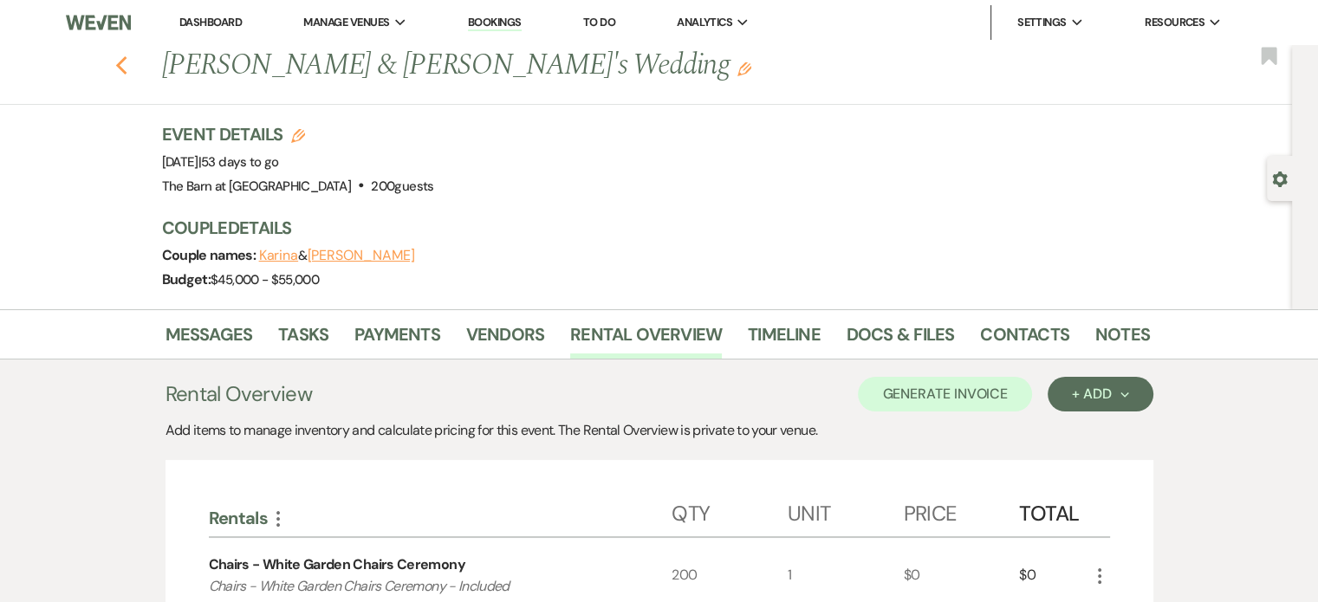
click at [128, 57] on icon "Previous" at bounding box center [121, 65] width 13 height 21
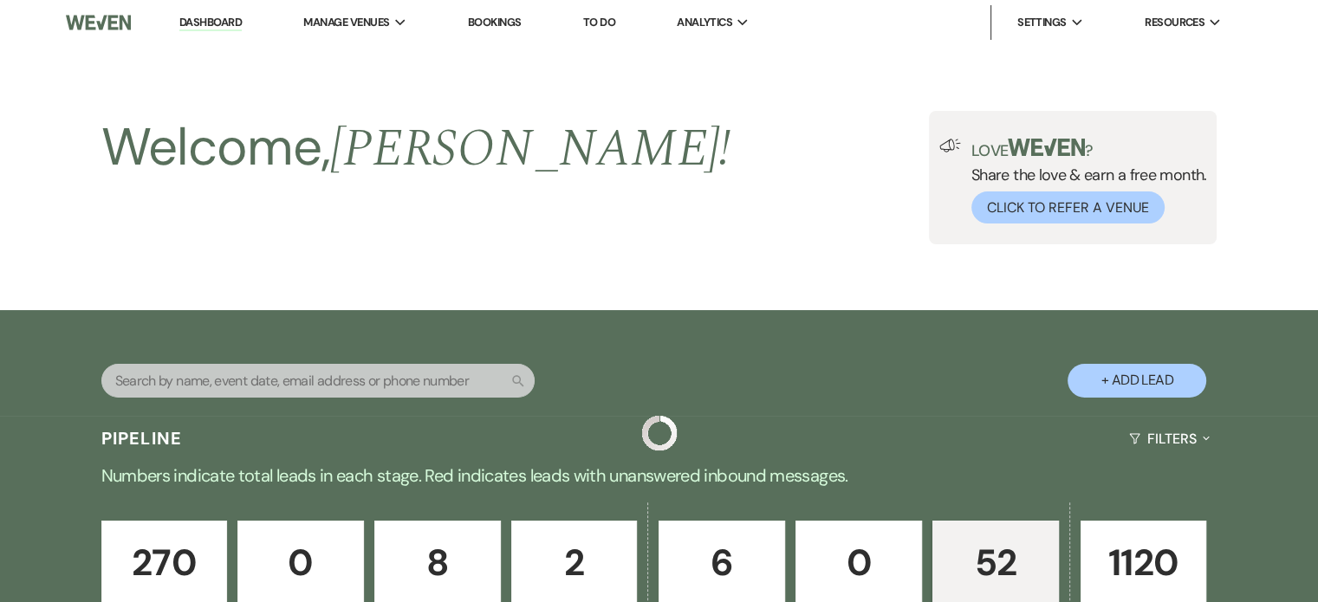
scroll to position [1387, 0]
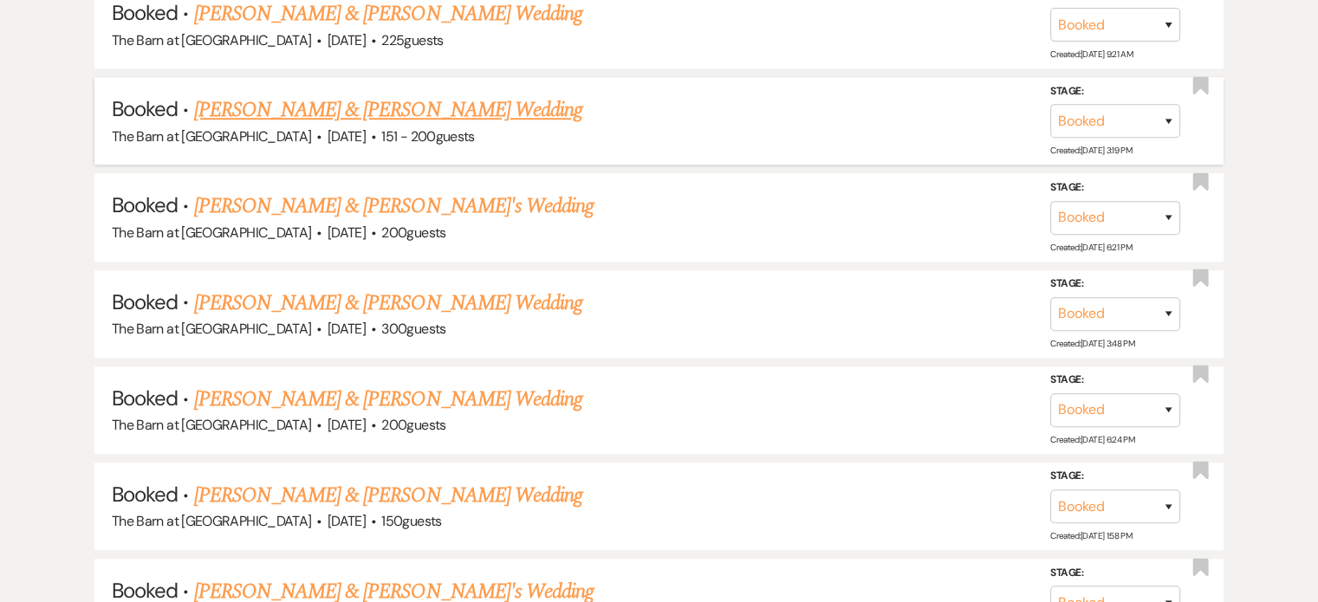
click at [378, 107] on link "[PERSON_NAME] & [PERSON_NAME] Wedding" at bounding box center [388, 109] width 388 height 31
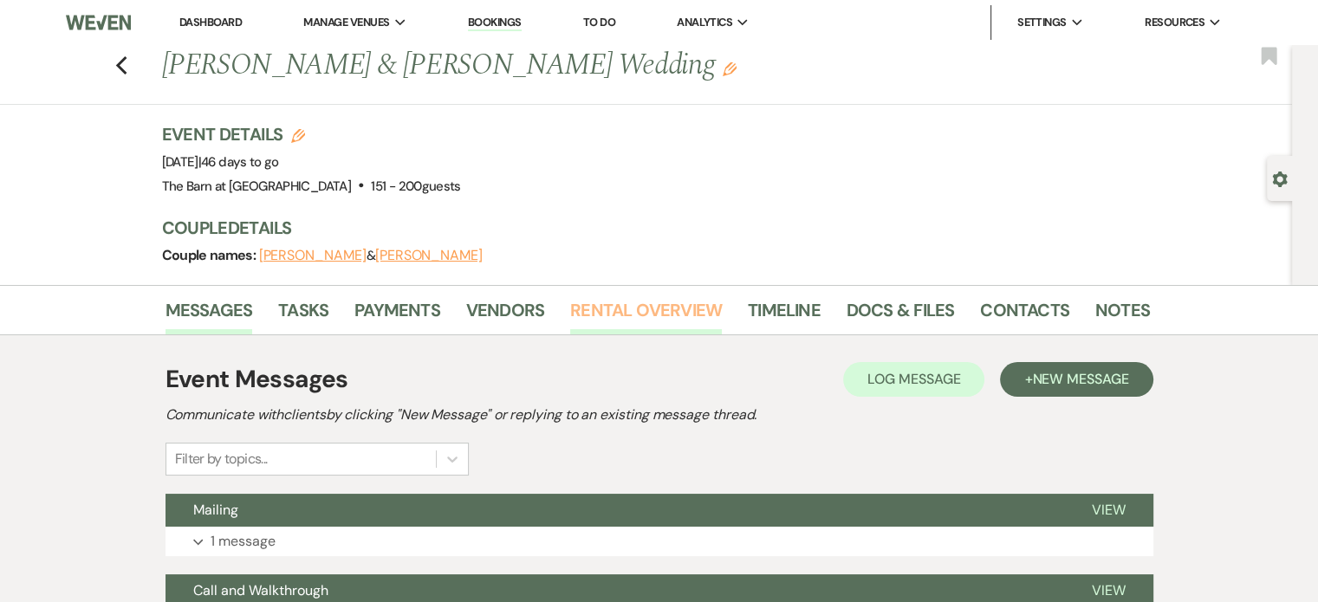
click at [616, 307] on link "Rental Overview" at bounding box center [646, 315] width 152 height 38
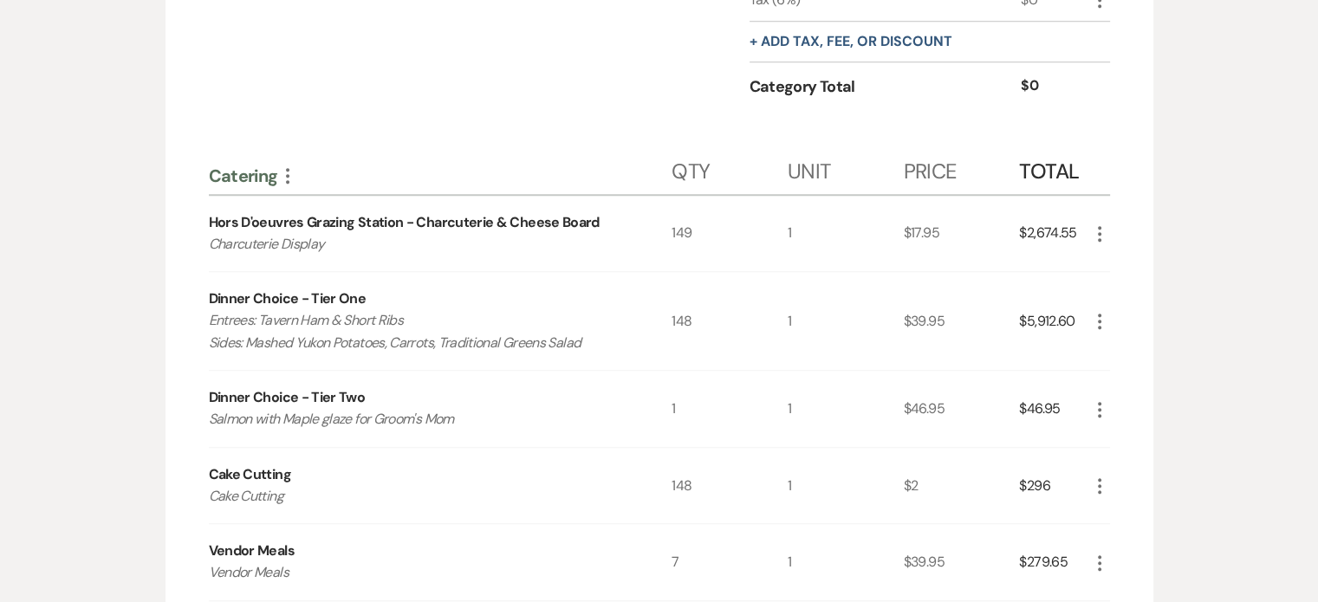
scroll to position [1560, 0]
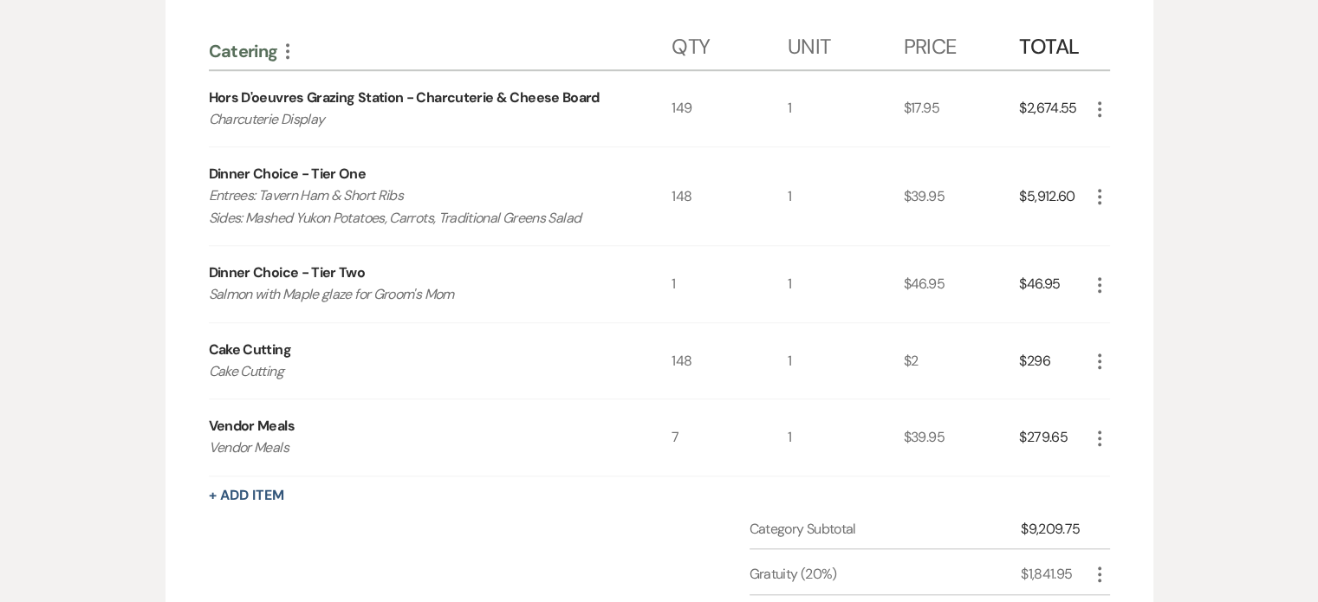
click at [1105, 107] on icon "More" at bounding box center [1100, 109] width 21 height 21
click at [1120, 134] on button "Pencil Edit" at bounding box center [1135, 143] width 90 height 28
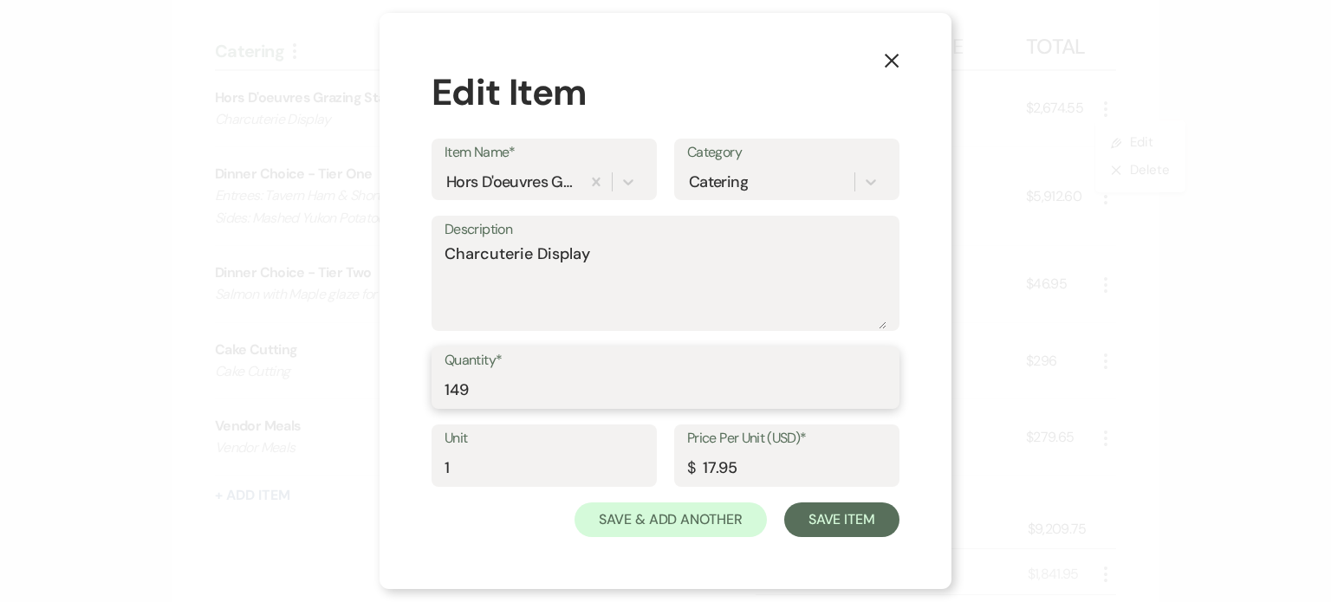
click at [488, 387] on input "149" at bounding box center [666, 391] width 442 height 34
type input "1"
type input "152"
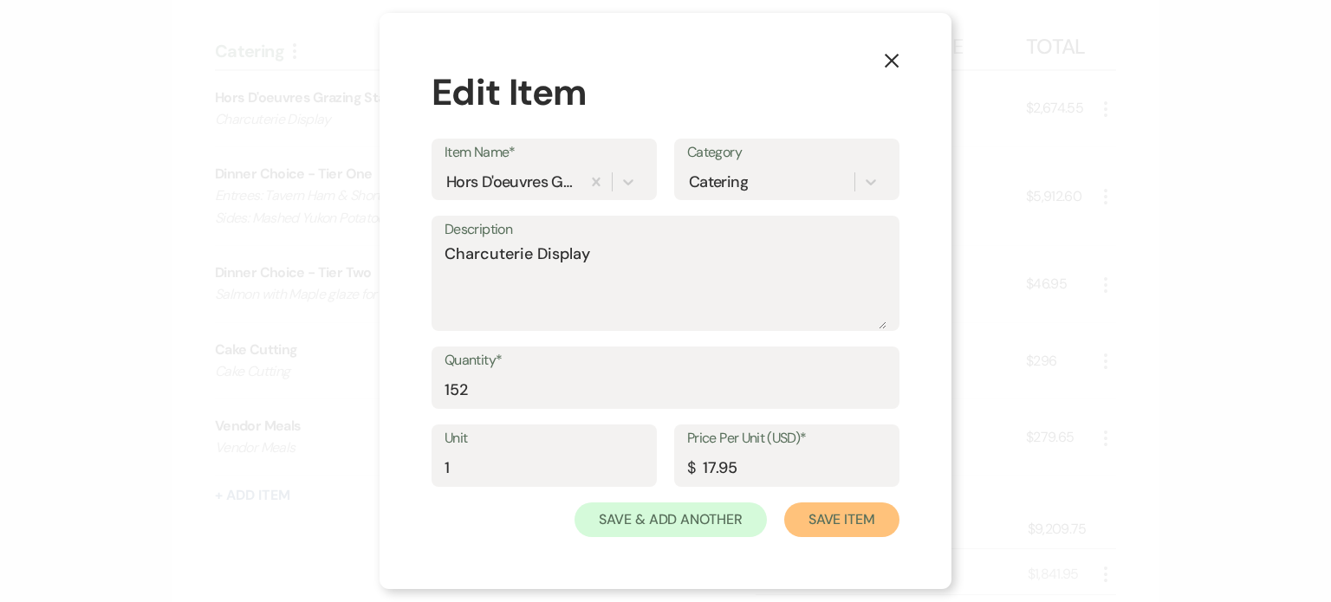
click at [849, 522] on button "Save Item" at bounding box center [841, 520] width 115 height 35
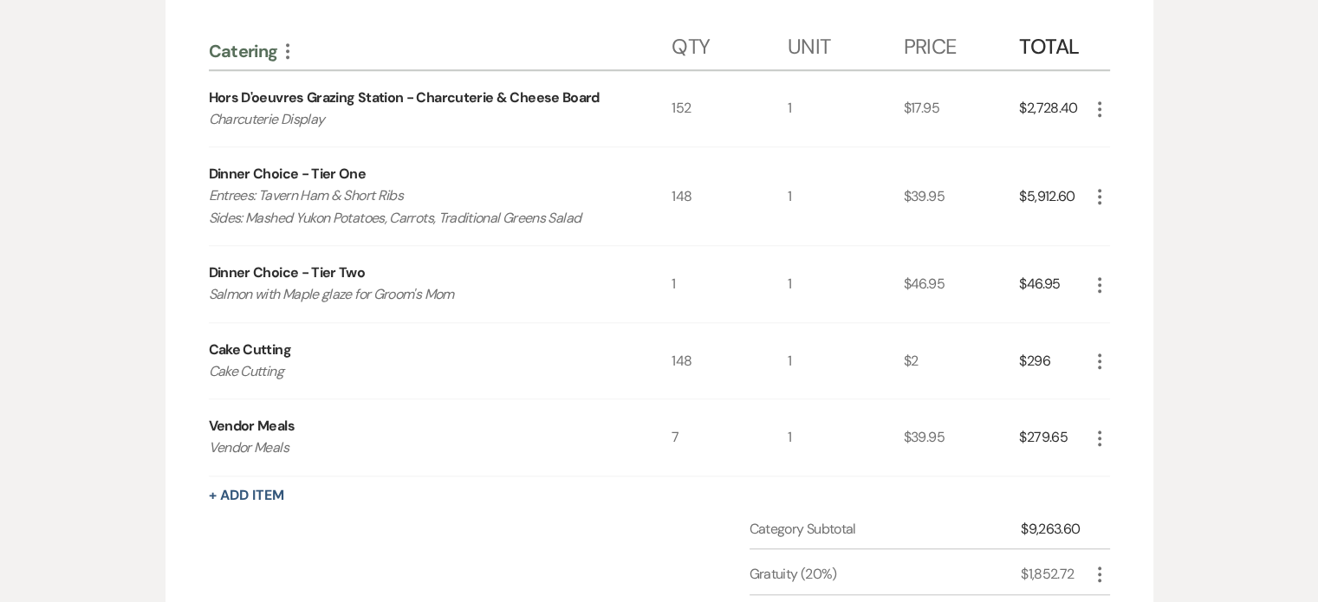
click at [1093, 190] on icon "More" at bounding box center [1100, 196] width 21 height 21
click at [1123, 231] on button "Pencil Edit" at bounding box center [1135, 231] width 90 height 28
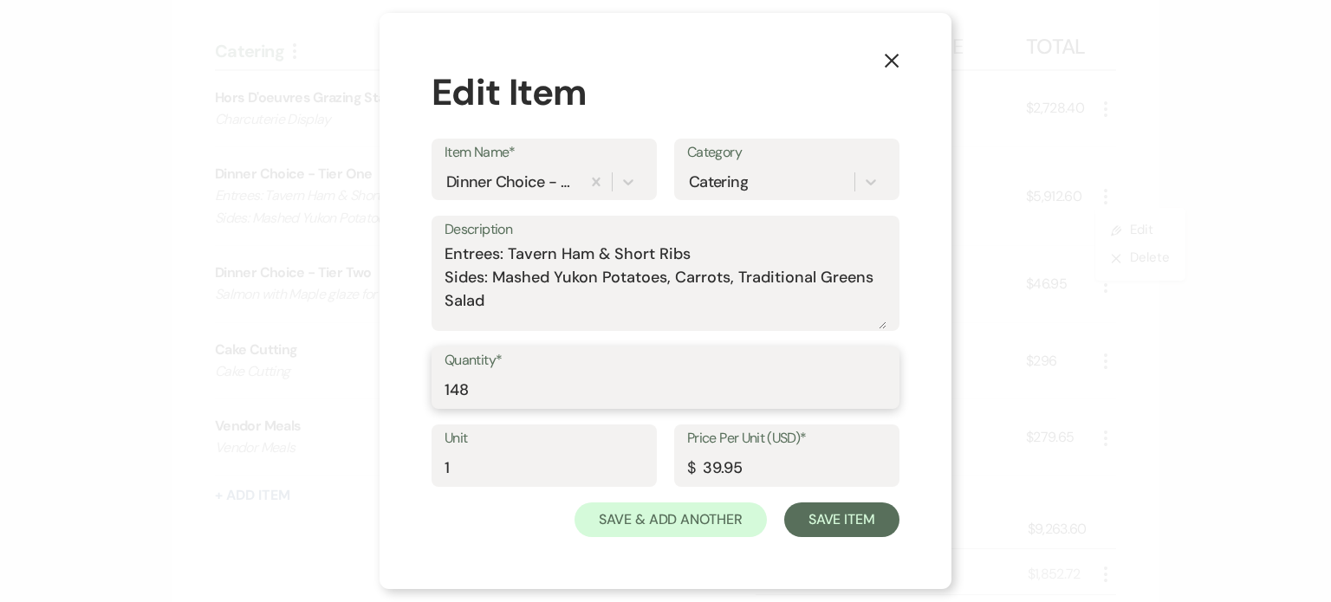
click at [597, 387] on input "148" at bounding box center [666, 391] width 442 height 34
type input "151"
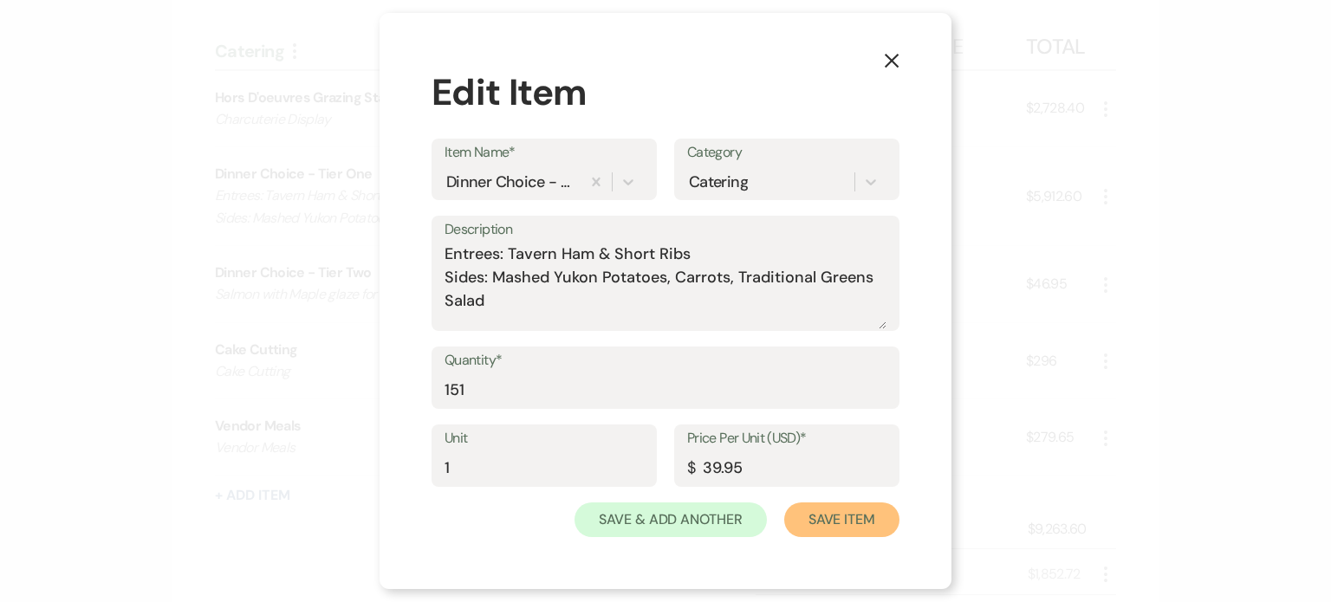
click at [865, 513] on button "Save Item" at bounding box center [841, 520] width 115 height 35
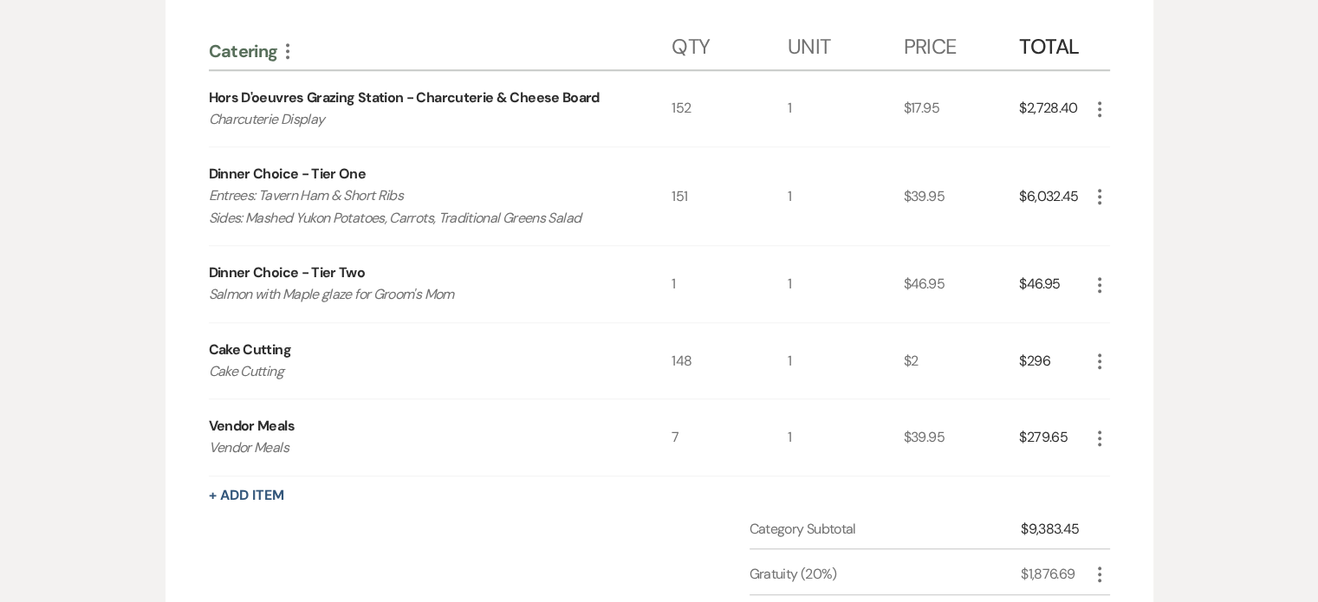
click at [1103, 355] on icon "More" at bounding box center [1100, 361] width 21 height 21
click at [1113, 381] on button "Pencil Edit" at bounding box center [1135, 395] width 90 height 28
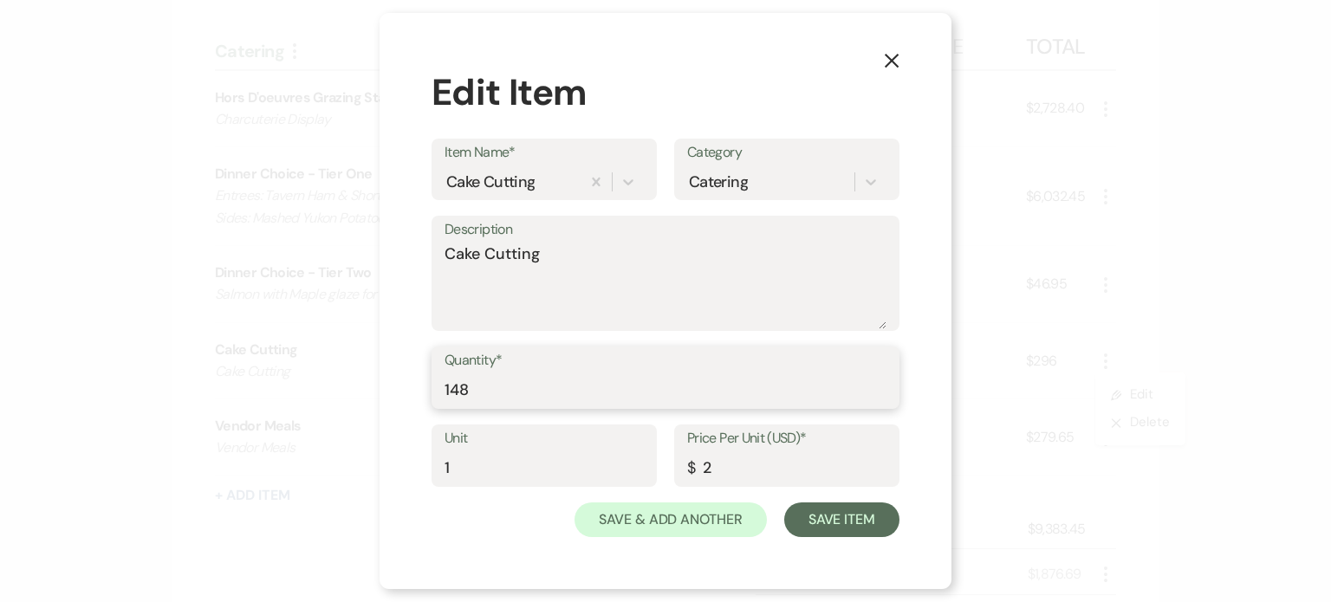
click at [637, 400] on input "148" at bounding box center [666, 391] width 442 height 34
type input "151"
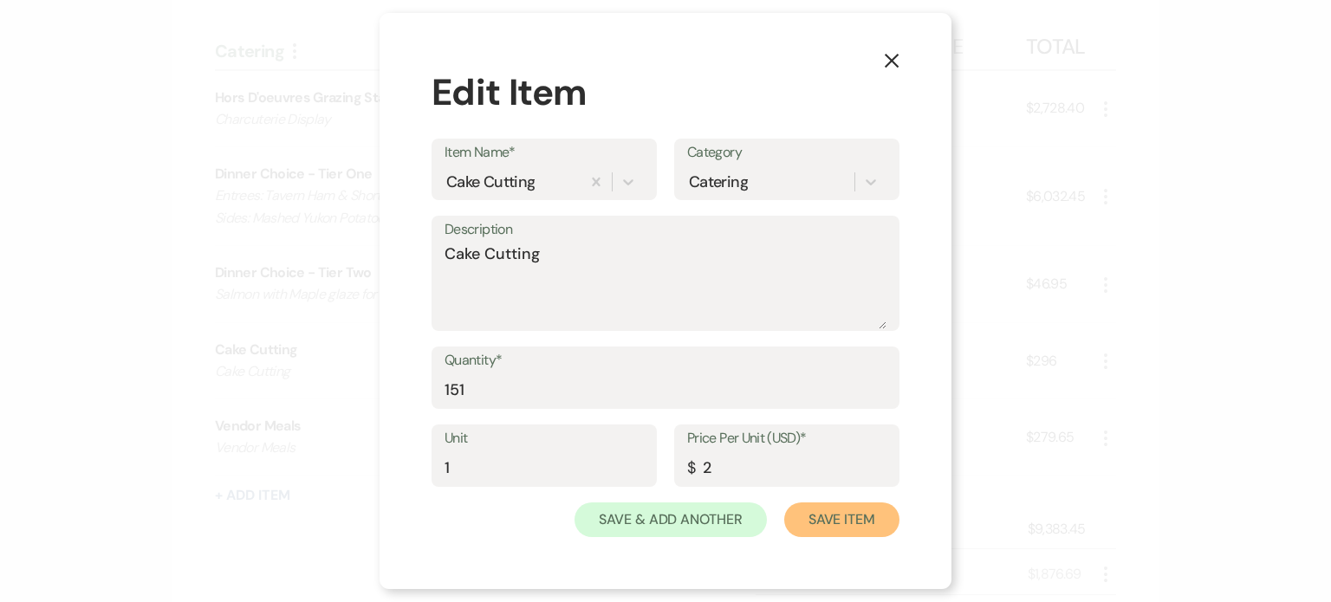
click at [804, 511] on button "Save Item" at bounding box center [841, 520] width 115 height 35
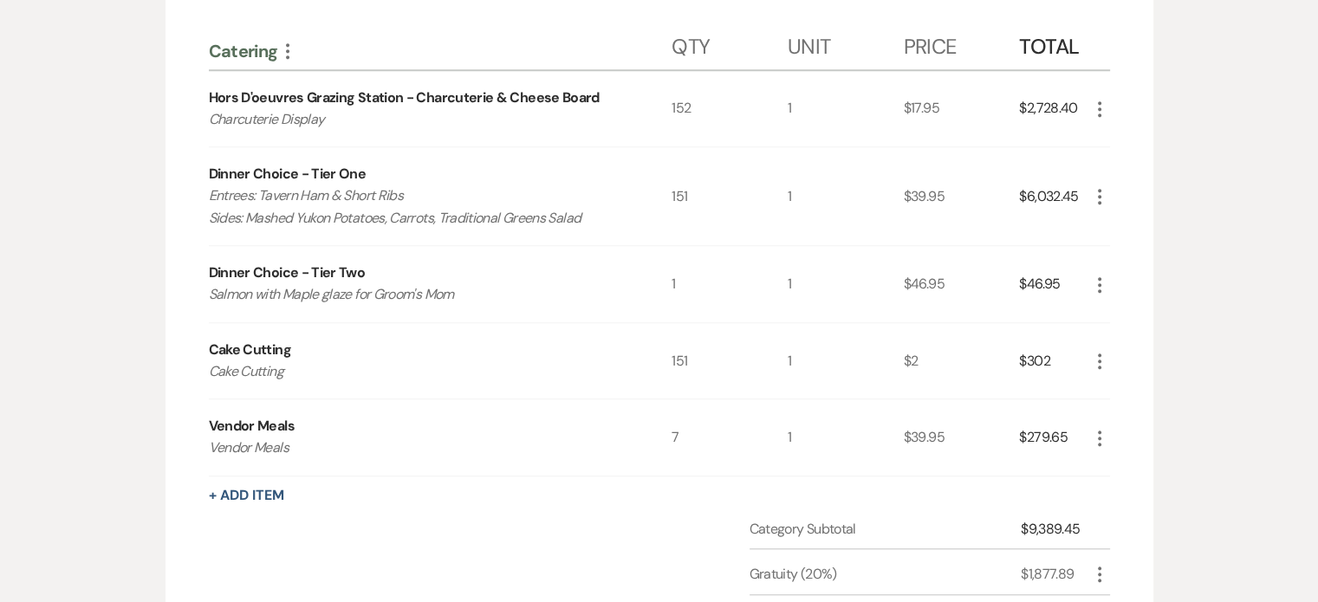
click at [1096, 354] on icon "More" at bounding box center [1100, 361] width 21 height 21
click at [1131, 383] on button "Pencil Edit" at bounding box center [1135, 395] width 90 height 28
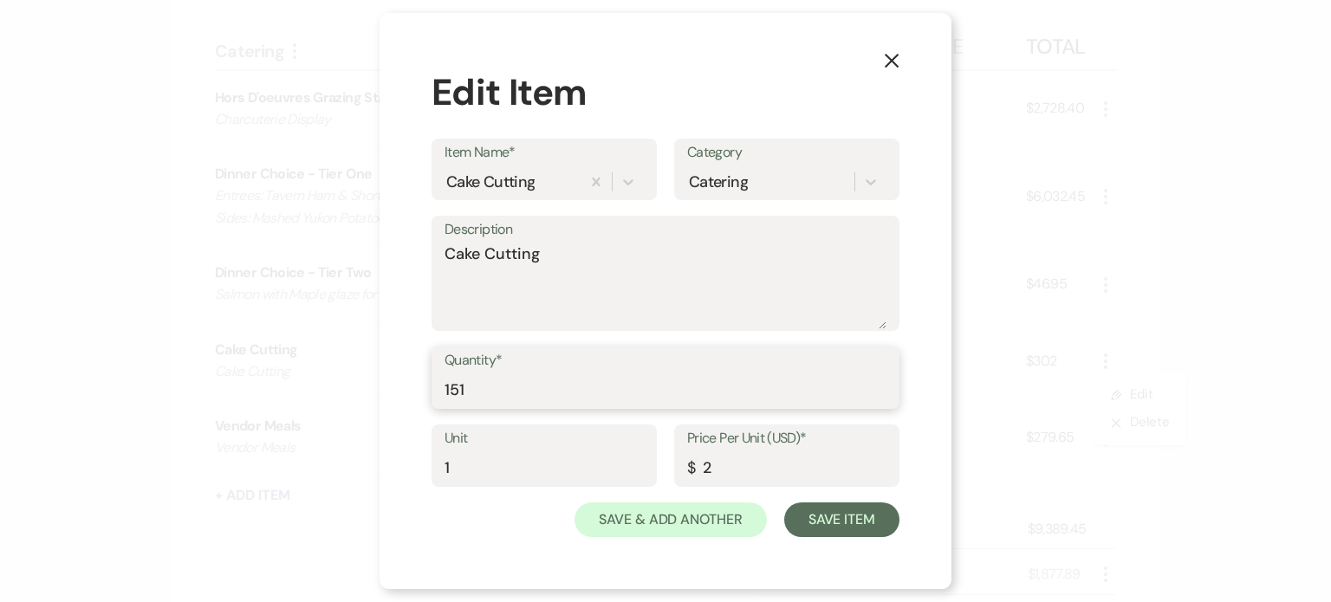
click at [565, 383] on input "151" at bounding box center [666, 391] width 442 height 34
type input "152"
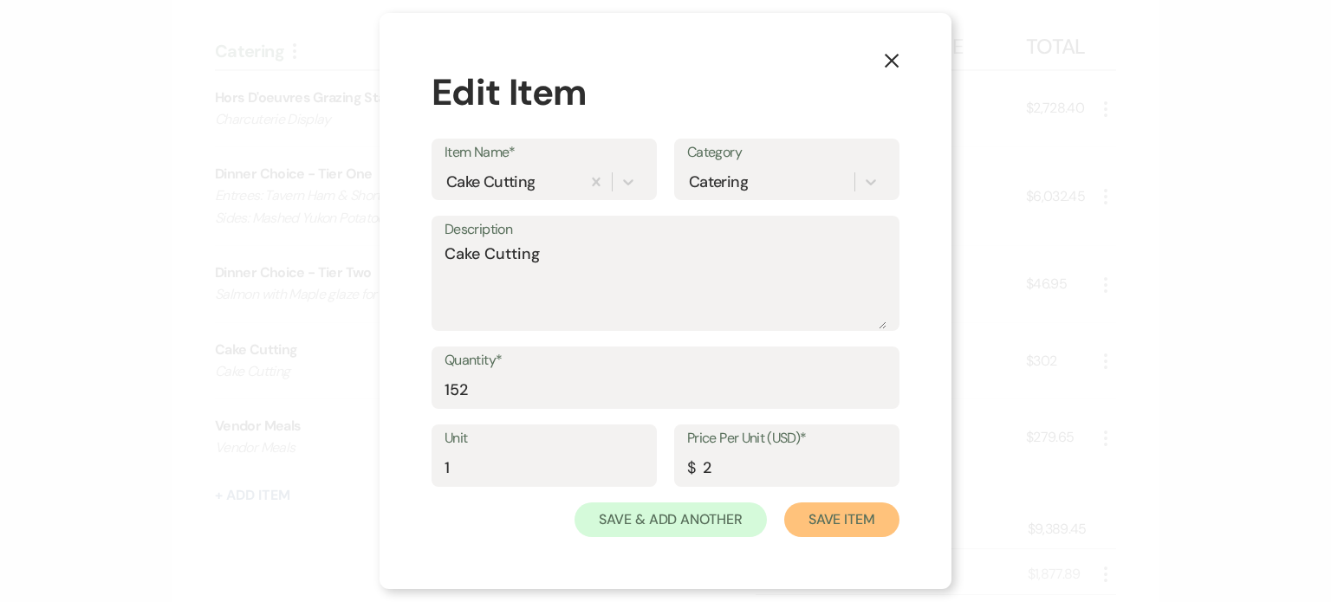
click at [865, 519] on button "Save Item" at bounding box center [841, 520] width 115 height 35
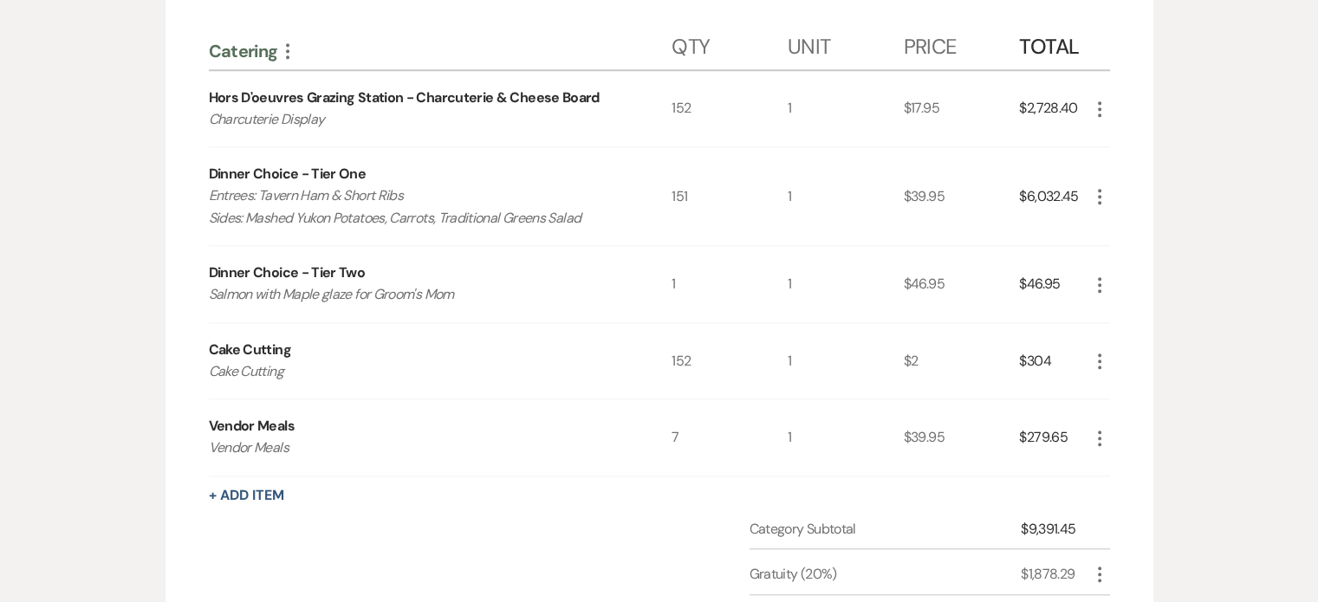
click at [1106, 276] on icon "More" at bounding box center [1100, 285] width 21 height 21
click at [1123, 309] on button "Pencil Edit" at bounding box center [1135, 319] width 90 height 28
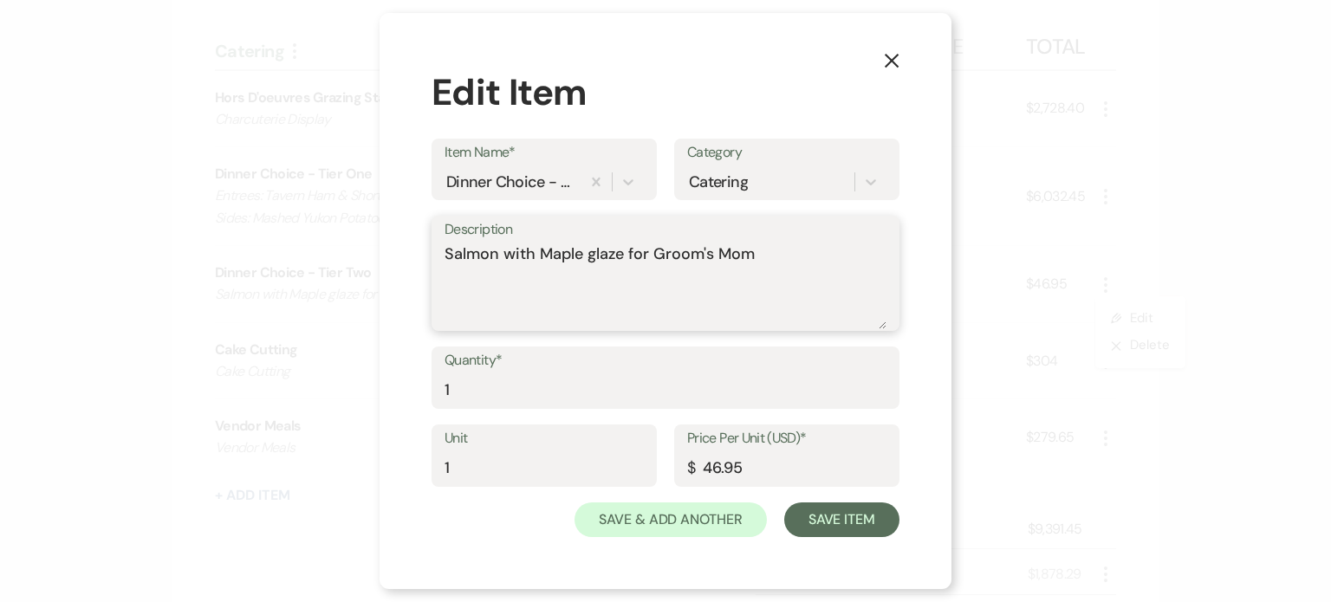
click at [816, 269] on textarea "Salmon with Maple glaze for Groom's Mom" at bounding box center [666, 286] width 442 height 87
click at [779, 250] on textarea "Salmon with Maple glaze for Groom's Mom She will get sides from buffet." at bounding box center [666, 286] width 442 height 87
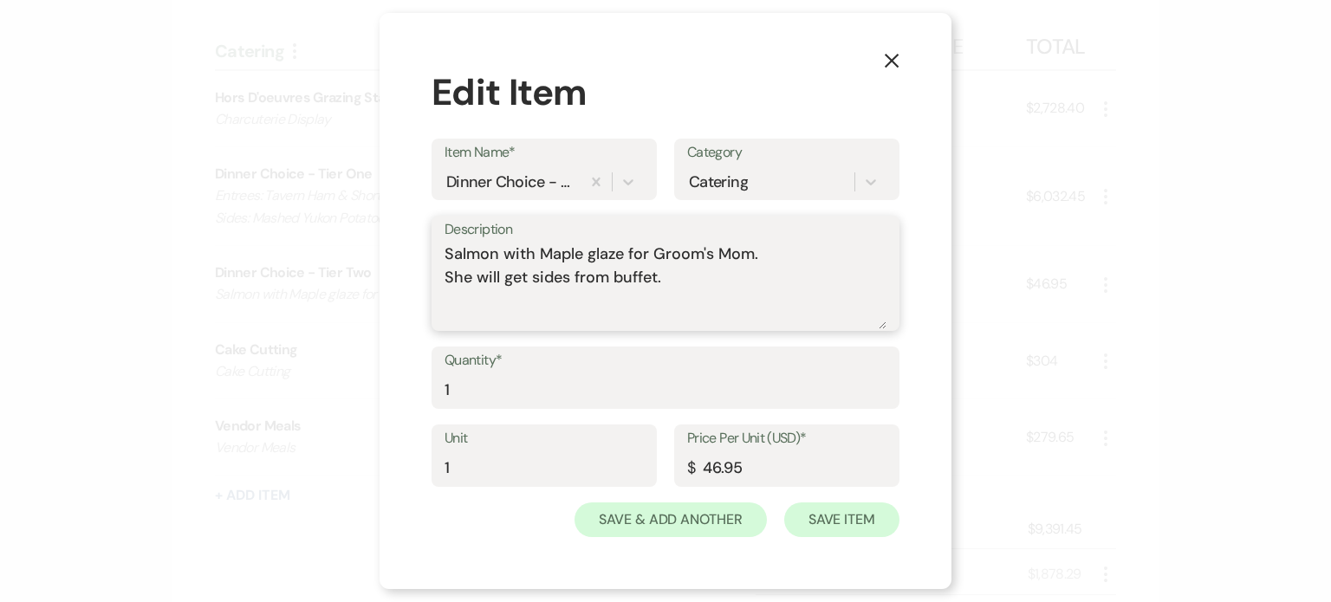
type textarea "Salmon with Maple glaze for Groom's Mom. She will get sides from buffet."
click at [812, 514] on button "Save Item" at bounding box center [841, 520] width 115 height 35
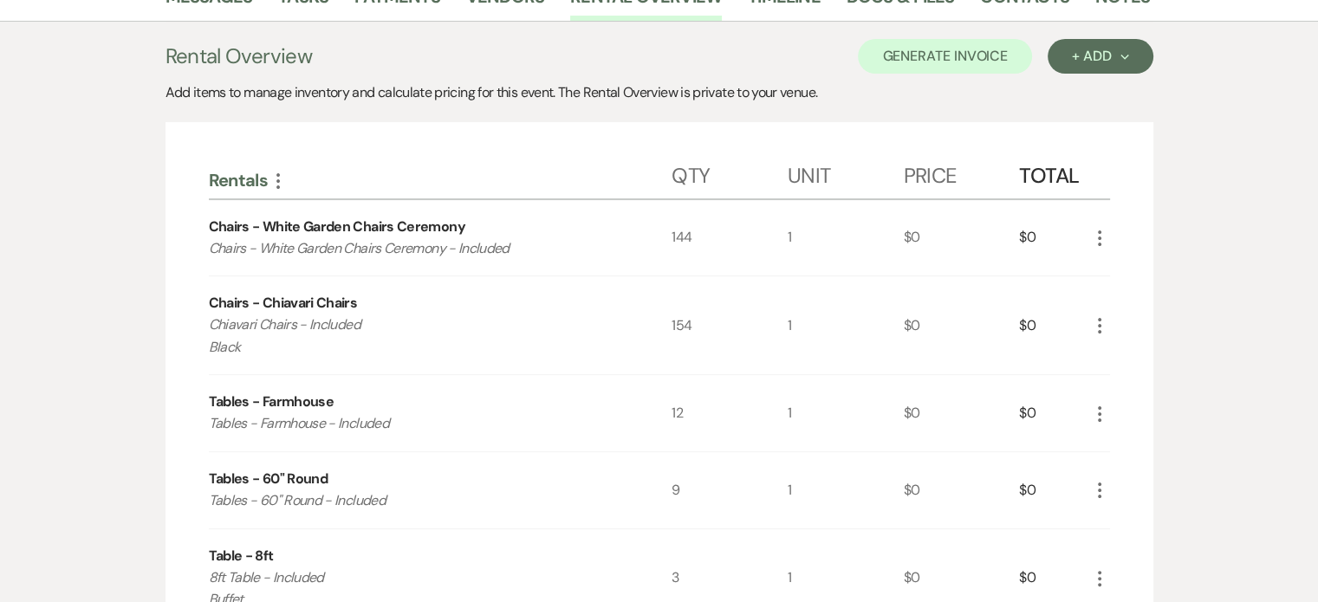
scroll to position [0, 0]
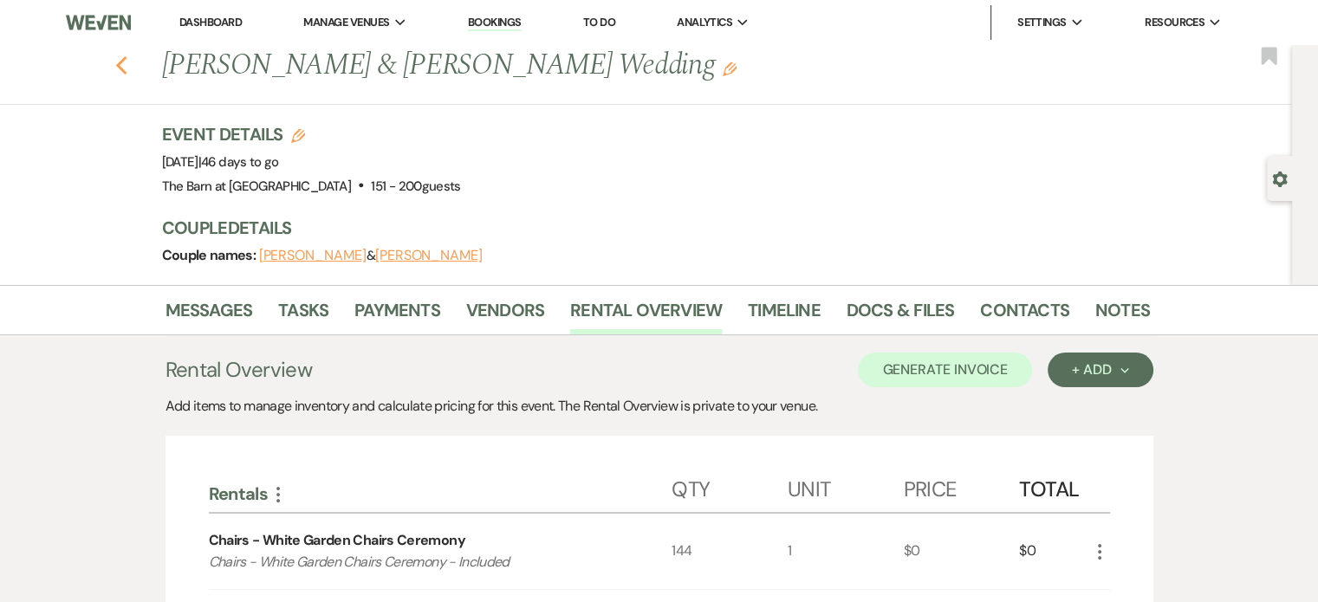
click at [127, 62] on use "button" at bounding box center [120, 65] width 11 height 19
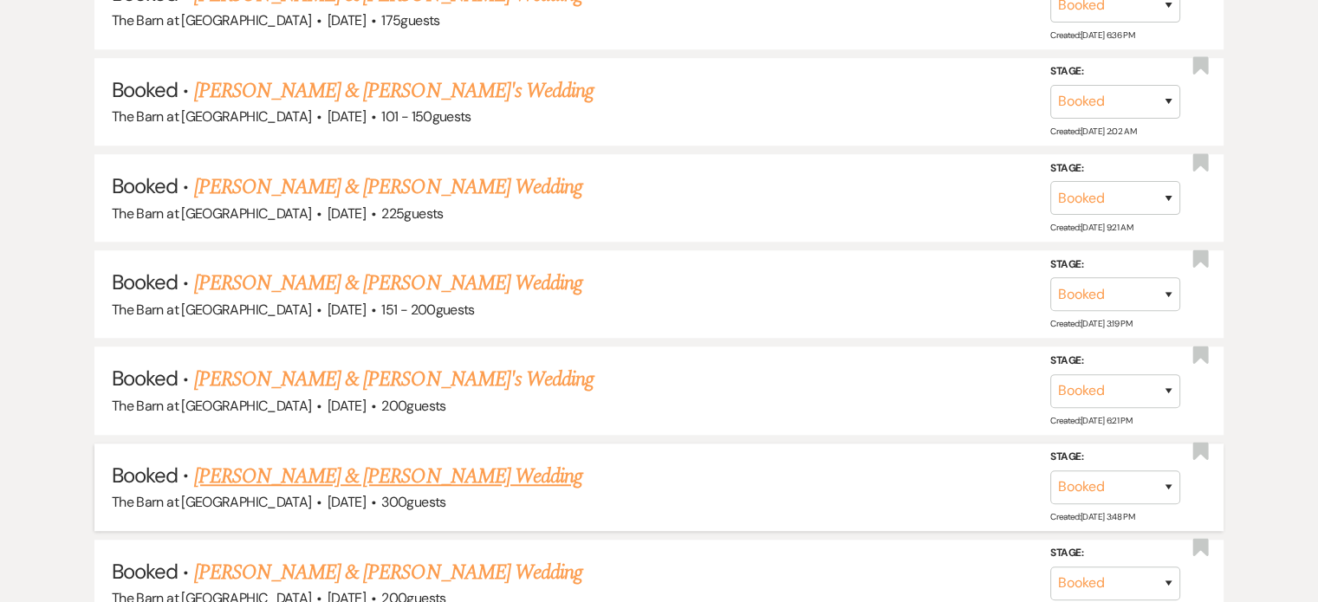
scroll to position [1127, 0]
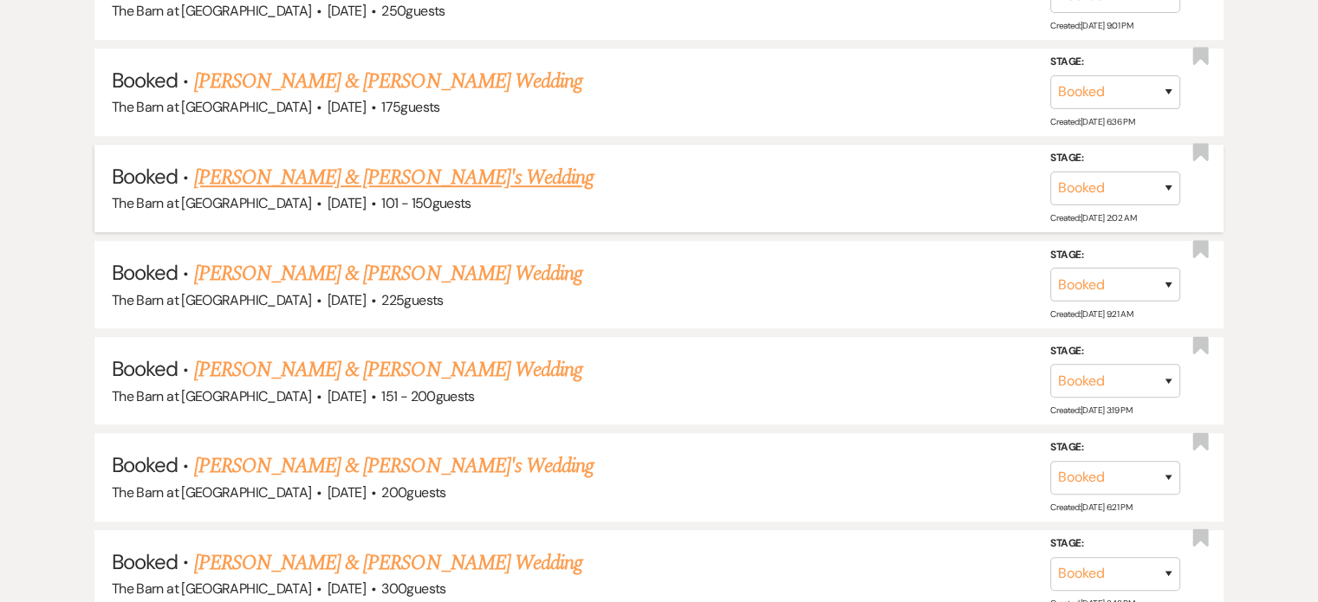
click at [321, 165] on link "[PERSON_NAME] & [PERSON_NAME]'s Wedding" at bounding box center [394, 177] width 400 height 31
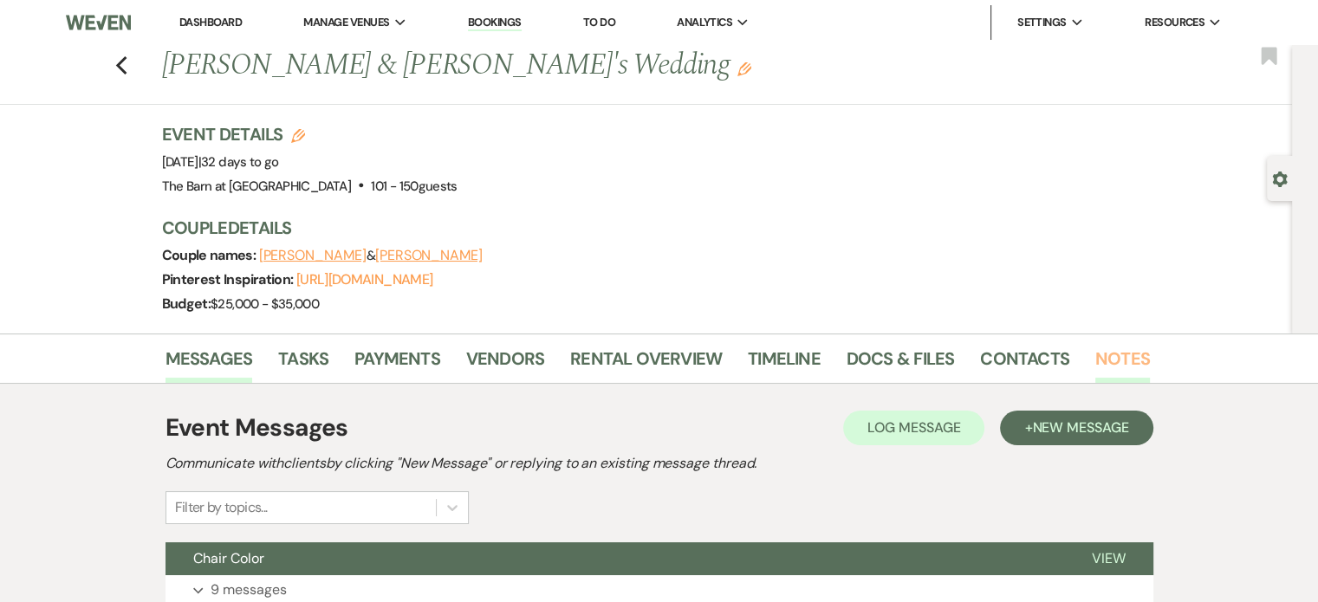
click at [1098, 361] on link "Notes" at bounding box center [1123, 364] width 55 height 38
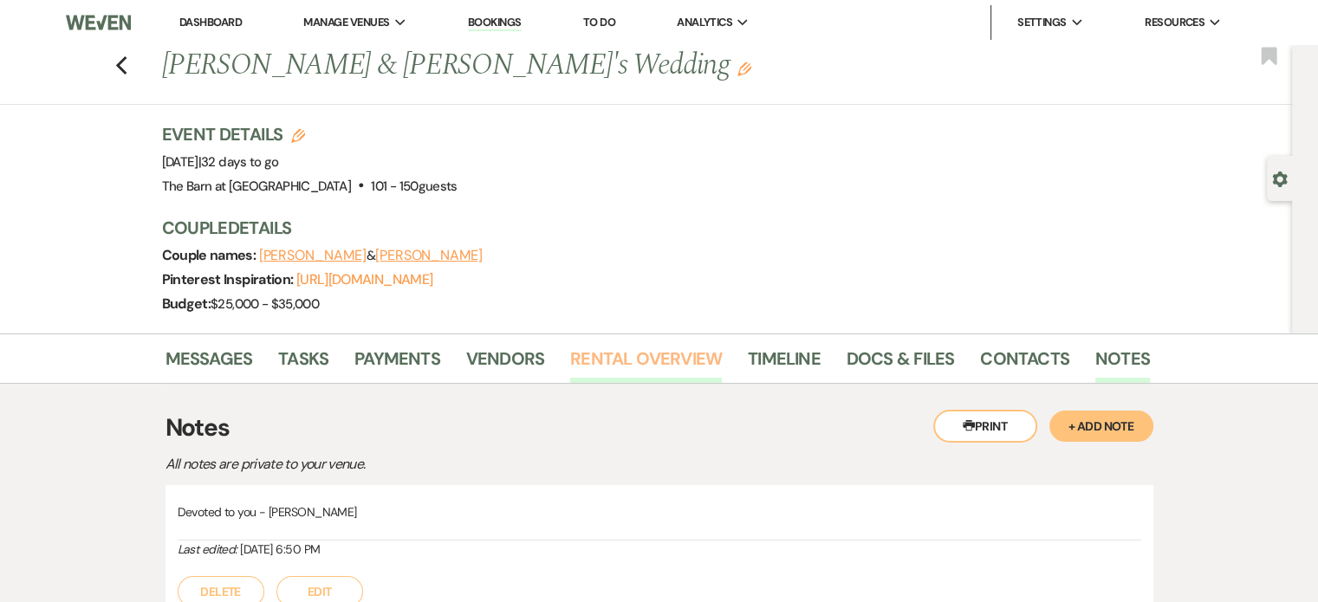
click at [607, 350] on link "Rental Overview" at bounding box center [646, 364] width 152 height 38
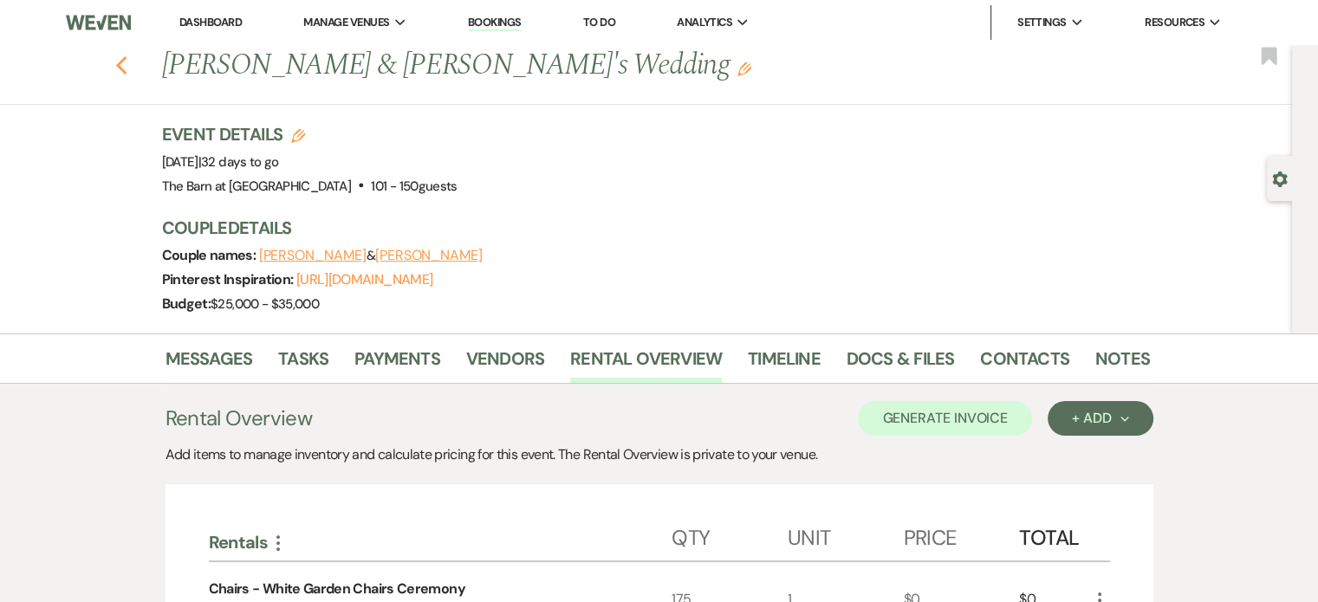
click at [124, 59] on icon "Previous" at bounding box center [121, 65] width 13 height 21
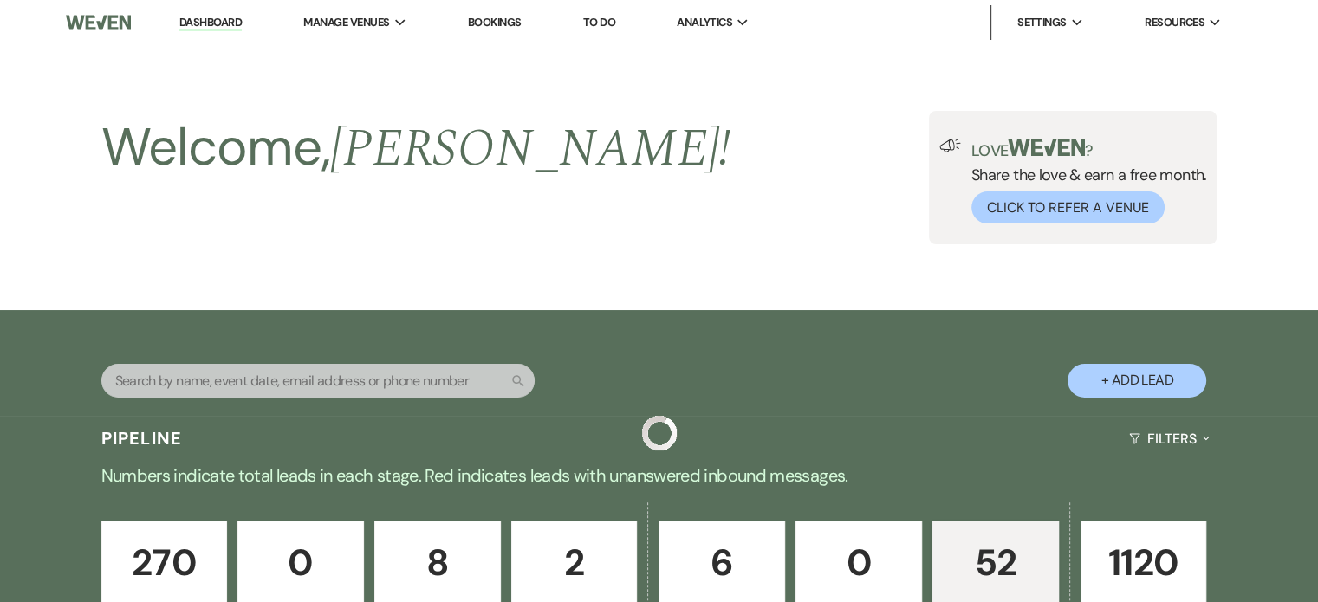
scroll to position [1127, 0]
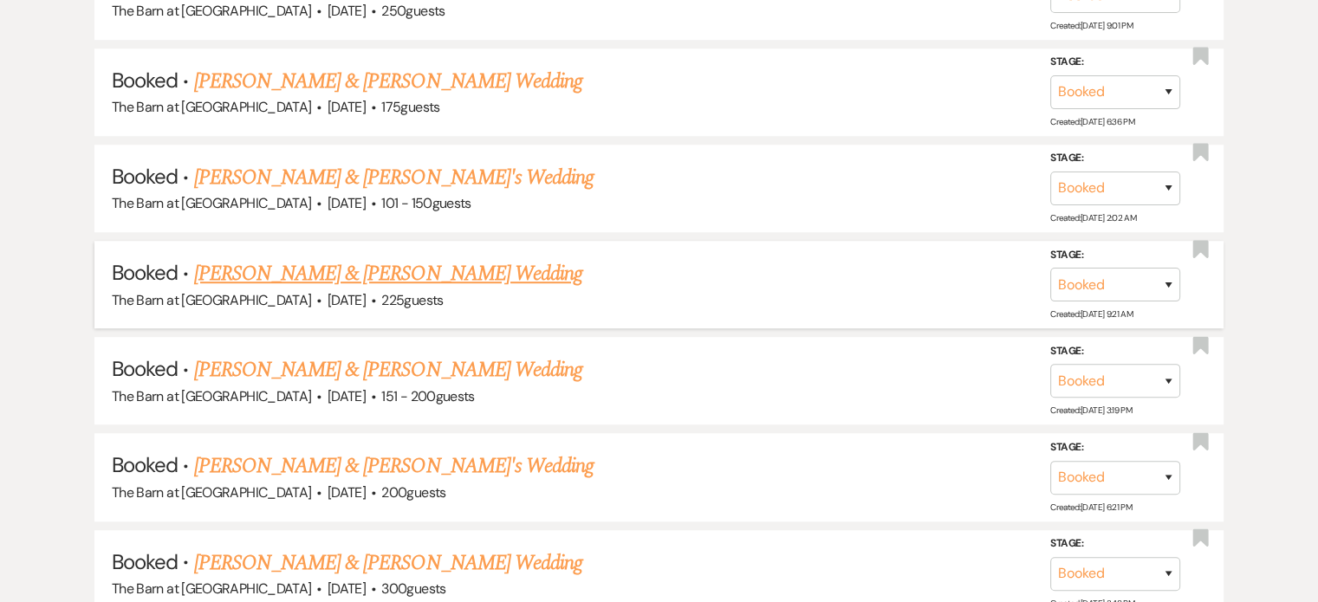
click at [480, 269] on link "[PERSON_NAME] & [PERSON_NAME] Wedding" at bounding box center [388, 273] width 388 height 31
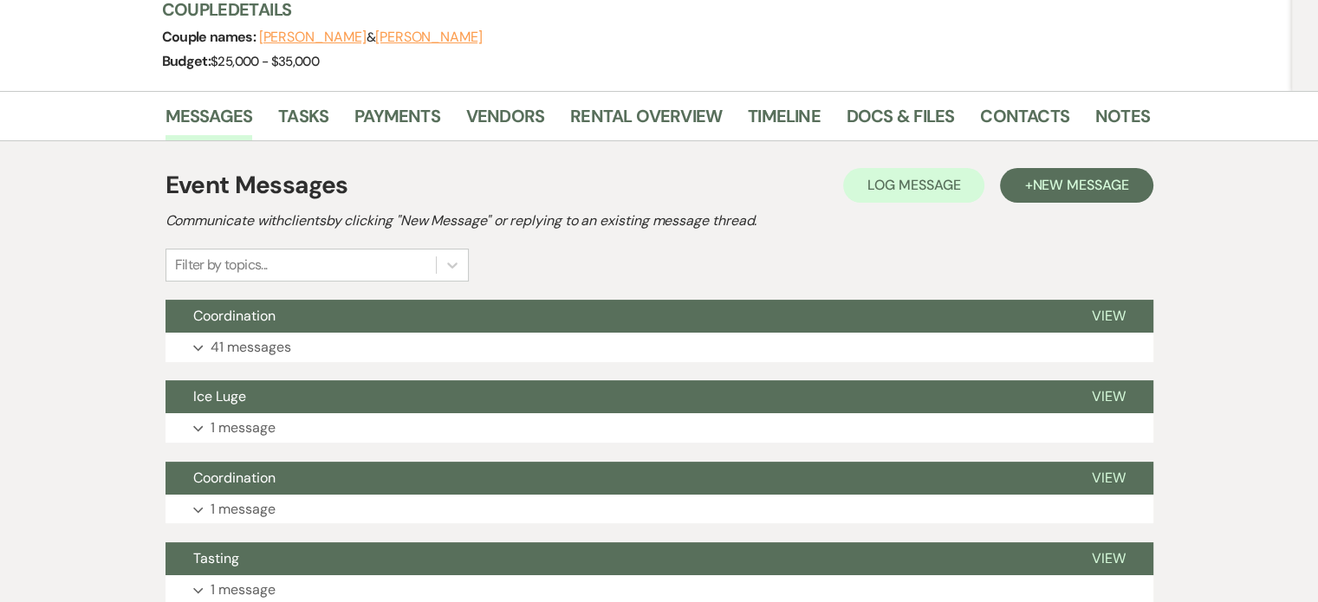
scroll to position [87, 0]
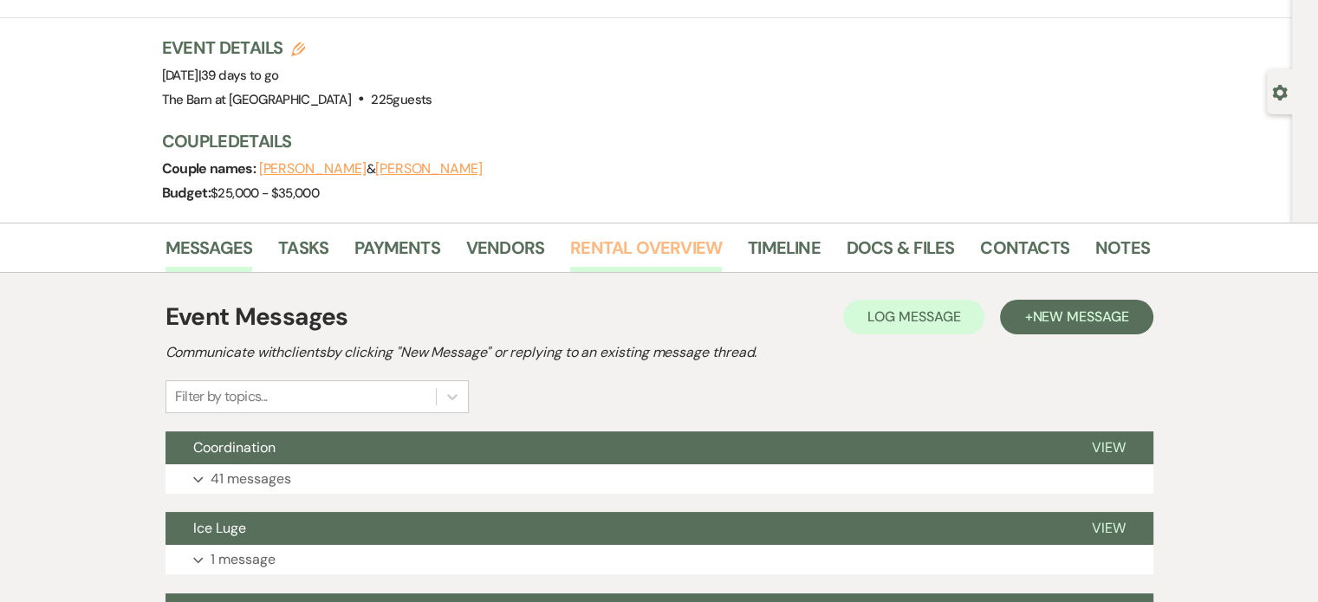
click at [632, 256] on link "Rental Overview" at bounding box center [646, 253] width 152 height 38
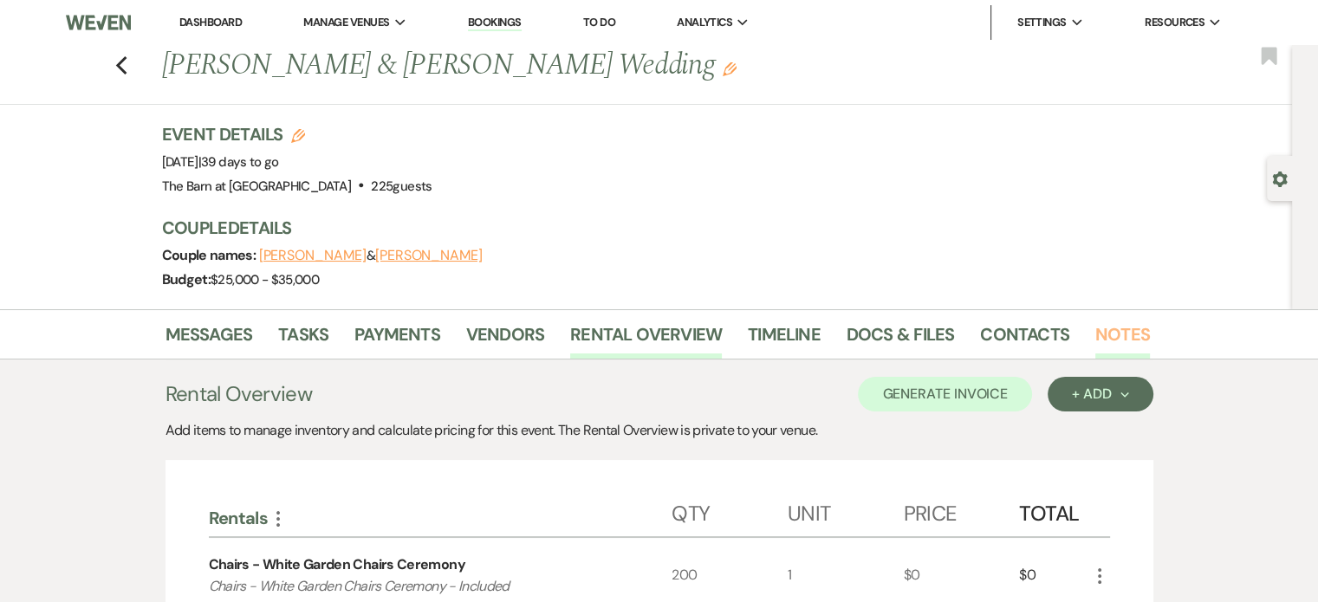
click at [1101, 329] on link "Notes" at bounding box center [1123, 340] width 55 height 38
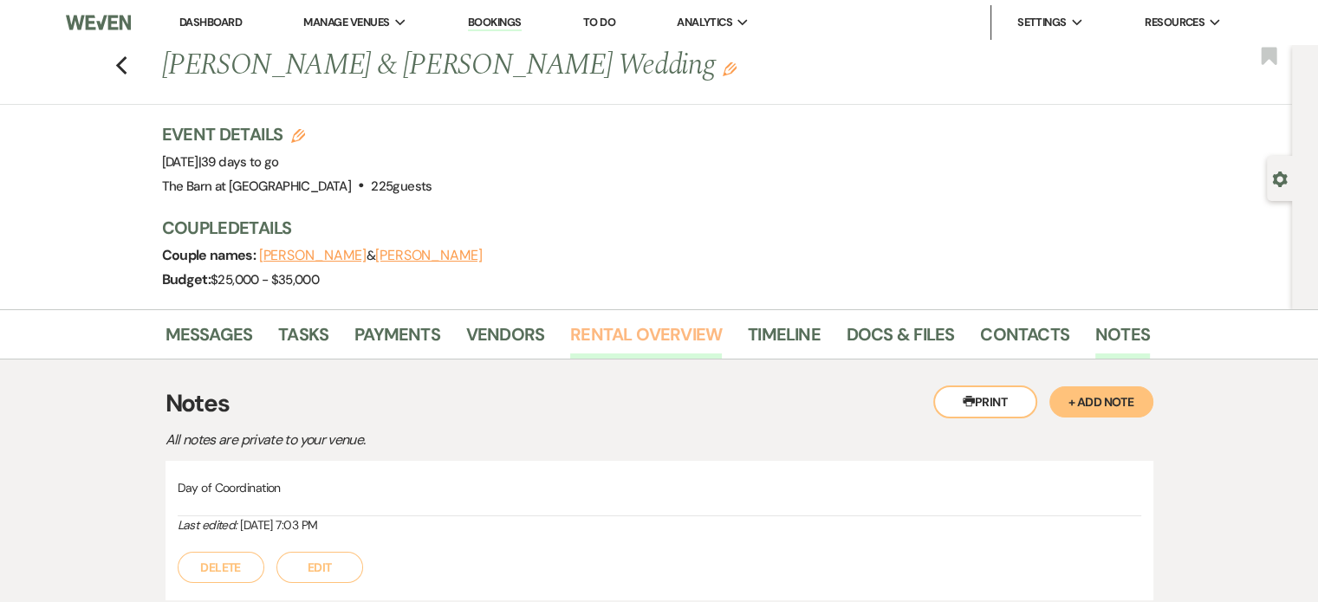
click at [631, 323] on link "Rental Overview" at bounding box center [646, 340] width 152 height 38
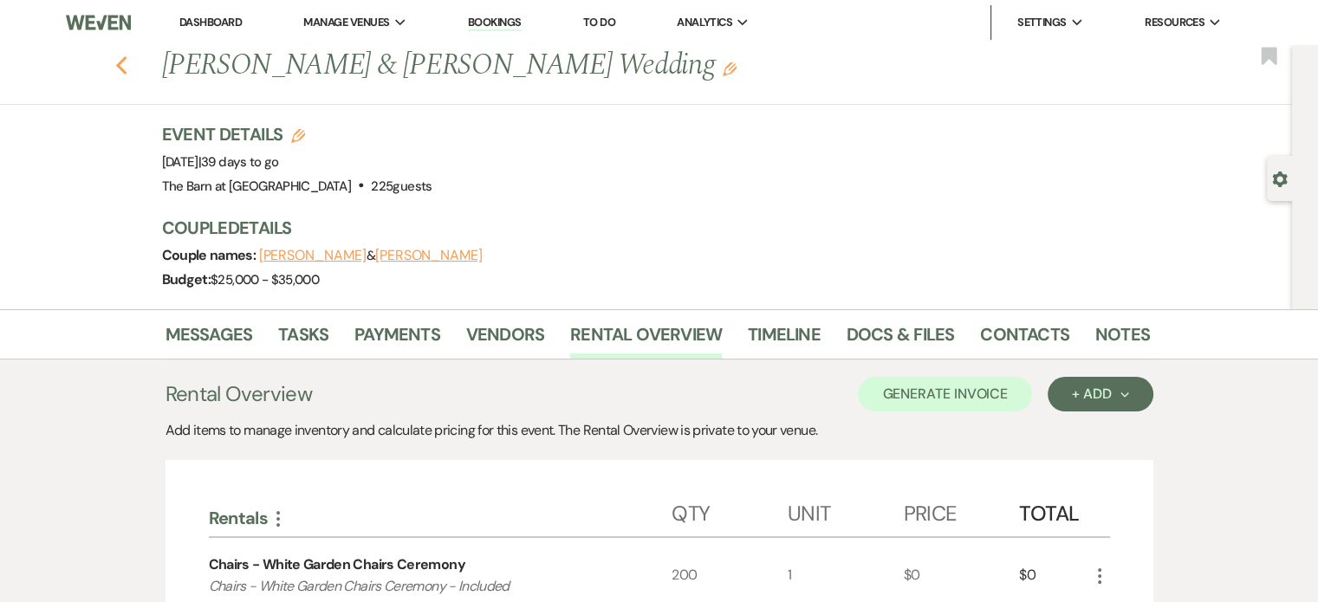
click at [128, 68] on icon "Previous" at bounding box center [121, 65] width 13 height 21
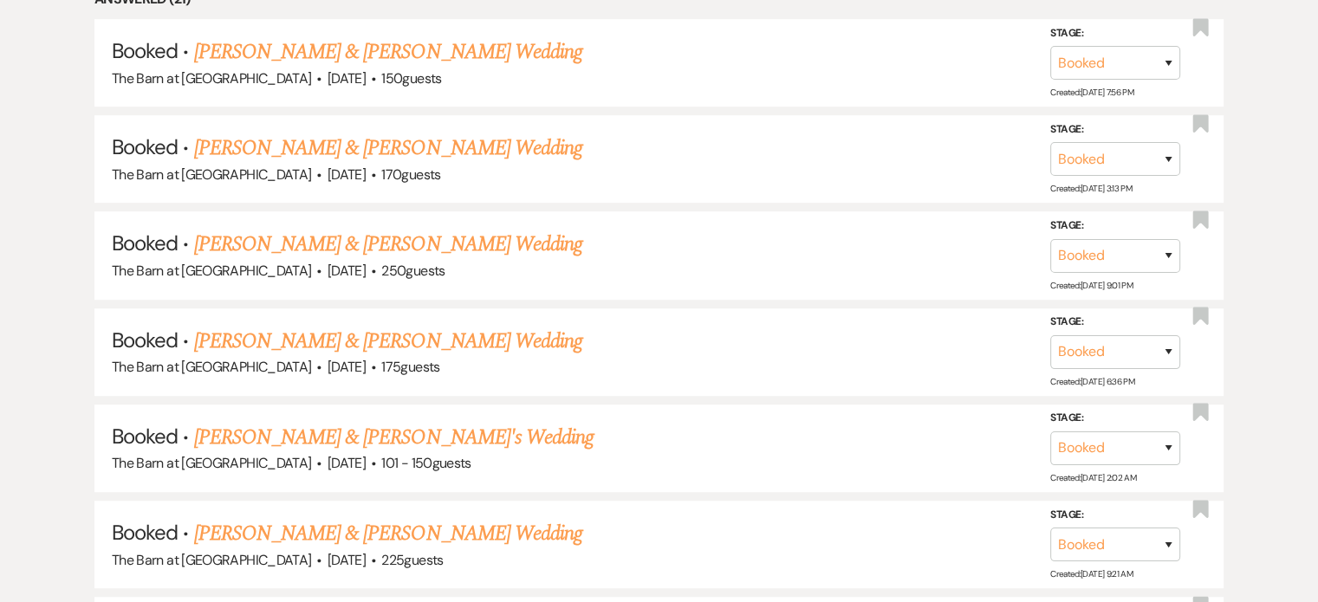
scroll to position [1127, 0]
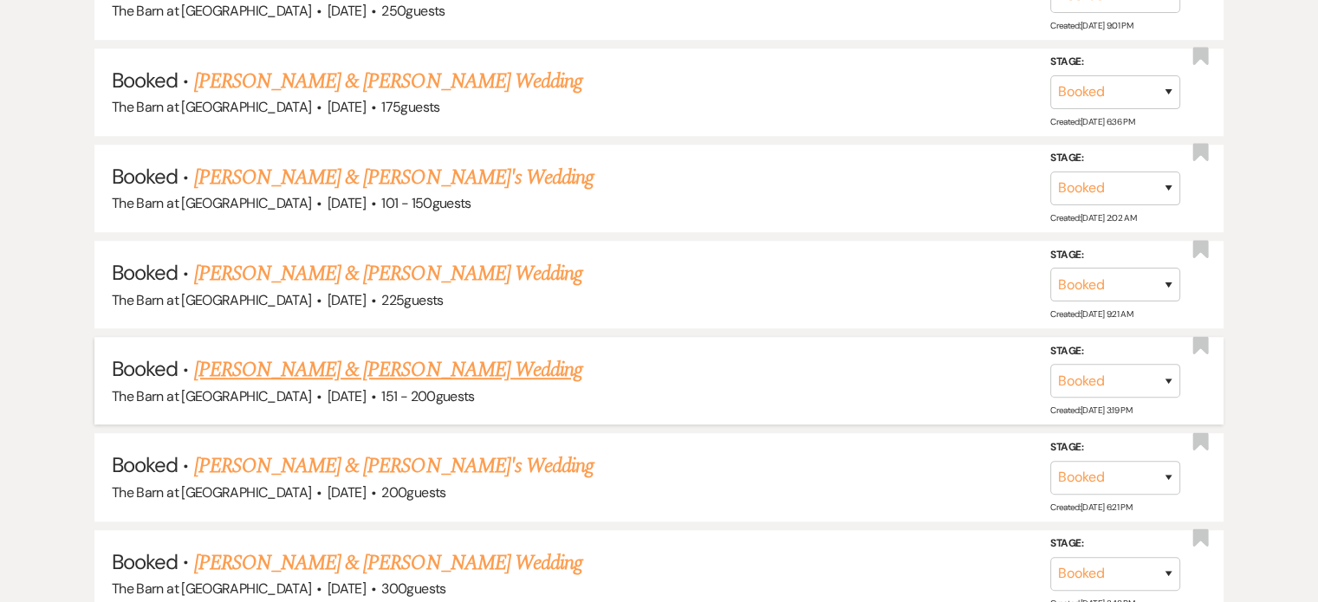
click at [340, 355] on link "[PERSON_NAME] & [PERSON_NAME] Wedding" at bounding box center [388, 370] width 388 height 31
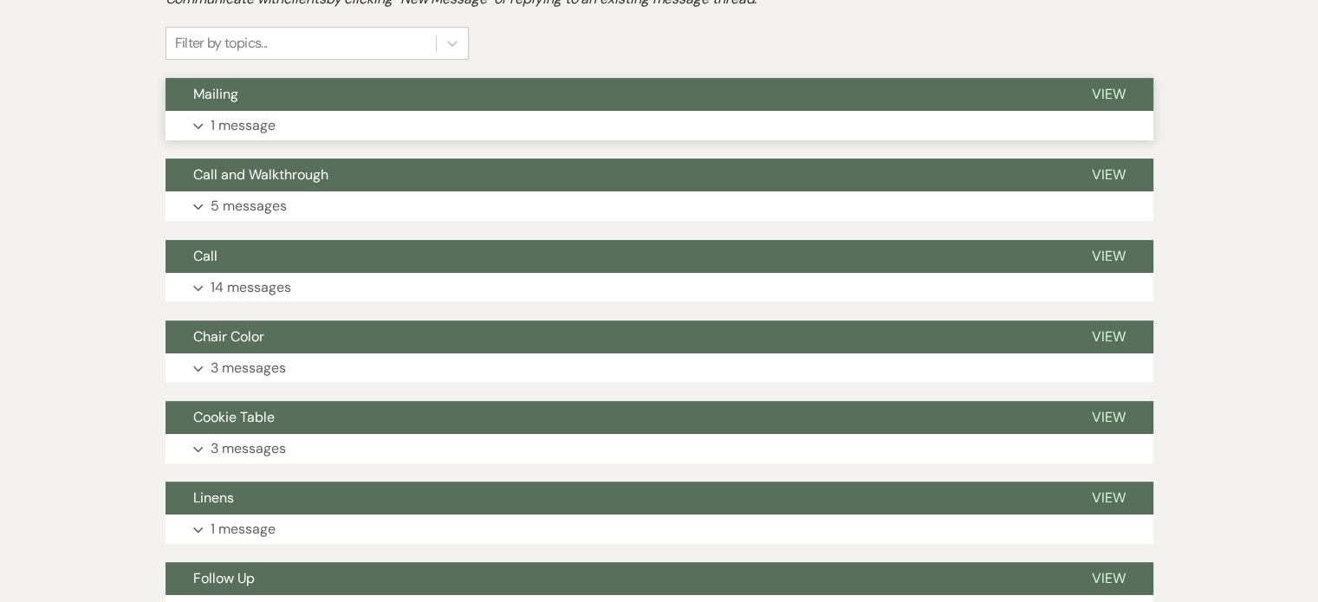
scroll to position [87, 0]
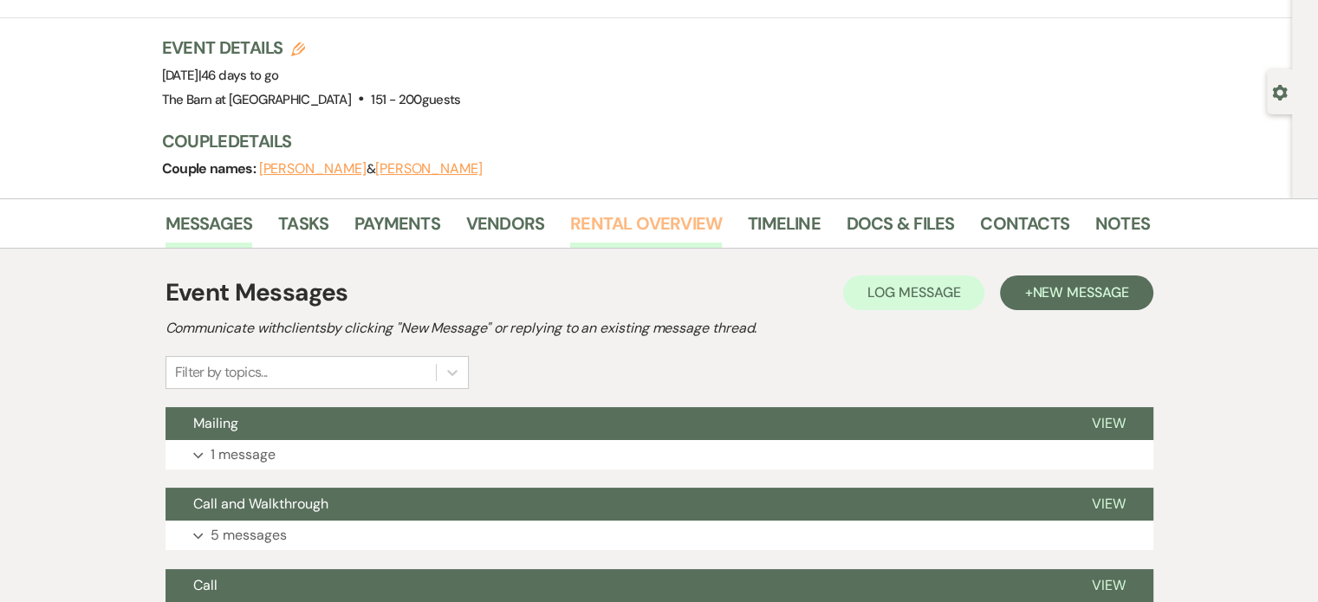
click at [648, 211] on link "Rental Overview" at bounding box center [646, 229] width 152 height 38
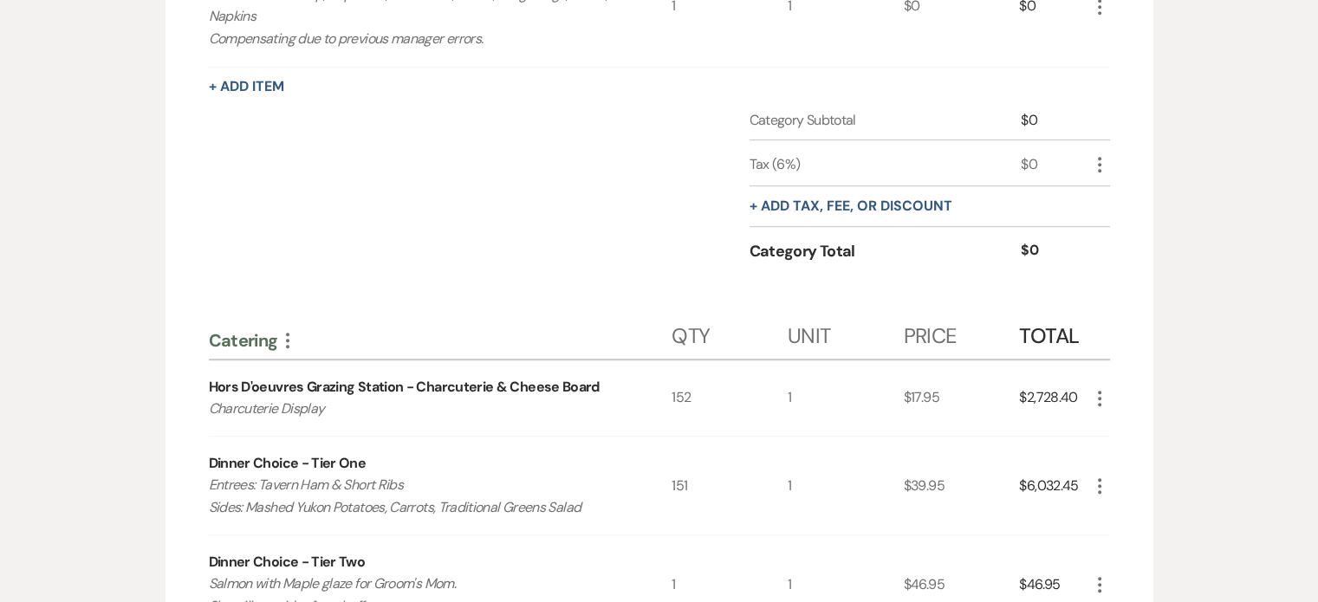
scroll to position [1473, 0]
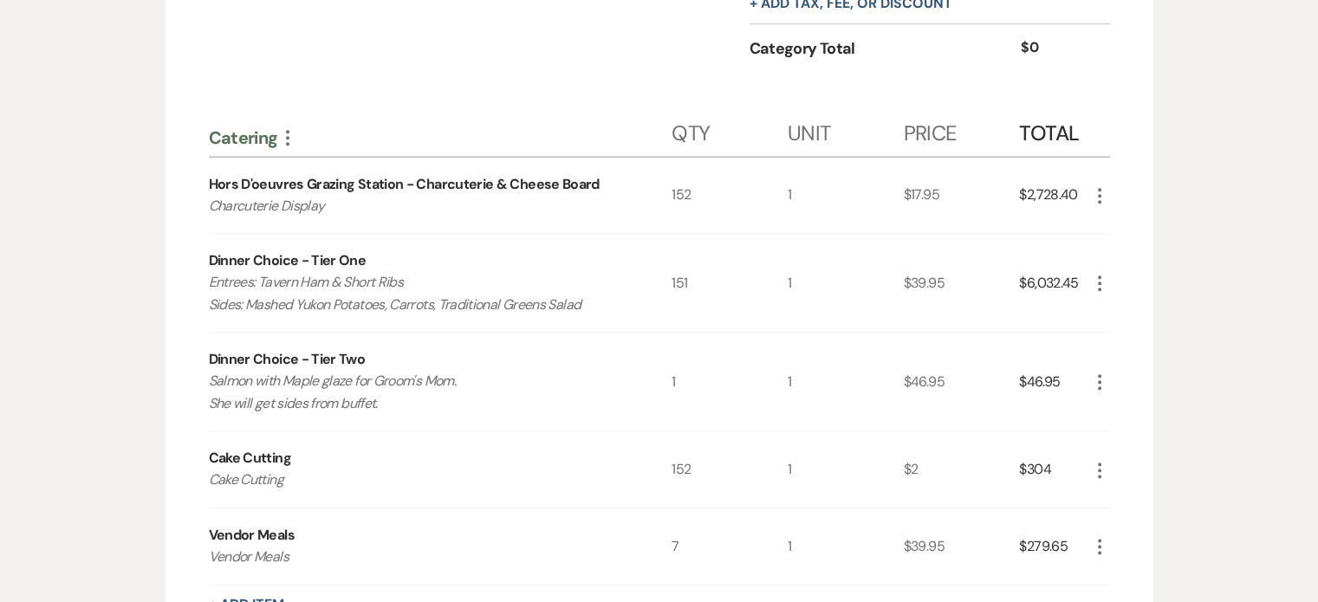
click at [1097, 186] on icon "More" at bounding box center [1100, 195] width 21 height 21
click at [1114, 228] on use "button" at bounding box center [1114, 229] width 10 height 10
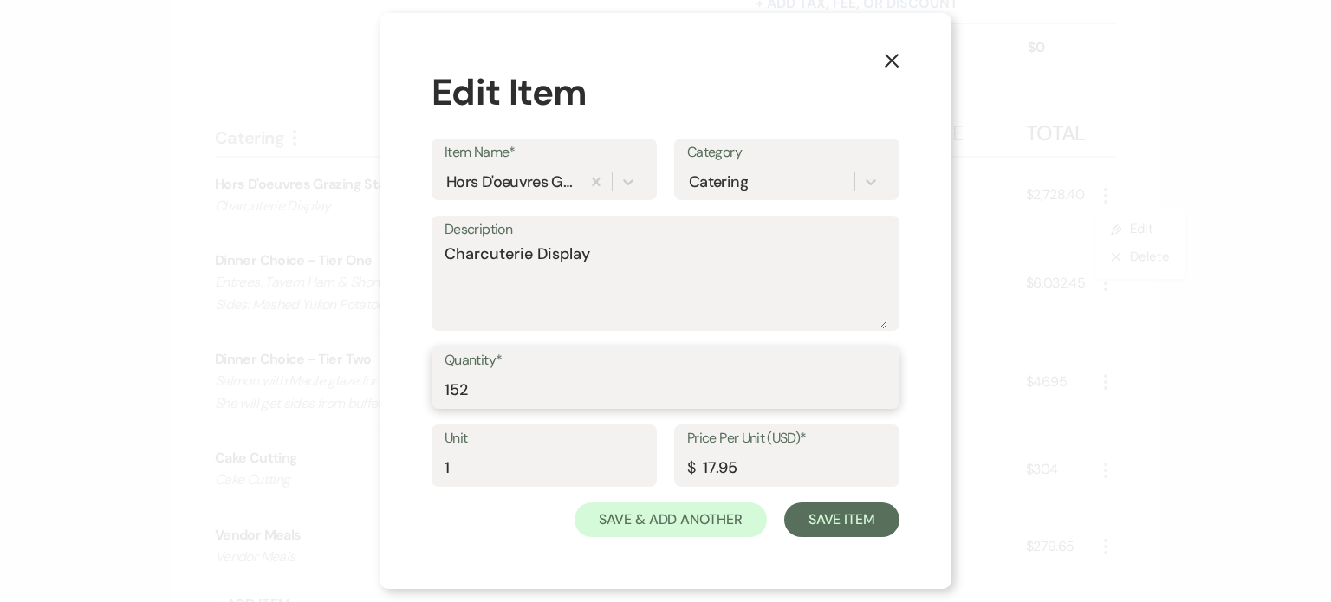
drag, startPoint x: 547, startPoint y: 391, endPoint x: 582, endPoint y: 380, distance: 36.5
click at [551, 391] on input "152" at bounding box center [666, 391] width 442 height 34
type input "153"
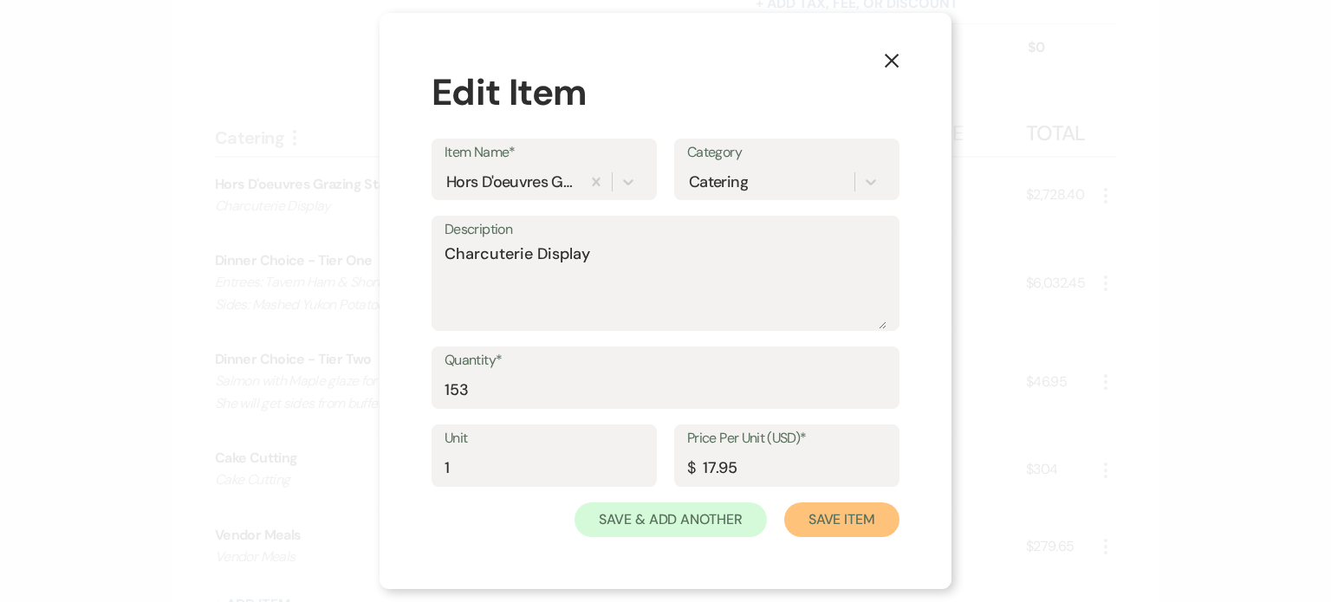
click at [846, 521] on button "Save Item" at bounding box center [841, 520] width 115 height 35
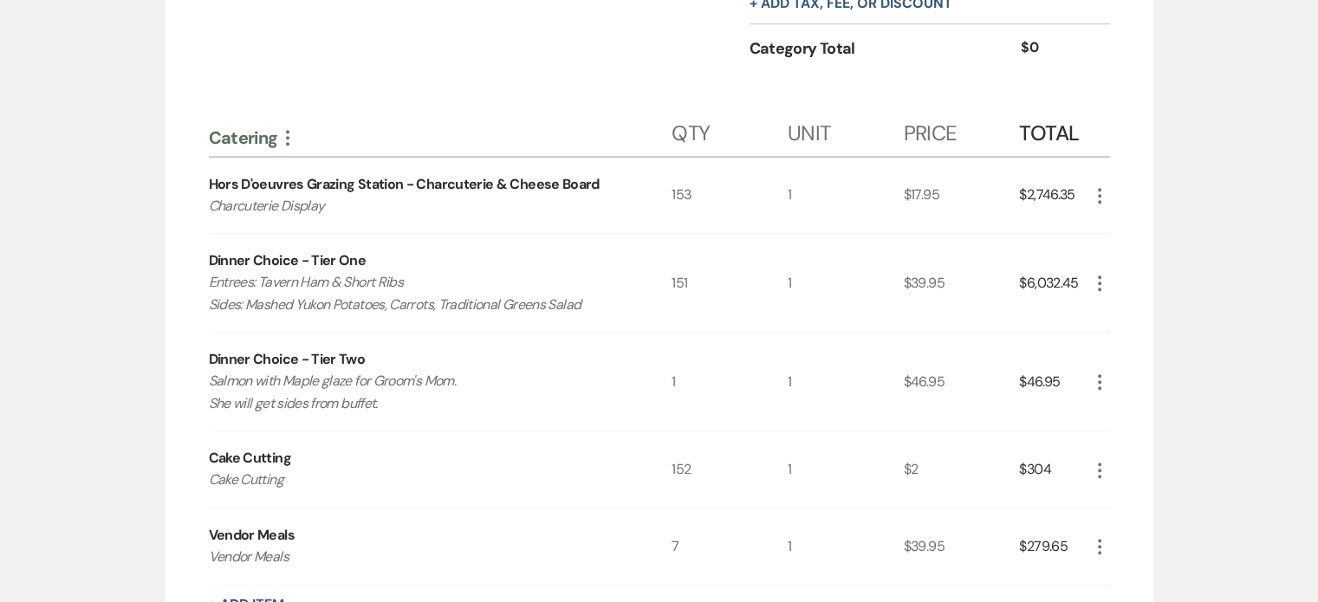
click at [1099, 283] on icon "More" at bounding box center [1100, 283] width 21 height 21
click at [1115, 321] on button "Pencil Edit" at bounding box center [1135, 317] width 90 height 28
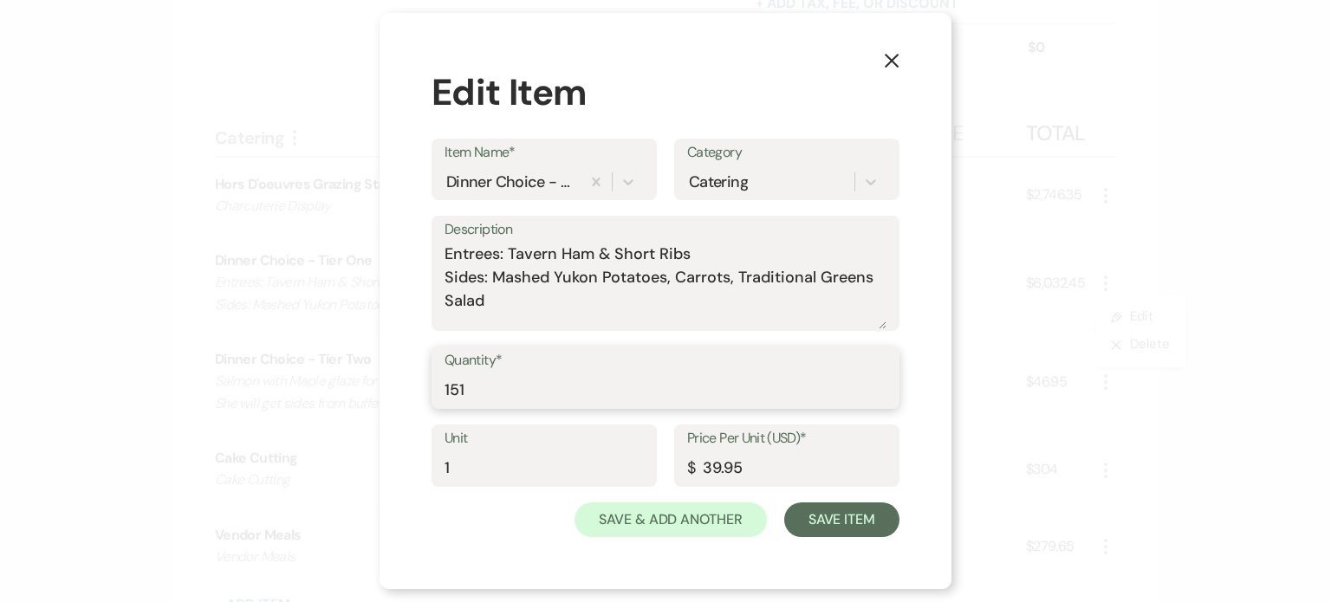
click at [773, 385] on input "151" at bounding box center [666, 391] width 442 height 34
type input "152"
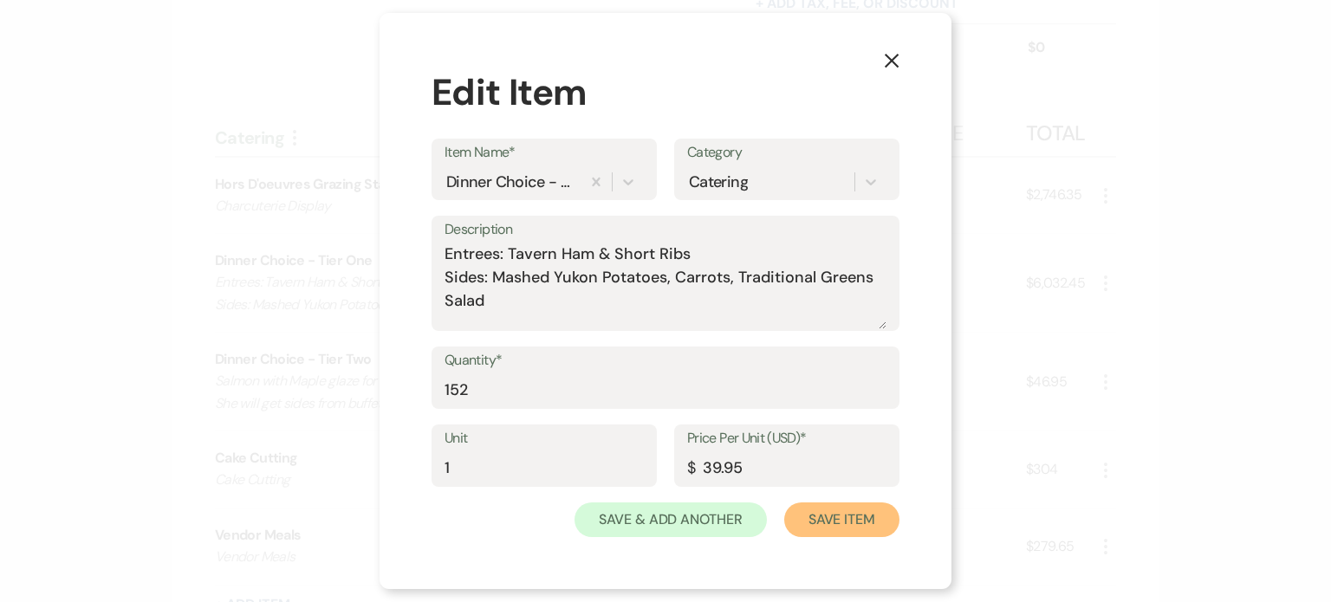
click at [859, 524] on button "Save Item" at bounding box center [841, 520] width 115 height 35
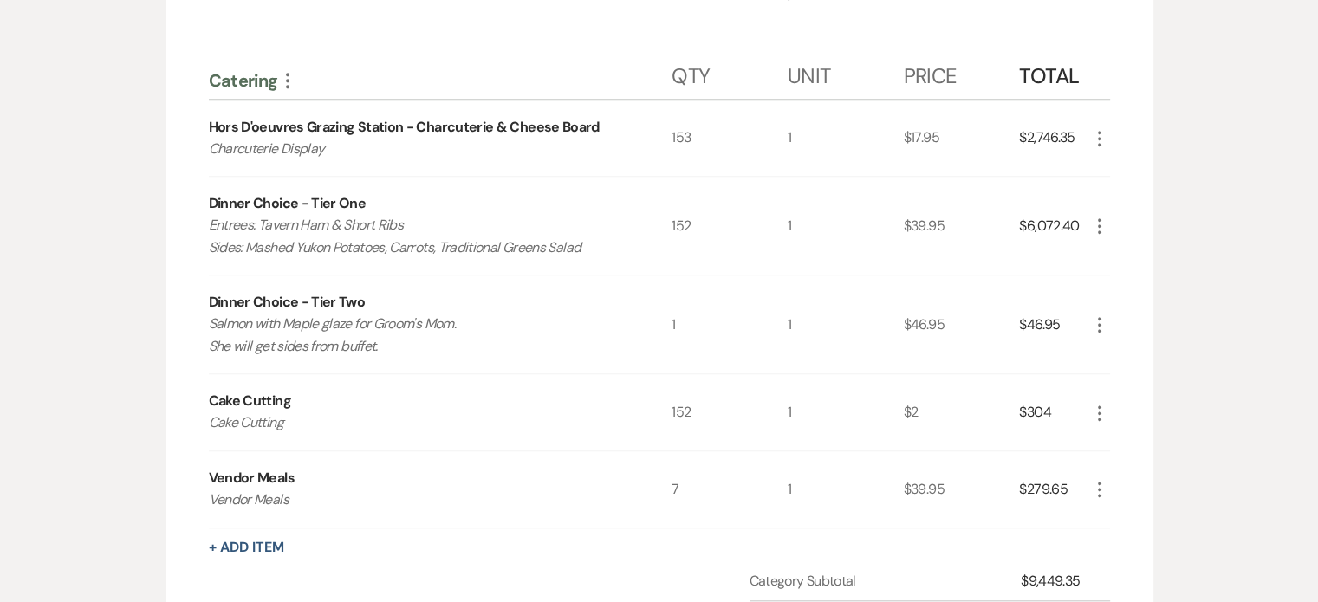
scroll to position [1560, 0]
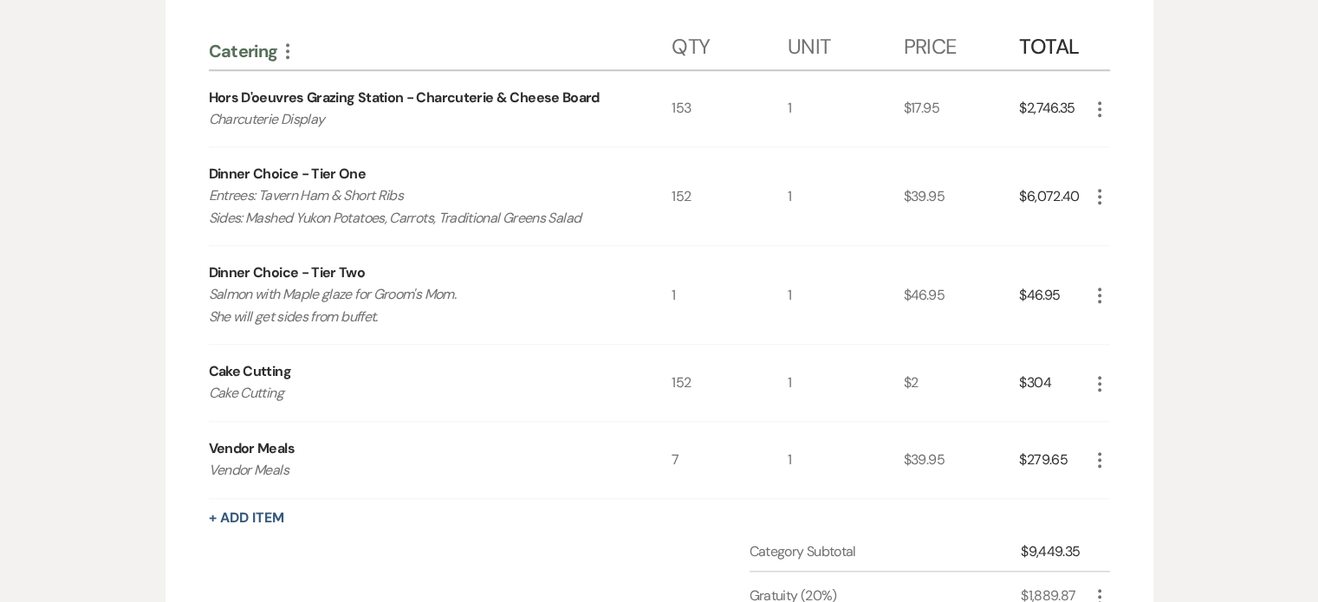
click at [1092, 374] on icon "More" at bounding box center [1100, 384] width 21 height 21
click at [1127, 409] on button "Pencil Edit" at bounding box center [1135, 418] width 90 height 28
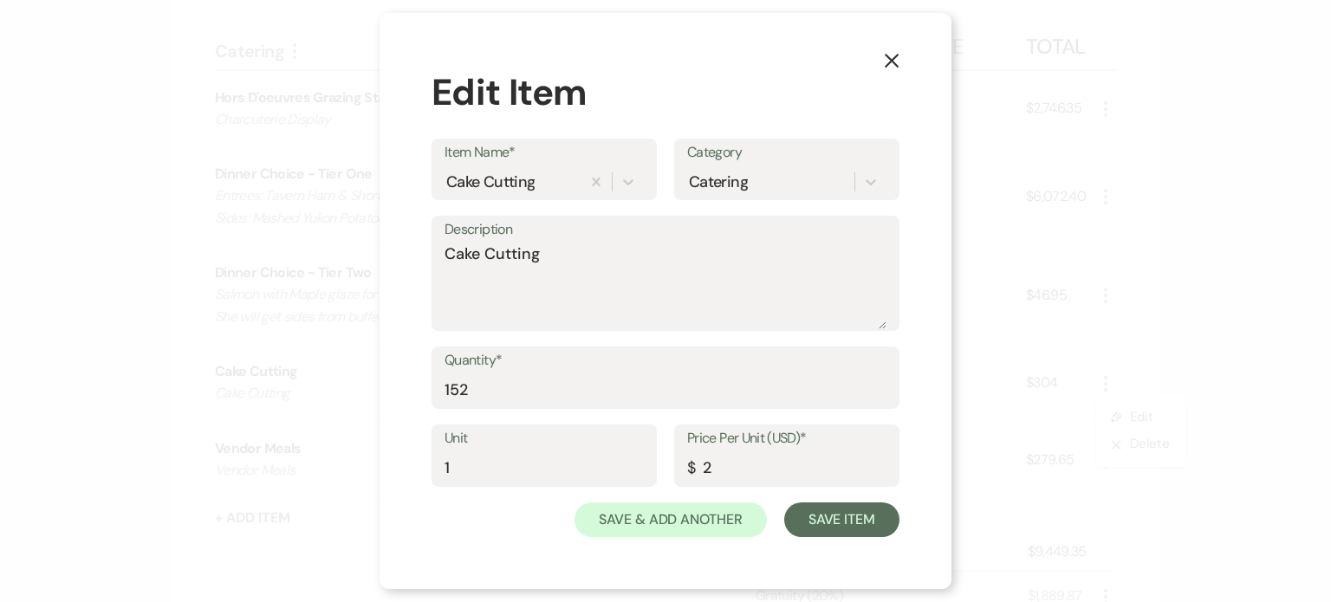
click at [626, 411] on div "Quantity* 152" at bounding box center [666, 386] width 468 height 78
click at [680, 387] on input "152" at bounding box center [666, 391] width 442 height 34
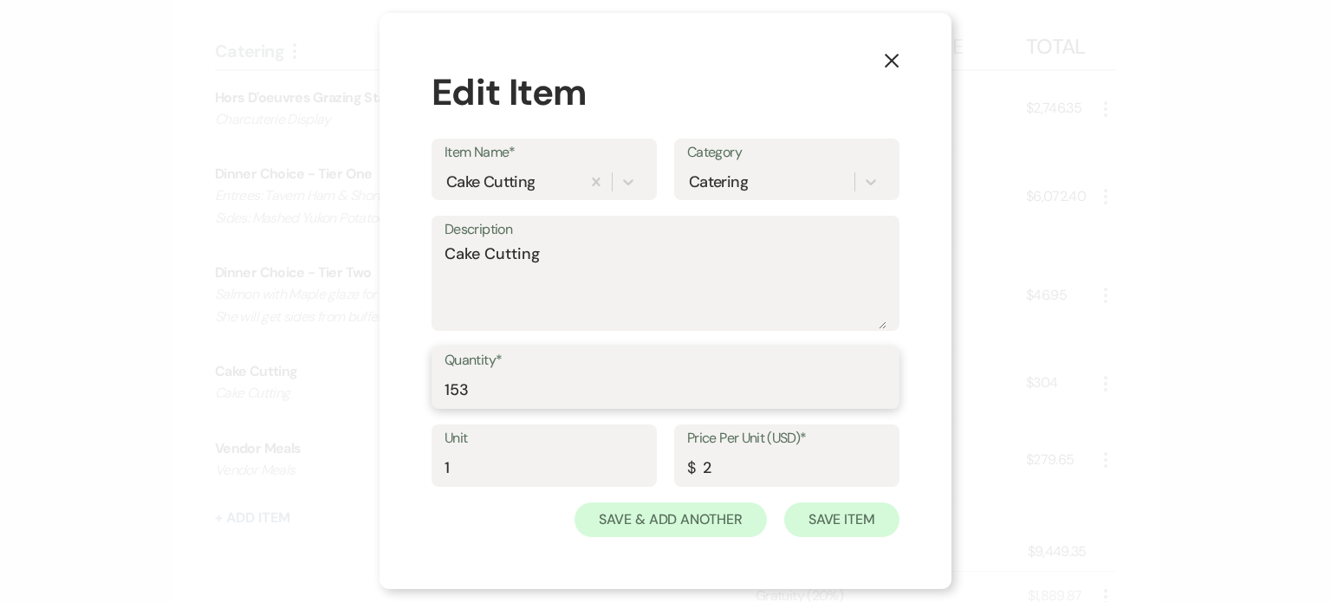
type input "153"
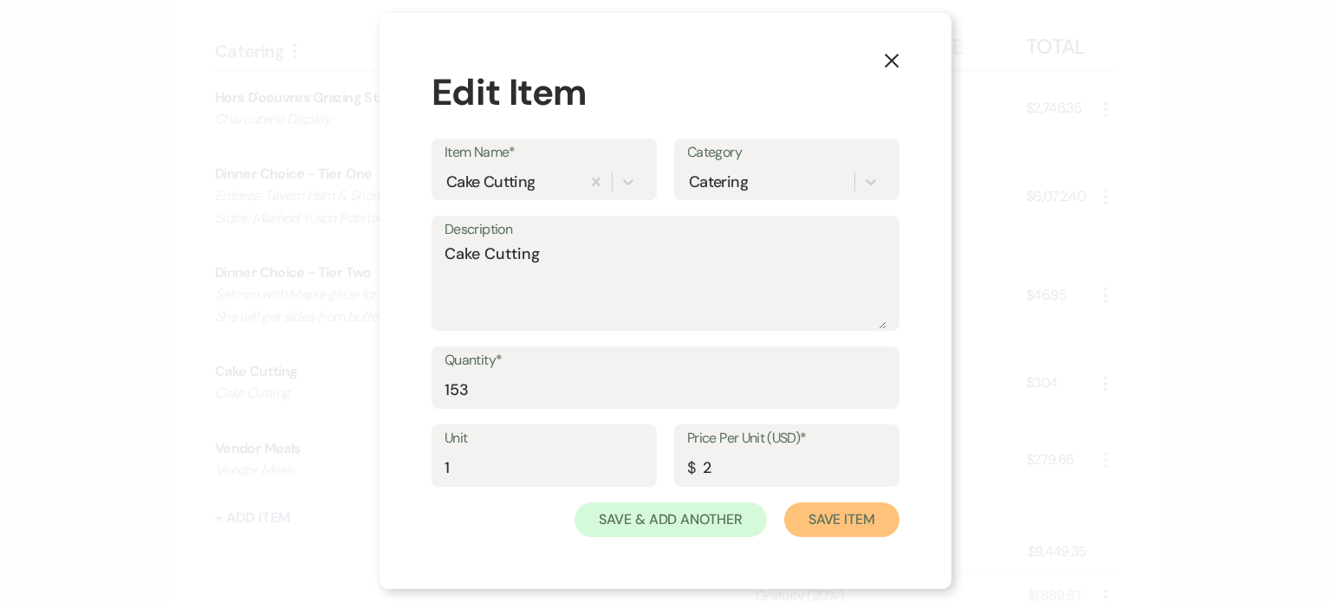
click at [811, 525] on button "Save Item" at bounding box center [841, 520] width 115 height 35
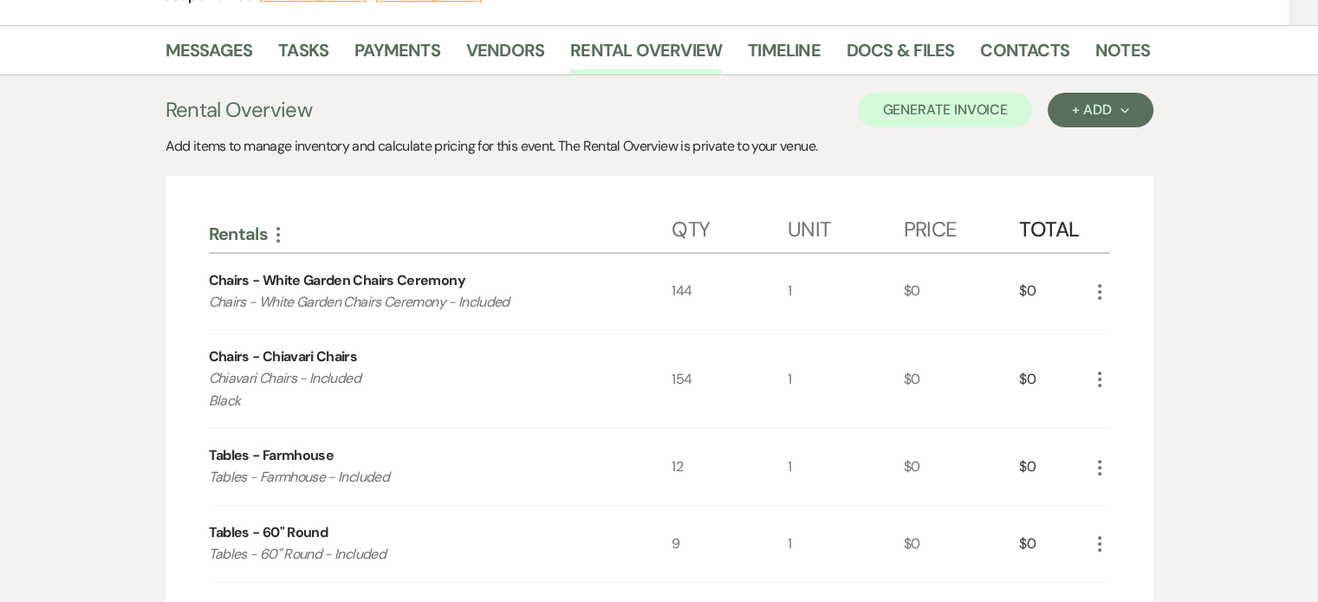
scroll to position [0, 0]
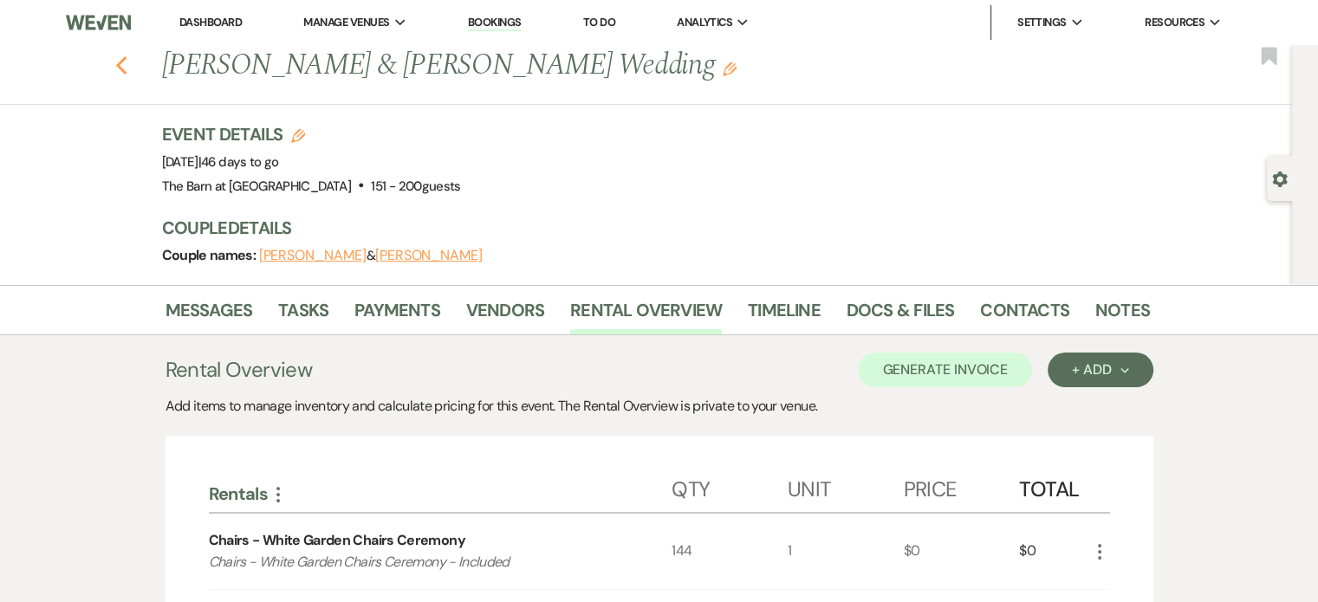
click at [128, 62] on icon "Previous" at bounding box center [121, 65] width 13 height 21
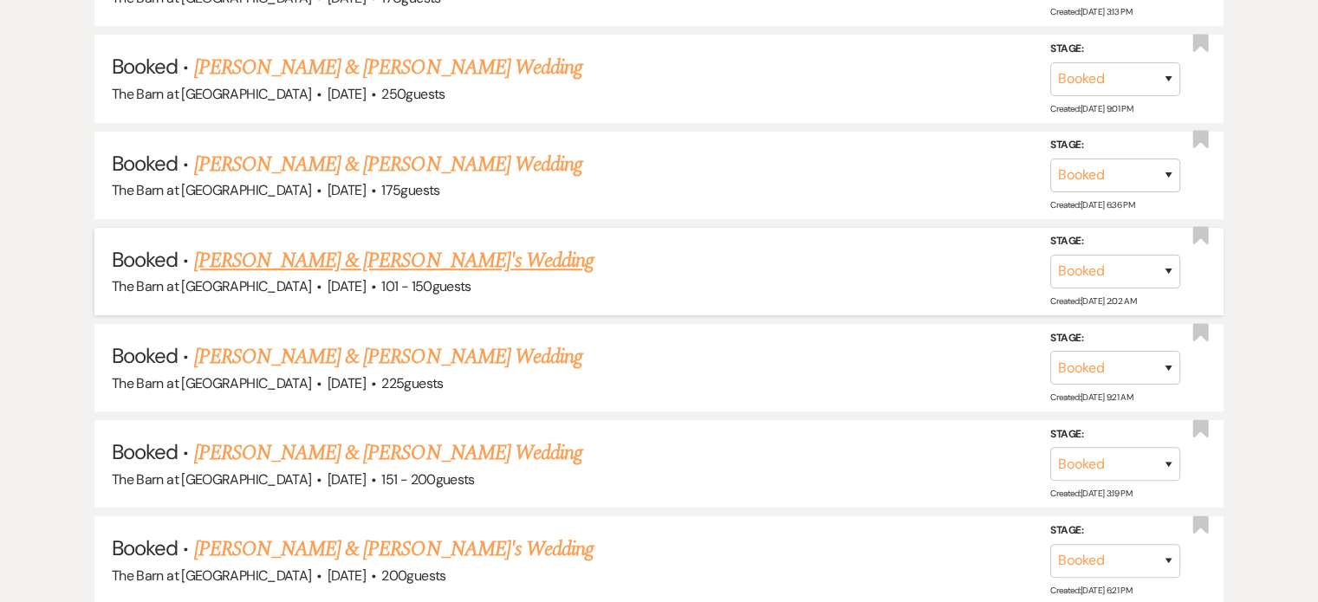
scroll to position [953, 0]
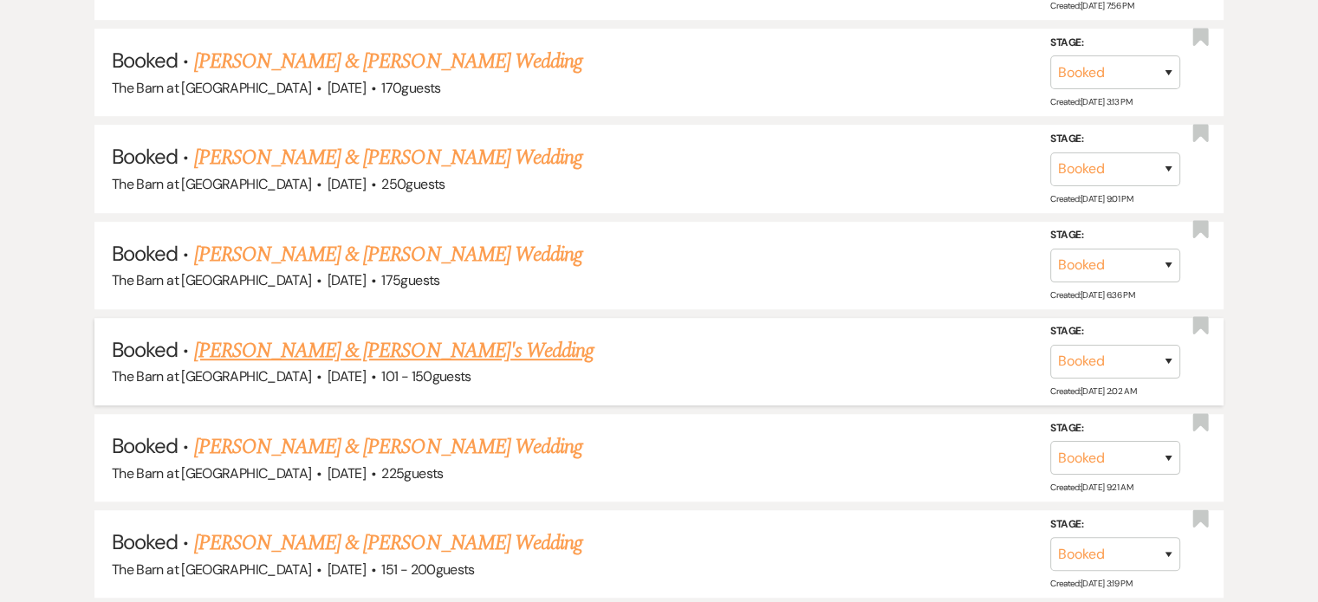
click at [416, 342] on link "[PERSON_NAME] & [PERSON_NAME]'s Wedding" at bounding box center [394, 350] width 400 height 31
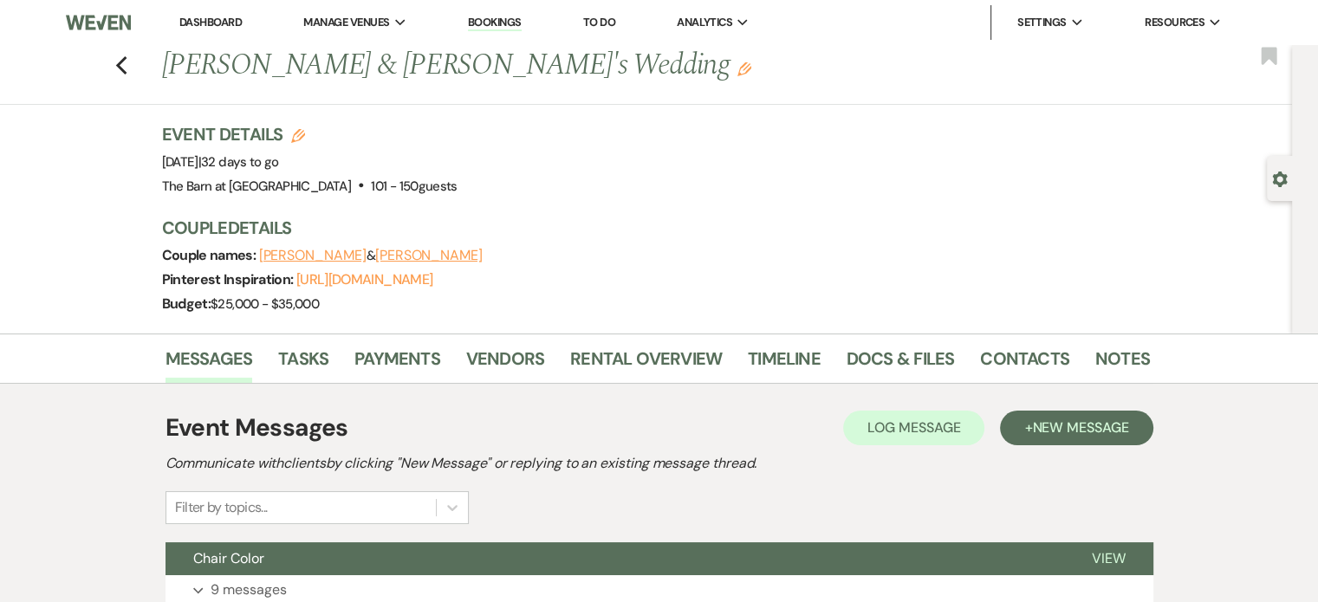
click at [634, 339] on div "Messages Tasks Payments Vendors Rental Overview Timeline Docs & Files Contacts …" at bounding box center [659, 359] width 1318 height 50
click at [628, 357] on link "Rental Overview" at bounding box center [646, 364] width 152 height 38
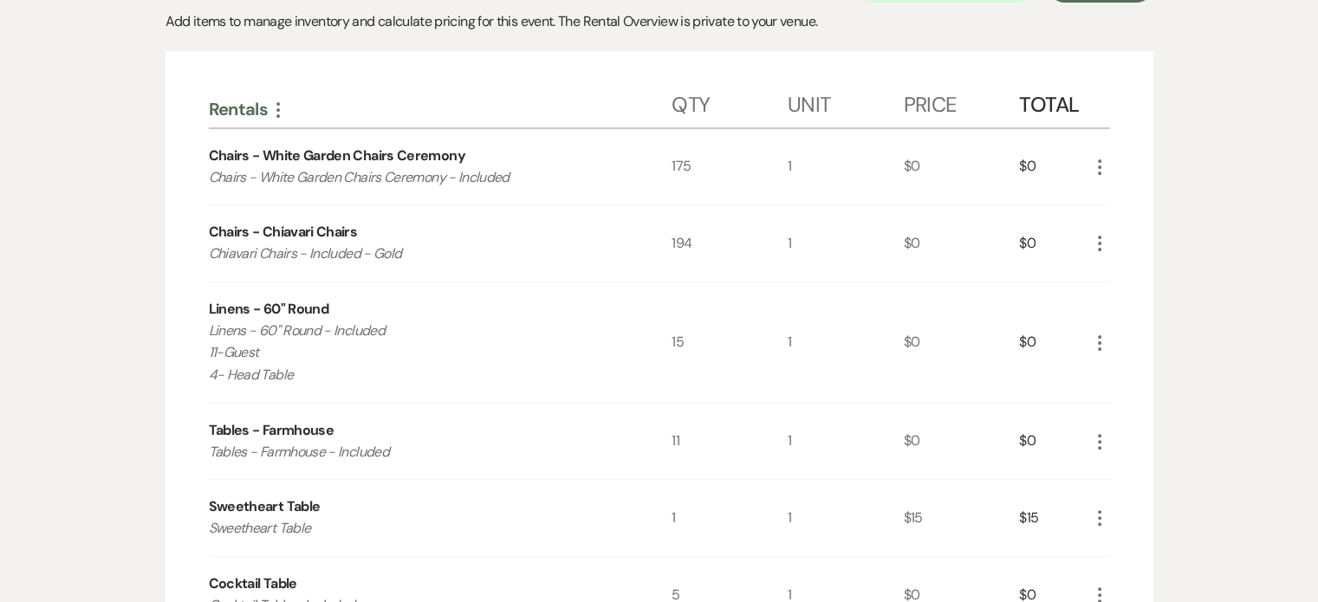
scroll to position [87, 0]
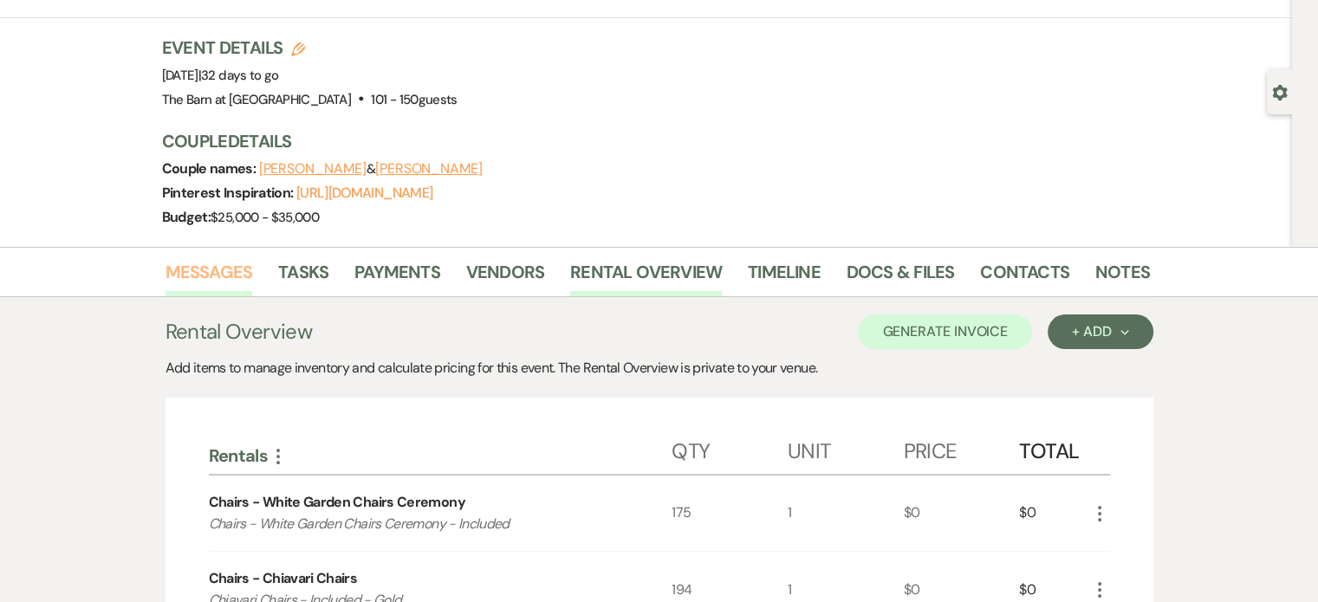
click at [195, 278] on link "Messages" at bounding box center [210, 277] width 88 height 38
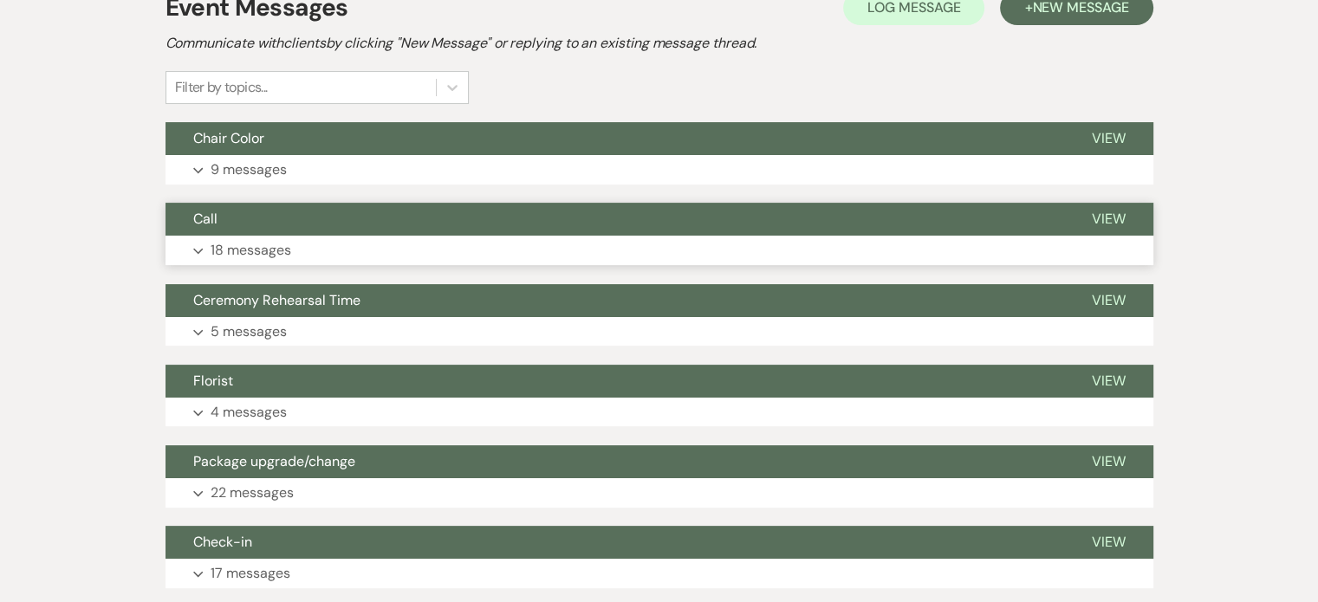
scroll to position [347, 0]
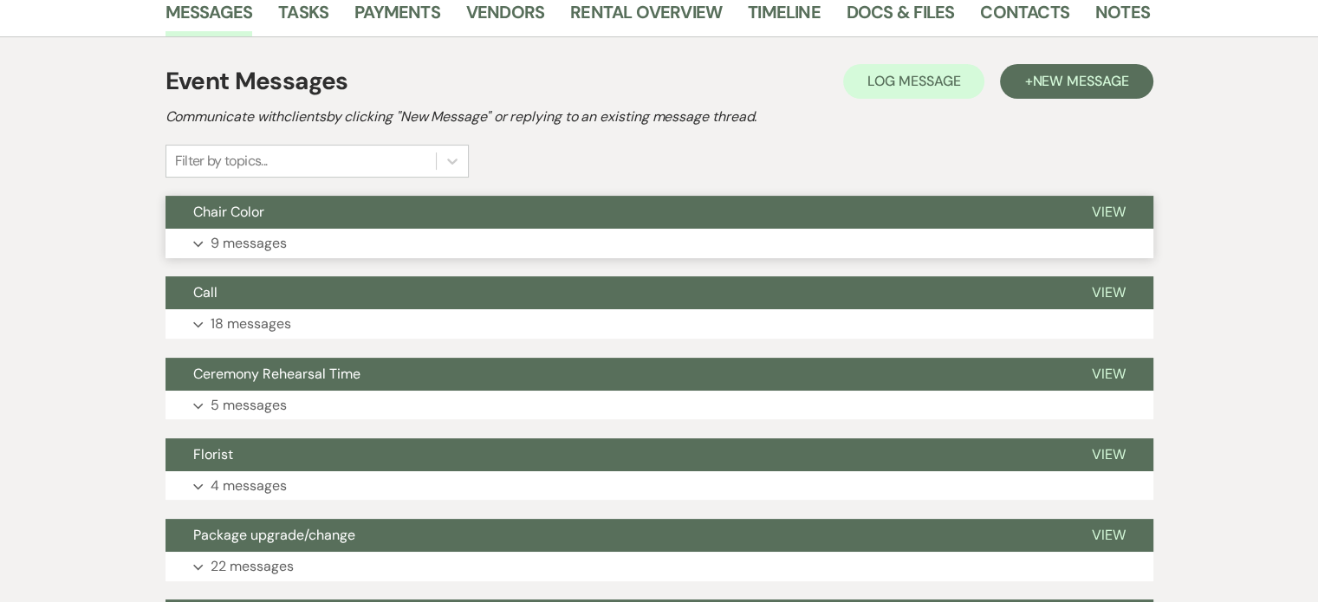
click at [368, 231] on button "Expand 9 messages" at bounding box center [660, 243] width 988 height 29
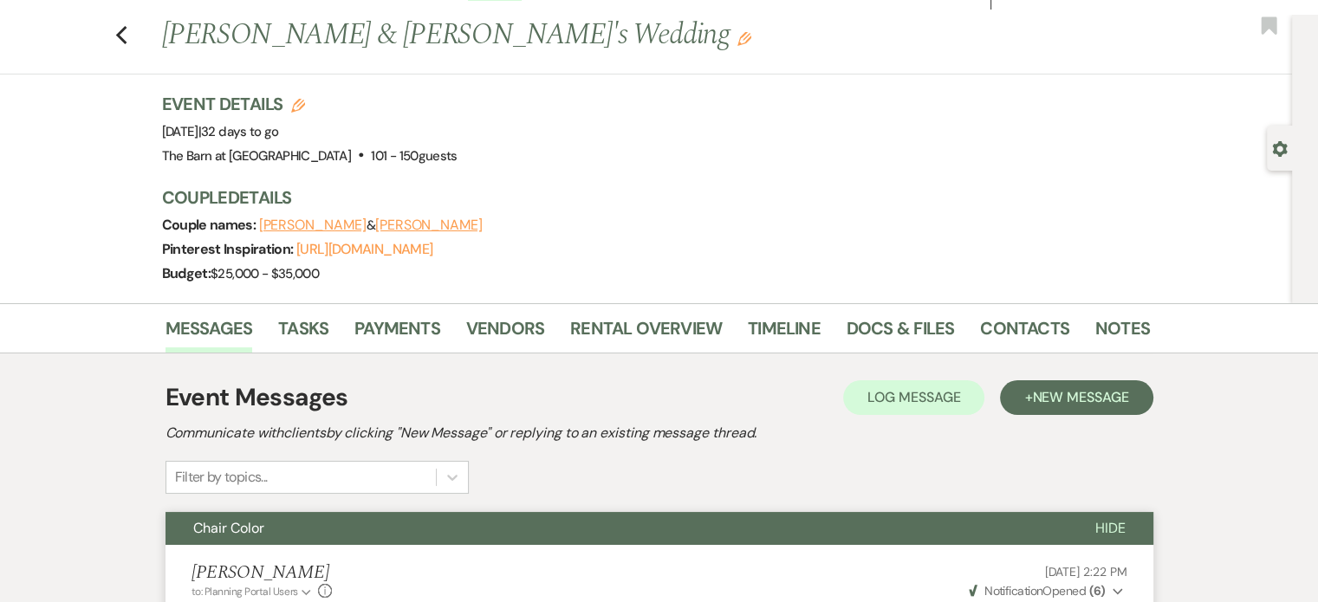
scroll to position [0, 0]
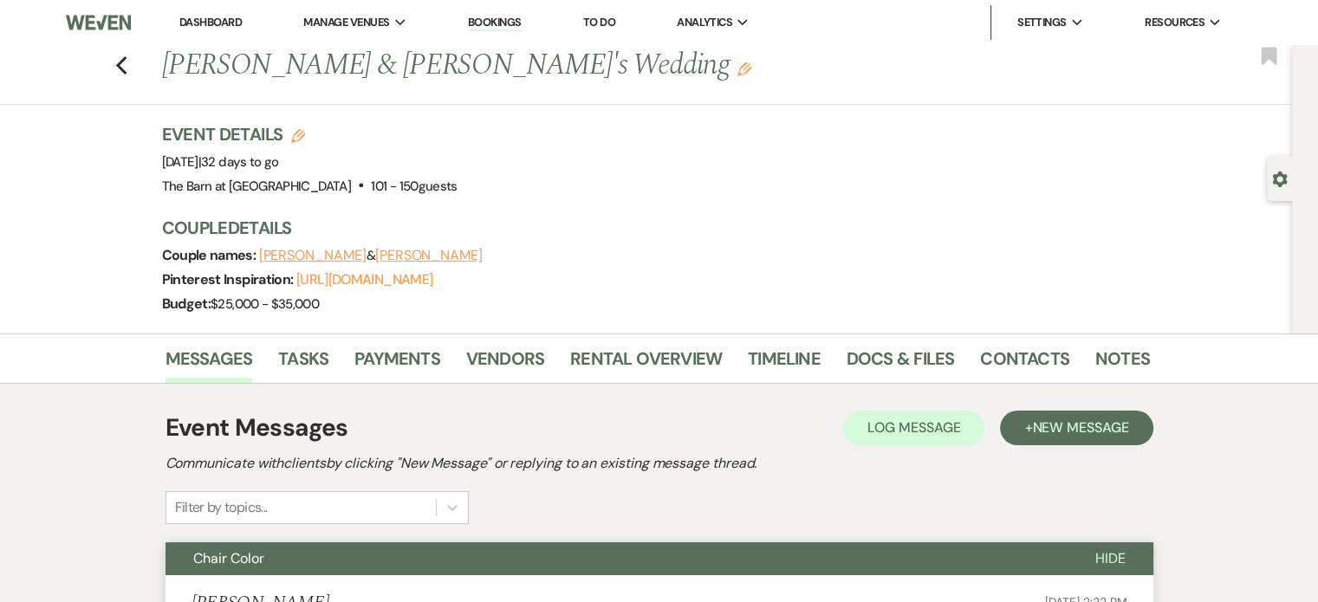
drag, startPoint x: 179, startPoint y: 23, endPoint x: 203, endPoint y: 27, distance: 23.8
click at [180, 23] on link "Dashboard" at bounding box center [210, 22] width 62 height 15
click at [192, 27] on link "Dashboard" at bounding box center [210, 22] width 62 height 15
